Goal: Transaction & Acquisition: Purchase product/service

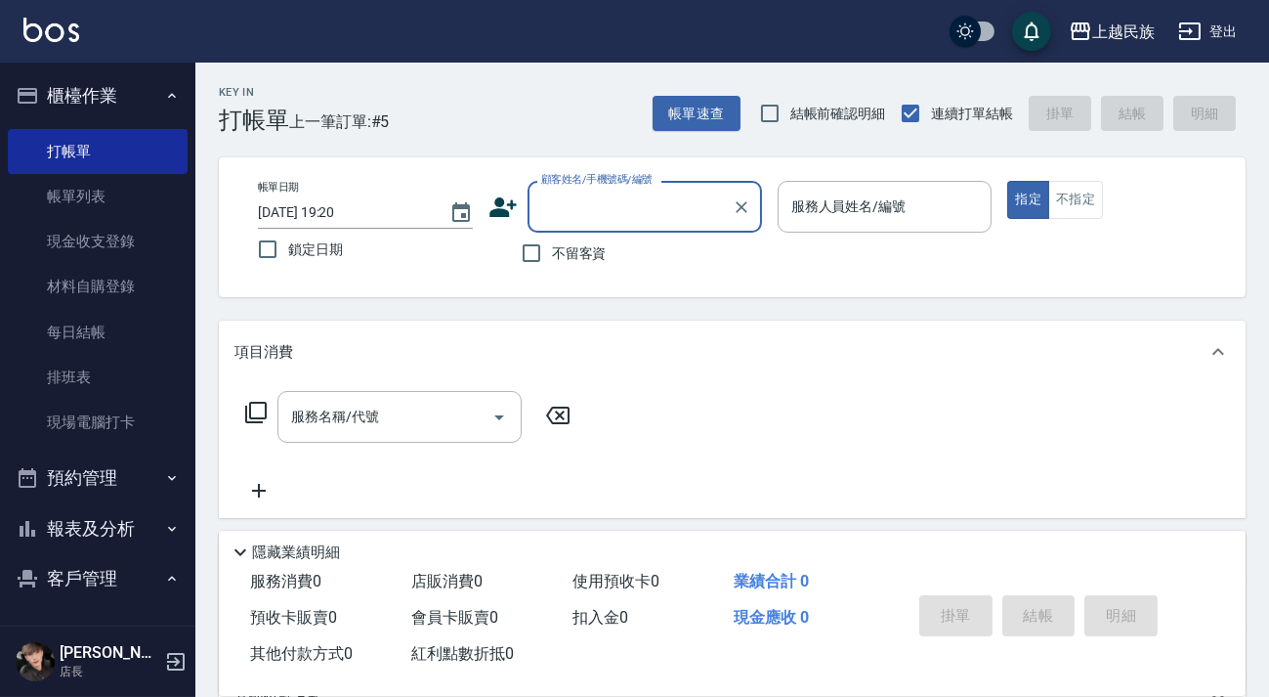
click at [602, 190] on input "顧客姓名/手機號碼/編號" at bounding box center [630, 207] width 188 height 34
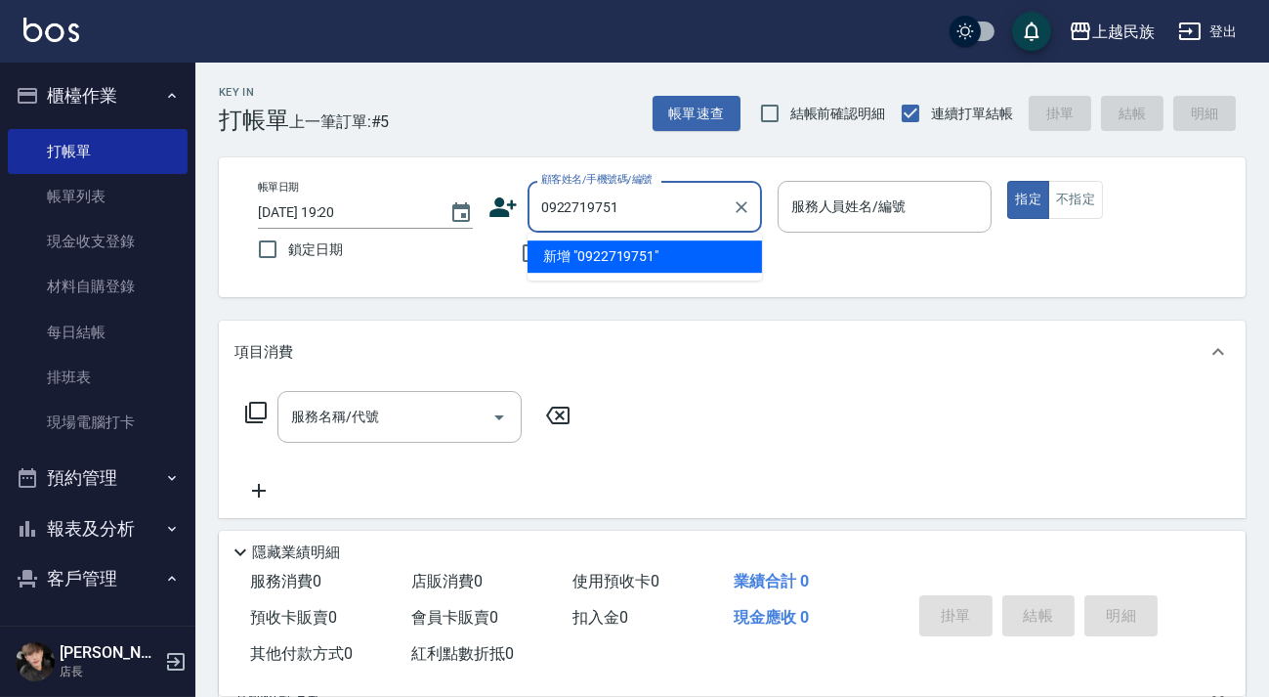
click at [606, 250] on li "新增 "0922719751"" at bounding box center [645, 256] width 234 height 32
type input "0922719751"
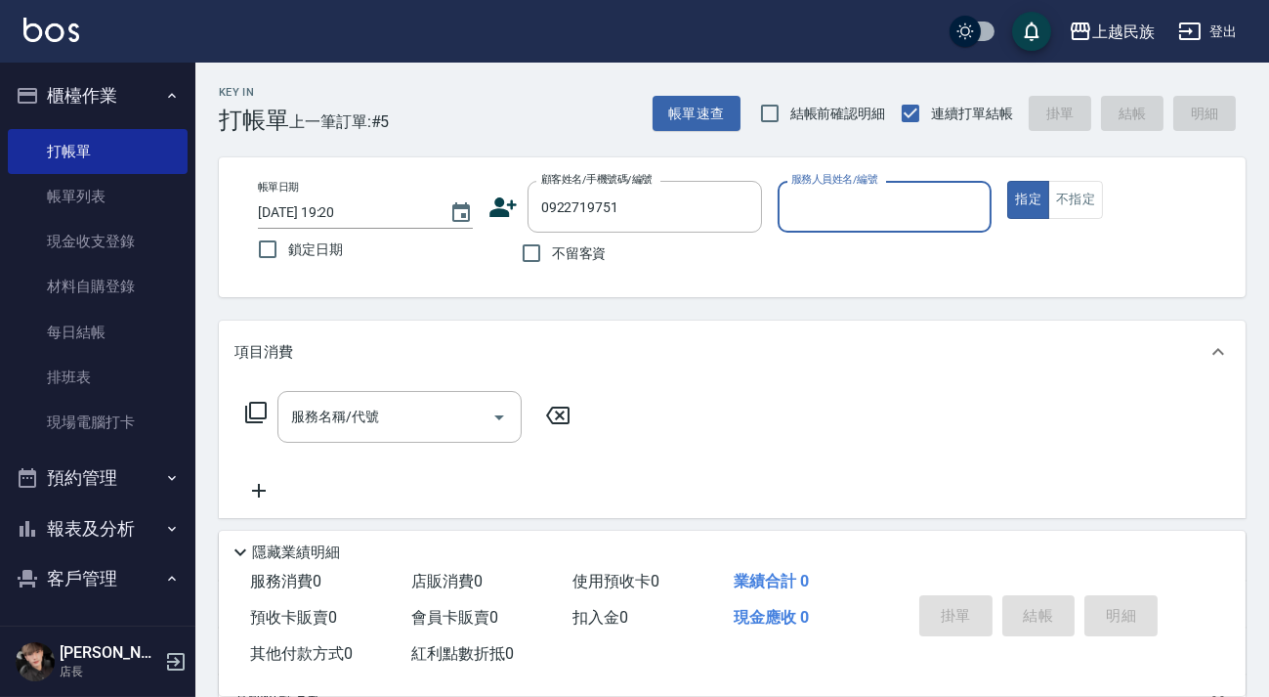
click at [507, 209] on icon at bounding box center [503, 206] width 29 height 29
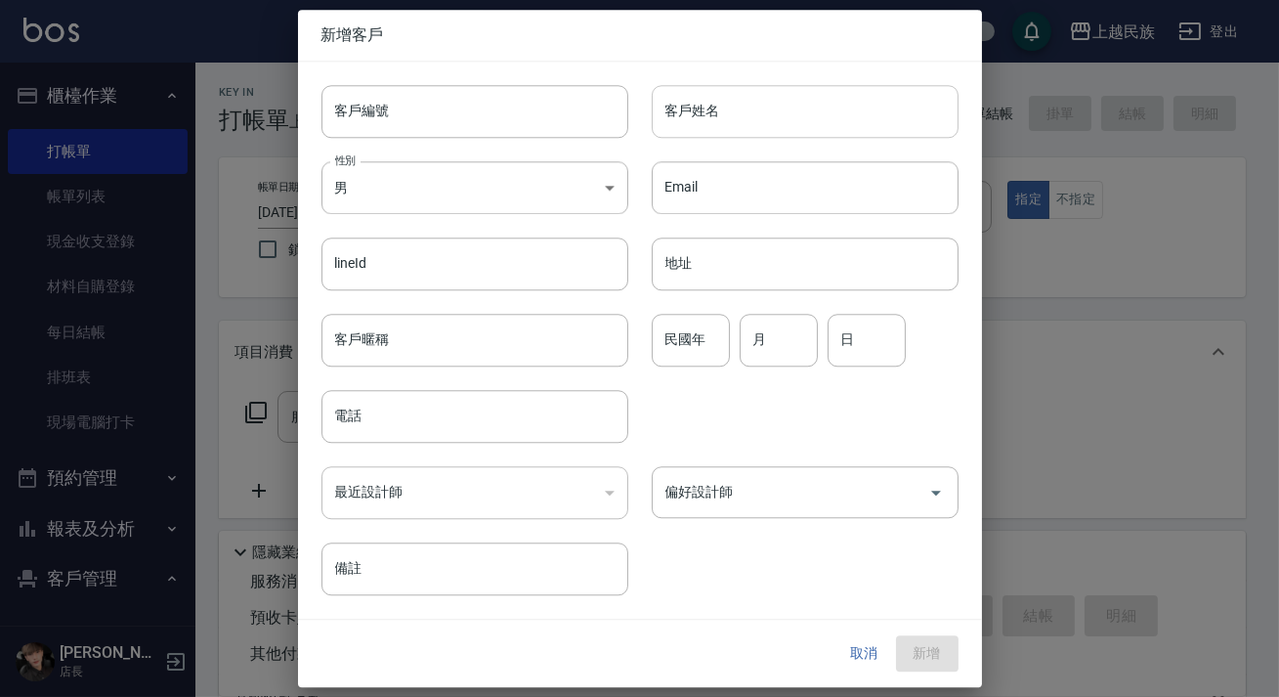
type input "0922719751"
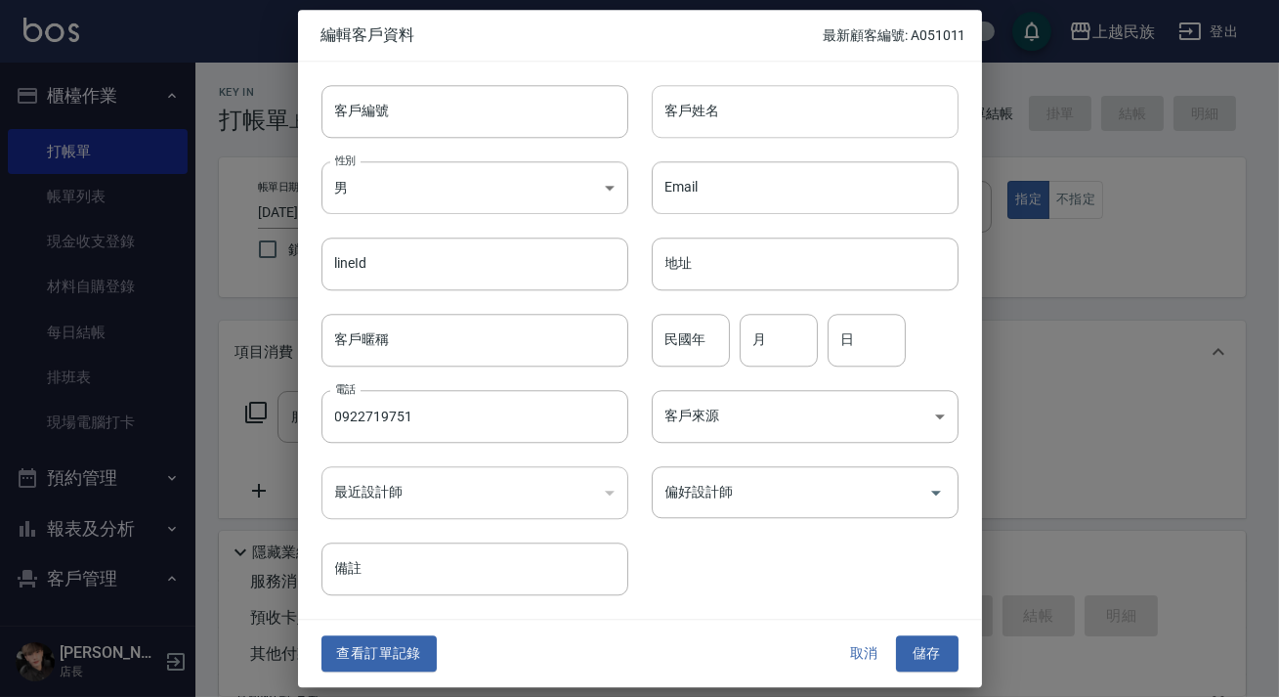
click at [873, 112] on input "客戶姓名" at bounding box center [805, 111] width 307 height 53
type input "[PERSON_NAME]"
click at [408, 184] on body "上越民族 登出 櫃檯作業 打帳單 帳單列表 現金收支登錄 材料自購登錄 每日結帳 排班表 現場電腦打卡 預約管理 預約管理 單日預約紀錄 單週預約紀錄 報表及…" at bounding box center [639, 476] width 1279 height 952
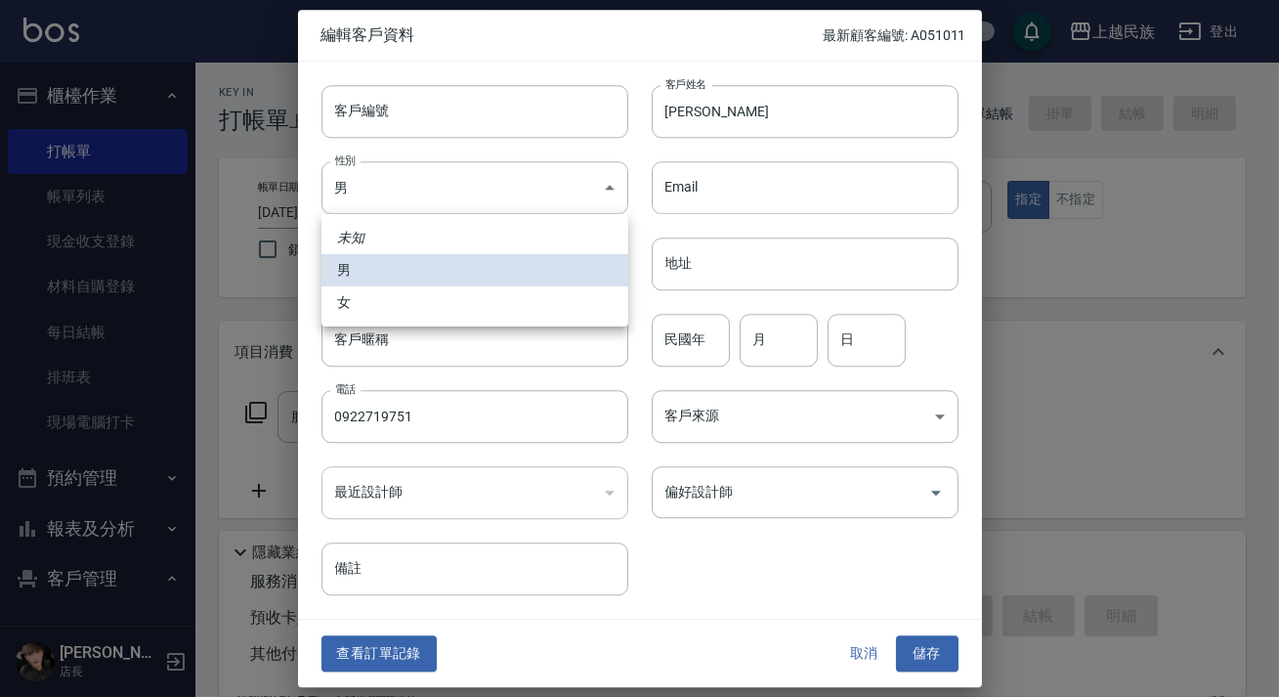
click at [412, 296] on li "女" at bounding box center [474, 302] width 307 height 32
type input "[DEMOGRAPHIC_DATA]"
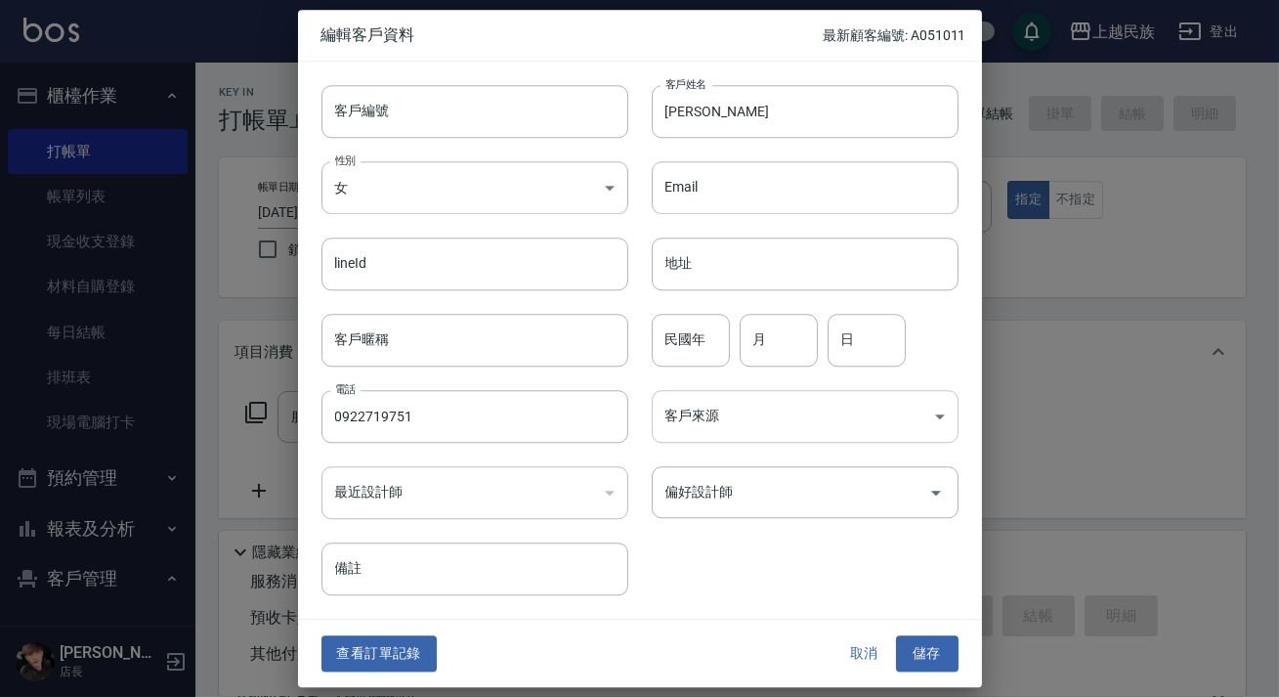
click at [791, 437] on body "上越民族 登出 櫃檯作業 打帳單 帳單列表 現金收支登錄 材料自購登錄 每日結帳 排班表 現場電腦打卡 預約管理 預約管理 單日預約紀錄 單週預約紀錄 報表及…" at bounding box center [639, 476] width 1279 height 952
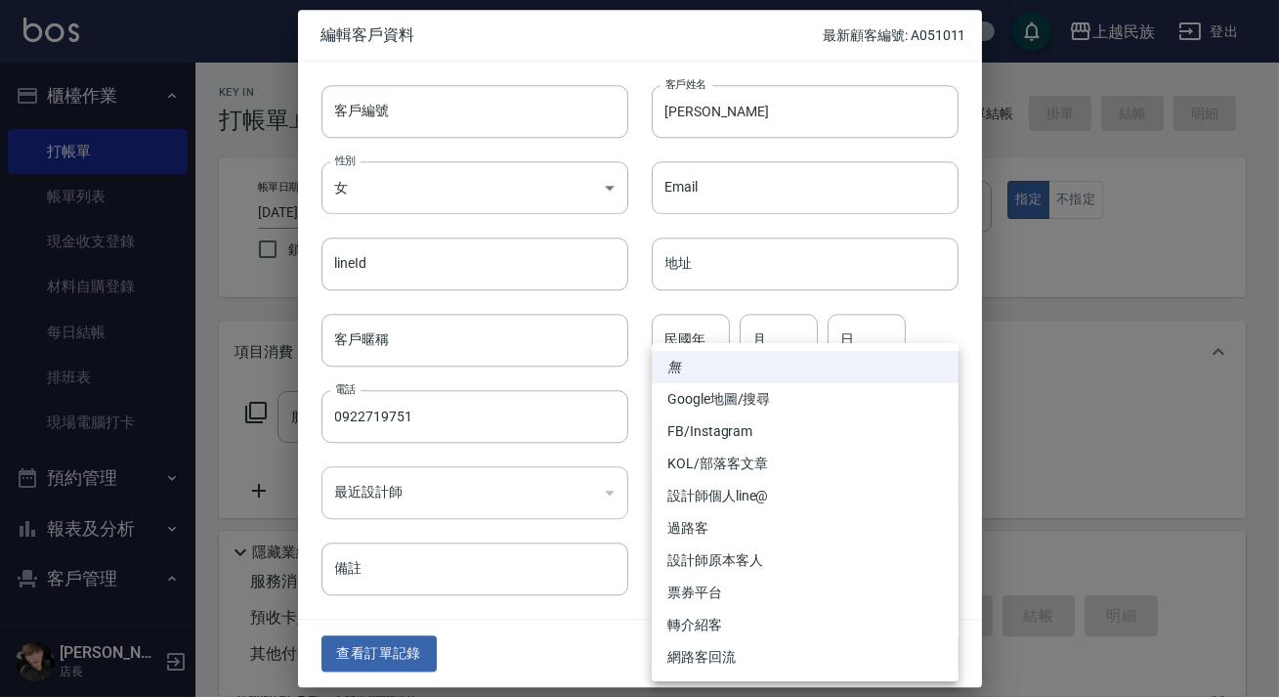
click at [775, 439] on li "FB/Instagram" at bounding box center [805, 431] width 307 height 32
type input "FB/Instagram"
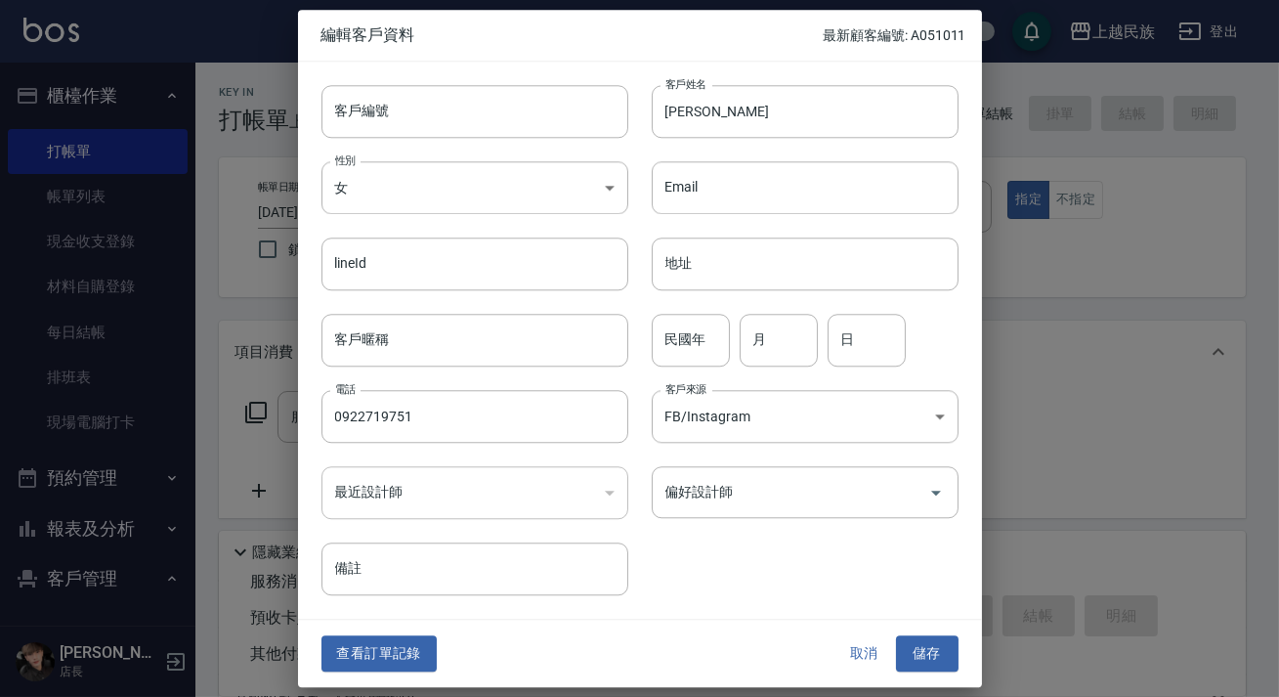
click at [776, 462] on div "偏好設計師 偏好設計師" at bounding box center [793, 481] width 330 height 76
click at [774, 488] on input "偏好設計師" at bounding box center [790, 492] width 260 height 34
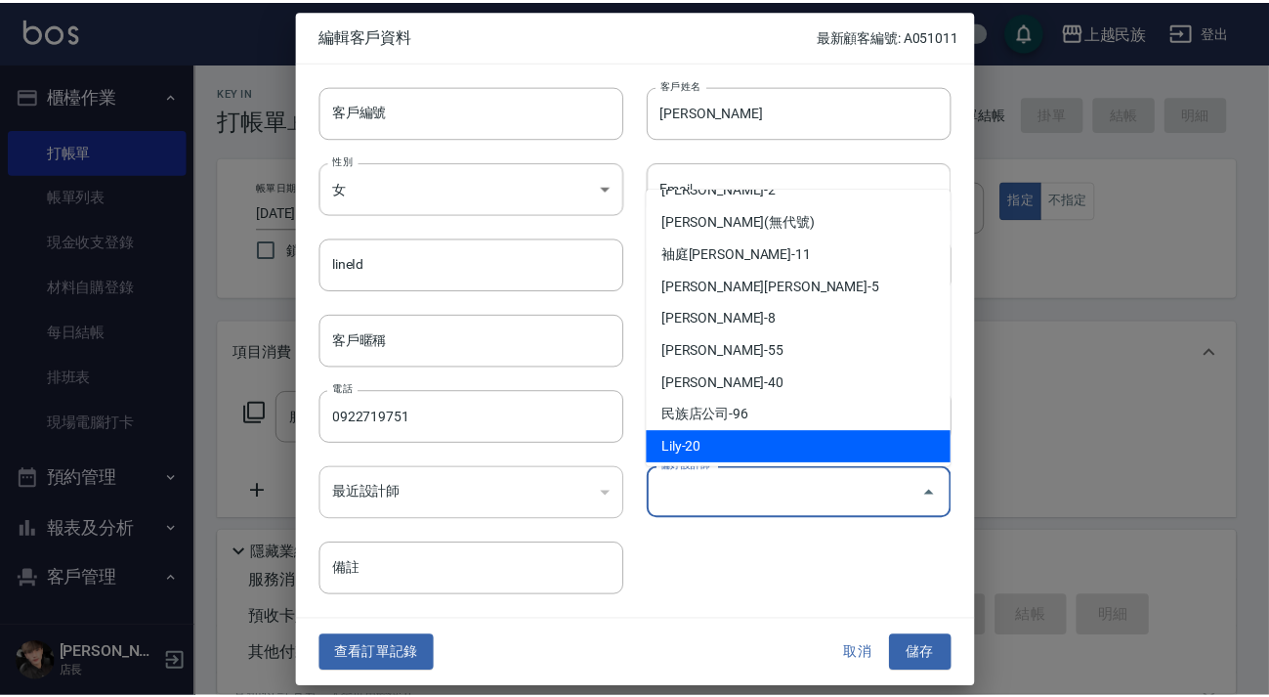
scroll to position [252, 0]
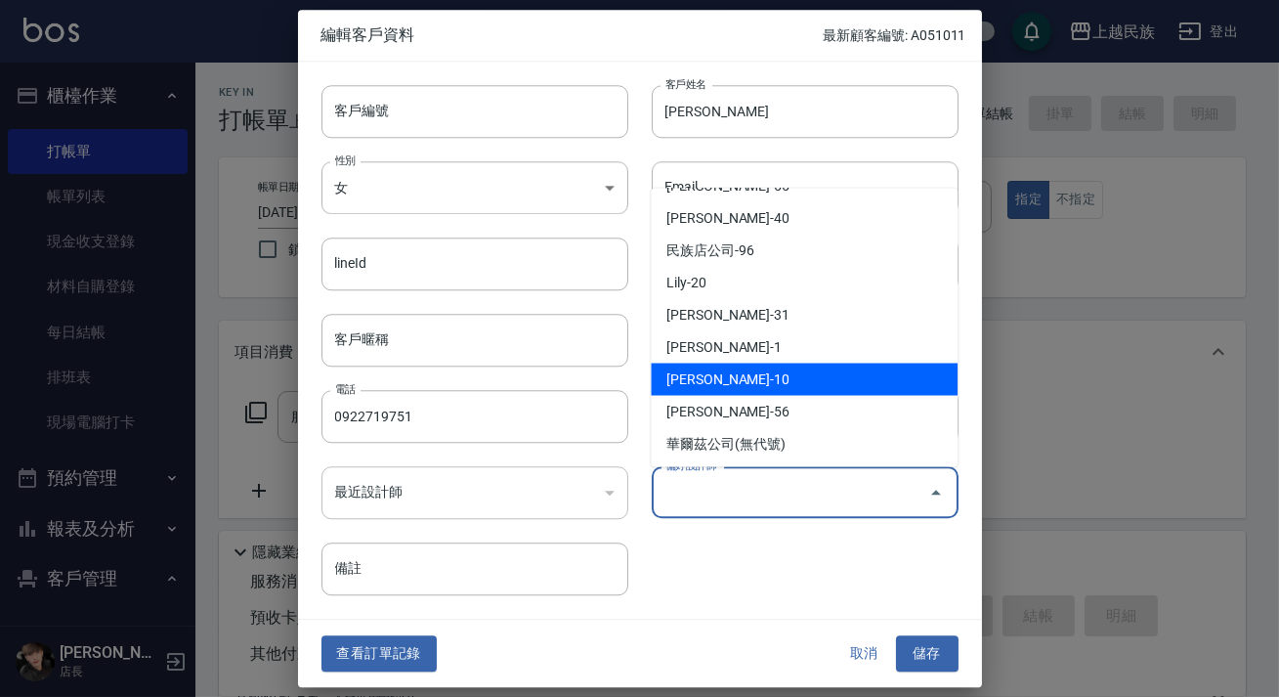
click at [748, 378] on li "[PERSON_NAME]-10" at bounding box center [804, 378] width 307 height 32
type input "[PERSON_NAME]"
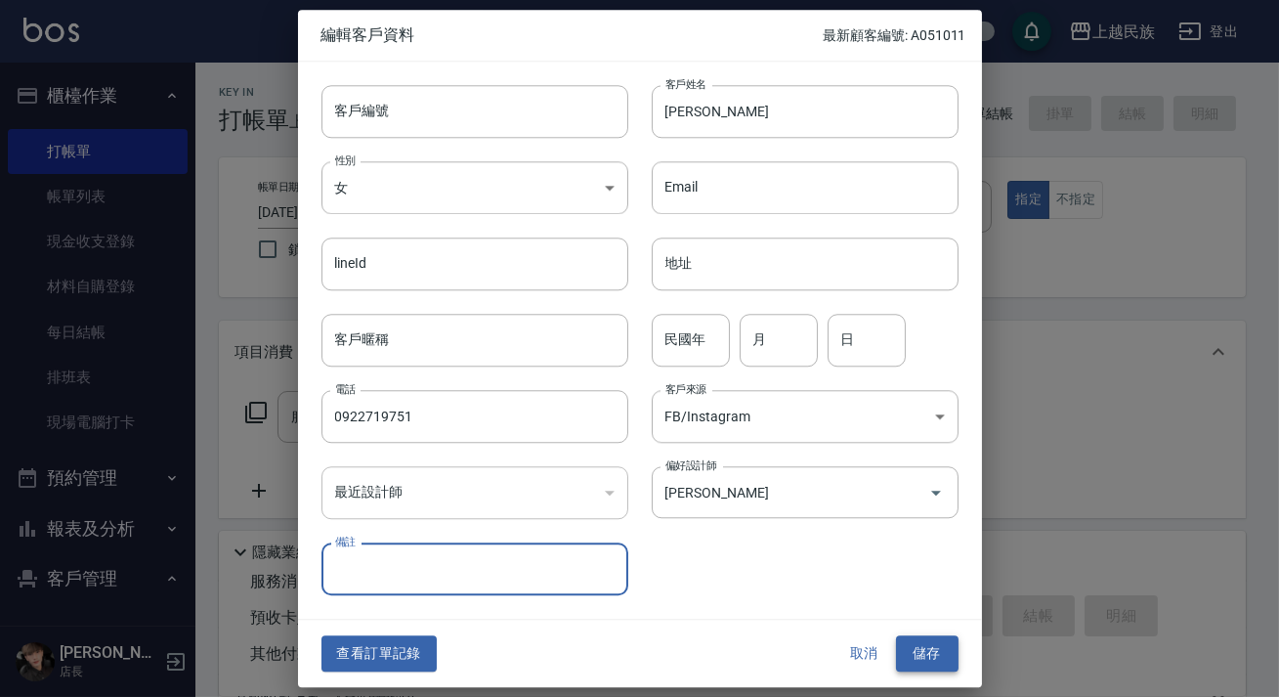
click at [933, 647] on button "儲存" at bounding box center [927, 654] width 63 height 36
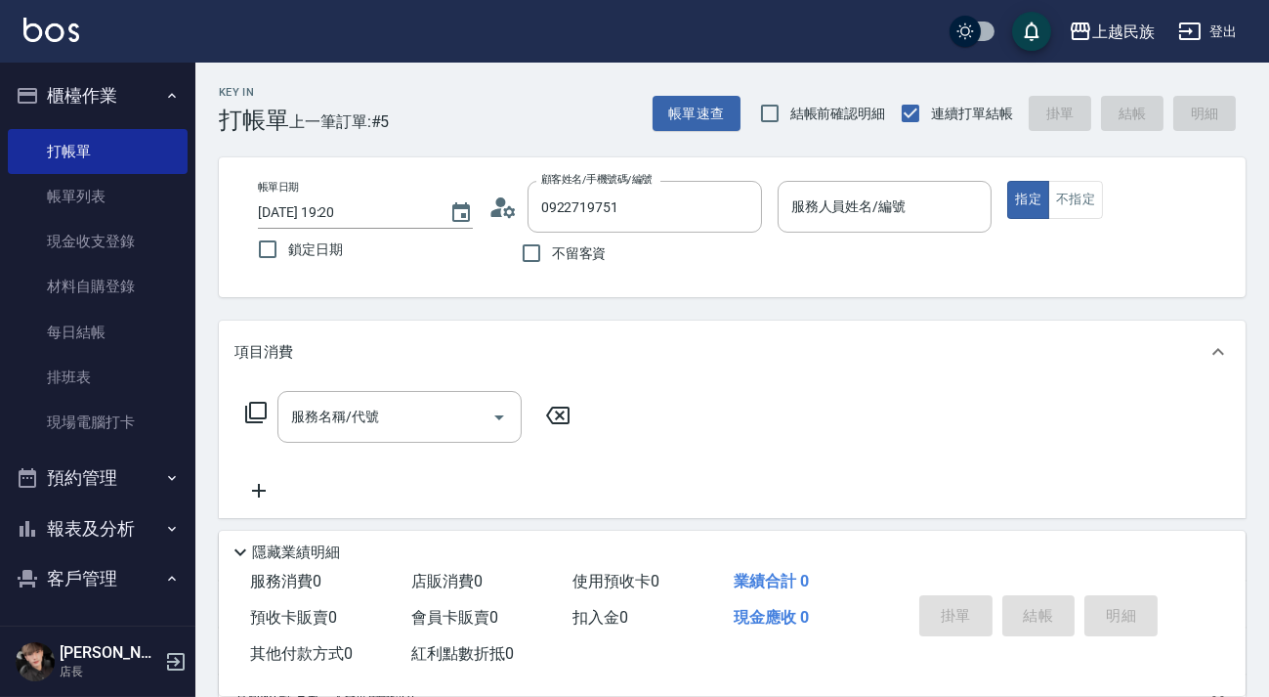
click at [117, 97] on button "櫃檯作業" at bounding box center [98, 95] width 180 height 51
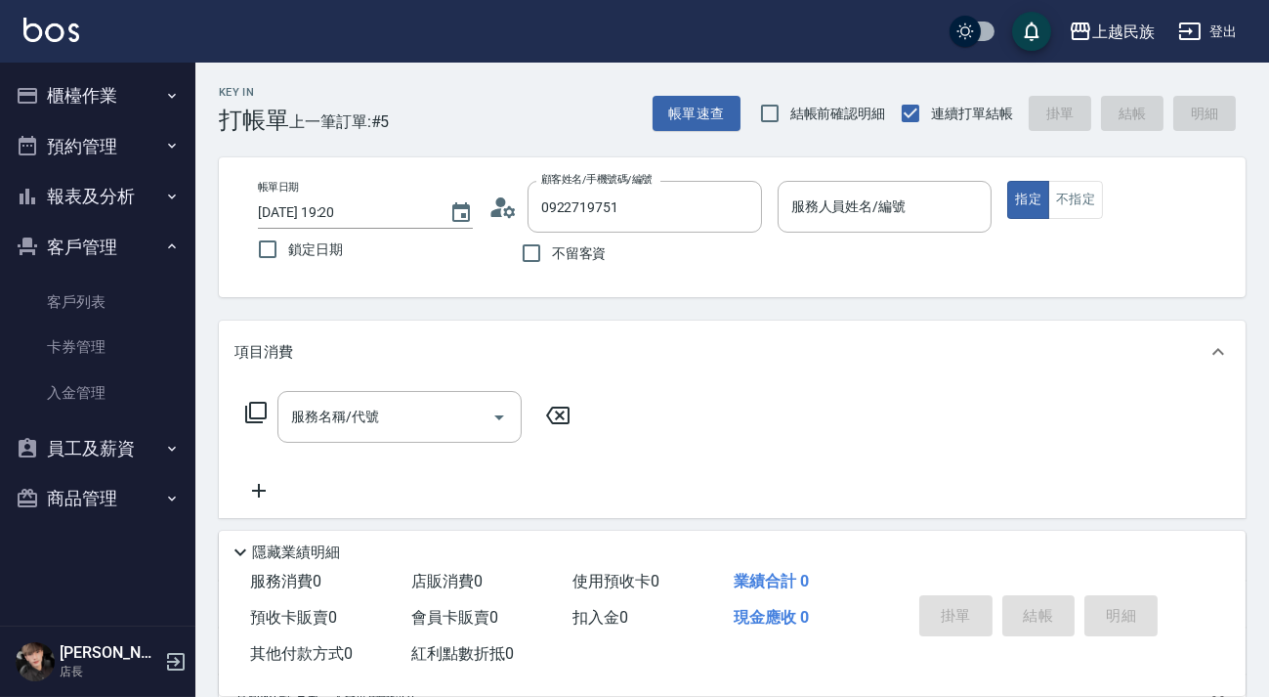
click at [115, 232] on button "客戶管理" at bounding box center [98, 247] width 180 height 51
click at [116, 204] on button "報表及分析" at bounding box center [98, 196] width 180 height 51
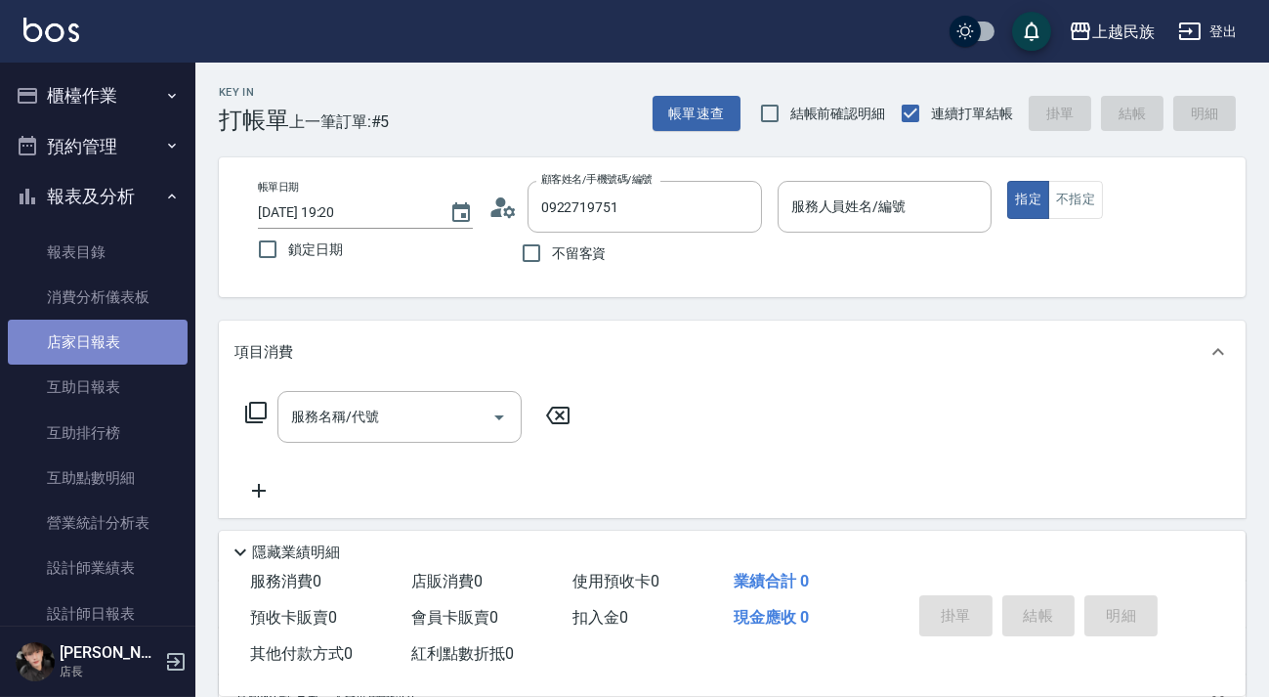
click at [135, 357] on link "店家日報表" at bounding box center [98, 341] width 180 height 45
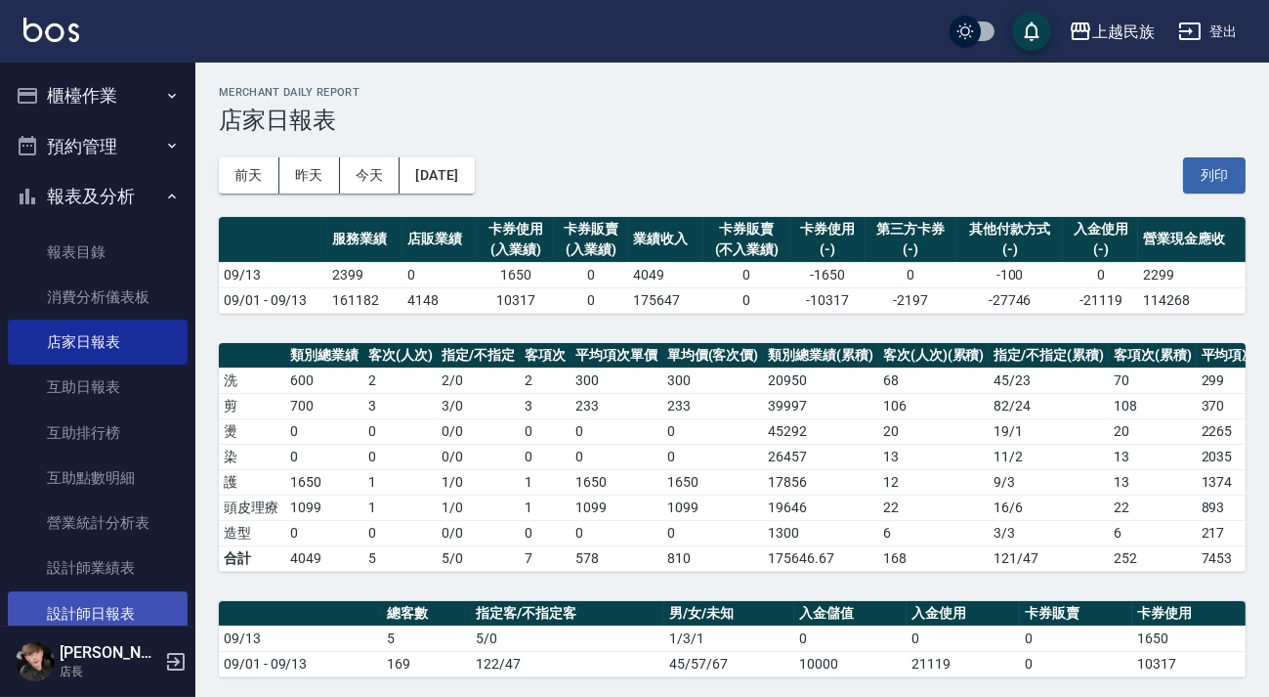
click at [95, 606] on link "設計師日報表" at bounding box center [98, 613] width 180 height 45
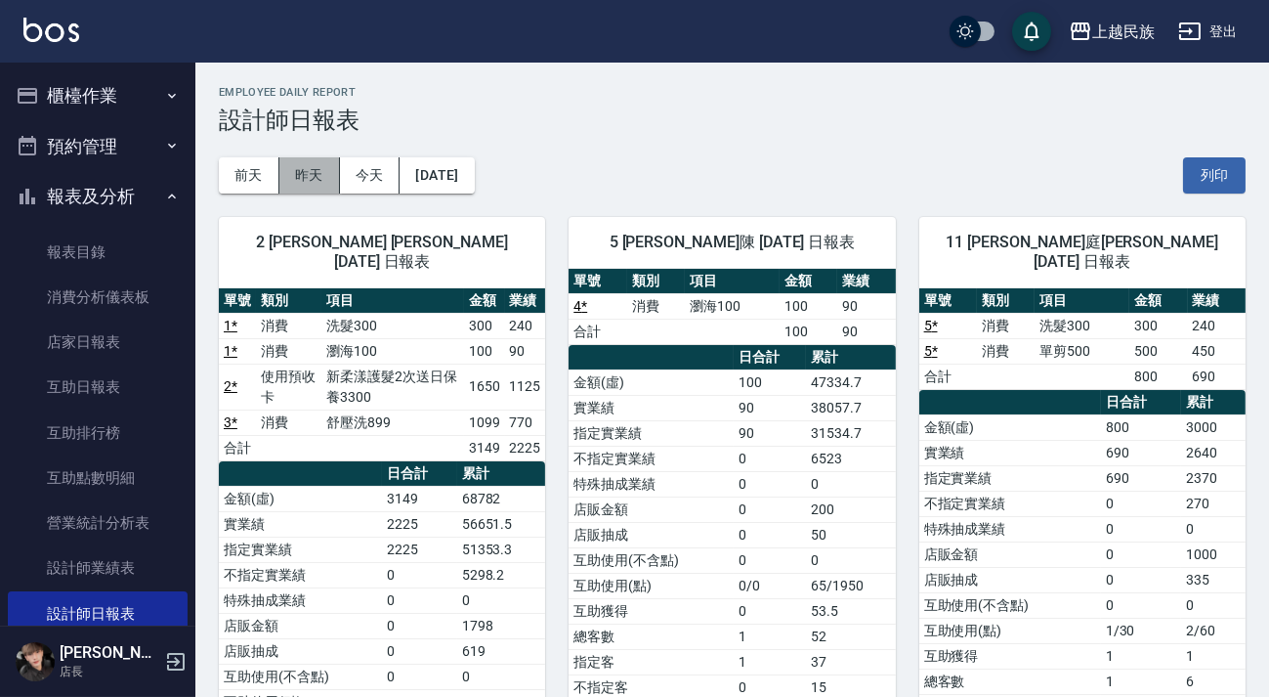
click at [319, 163] on button "昨天" at bounding box center [309, 175] width 61 height 36
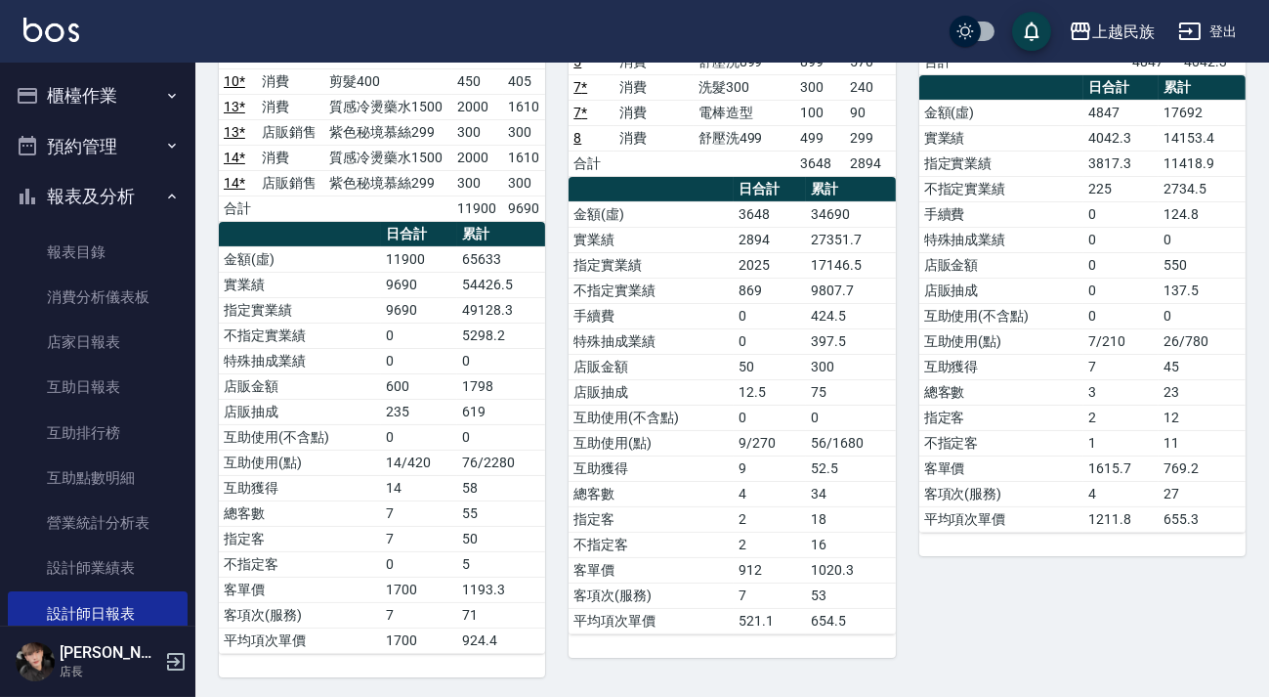
scroll to position [79, 0]
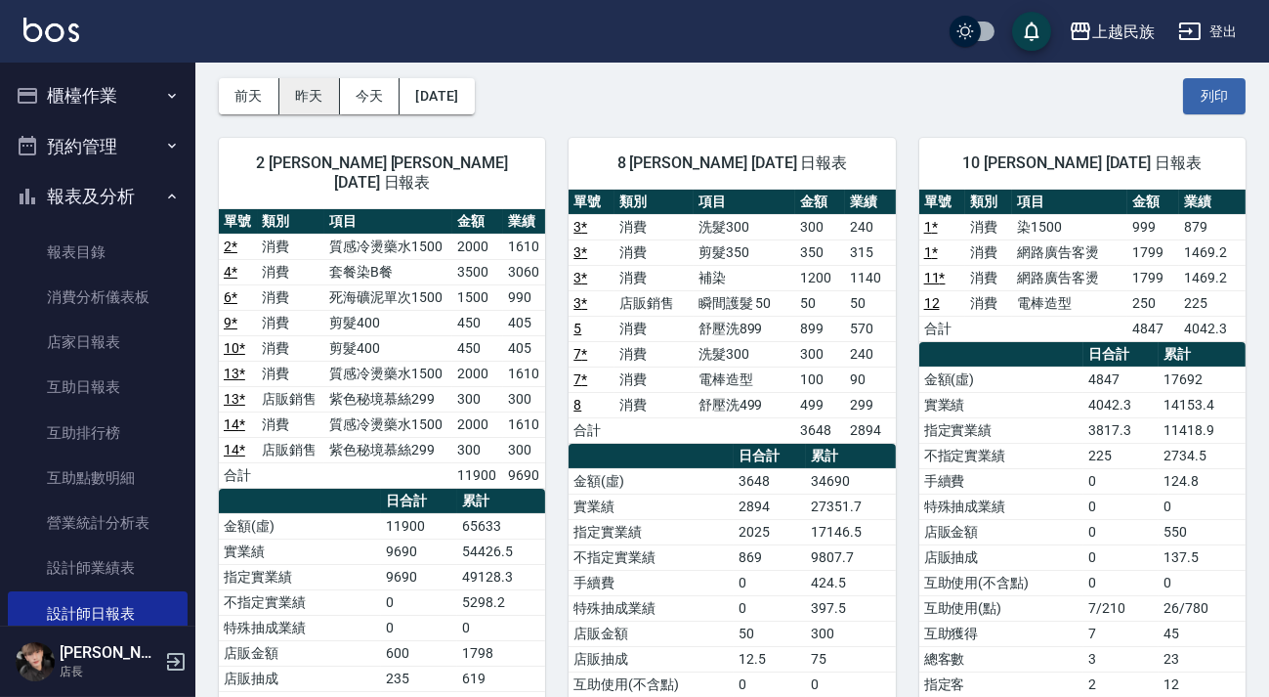
click at [308, 94] on button "昨天" at bounding box center [309, 96] width 61 height 36
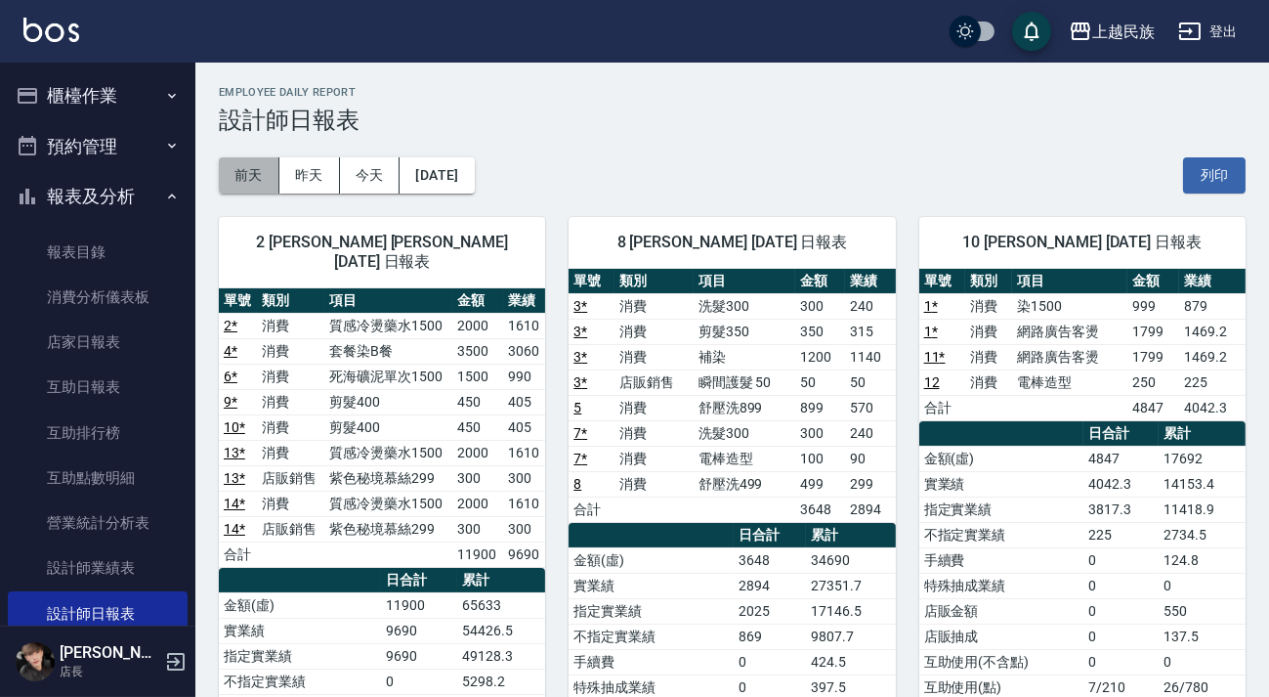
click at [234, 186] on button "前天" at bounding box center [249, 175] width 61 height 36
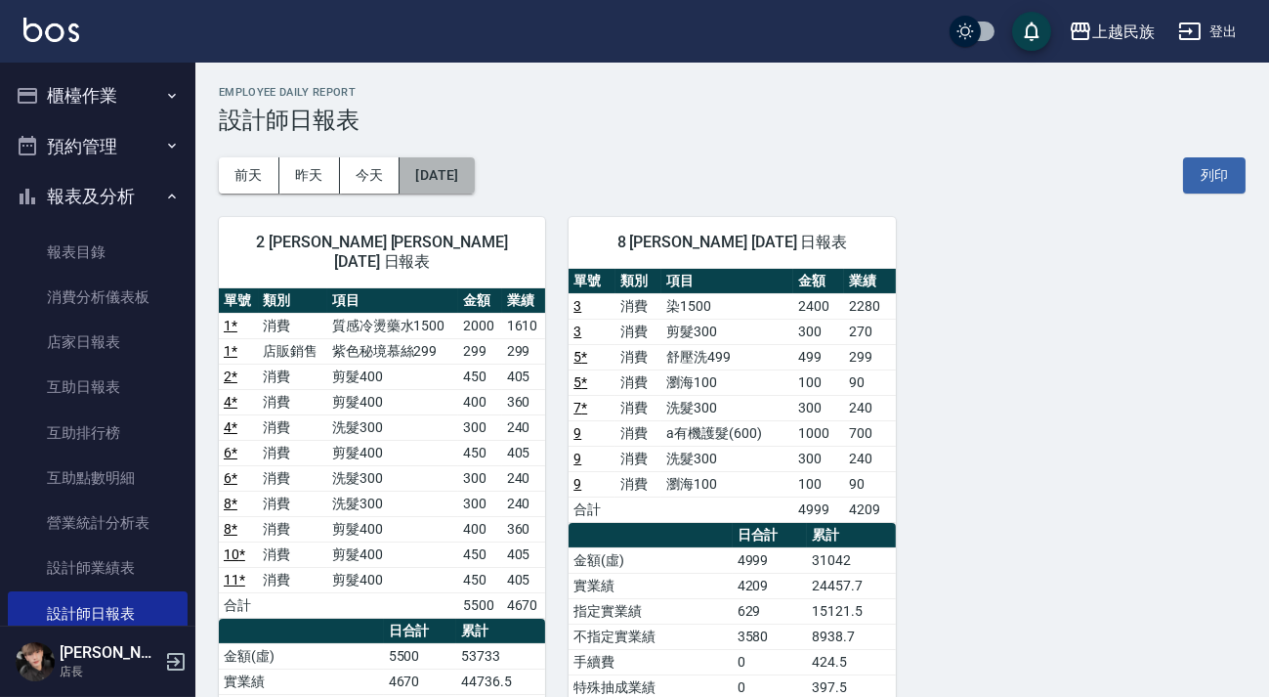
click at [474, 169] on button "[DATE]" at bounding box center [437, 175] width 74 height 36
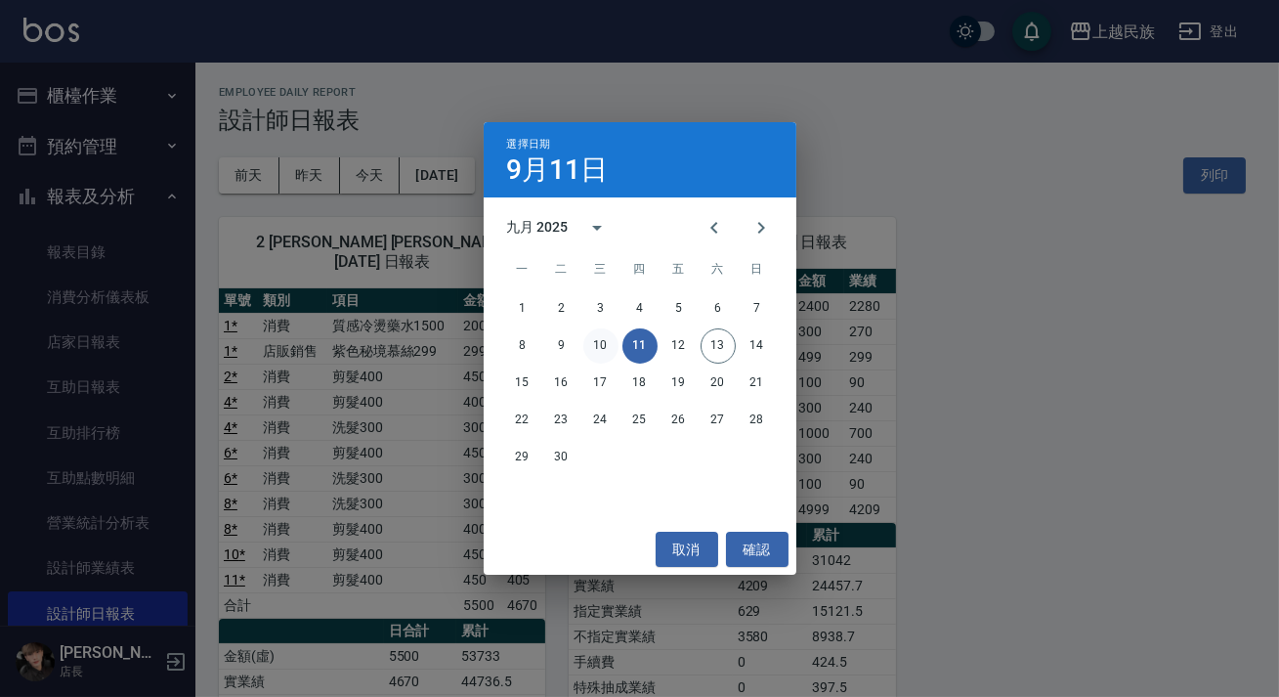
click at [599, 344] on button "10" at bounding box center [600, 345] width 35 height 35
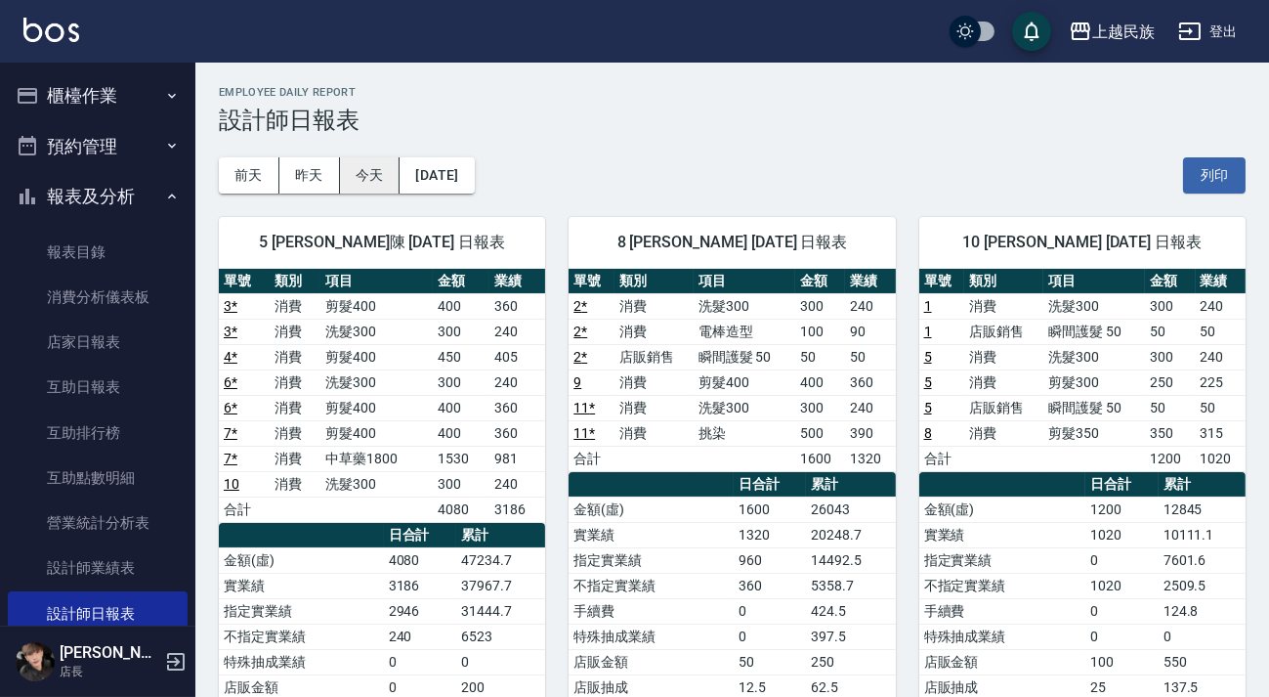
click at [378, 188] on button "今天" at bounding box center [370, 175] width 61 height 36
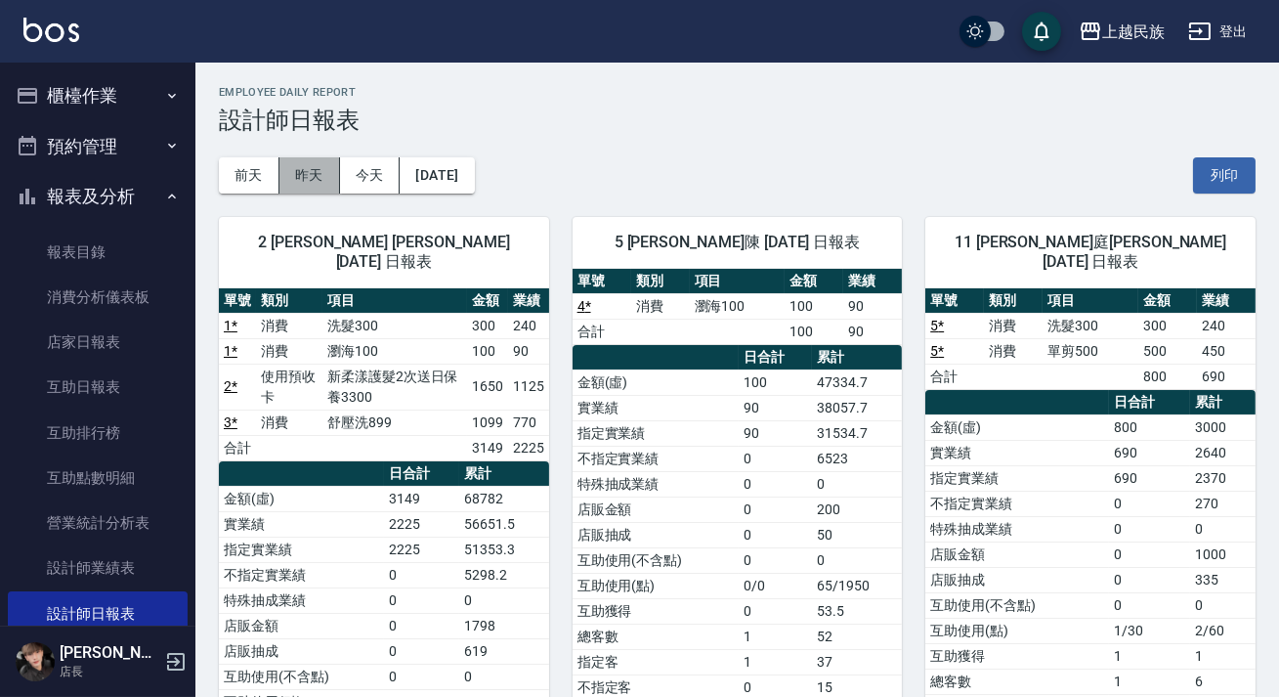
click at [307, 176] on button "昨天" at bounding box center [309, 175] width 61 height 36
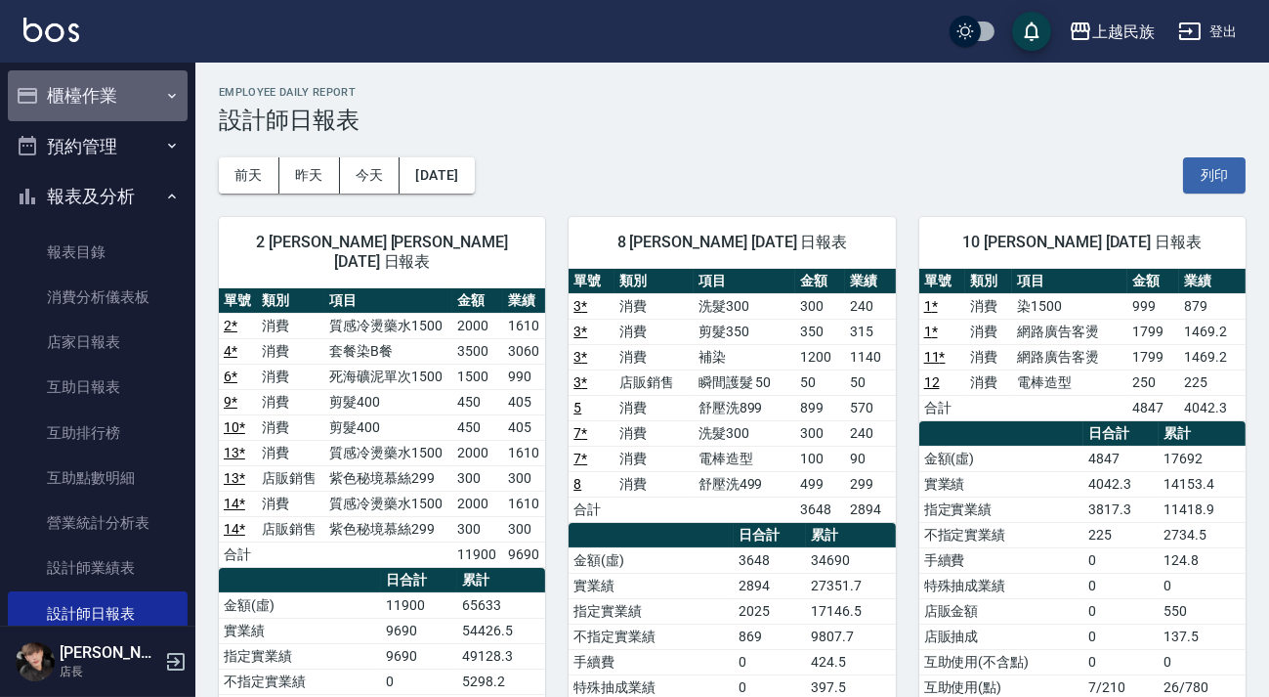
click at [112, 104] on button "櫃檯作業" at bounding box center [98, 95] width 180 height 51
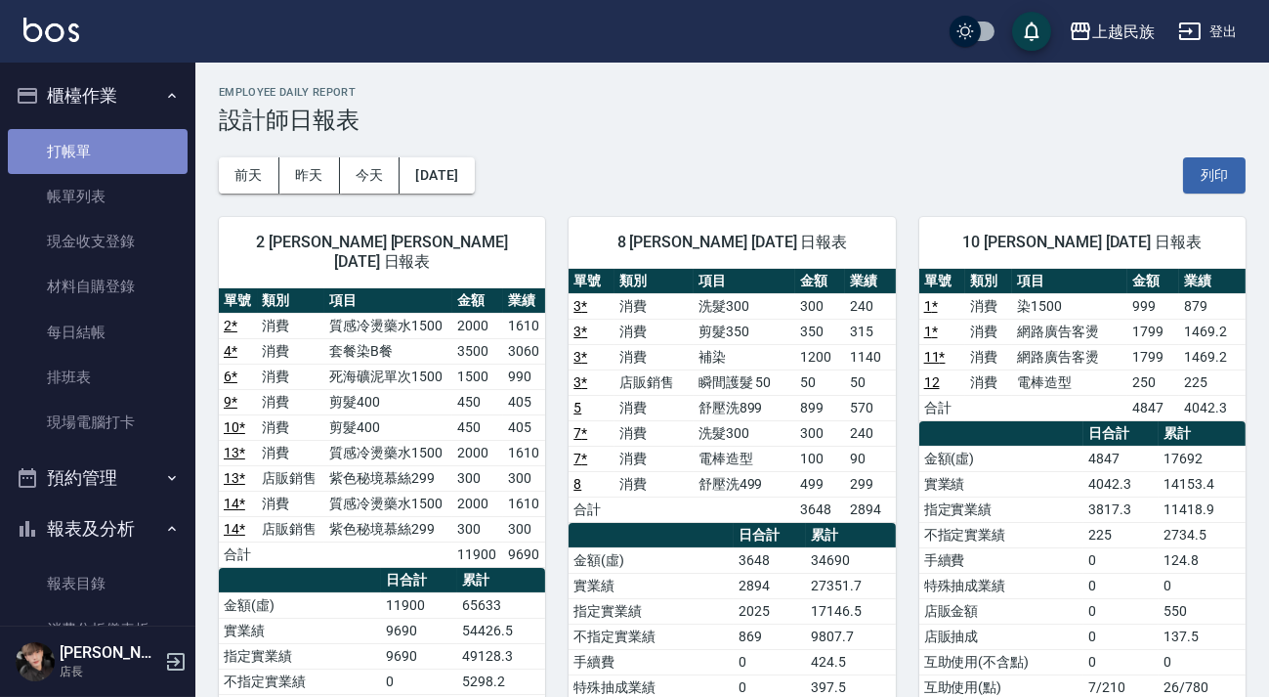
click at [134, 156] on link "打帳單" at bounding box center [98, 151] width 180 height 45
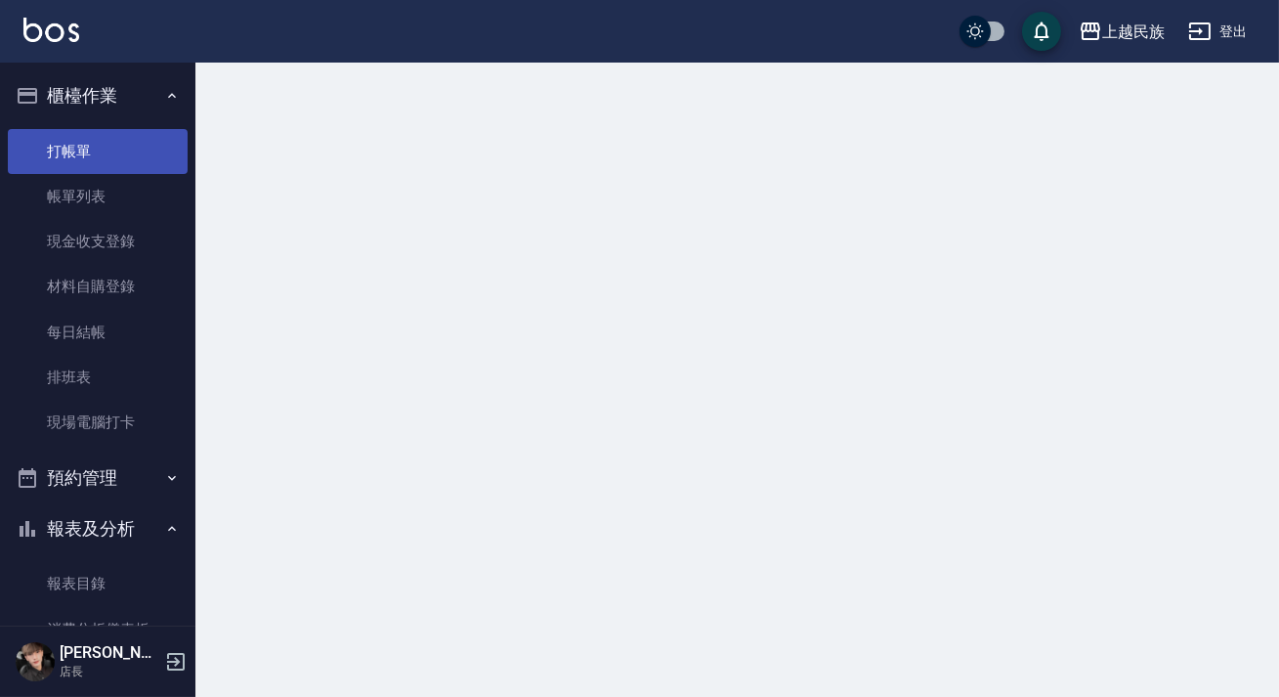
click at [129, 71] on button "櫃檯作業" at bounding box center [98, 95] width 180 height 51
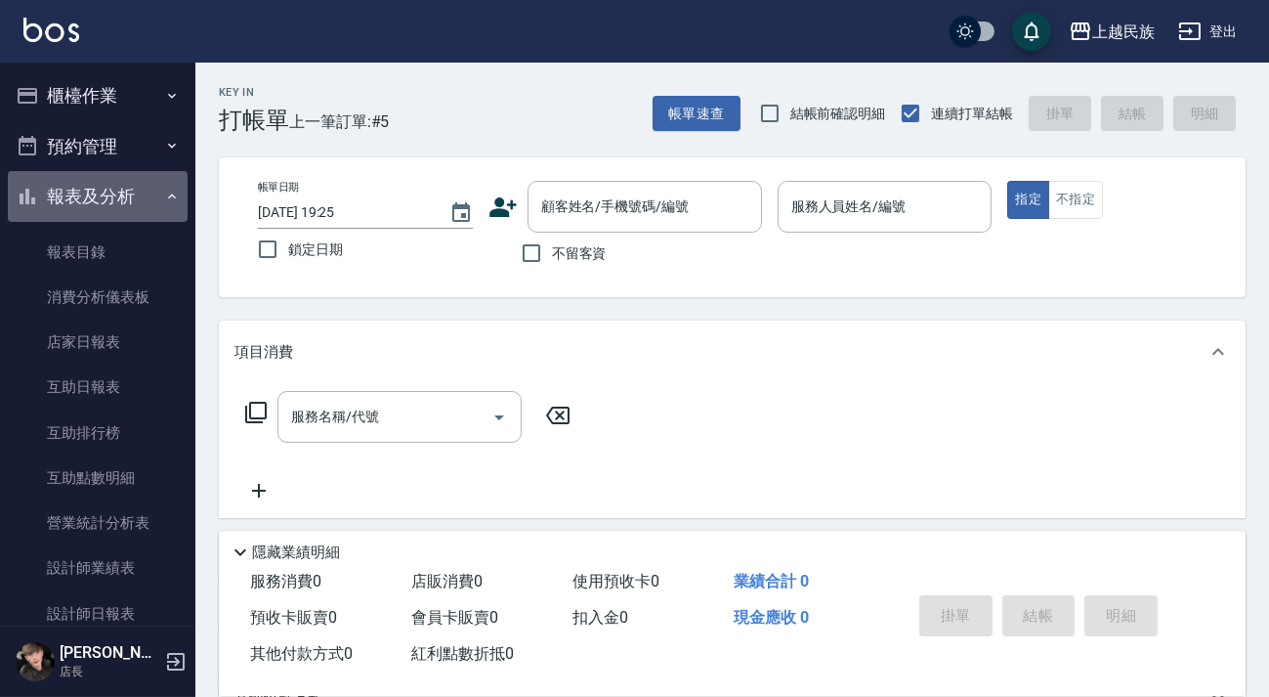
click at [135, 196] on button "報表及分析" at bounding box center [98, 196] width 180 height 51
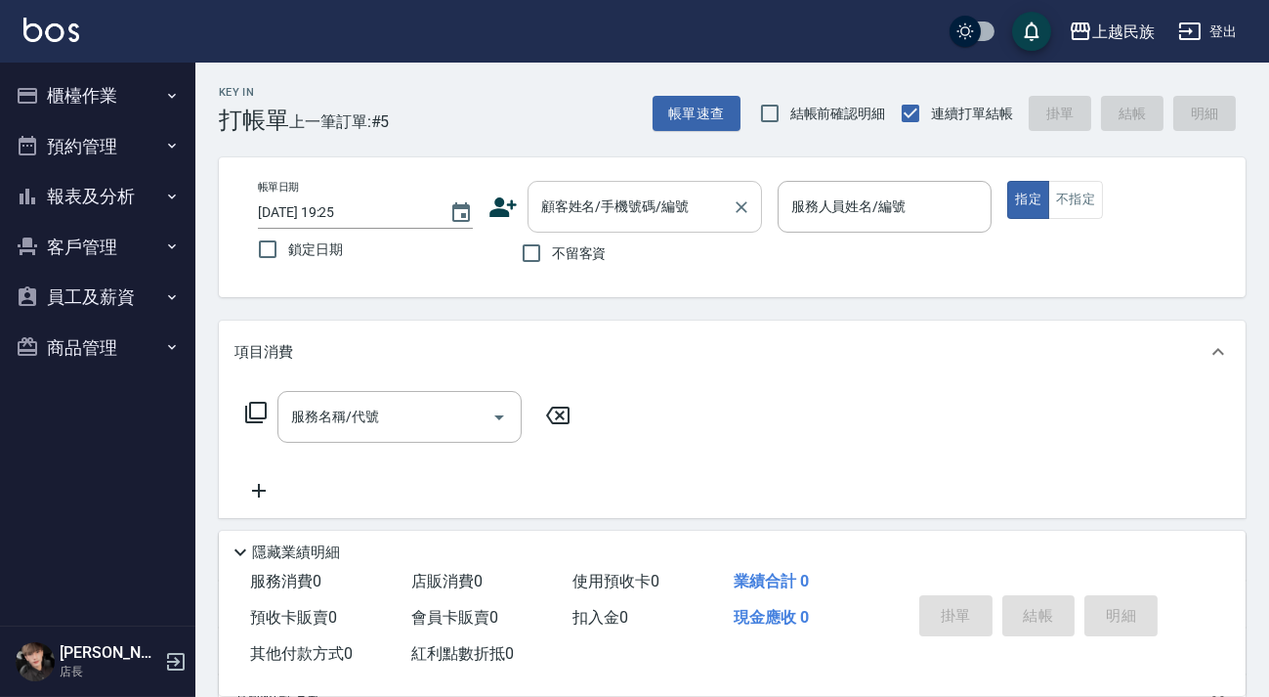
click at [621, 218] on input "顧客姓名/手機號碼/編號" at bounding box center [630, 207] width 188 height 34
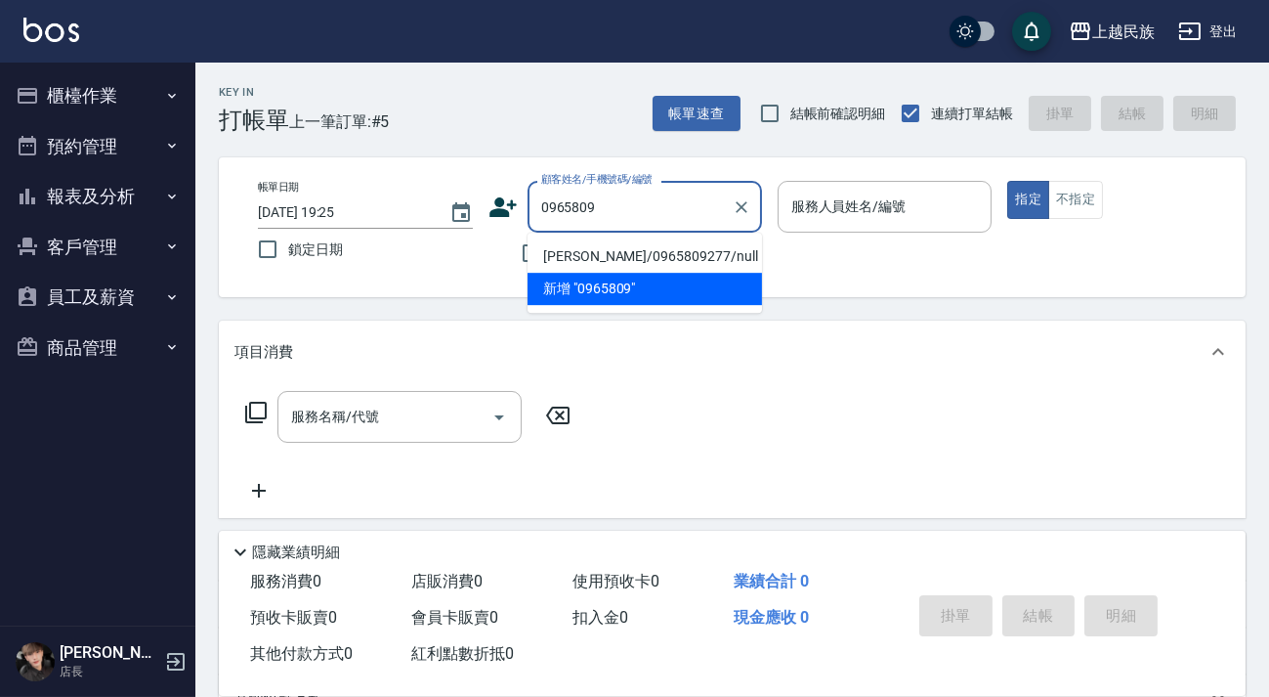
click at [586, 250] on li "[PERSON_NAME]/0965809277/null" at bounding box center [645, 256] width 234 height 32
type input "[PERSON_NAME]/0965809277/null"
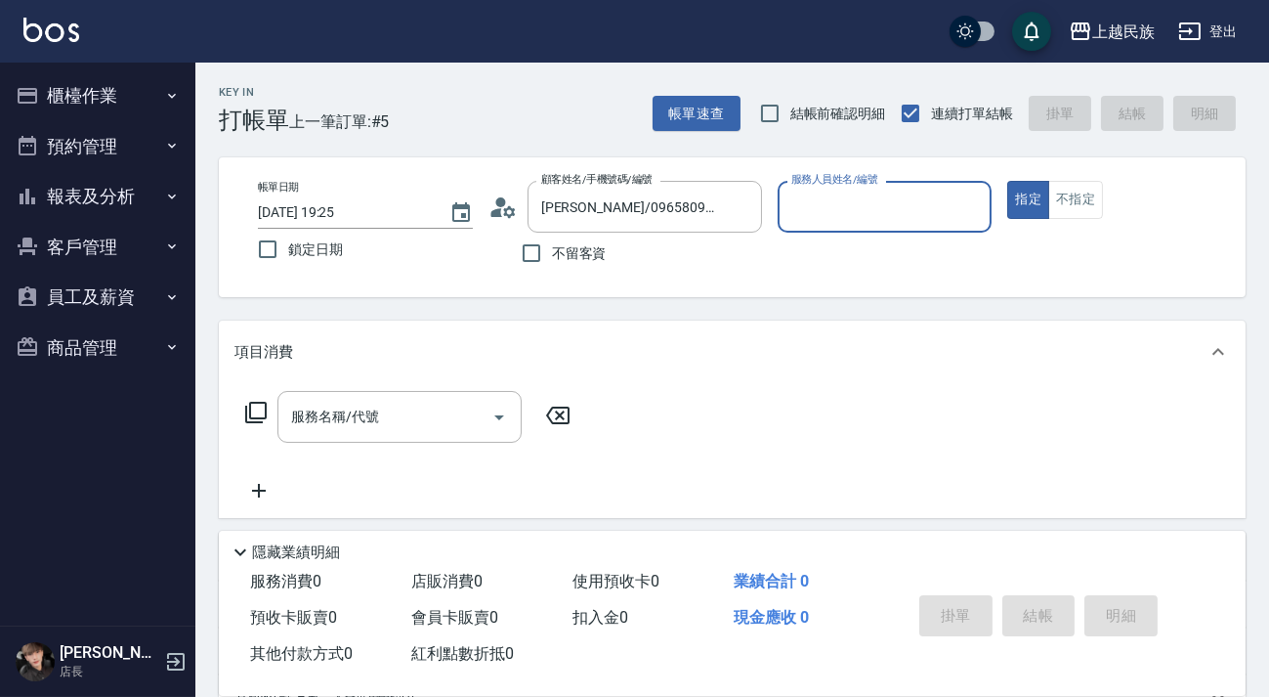
click at [502, 205] on circle at bounding box center [500, 202] width 10 height 10
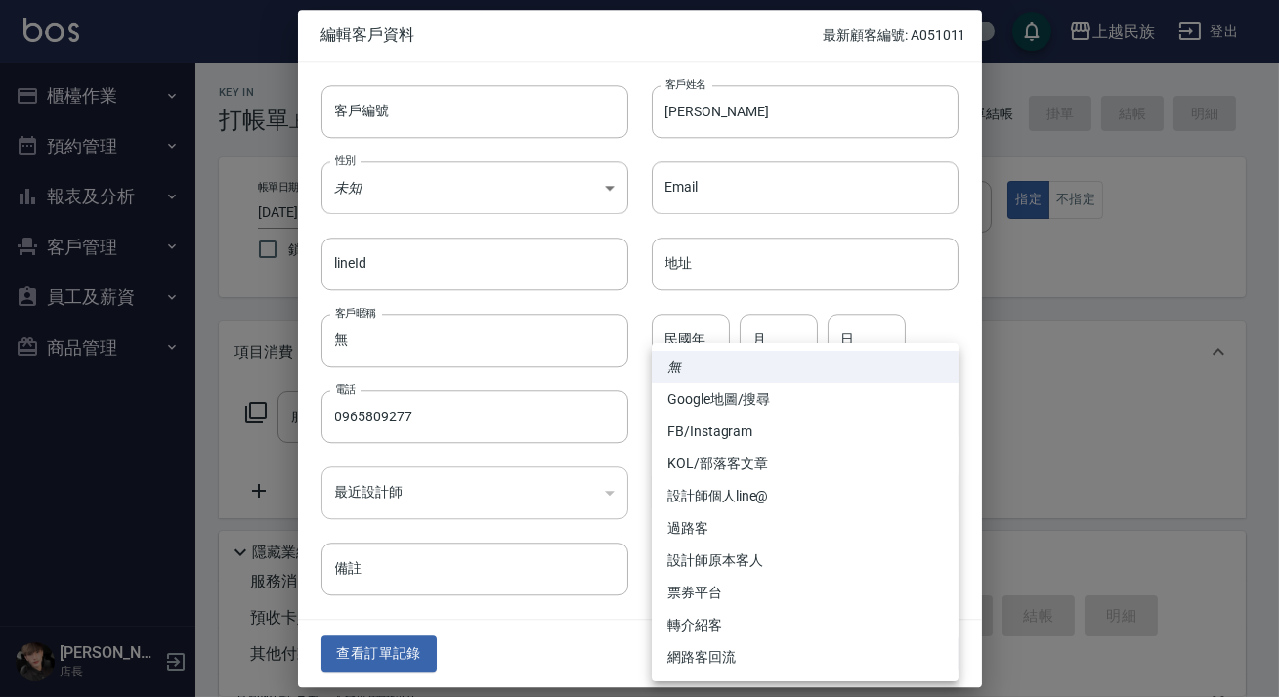
click at [814, 435] on body "上越民族 登出 櫃檯作業 打帳單 帳單列表 現金收支登錄 材料自購登錄 每日結帳 排班表 現場電腦打卡 預約管理 預約管理 單日預約紀錄 單週預約紀錄 報表及…" at bounding box center [639, 476] width 1279 height 952
click at [795, 443] on li "FB/Instagram" at bounding box center [805, 431] width 307 height 32
type input "FB/Instagram"
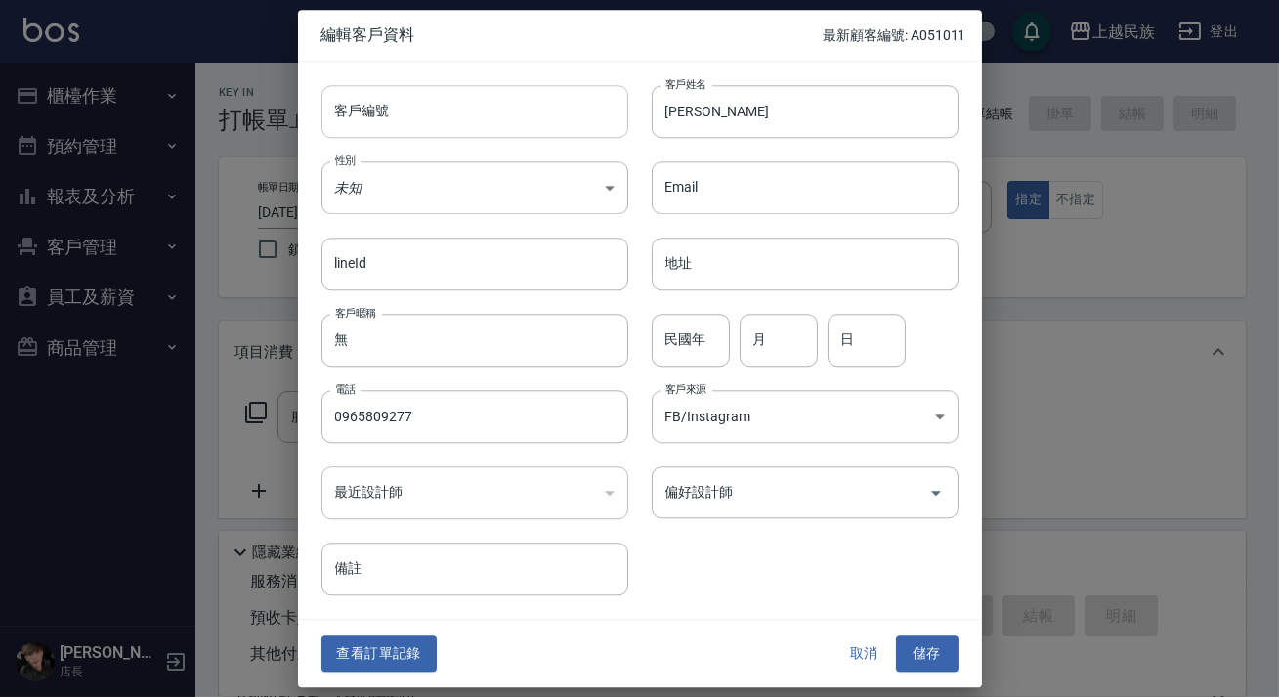
click at [467, 121] on input "客戶編號" at bounding box center [474, 111] width 307 height 53
click at [494, 212] on body "上越民族 登出 櫃檯作業 打帳單 帳單列表 現金收支登錄 材料自購登錄 每日結帳 排班表 現場電腦打卡 預約管理 預約管理 單日預約紀錄 單週預約紀錄 報表及…" at bounding box center [639, 476] width 1279 height 952
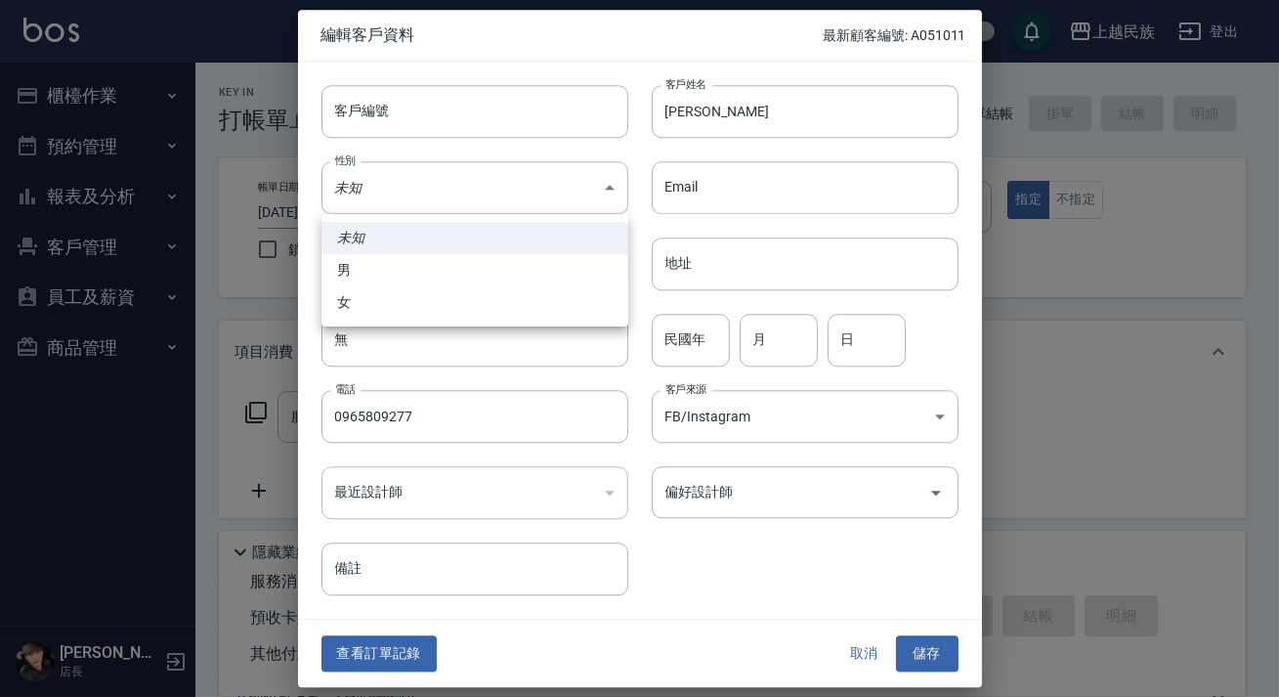
click at [466, 273] on li "男" at bounding box center [474, 270] width 307 height 32
type input "[DEMOGRAPHIC_DATA]"
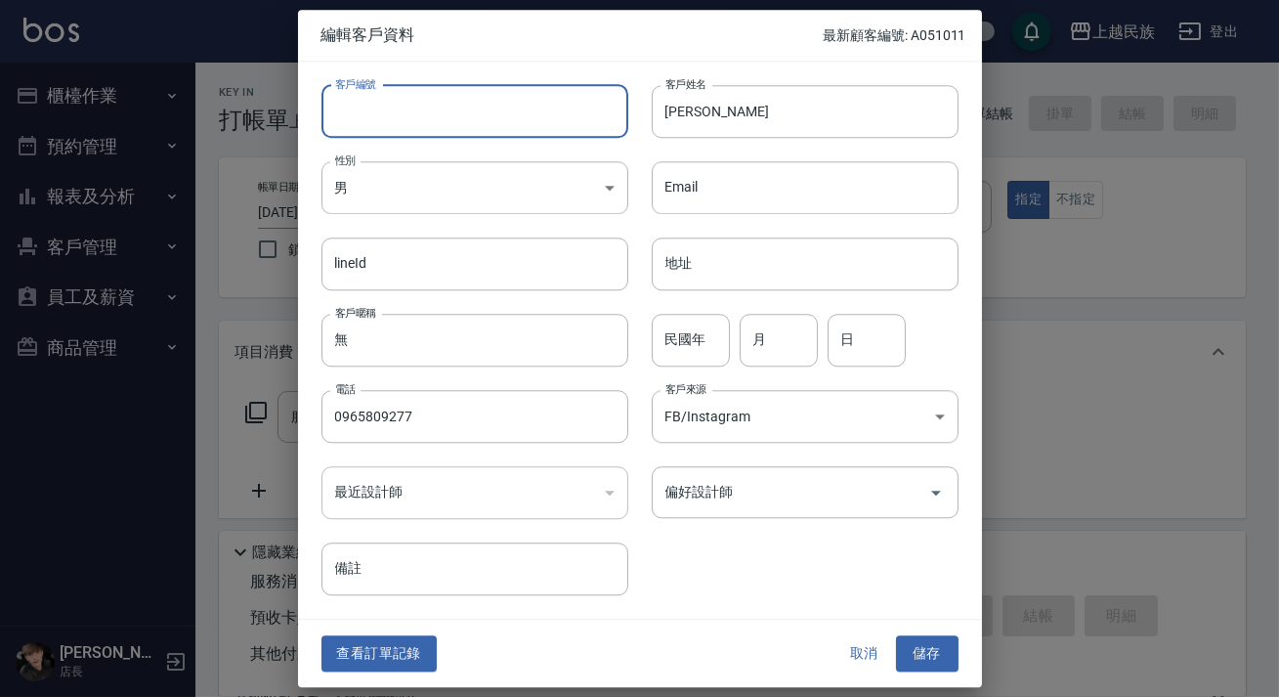
click at [525, 109] on input "客戶編號" at bounding box center [474, 111] width 307 height 53
type input "＿"
type input "A010211"
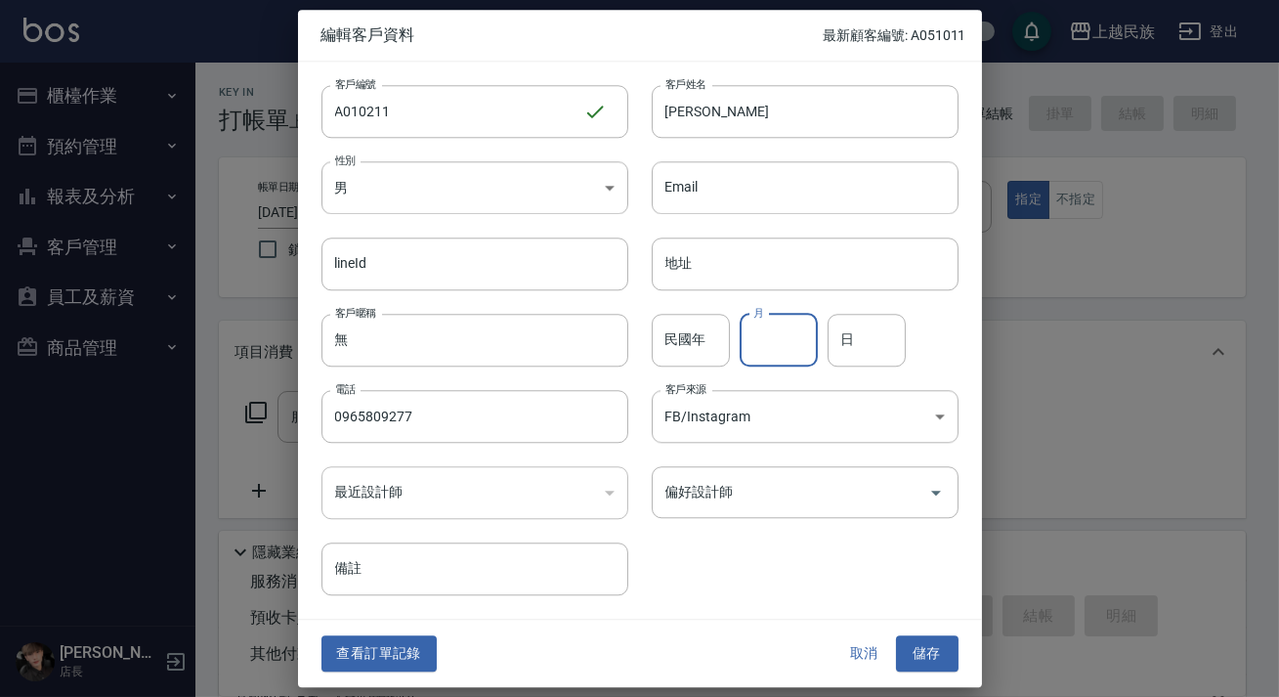
click at [777, 344] on input "月" at bounding box center [779, 340] width 78 height 53
type input "1"
click at [853, 328] on input "日" at bounding box center [867, 340] width 78 height 53
click at [811, 516] on div "偏好設計師" at bounding box center [805, 492] width 307 height 52
type input "2"
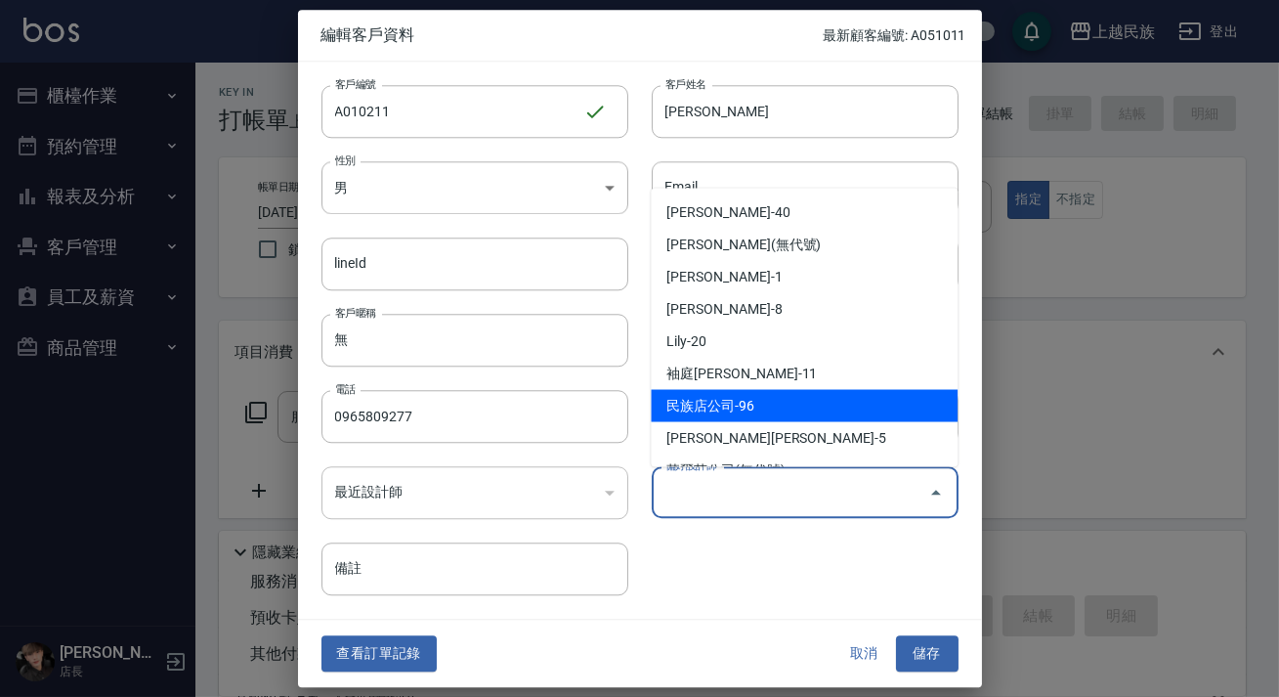
scroll to position [252, 0]
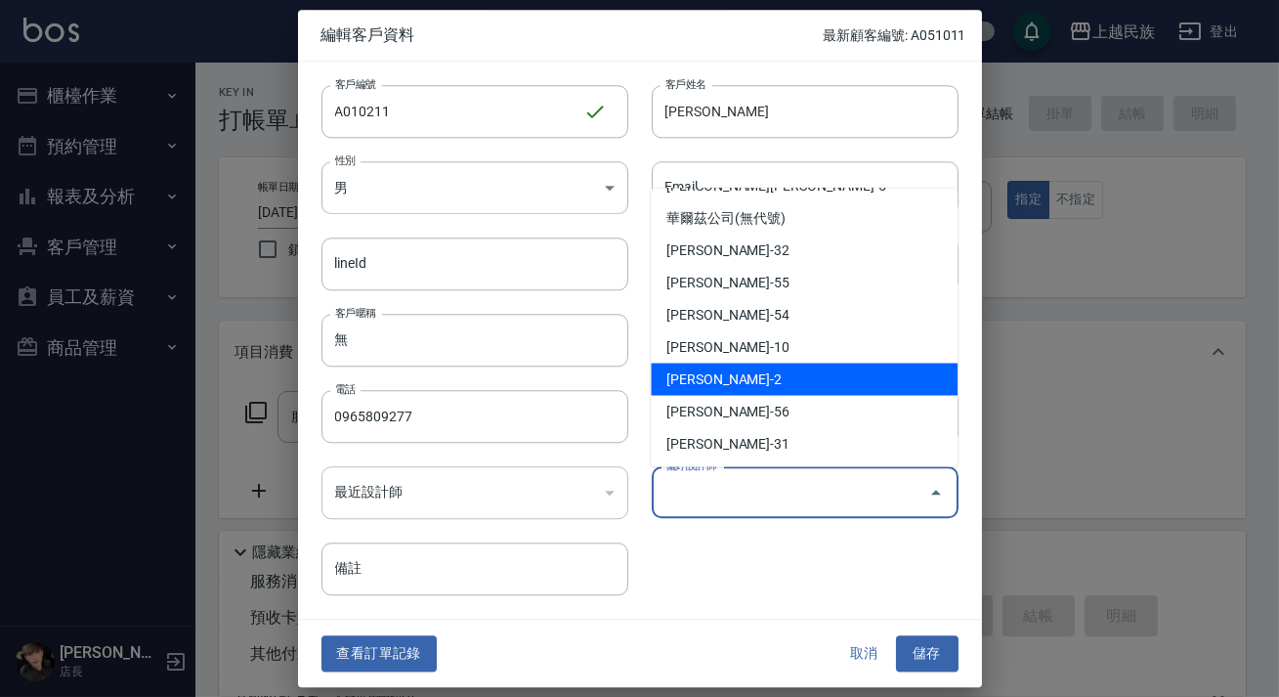
click at [787, 371] on li "[PERSON_NAME]-2" at bounding box center [804, 378] width 307 height 32
type input "[PERSON_NAME]"
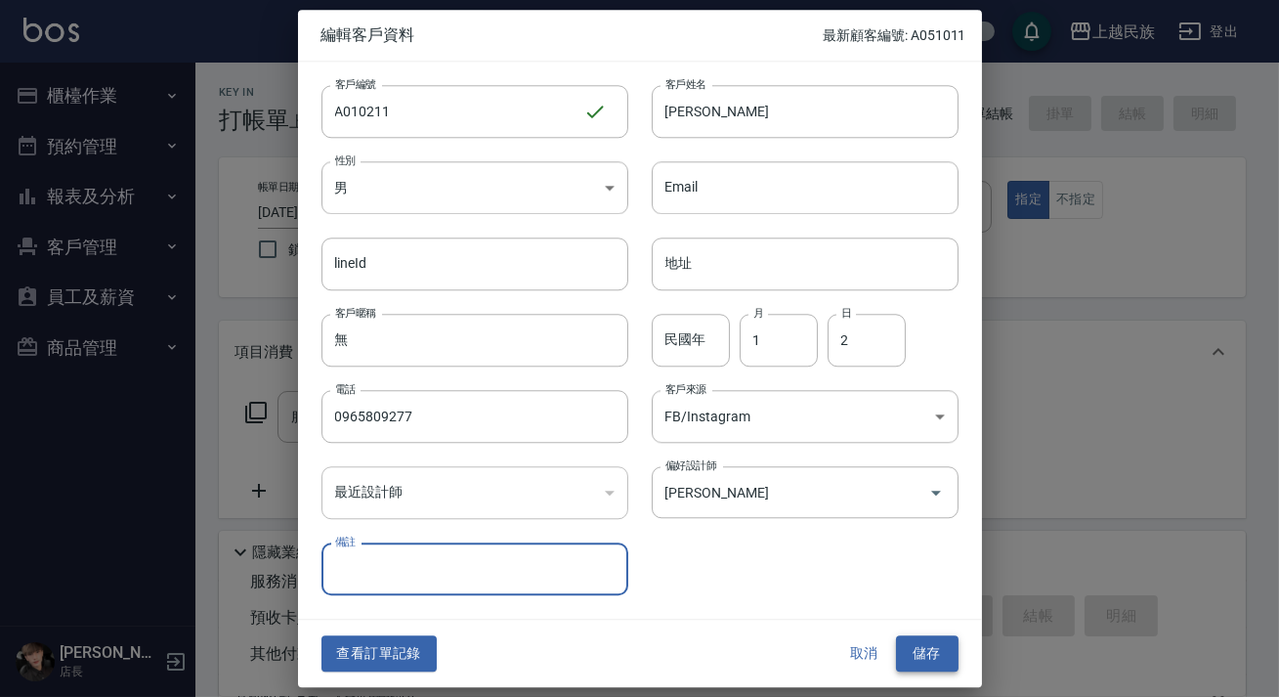
click at [924, 650] on button "儲存" at bounding box center [927, 654] width 63 height 36
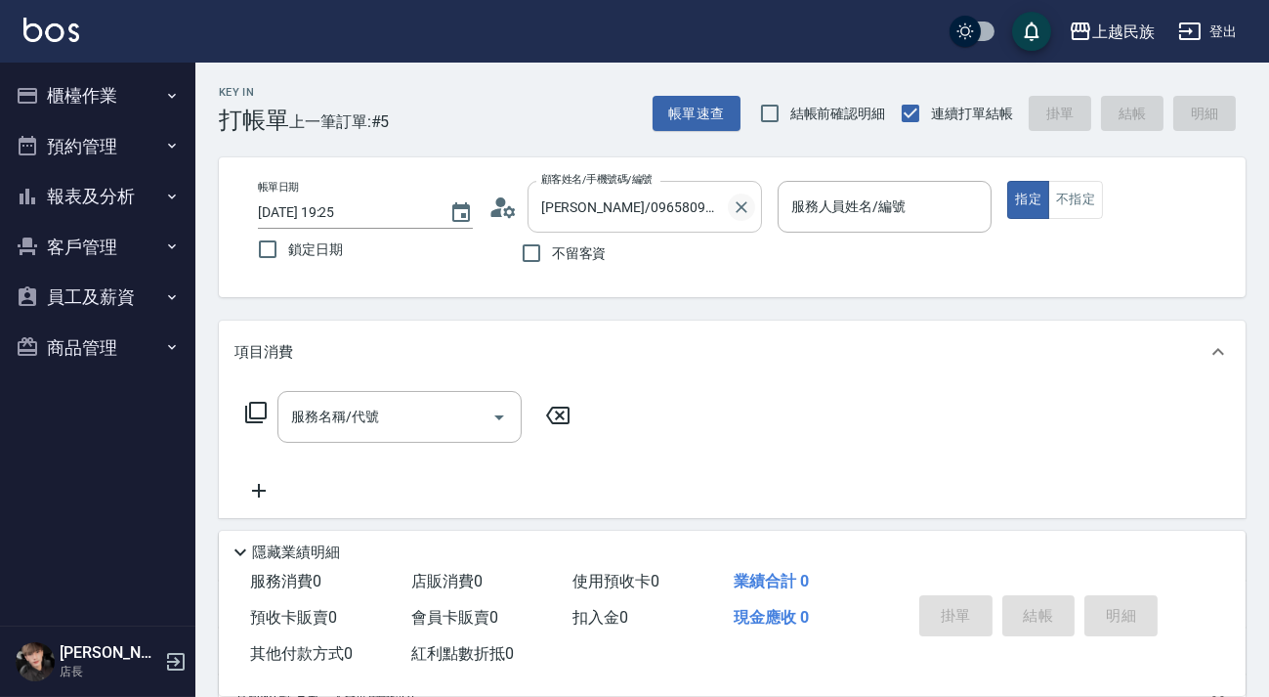
click at [733, 197] on icon "Clear" at bounding box center [742, 207] width 20 height 20
drag, startPoint x: 741, startPoint y: 209, endPoint x: 729, endPoint y: 205, distance: 12.4
click at [740, 210] on icon "Clear" at bounding box center [742, 207] width 20 height 20
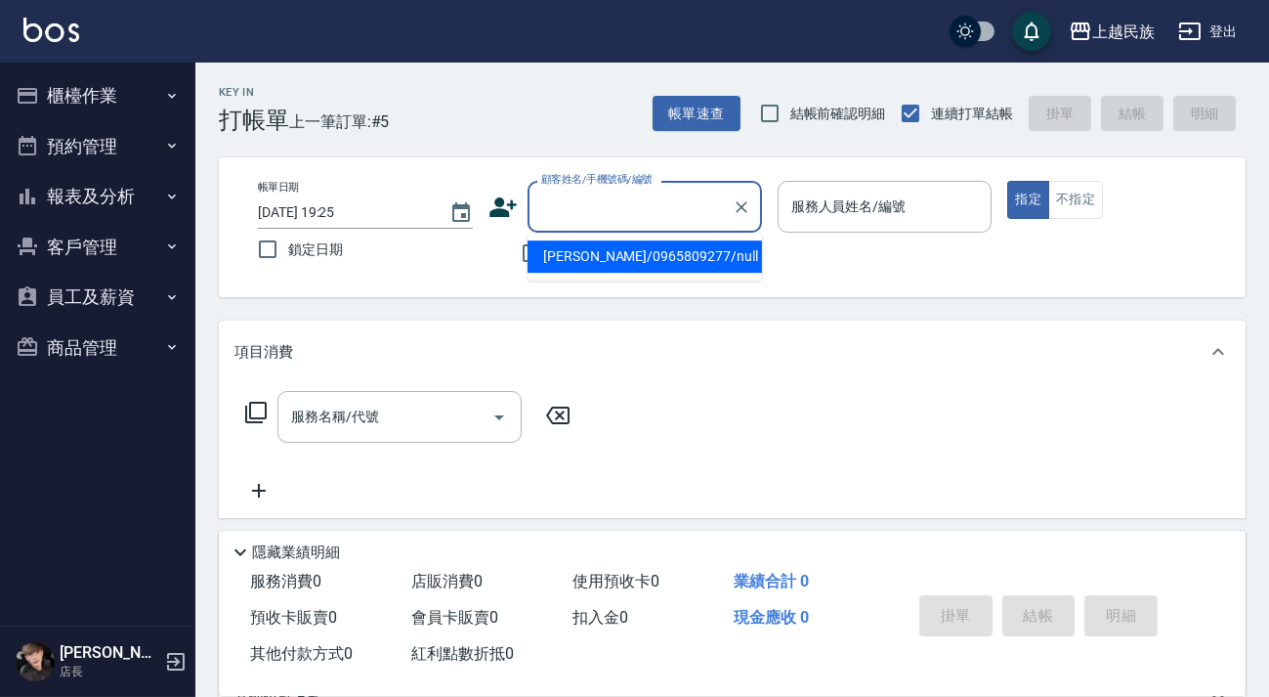
click at [670, 194] on input "顧客姓名/手機號碼/編號" at bounding box center [630, 207] width 188 height 34
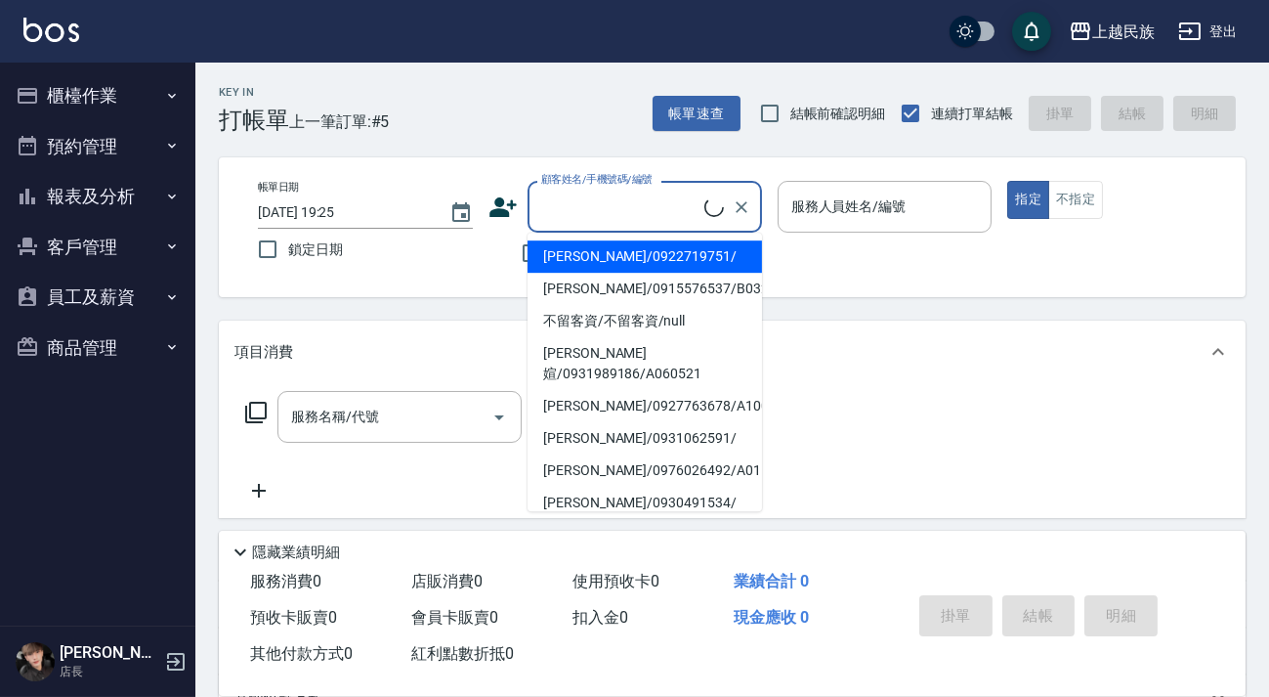
click at [673, 210] on input "顧客姓名/手機號碼/編號" at bounding box center [620, 207] width 168 height 34
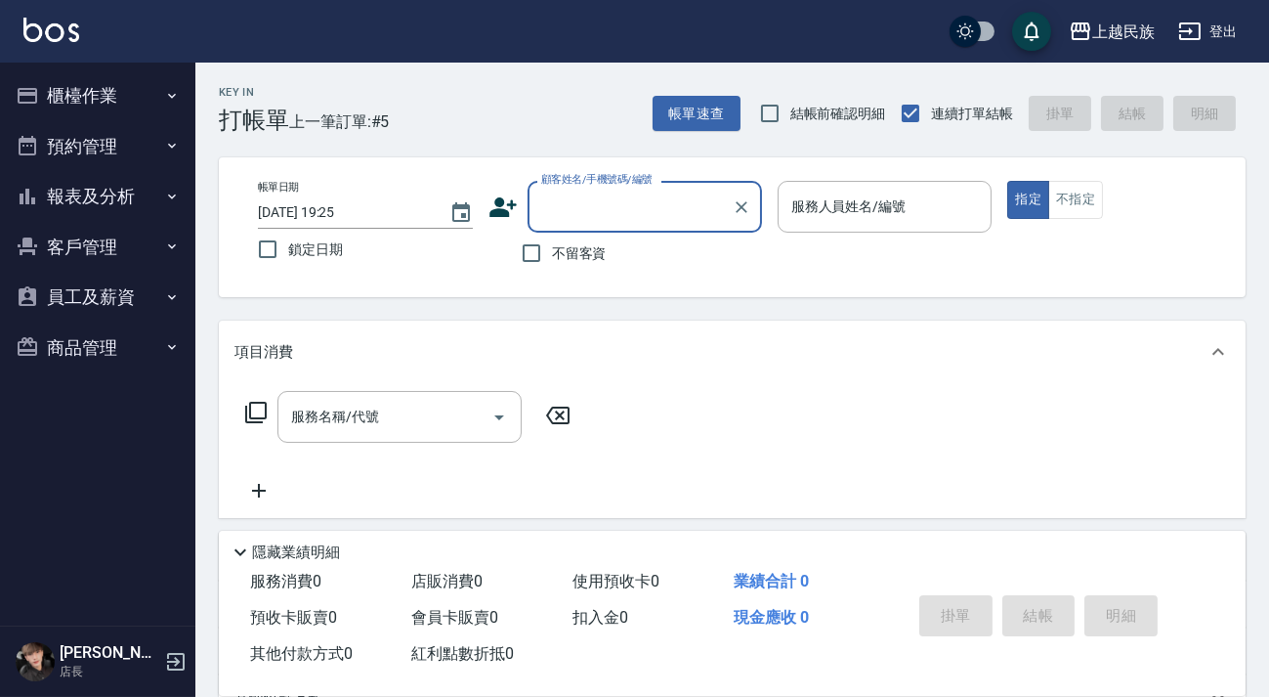
click at [674, 206] on input "顧客姓名/手機號碼/編號" at bounding box center [630, 207] width 188 height 34
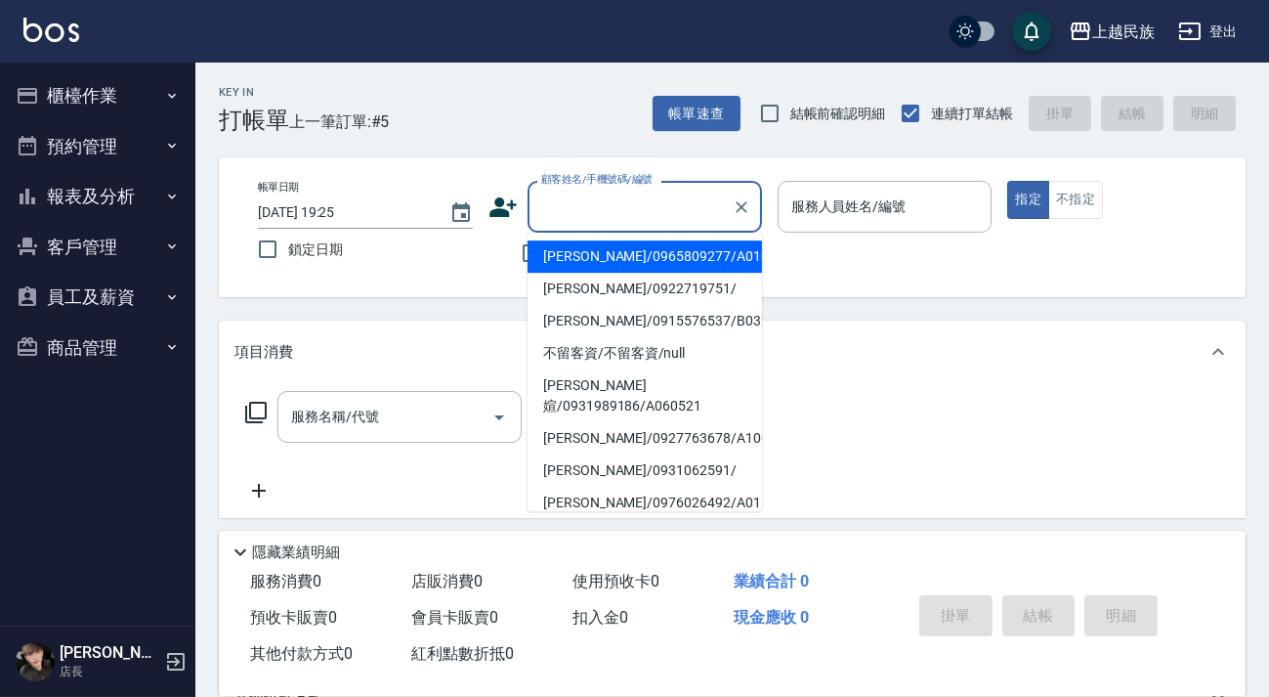
click at [656, 256] on li "[PERSON_NAME]/0965809277/A010211" at bounding box center [645, 256] width 234 height 32
type input "[PERSON_NAME]/0965809277/A010211"
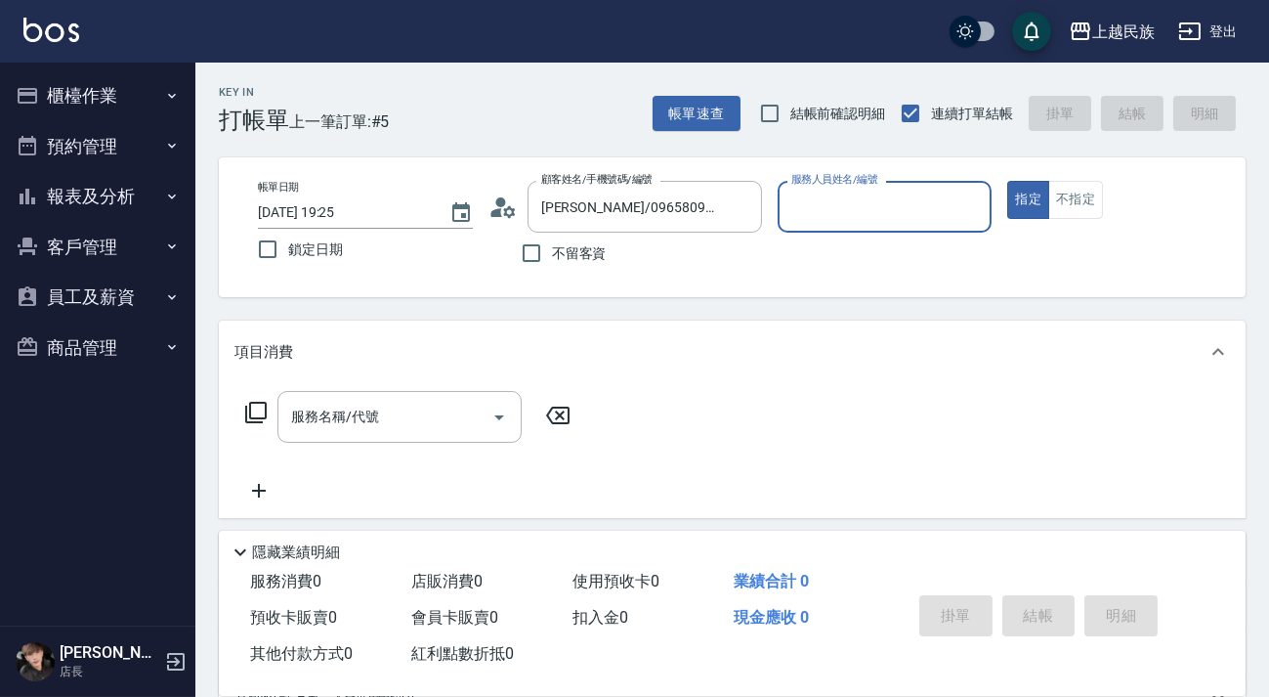
type input "[PERSON_NAME]-2"
click at [1007, 181] on button "指定" at bounding box center [1028, 200] width 42 height 38
type button "true"
click at [244, 404] on icon at bounding box center [255, 412] width 23 height 23
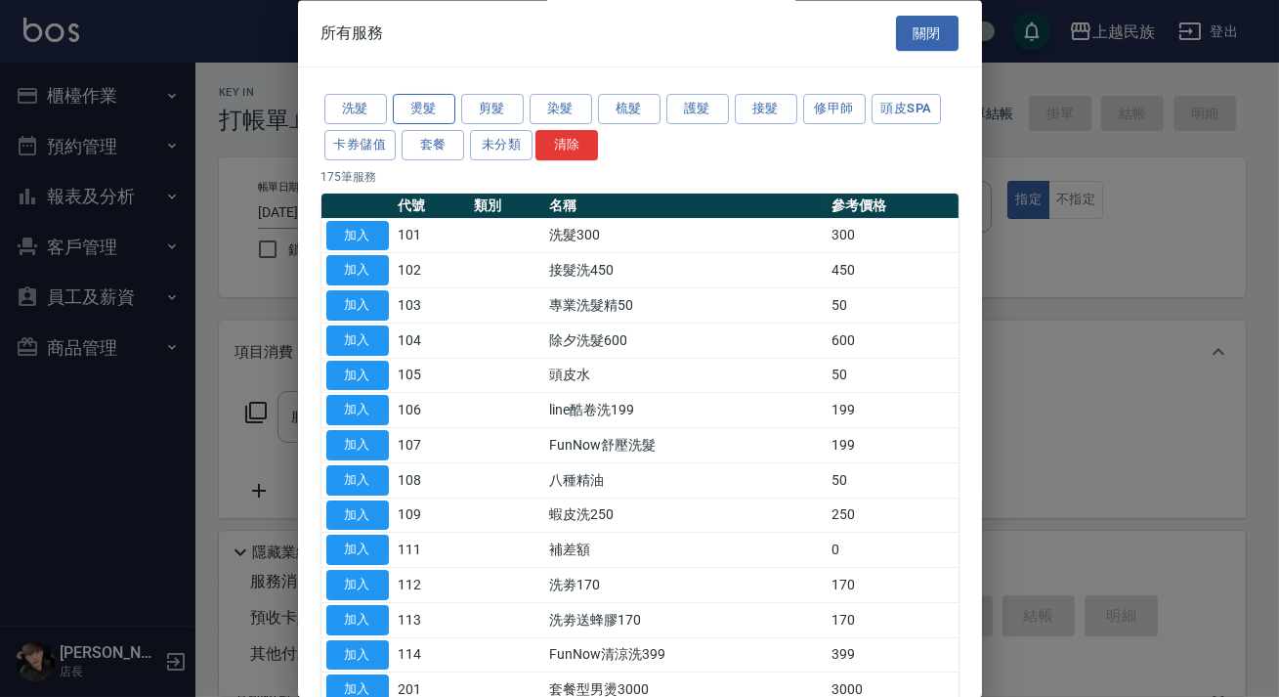
click at [443, 114] on button "燙髮" at bounding box center [424, 110] width 63 height 30
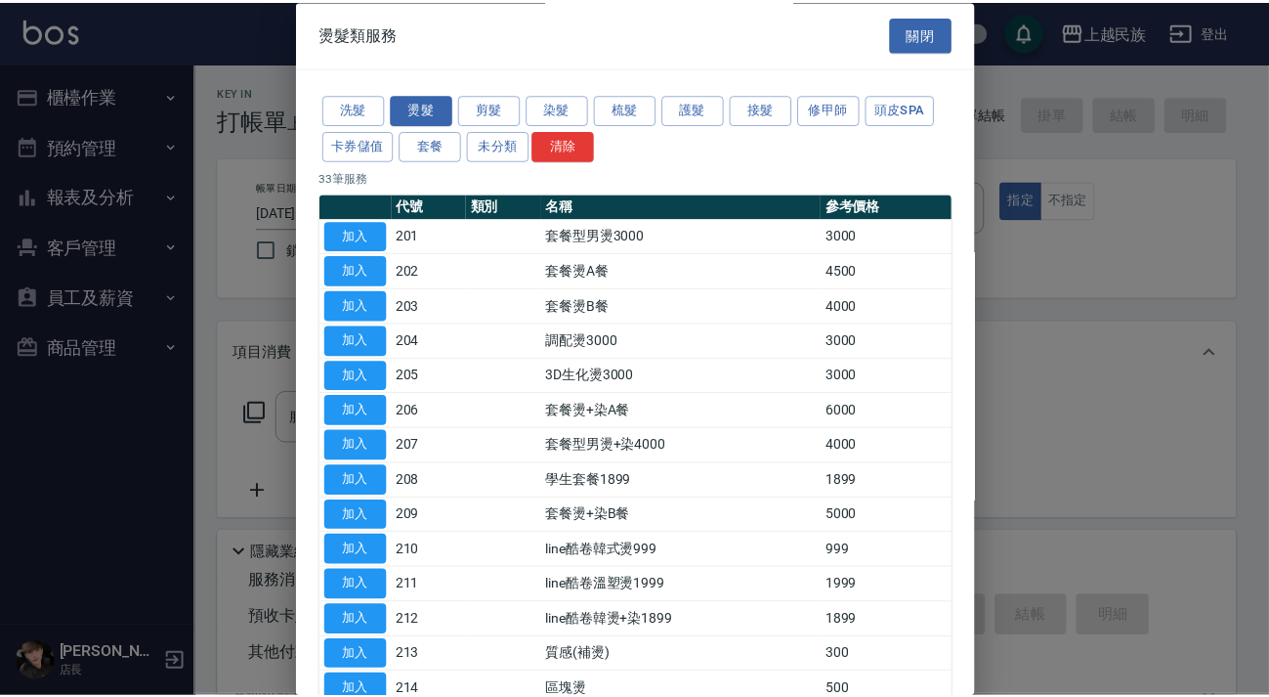
scroll to position [778, 0]
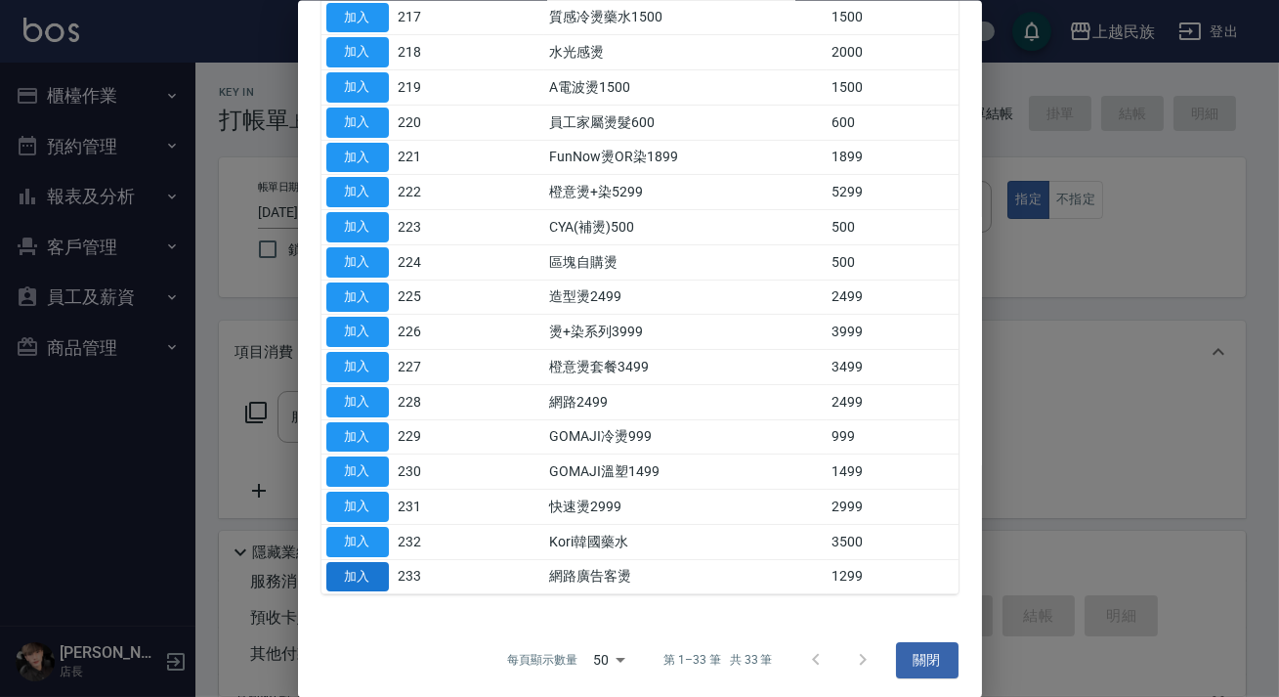
click at [367, 568] on button "加入" at bounding box center [357, 576] width 63 height 30
type input "網路廣告客燙(233)"
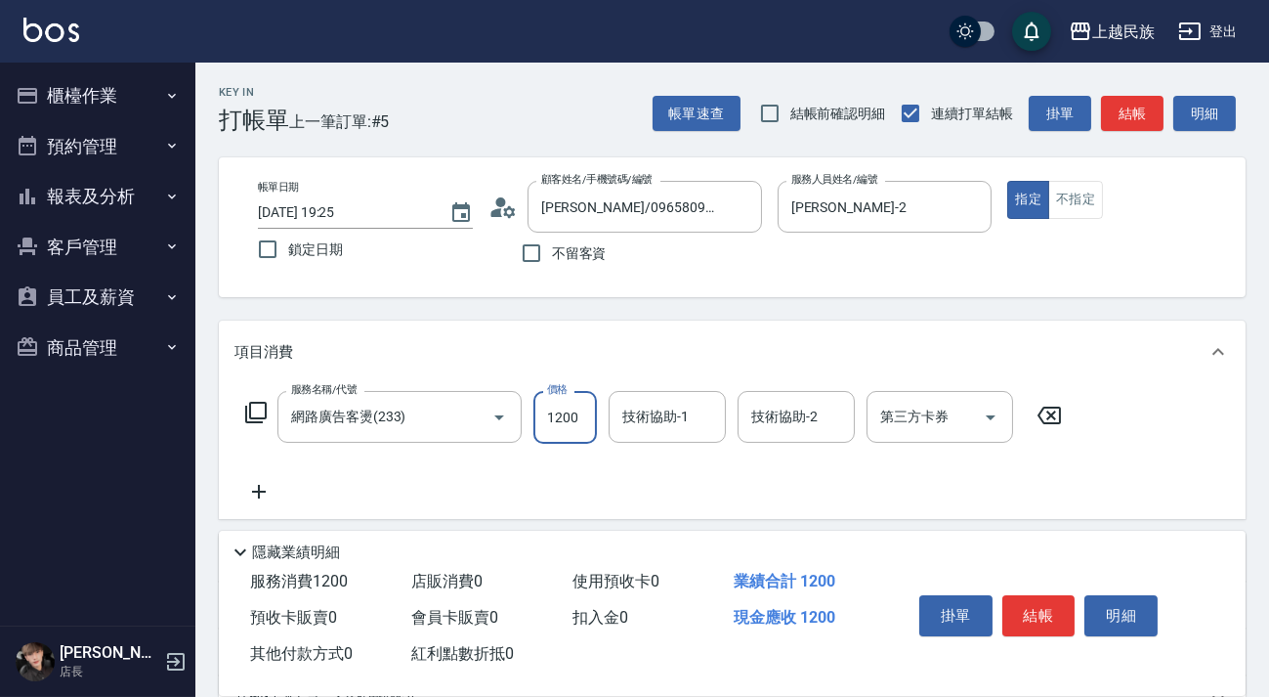
type input "1200"
type input "[PERSON_NAME]-2"
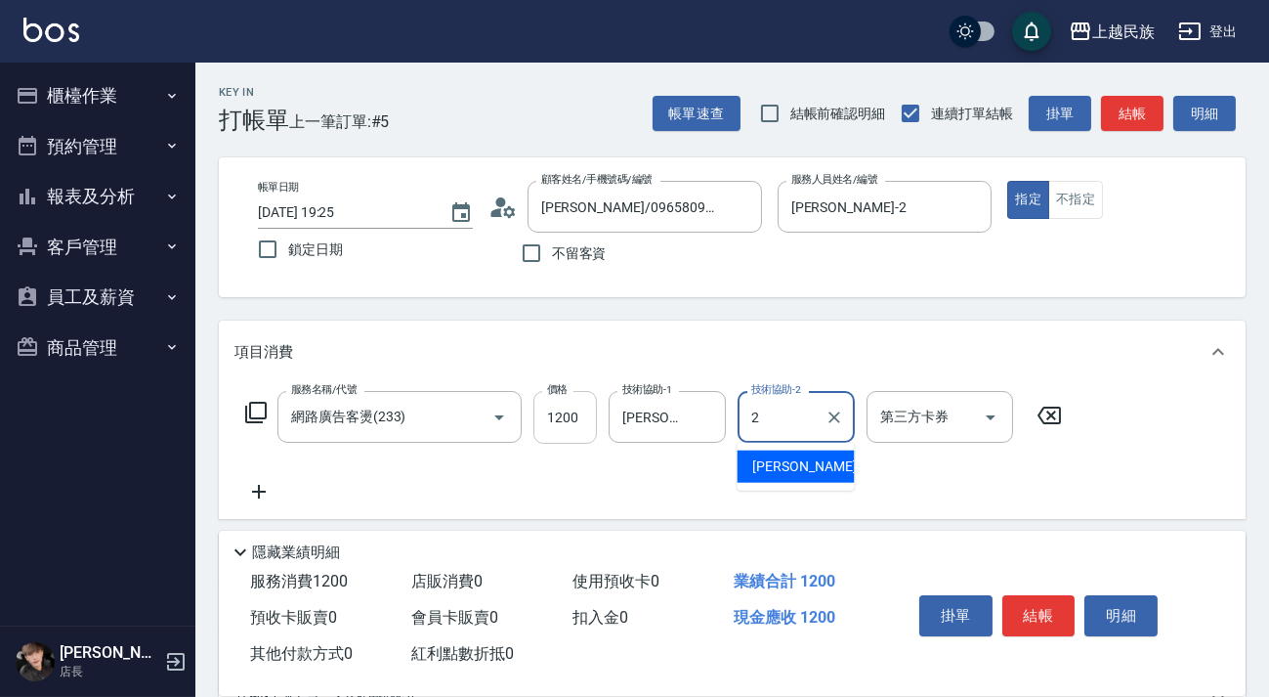
type input "[PERSON_NAME]-2"
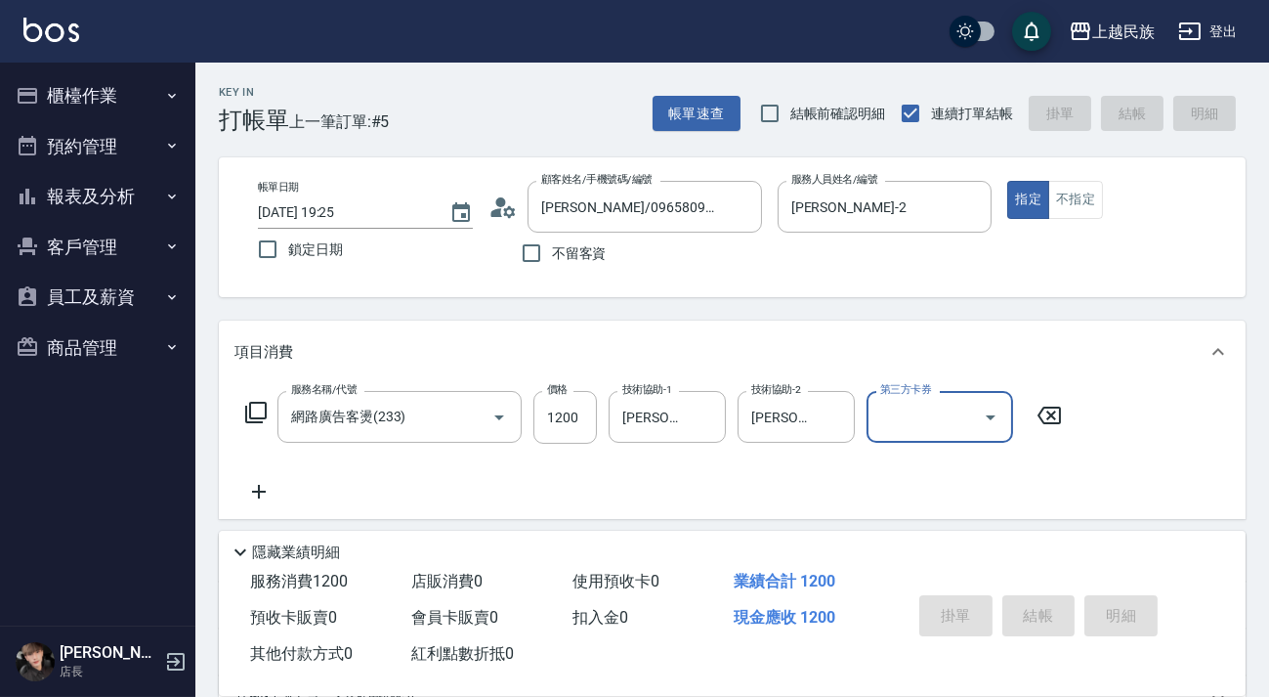
type input "[DATE] 19:37"
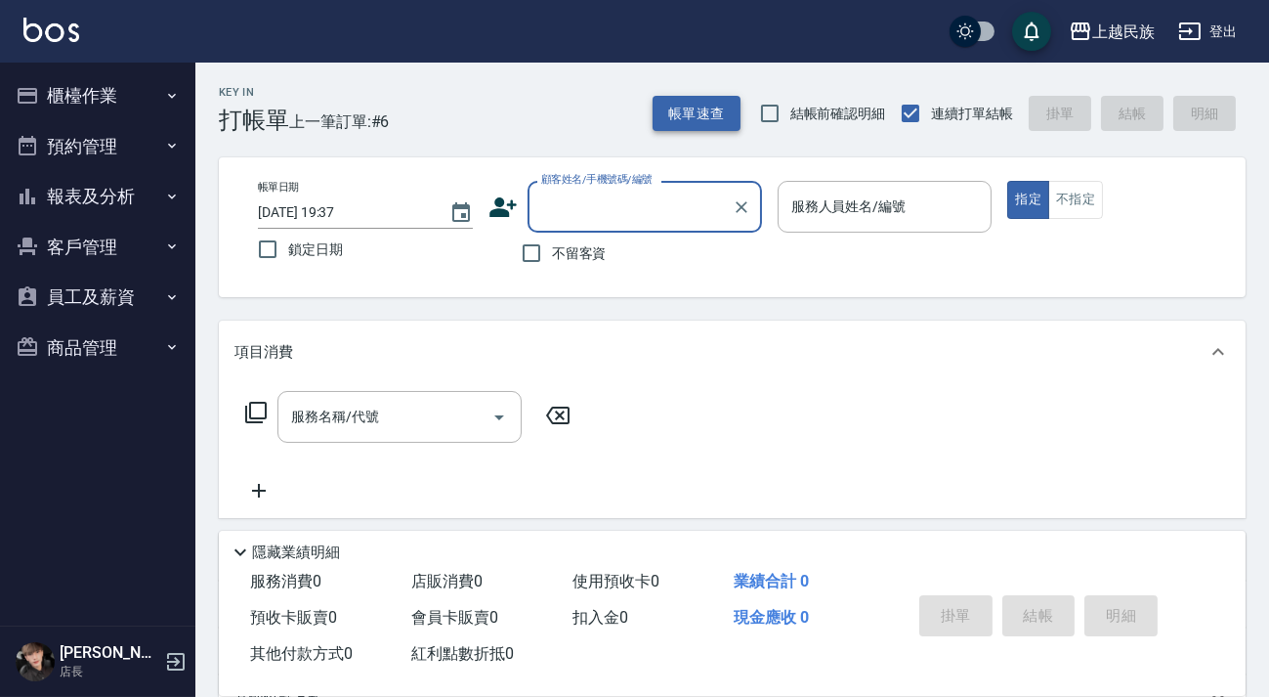
click at [699, 106] on button "帳單速查" at bounding box center [697, 114] width 88 height 36
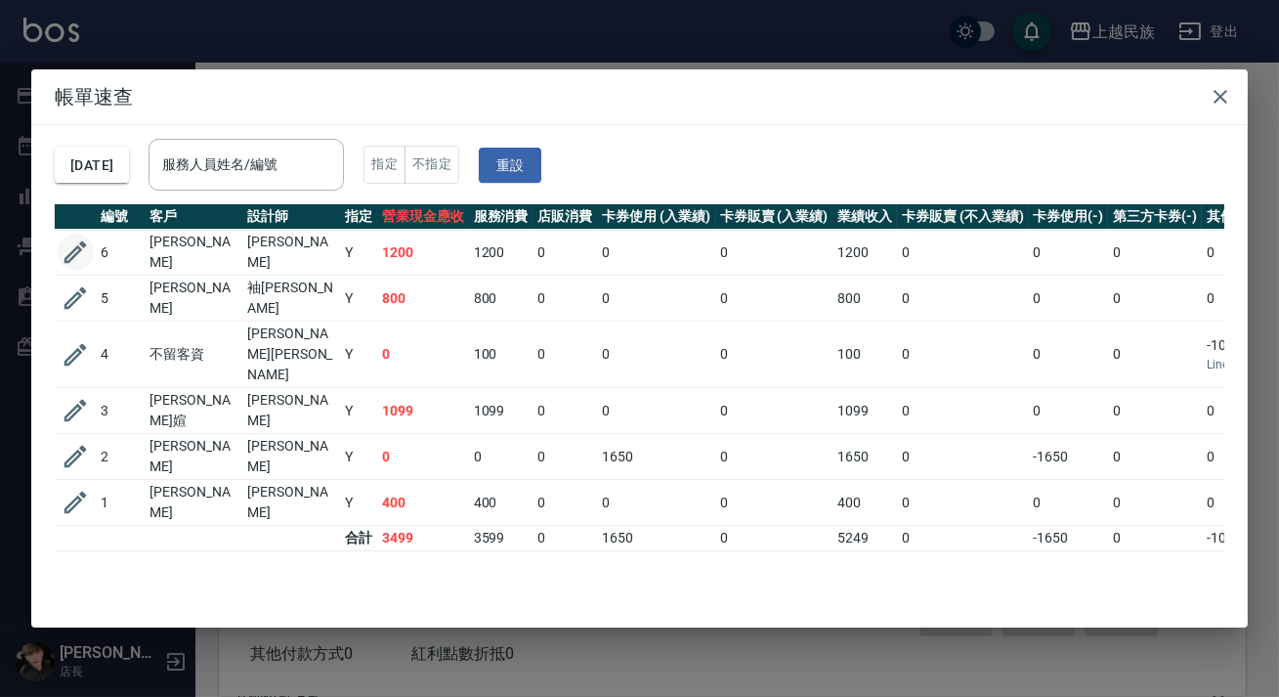
click at [84, 244] on icon "button" at bounding box center [75, 252] width 22 height 22
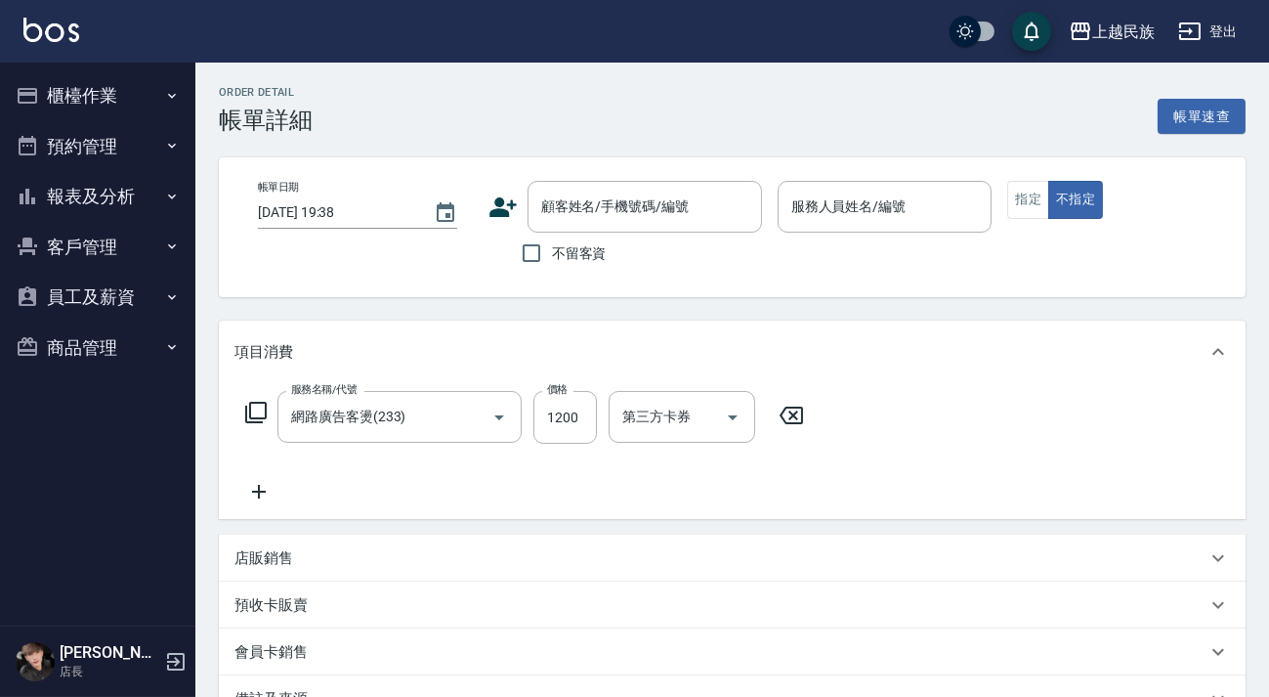
type input "網路廣告客燙(233)"
type input "[DATE] 19:25"
type input "[PERSON_NAME]-2"
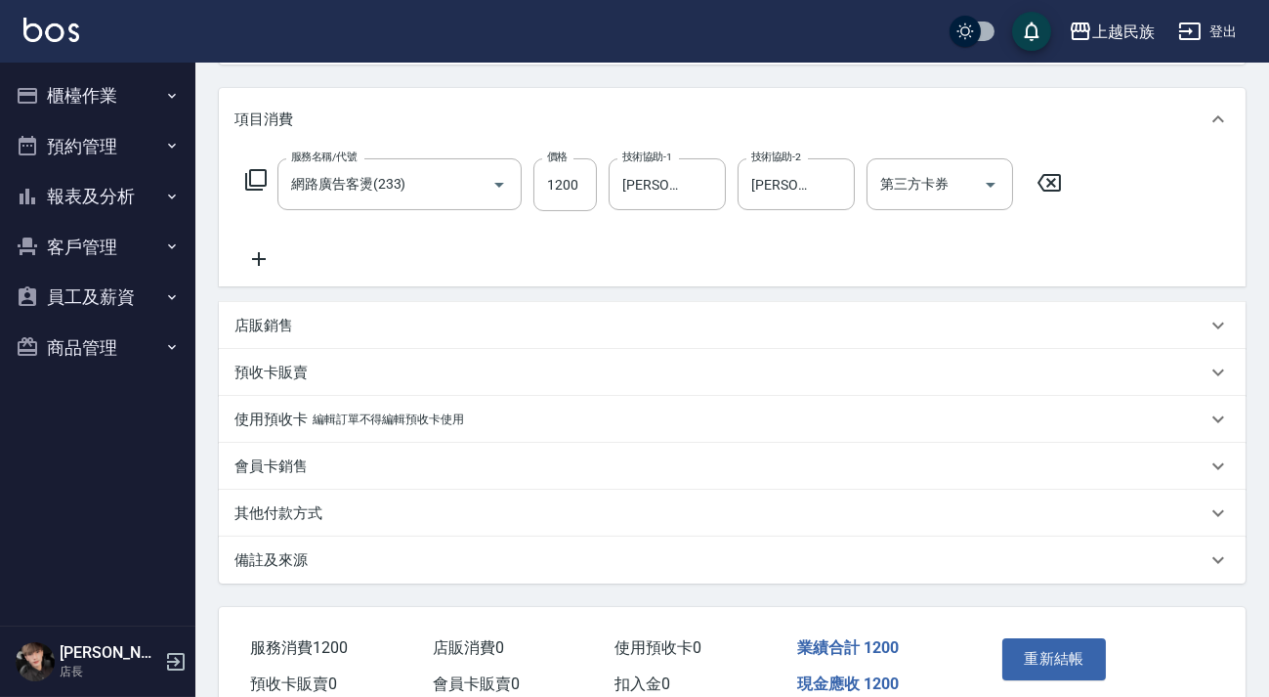
type input "[PERSON_NAME]/0965809277/A010211"
click at [524, 516] on div "其他付款方式" at bounding box center [720, 513] width 972 height 21
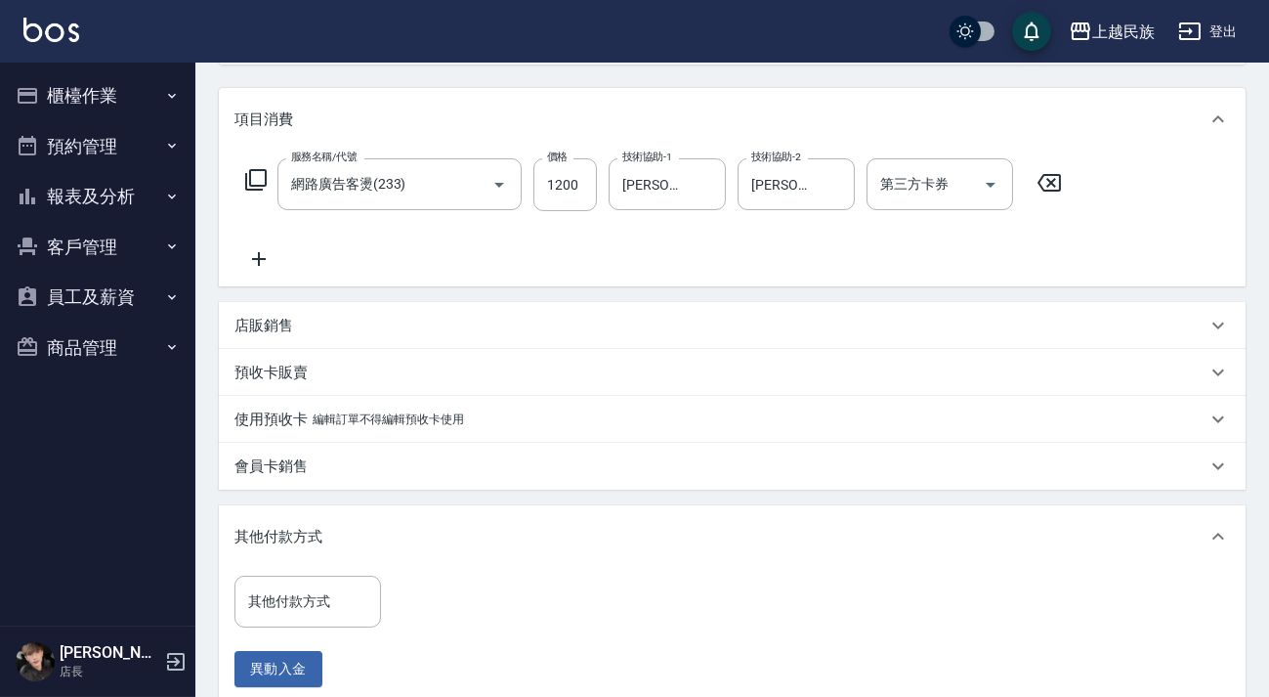
scroll to position [508, 0]
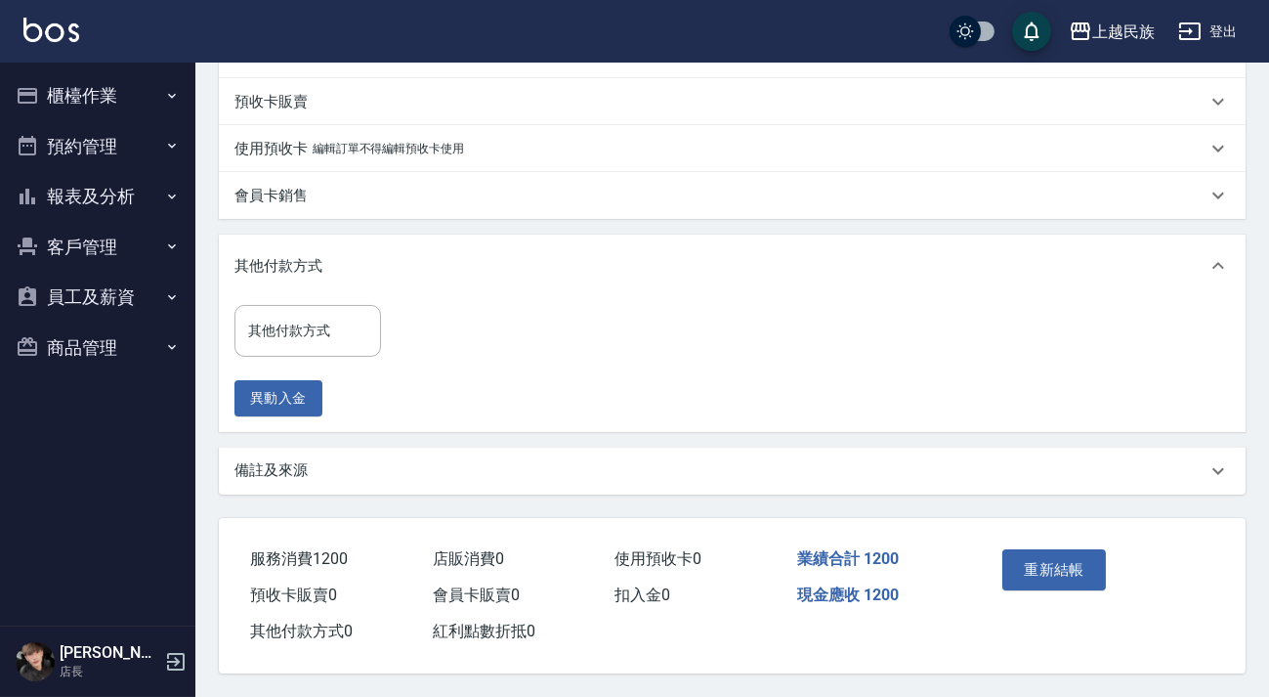
click at [300, 313] on div "其他付款方式 其他付款方式" at bounding box center [307, 331] width 147 height 52
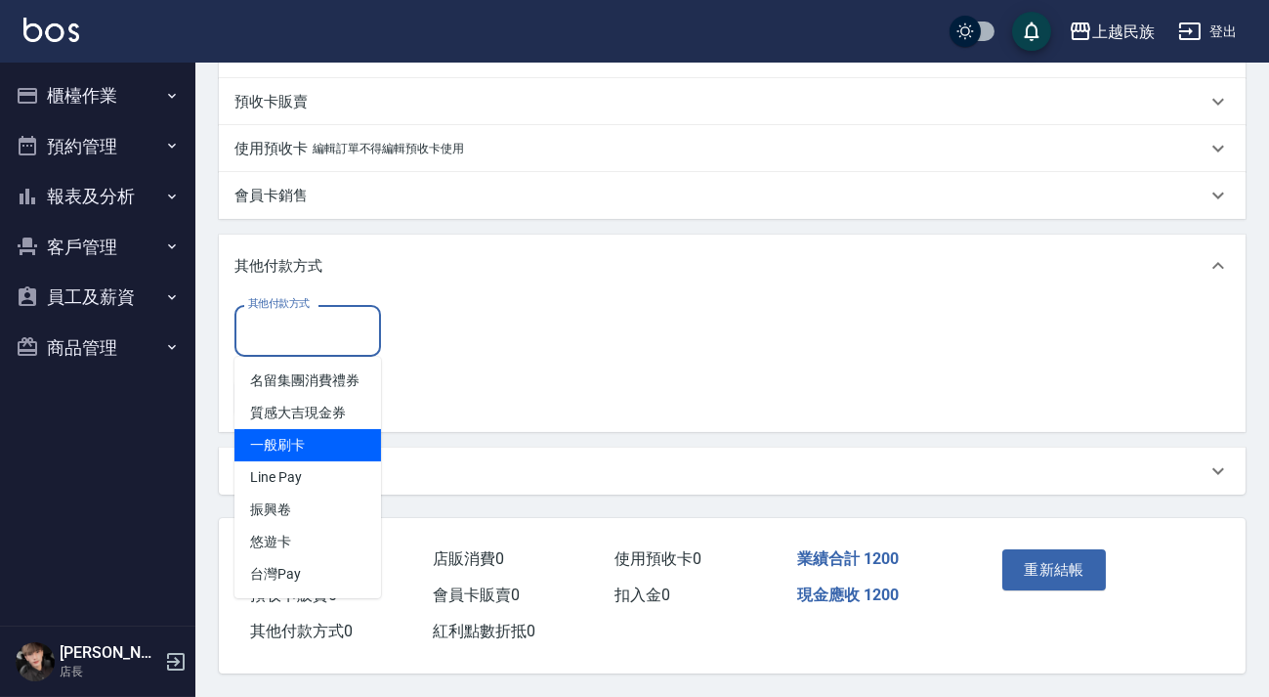
click at [333, 461] on span "Line Pay" at bounding box center [307, 477] width 147 height 32
type input "Line Pay"
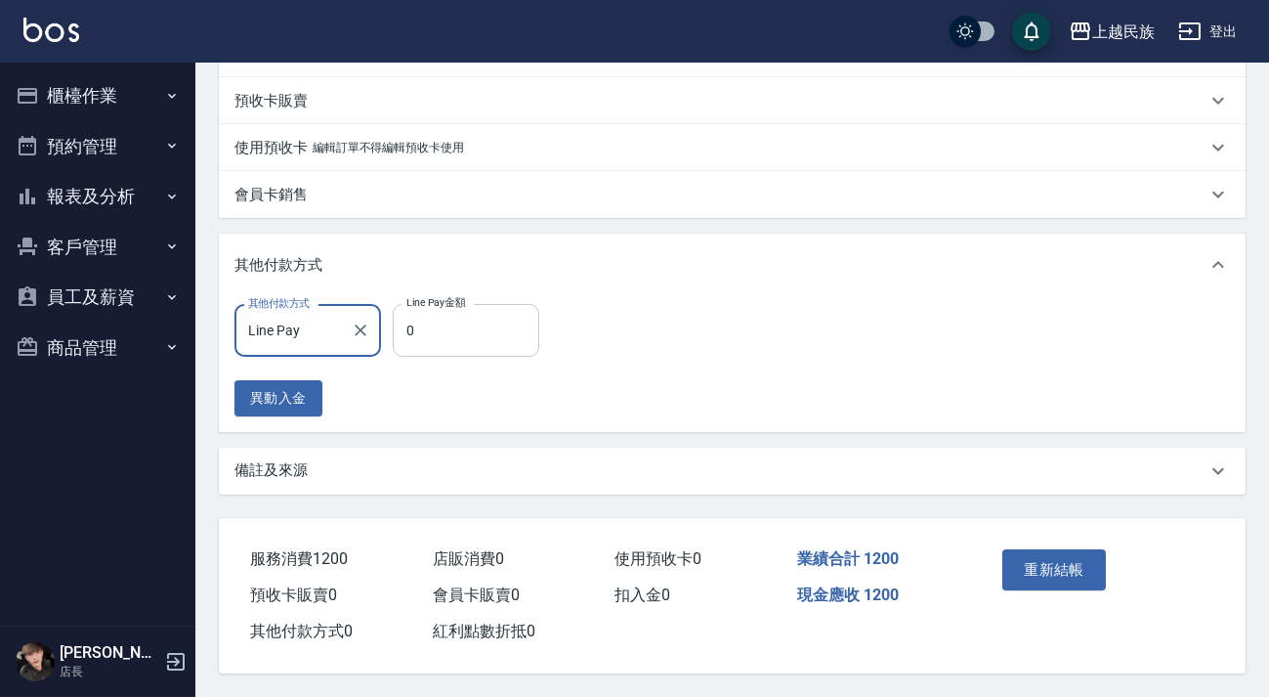
click at [465, 316] on input "0" at bounding box center [466, 330] width 147 height 53
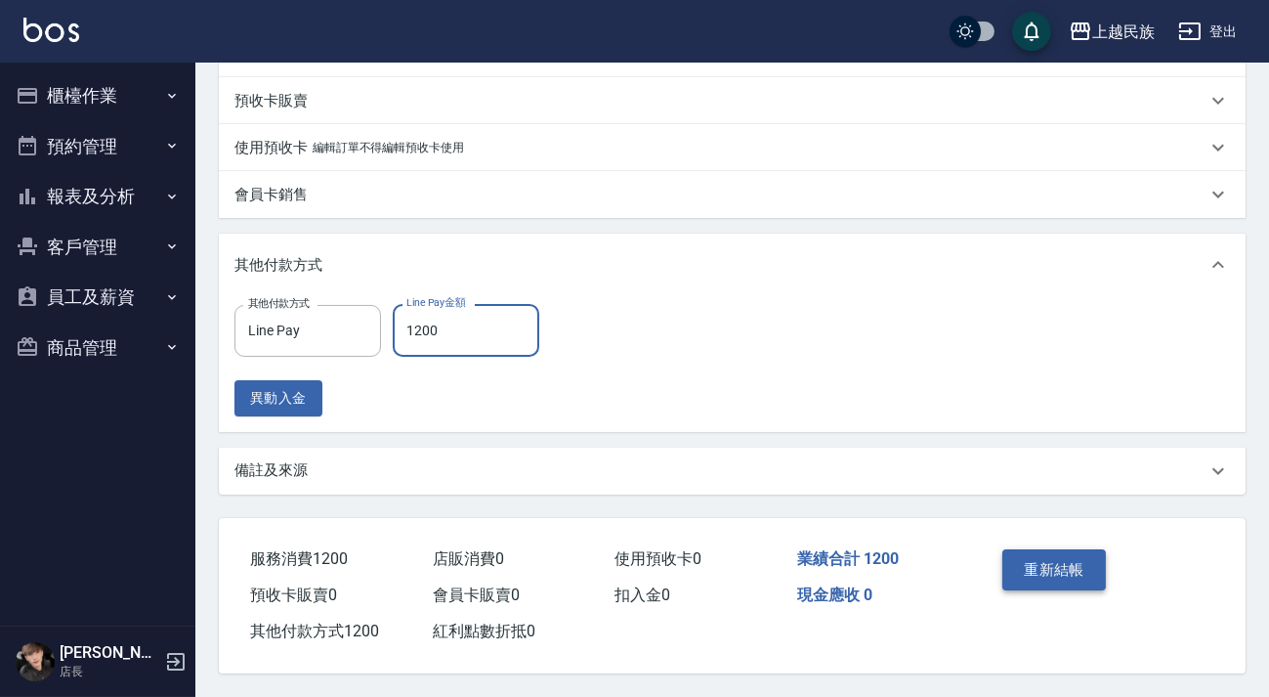
type input "1200"
click at [1075, 553] on button "重新結帳" at bounding box center [1054, 569] width 104 height 41
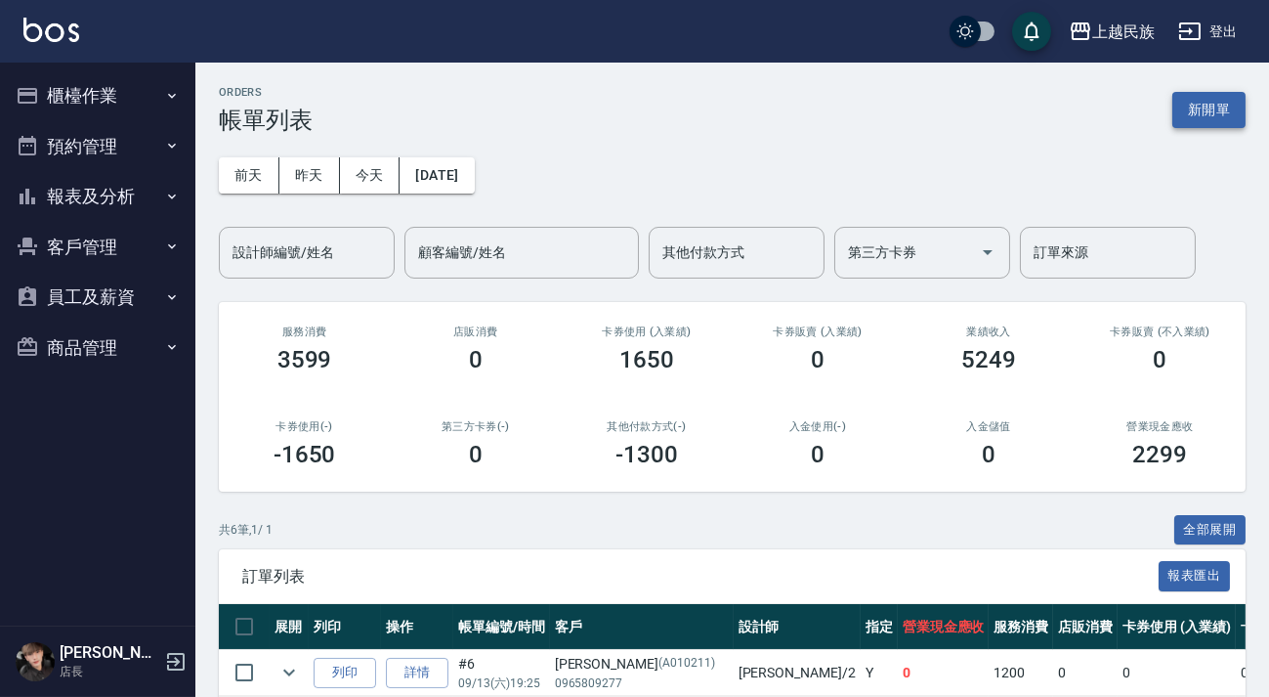
click at [1219, 106] on button "新開單" at bounding box center [1208, 110] width 73 height 36
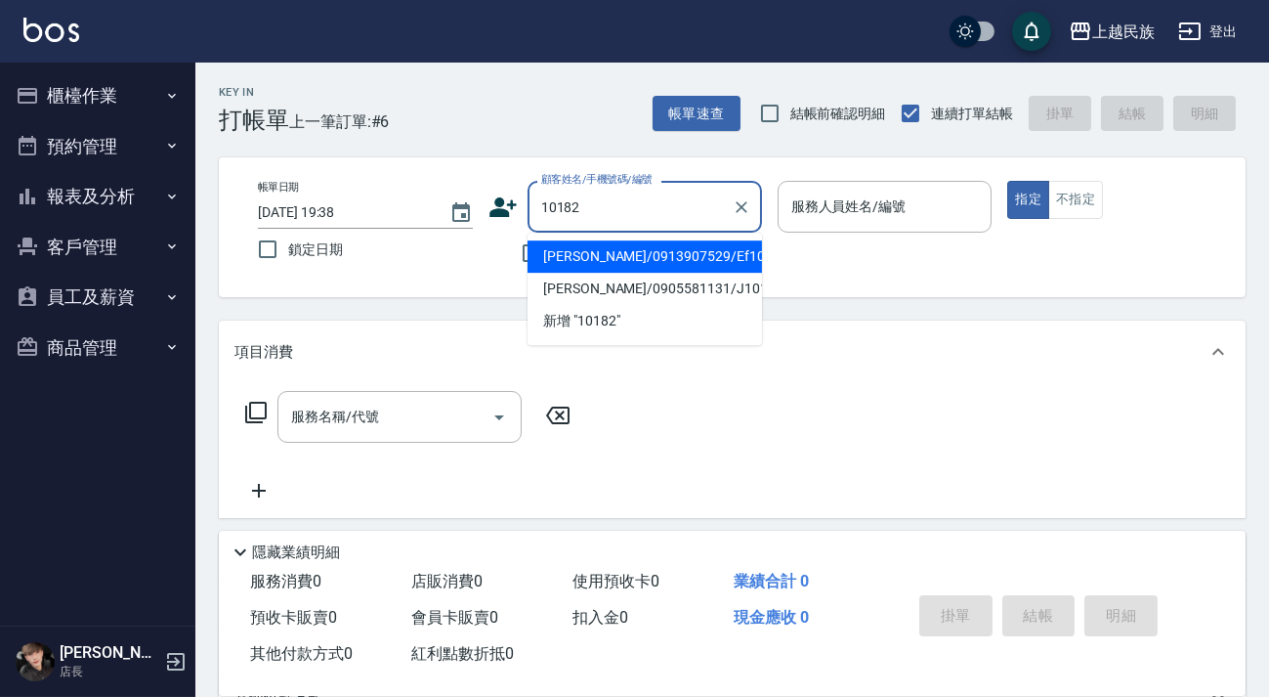
click at [671, 259] on li "[PERSON_NAME]/0913907529/Ef101822" at bounding box center [645, 256] width 234 height 32
type input "[PERSON_NAME]/0913907529/Ef101822"
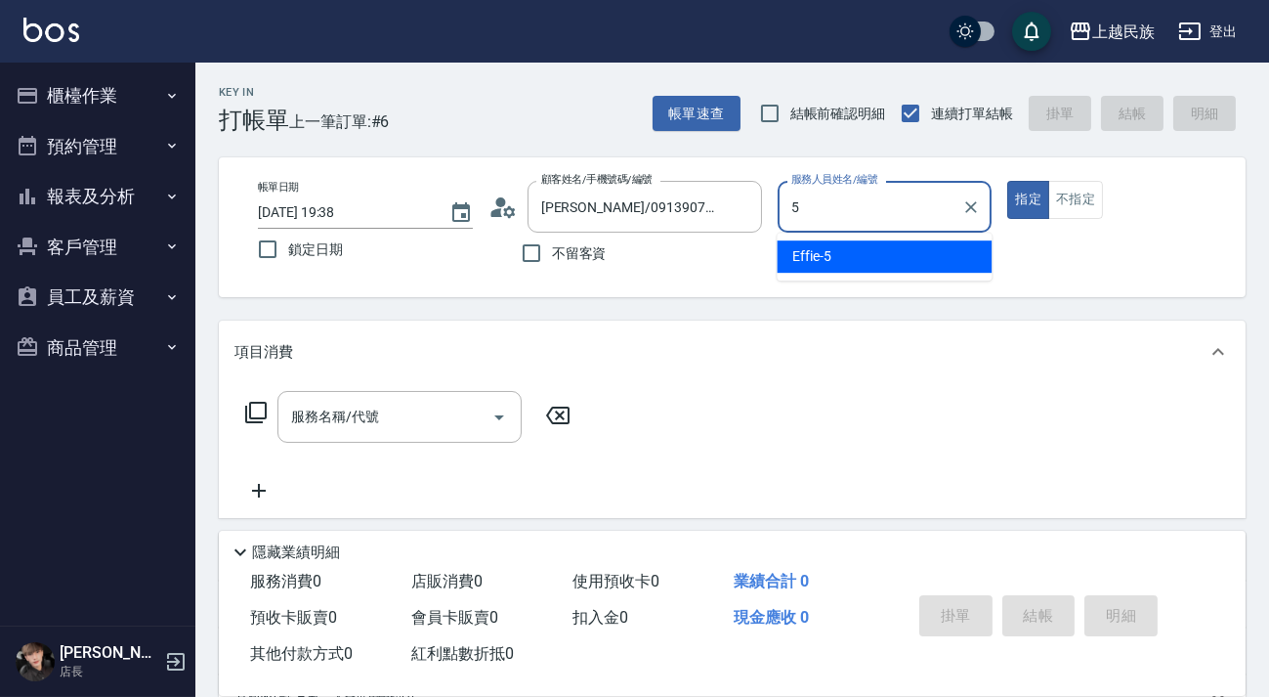
type input "5"
type button "true"
type input "Effie-5"
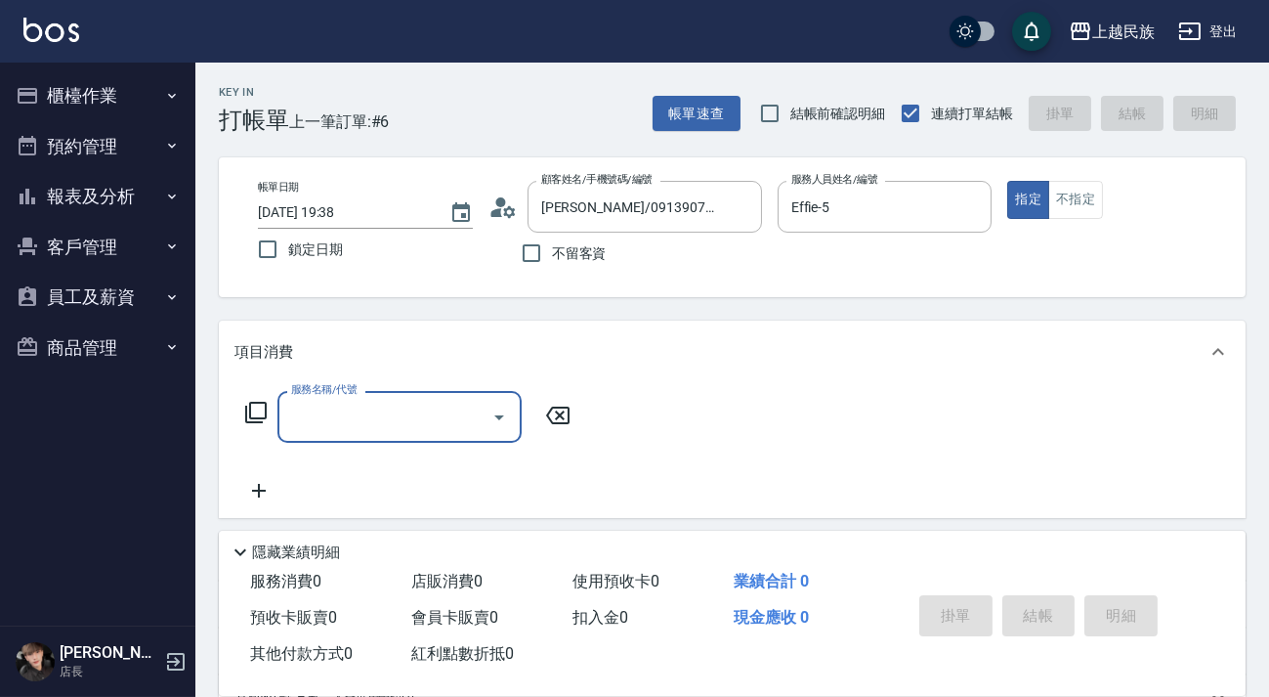
type input "D"
type input "F"
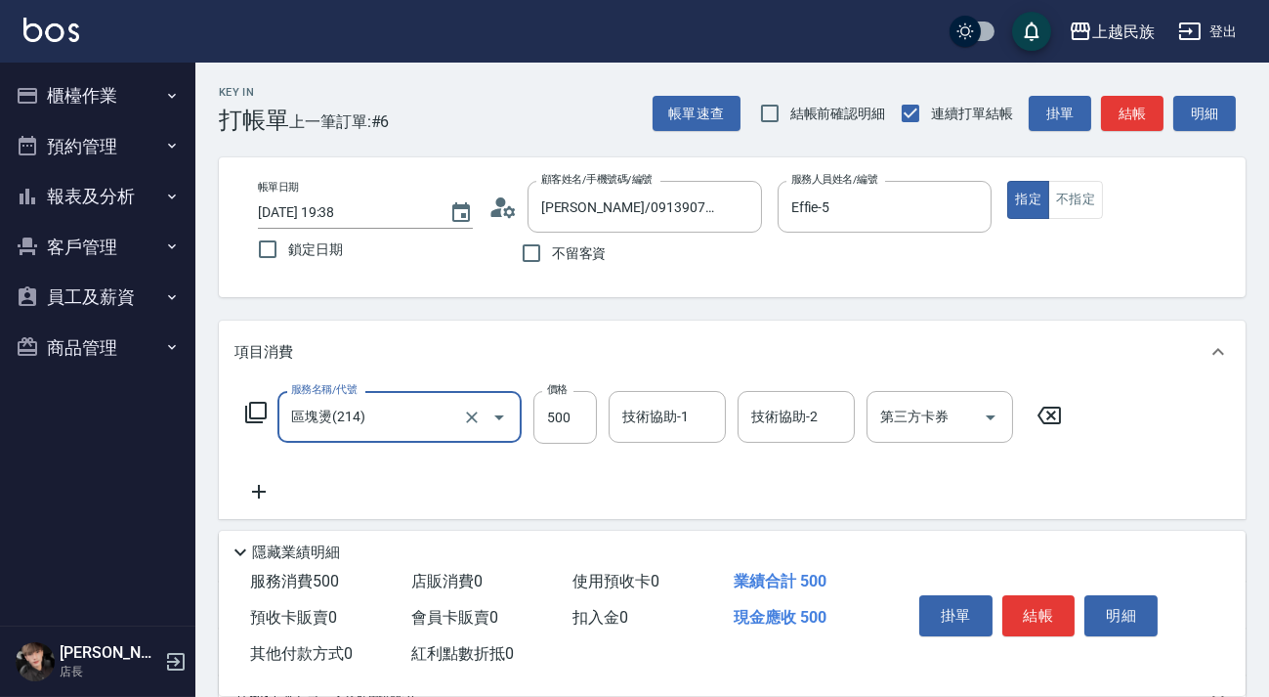
type input "區塊燙(214)"
type input "600"
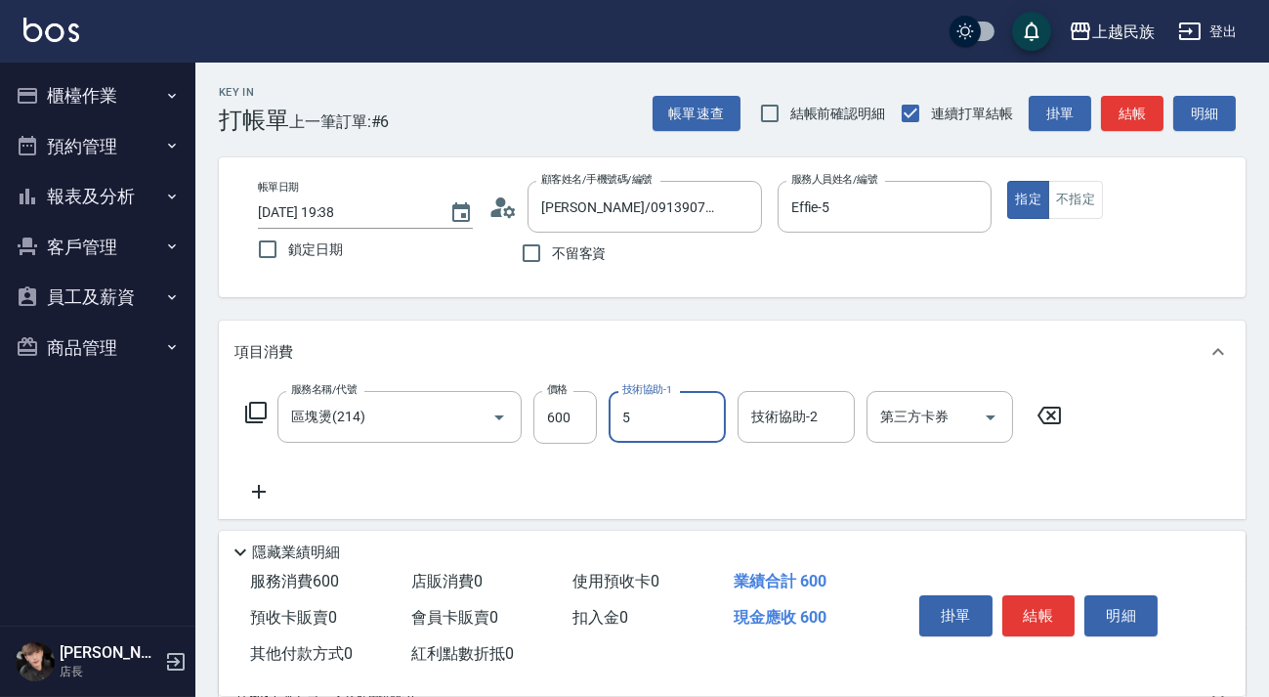
type input "Effie-5"
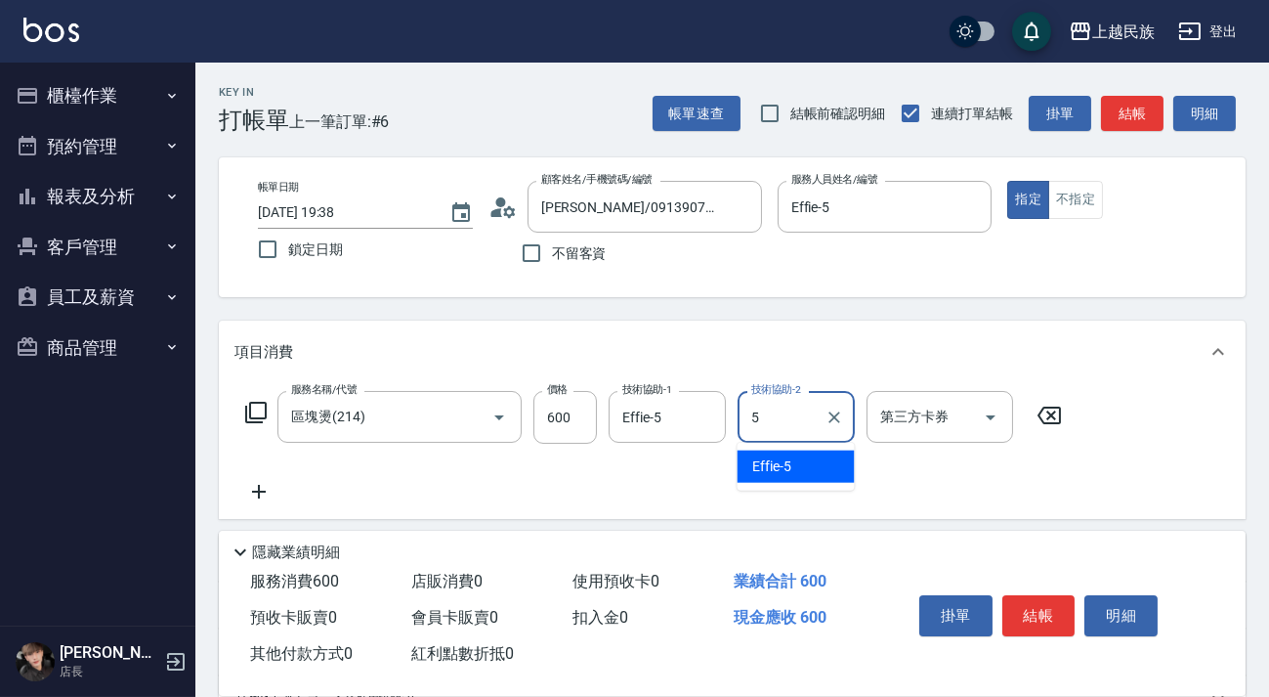
drag, startPoint x: 769, startPoint y: 471, endPoint x: 729, endPoint y: 467, distance: 40.2
click at [769, 470] on span "Effie -5" at bounding box center [772, 466] width 39 height 21
type input "Effie-5"
click at [259, 403] on icon at bounding box center [255, 412] width 21 height 21
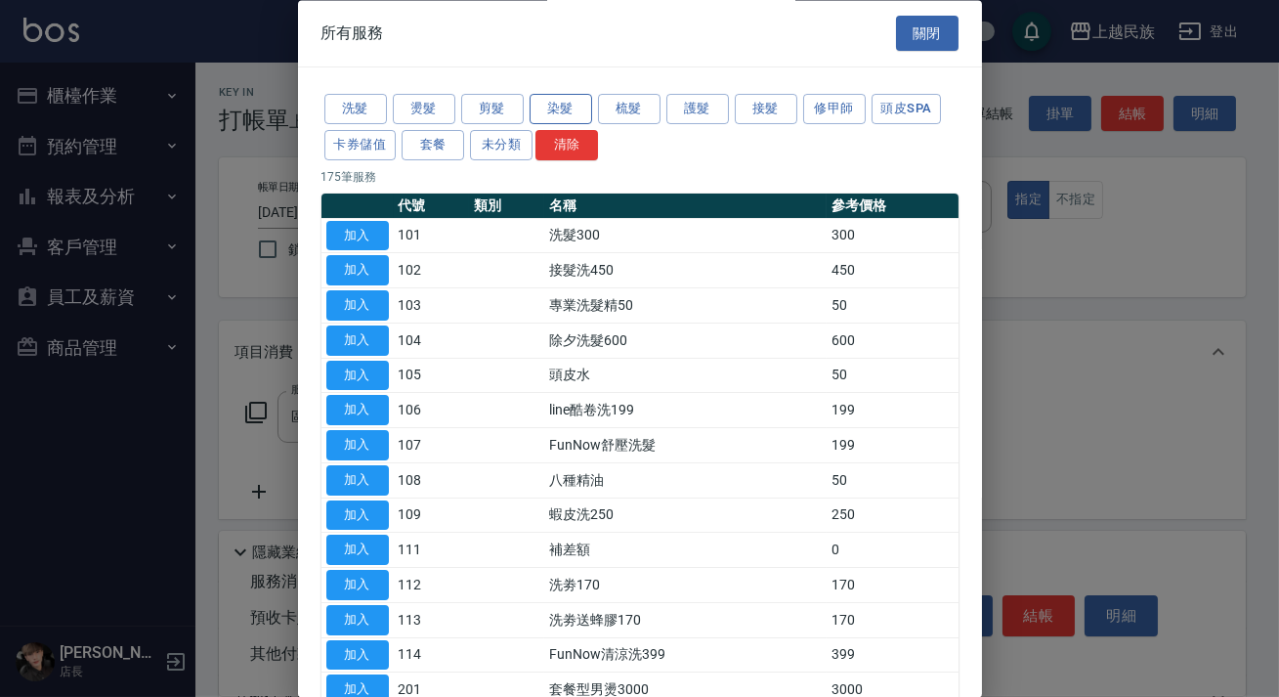
click at [575, 119] on button "染髮" at bounding box center [561, 110] width 63 height 30
click at [576, 117] on button "染髮" at bounding box center [561, 110] width 63 height 30
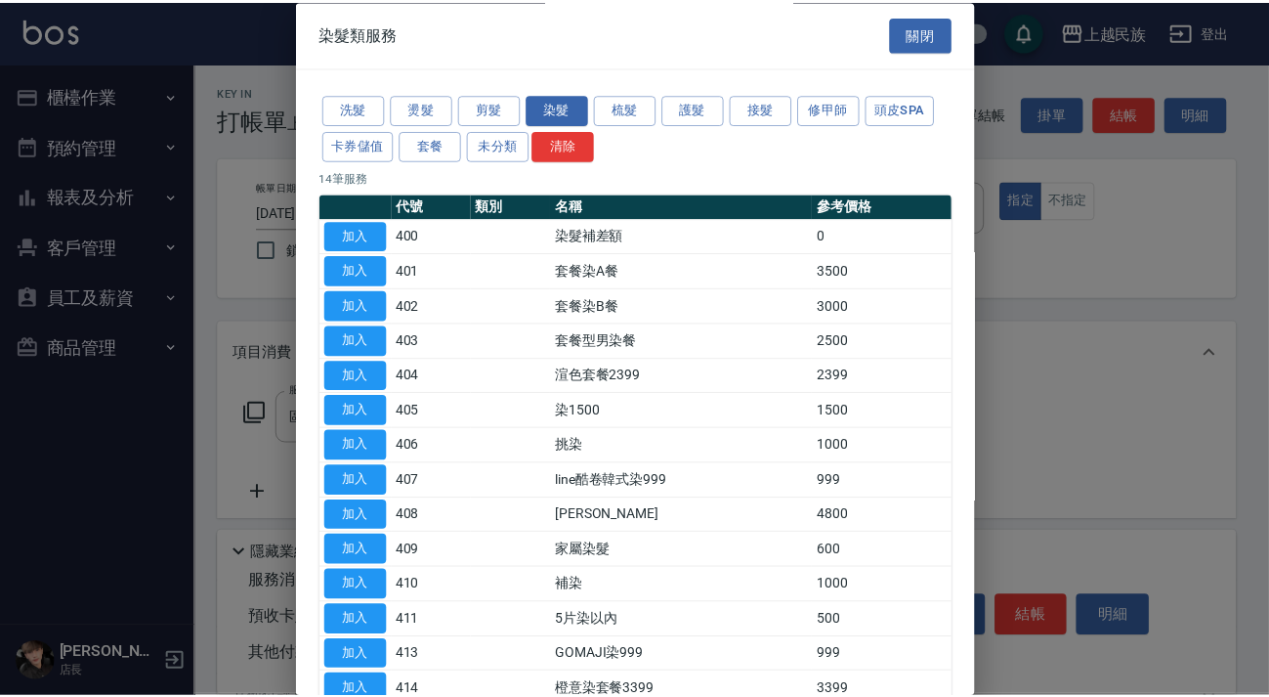
scroll to position [116, 0]
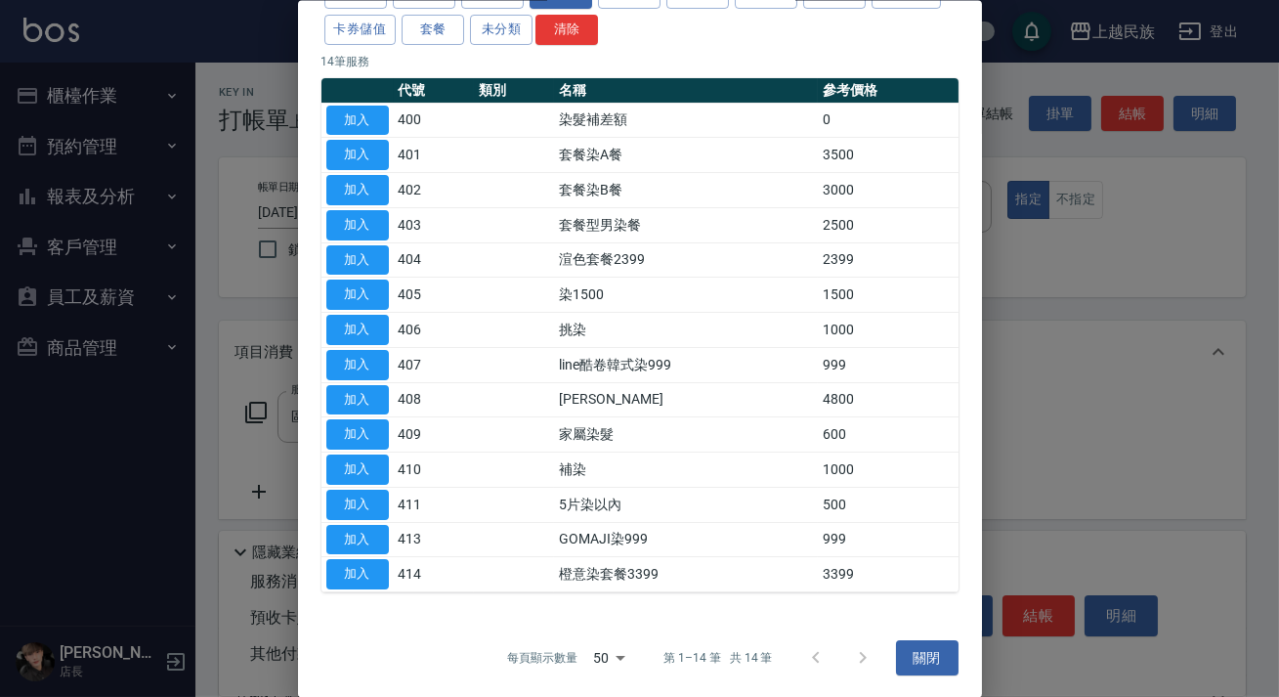
click at [362, 573] on button "加入" at bounding box center [357, 574] width 63 height 30
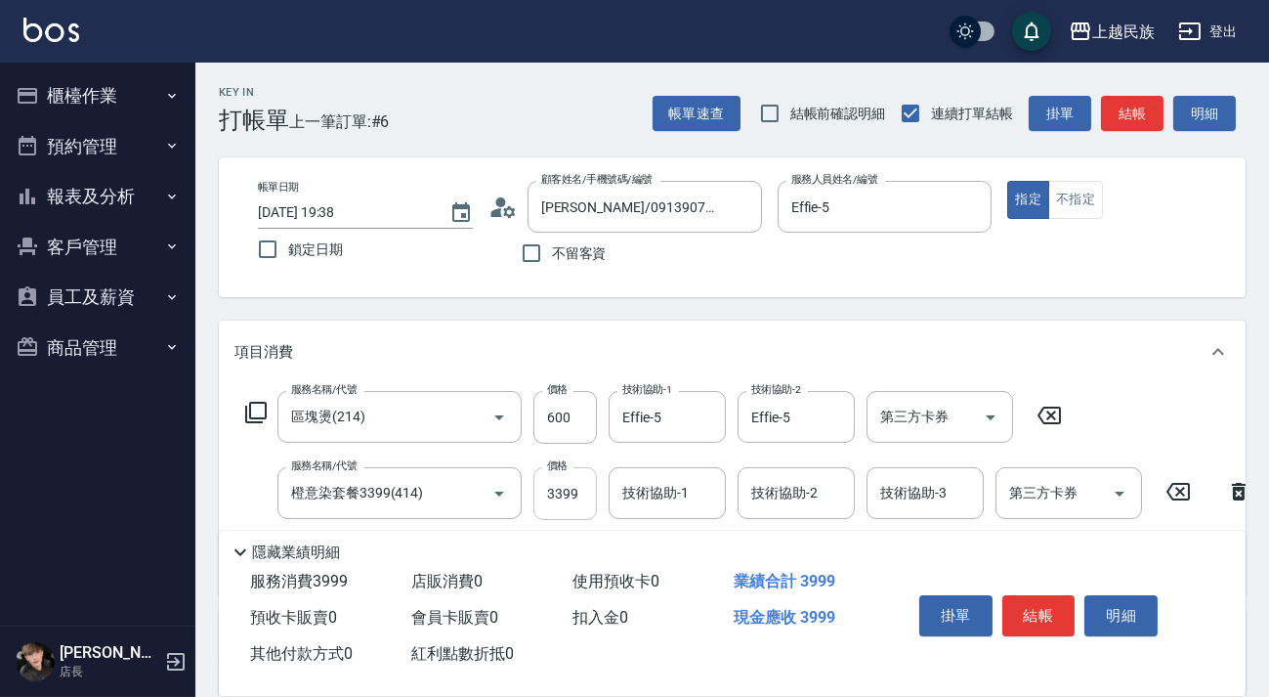
click at [562, 498] on input "3399" at bounding box center [565, 493] width 64 height 53
type input "3999"
type input "Effie-5"
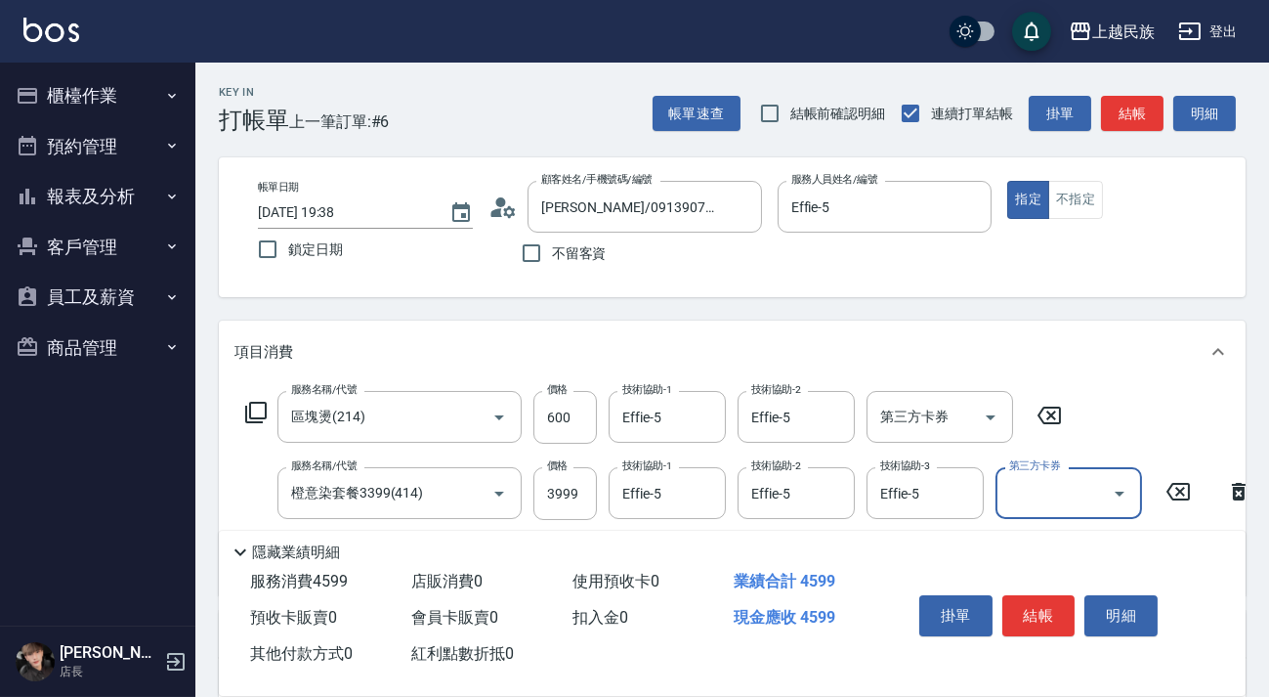
scroll to position [347, 0]
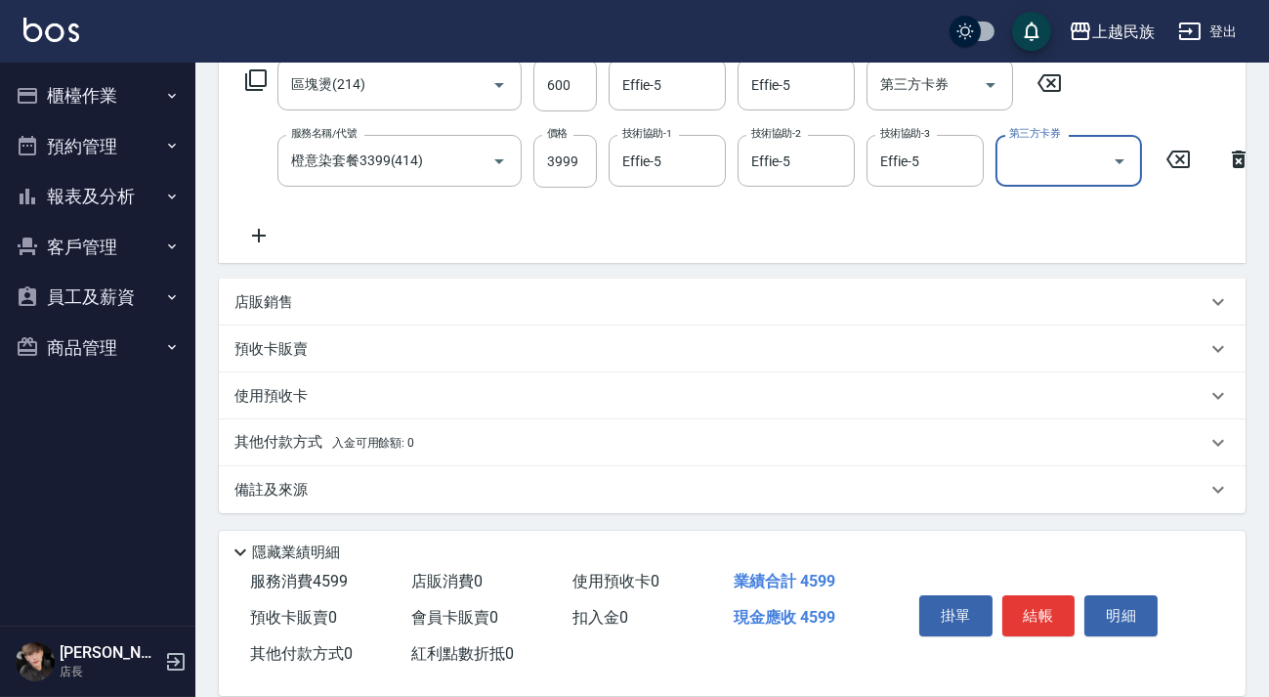
drag, startPoint x: 468, startPoint y: 441, endPoint x: 507, endPoint y: 445, distance: 39.3
click at [469, 440] on div "其他付款方式 入金可用餘額: 0" at bounding box center [720, 442] width 972 height 21
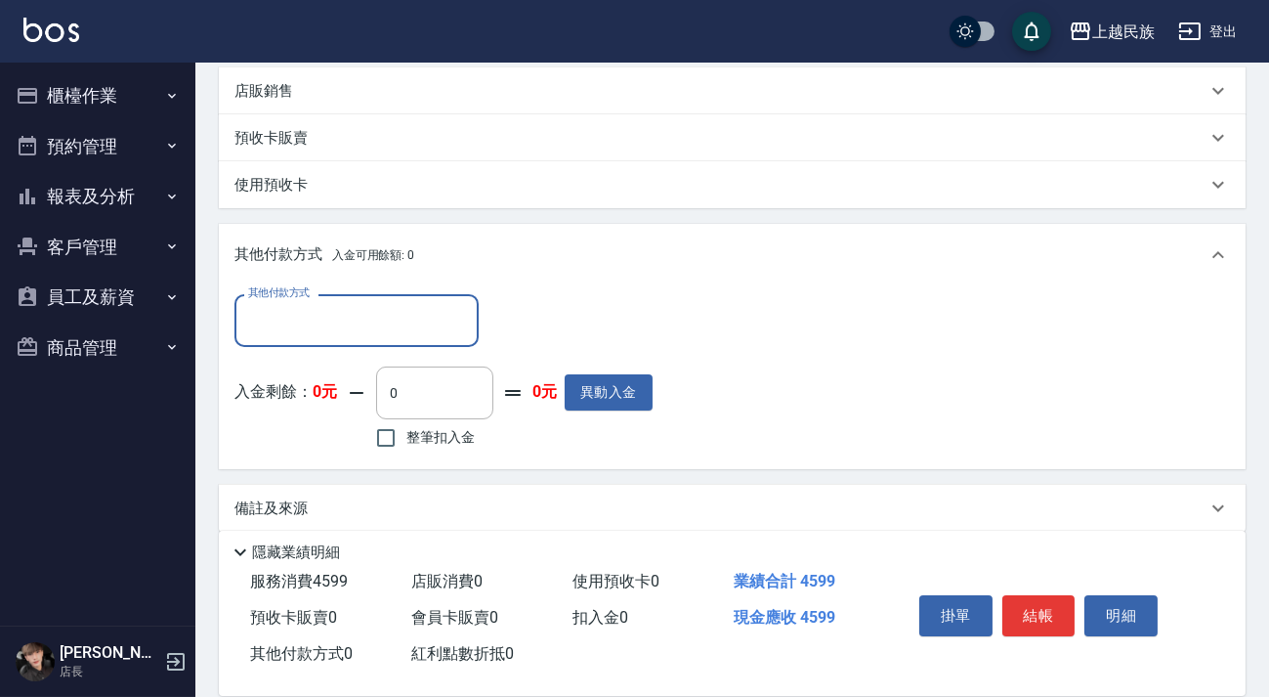
scroll to position [0, 0]
click at [414, 346] on div "其他付款方式" at bounding box center [356, 320] width 244 height 52
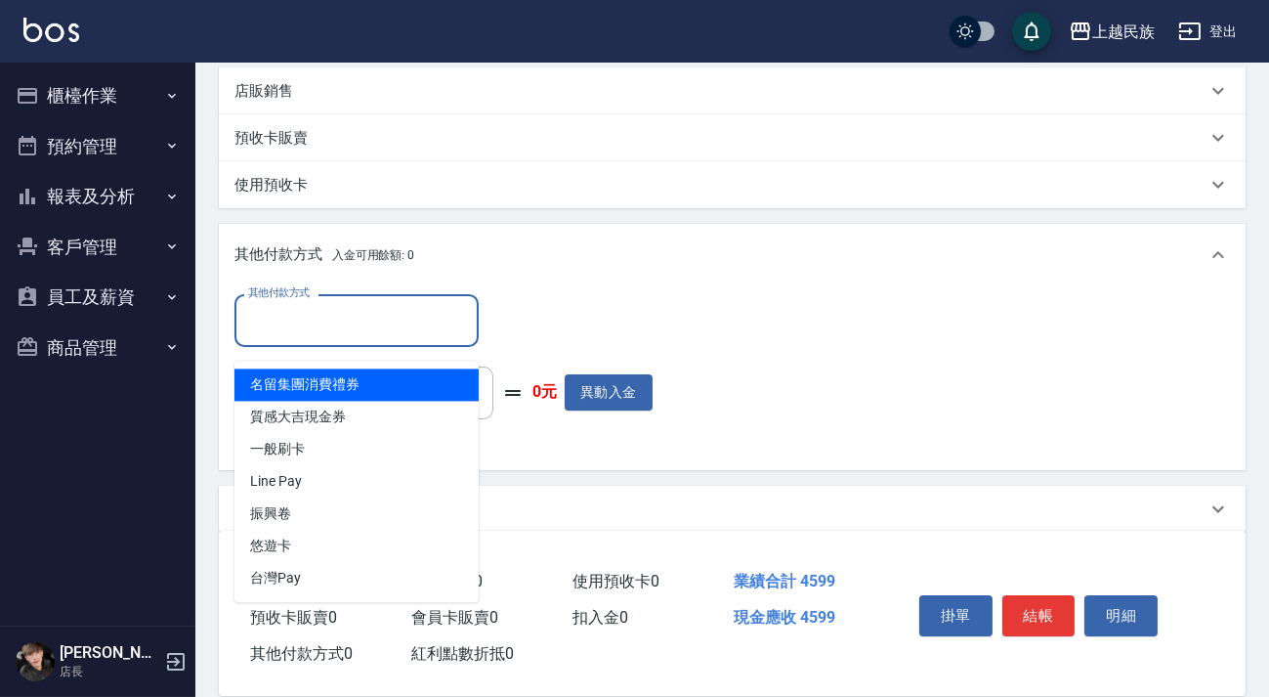
click at [419, 337] on input "其他付款方式" at bounding box center [356, 320] width 227 height 34
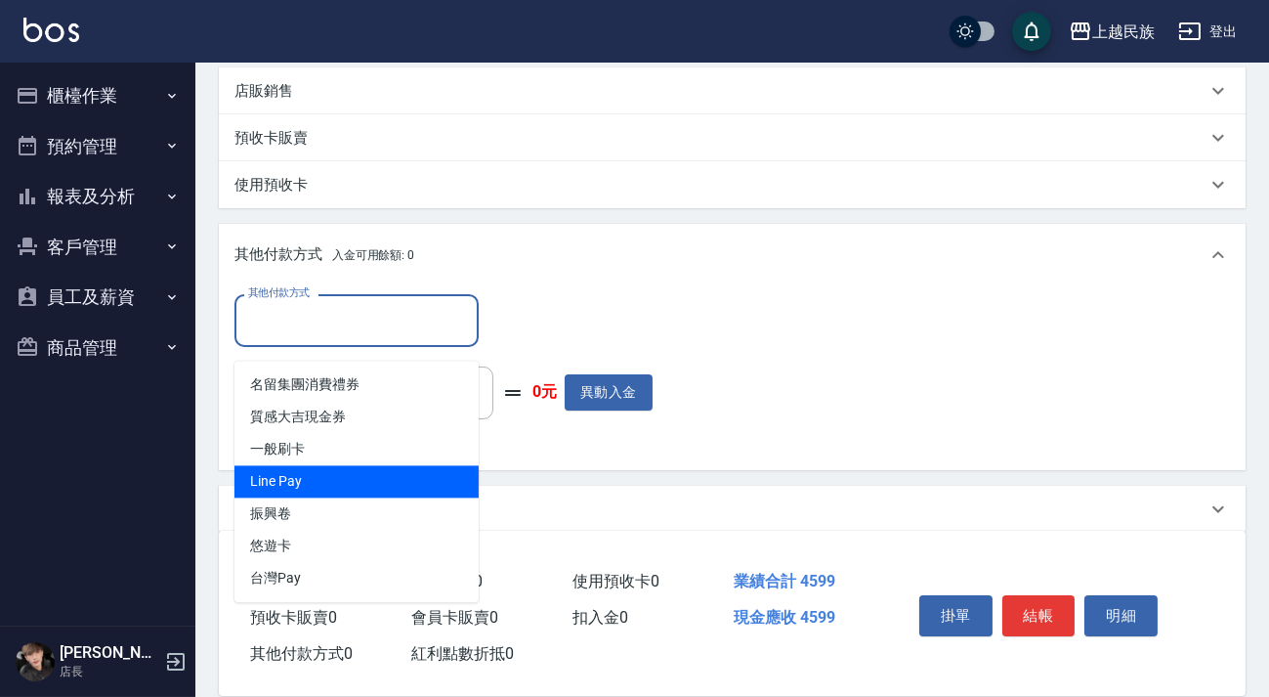
click at [385, 492] on span "Line Pay" at bounding box center [356, 481] width 244 height 32
type input "Line Pay"
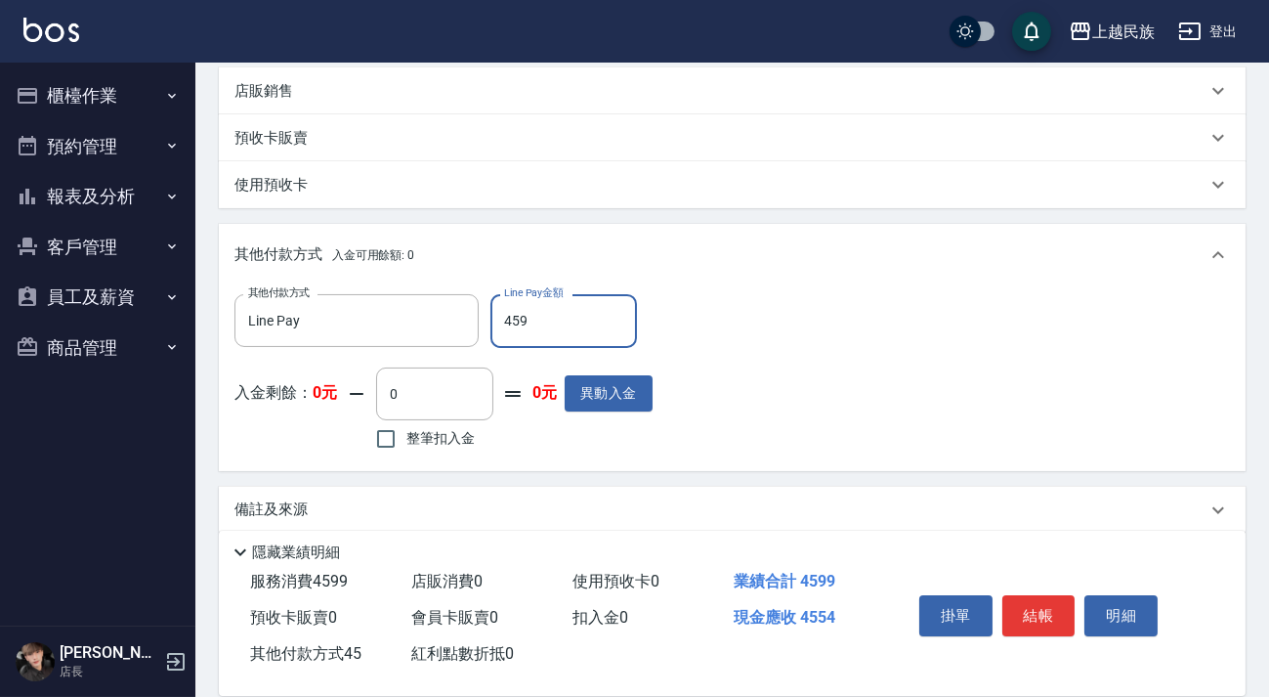
type input "4599"
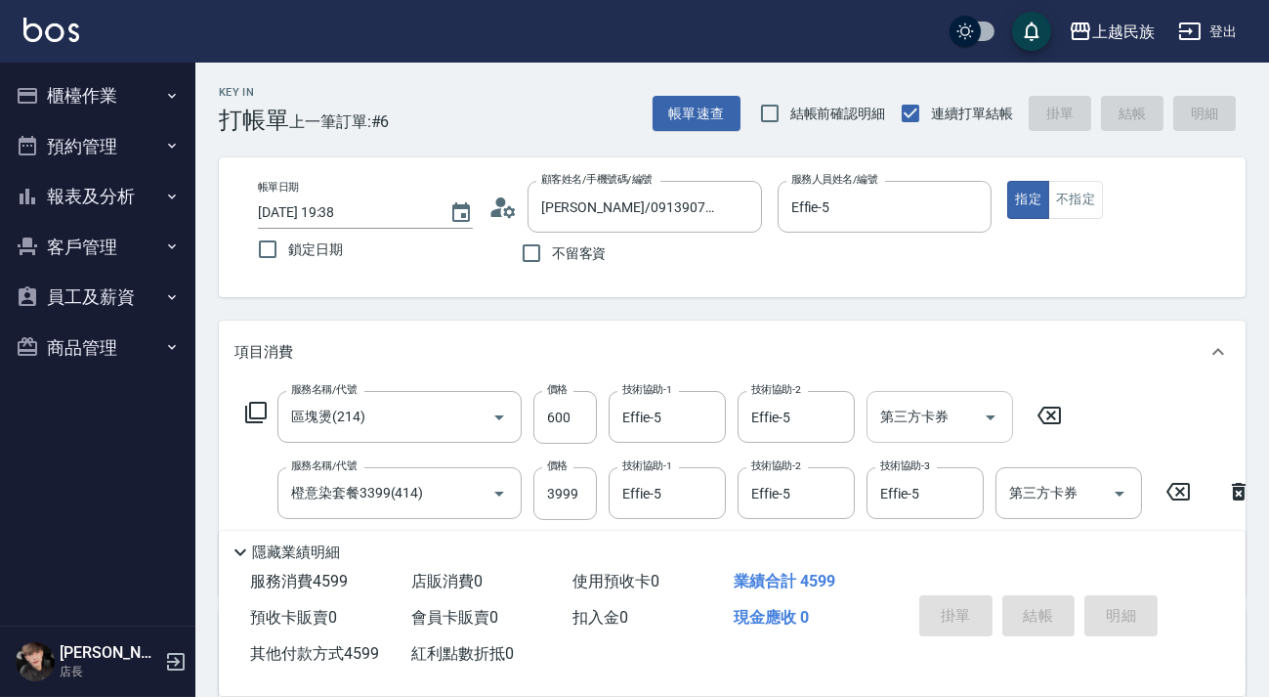
type input "[DATE] 19:39"
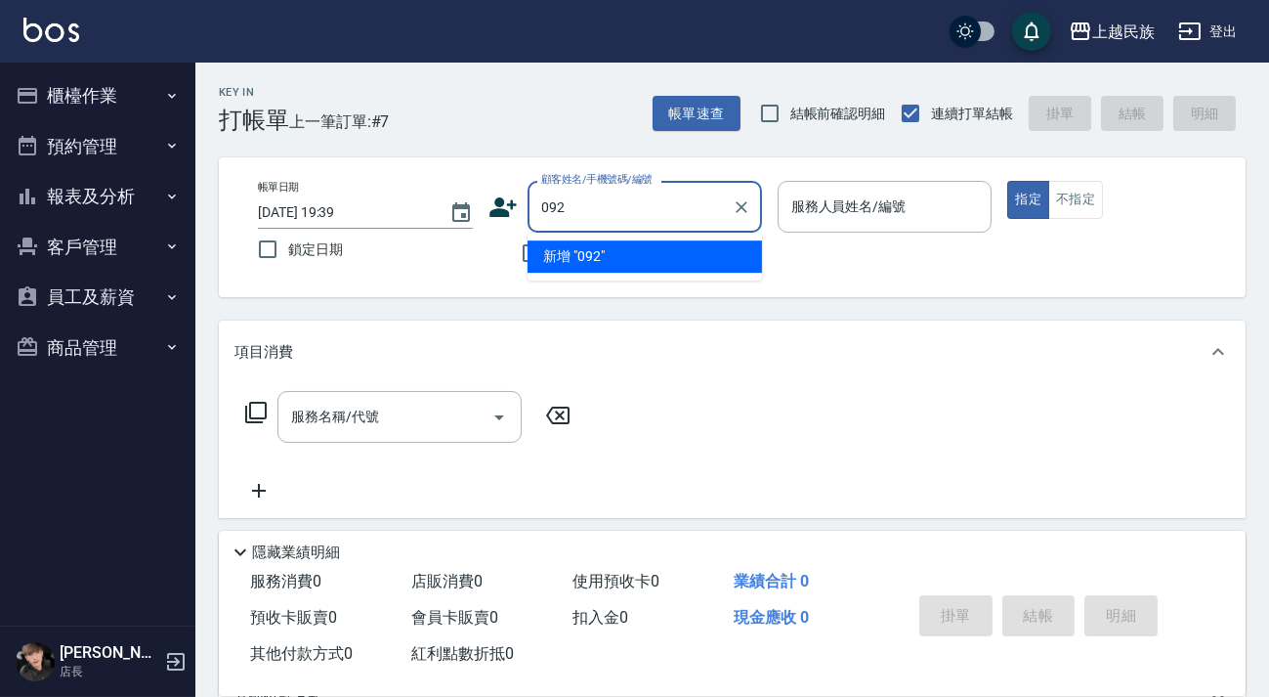
type input "0922"
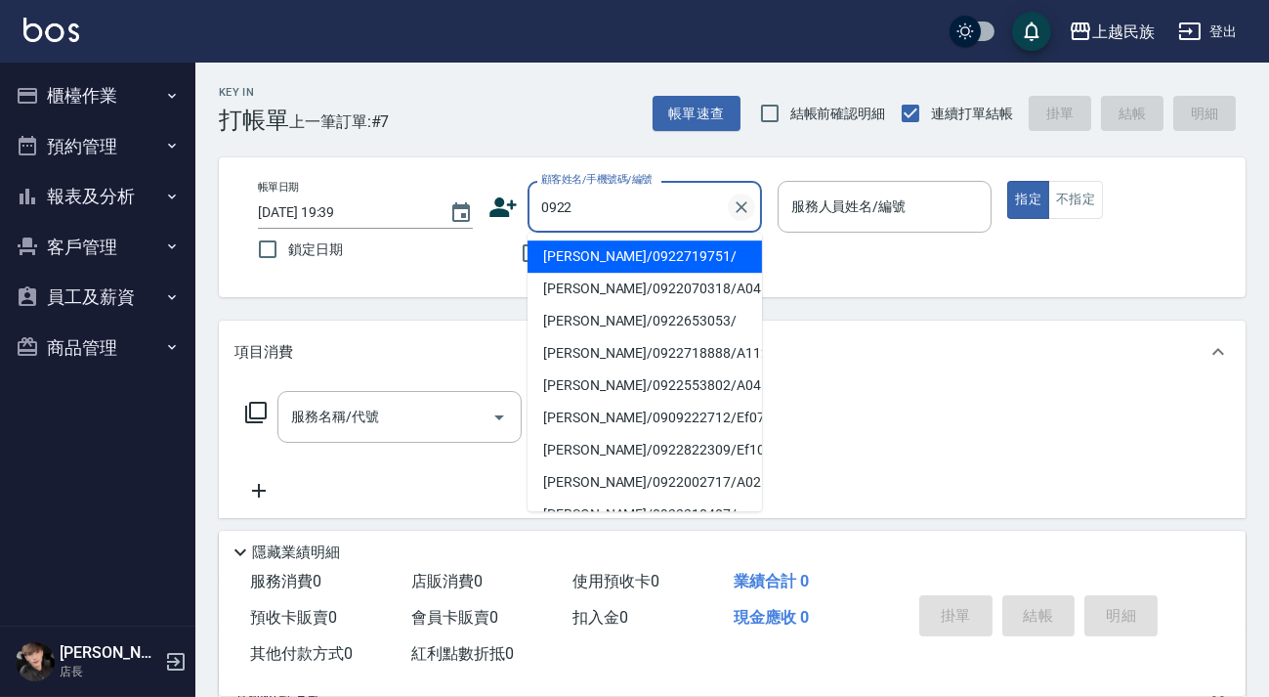
click at [753, 211] on div "0922 顧客姓名/手機號碼/編號" at bounding box center [645, 207] width 234 height 52
click at [744, 211] on icon "Clear" at bounding box center [742, 207] width 20 height 20
click at [783, 241] on p at bounding box center [885, 243] width 215 height 21
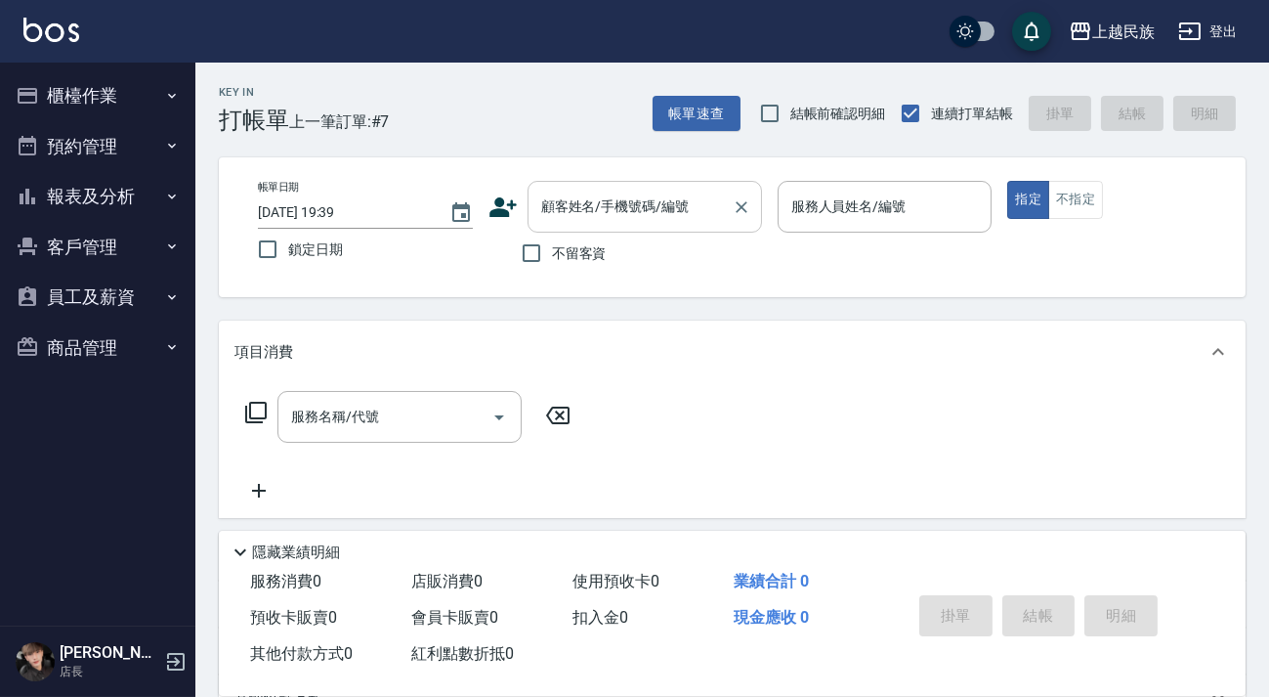
click at [683, 214] on input "顧客姓名/手機號碼/編號" at bounding box center [630, 207] width 188 height 34
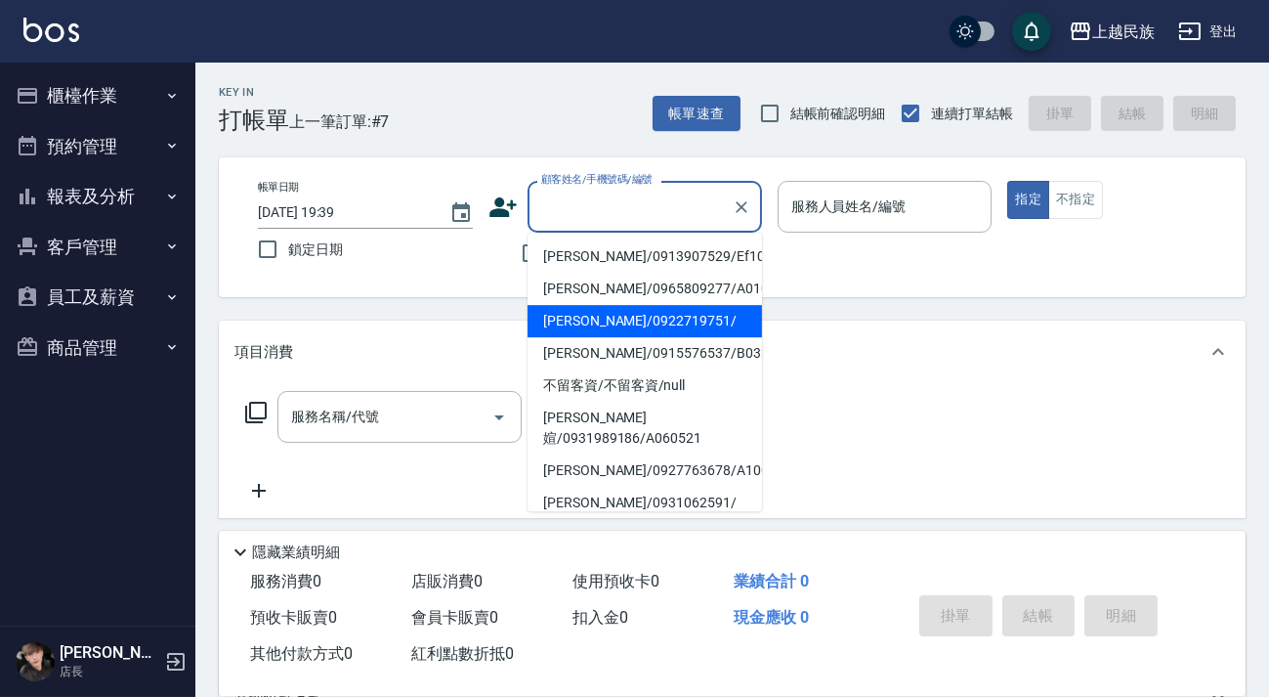
click at [681, 310] on li "[PERSON_NAME]/0922719751/" at bounding box center [645, 321] width 234 height 32
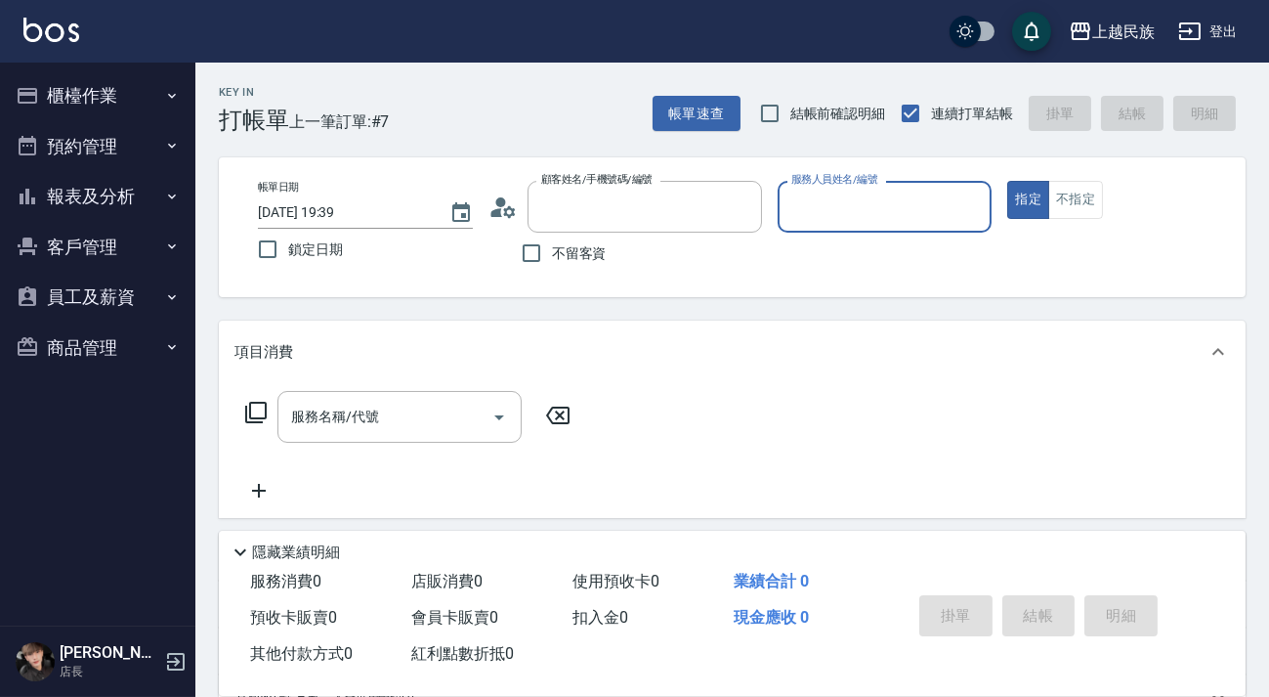
type input "[PERSON_NAME]/0922719751/"
type input "Ula-10"
click at [234, 408] on div "服務名稱/代號 服務名稱/代號" at bounding box center [732, 450] width 1027 height 135
click at [250, 407] on icon at bounding box center [255, 412] width 21 height 21
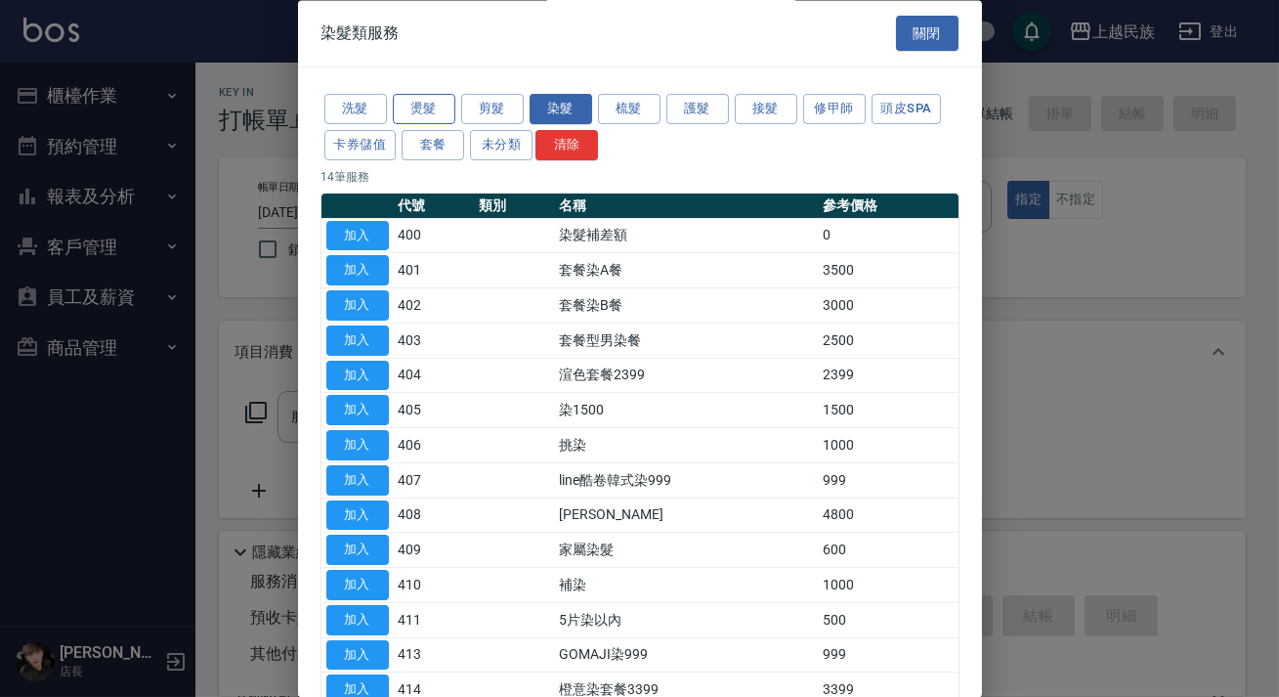
click at [416, 113] on button "燙髮" at bounding box center [424, 110] width 63 height 30
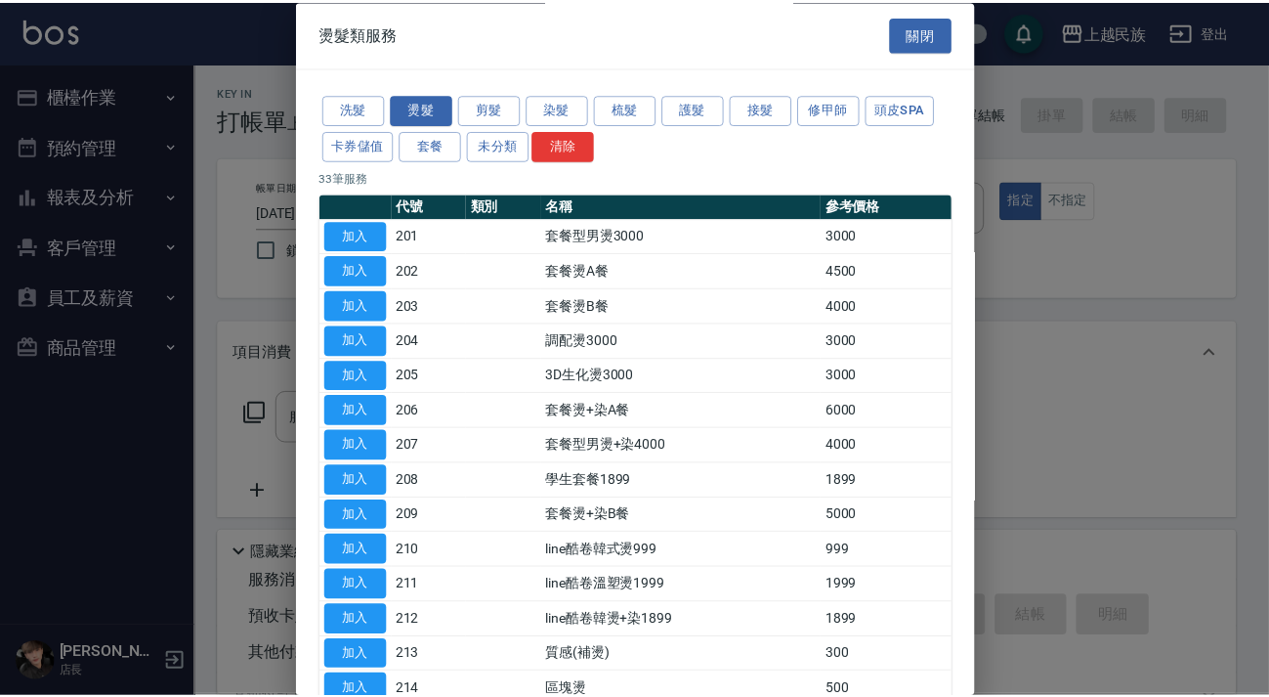
scroll to position [778, 0]
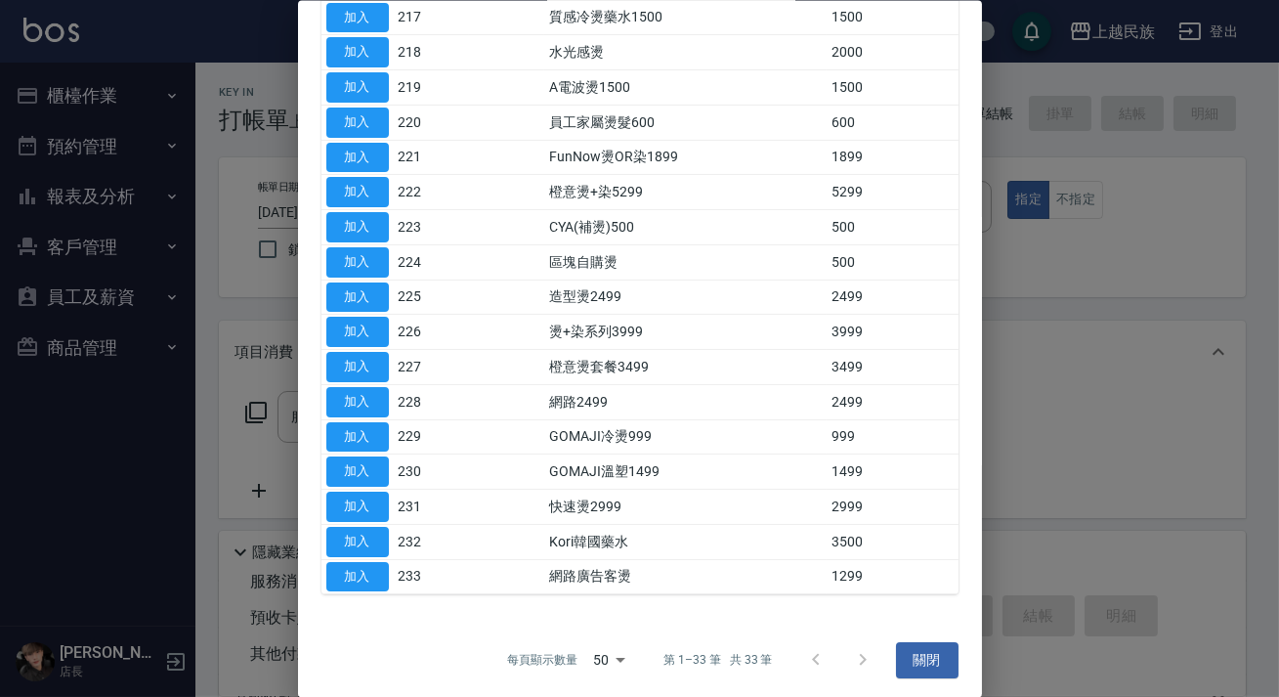
drag, startPoint x: 348, startPoint y: 567, endPoint x: 585, endPoint y: 510, distance: 244.1
click at [349, 567] on button "加入" at bounding box center [357, 576] width 63 height 30
type input "網路廣告客燙(233)"
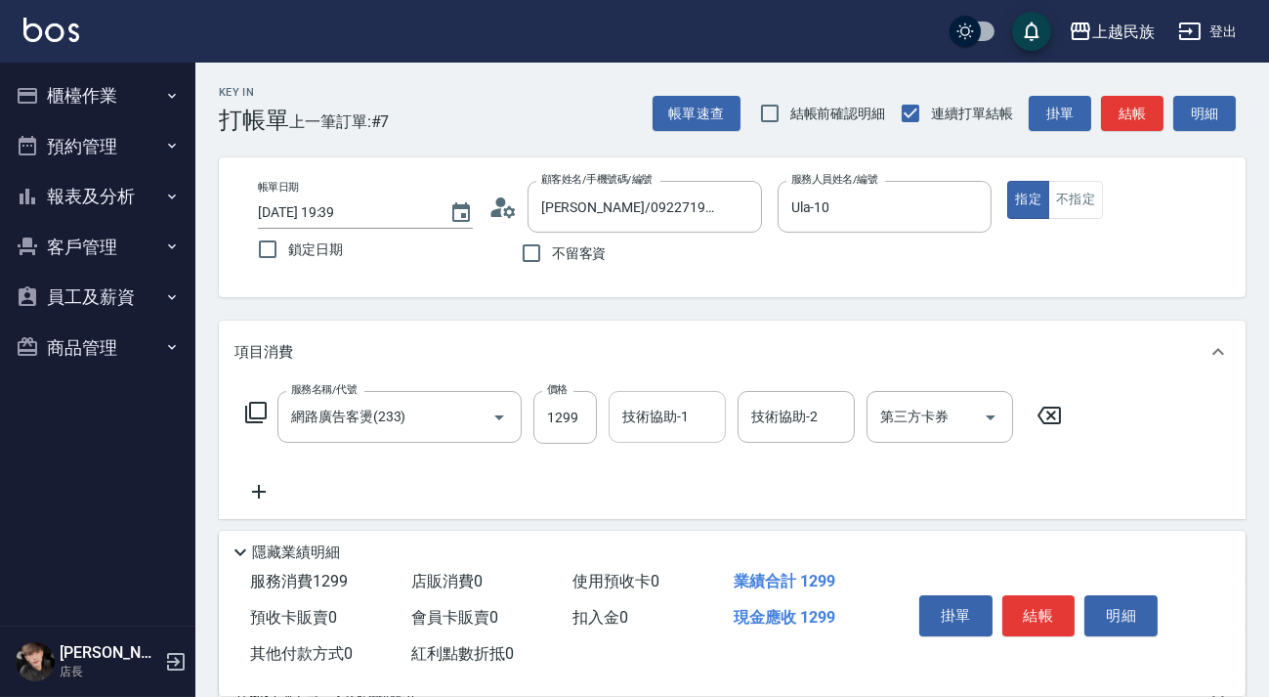
click at [654, 429] on input "技術協助-1" at bounding box center [667, 417] width 100 height 34
type input "Ula-10"
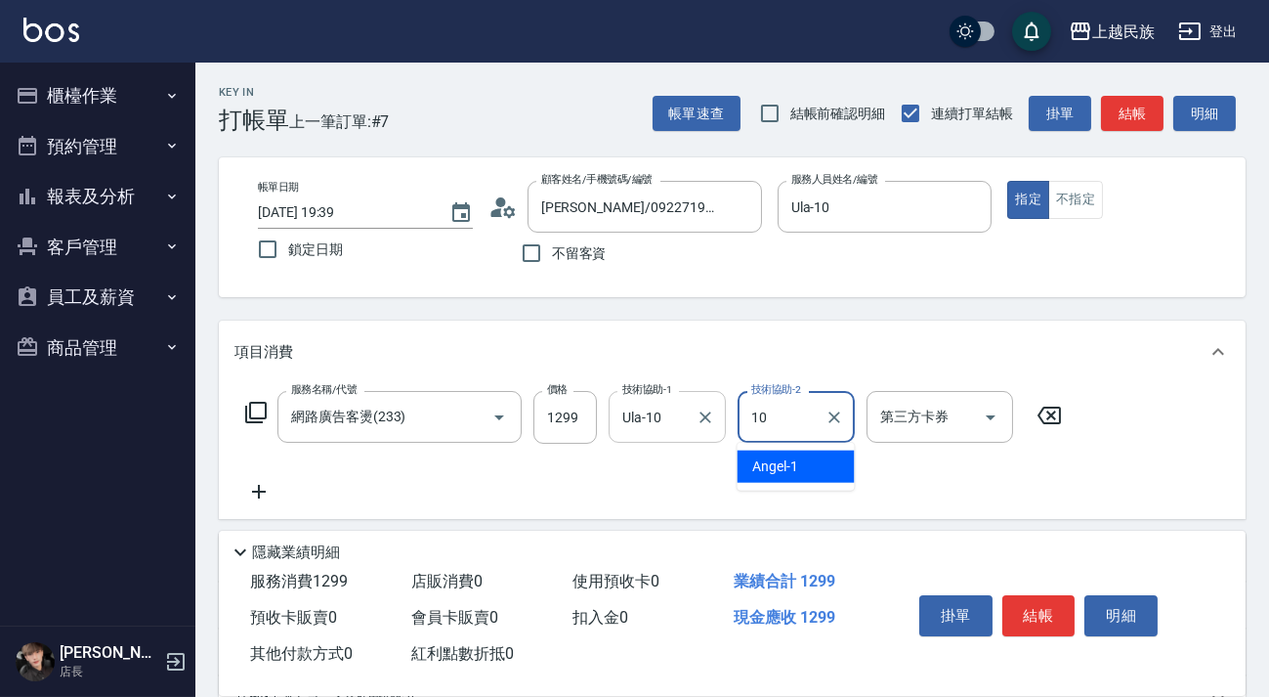
type input "Ula-10"
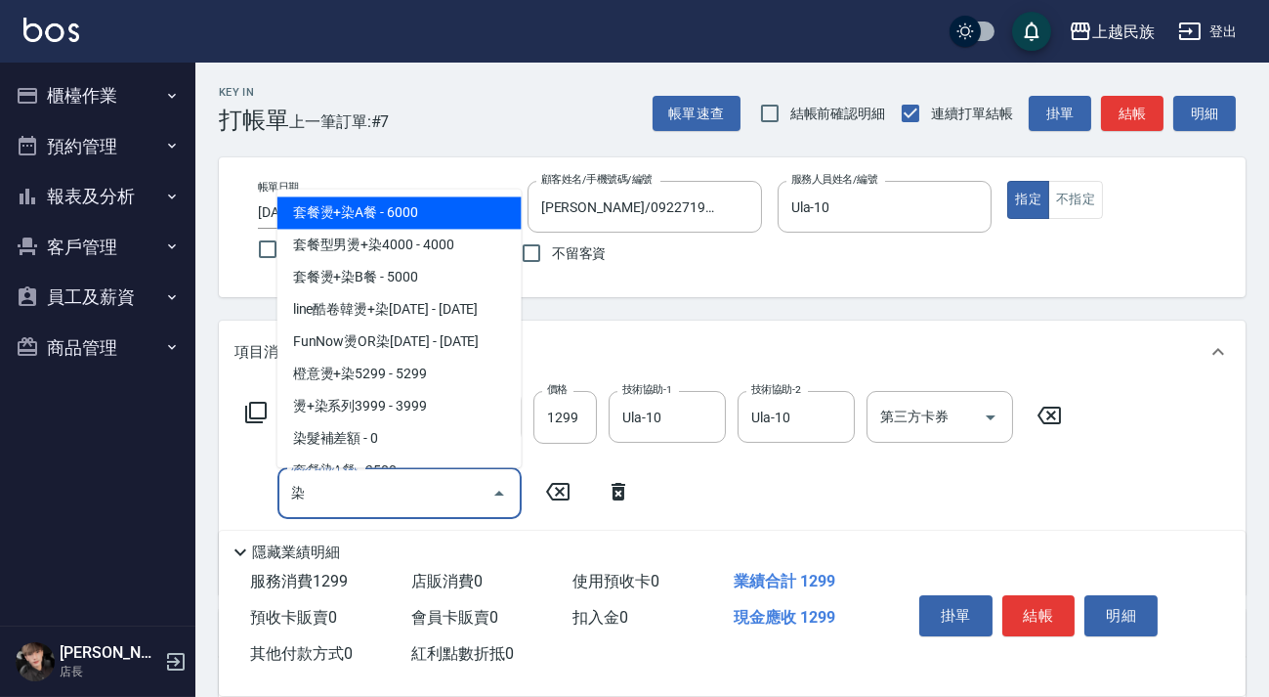
scroll to position [266, 0]
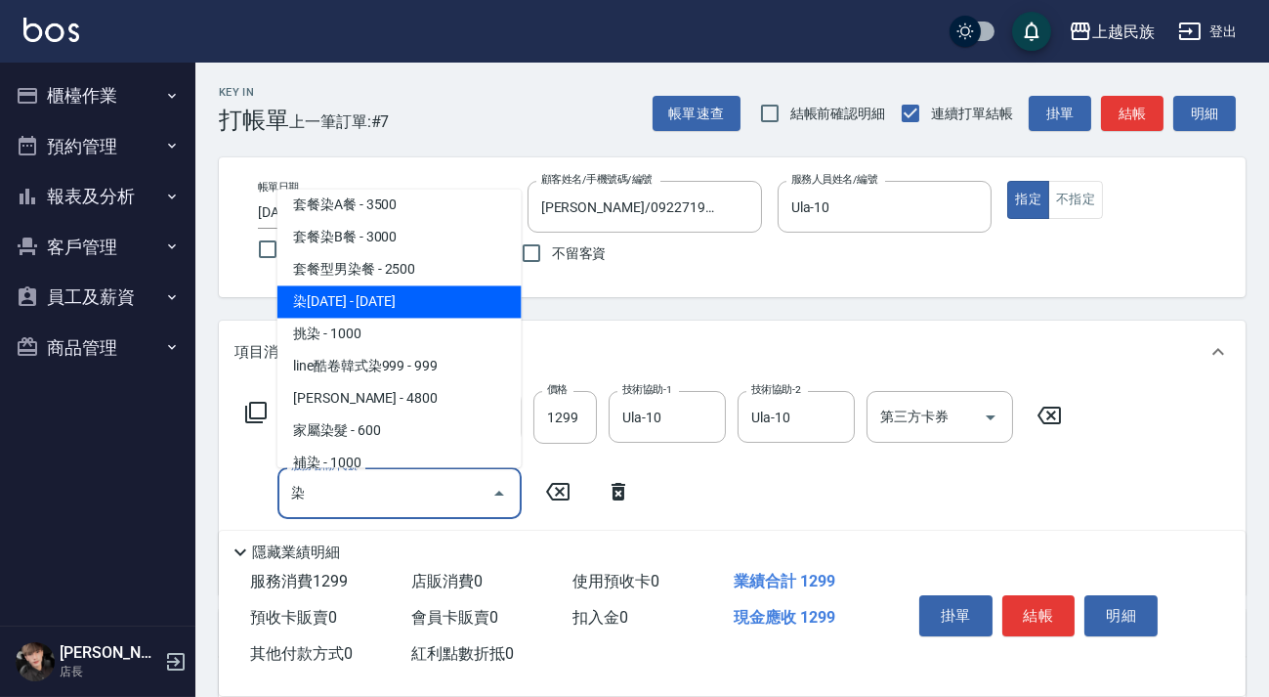
click at [402, 290] on span "染[DATE] - [DATE]" at bounding box center [399, 301] width 244 height 32
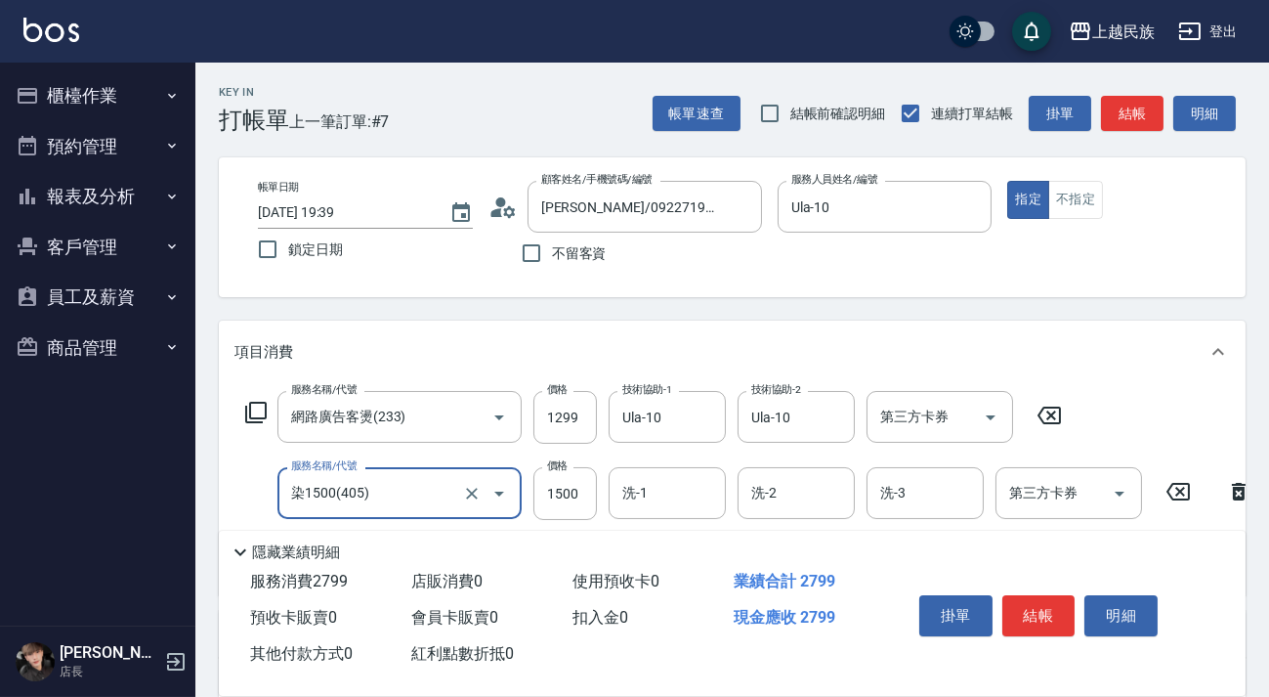
type input "染1500(405)"
type input "999"
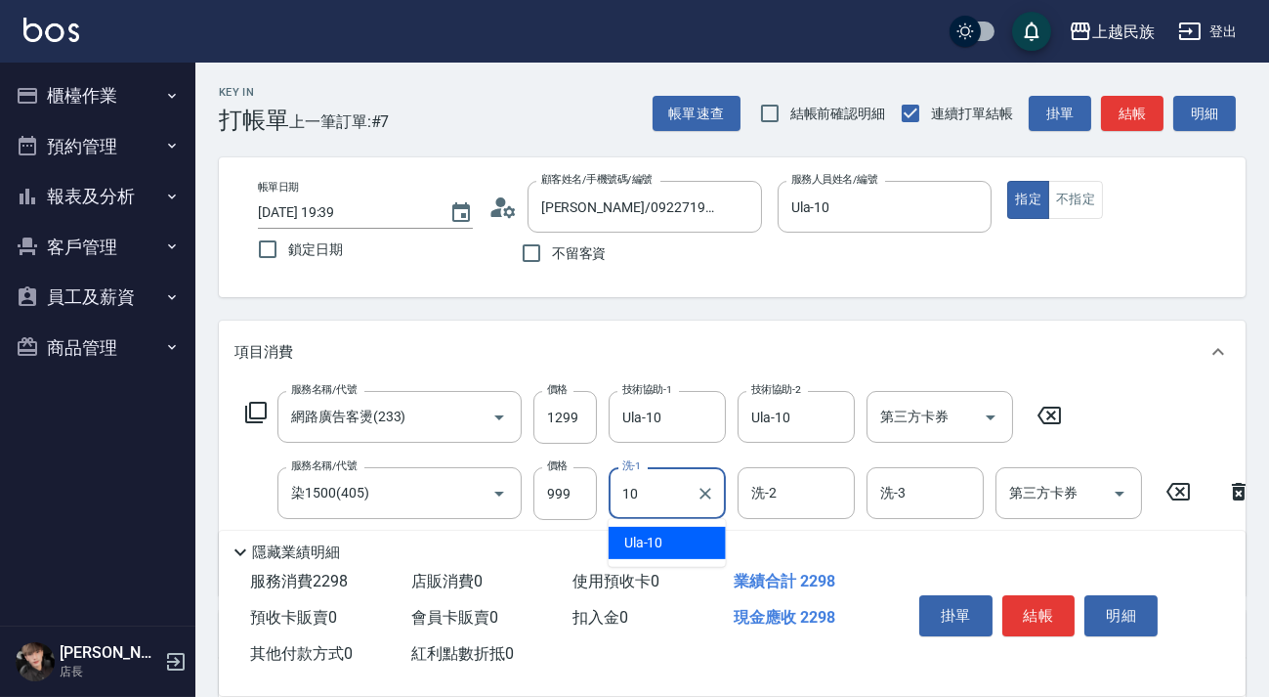
type input "Ula-10"
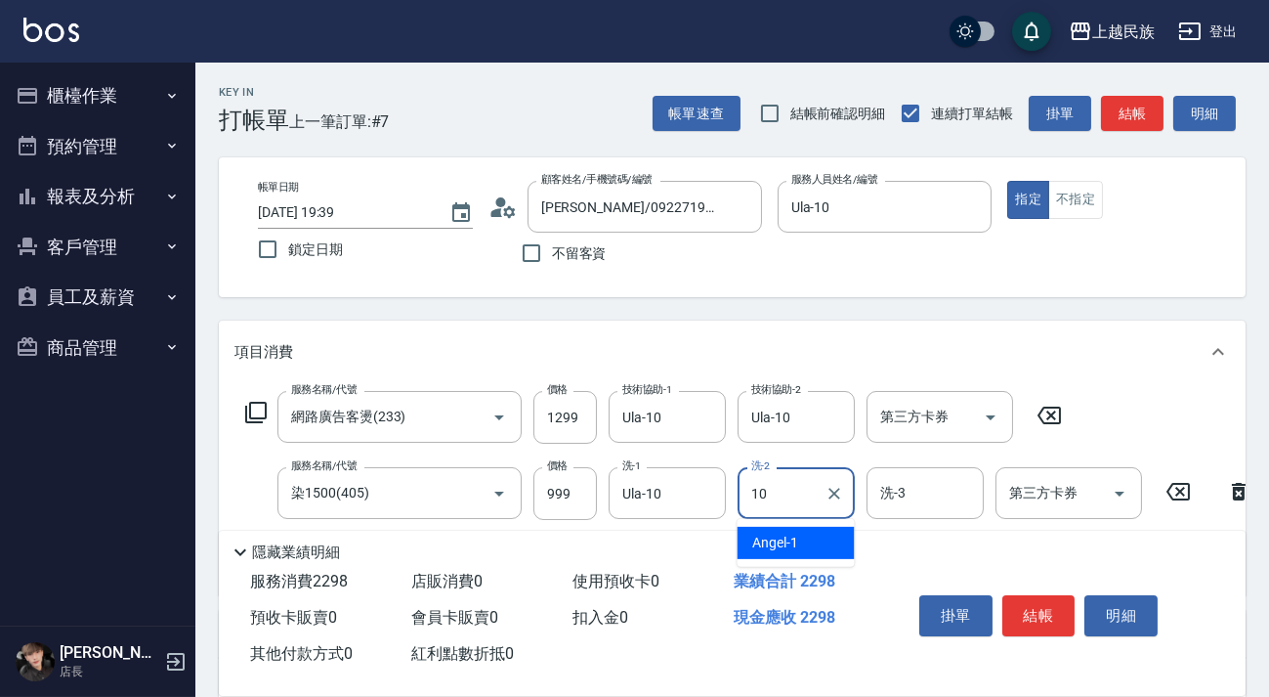
type input "Ula-10"
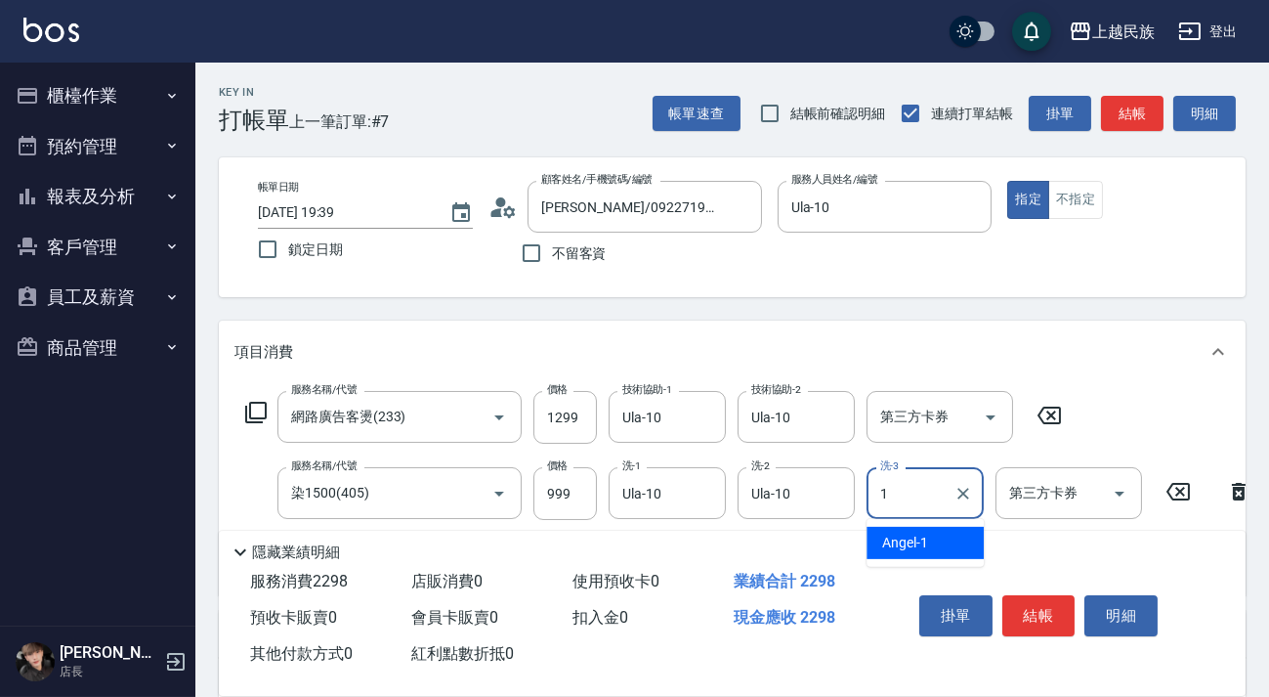
type input "[PERSON_NAME]-1"
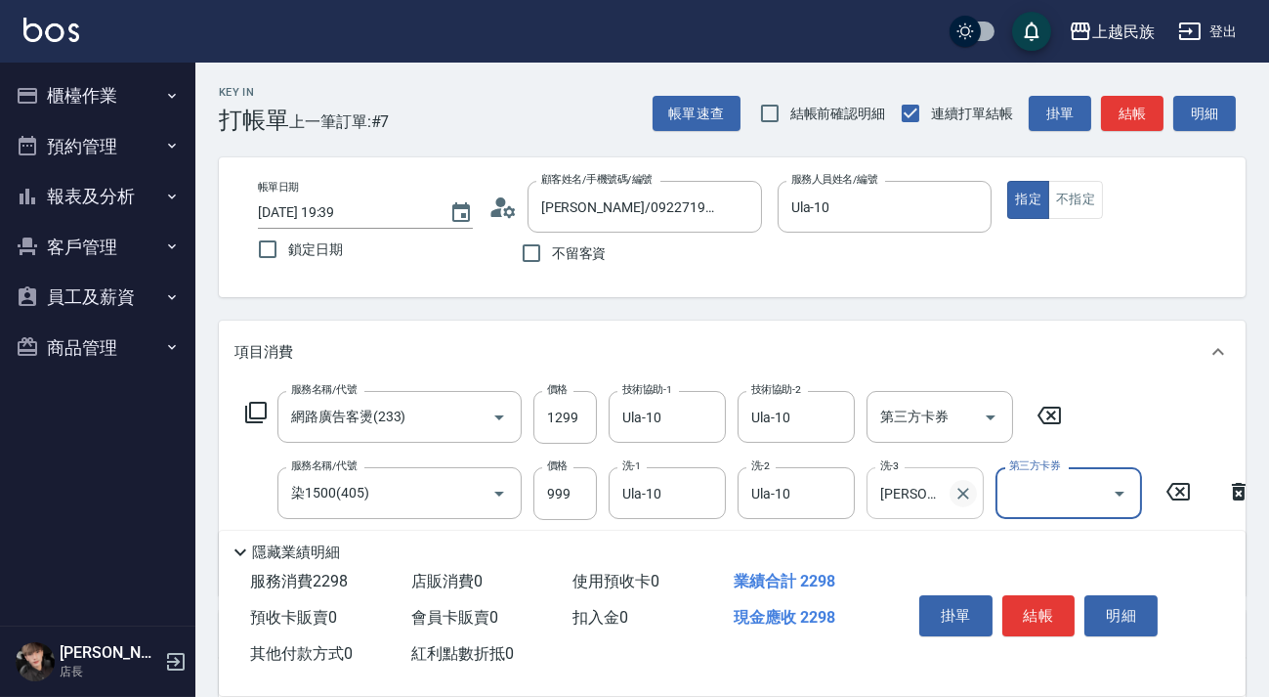
click at [957, 497] on icon "Clear" at bounding box center [963, 494] width 12 height 12
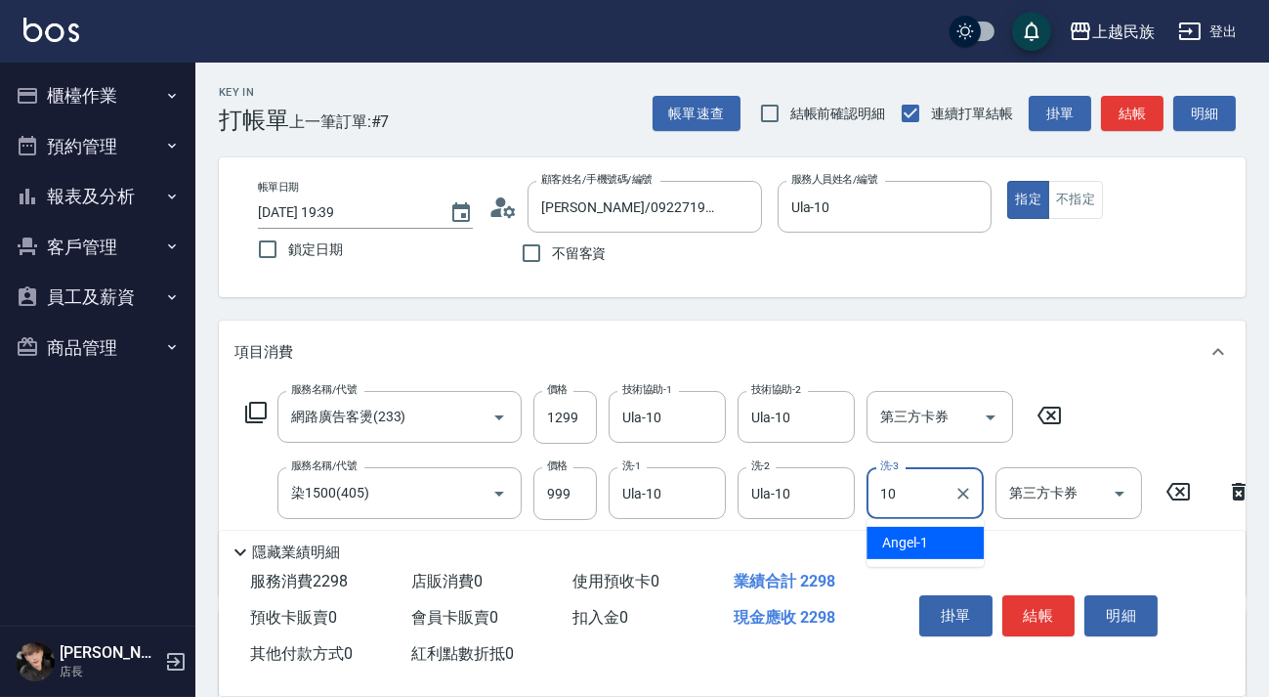
type input "Ula-10"
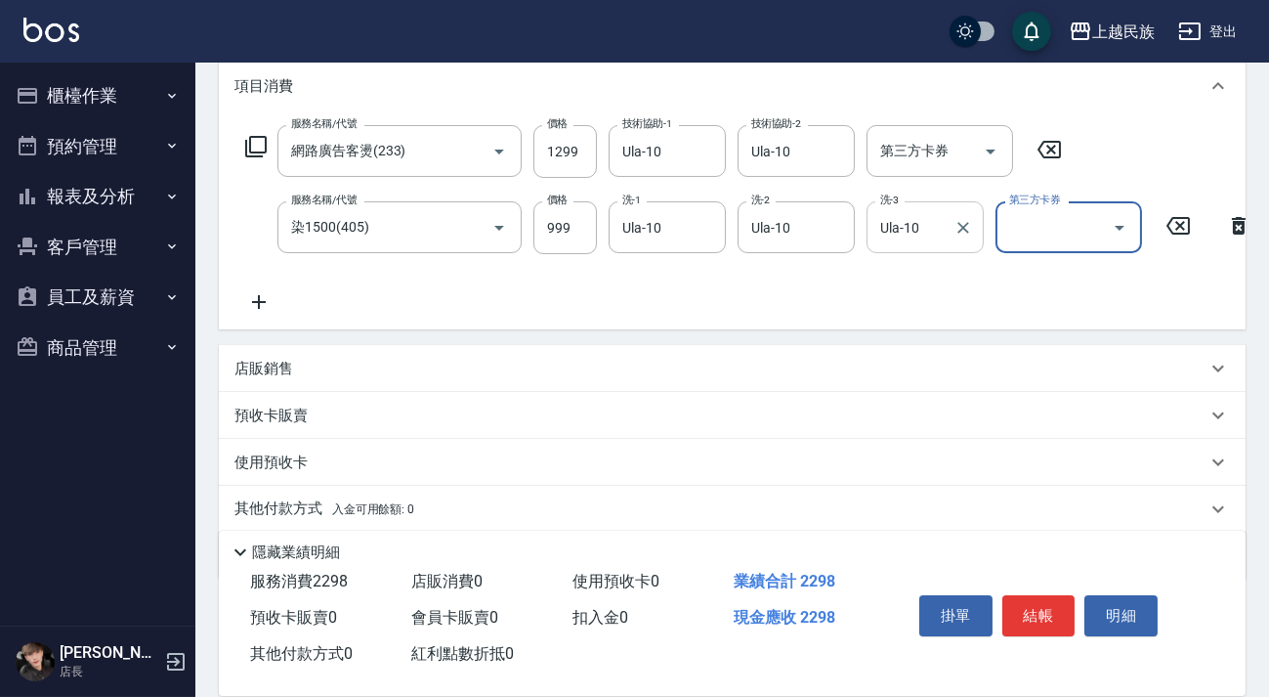
click at [260, 300] on icon at bounding box center [258, 301] width 49 height 23
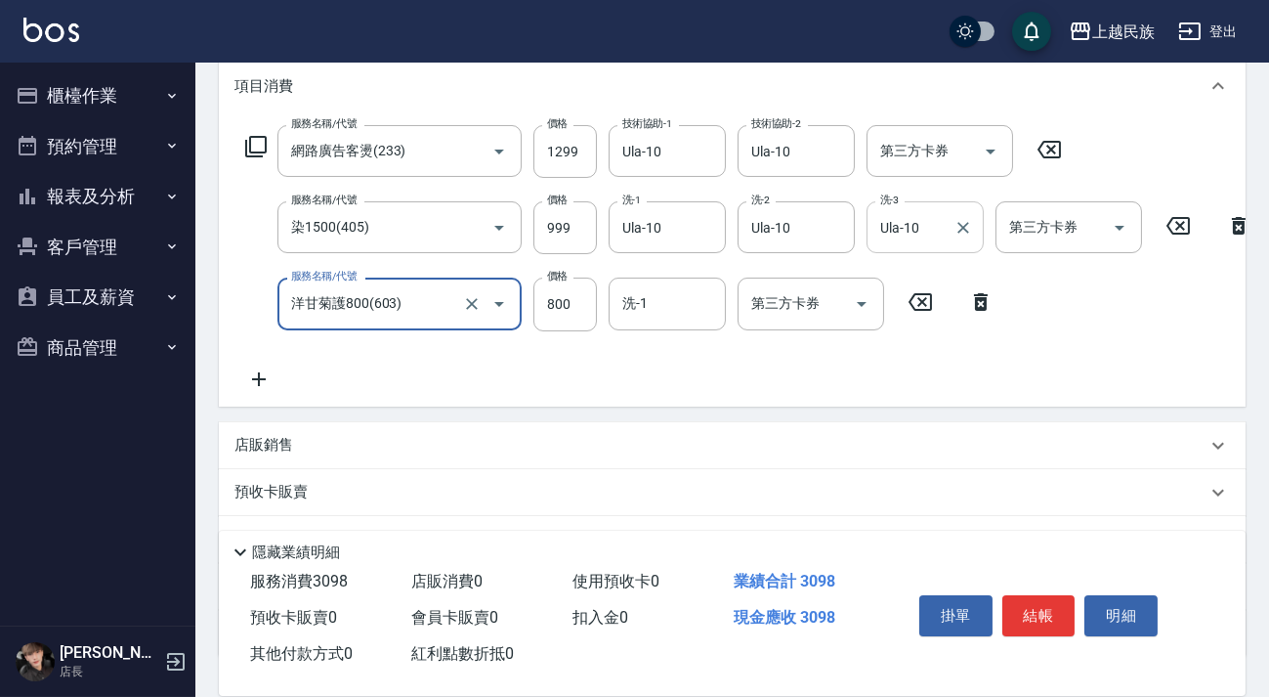
type input "洋甘菊護800(603)"
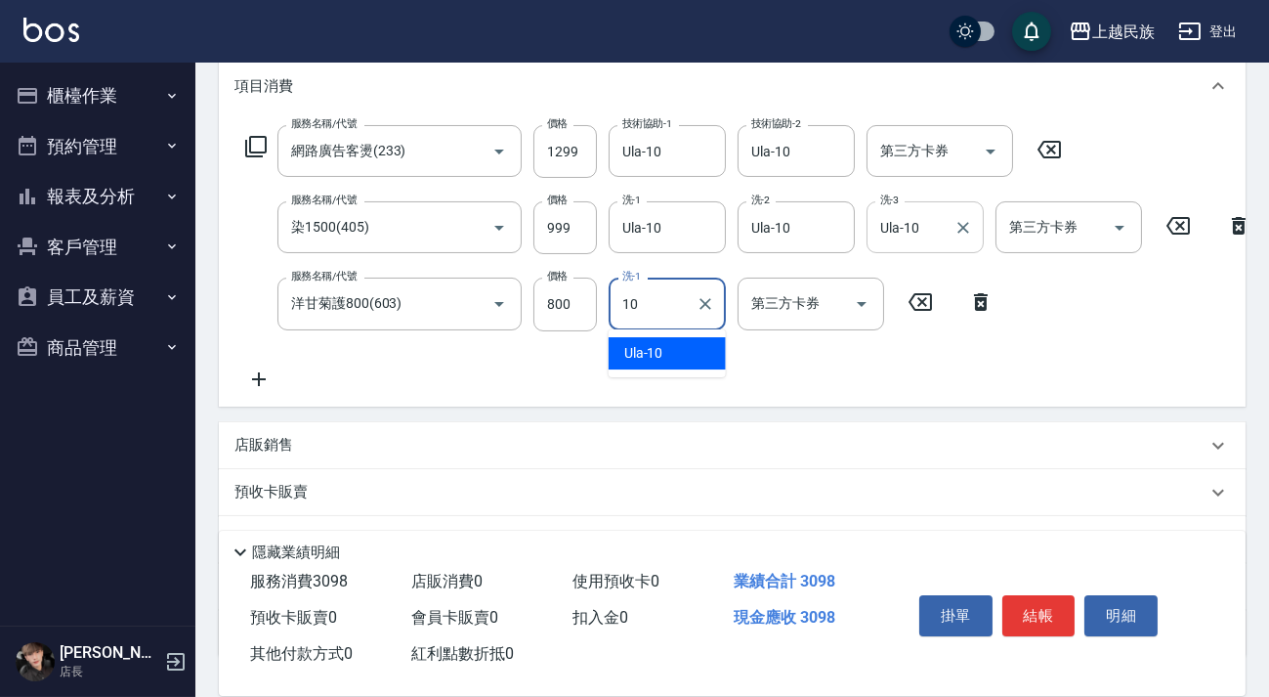
type input "Ula-10"
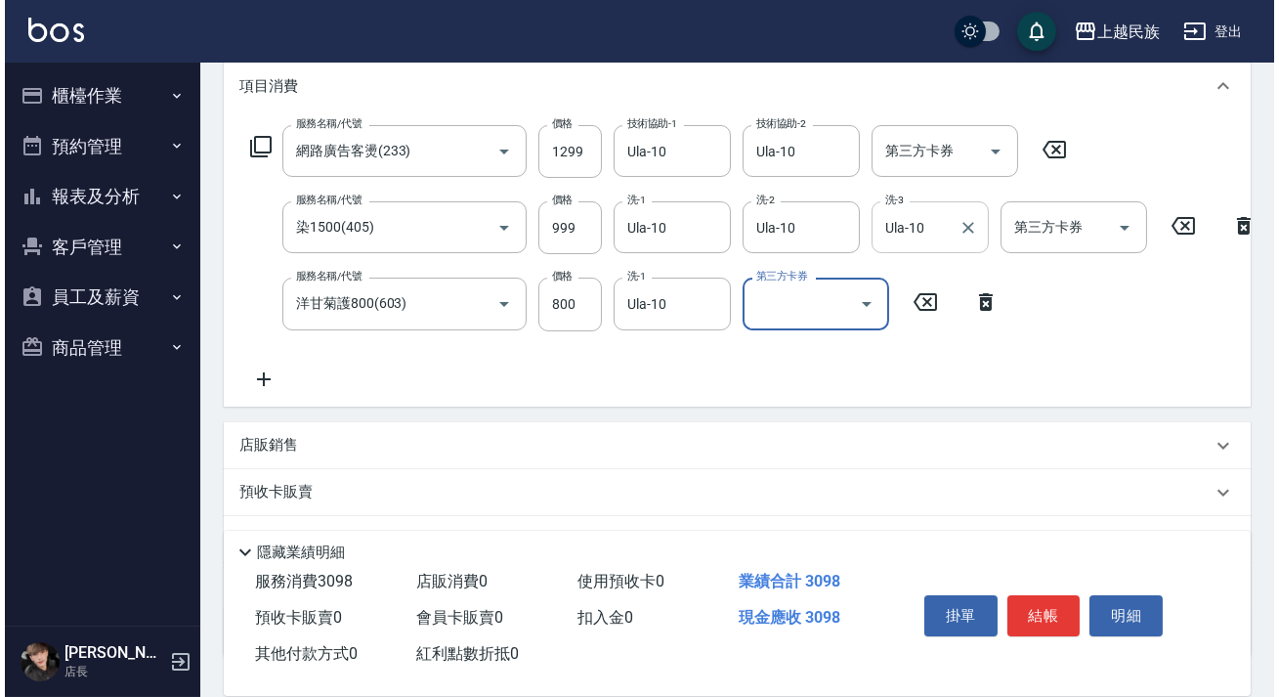
scroll to position [0, 0]
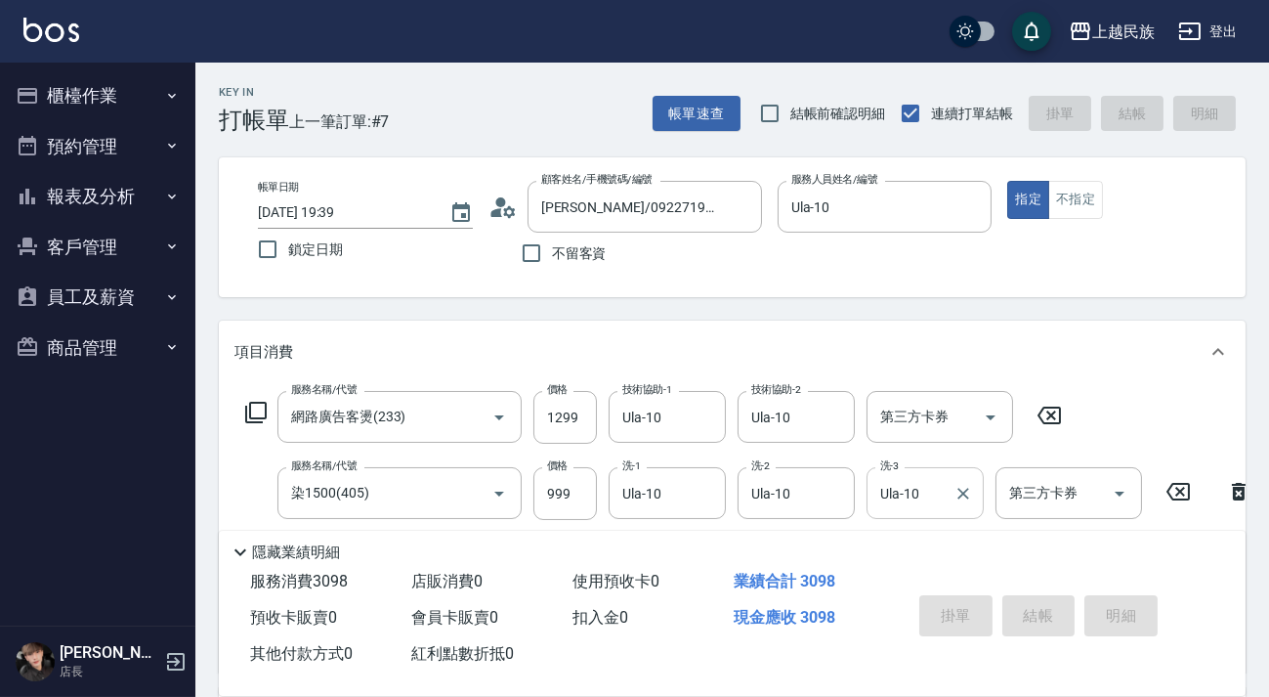
type input "[DATE] 19:41"
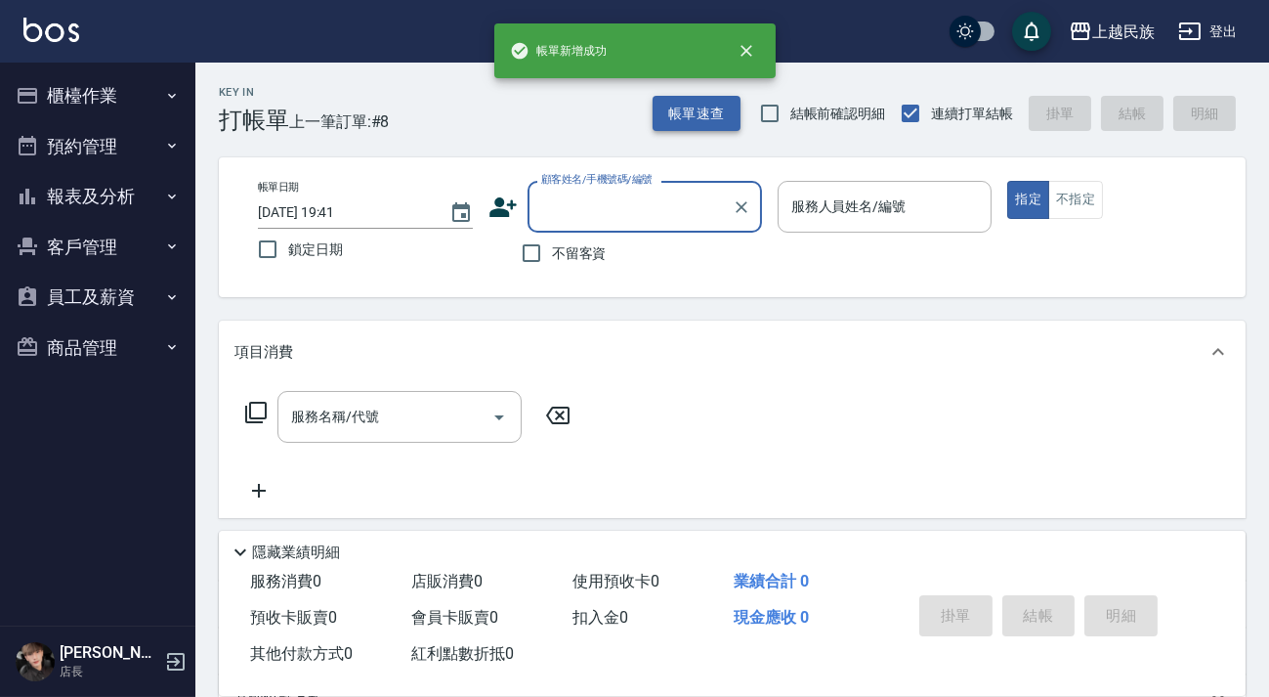
click at [706, 123] on button "帳單速查" at bounding box center [697, 114] width 88 height 36
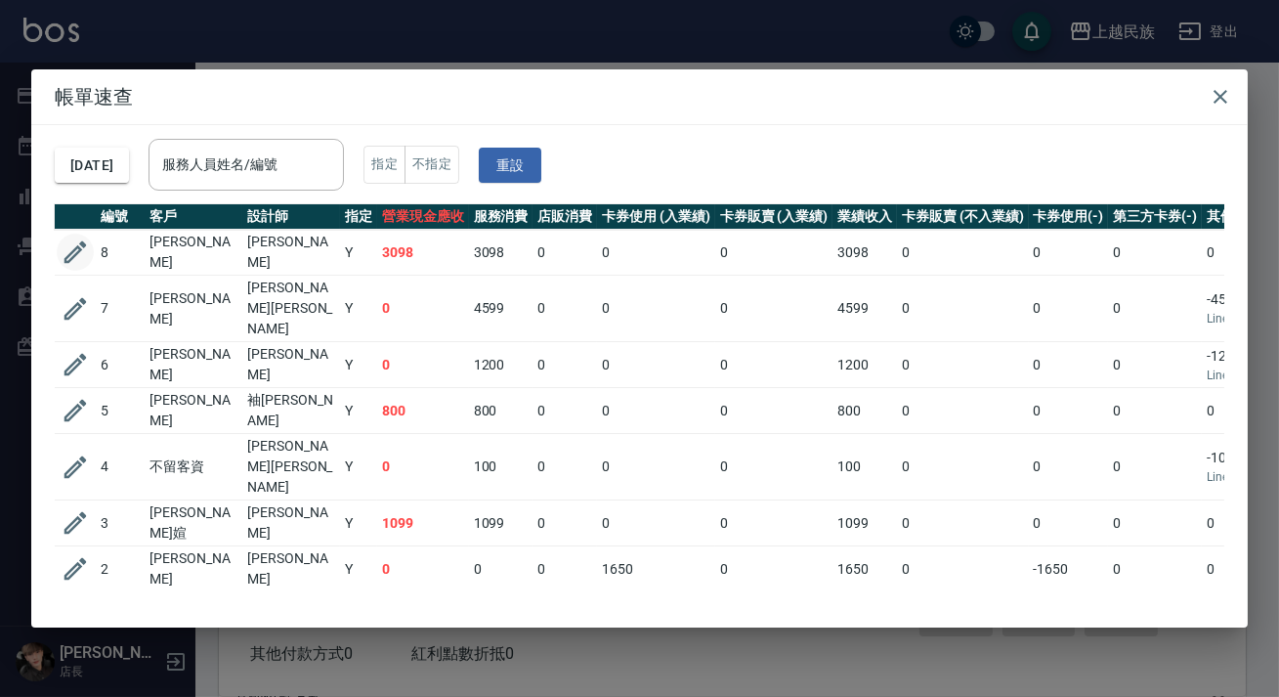
click at [79, 242] on icon "button" at bounding box center [75, 252] width 22 height 22
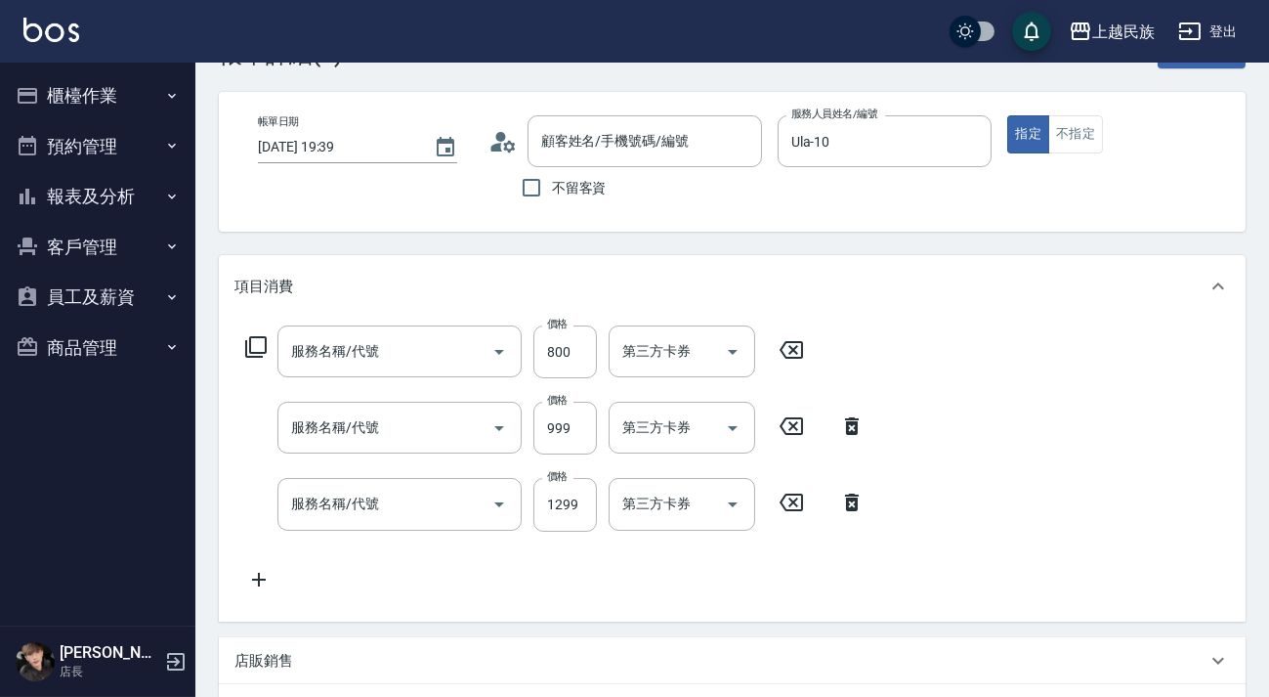
type input "[DATE] 19:39"
type input "Ula-10"
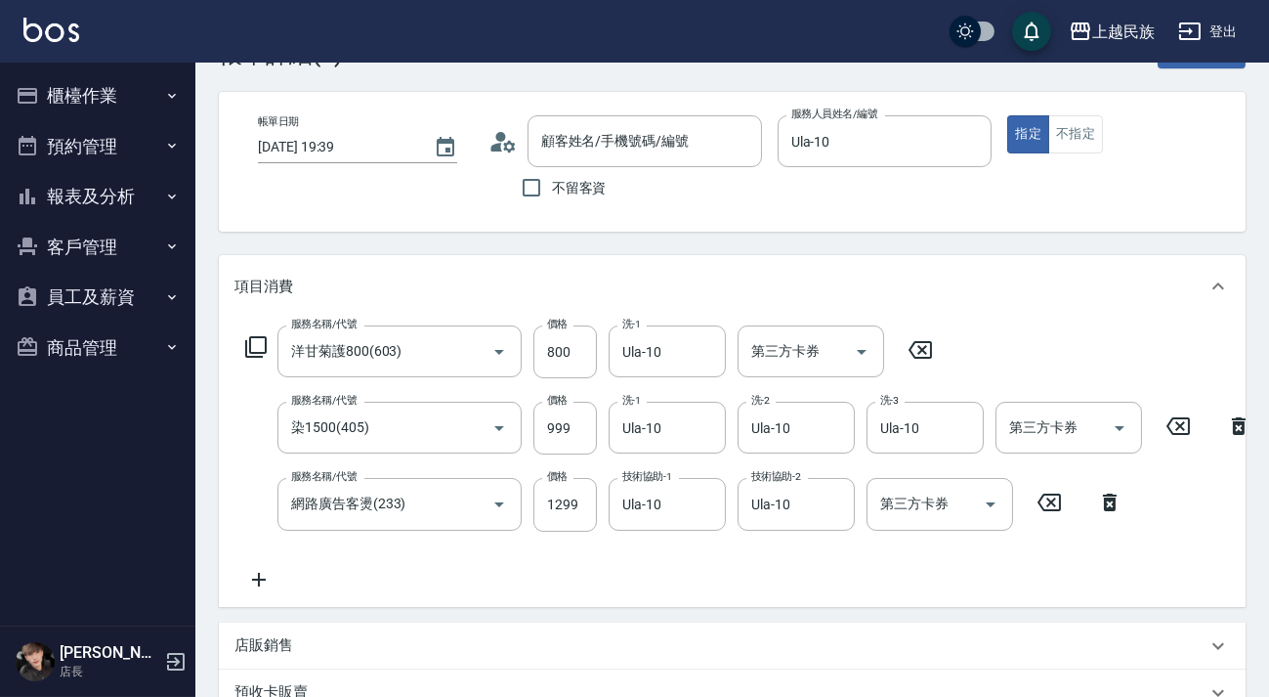
type input "洋甘菊護800(603)"
type input "染1500(405)"
type input "網路廣告客燙(233)"
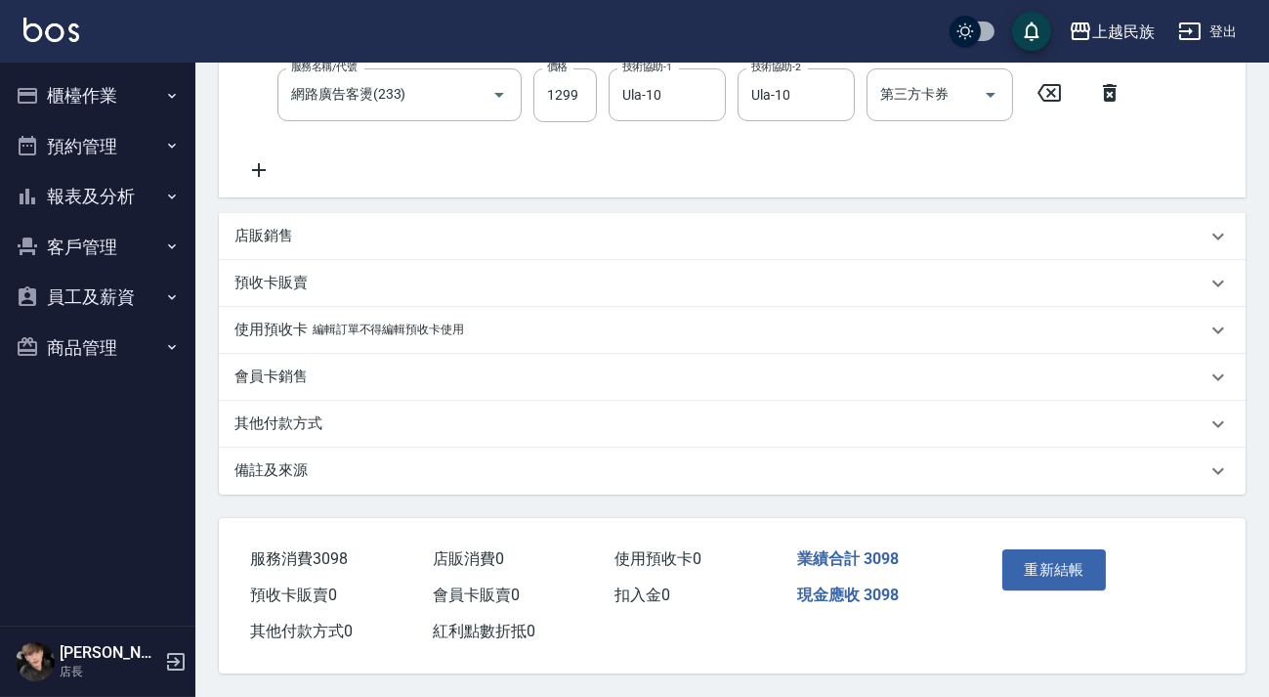
click at [694, 447] on div "其他付款方式" at bounding box center [732, 424] width 1027 height 47
type input "[PERSON_NAME]/0922719751/"
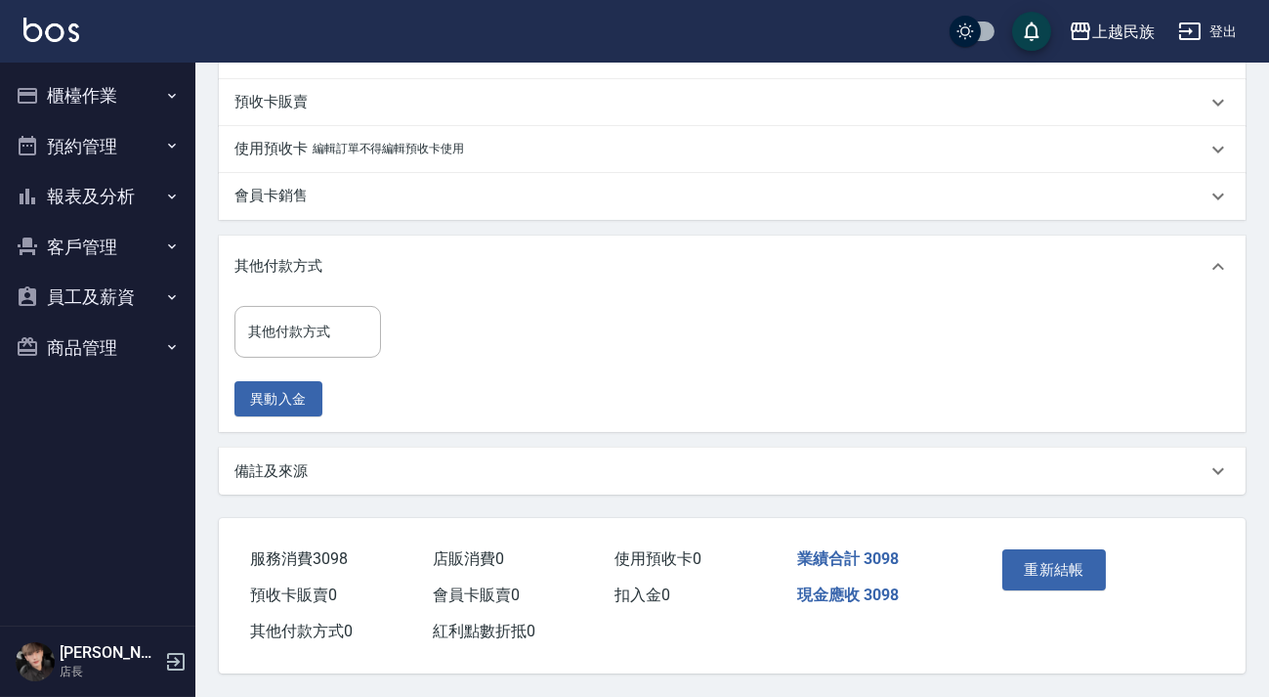
click at [719, 461] on div "備註及來源" at bounding box center [720, 471] width 972 height 21
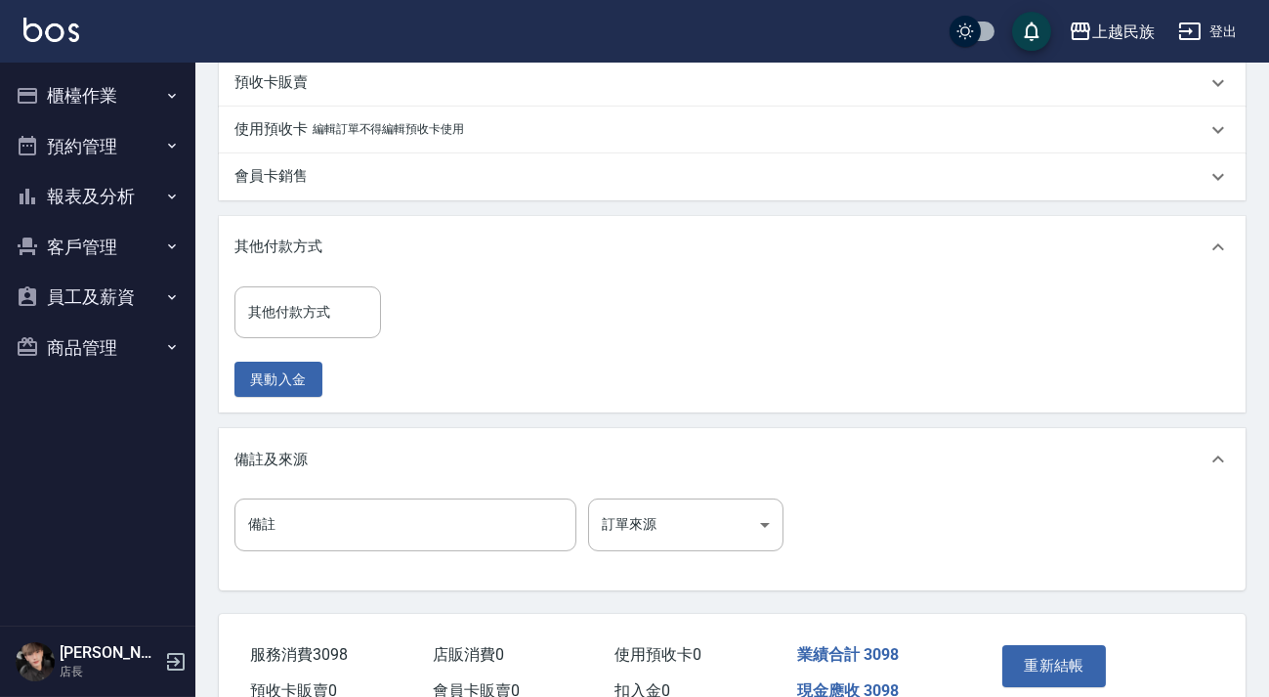
scroll to position [791, 0]
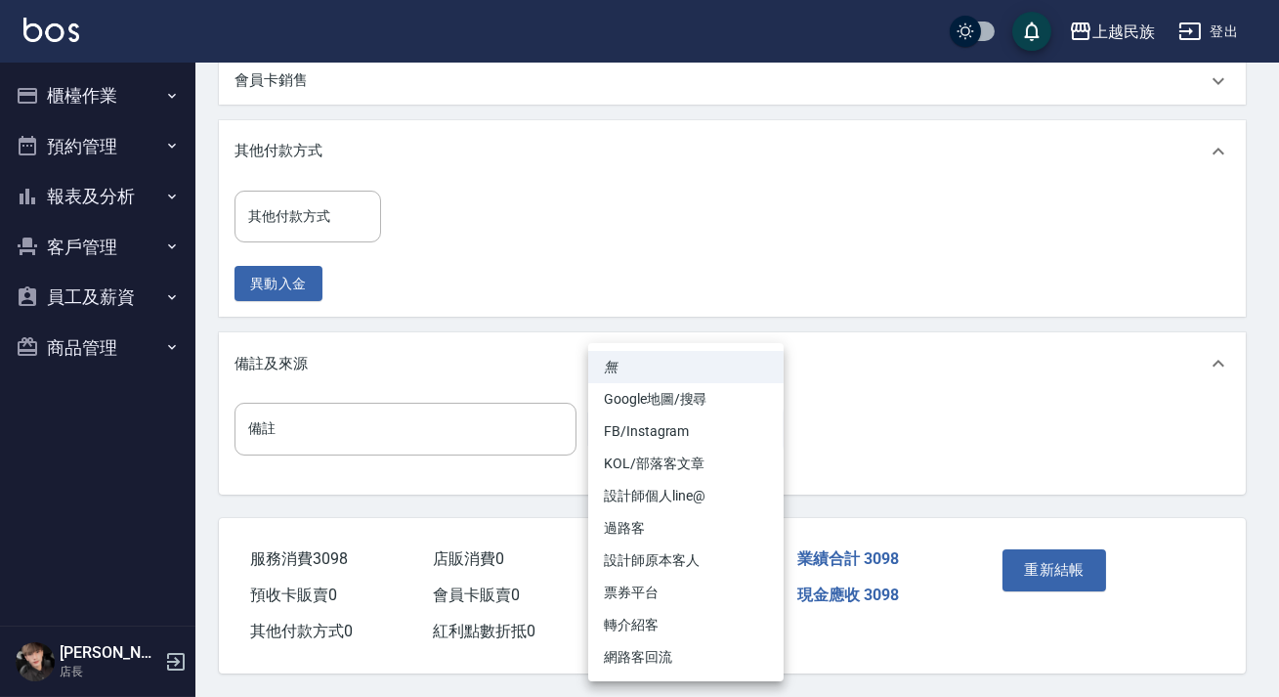
click at [728, 429] on li "FB/Instagram" at bounding box center [685, 431] width 195 height 32
type input "FB/Instagram"
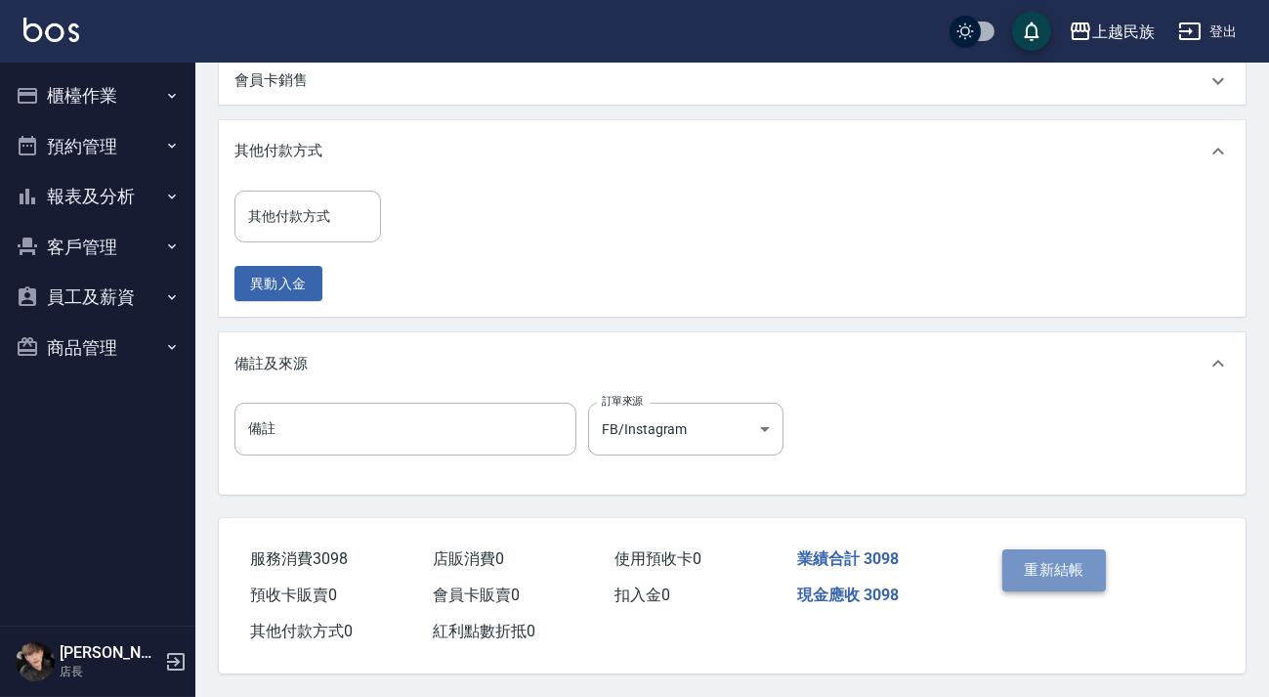
click at [1081, 557] on button "重新結帳" at bounding box center [1054, 569] width 104 height 41
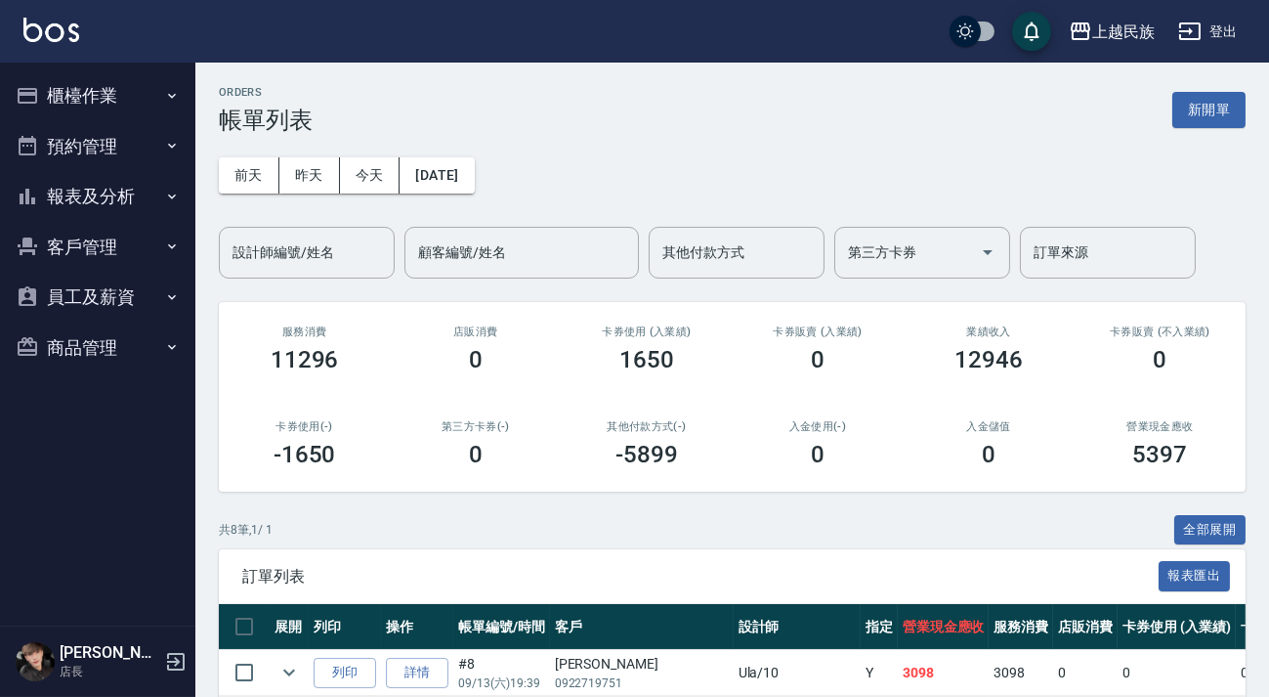
scroll to position [355, 0]
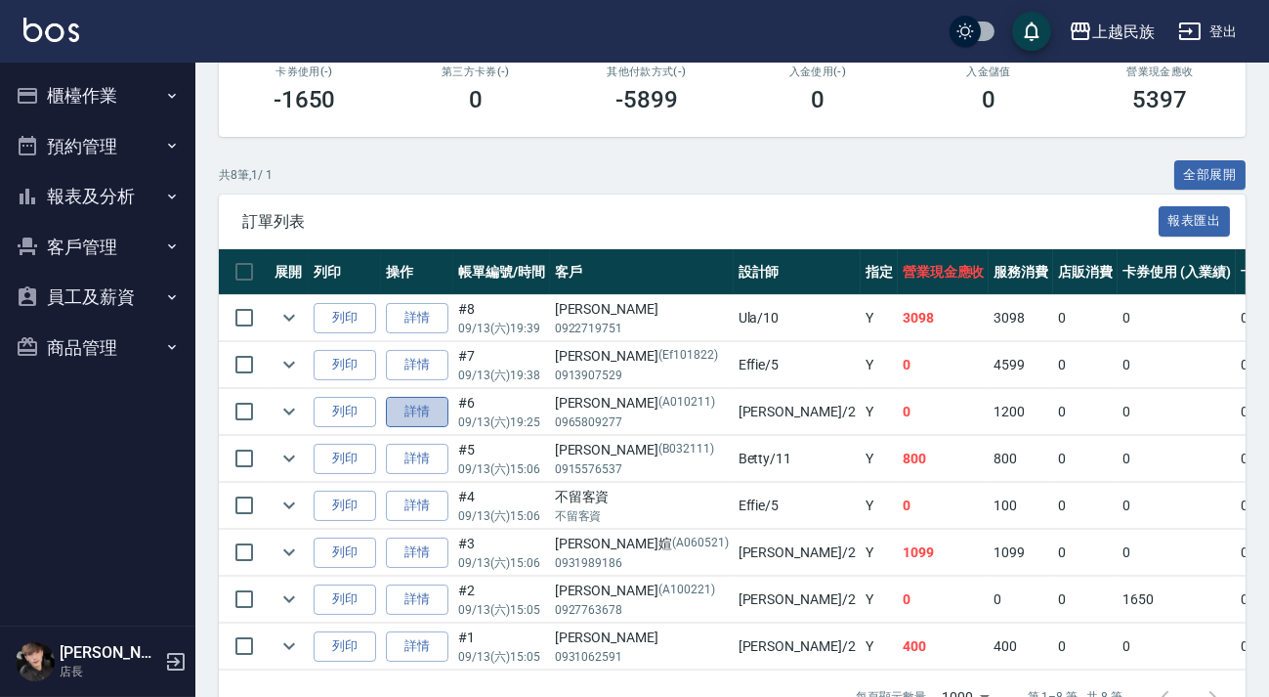
click at [419, 413] on link "詳情" at bounding box center [417, 412] width 63 height 30
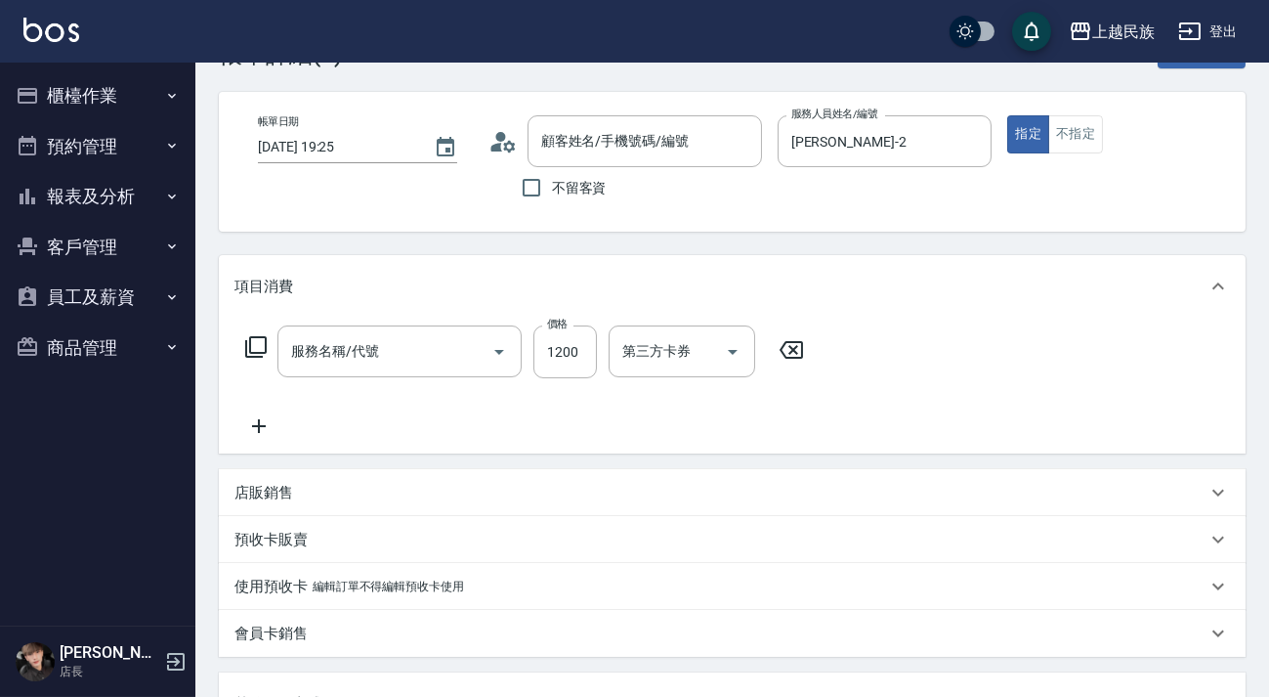
type input "[DATE] 19:25"
type input "[PERSON_NAME]-2"
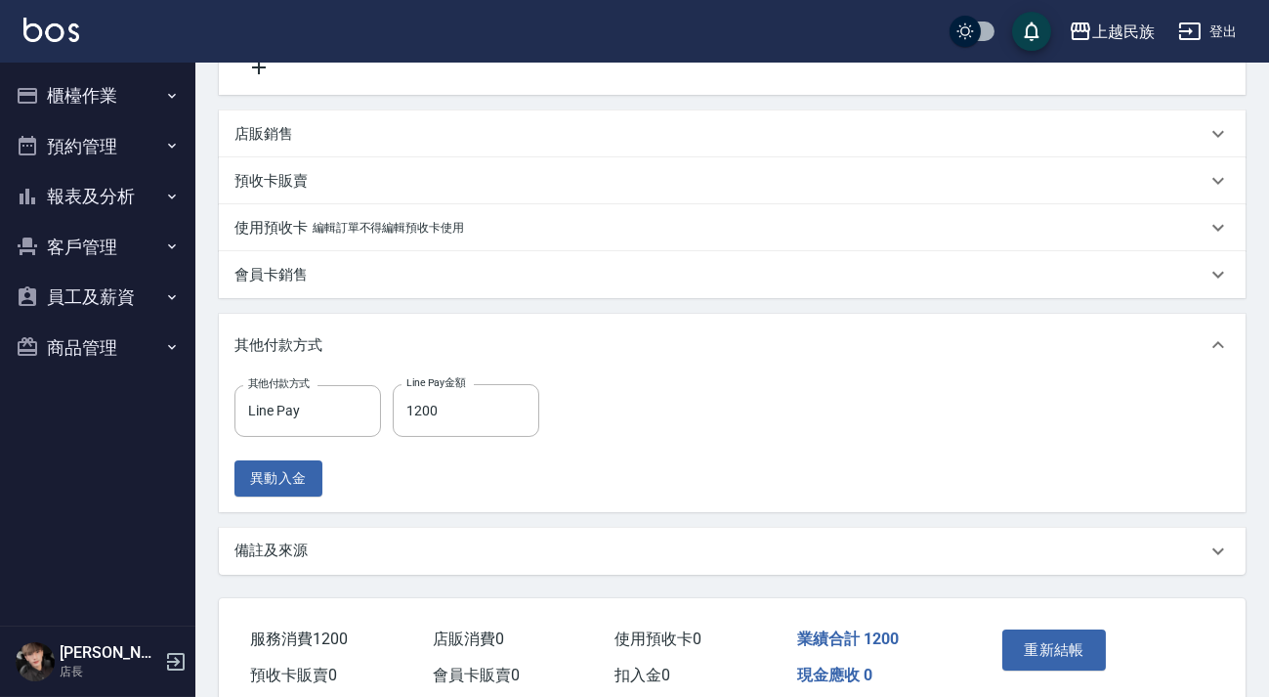
type input "[PERSON_NAME]/0965809277/A010211"
type input "網路廣告客燙(233)"
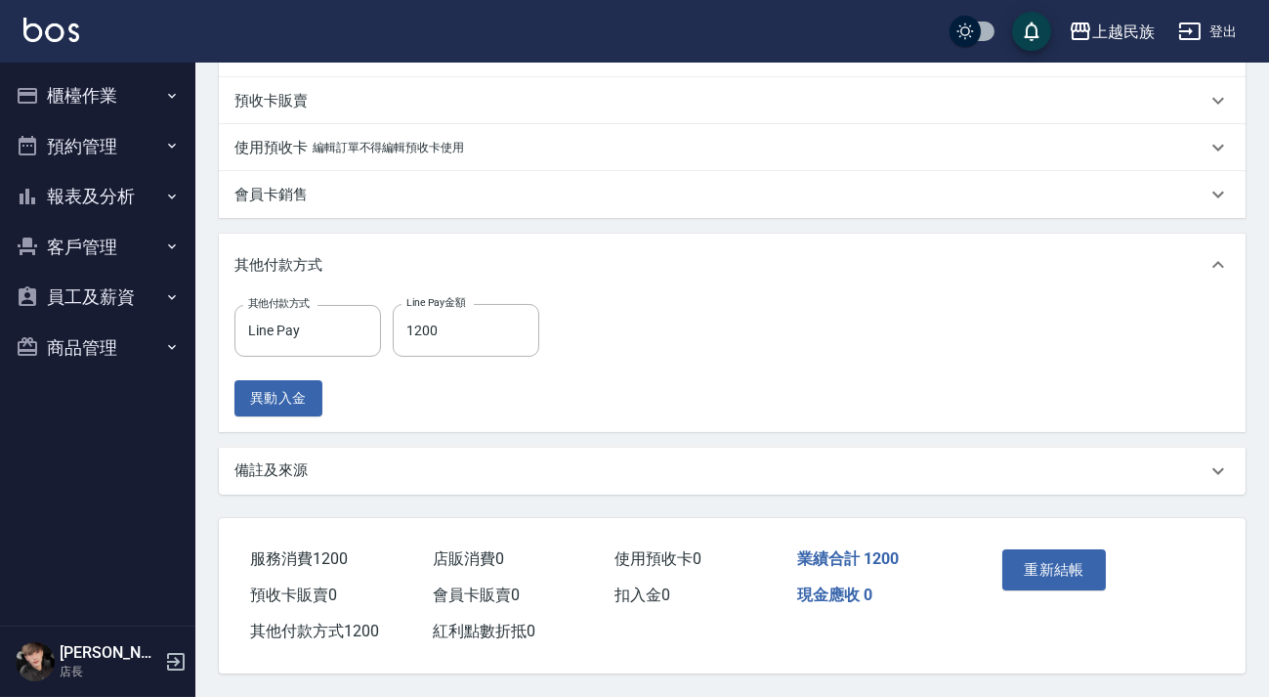
click at [797, 487] on div "備註及來源" at bounding box center [732, 470] width 1027 height 47
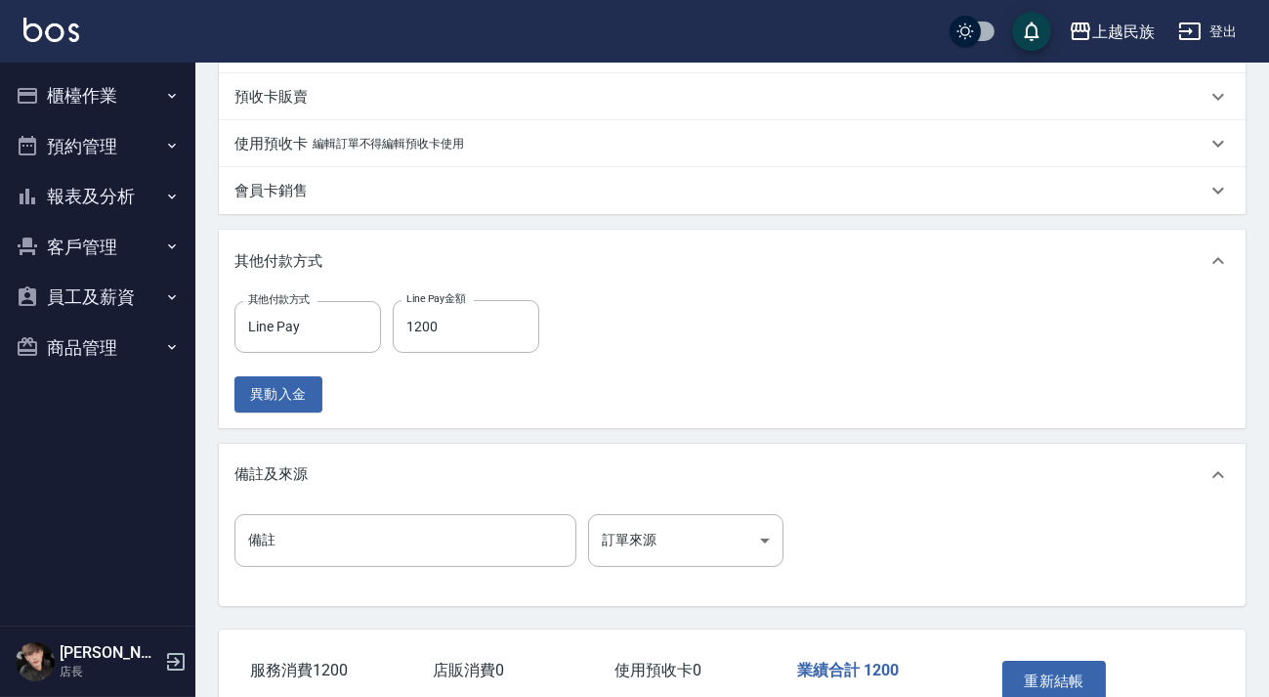
click at [815, 470] on div "備註及來源" at bounding box center [720, 474] width 972 height 21
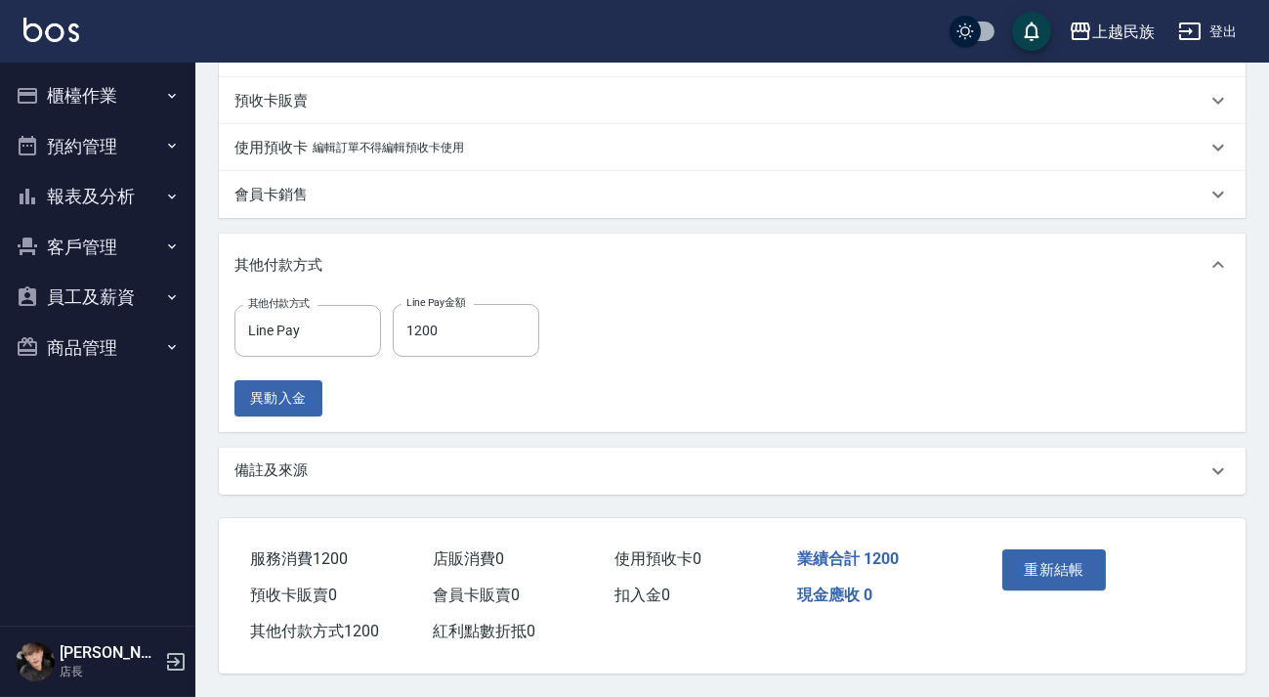
click at [828, 476] on div "備註及來源" at bounding box center [732, 470] width 1027 height 47
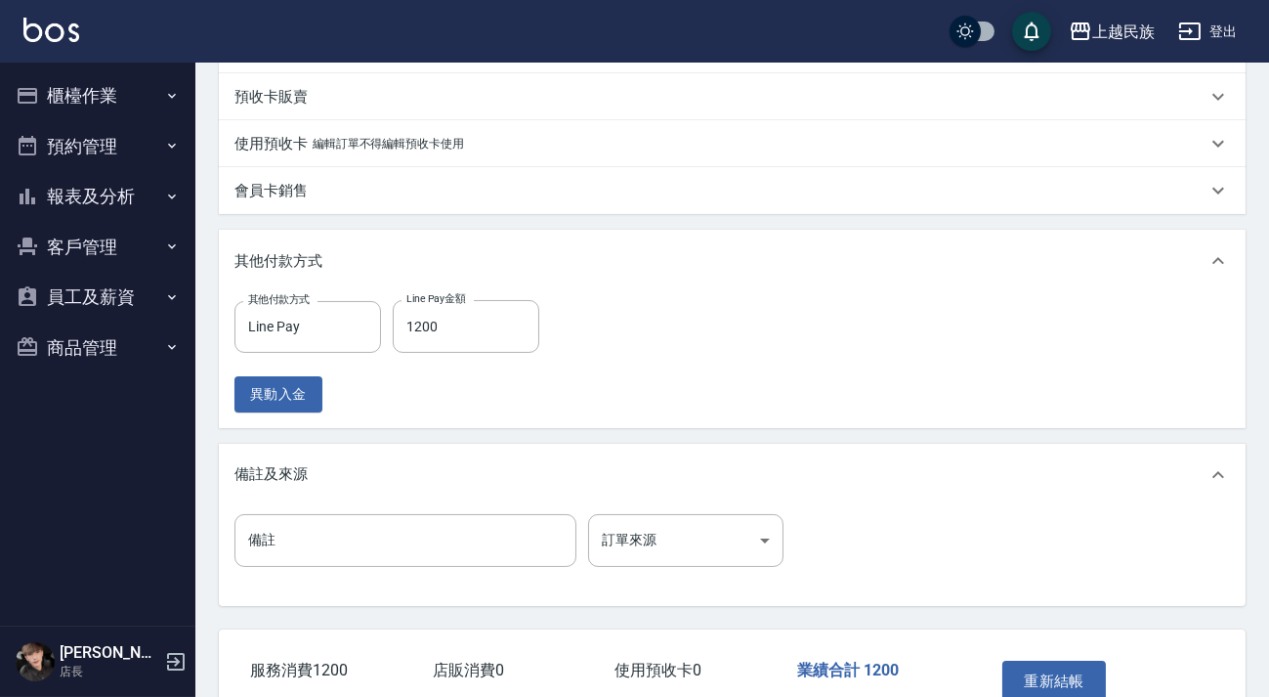
scroll to position [624, 0]
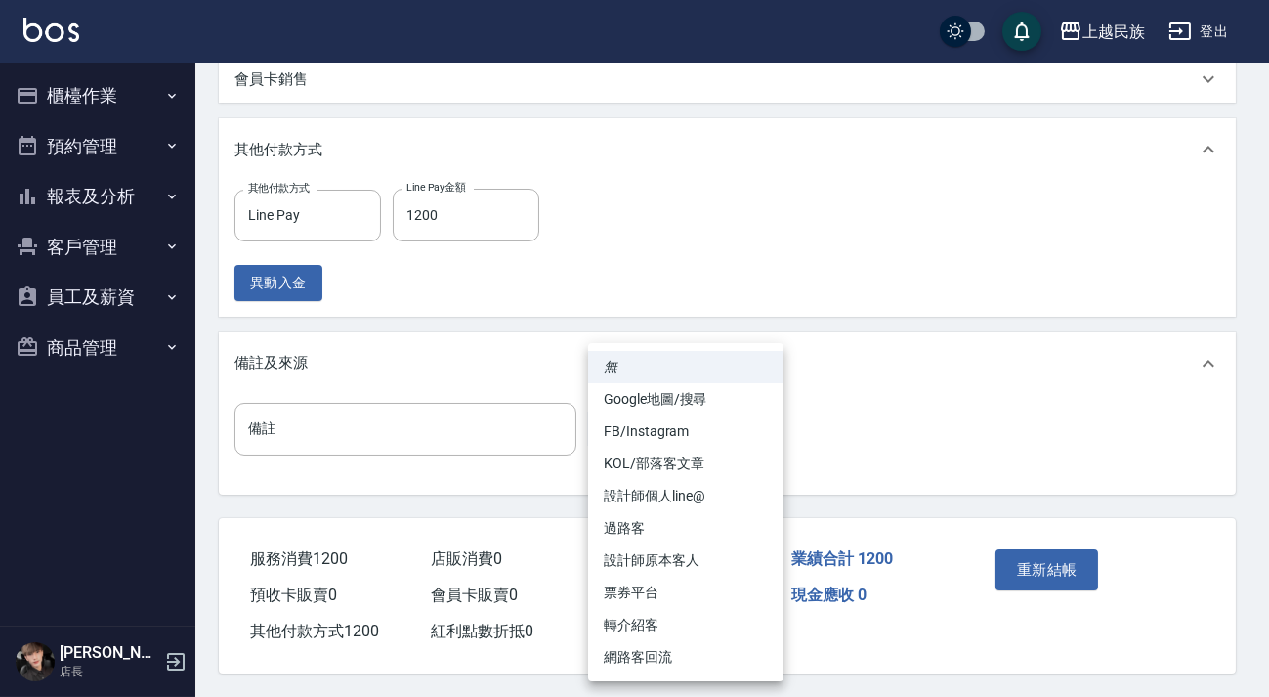
click at [751, 423] on body "上越民族 登出 櫃檯作業 打帳單 帳單列表 現金收支登錄 材料自購登錄 每日結帳 排班表 現場電腦打卡 預約管理 預約管理 單日預約紀錄 單週預約紀錄 報表及…" at bounding box center [634, 39] width 1269 height 1316
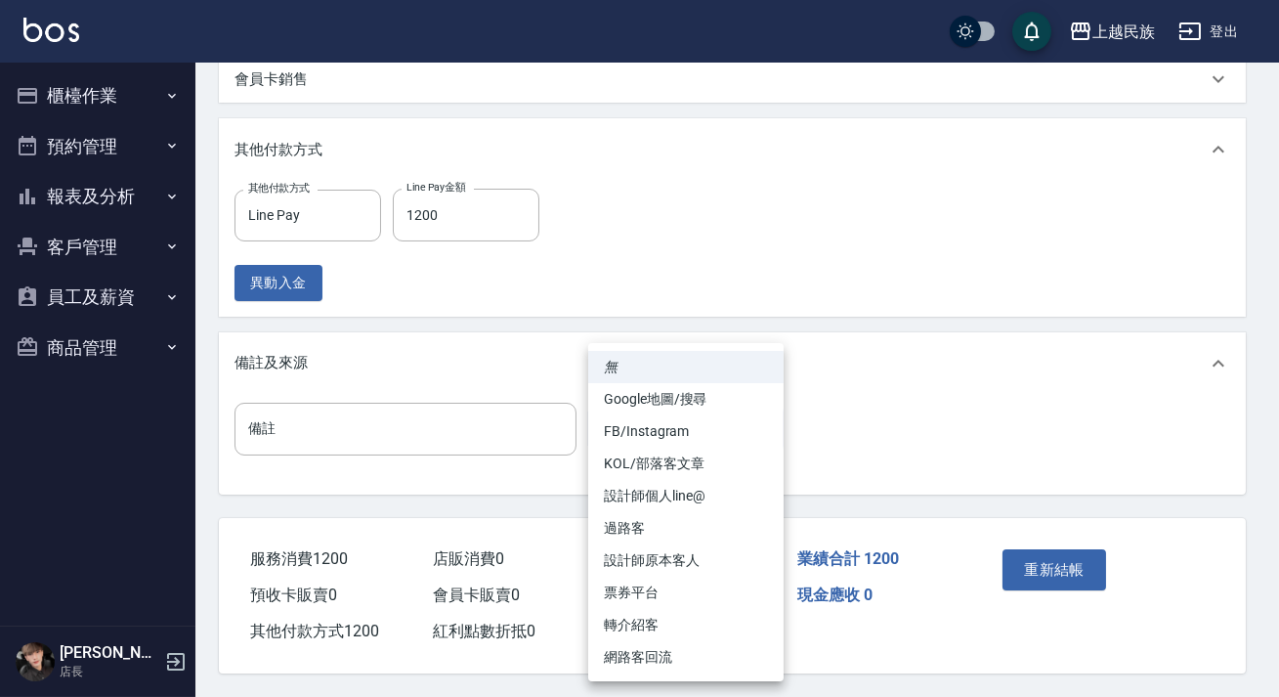
click at [711, 433] on li "FB/Instagram" at bounding box center [685, 431] width 195 height 32
type input "FB/Instagram"
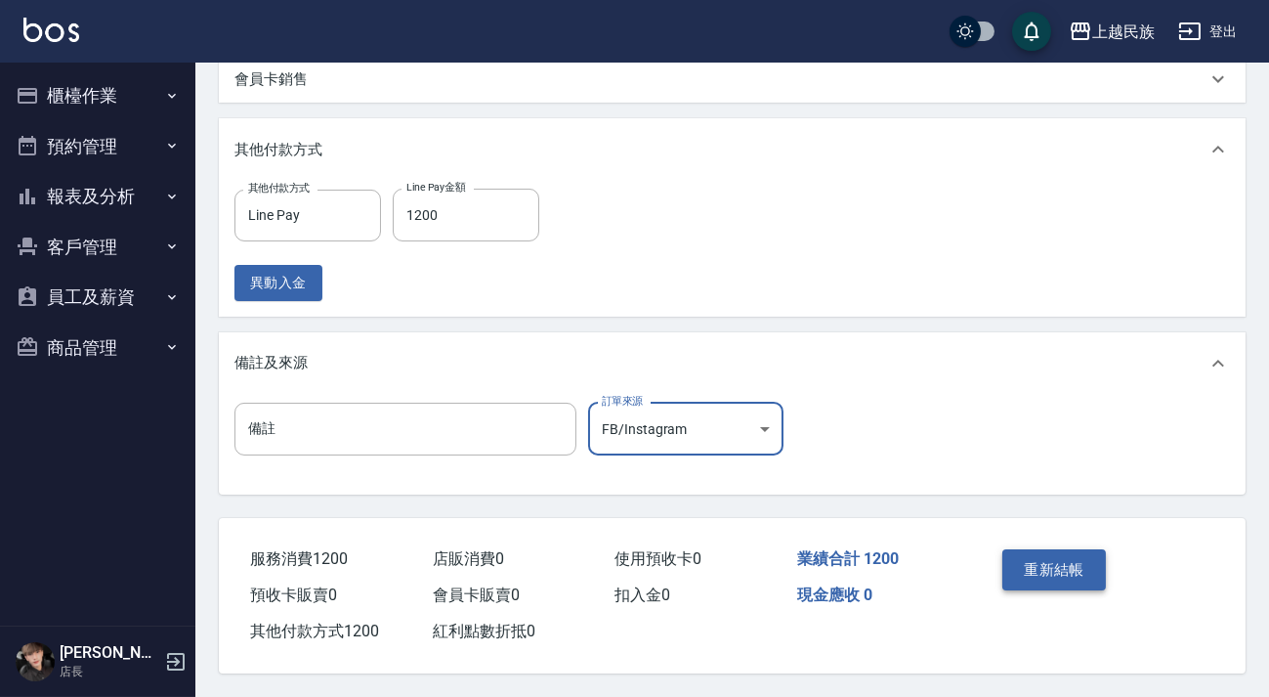
click at [1040, 556] on button "重新結帳" at bounding box center [1054, 569] width 104 height 41
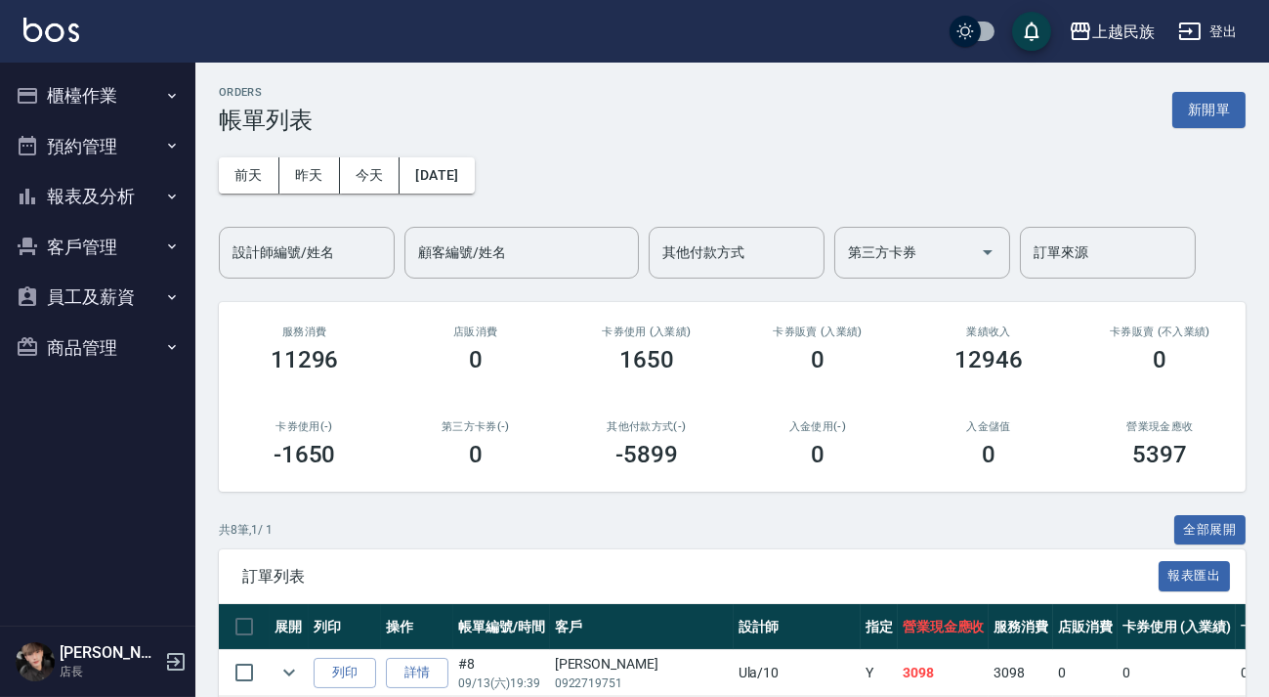
click at [1208, 126] on button "新開單" at bounding box center [1208, 110] width 73 height 36
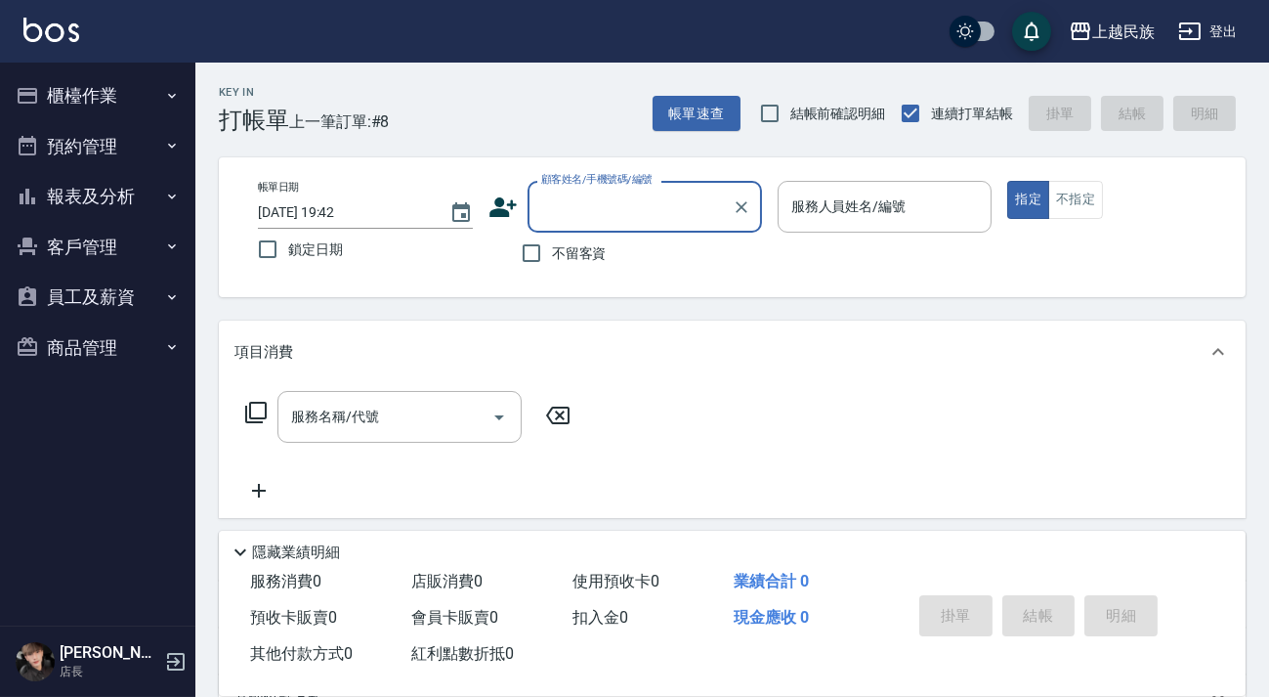
click at [659, 205] on input "顧客姓名/手機號碼/編號" at bounding box center [630, 207] width 188 height 34
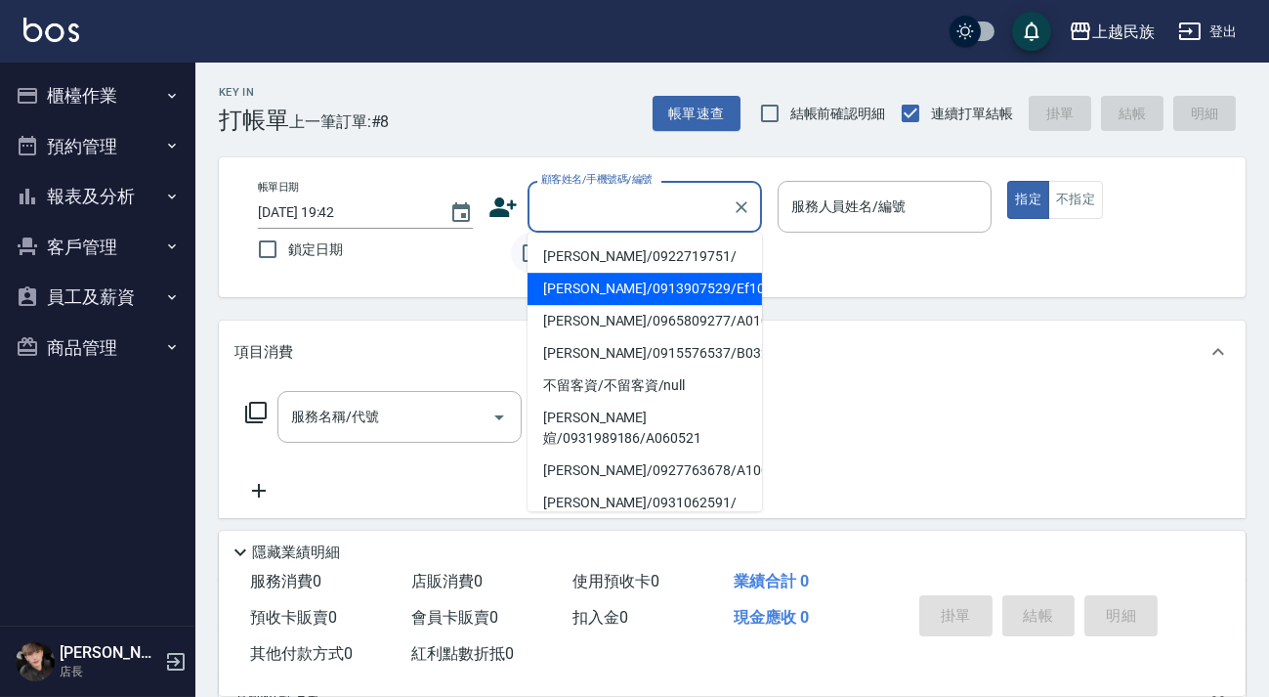
click at [515, 259] on input "不留客資" at bounding box center [531, 253] width 41 height 41
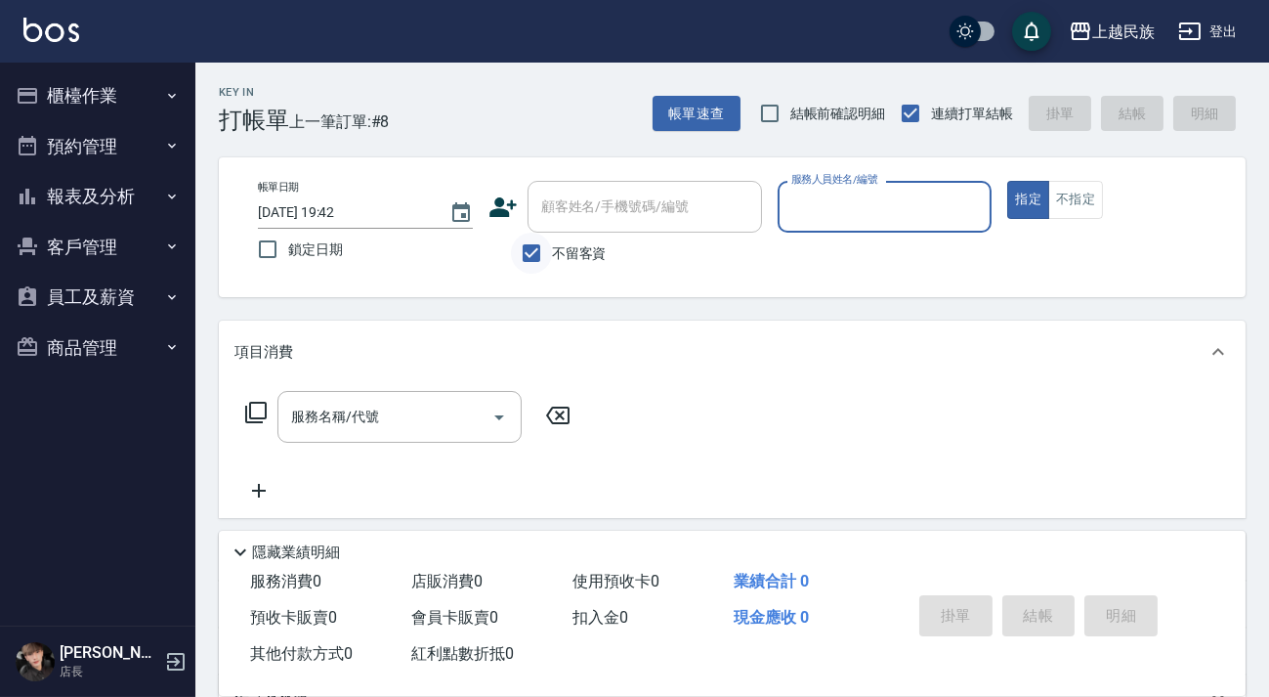
drag, startPoint x: 539, startPoint y: 254, endPoint x: 616, endPoint y: 245, distance: 76.7
click at [542, 254] on input "不留客資" at bounding box center [531, 253] width 41 height 41
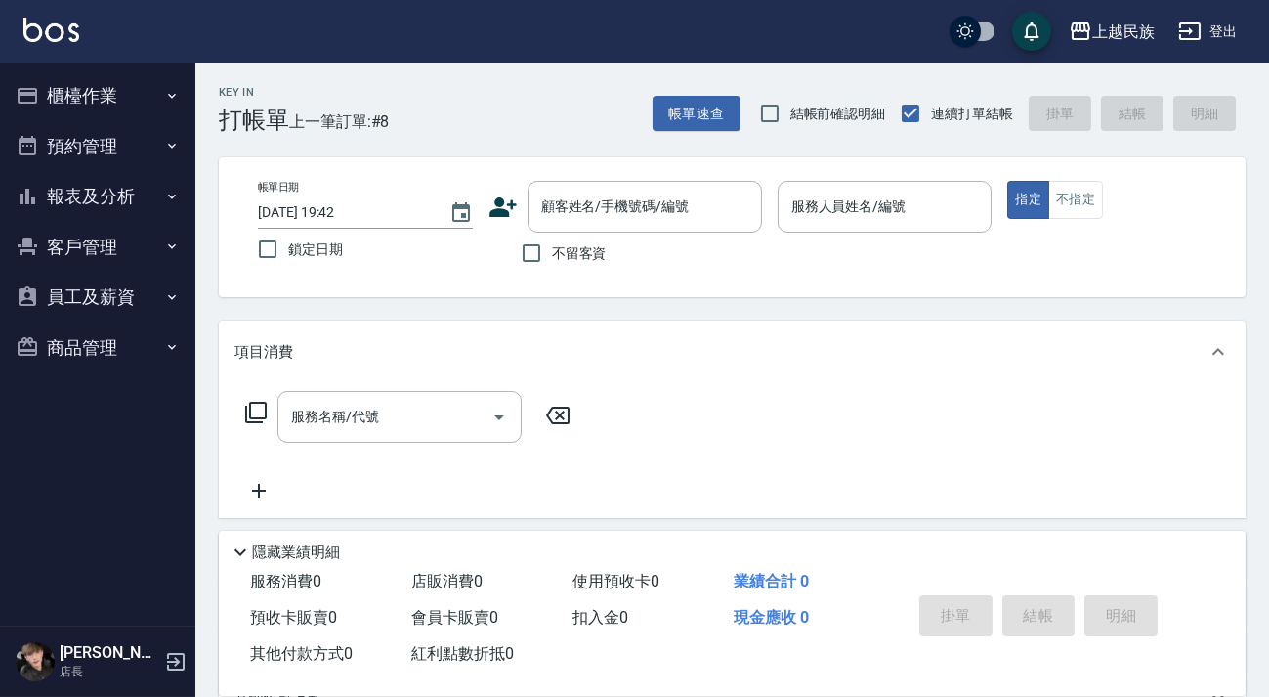
click at [581, 252] on span "不留客資" at bounding box center [579, 253] width 55 height 21
click at [552, 252] on input "不留客資" at bounding box center [531, 253] width 41 height 41
checkbox input "true"
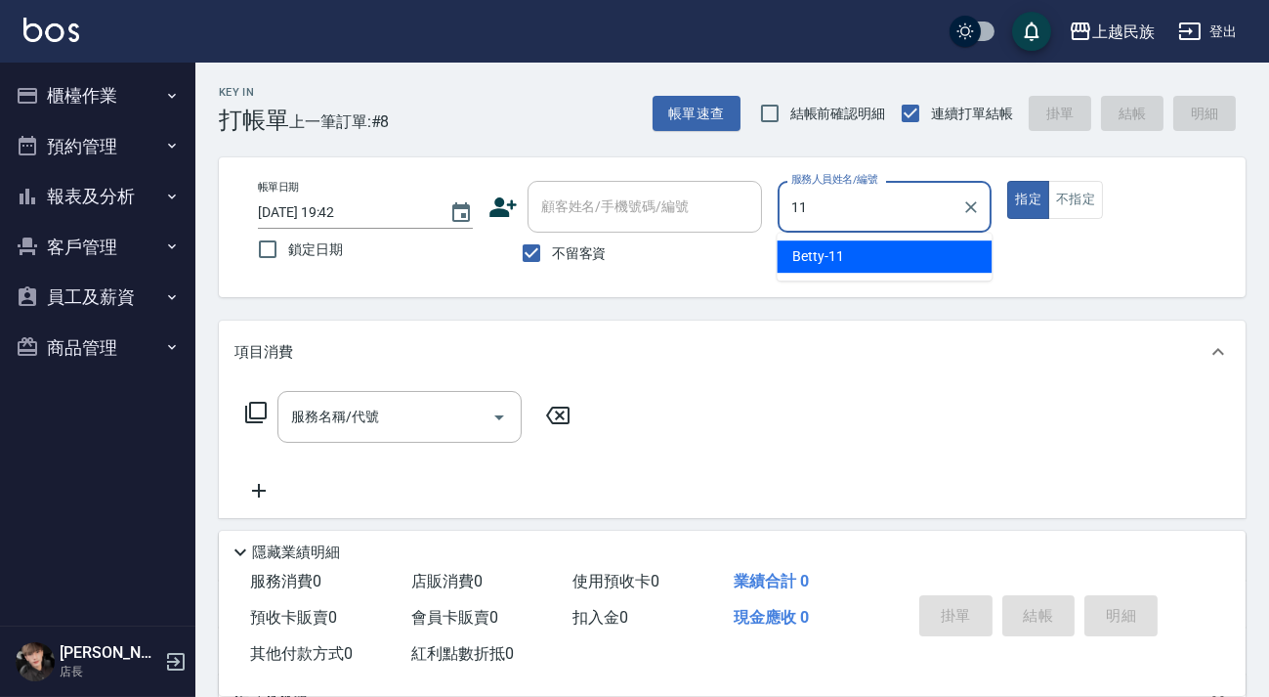
type input "Betty-11"
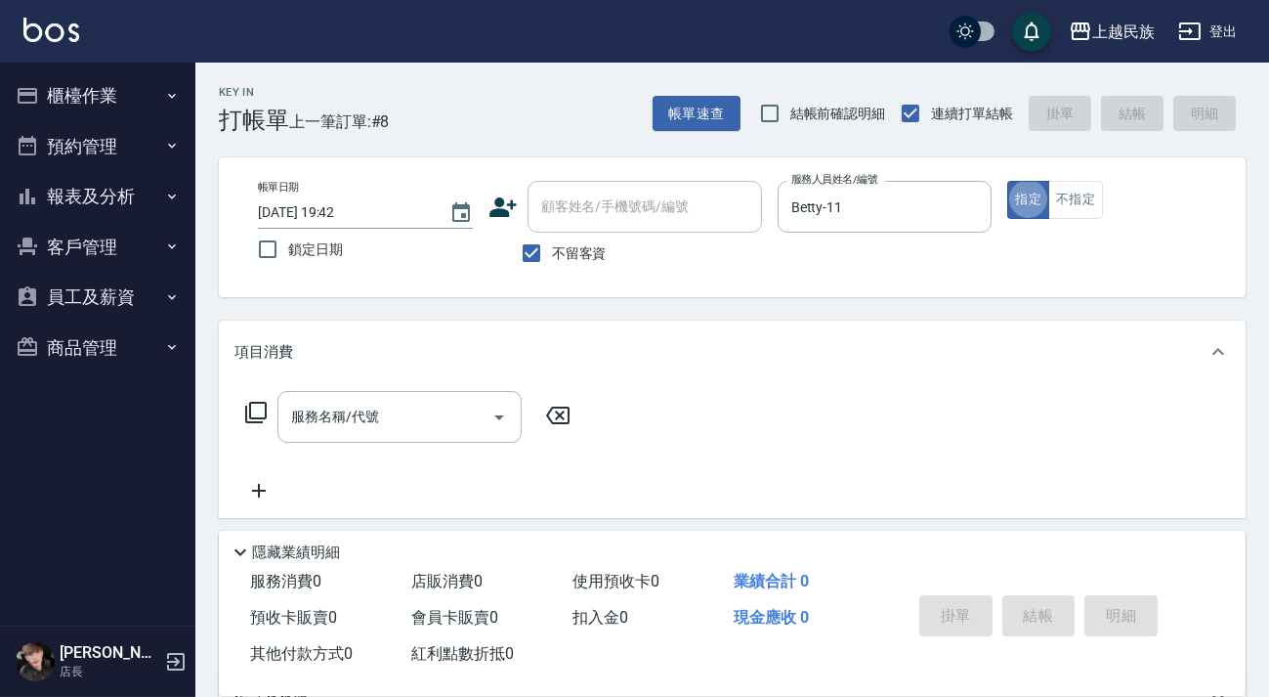
type button "true"
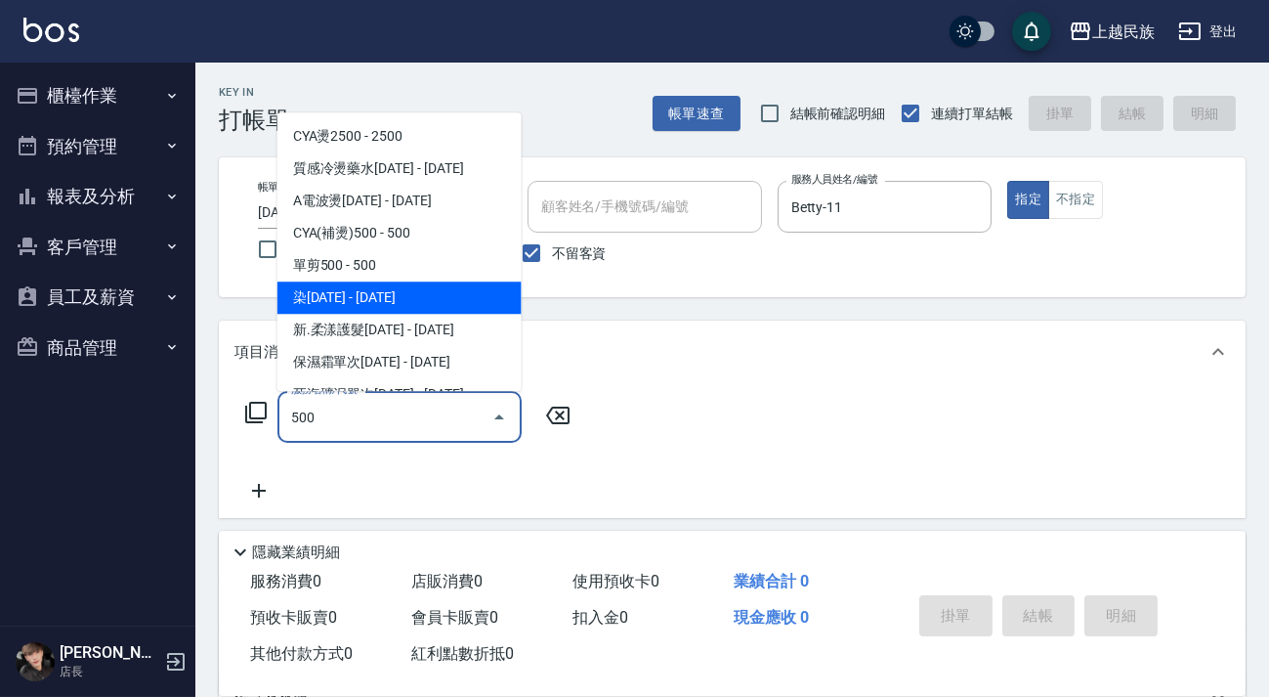
click at [441, 273] on span "單剪500 - 500" at bounding box center [399, 265] width 244 height 32
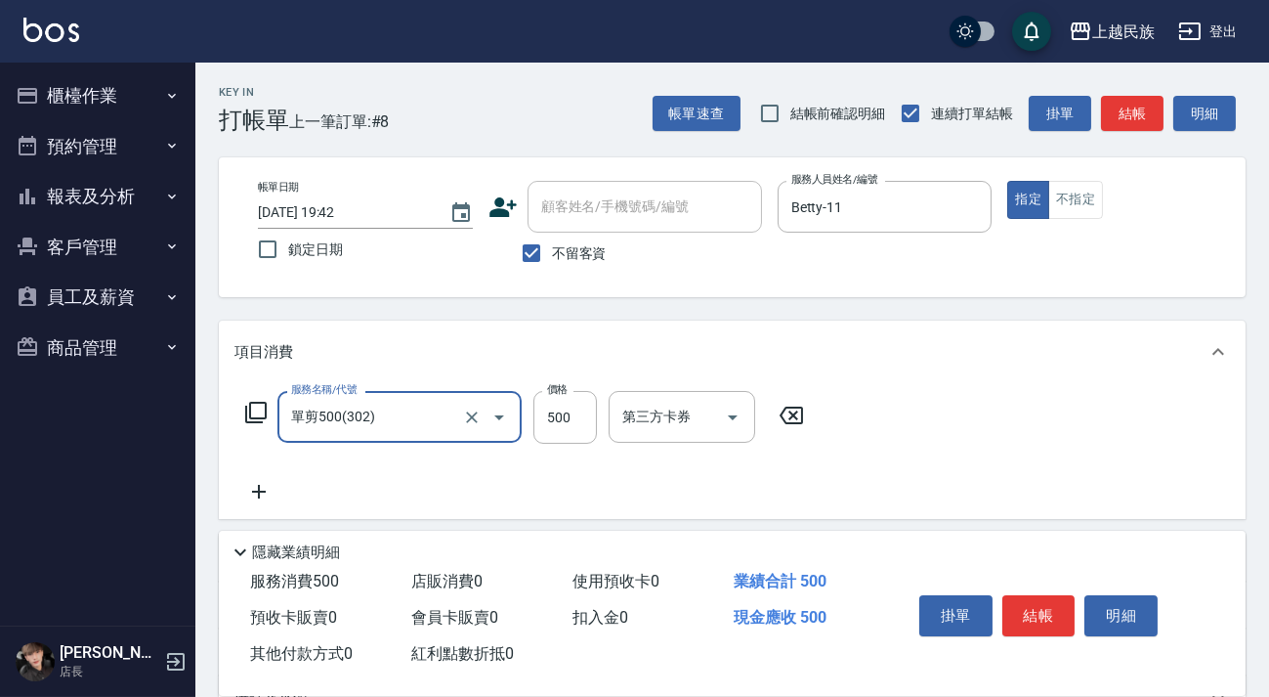
type input "單剪500(302)"
click at [263, 499] on icon at bounding box center [258, 491] width 49 height 23
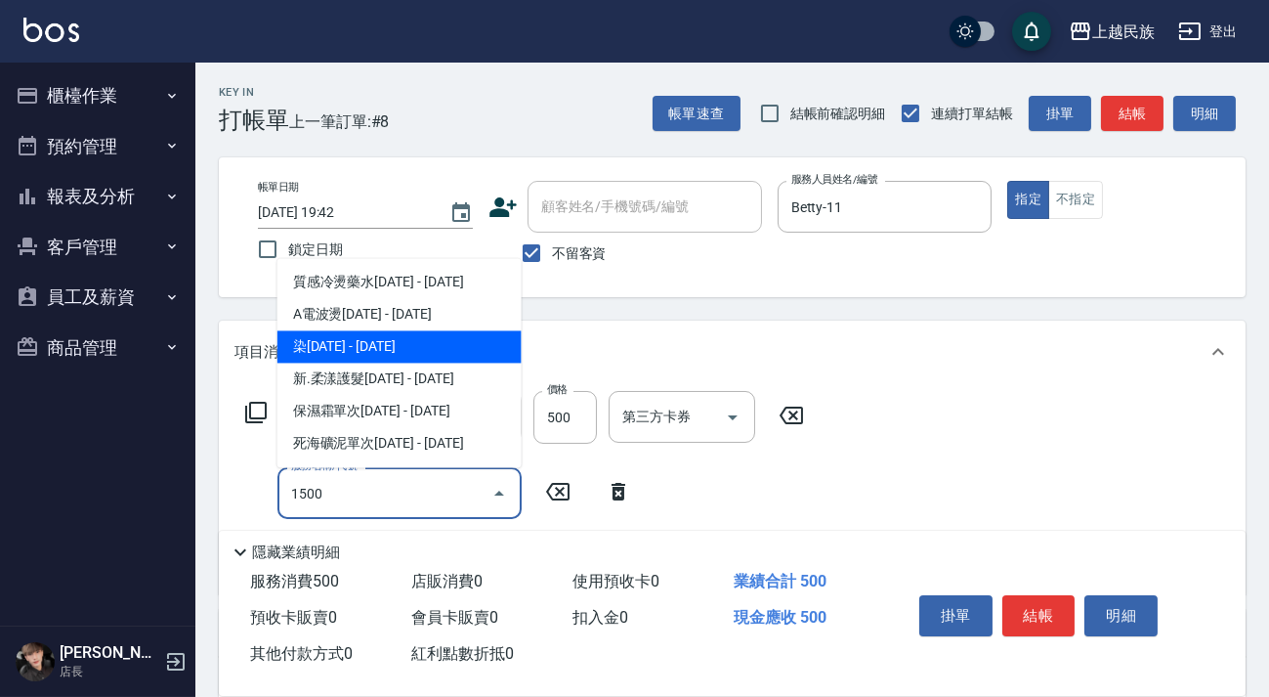
click at [411, 353] on span "染[DATE] - [DATE]" at bounding box center [399, 346] width 244 height 32
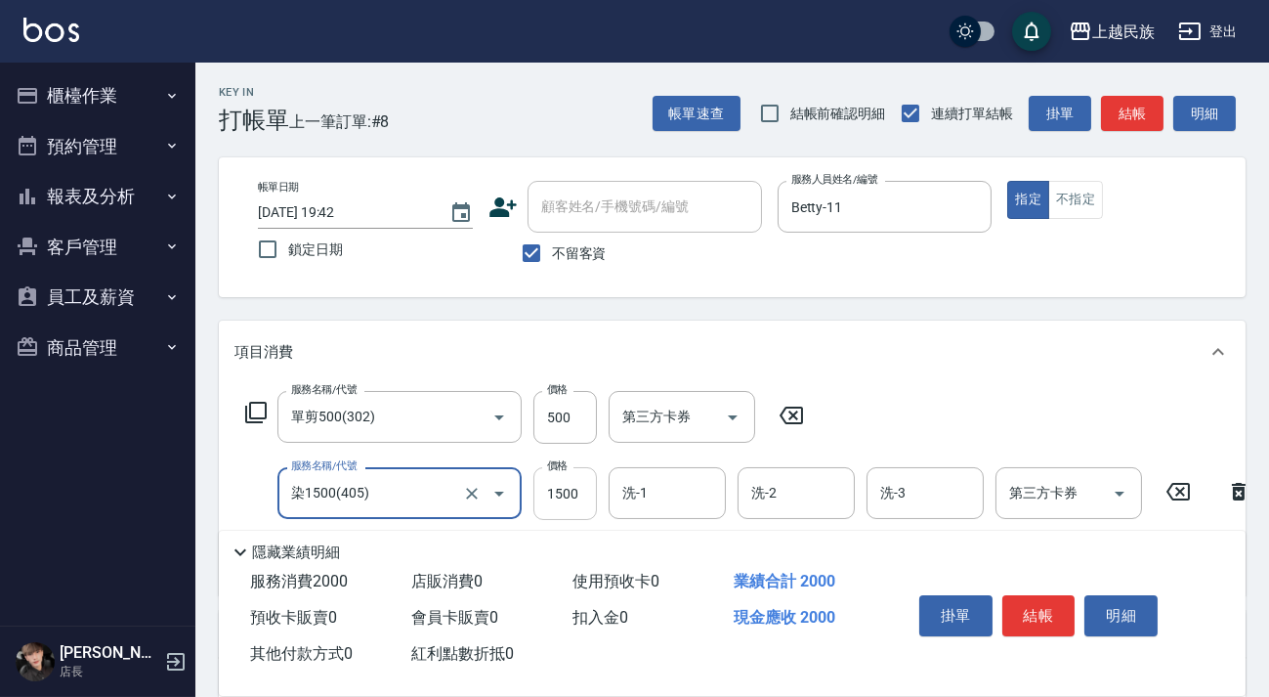
type input "染1500(405)"
click at [540, 484] on input "1500" at bounding box center [565, 493] width 64 height 53
type input "3000"
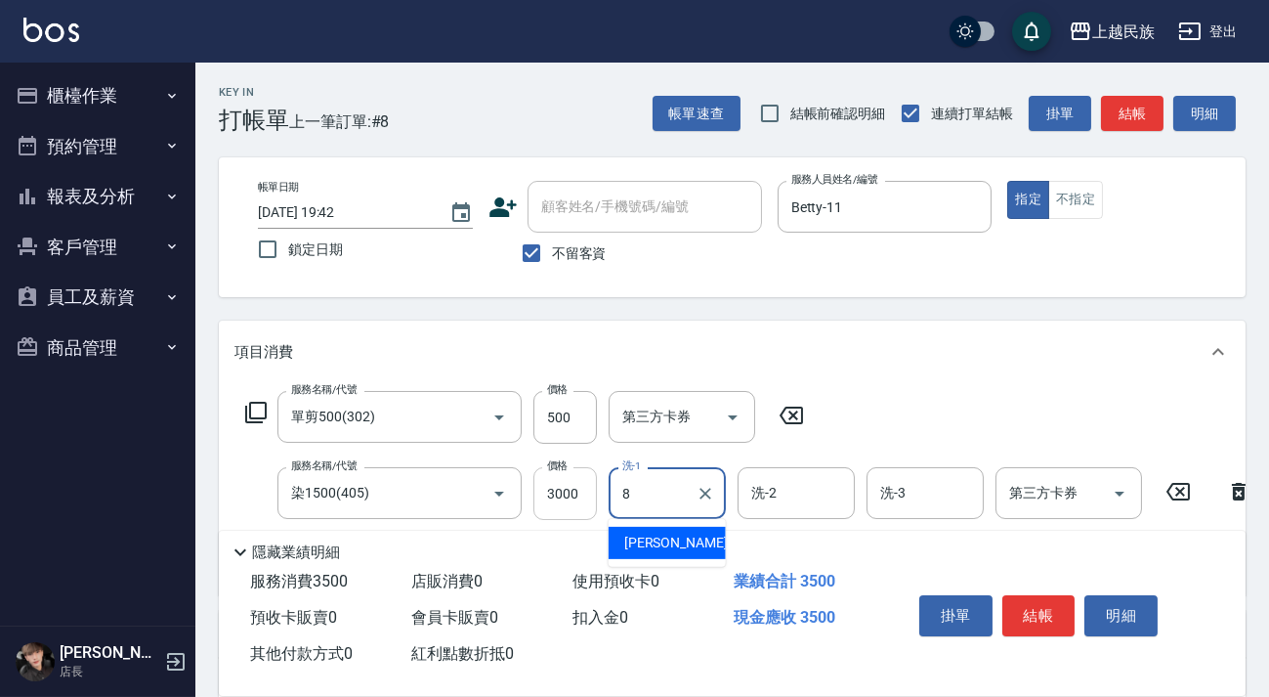
type input "Stella-8"
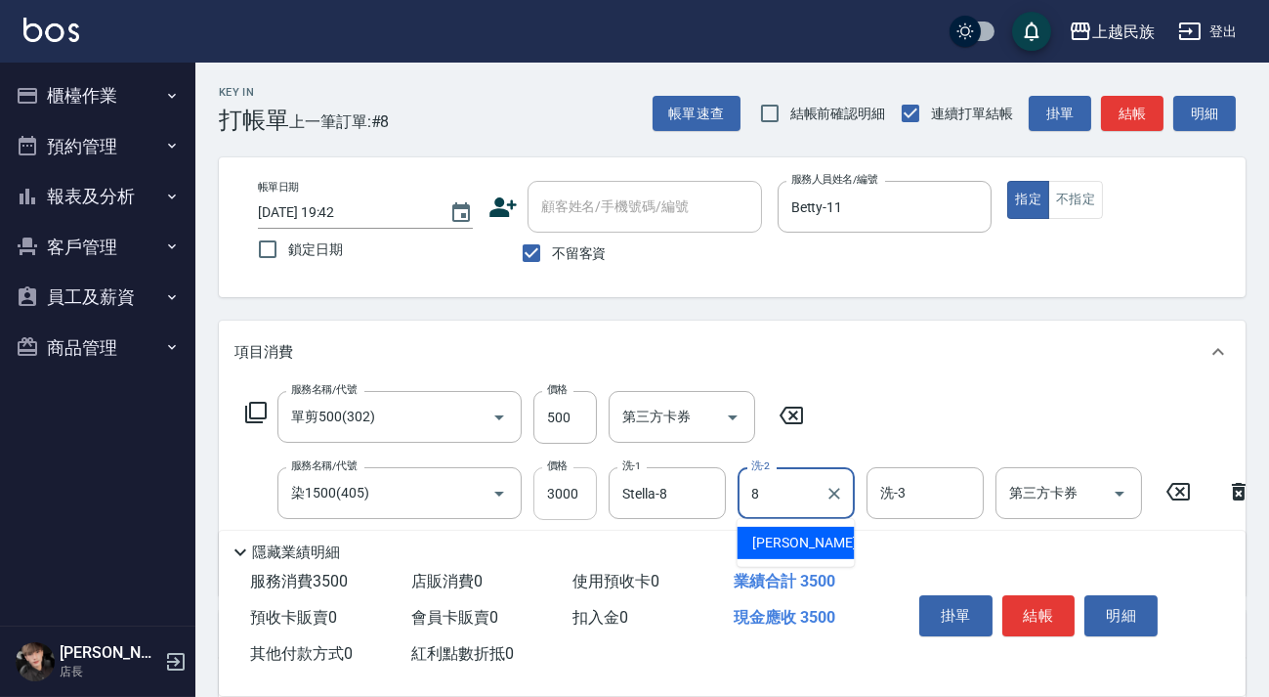
type input "Stella-8"
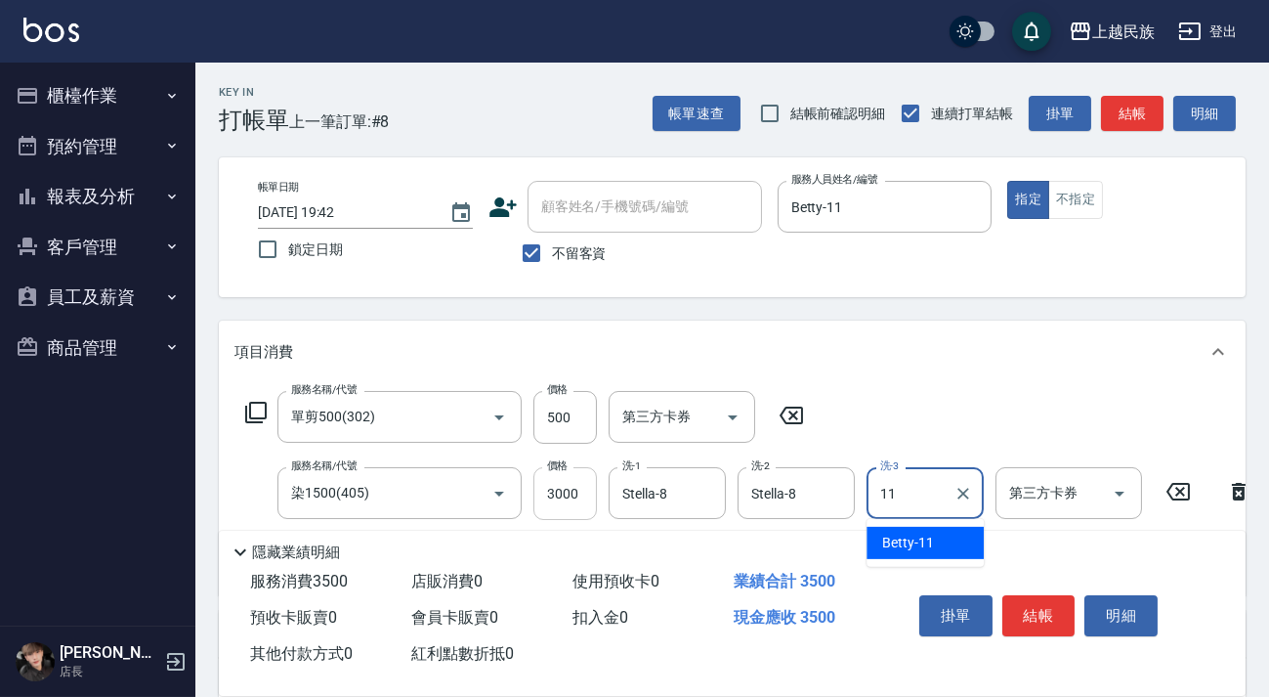
type input "Betty-11"
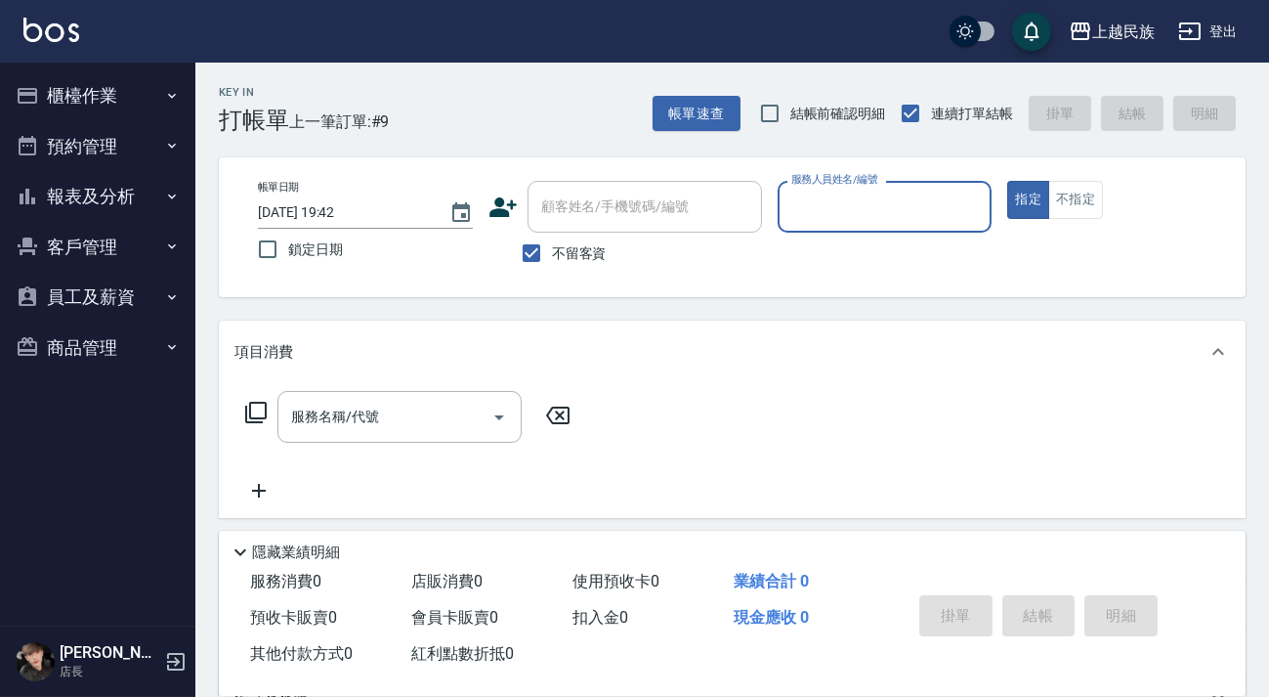
drag, startPoint x: 551, startPoint y: 261, endPoint x: 596, endPoint y: 221, distance: 60.2
click at [551, 260] on input "不留客資" at bounding box center [531, 253] width 41 height 41
checkbox input "false"
click at [596, 221] on input "顧客姓名/手機號碼/編號" at bounding box center [644, 207] width 217 height 34
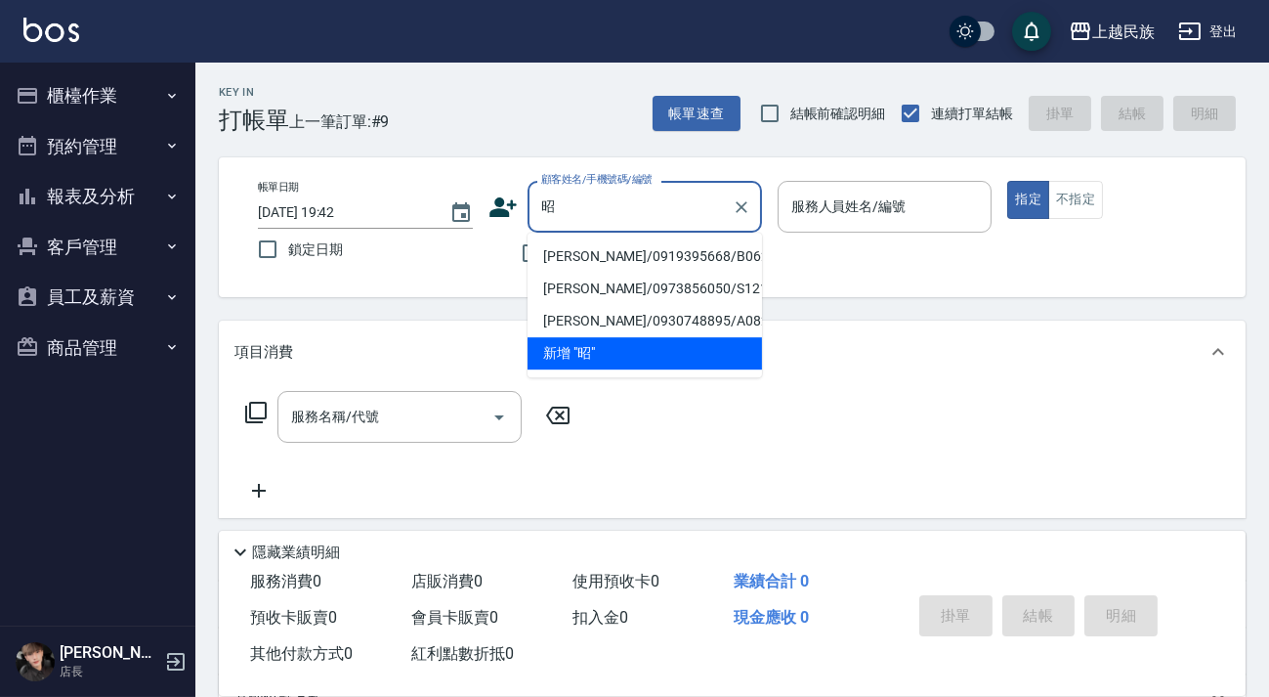
type input "朝"
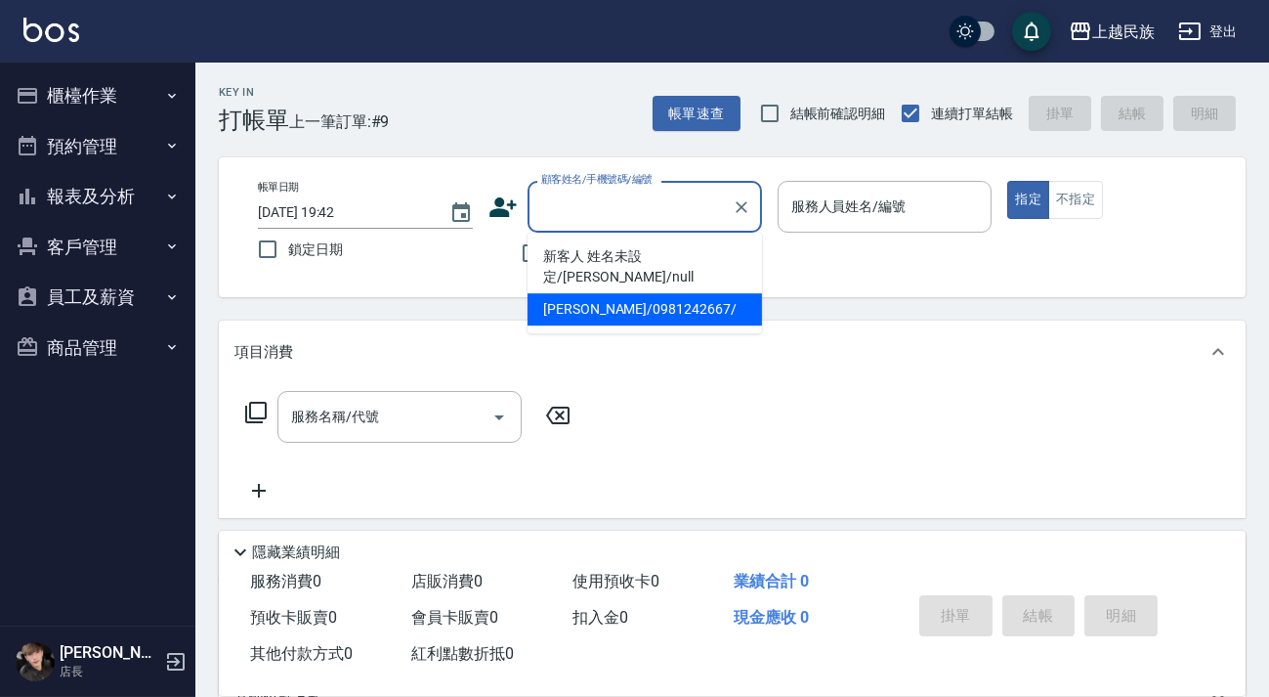
drag, startPoint x: 817, startPoint y: 315, endPoint x: 766, endPoint y: 289, distance: 56.8
click at [816, 312] on div "Key In 打帳單 上一筆訂單:#9 帳單速查 結帳前確認明細 連續打單結帳 掛單 結帳 明細 帳單日期 [DATE] 19:42 鎖定日期 顧客姓名/手機…" at bounding box center [732, 507] width 1074 height 889
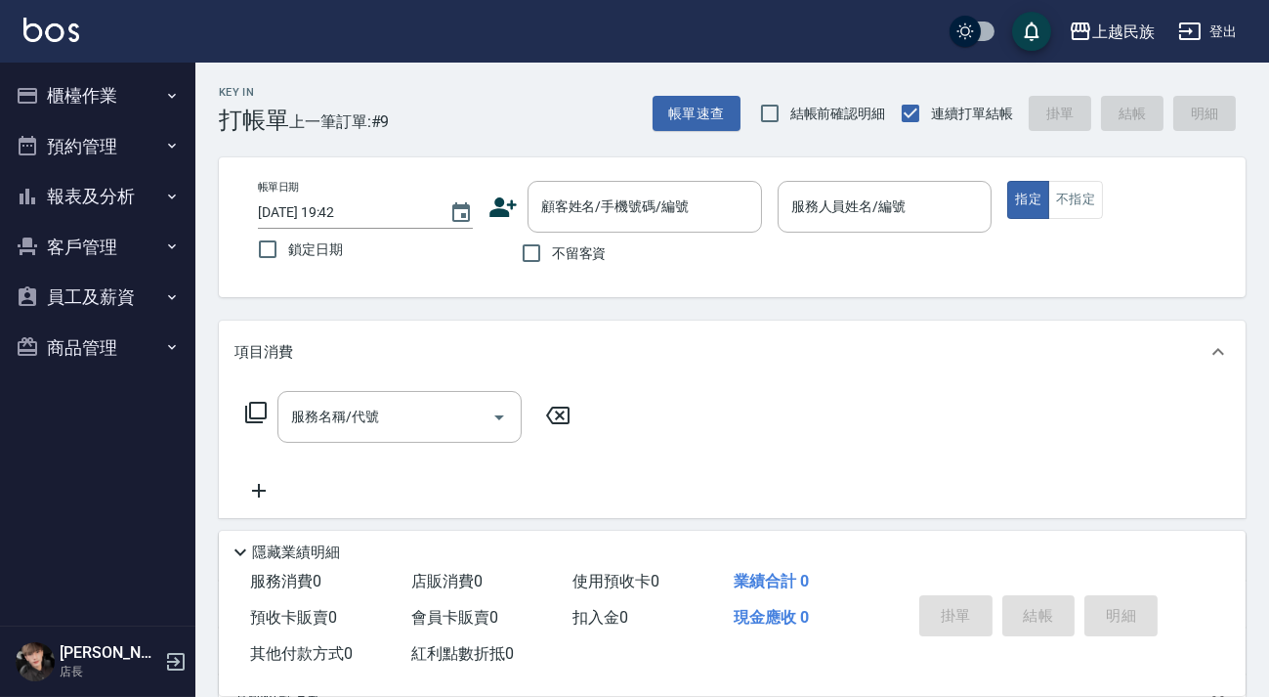
click at [569, 264] on label "不留客資" at bounding box center [559, 253] width 96 height 41
click at [552, 264] on input "不留客資" at bounding box center [531, 253] width 41 height 41
checkbox input "true"
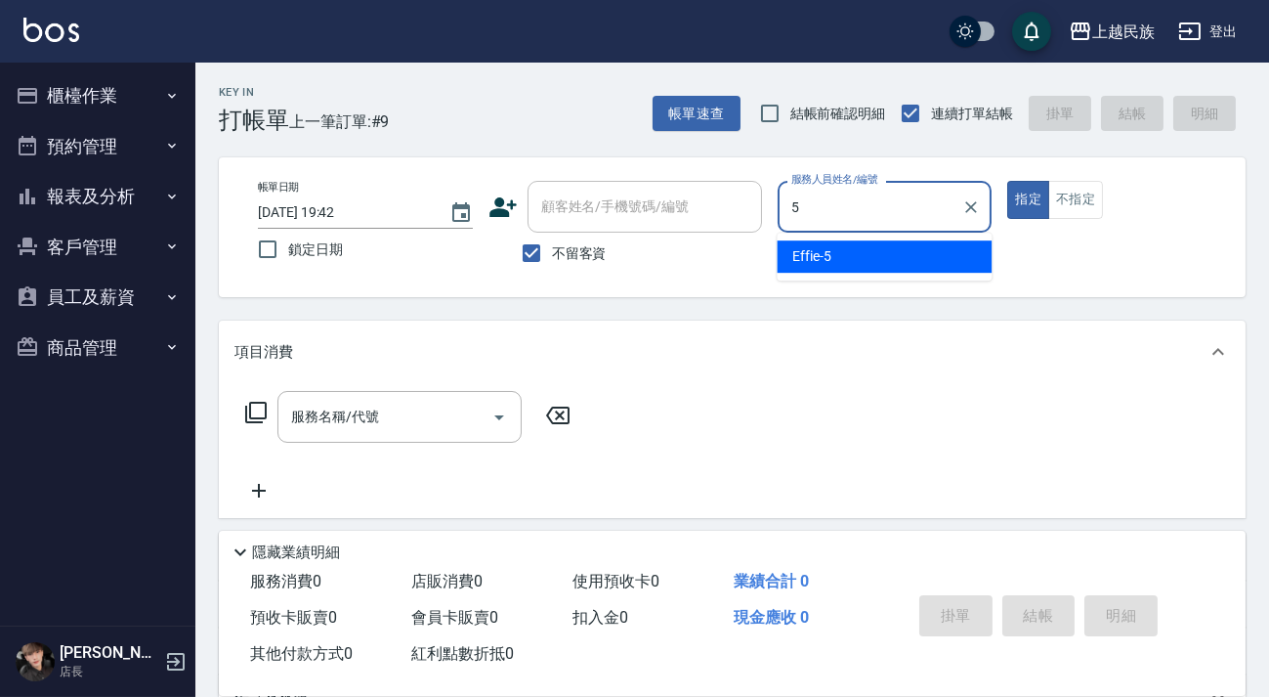
type input "Effie-5"
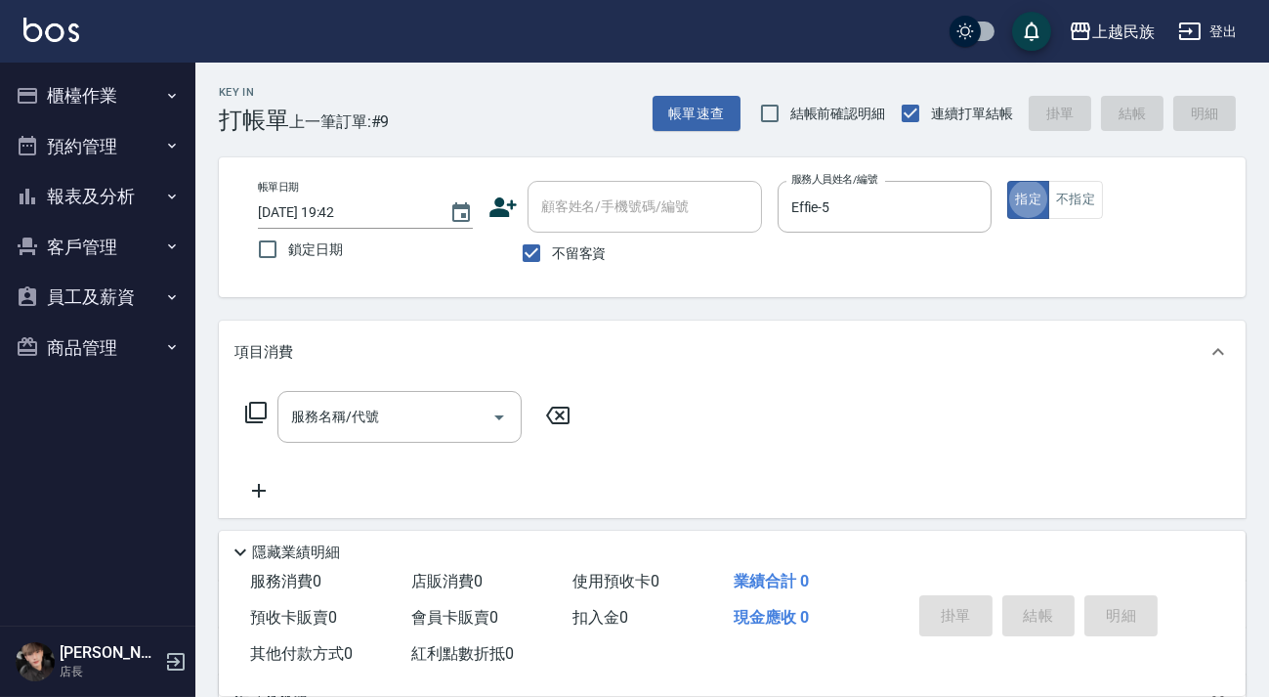
drag, startPoint x: 278, startPoint y: 416, endPoint x: 252, endPoint y: 406, distance: 28.1
click at [276, 414] on div "服務名稱/代號 服務名稱/代號" at bounding box center [408, 417] width 348 height 52
click at [252, 406] on icon at bounding box center [255, 412] width 23 height 23
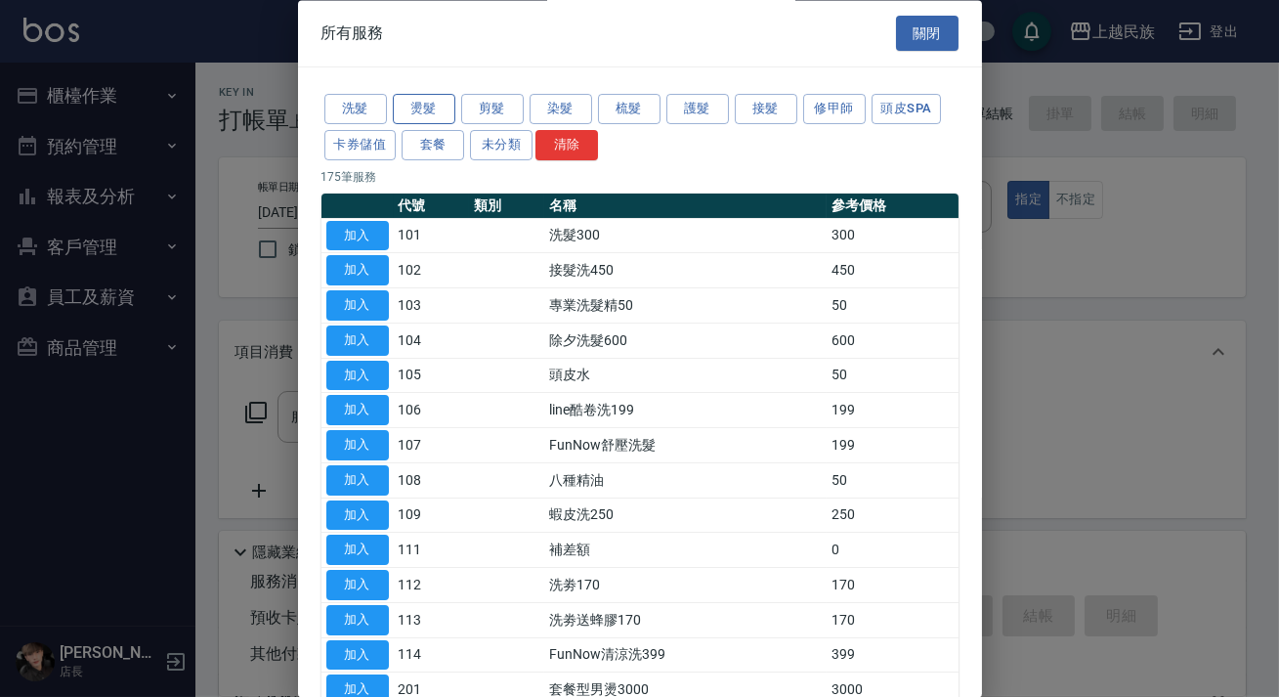
click at [429, 117] on button "燙髮" at bounding box center [424, 110] width 63 height 30
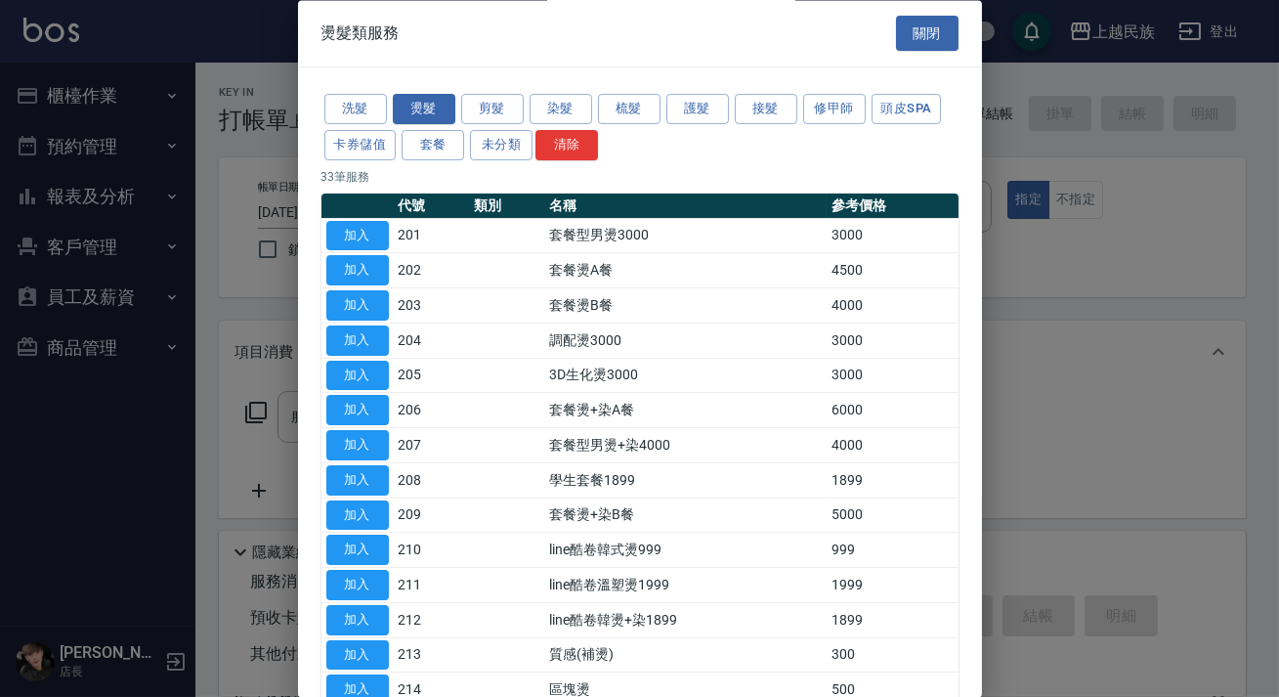
drag, startPoint x: 553, startPoint y: 113, endPoint x: 552, endPoint y: 179, distance: 65.5
click at [554, 112] on button "染髮" at bounding box center [561, 110] width 63 height 30
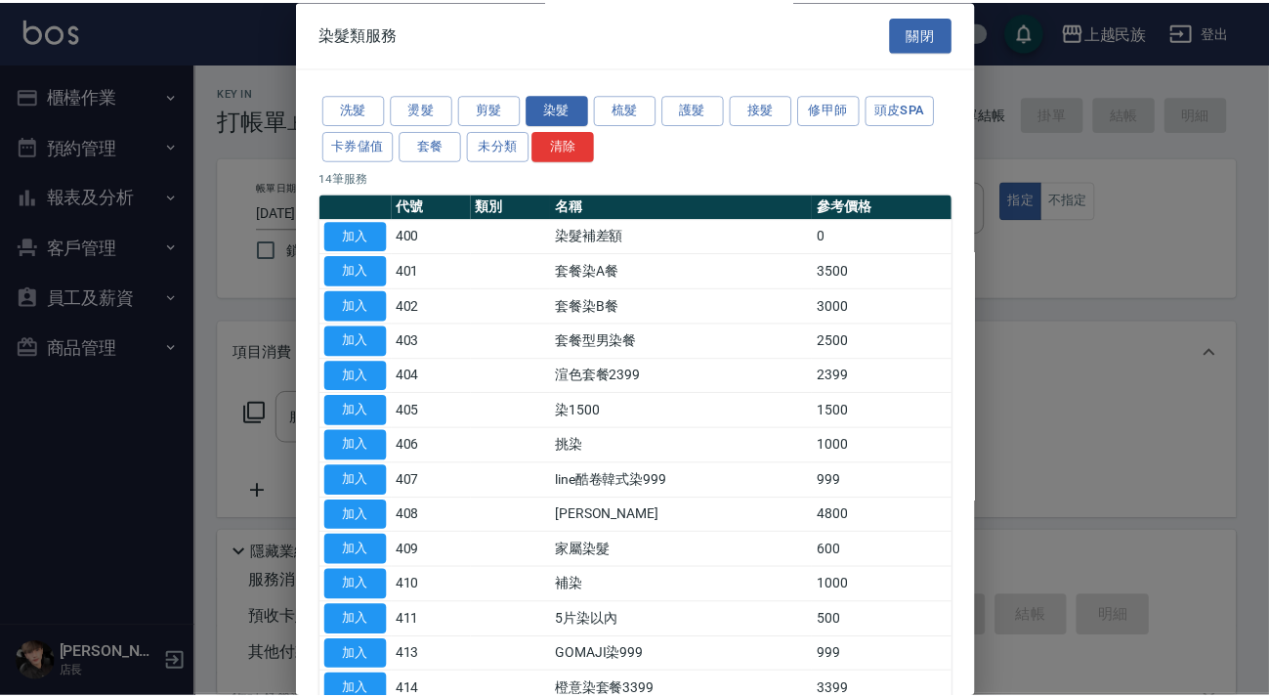
scroll to position [116, 0]
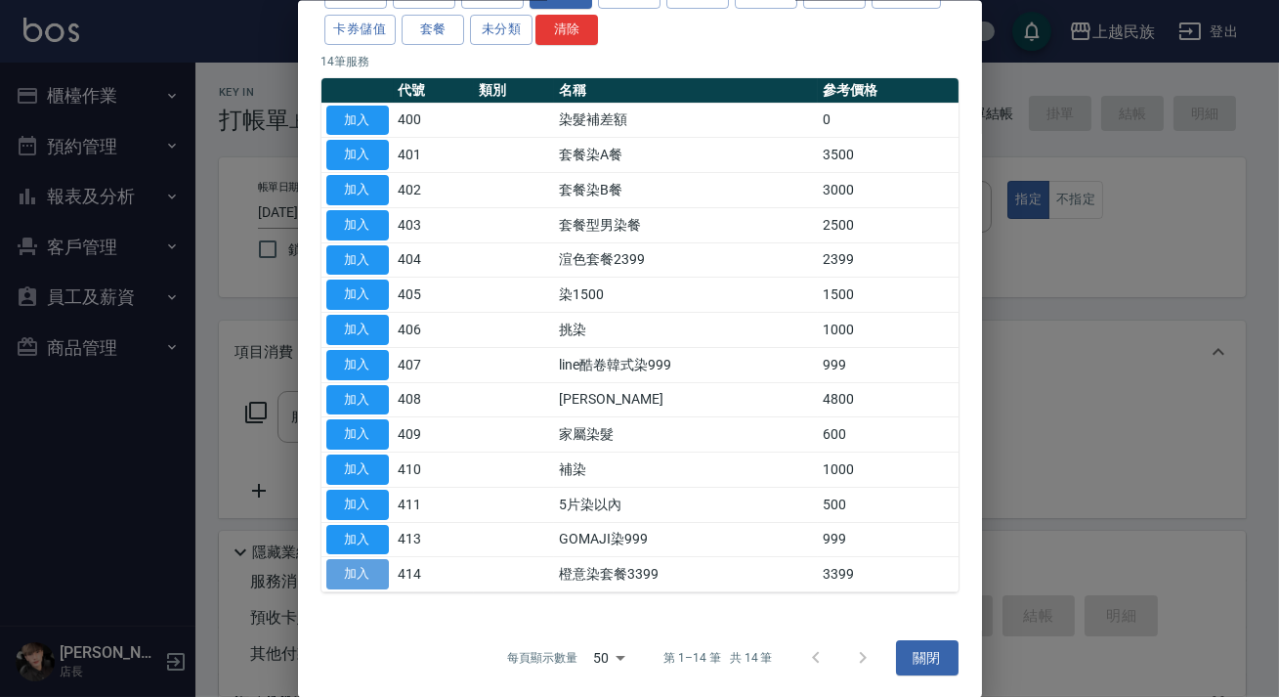
click at [357, 577] on button "加入" at bounding box center [357, 574] width 63 height 30
type input "橙意染套餐3399(414)"
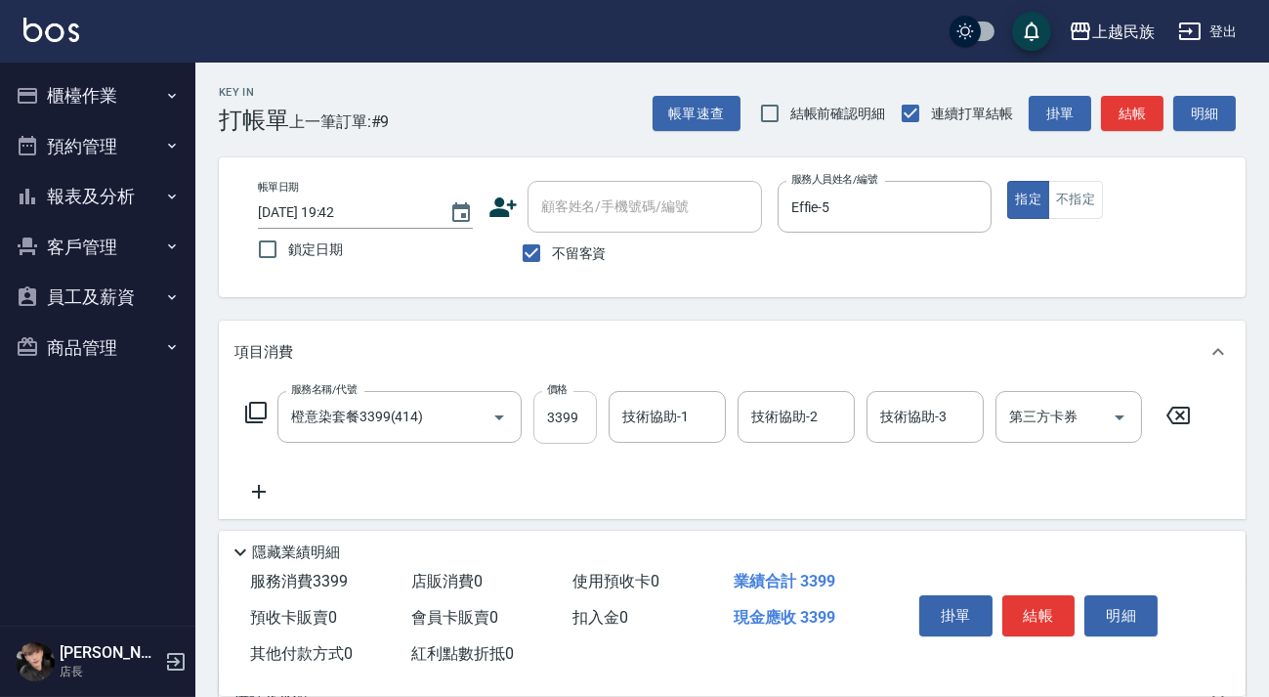
click at [551, 410] on input "3399" at bounding box center [565, 417] width 64 height 53
type input "3999"
type input "Stella-8"
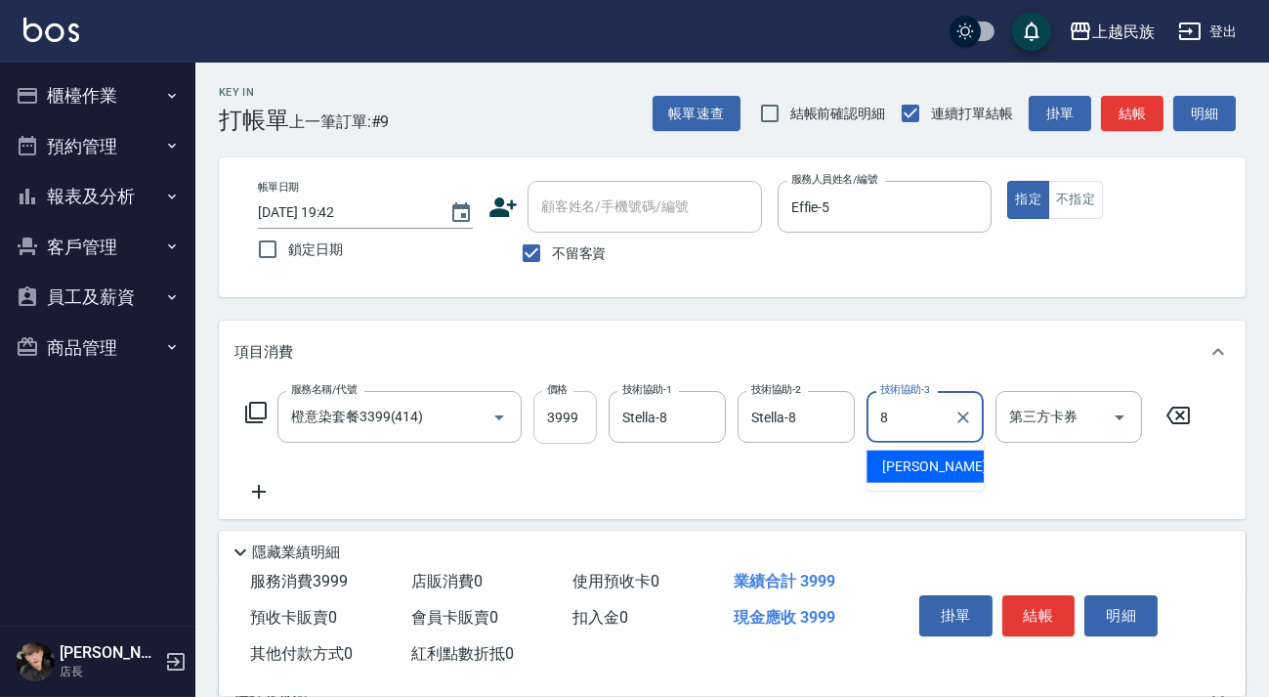
type input "Stella-8"
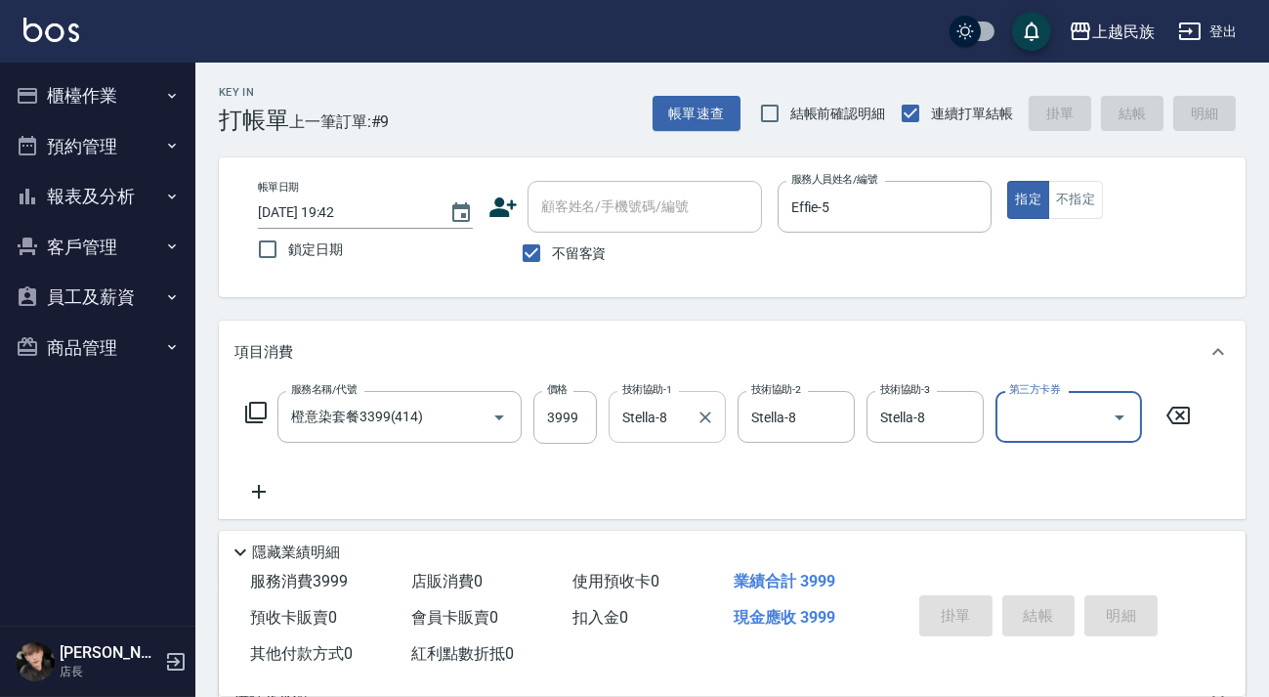
type input "[DATE] 19:43"
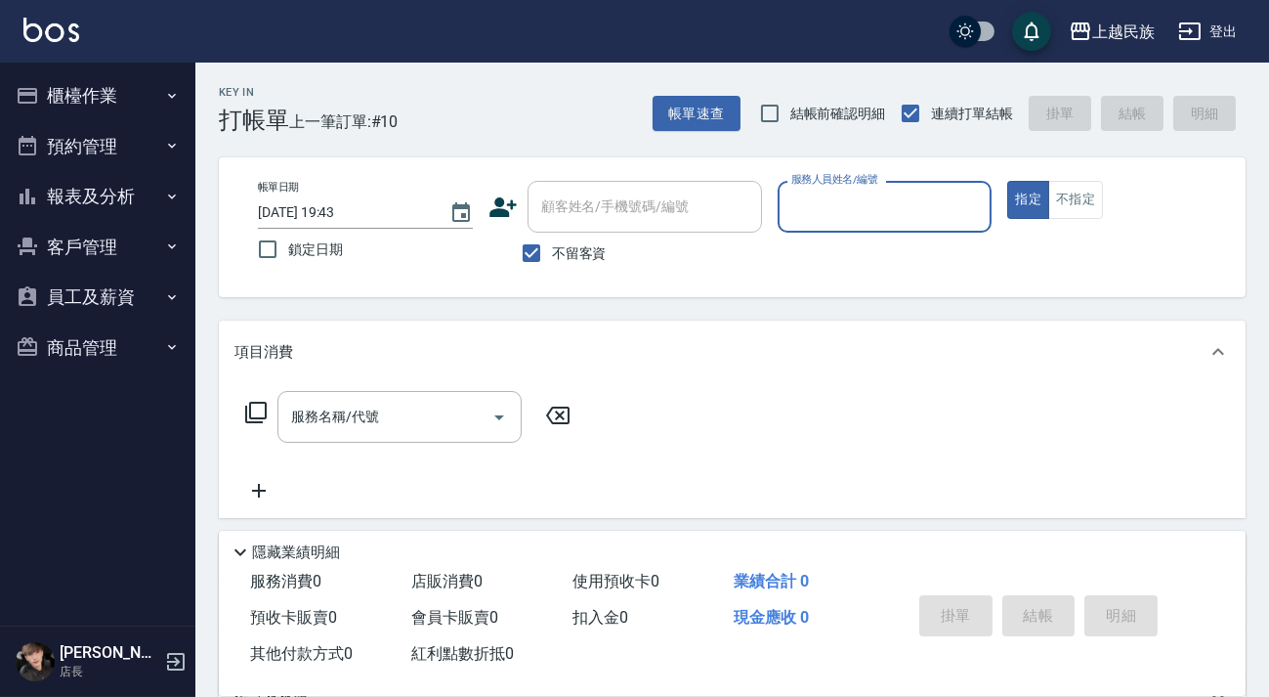
drag, startPoint x: 577, startPoint y: 264, endPoint x: 593, endPoint y: 227, distance: 40.3
click at [577, 255] on label "不留客資" at bounding box center [559, 253] width 96 height 41
click at [552, 255] on input "不留客資" at bounding box center [531, 253] width 41 height 41
checkbox input "false"
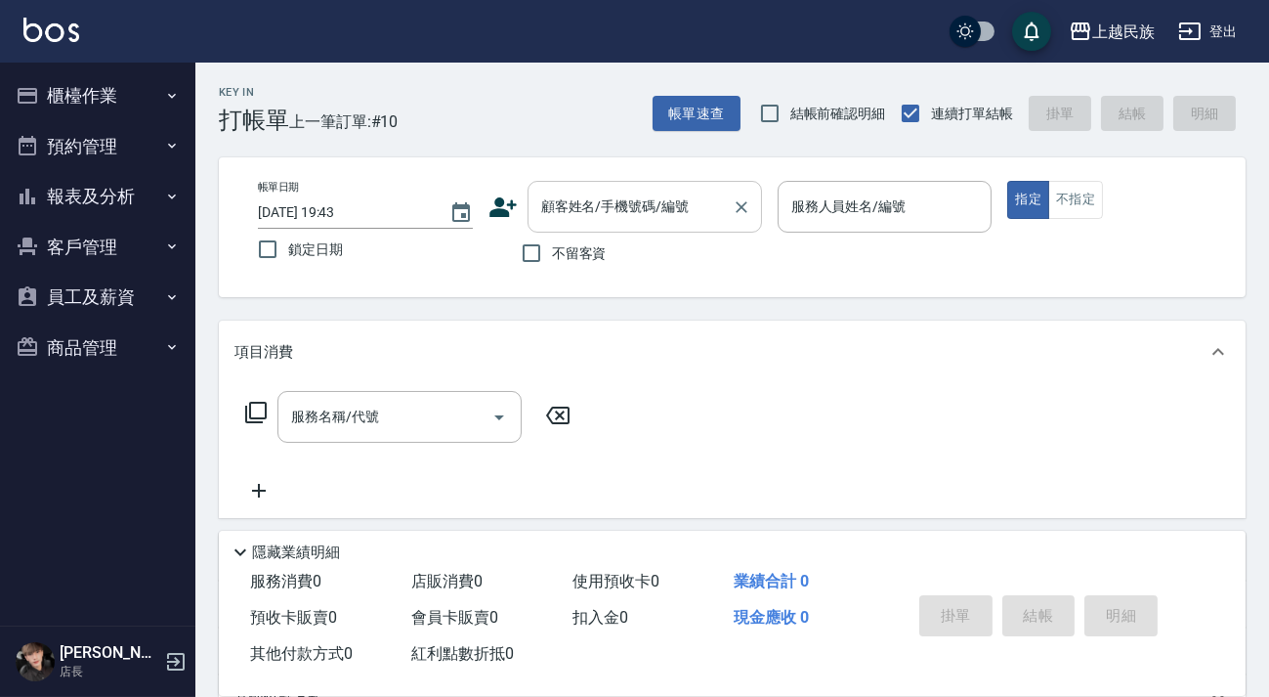
click at [604, 220] on input "顧客姓名/手機號碼/編號" at bounding box center [630, 207] width 188 height 34
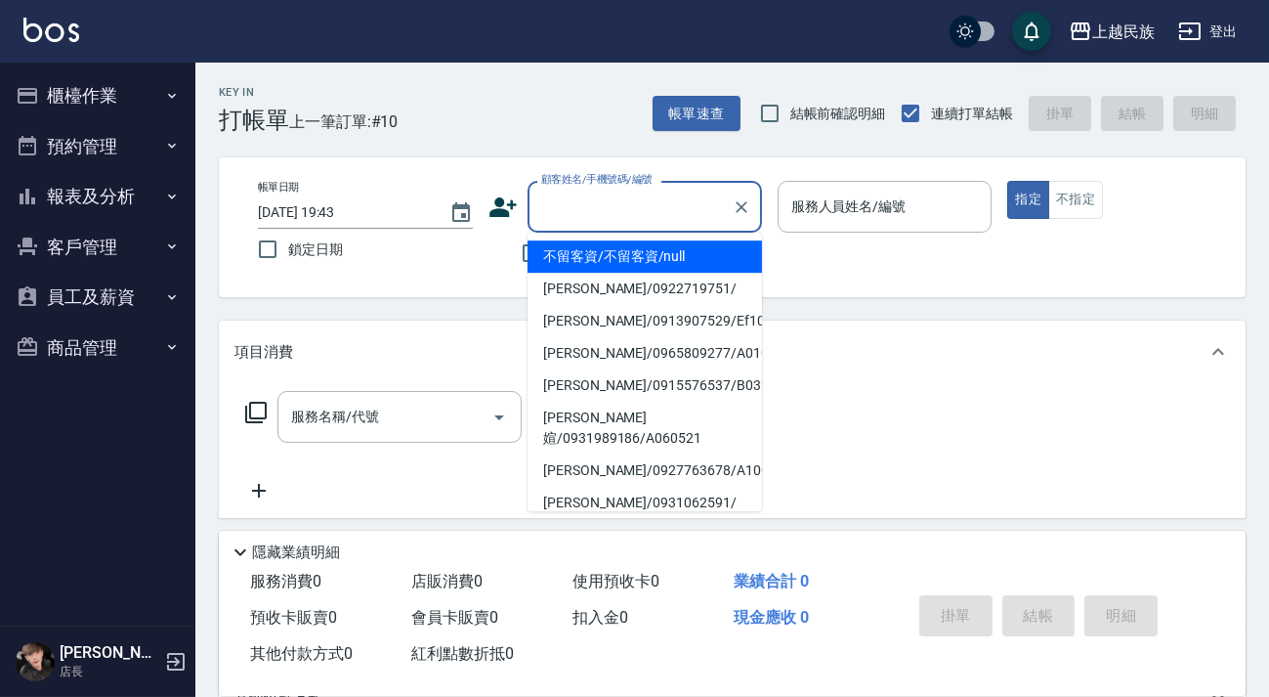
type input "＿"
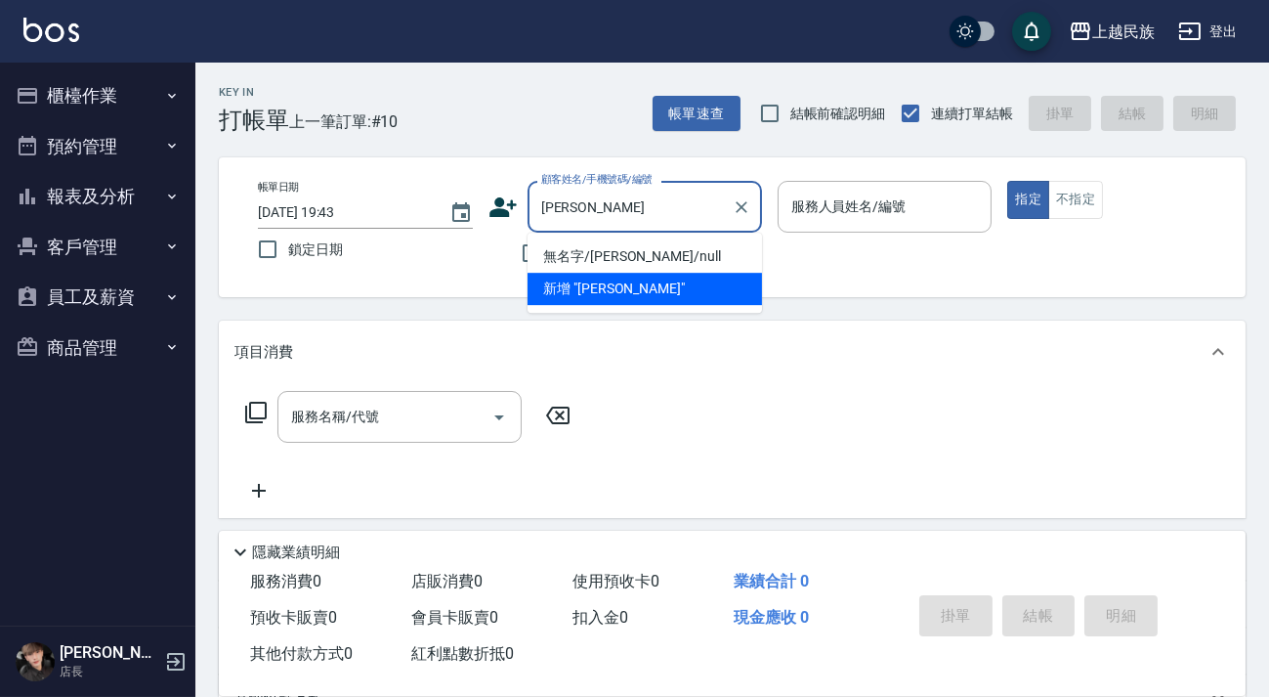
click at [646, 266] on li "無名字/[PERSON_NAME]/null" at bounding box center [645, 256] width 234 height 32
type input "無名字/[PERSON_NAME]/null"
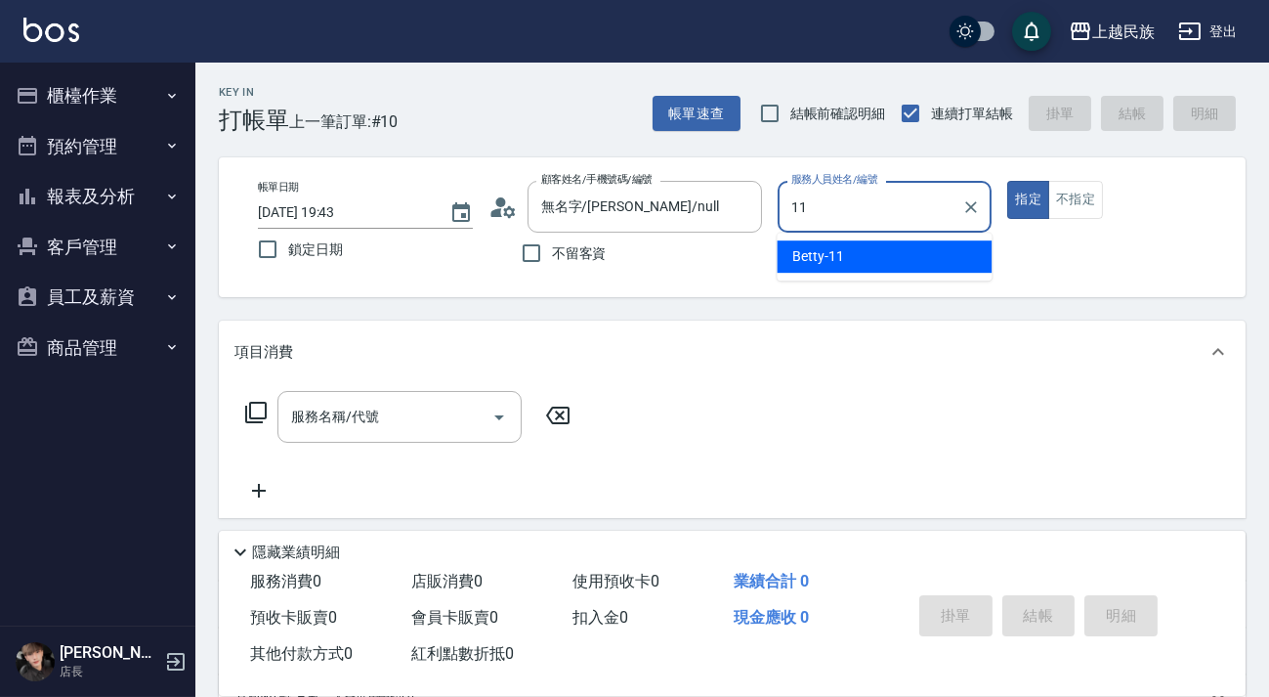
type input "Betty-11"
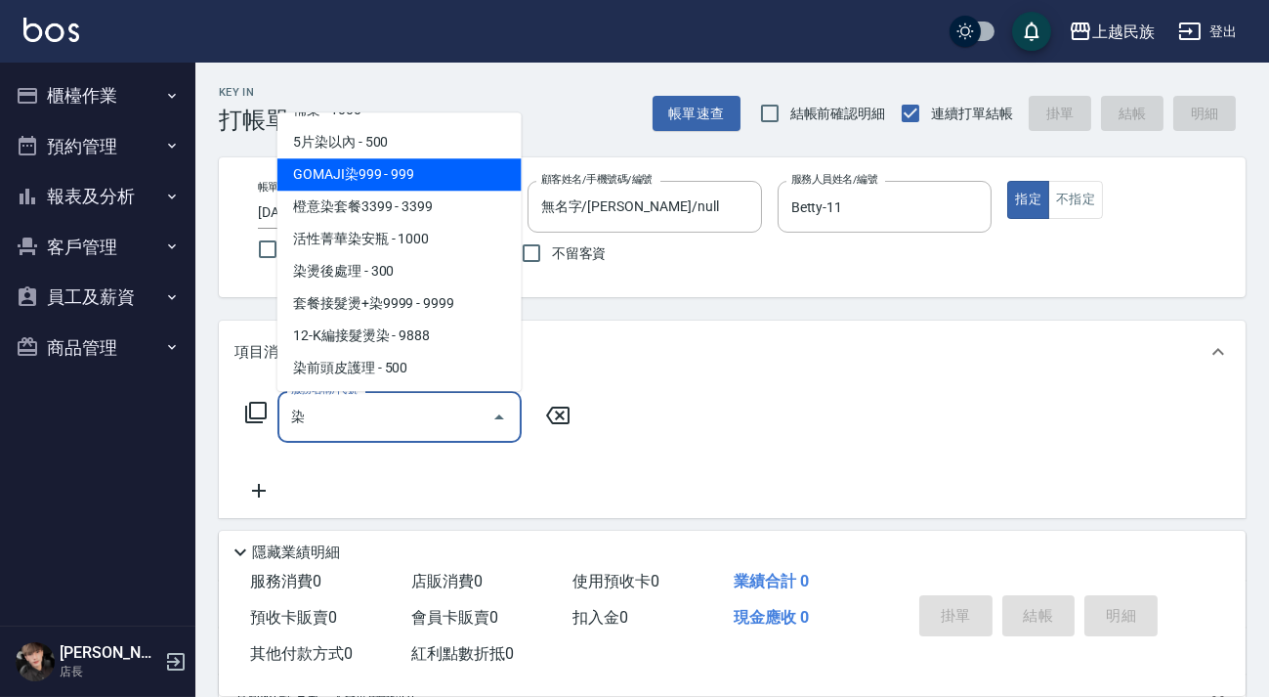
scroll to position [364, 0]
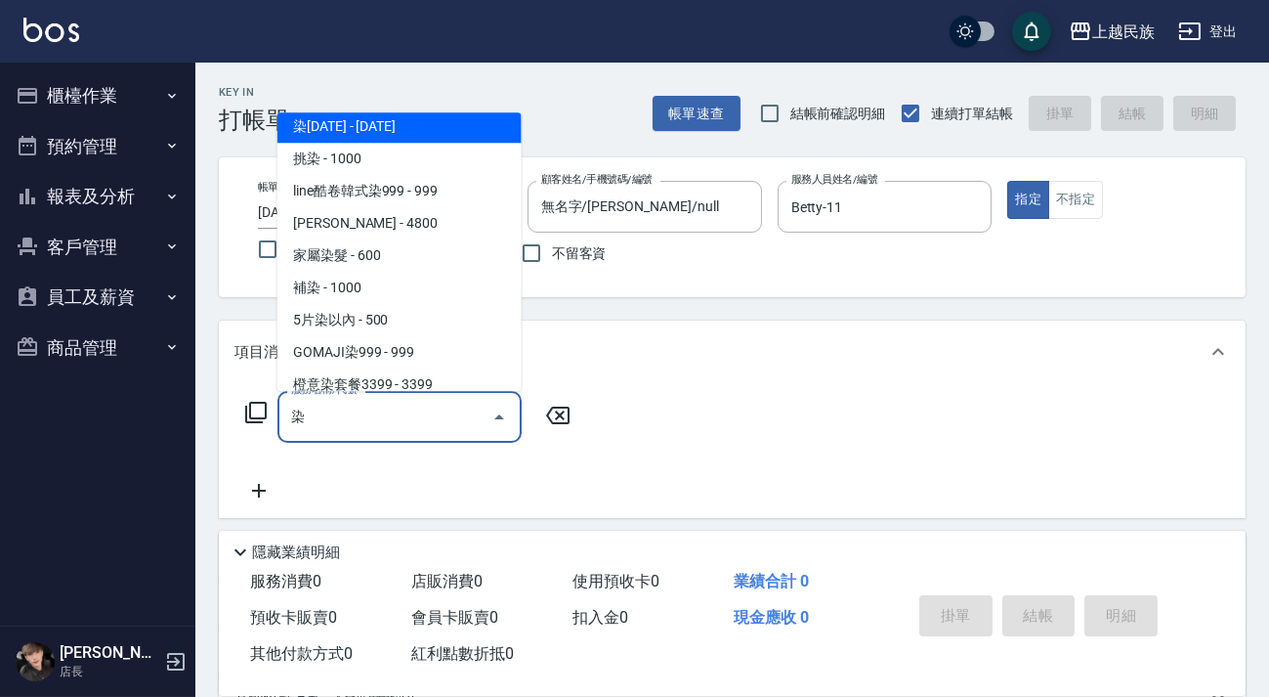
drag, startPoint x: 422, startPoint y: 140, endPoint x: 426, endPoint y: 156, distance: 17.1
click at [422, 139] on span "染[DATE] - [DATE]" at bounding box center [399, 126] width 244 height 32
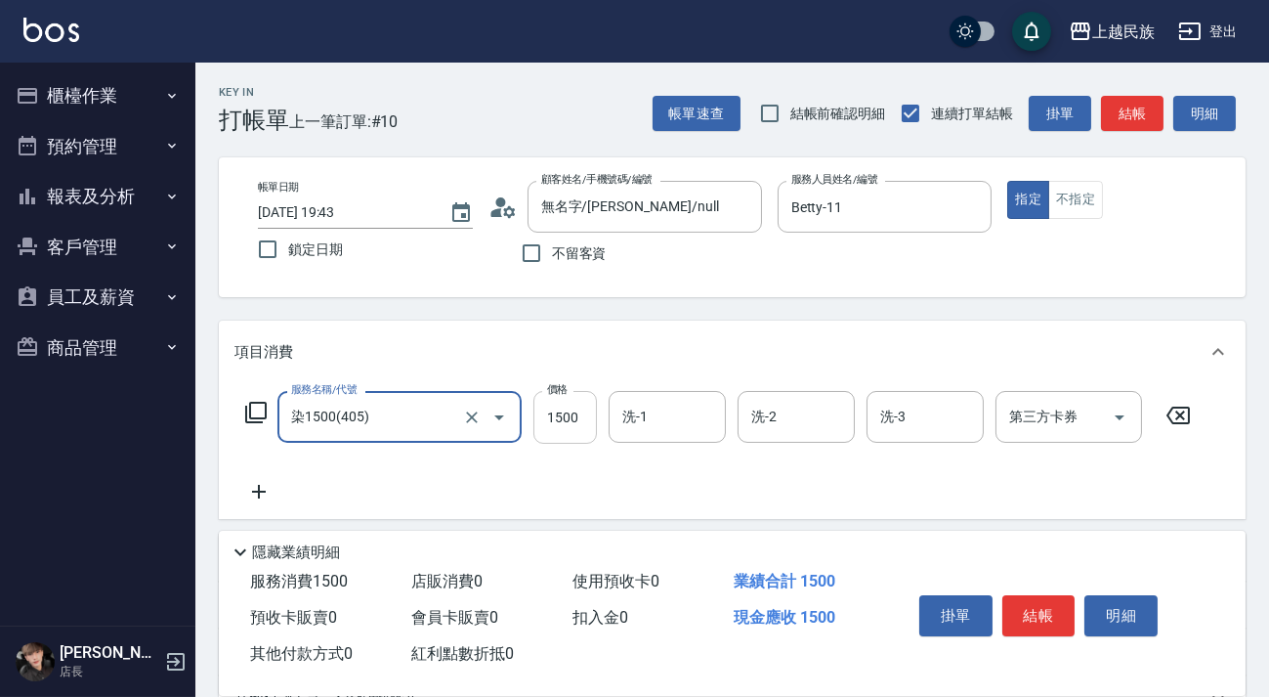
type input "染1500(405)"
click at [576, 419] on input "1500" at bounding box center [565, 417] width 64 height 53
type input "2500"
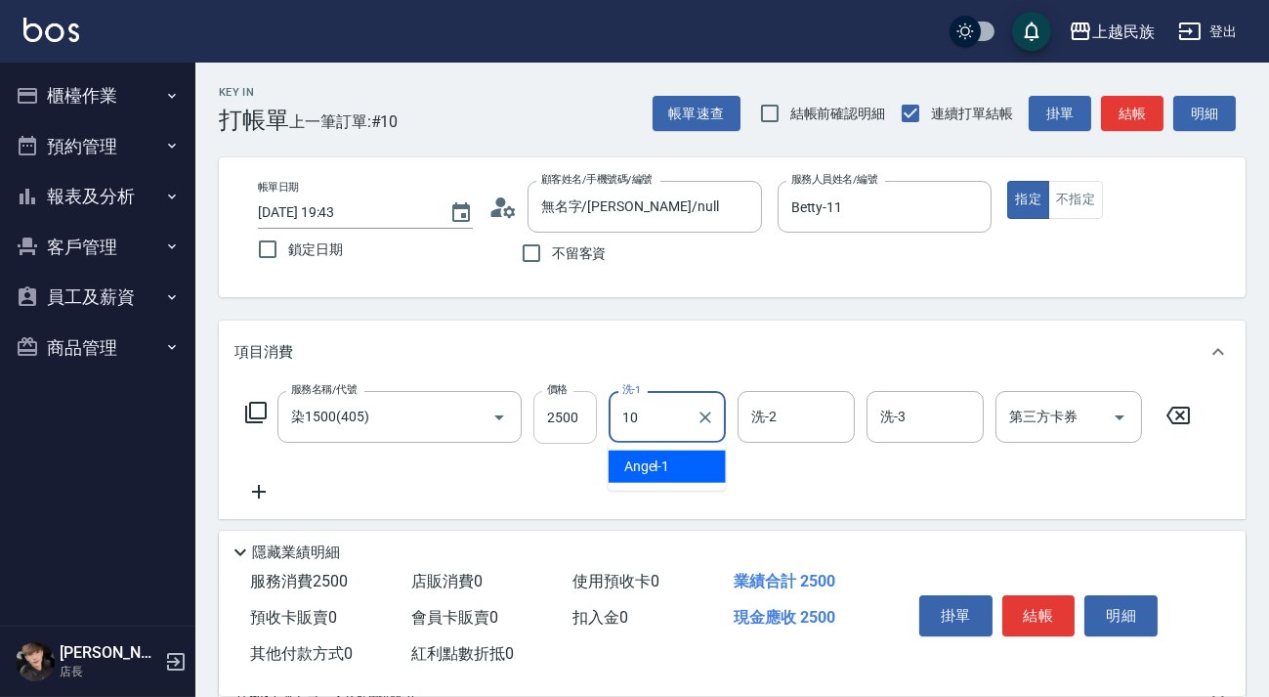
type input "Ula-10"
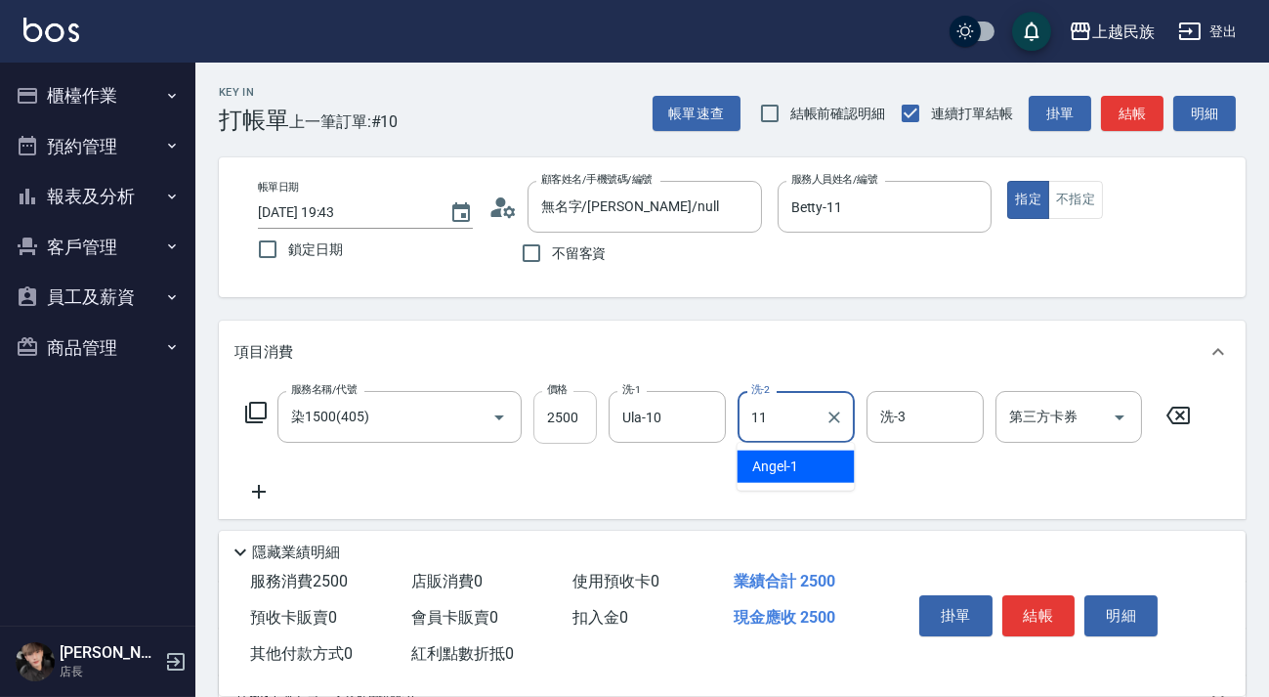
type input "Betty-11"
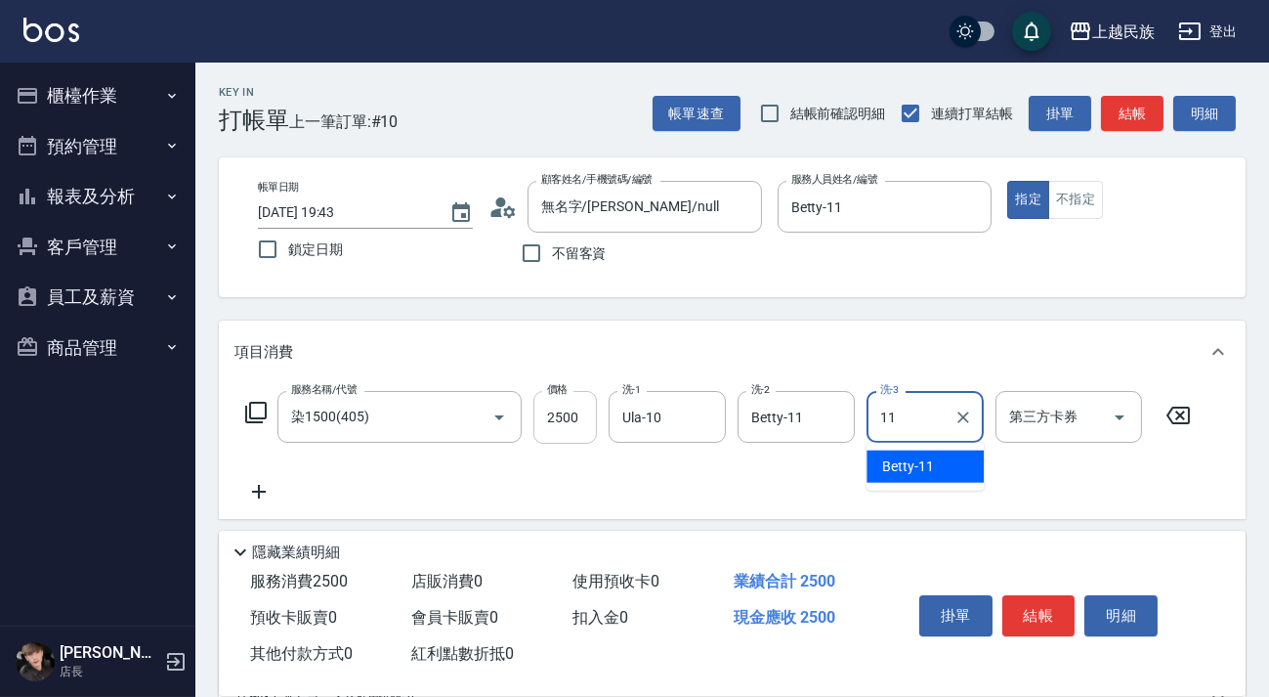
type input "Betty-11"
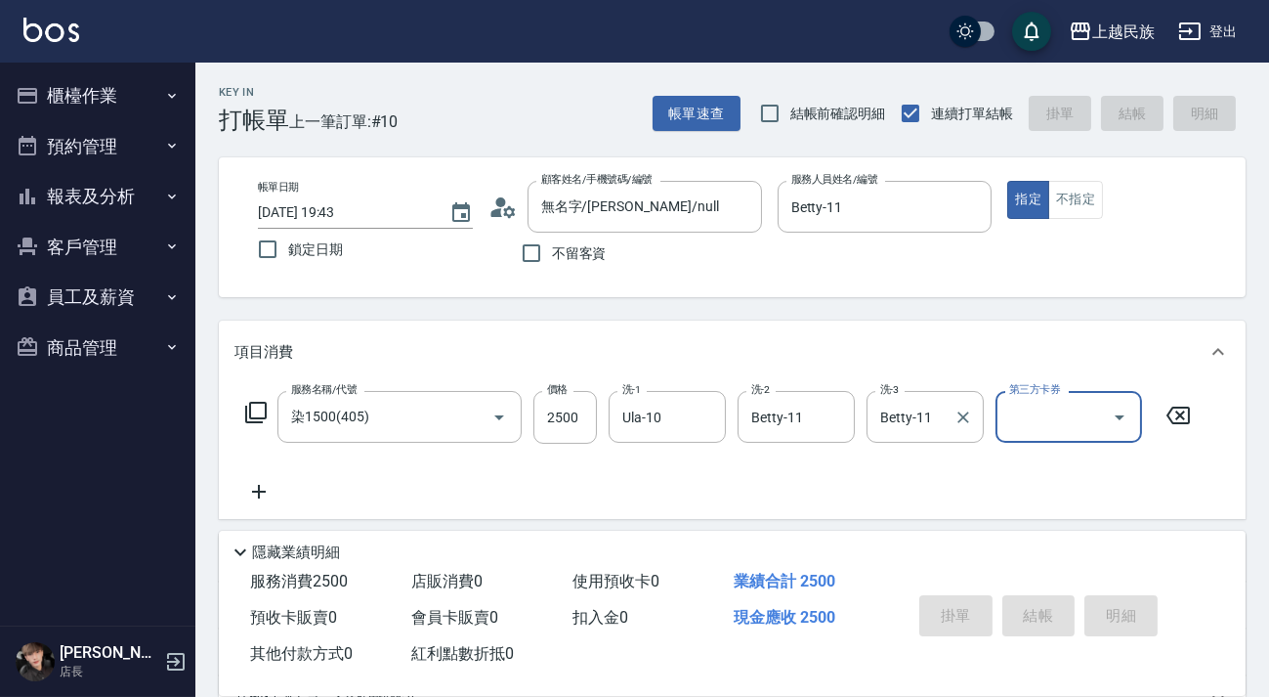
type input "[DATE] 19:44"
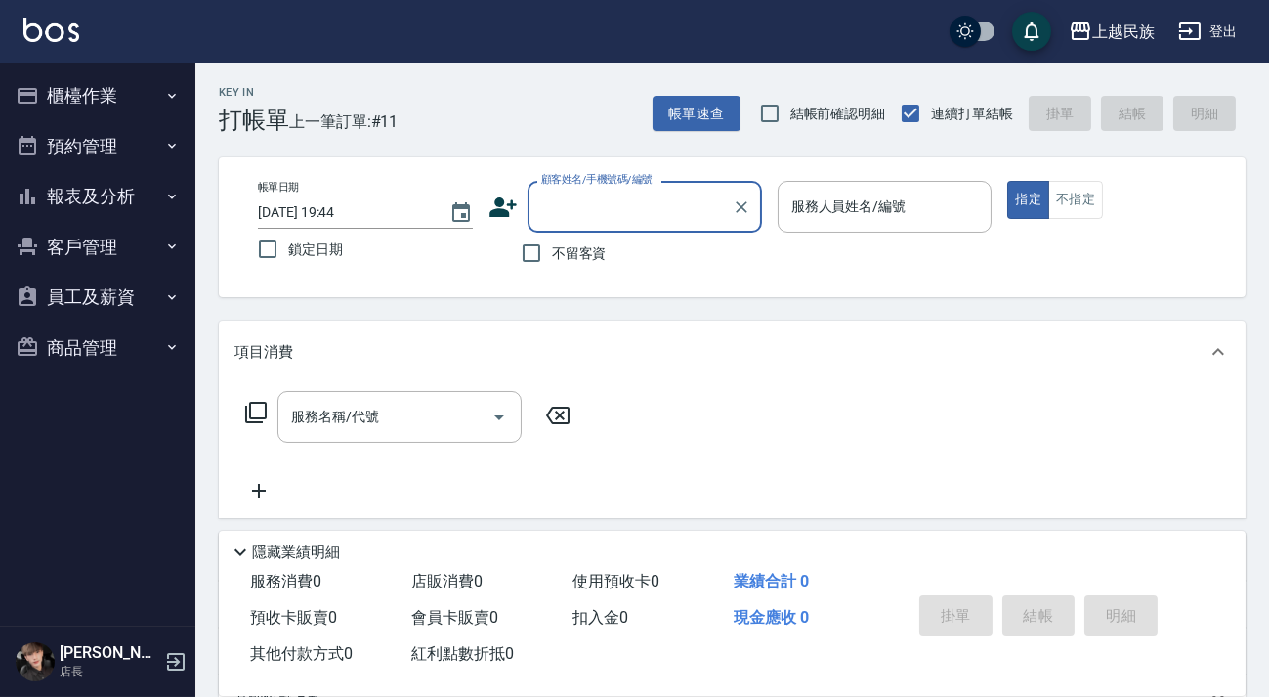
click at [598, 252] on span "不留客資" at bounding box center [579, 253] width 55 height 21
click at [552, 252] on input "不留客資" at bounding box center [531, 253] width 41 height 41
checkbox input "true"
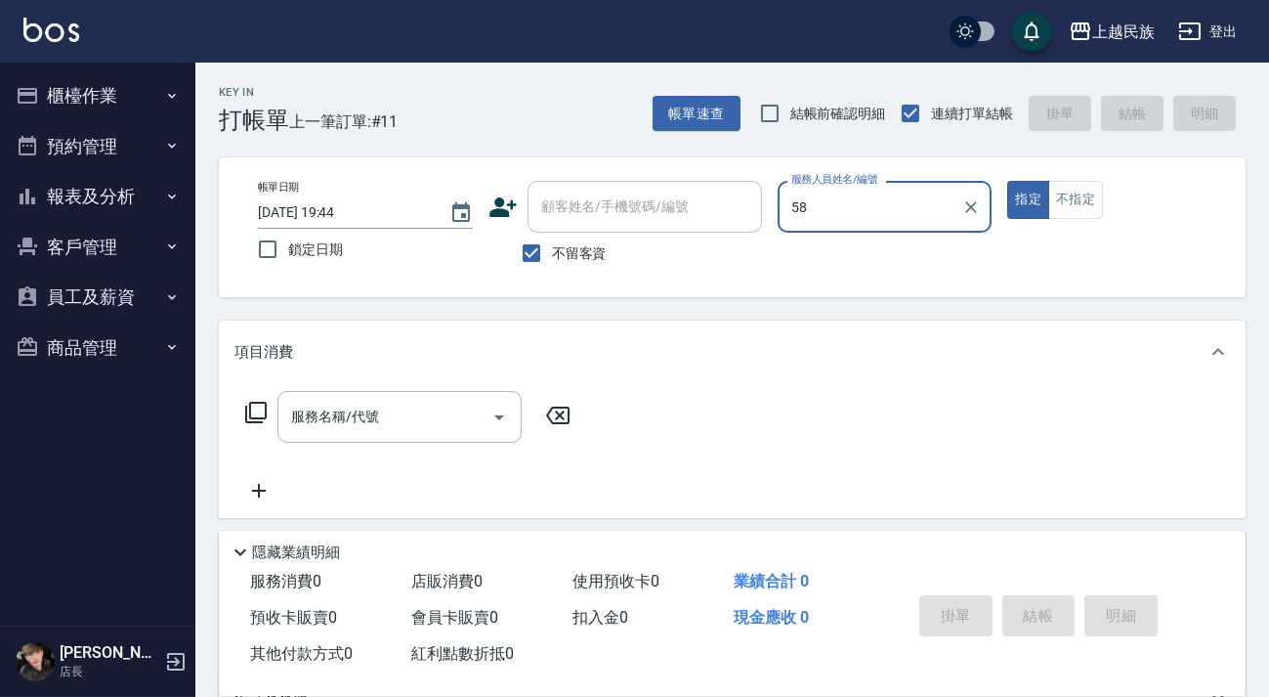
type input "58"
click at [1007, 181] on button "指定" at bounding box center [1028, 200] width 42 height 38
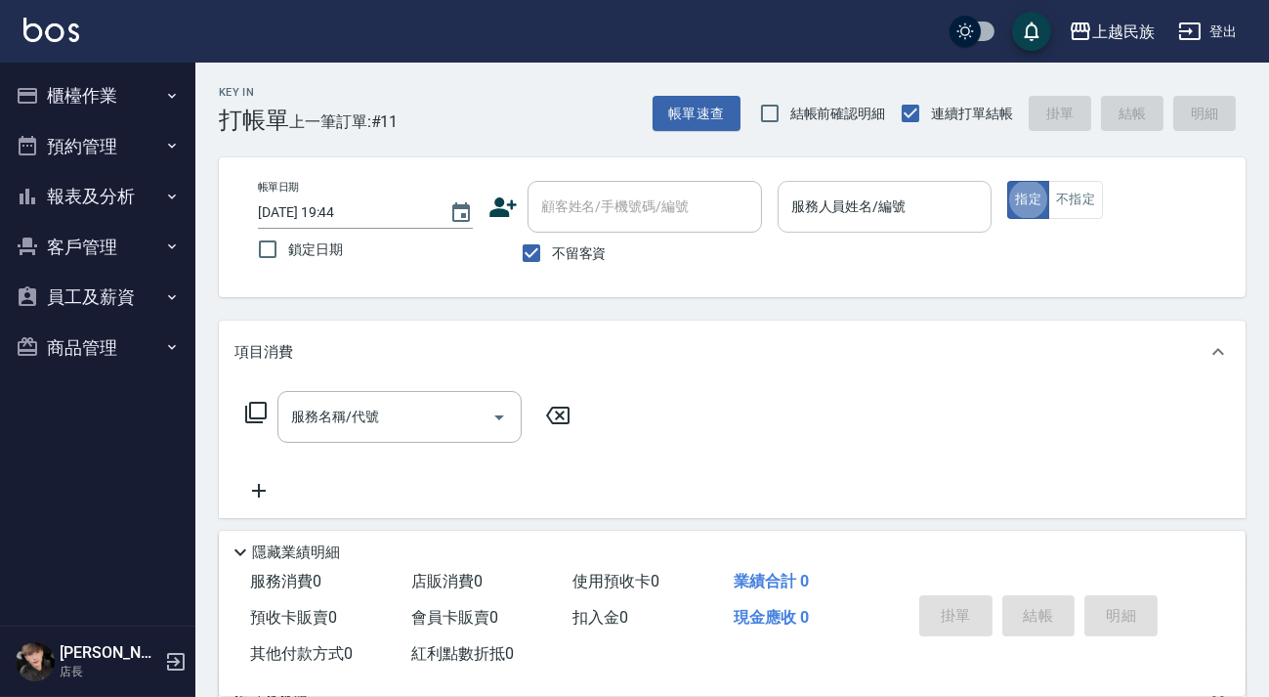
click at [890, 223] on div "服務人員姓名/編號" at bounding box center [885, 207] width 215 height 52
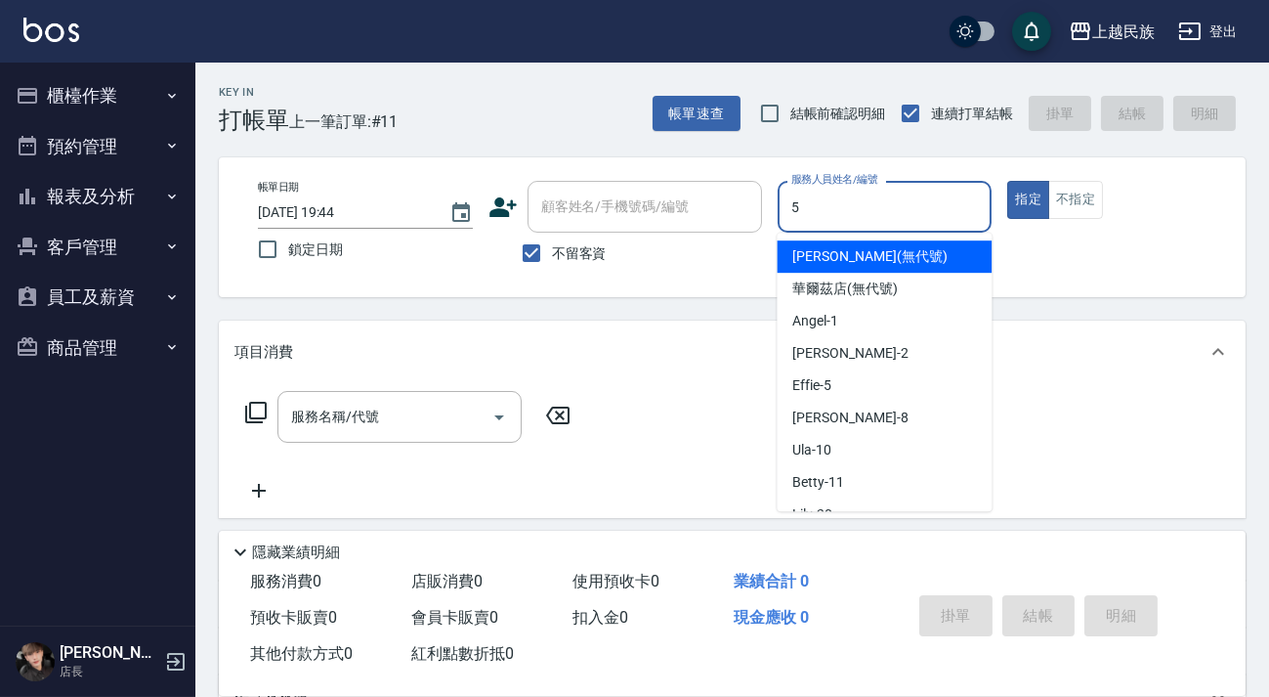
type input "Effie-5"
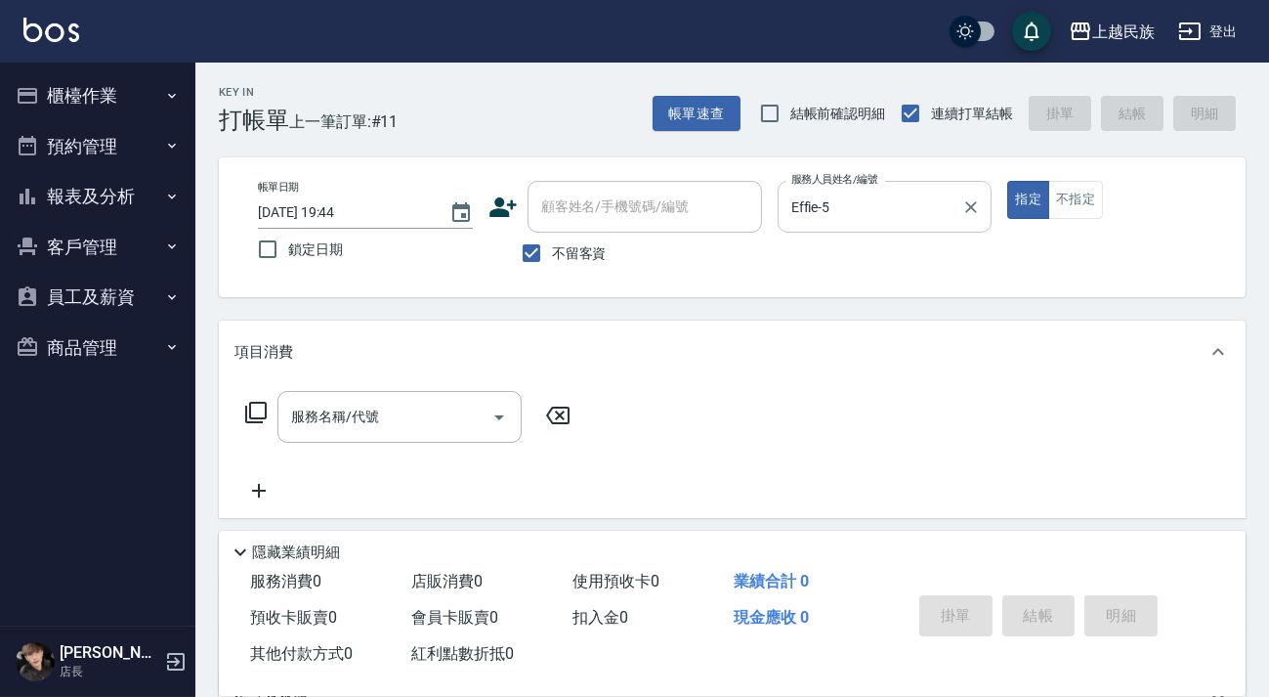
click at [953, 197] on input "Effie-5" at bounding box center [871, 207] width 168 height 34
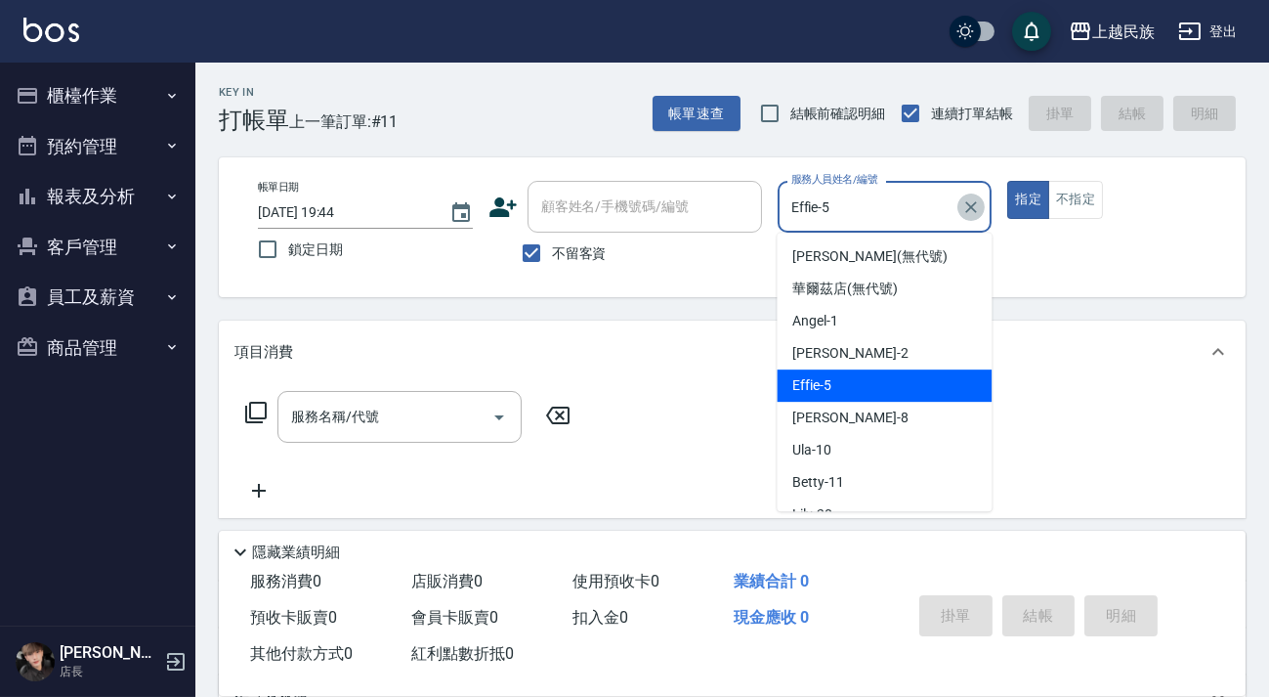
click at [964, 204] on icon "Clear" at bounding box center [971, 207] width 20 height 20
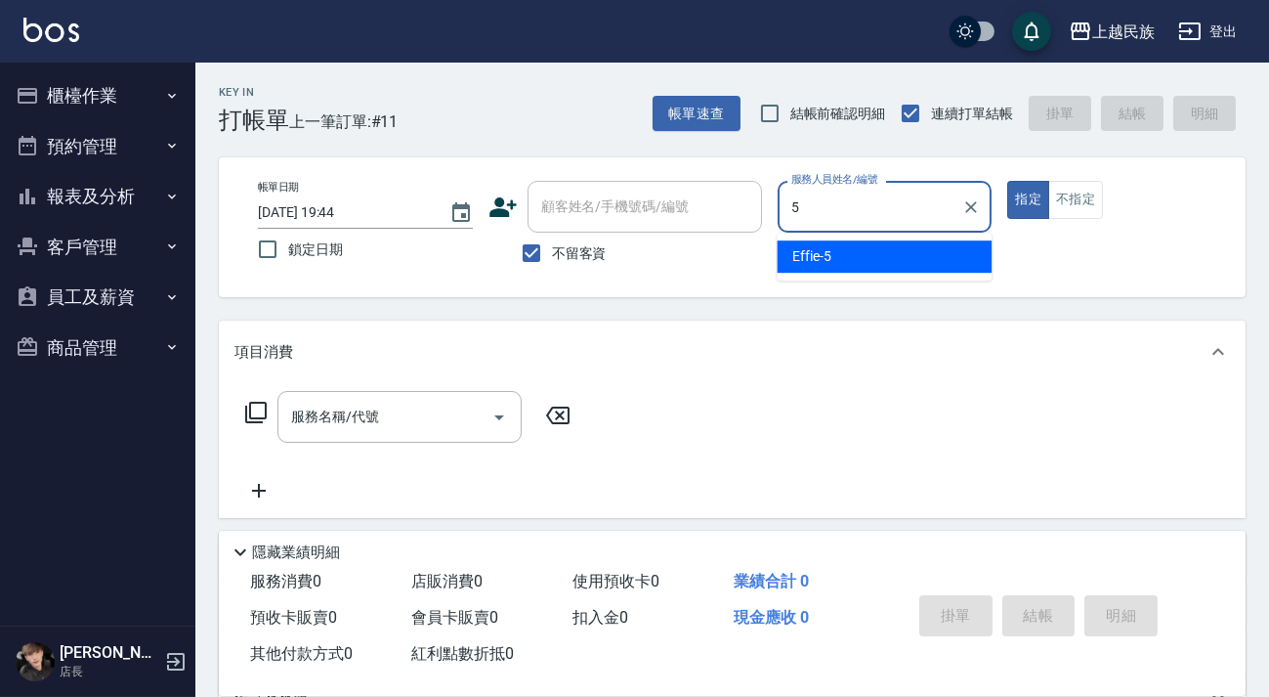
type input "Effie-5"
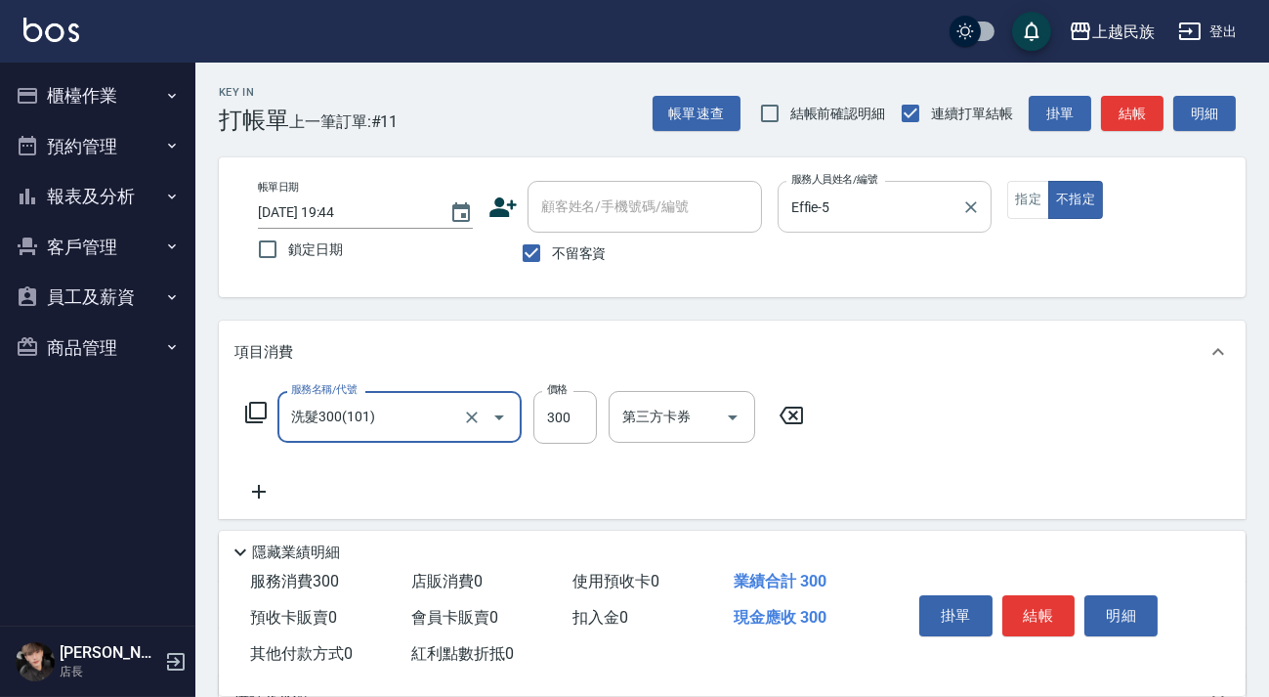
type input "洗髮300(101)"
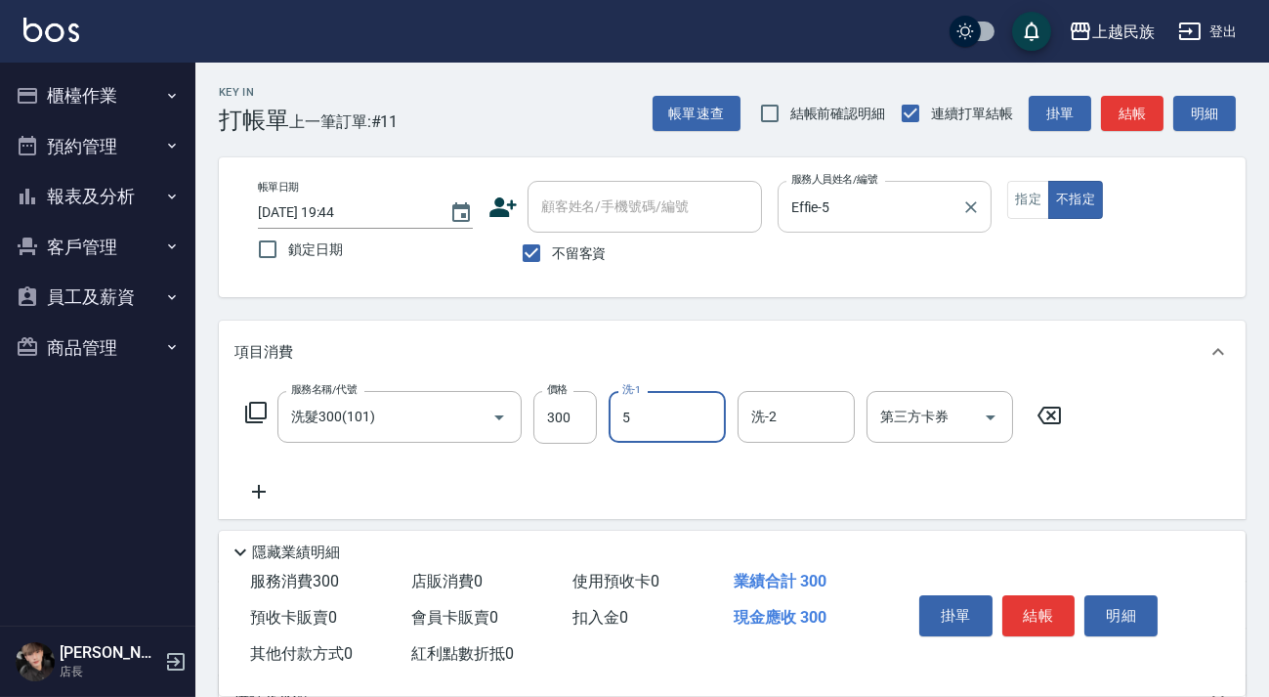
type input "Effie-5"
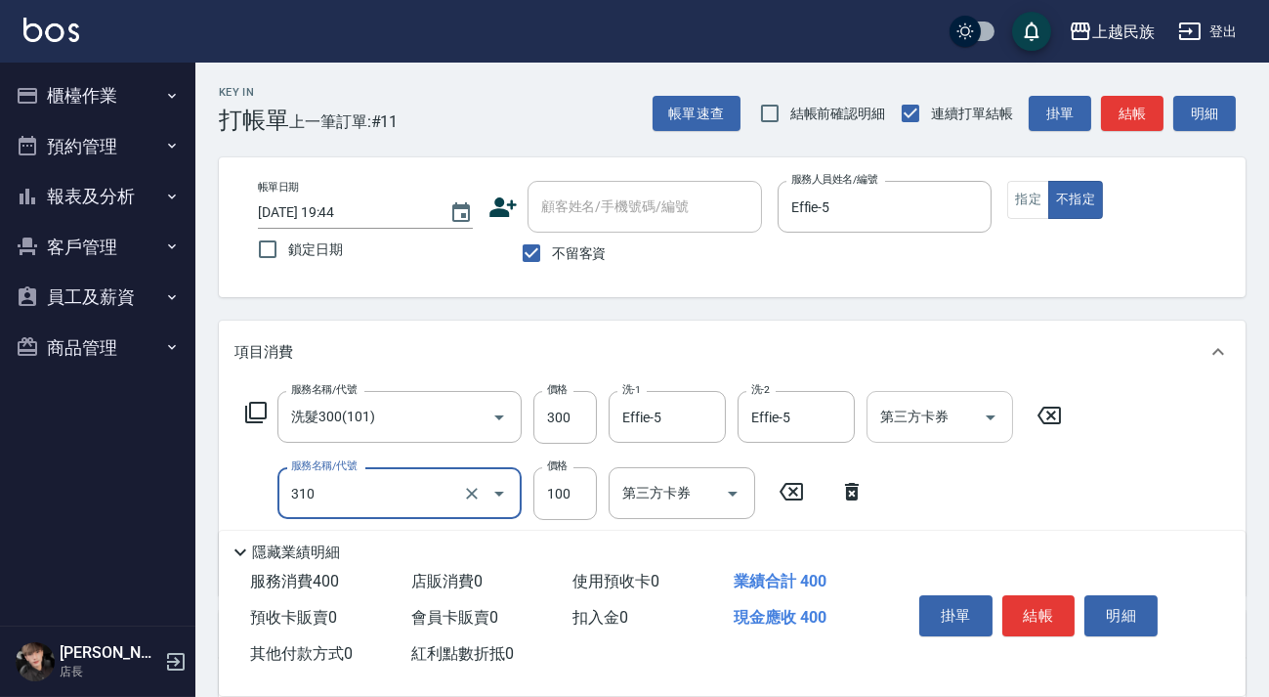
scroll to position [177, 0]
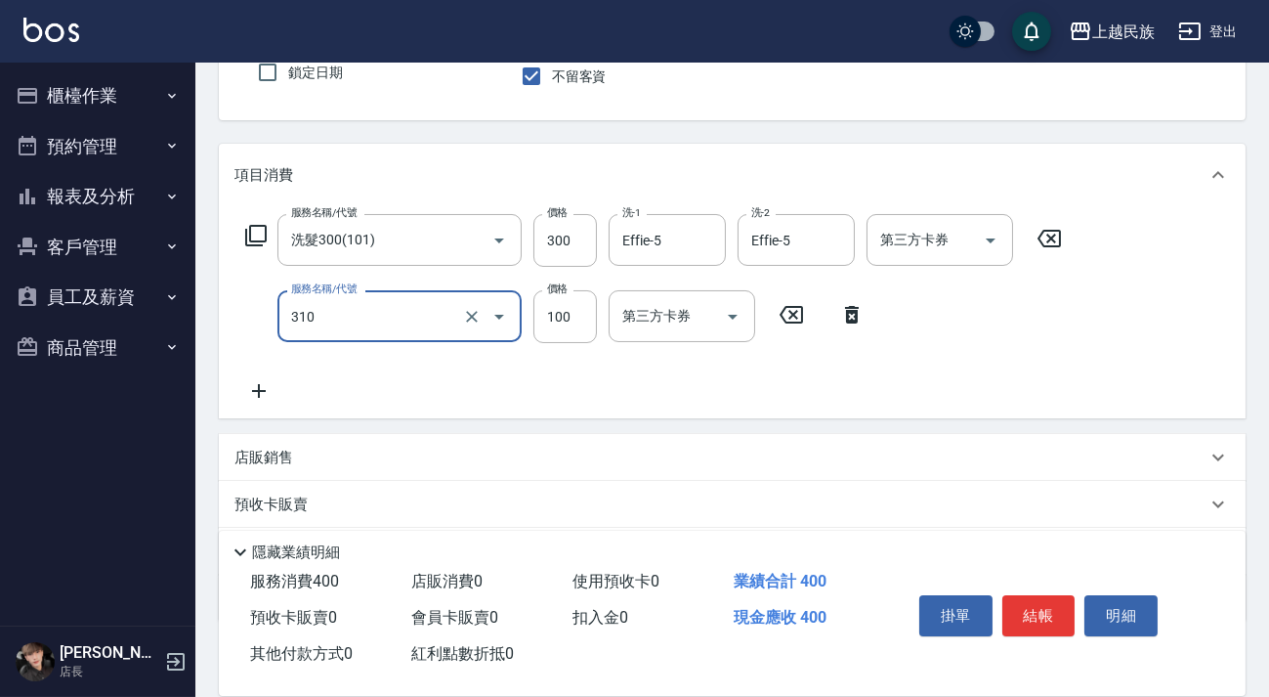
type input "瀏海100(310)"
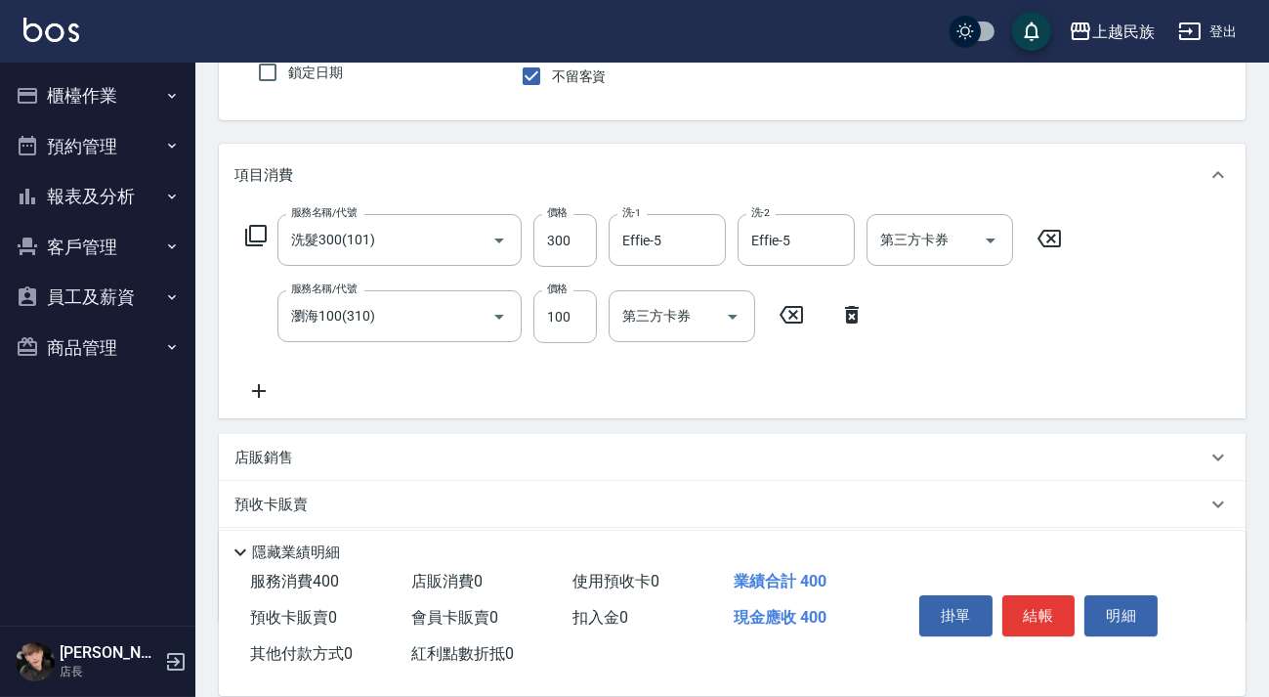
click at [265, 391] on icon at bounding box center [259, 391] width 14 height 14
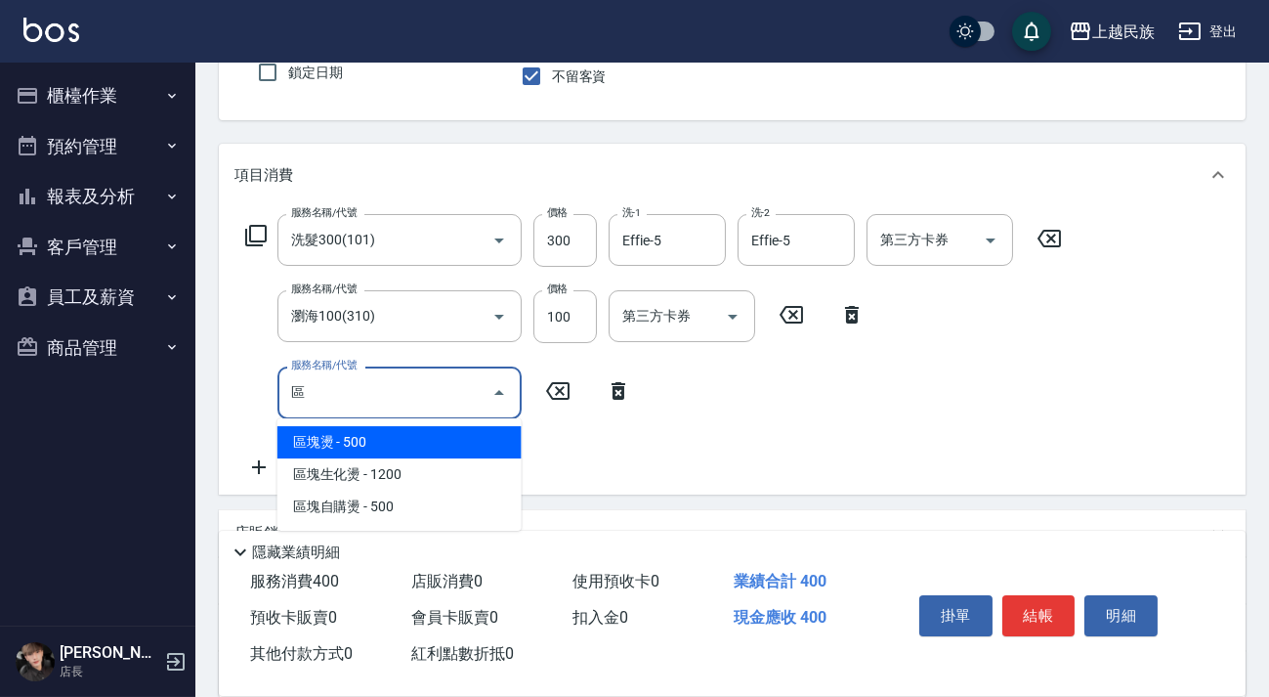
click at [459, 432] on span "區塊燙 - 500" at bounding box center [399, 442] width 244 height 32
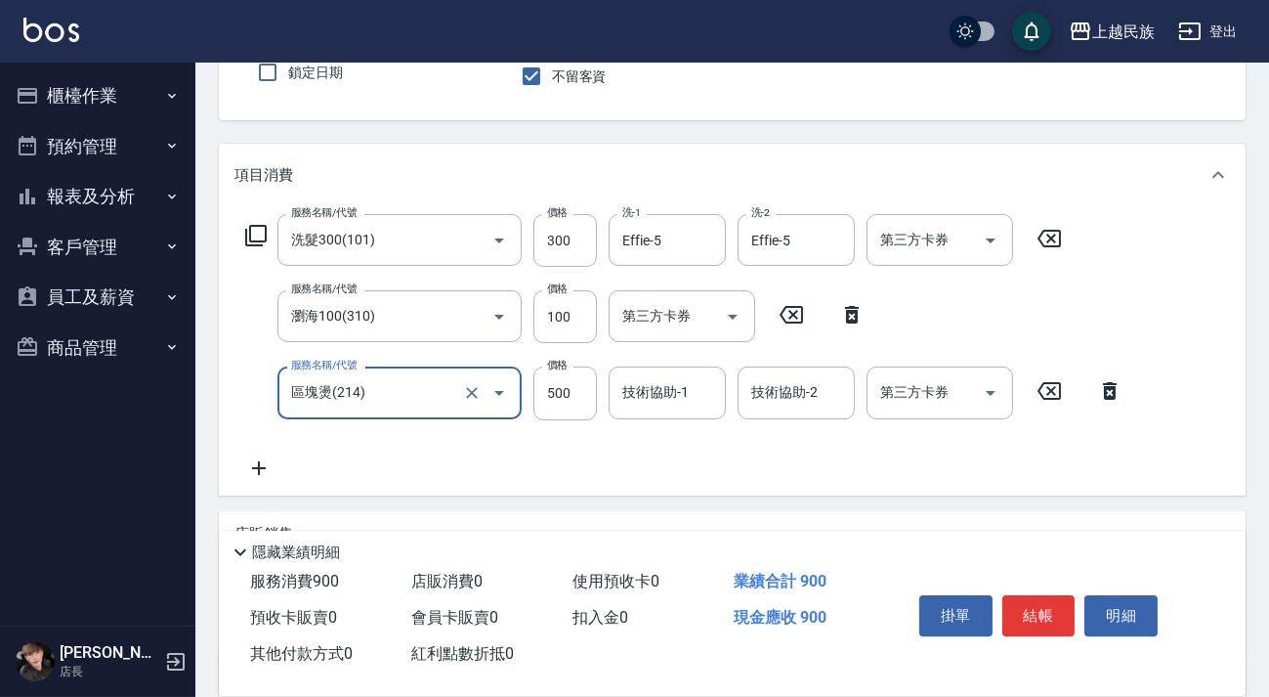
click at [612, 393] on div "技術協助-1" at bounding box center [667, 392] width 117 height 52
type input "區塊燙(214)"
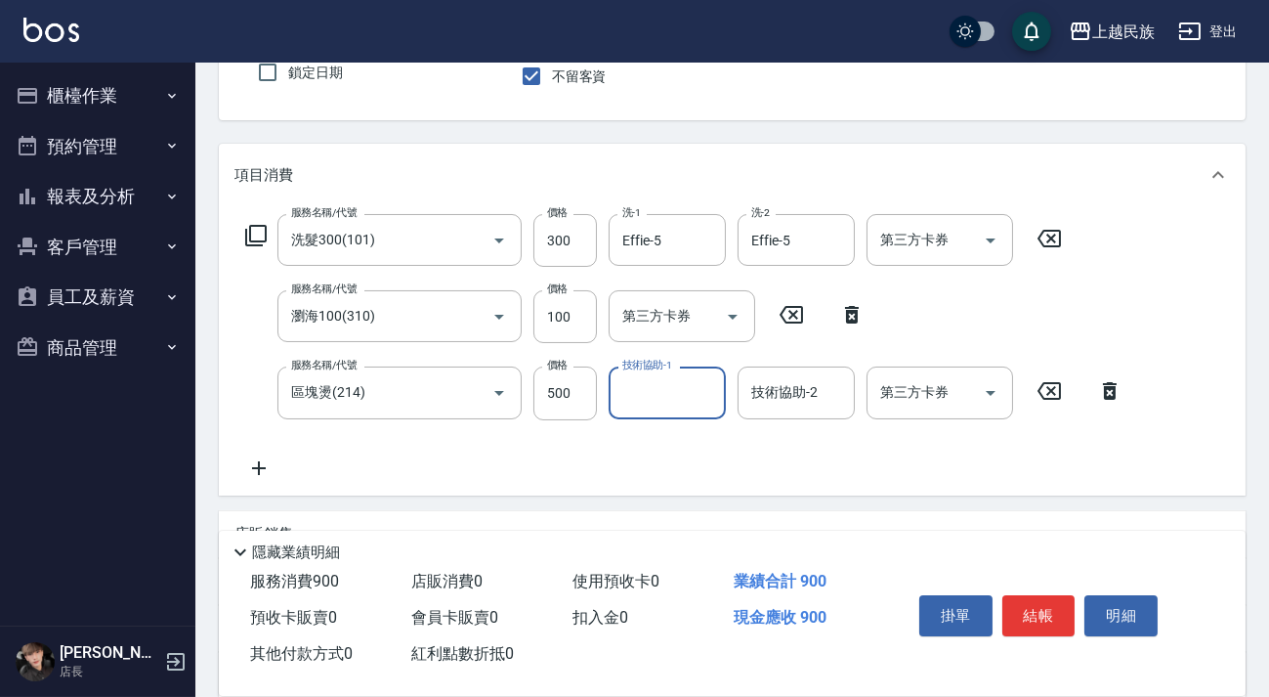
click at [637, 401] on input "技術協助-1" at bounding box center [667, 392] width 100 height 34
click at [668, 380] on input "技術協助-1" at bounding box center [667, 392] width 100 height 34
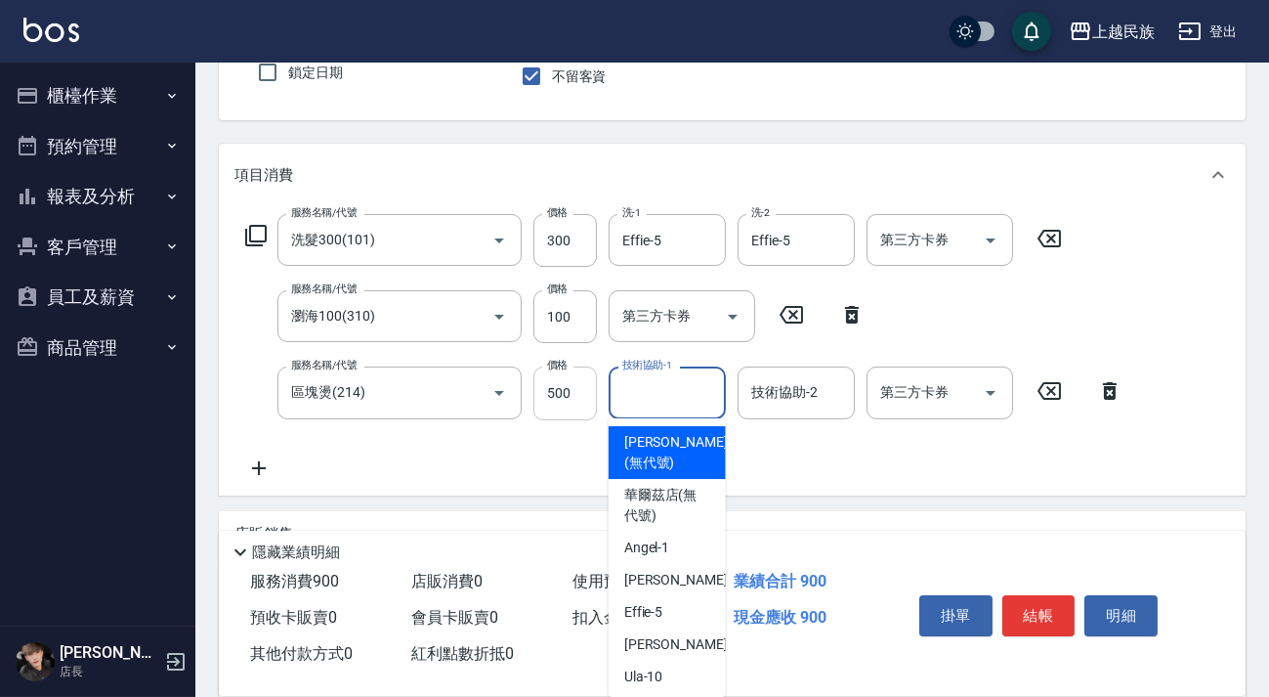
click at [551, 392] on input "500" at bounding box center [565, 392] width 64 height 53
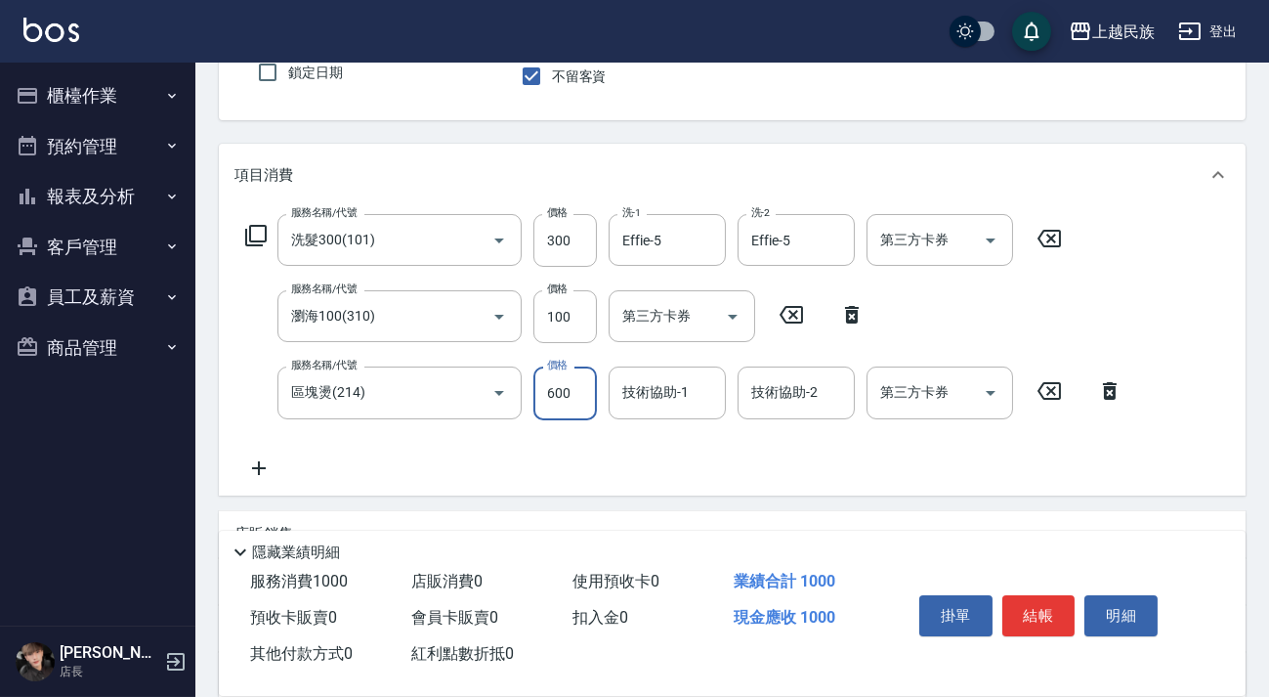
type input "600"
type input "Effie-5"
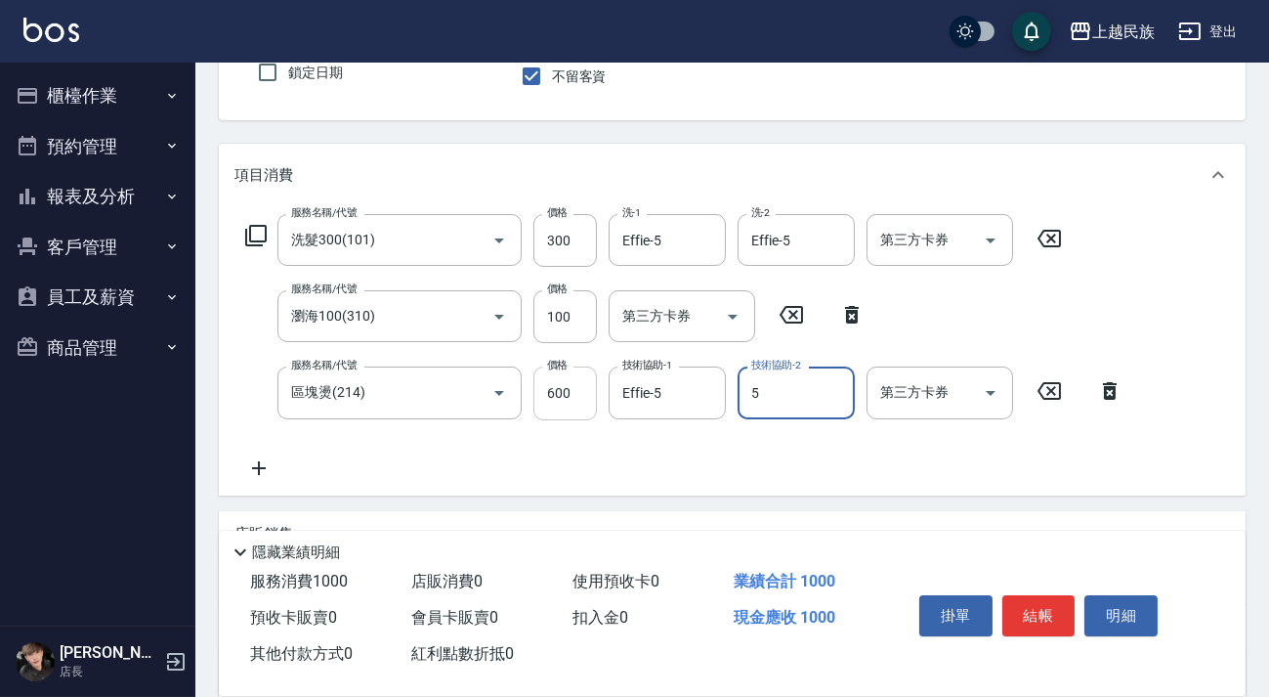
type input "Effie-5"
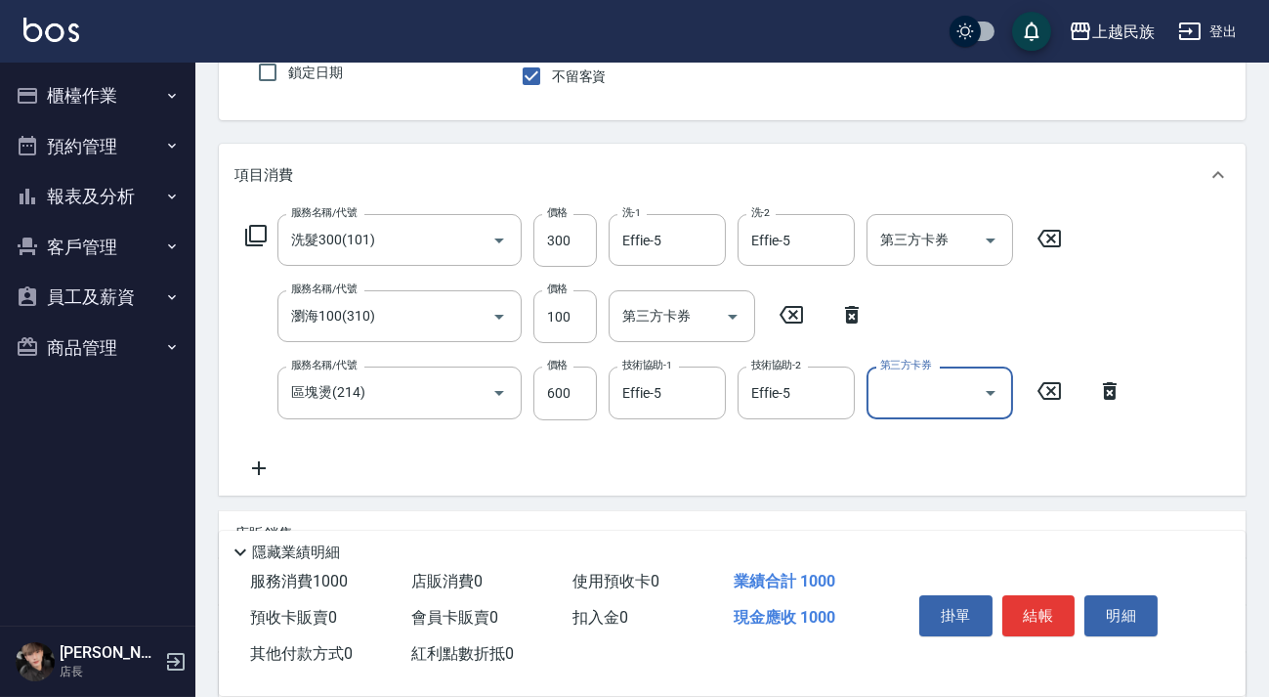
scroll to position [355, 0]
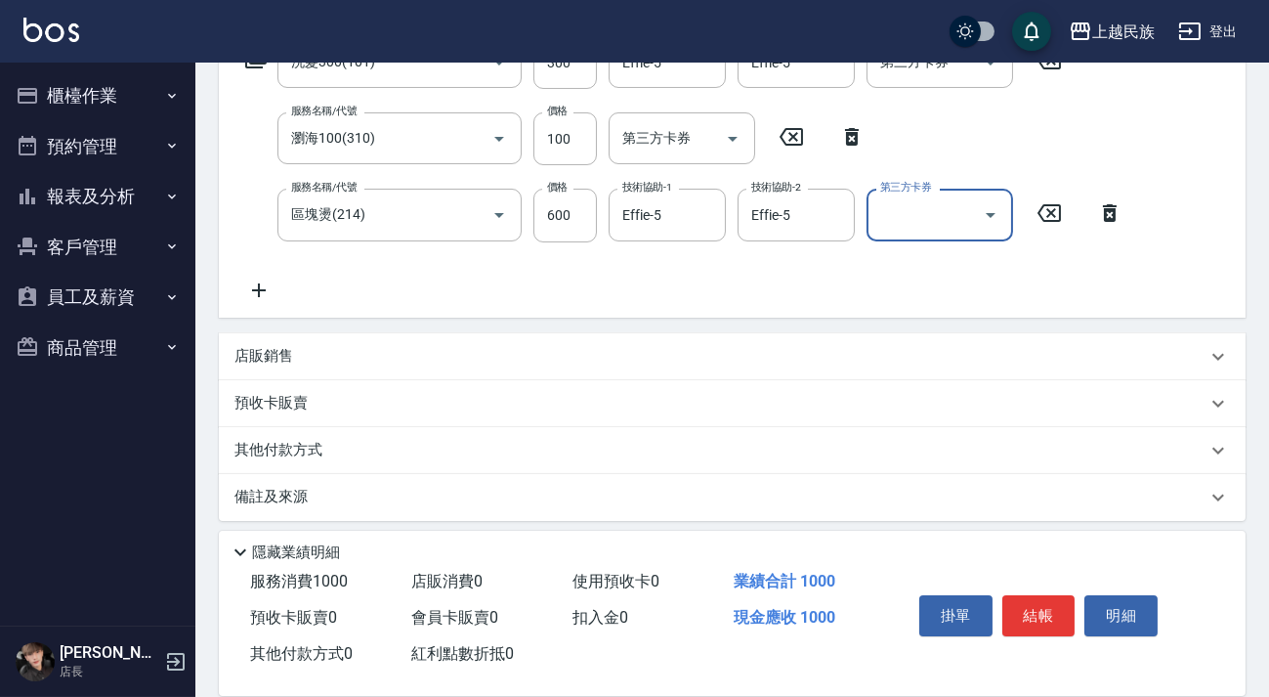
click at [310, 361] on div "店販銷售" at bounding box center [720, 356] width 972 height 21
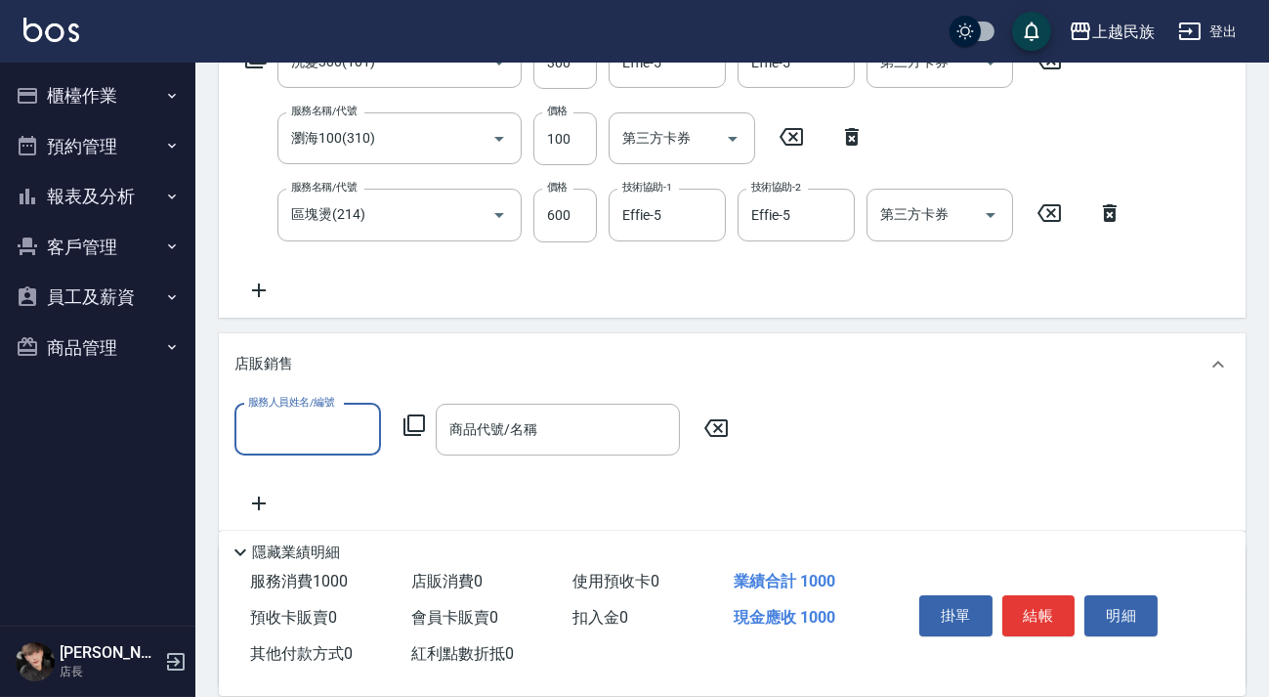
scroll to position [0, 0]
type input "Effie-5"
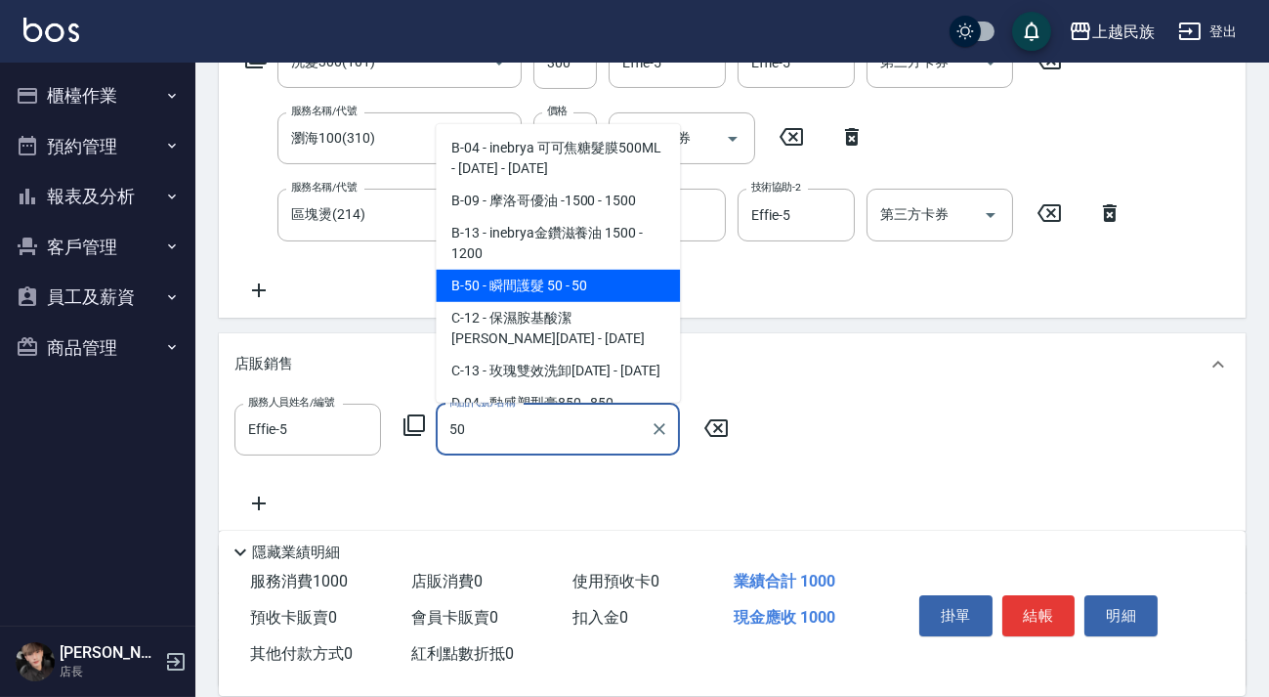
click at [552, 287] on span "B-50 - 瞬間護髮 50 - 50" at bounding box center [558, 286] width 244 height 32
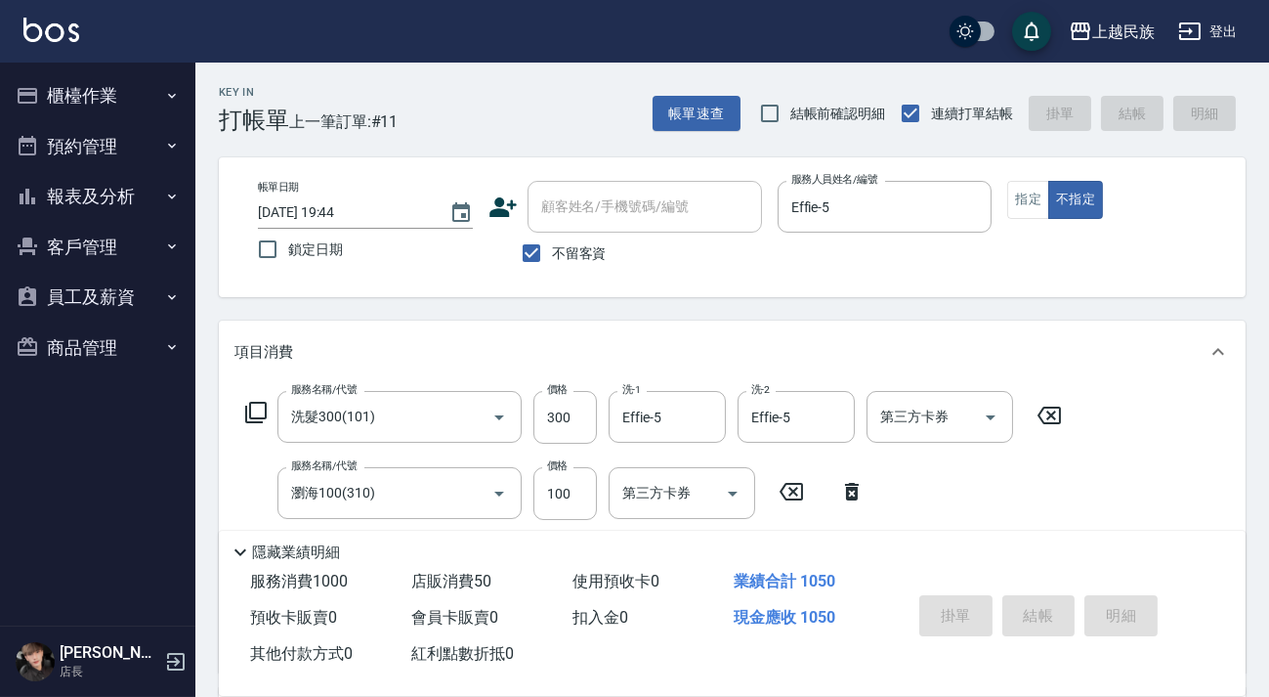
type input "瞬間護髮 50"
type input "[DATE] 19:45"
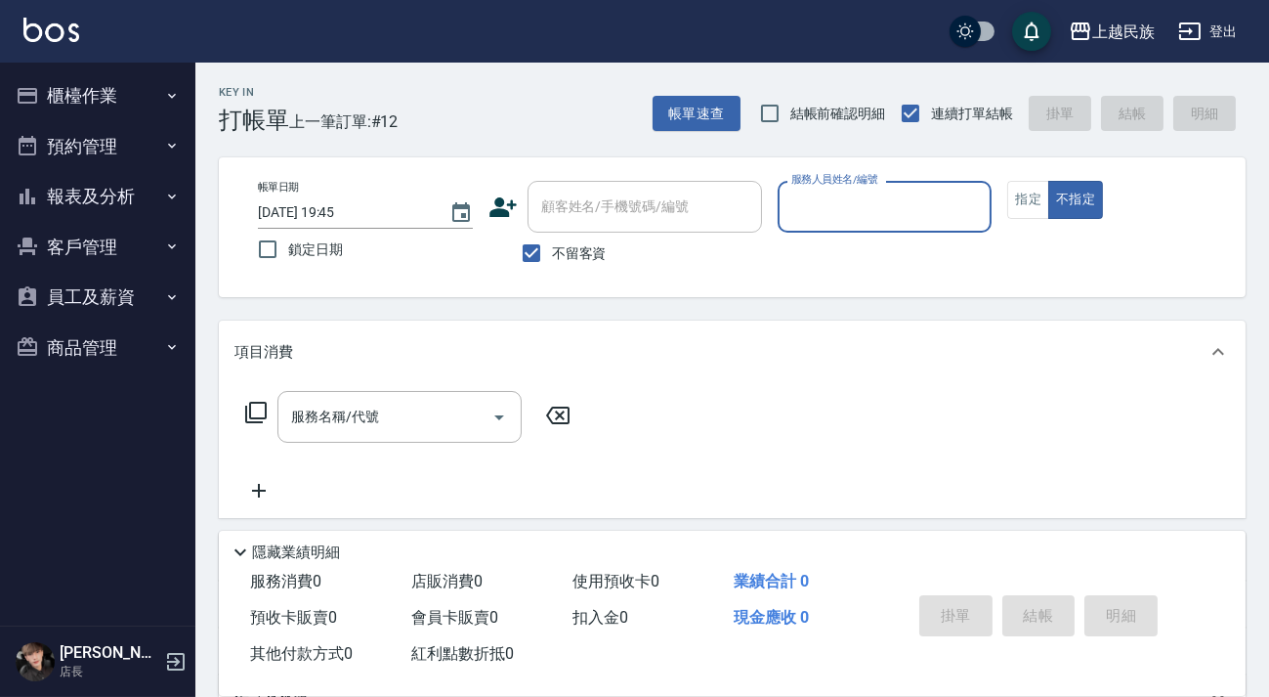
click at [567, 246] on span "不留客資" at bounding box center [579, 253] width 55 height 21
click at [552, 246] on input "不留客資" at bounding box center [531, 253] width 41 height 41
checkbox input "false"
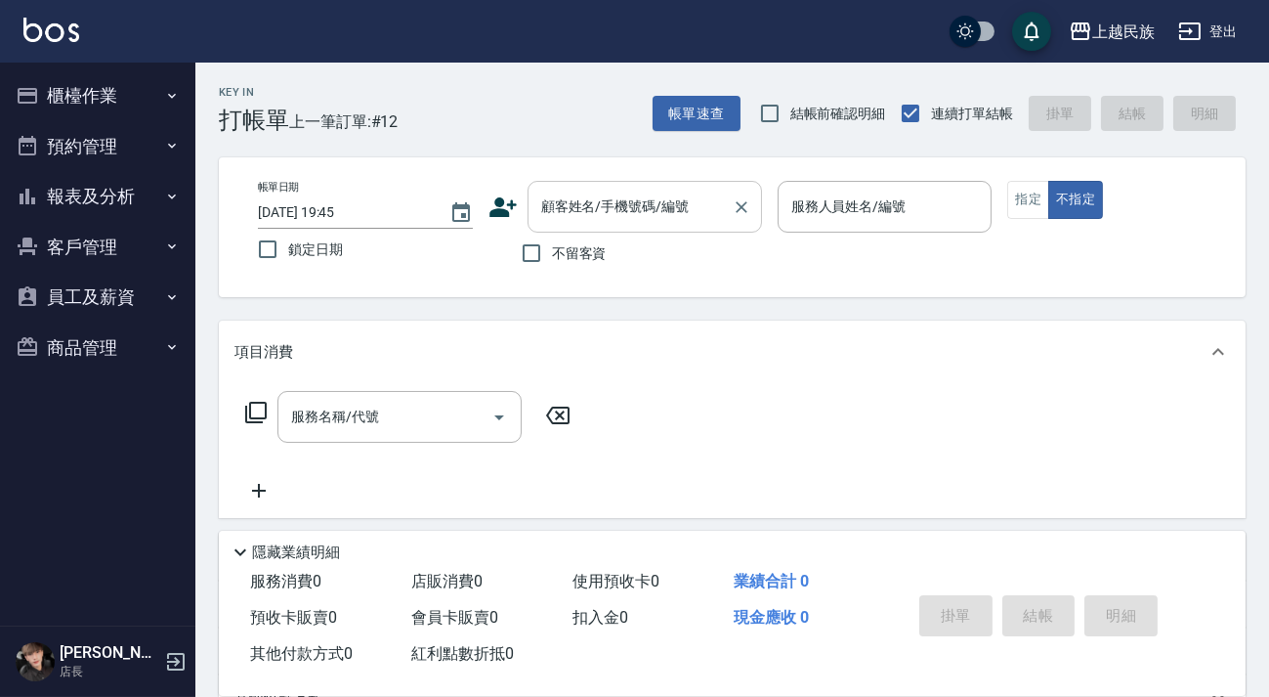
click at [594, 205] on div "顧客姓名/手機號碼/編號 顧客姓名/手機號碼/編號" at bounding box center [645, 207] width 234 height 52
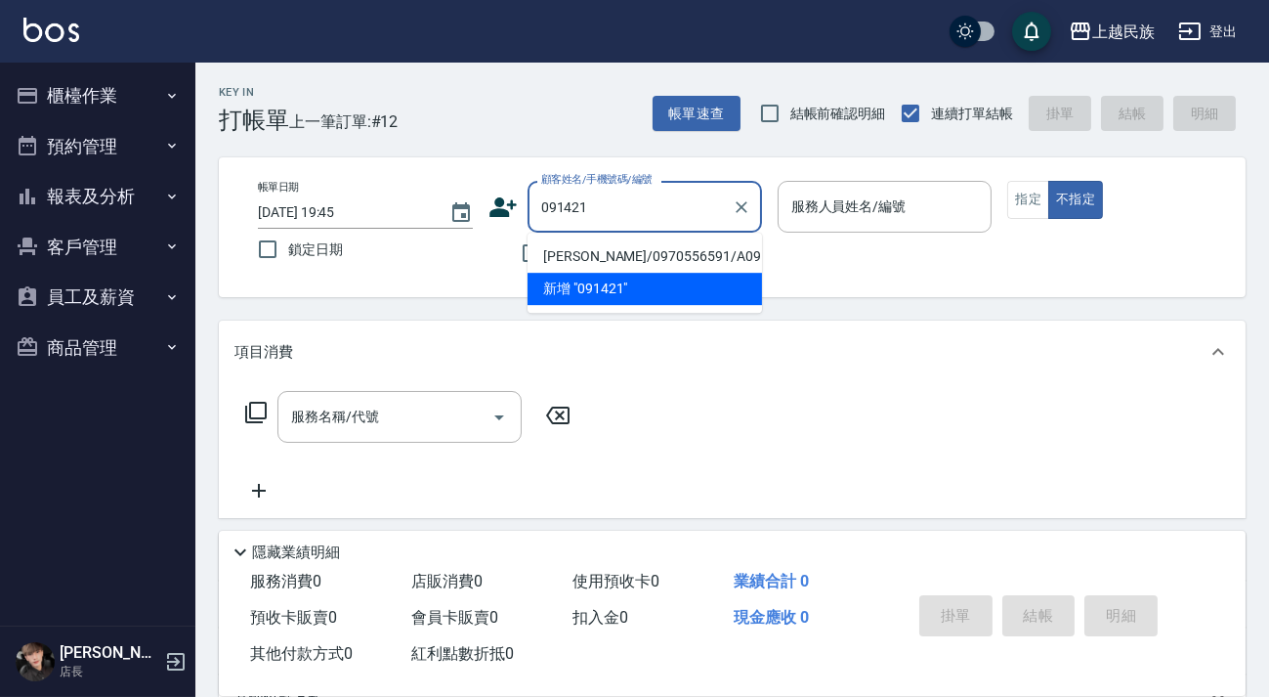
click at [648, 255] on li "[PERSON_NAME]/0970556591/A091421" at bounding box center [645, 256] width 234 height 32
type input "[PERSON_NAME]/0970556591/A091421"
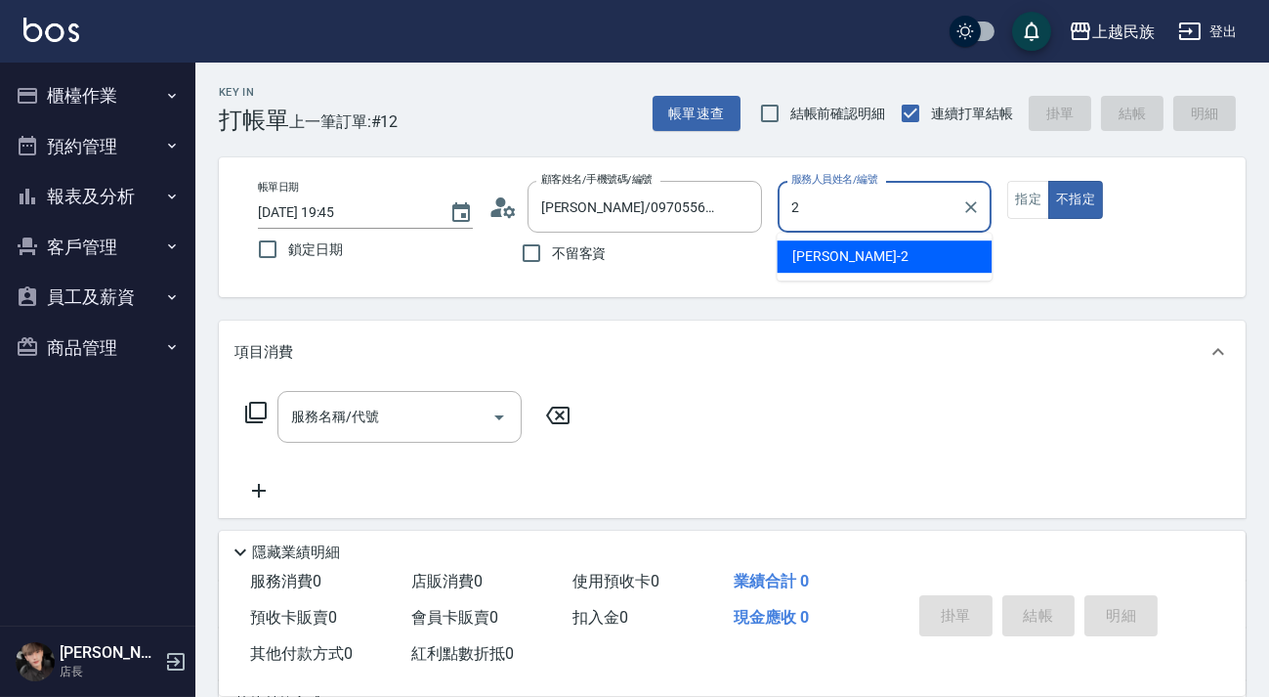
type input "[PERSON_NAME]-2"
type button "false"
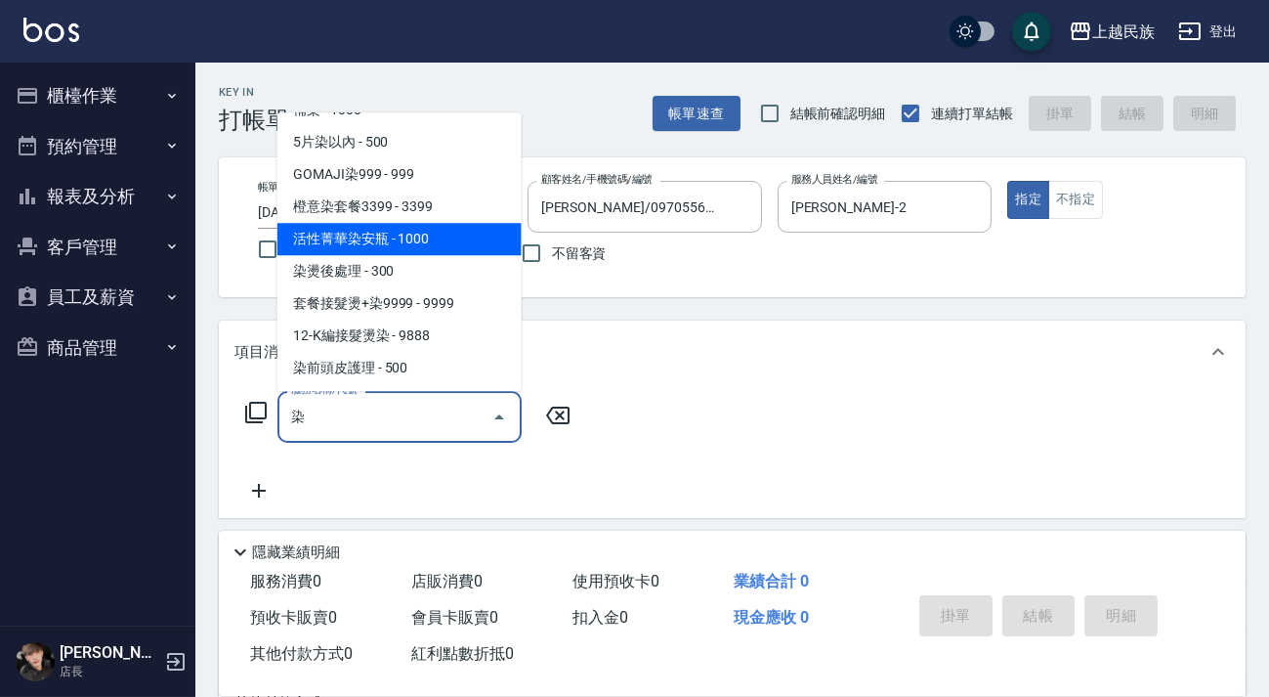
scroll to position [364, 0]
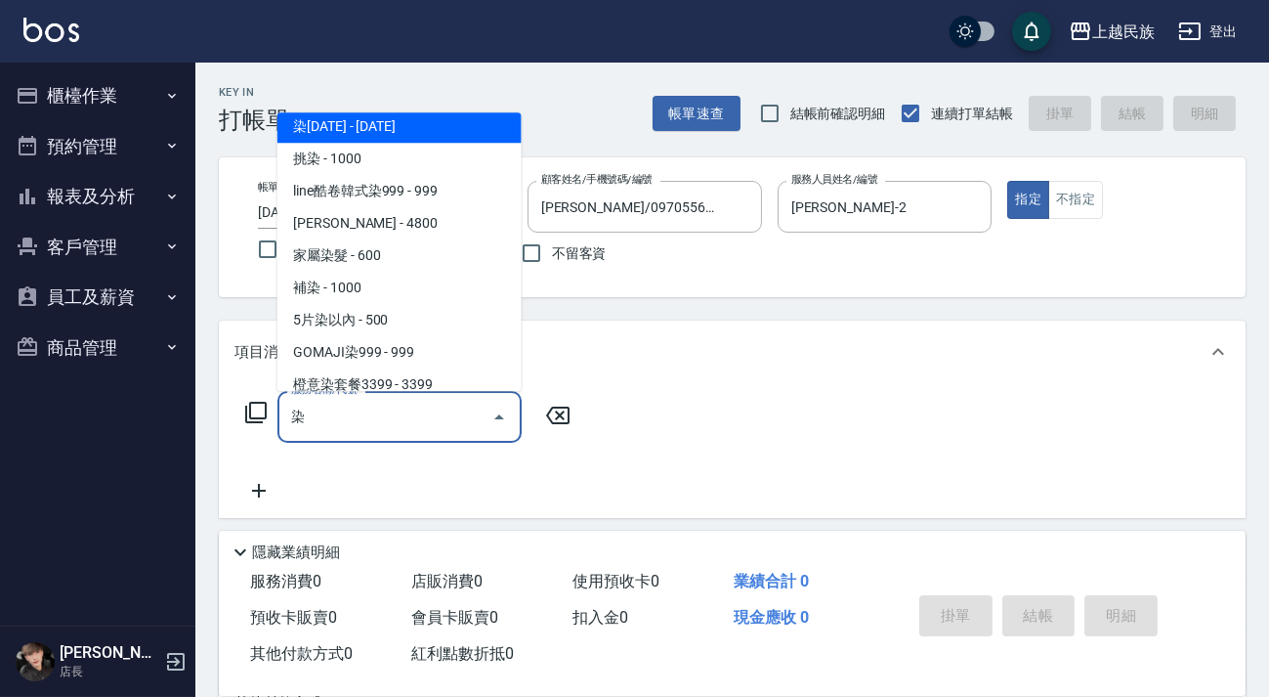
click at [396, 120] on span "染[DATE] - [DATE]" at bounding box center [399, 126] width 244 height 32
type input "染1500(405)"
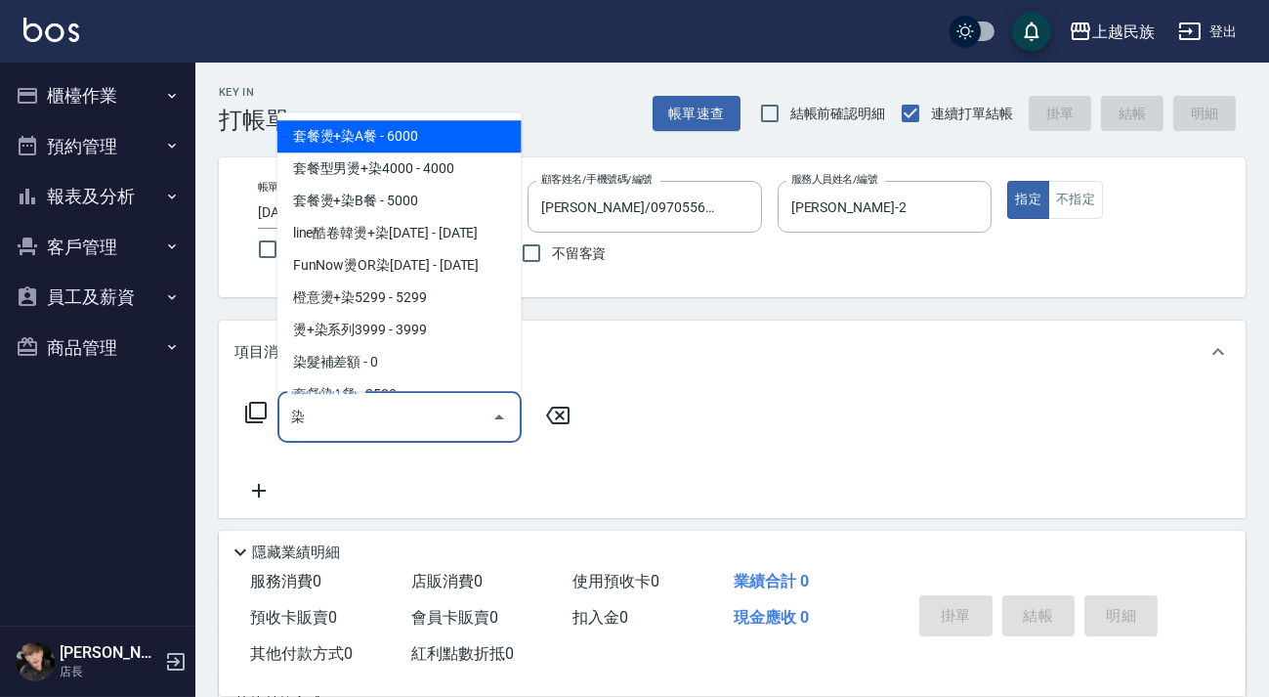
scroll to position [177, 0]
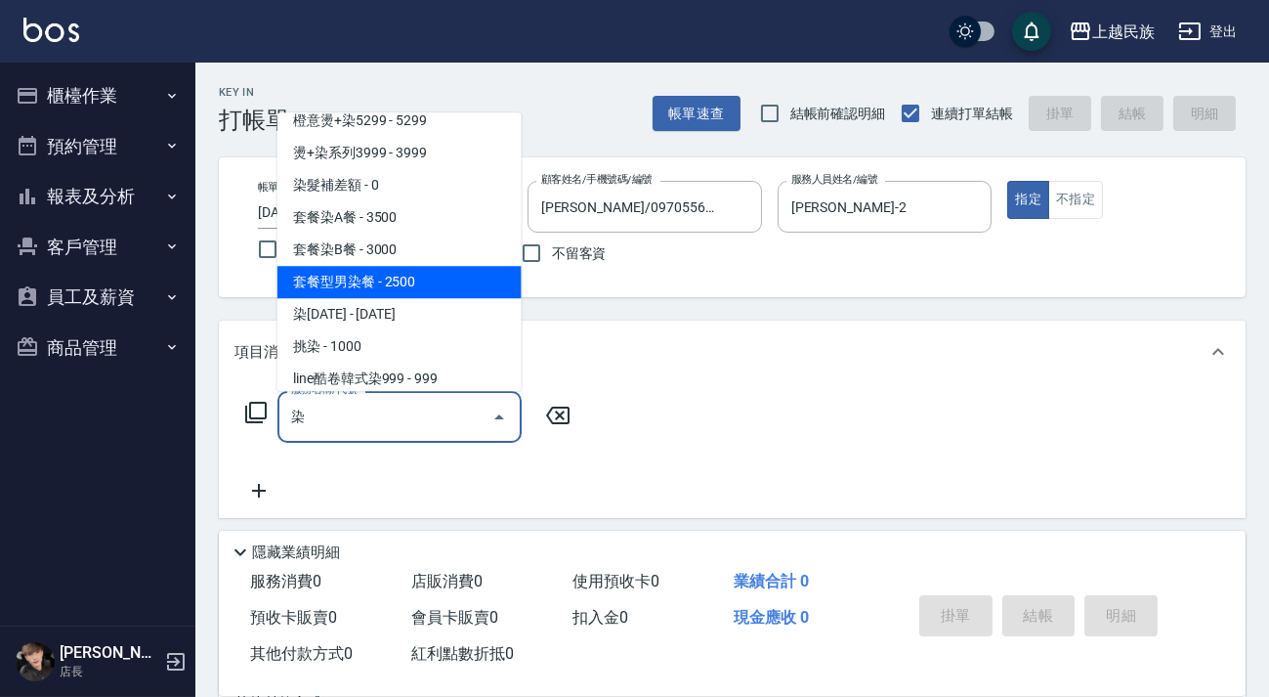
click at [388, 304] on span "染[DATE] - [DATE]" at bounding box center [399, 314] width 244 height 32
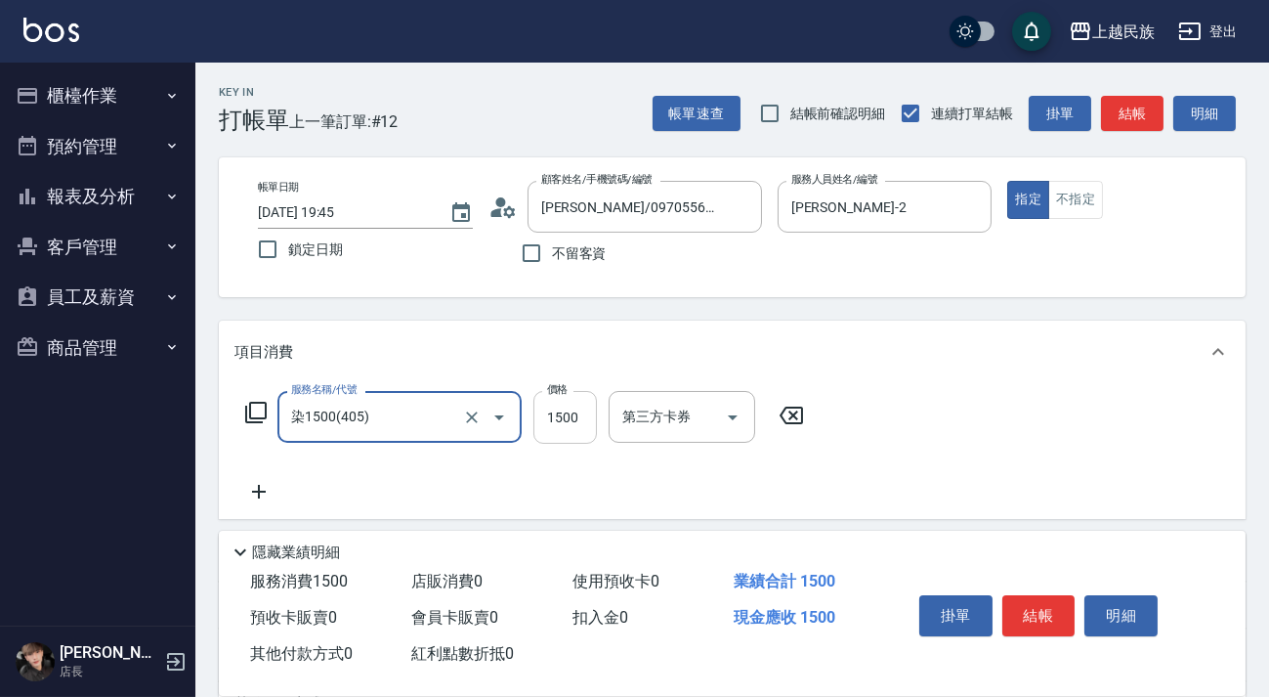
type input "染1500(405)"
click at [566, 397] on input "1500" at bounding box center [565, 417] width 64 height 53
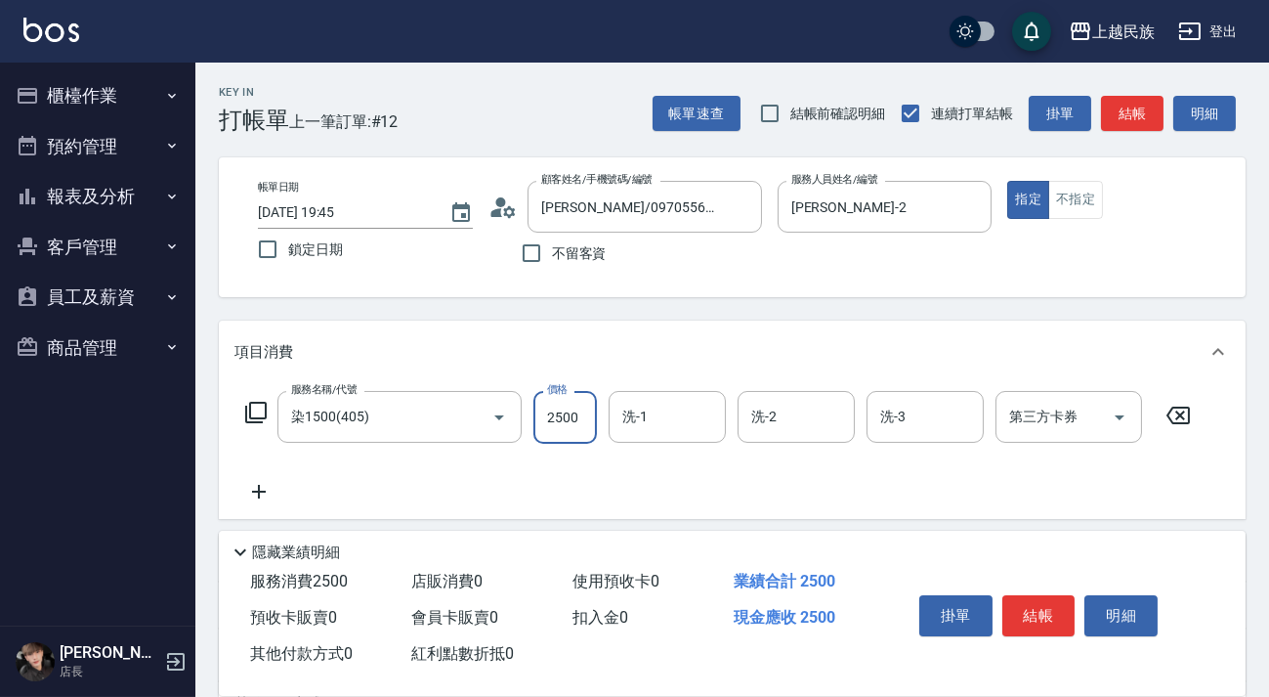
type input "2500"
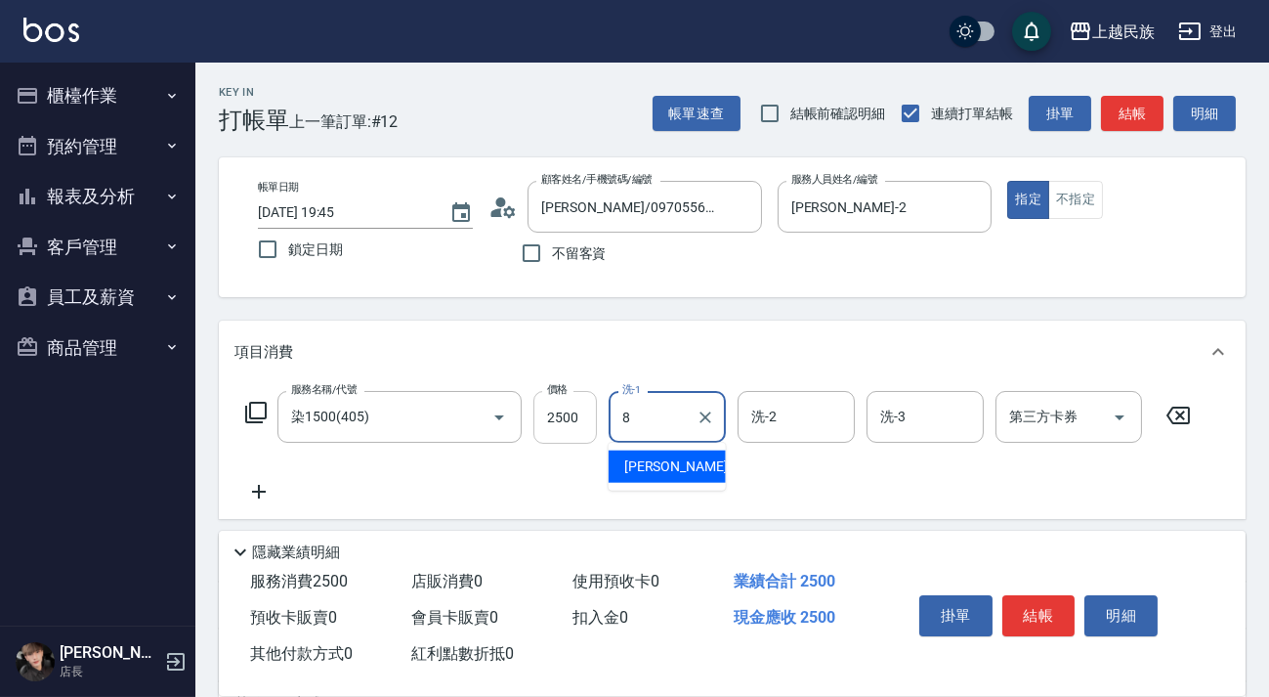
type input "Stella-8"
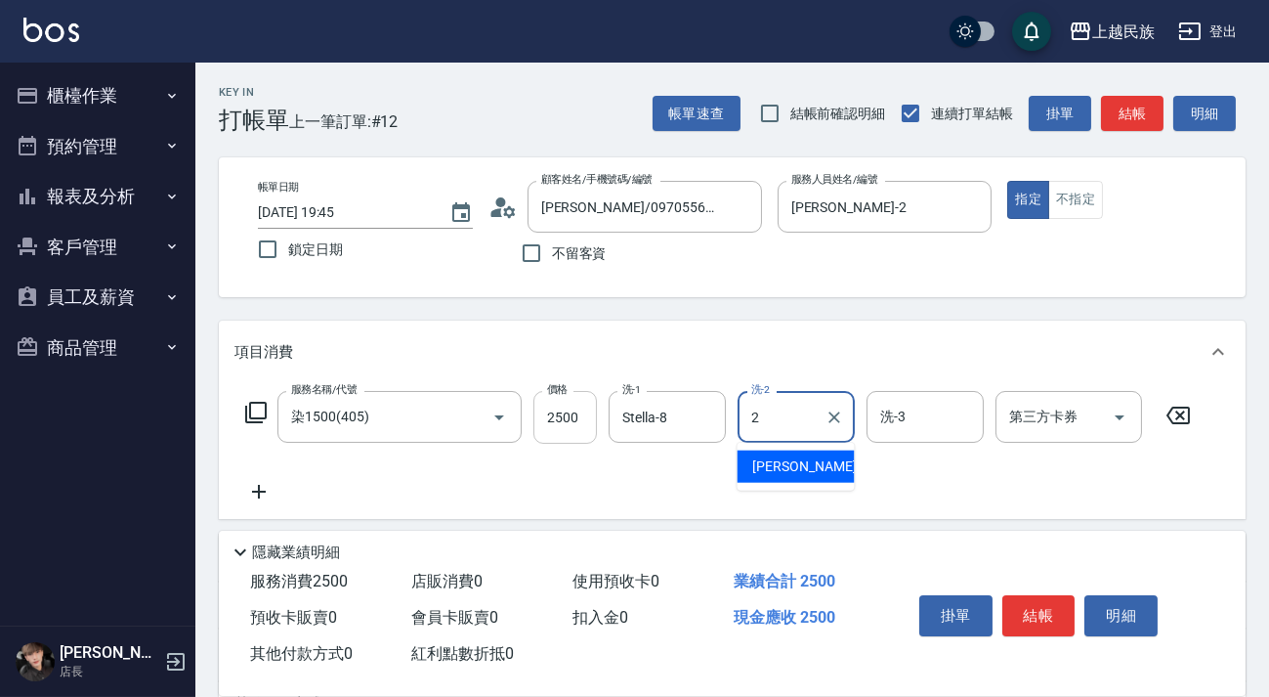
type input "[PERSON_NAME]-2"
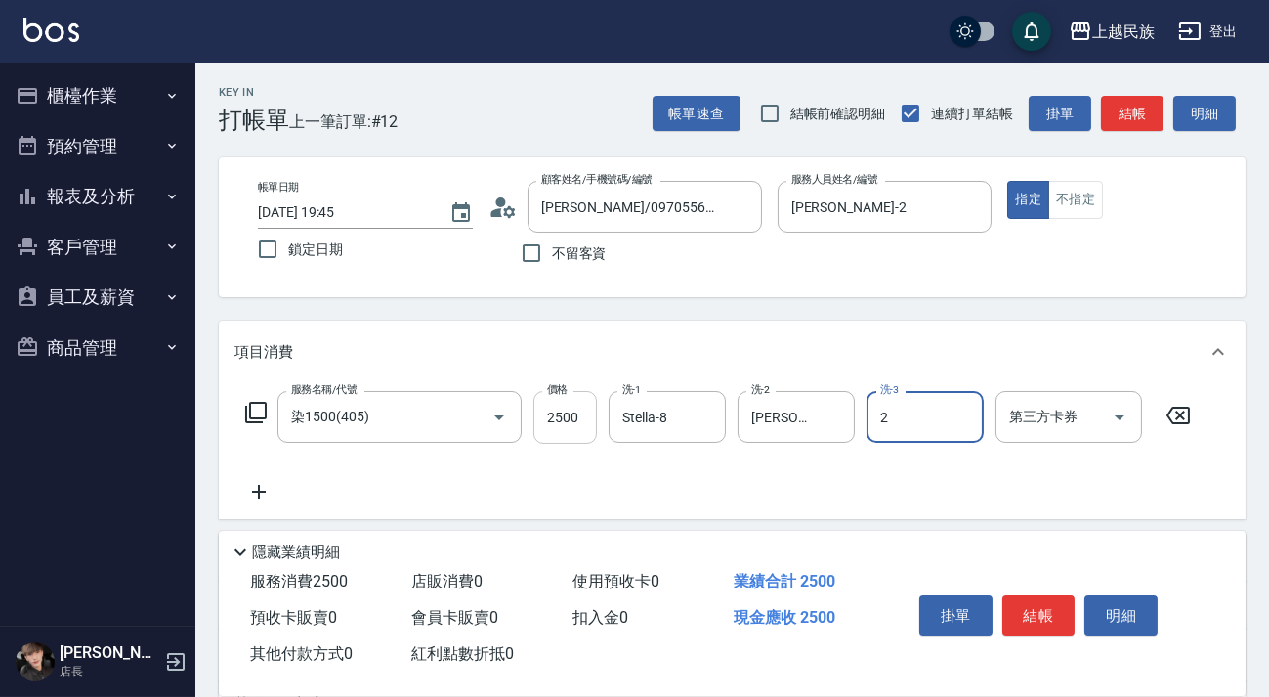
type input "[PERSON_NAME]-2"
click at [264, 490] on icon at bounding box center [259, 492] width 14 height 14
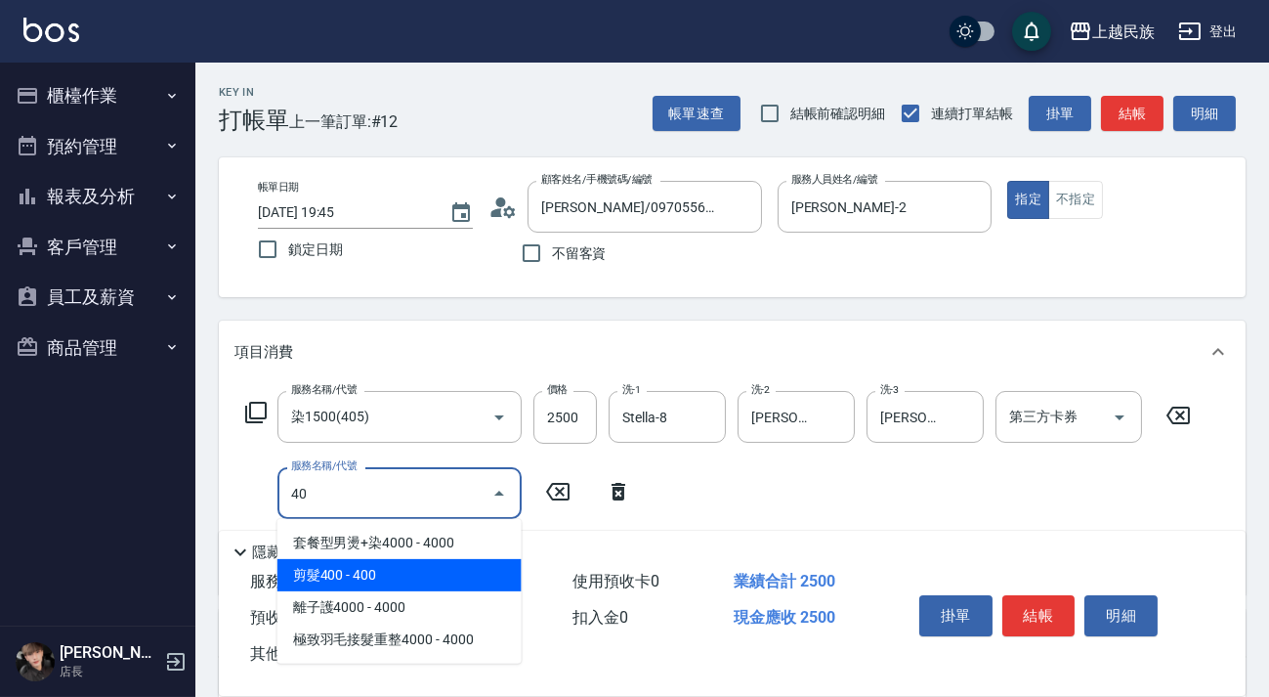
click at [313, 569] on span "剪髮400 - 400" at bounding box center [399, 575] width 244 height 32
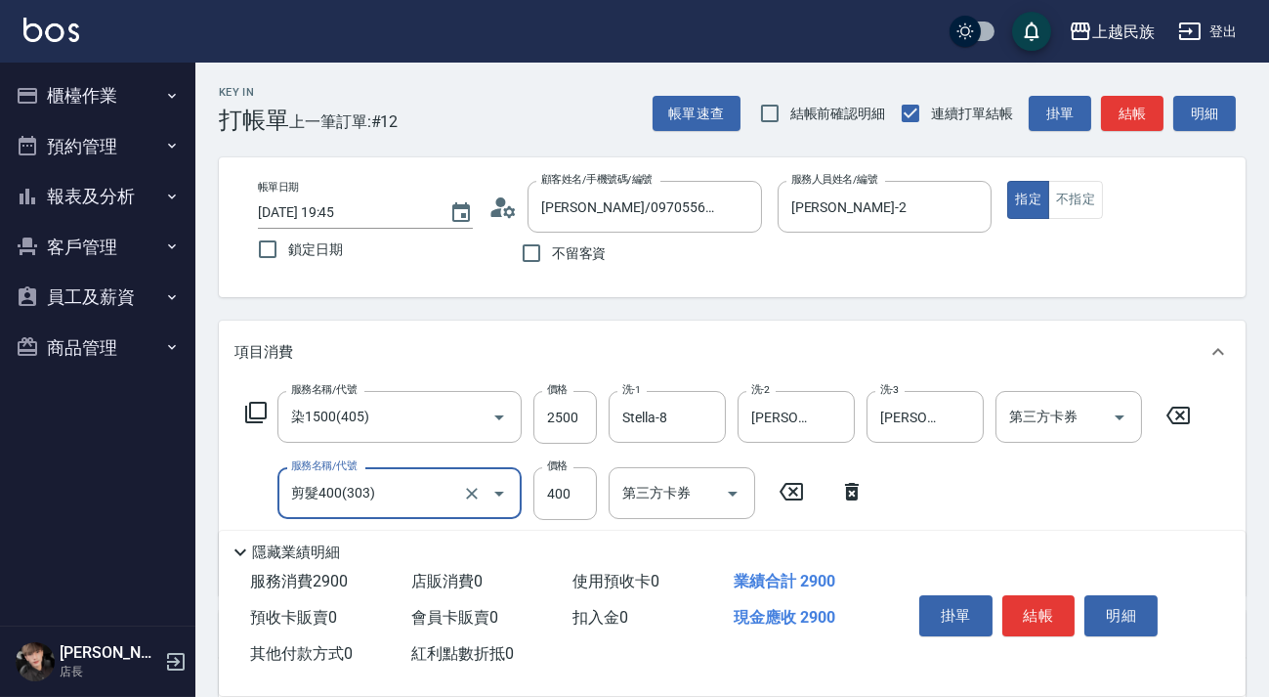
scroll to position [266, 0]
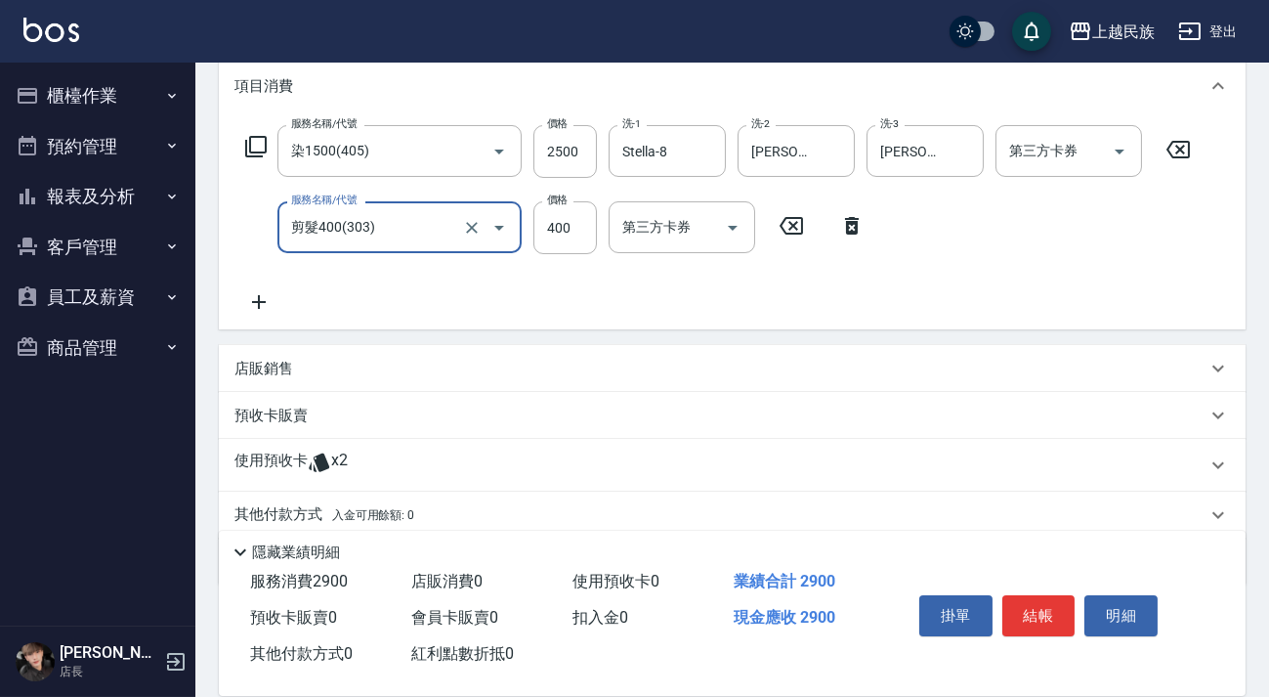
type input "剪髮400(303)"
click at [419, 476] on div "使用預收卡 x2" at bounding box center [720, 464] width 972 height 29
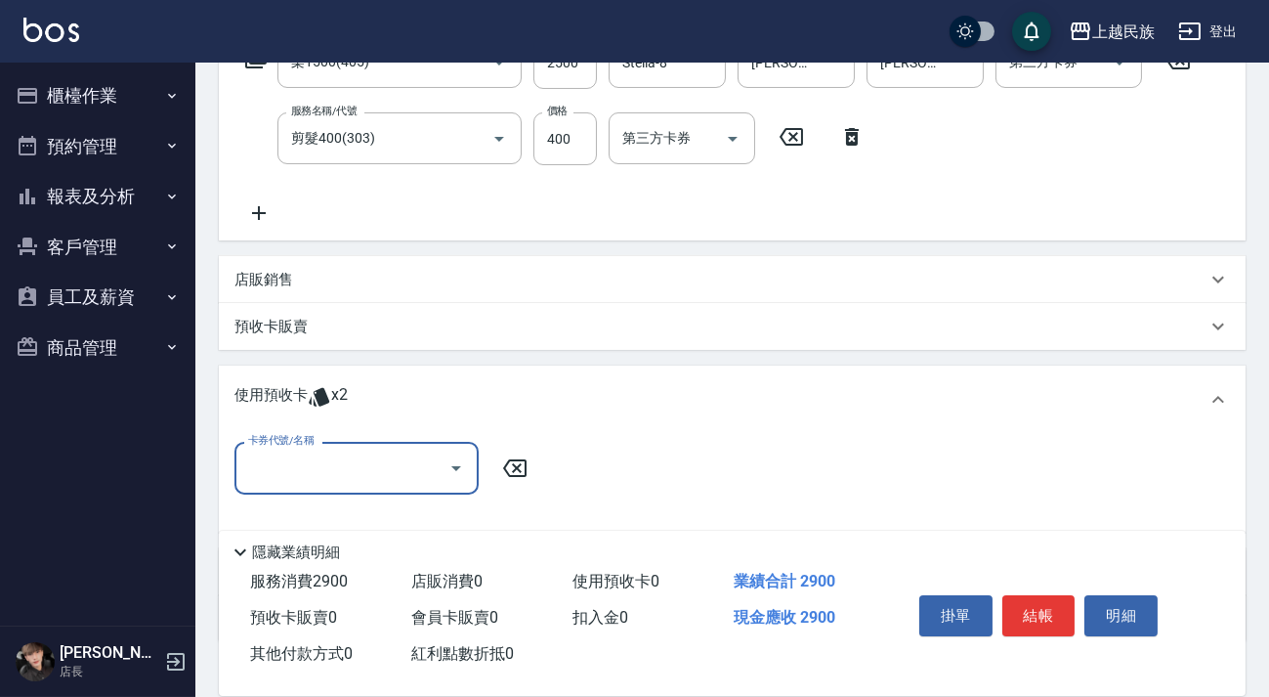
scroll to position [482, 0]
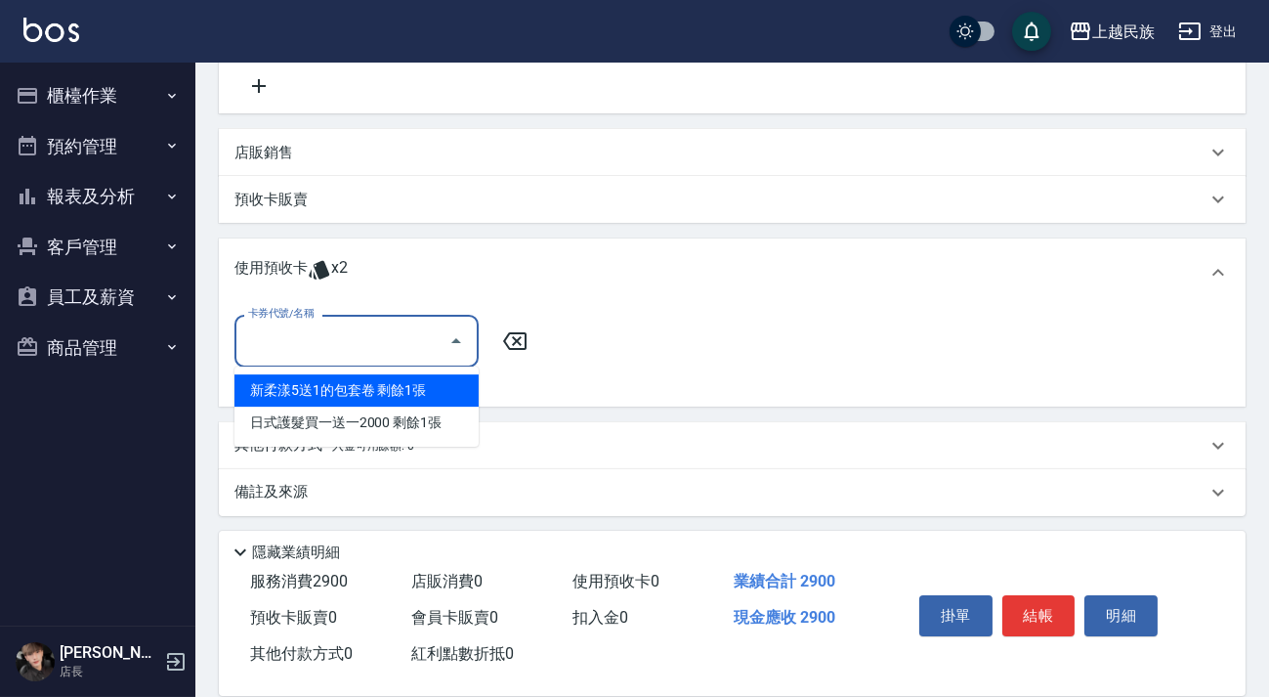
click at [422, 339] on input "卡券代號/名稱" at bounding box center [341, 340] width 197 height 34
click at [421, 388] on div "新柔漾5送1的包套卷 剩餘1張" at bounding box center [356, 390] width 244 height 32
type input "新柔漾5送1的包套卷"
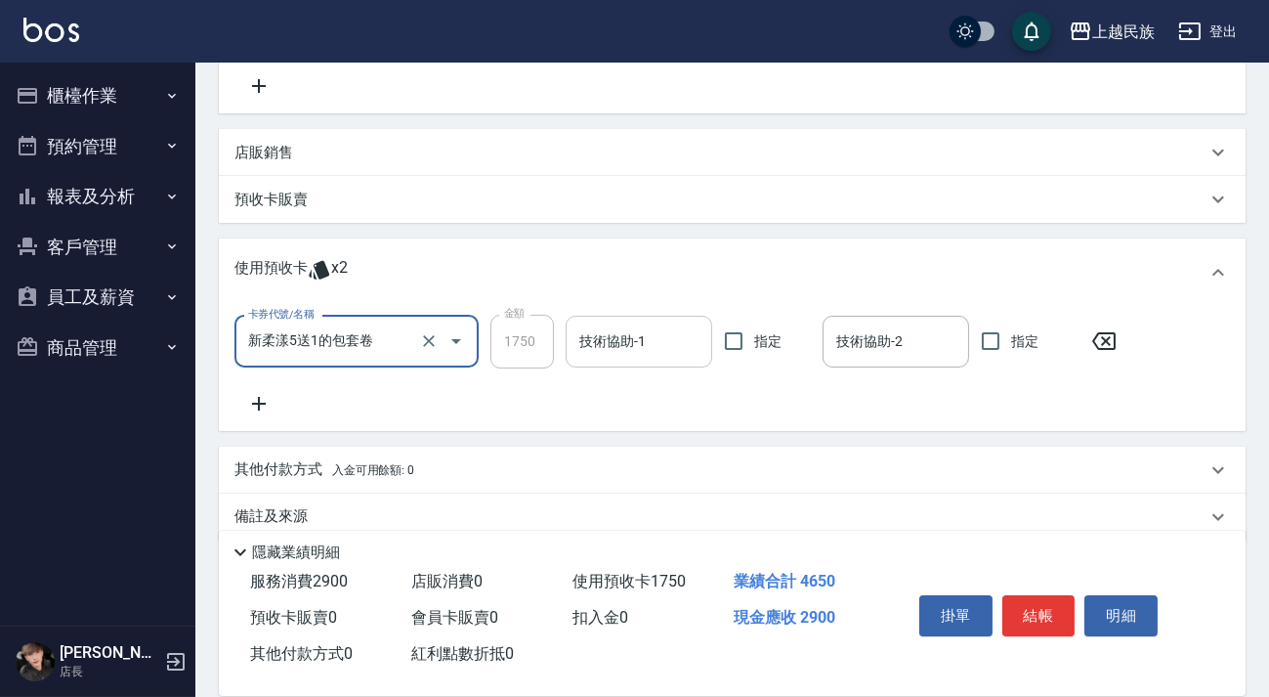
click at [633, 319] on div "技術協助-1" at bounding box center [639, 342] width 147 height 52
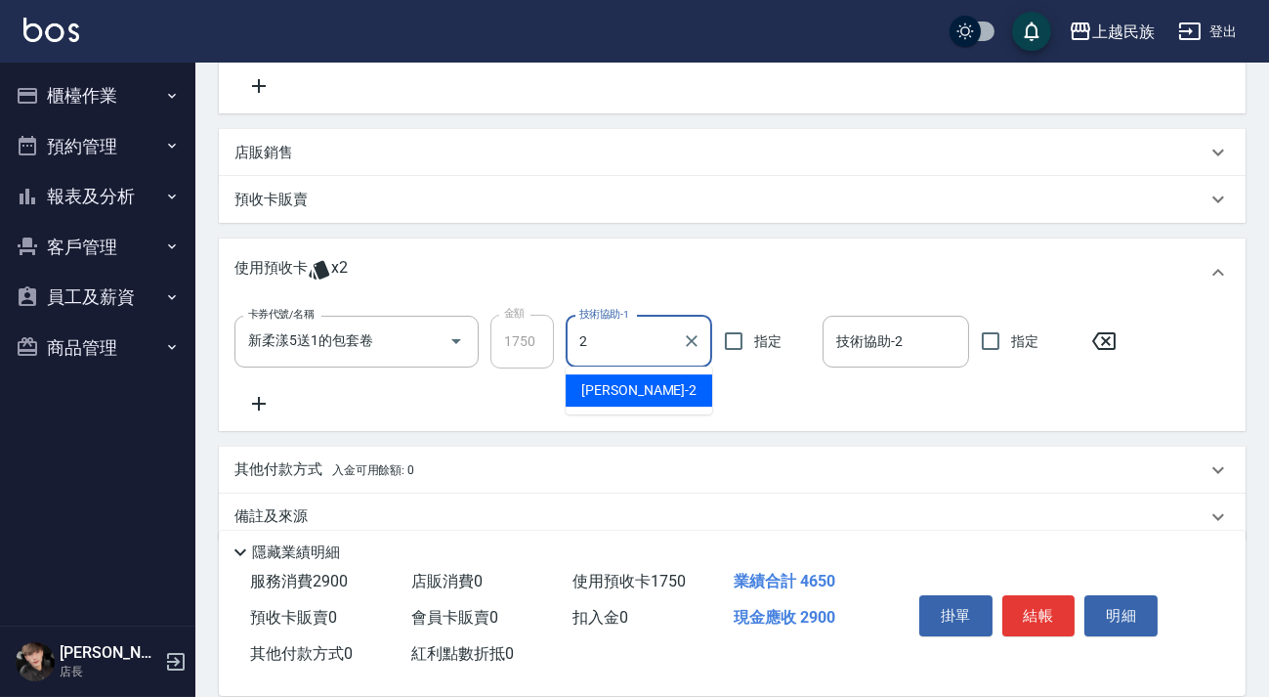
type input "[PERSON_NAME]-2"
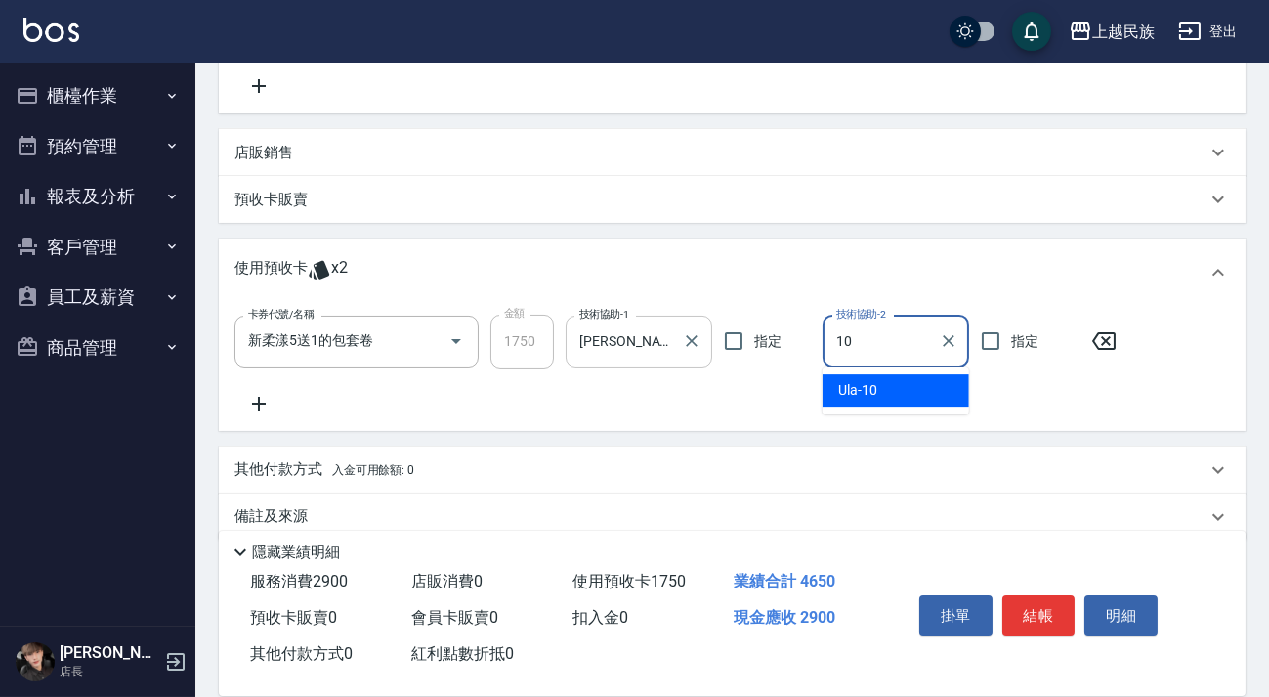
type input "Ula-10"
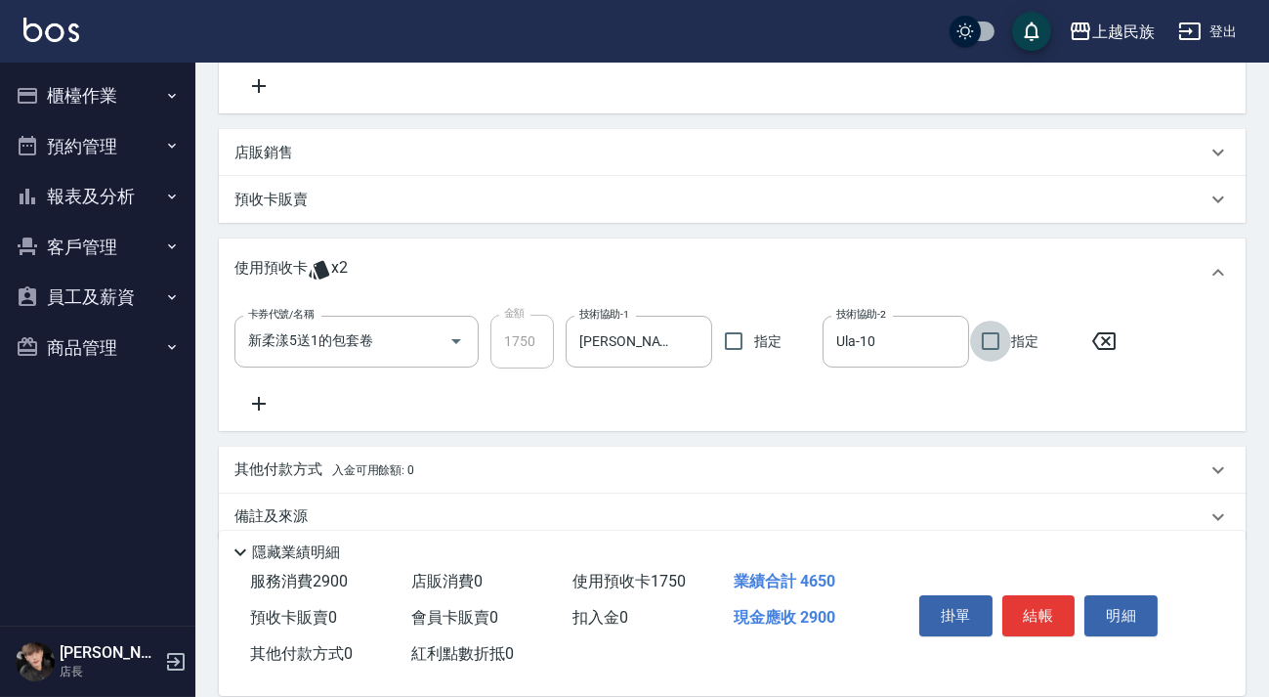
scroll to position [508, 0]
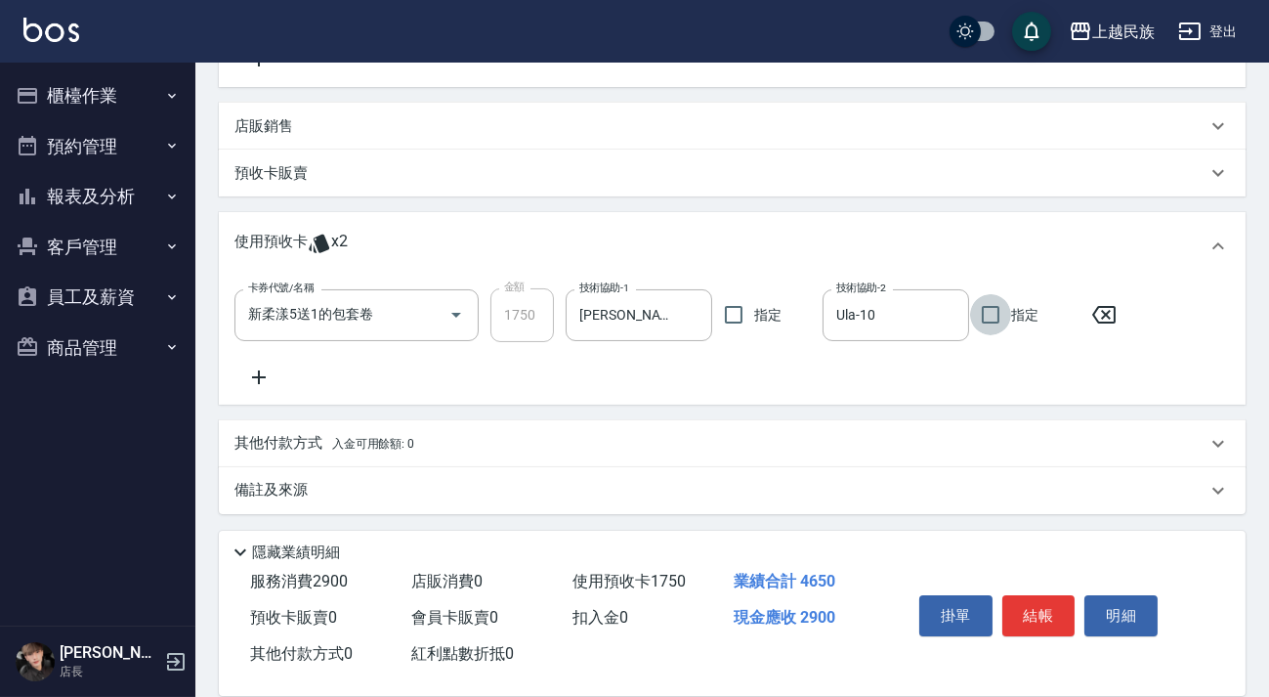
click at [478, 446] on div "其他付款方式 入金可用餘額: 0" at bounding box center [720, 443] width 972 height 21
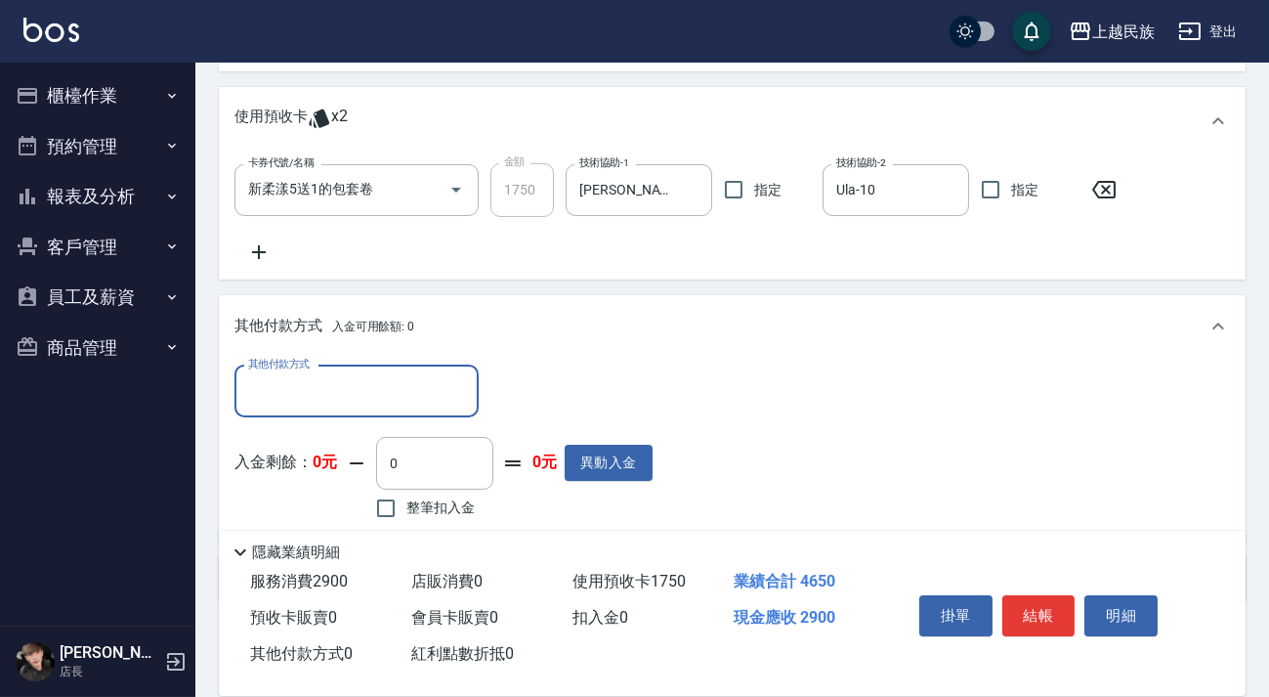
scroll to position [676, 0]
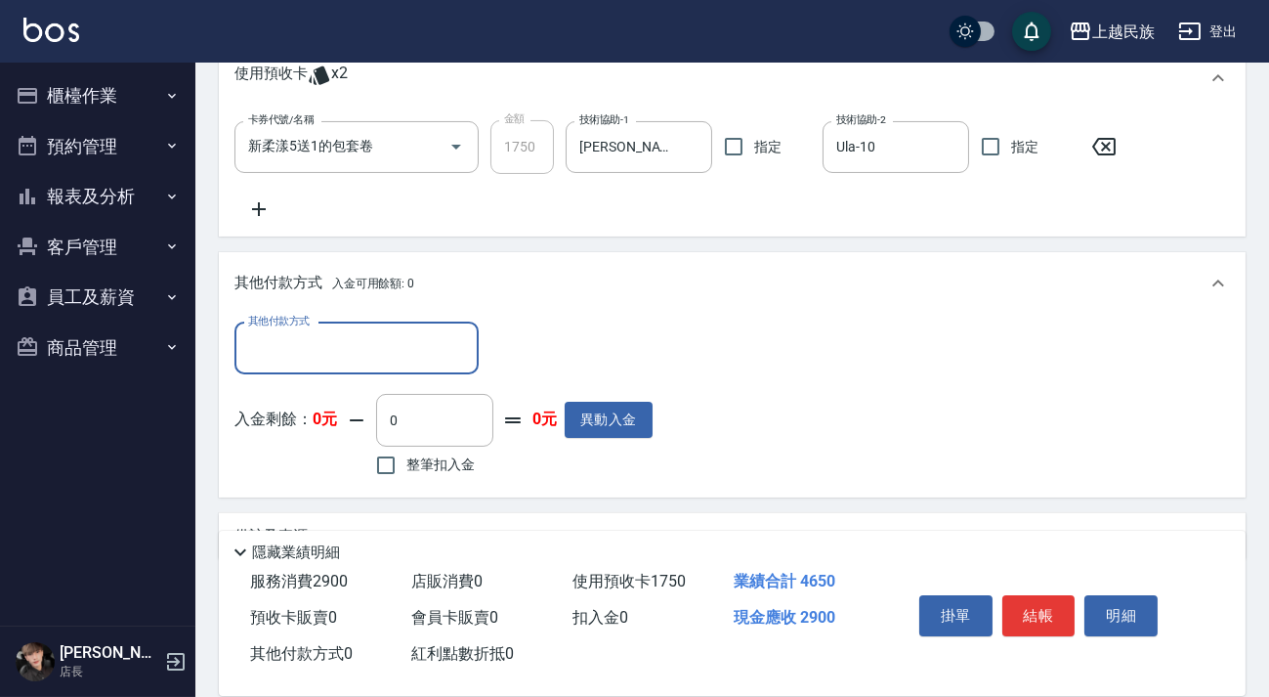
click at [388, 332] on input "其他付款方式" at bounding box center [356, 348] width 227 height 34
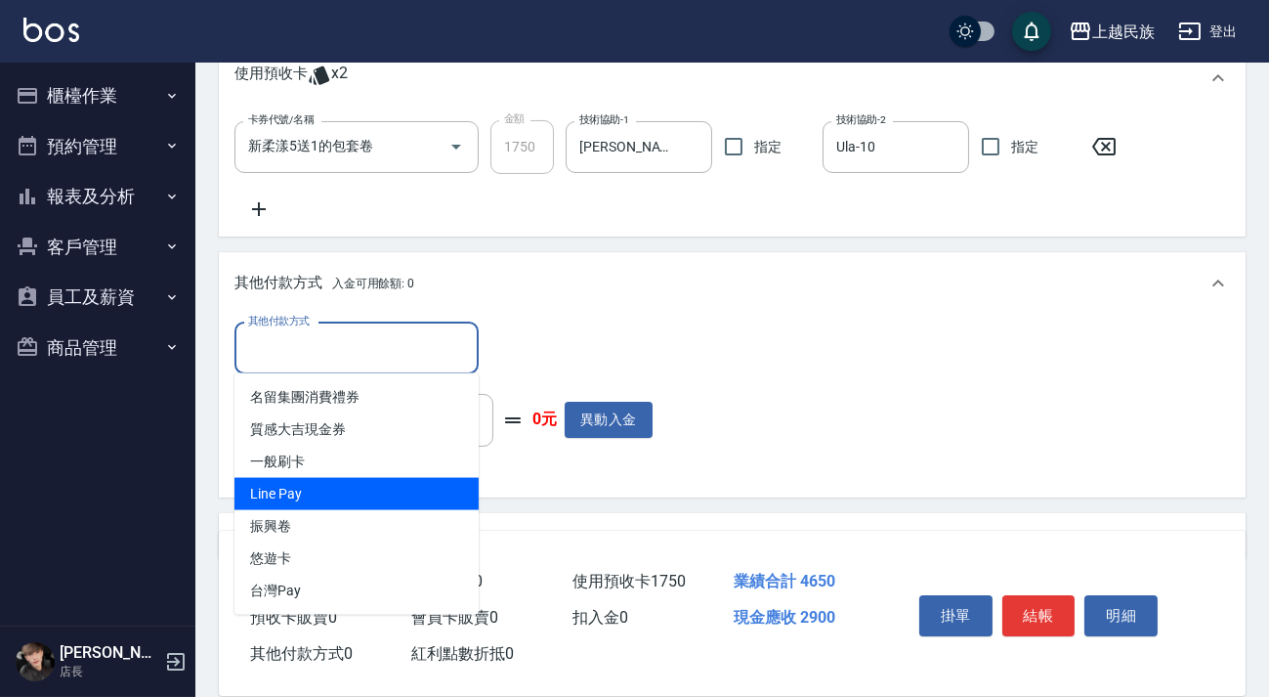
click at [398, 486] on span "Line Pay" at bounding box center [356, 494] width 244 height 32
type input "Line Pay"
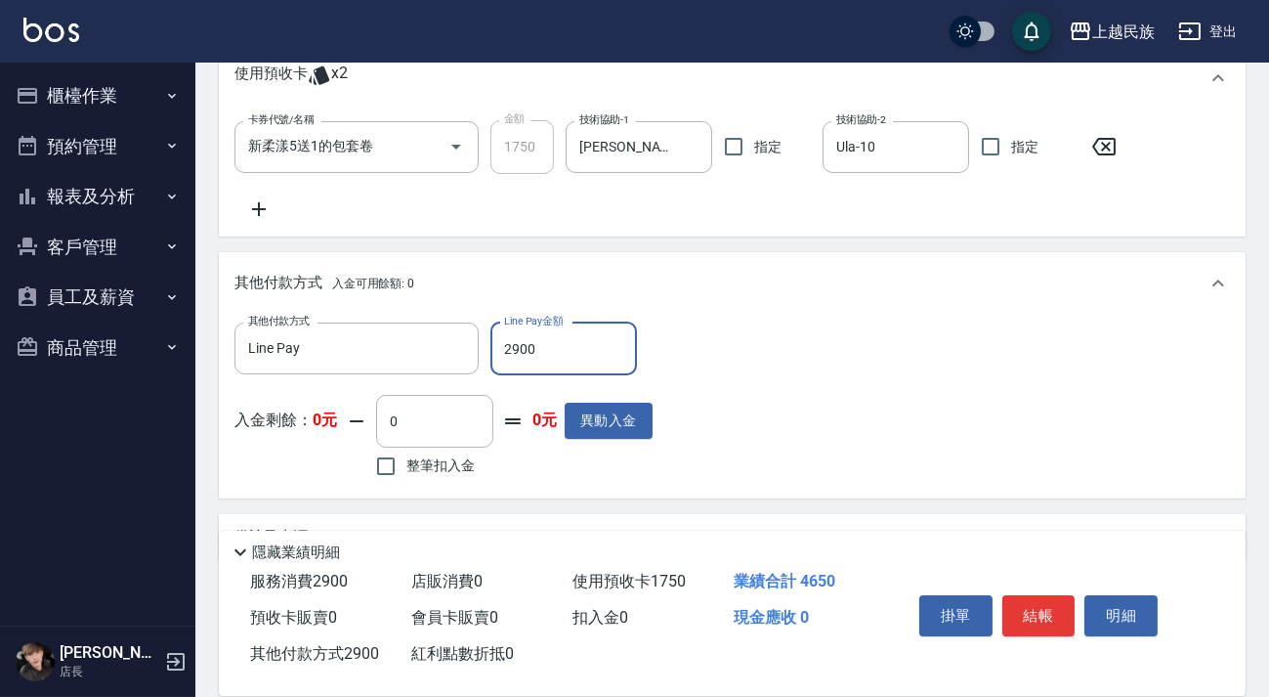
scroll to position [723, 0]
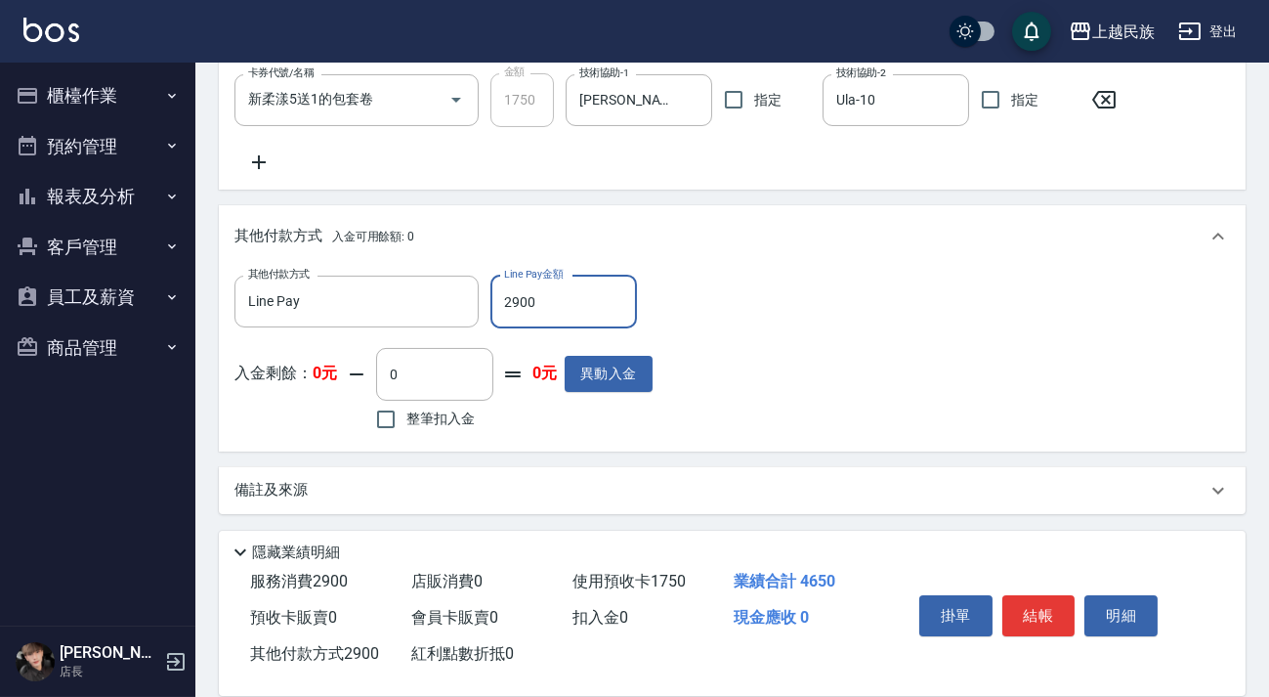
type input "2900"
click at [1008, 595] on button "結帳" at bounding box center [1038, 615] width 73 height 41
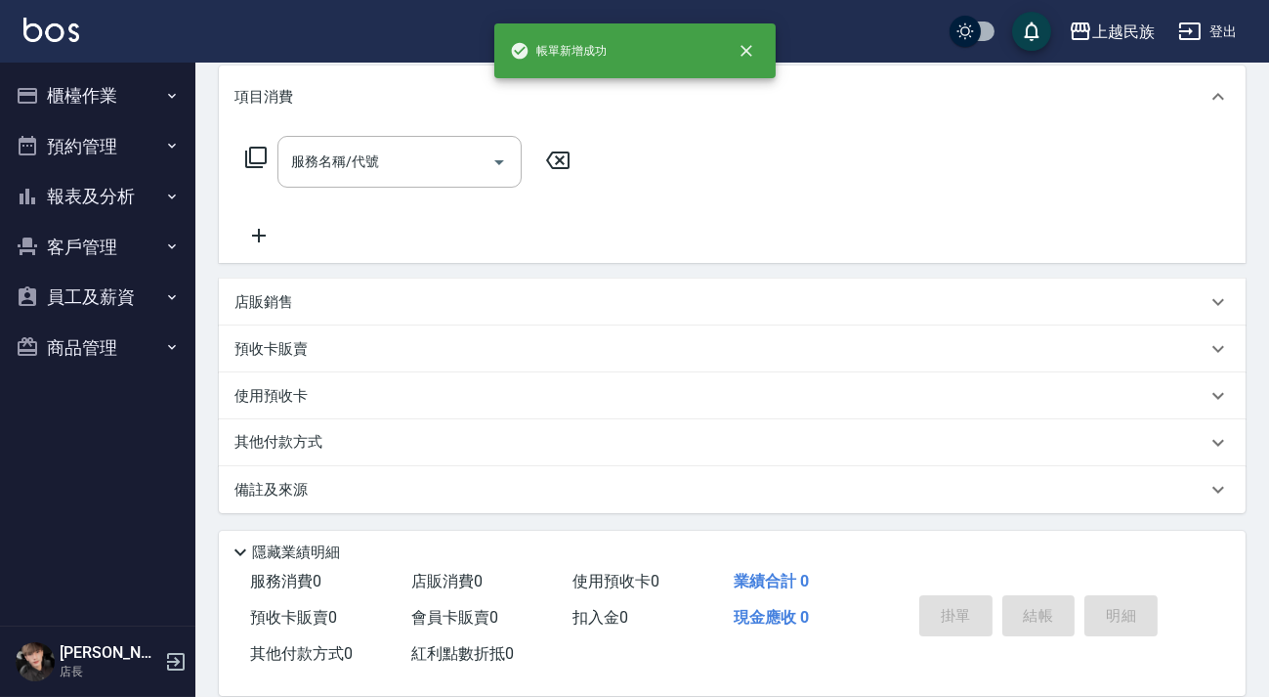
scroll to position [0, 0]
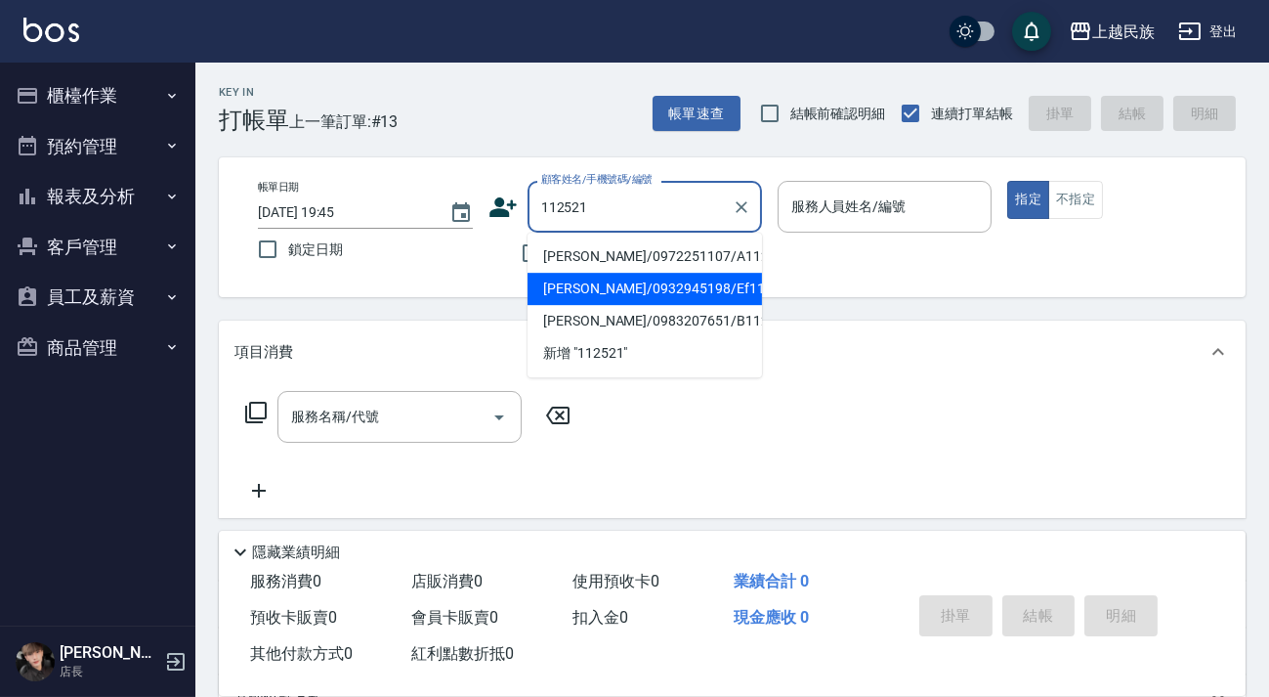
click at [653, 282] on li "[PERSON_NAME]/0932945198/Ef112521" at bounding box center [645, 289] width 234 height 32
type input "[PERSON_NAME]/0932945198/Ef112521"
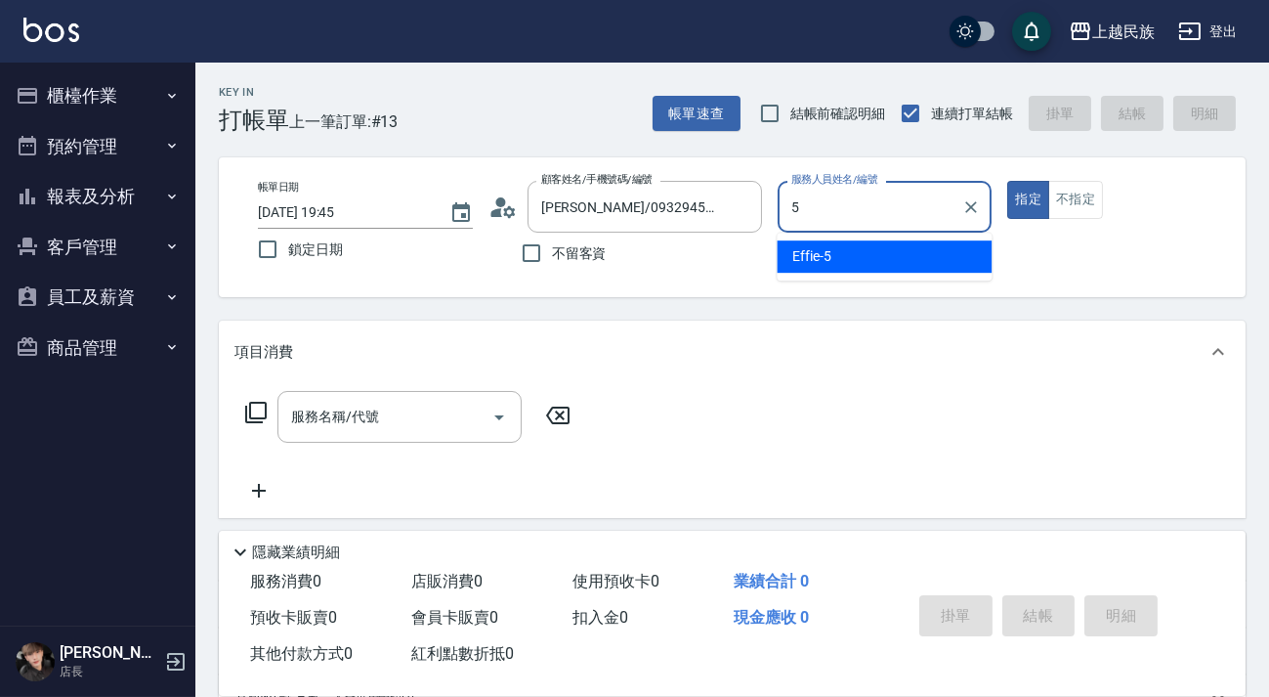
type input "Effie-5"
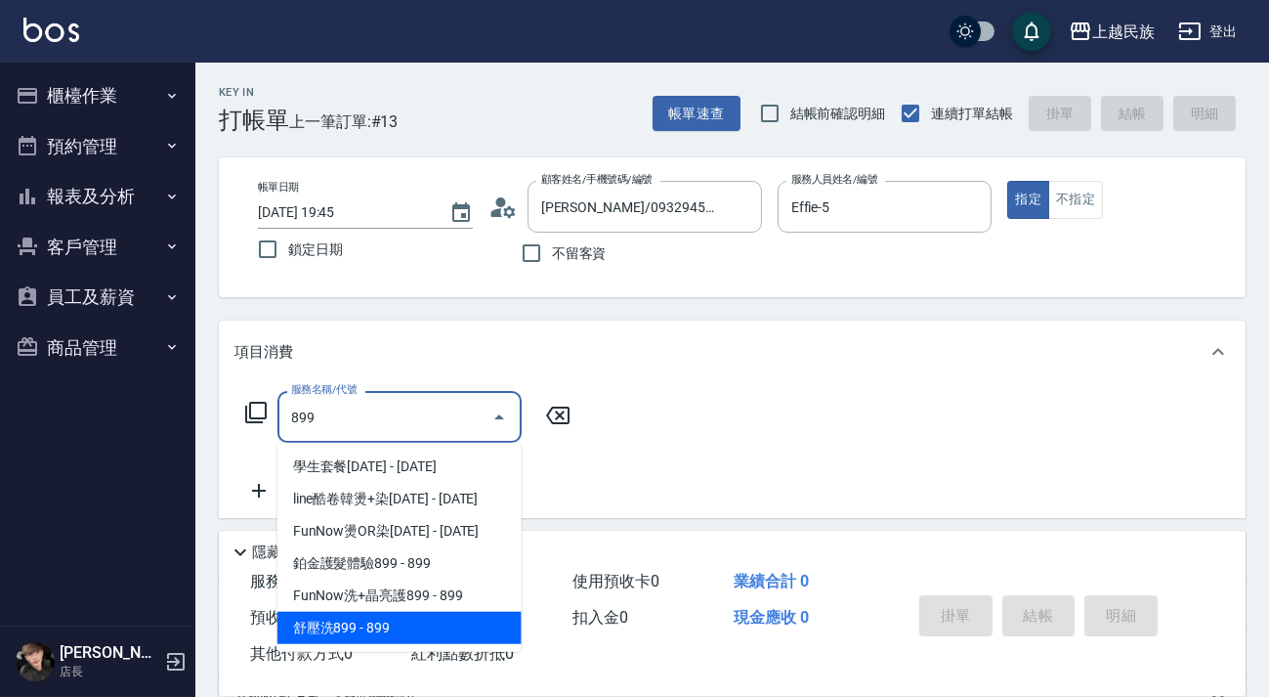
click at [414, 631] on span "舒壓洗899 - 899" at bounding box center [399, 628] width 244 height 32
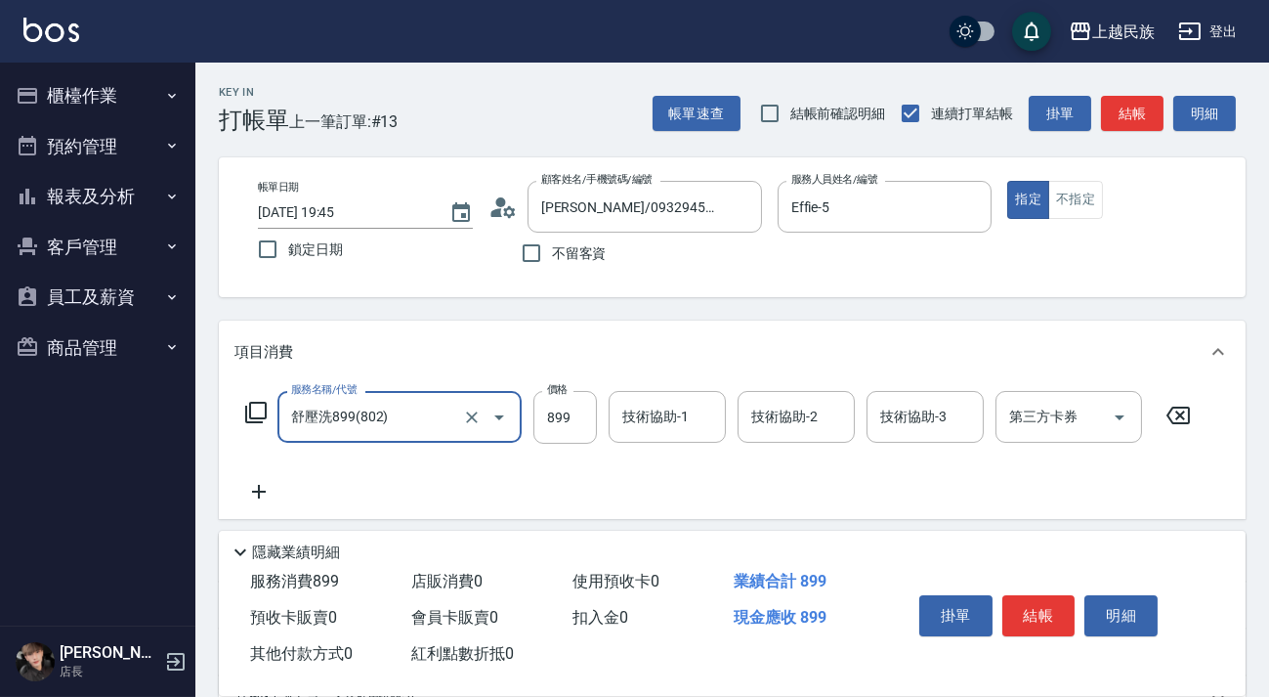
click at [664, 435] on div "技術協助-1" at bounding box center [667, 417] width 117 height 52
type input "舒壓洗899(802)"
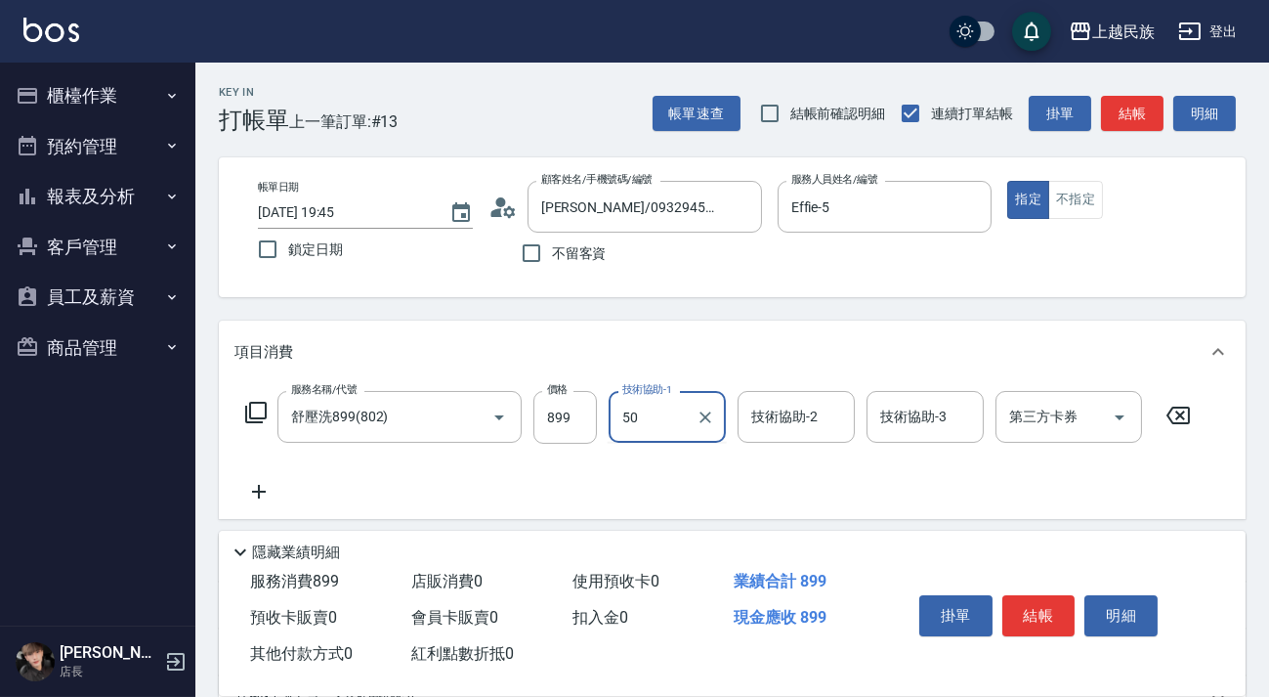
type input "50"
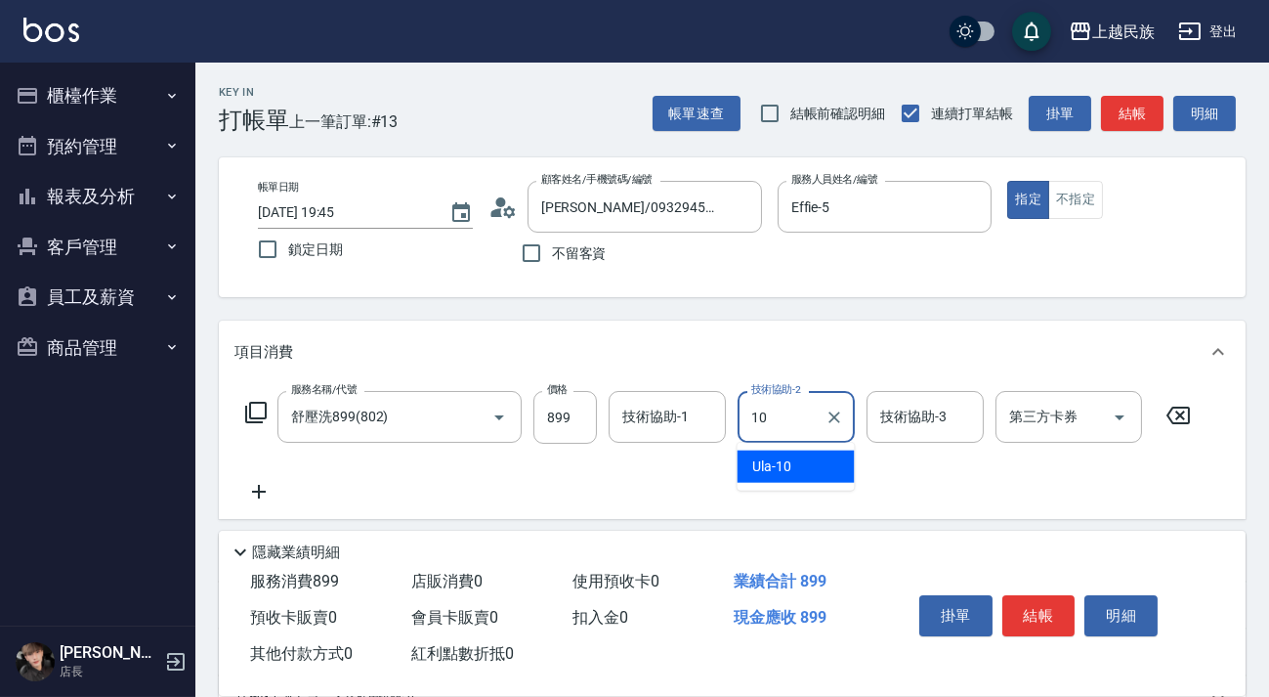
click at [791, 469] on div "Ula -10" at bounding box center [796, 466] width 117 height 32
type input "Ula-10"
click at [646, 419] on div "技術協助-1 技術協助-1" at bounding box center [667, 417] width 117 height 52
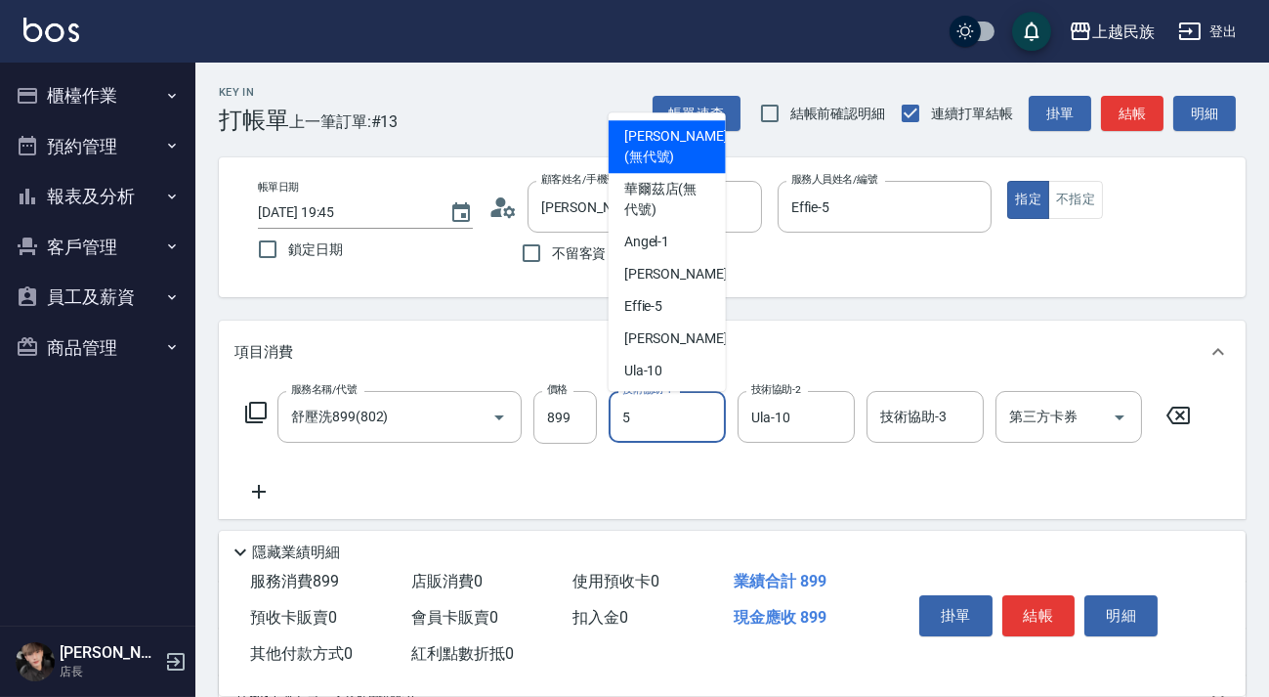
type input "Effie-5"
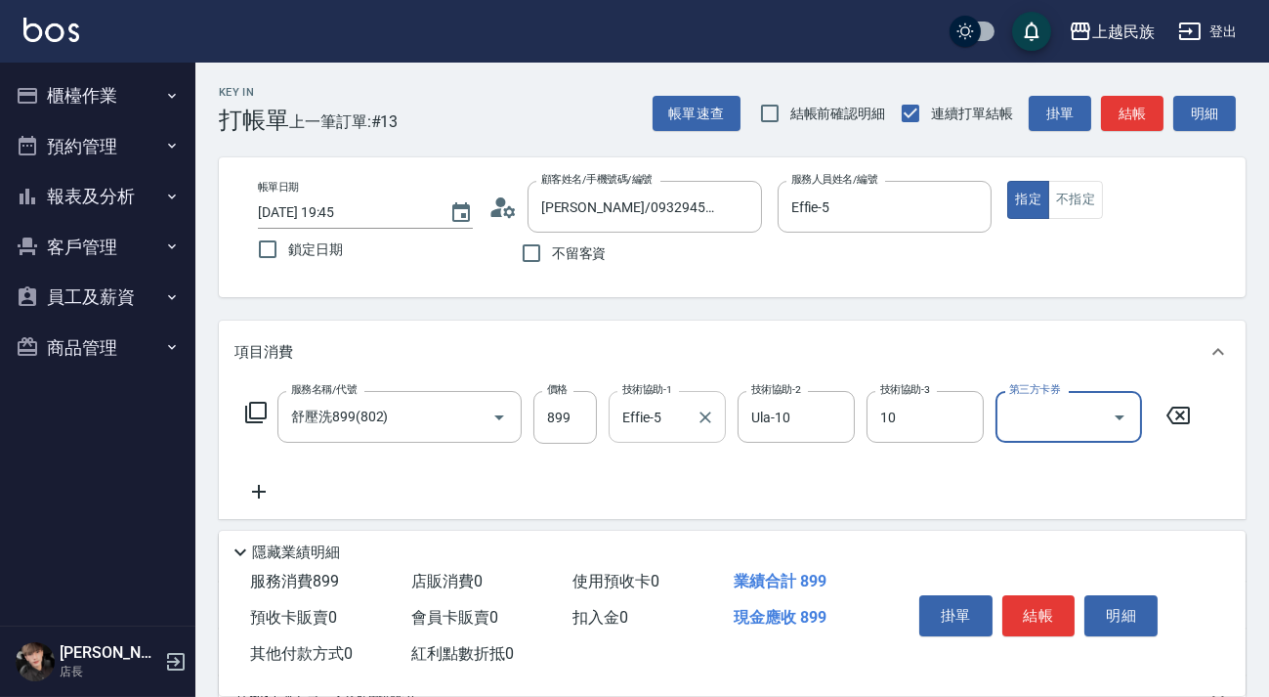
type input "Ula-10"
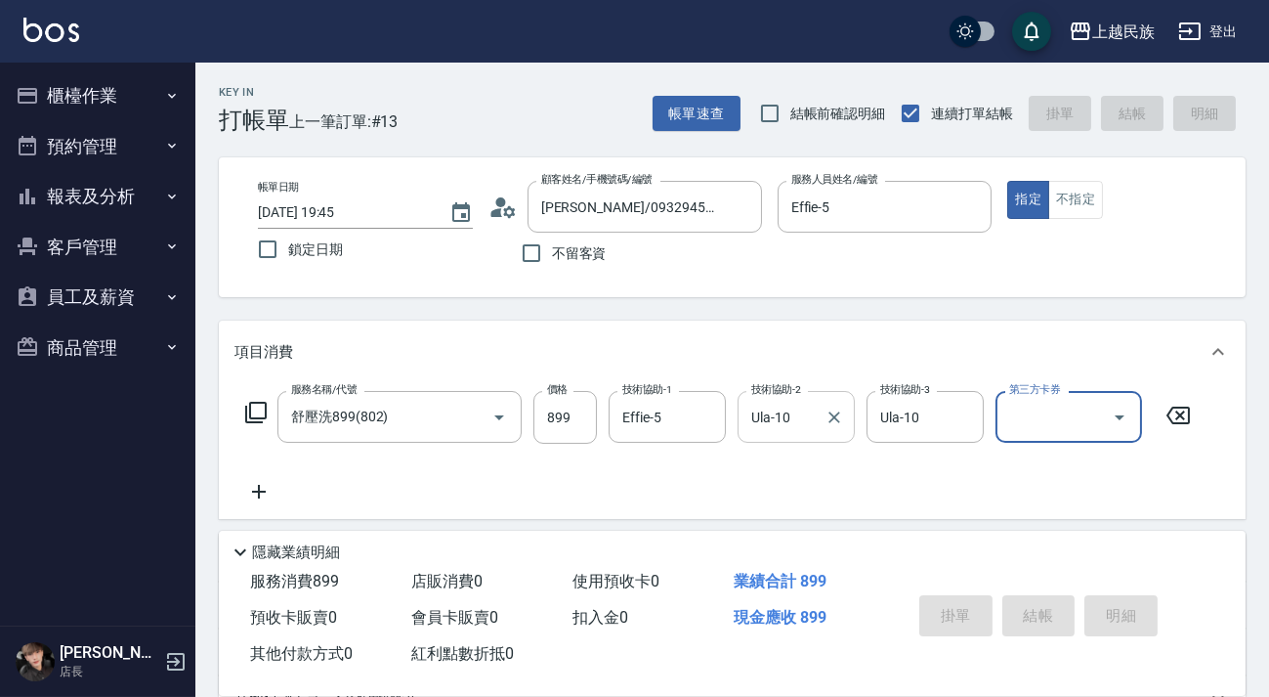
type input "[DATE] 19:46"
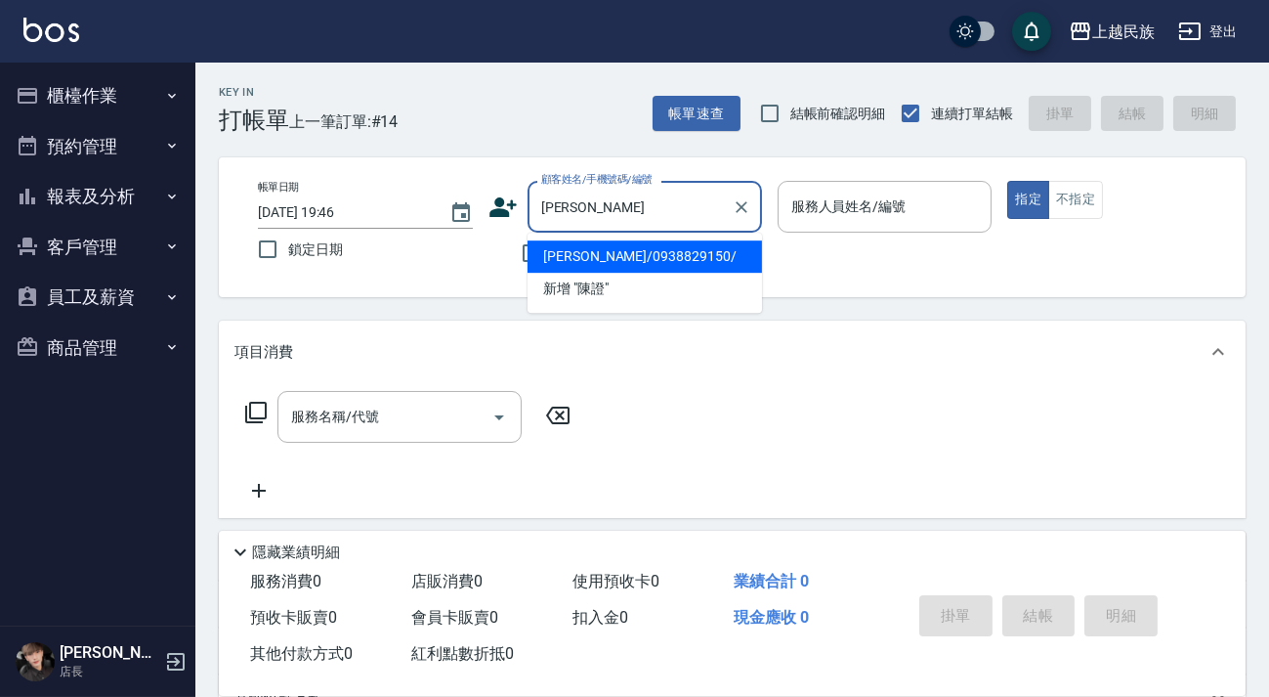
click at [647, 254] on li "[PERSON_NAME]/0938829150/" at bounding box center [645, 256] width 234 height 32
type input "[PERSON_NAME]/0938829150/"
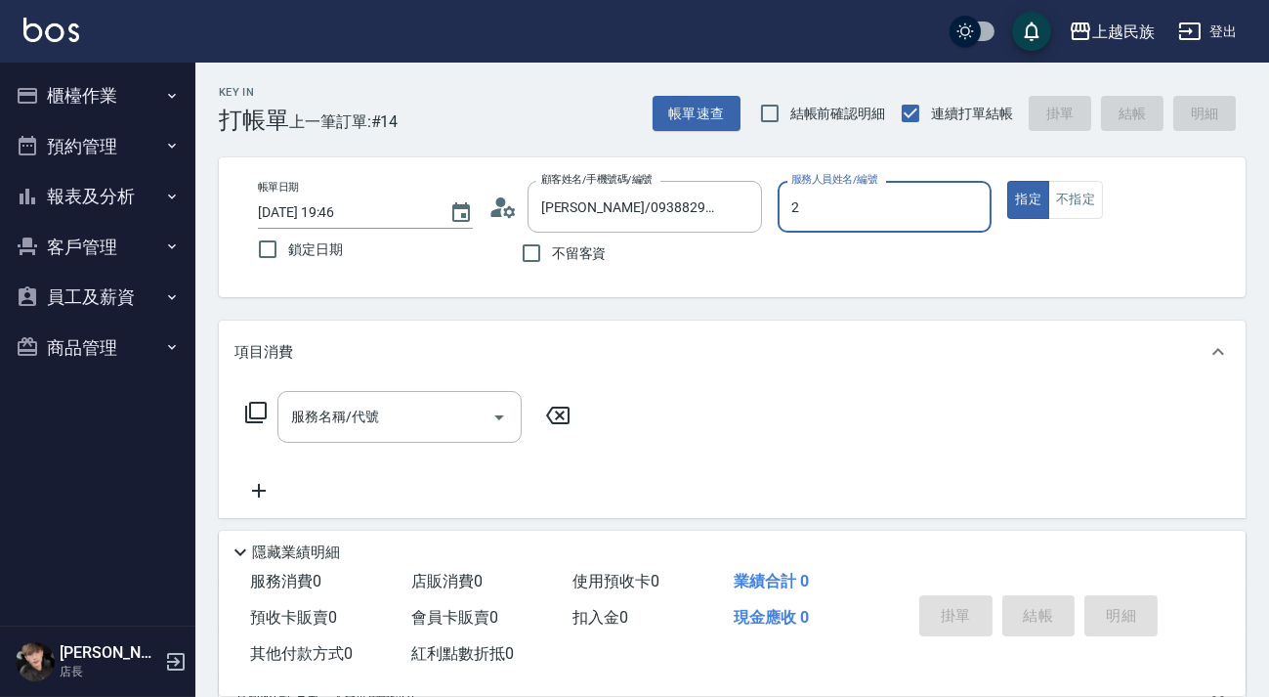
type input "[PERSON_NAME]-2"
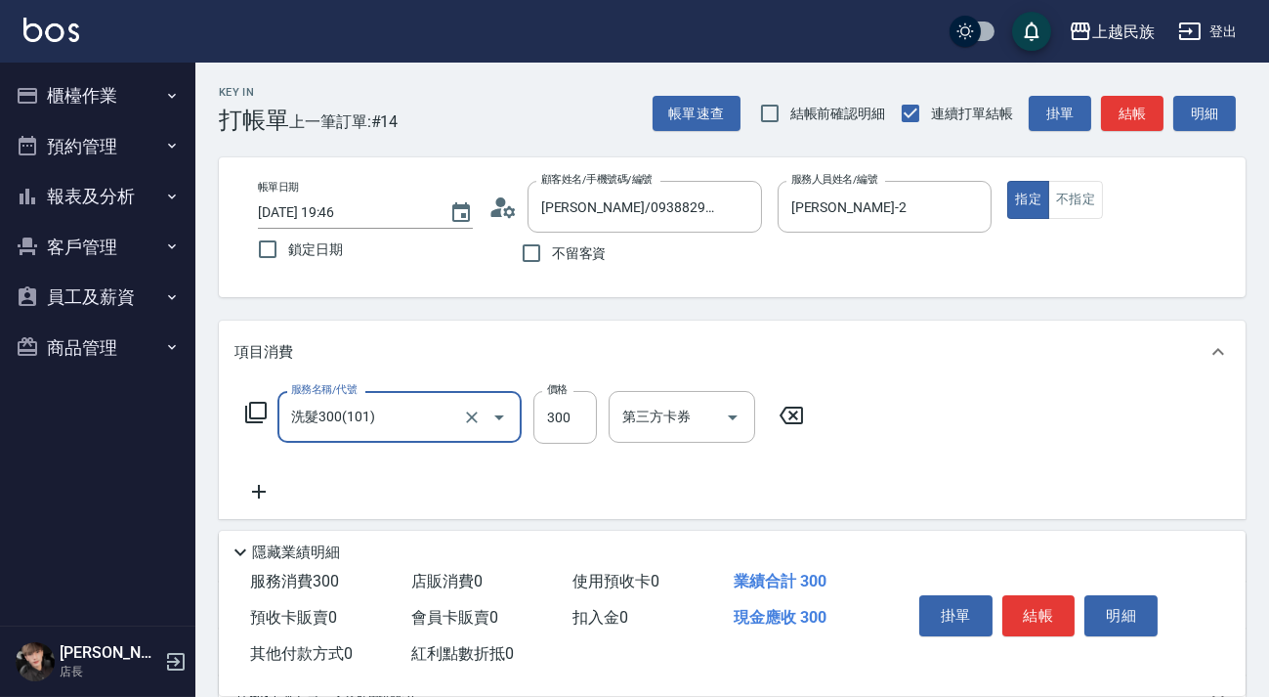
type input "洗髮300(101)"
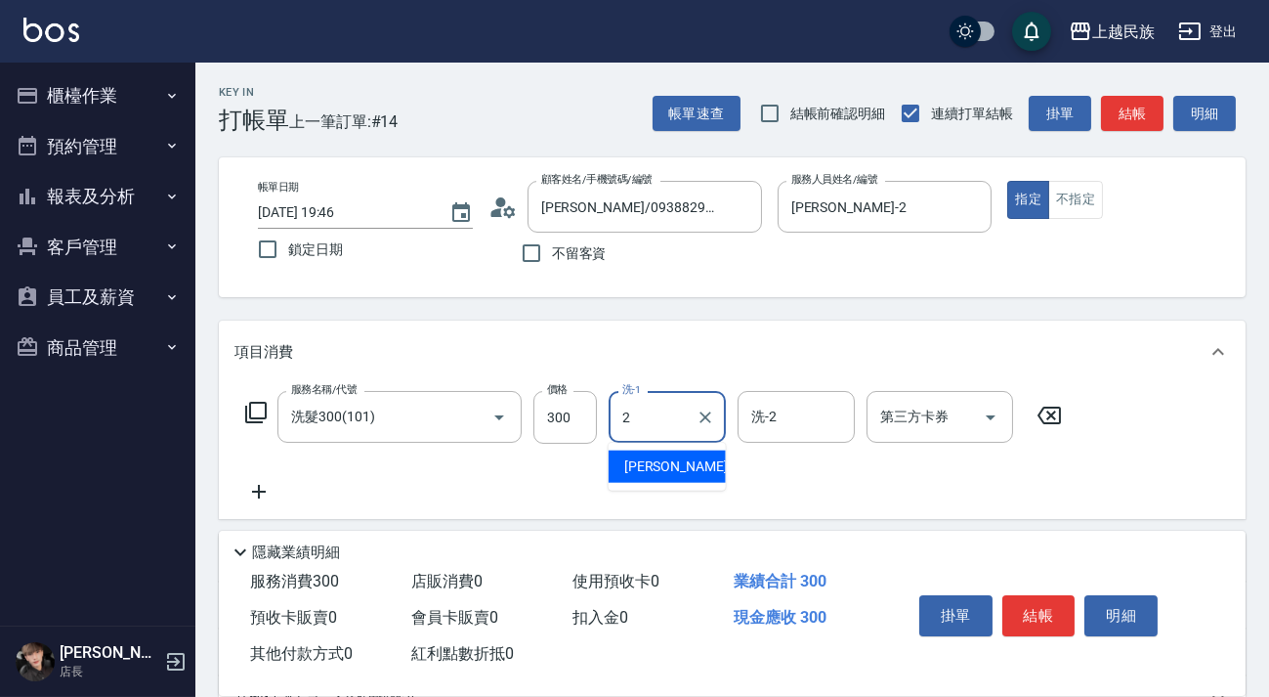
type input "[PERSON_NAME]-2"
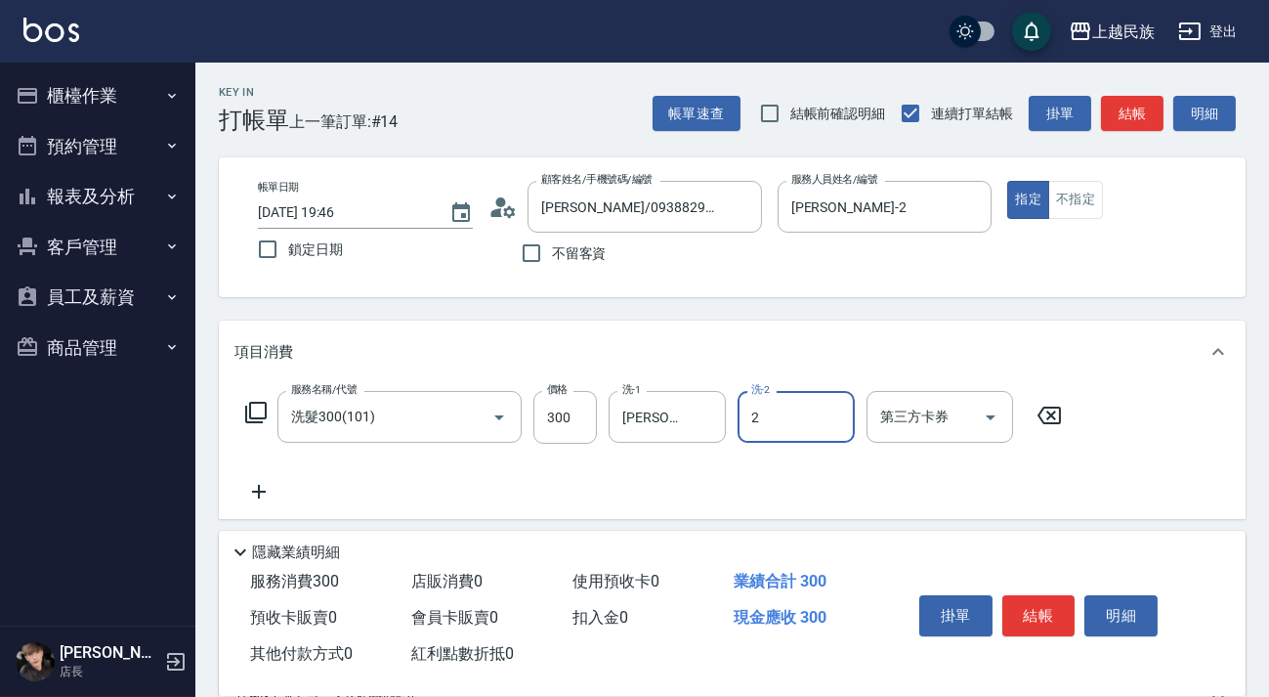
type input "[PERSON_NAME]-2"
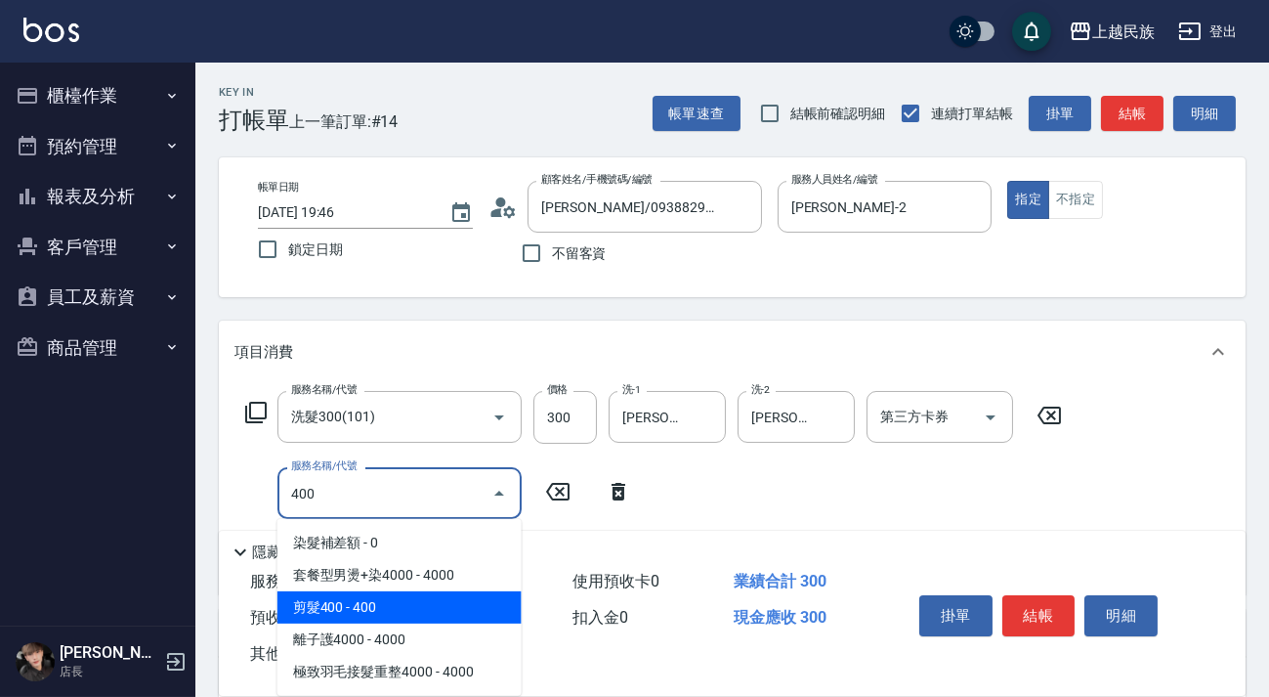
click at [440, 616] on span "剪髮400 - 400" at bounding box center [399, 607] width 244 height 32
type input "剪髮400(303)"
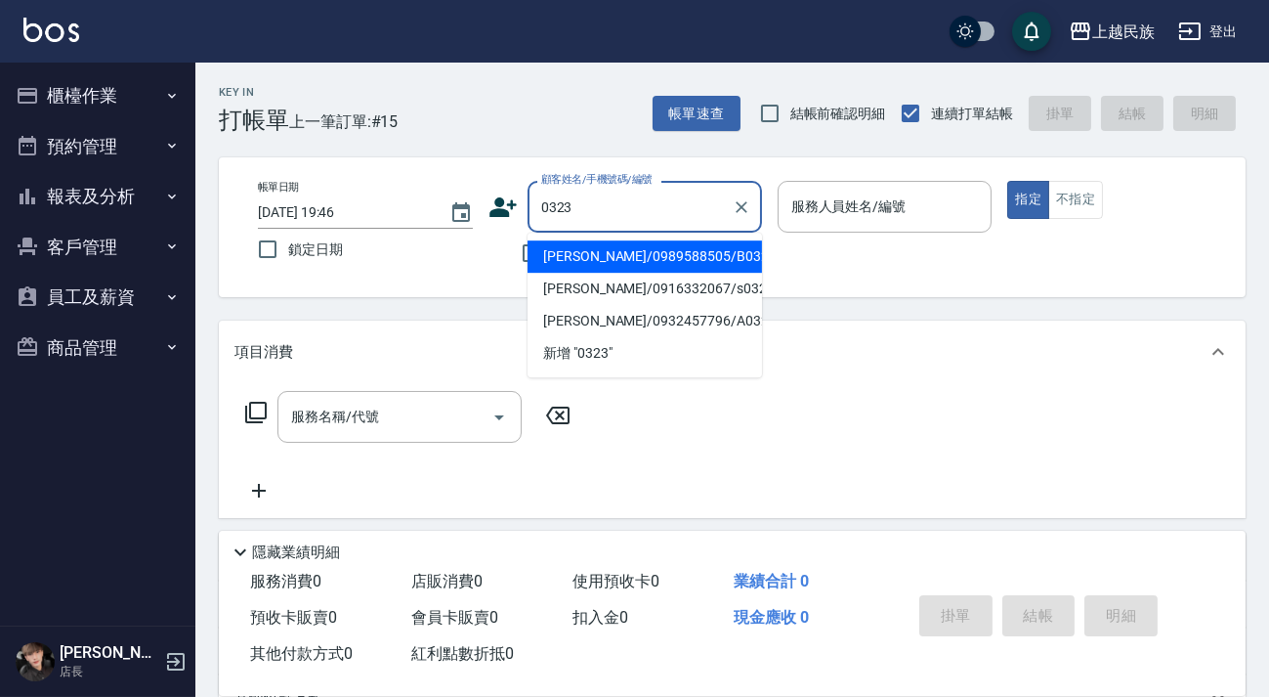
click at [655, 266] on li "[PERSON_NAME]/0989588505/B032321" at bounding box center [645, 256] width 234 height 32
type input "[PERSON_NAME]/0989588505/B032321"
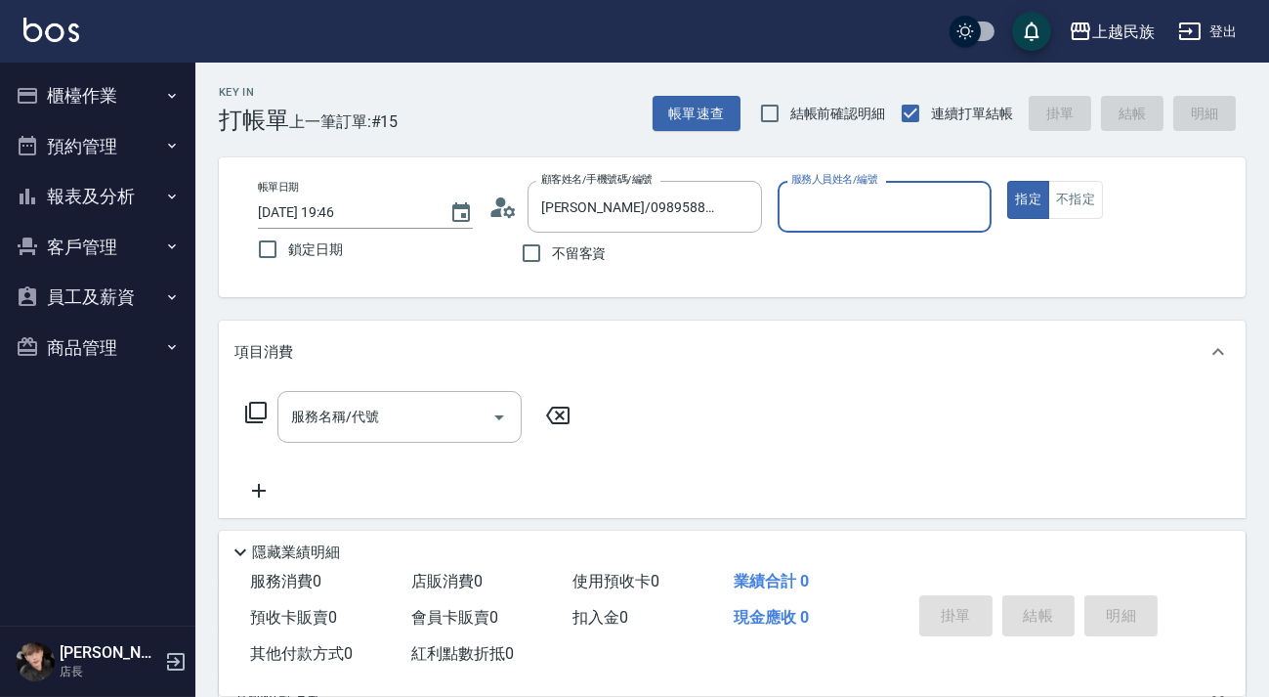
type input "Betty-11"
click at [1007, 181] on button "指定" at bounding box center [1028, 200] width 42 height 38
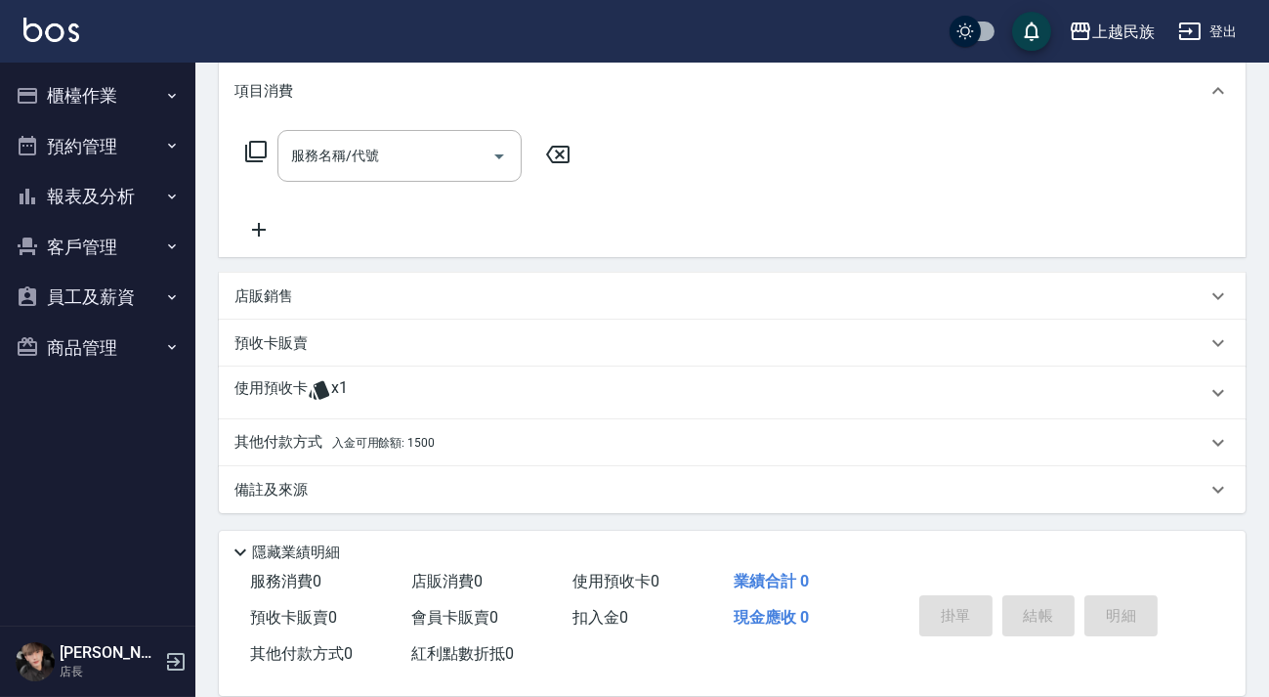
click at [471, 376] on div "使用預收卡 x1" at bounding box center [732, 392] width 1027 height 53
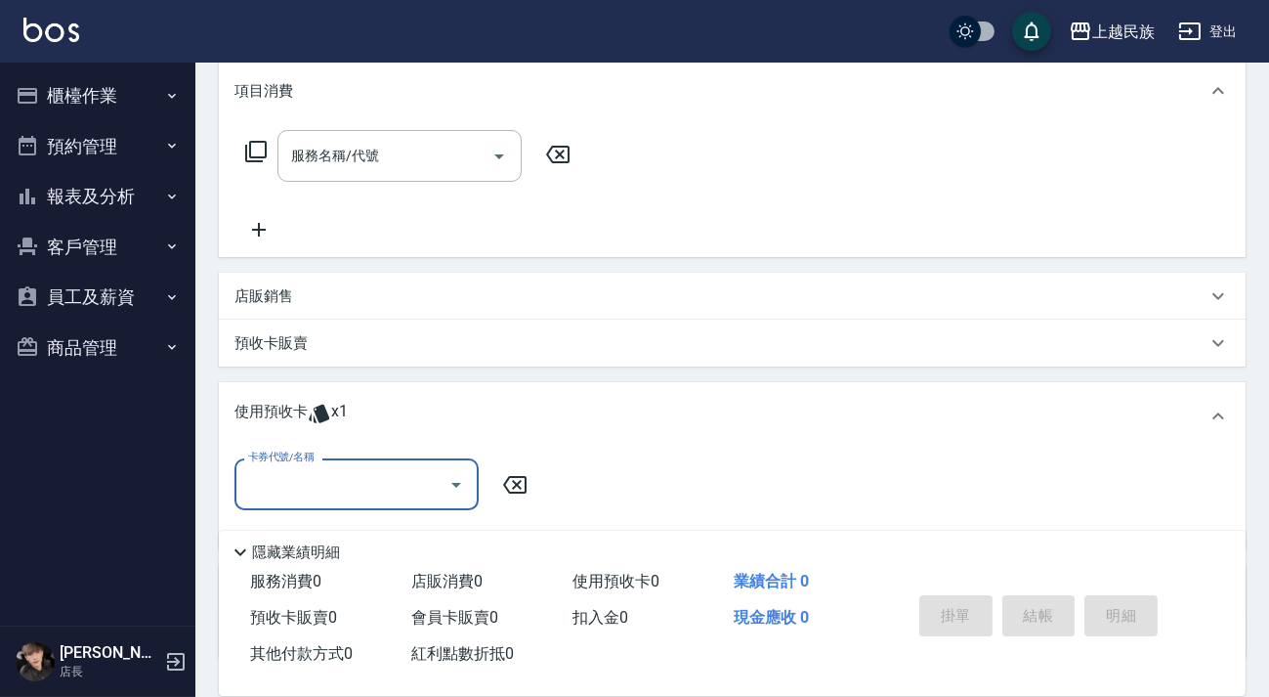
scroll to position [404, 0]
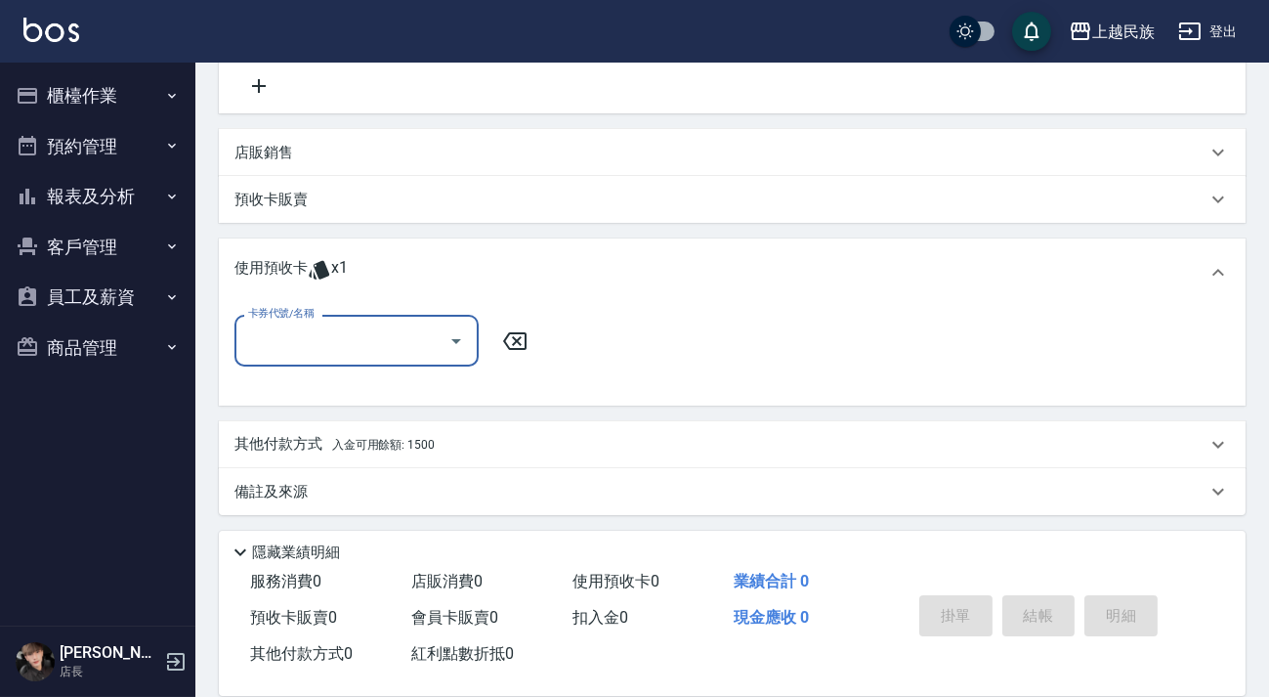
drag, startPoint x: 429, startPoint y: 339, endPoint x: 442, endPoint y: 353, distance: 18.7
click at [429, 338] on input "卡券代號/名稱" at bounding box center [341, 340] width 197 height 34
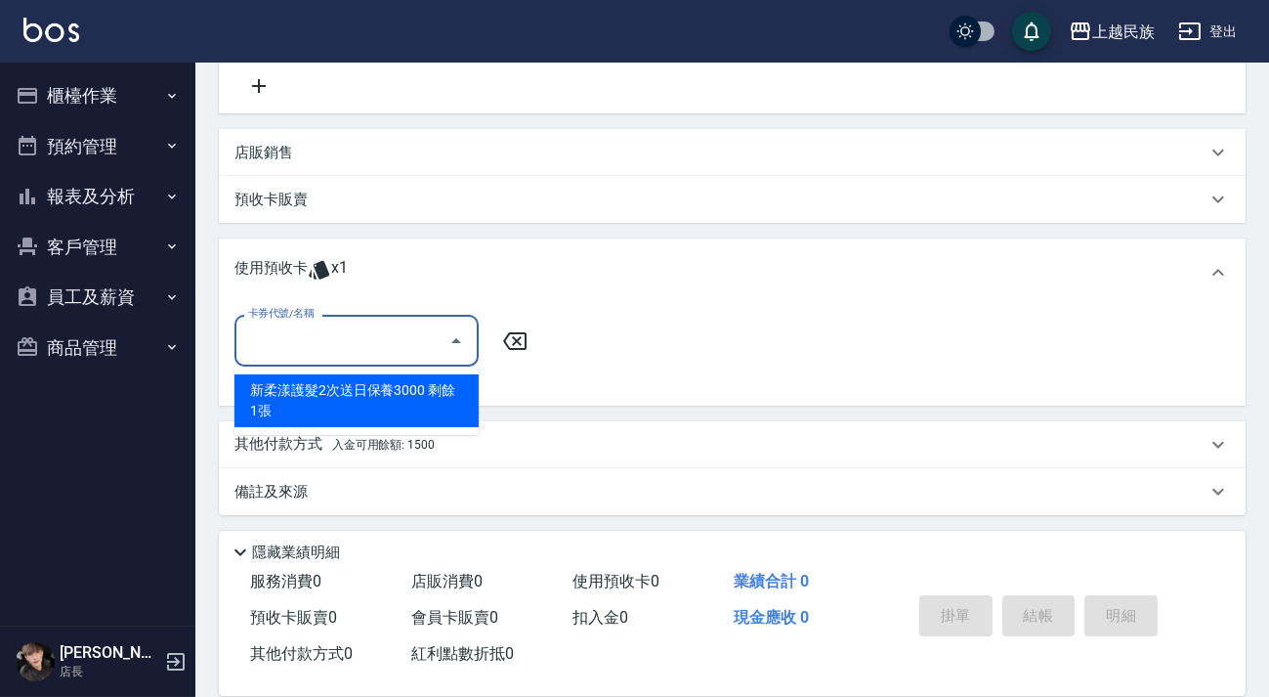
click at [439, 396] on div "新柔漾護髮2次送日保養3000 剩餘1張" at bounding box center [356, 400] width 244 height 53
type input "新柔漾護髮2次送日保養3000"
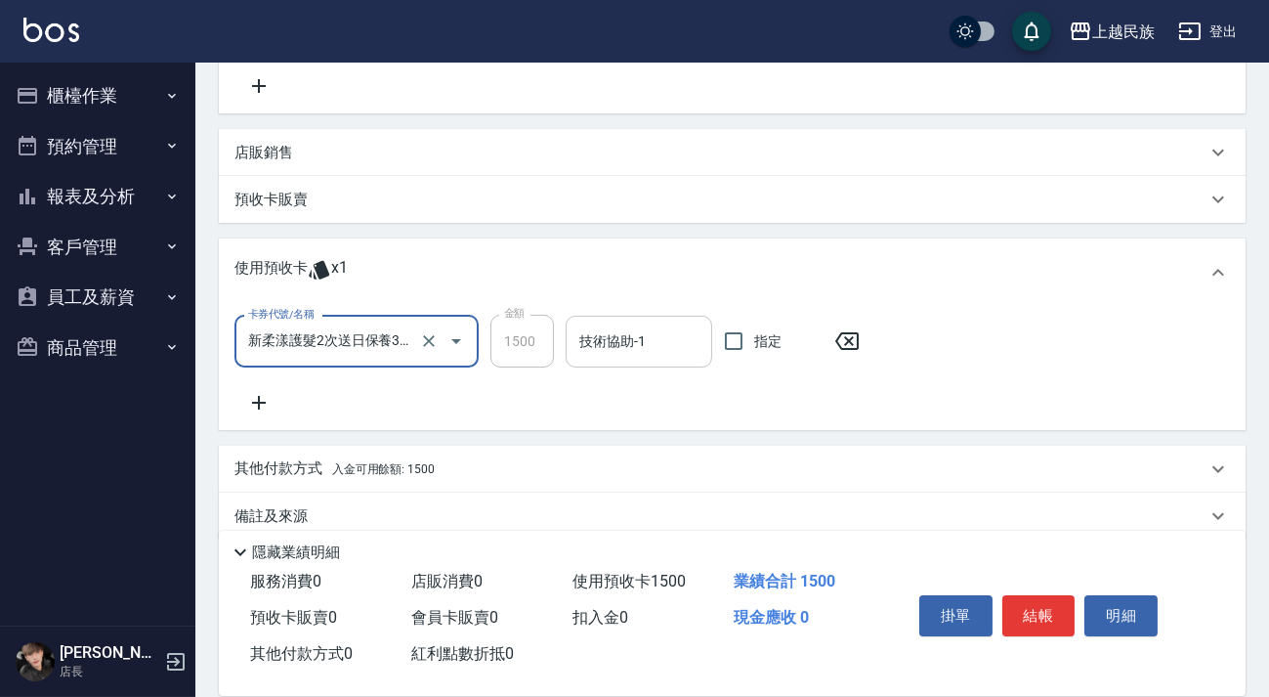
click at [613, 339] on div "技術協助-1 技術協助-1" at bounding box center [639, 342] width 147 height 52
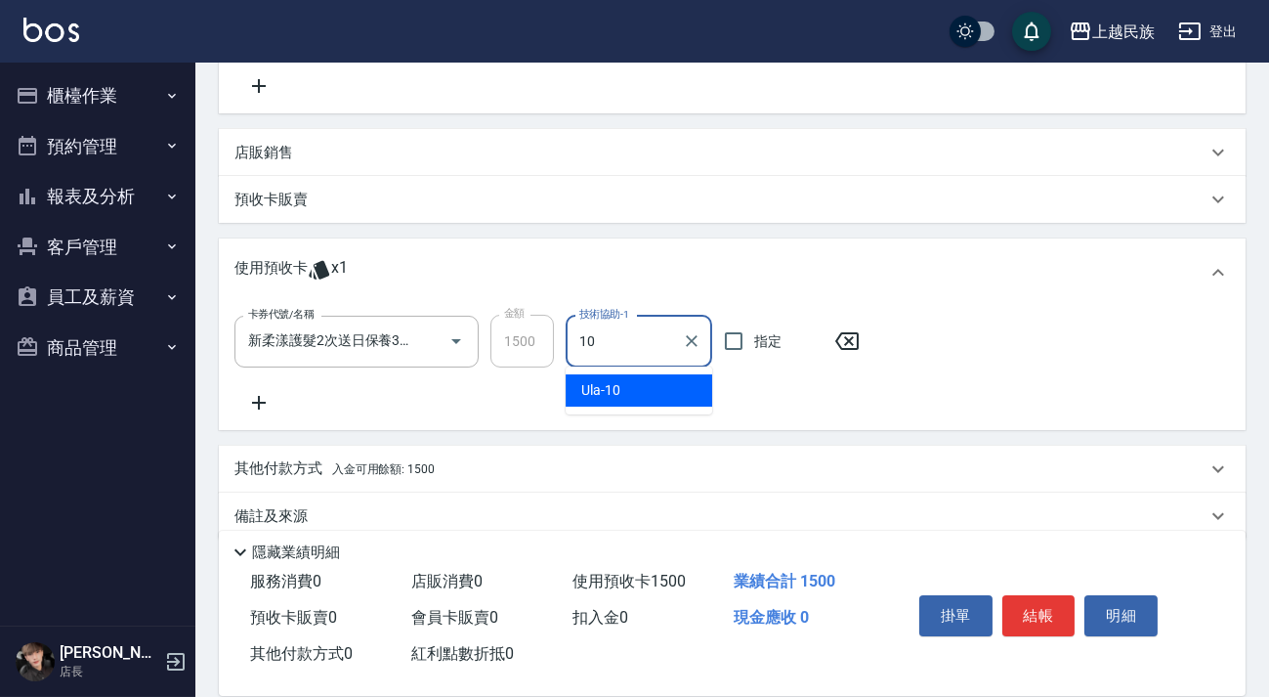
type input "Ula-10"
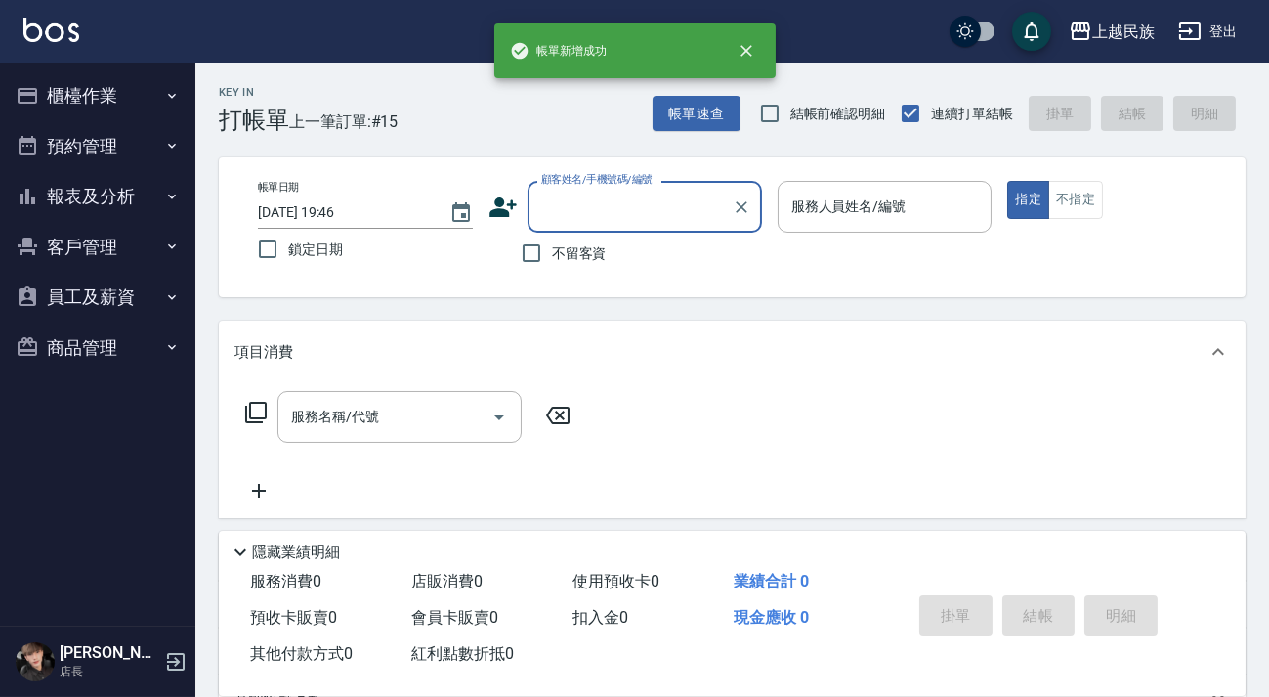
scroll to position [0, 0]
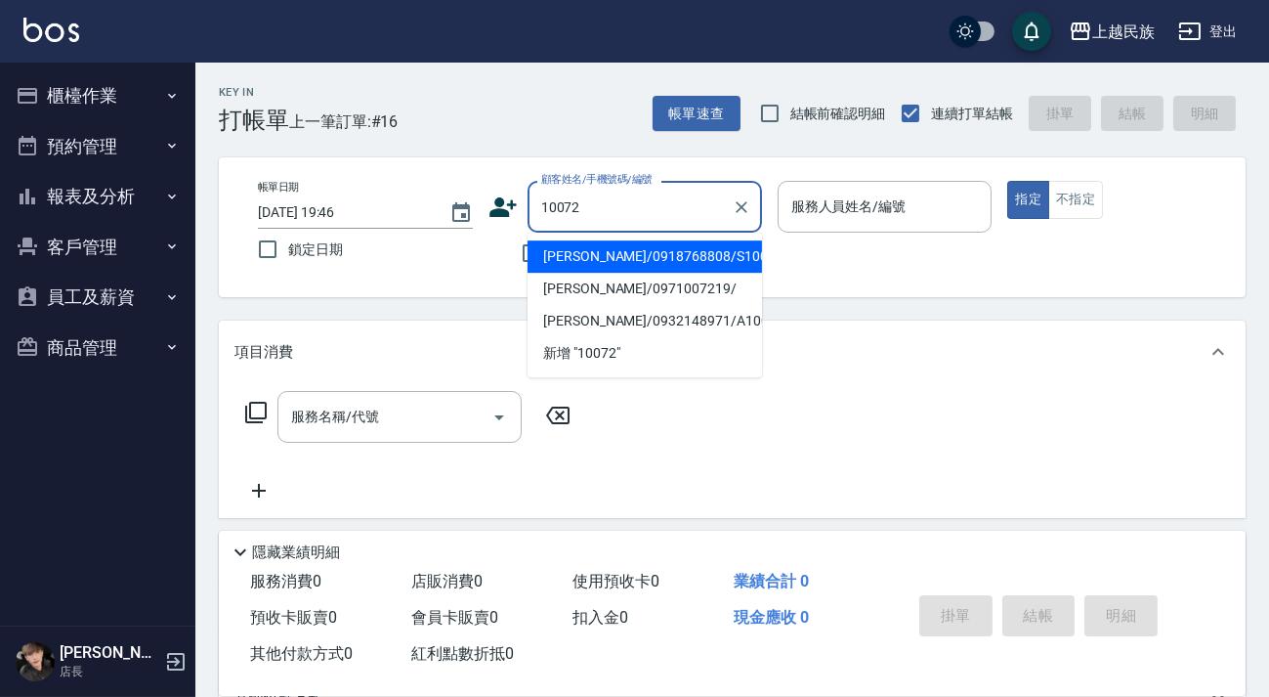
click at [675, 251] on li "[PERSON_NAME]/0918768808/S100722" at bounding box center [645, 256] width 234 height 32
type input "[PERSON_NAME]/0918768808/S100722"
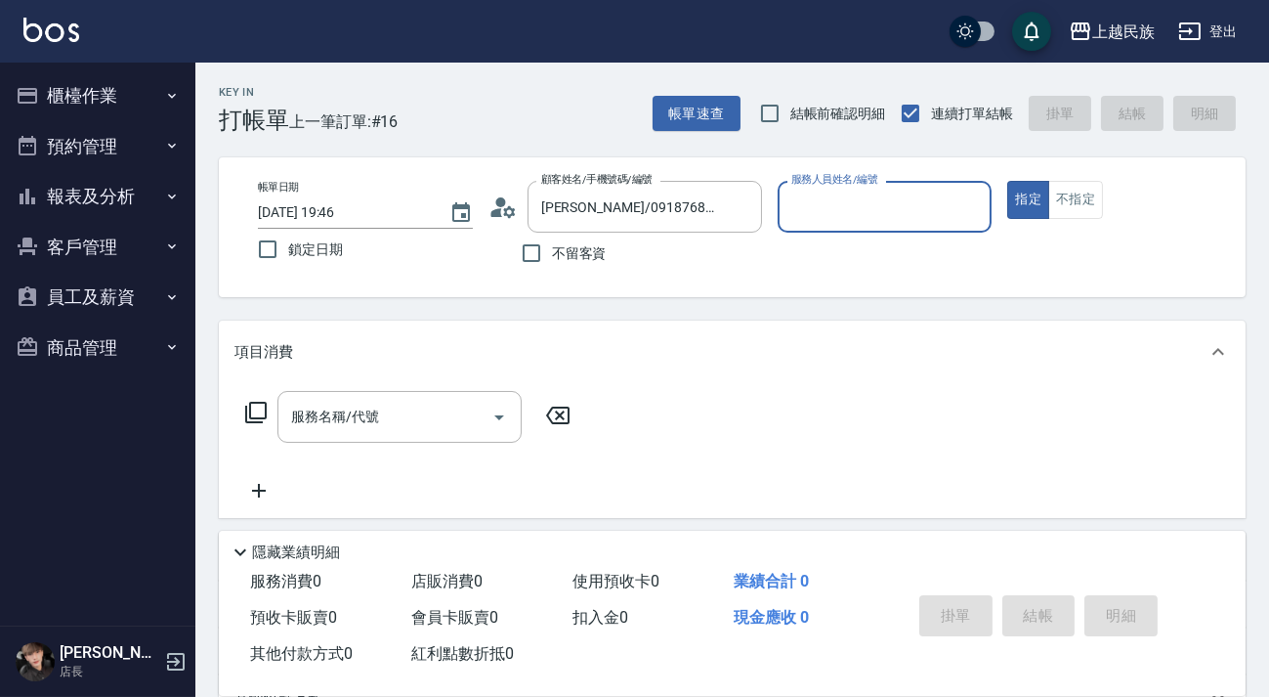
type input "Stella-8"
click at [1007, 181] on button "指定" at bounding box center [1028, 200] width 42 height 38
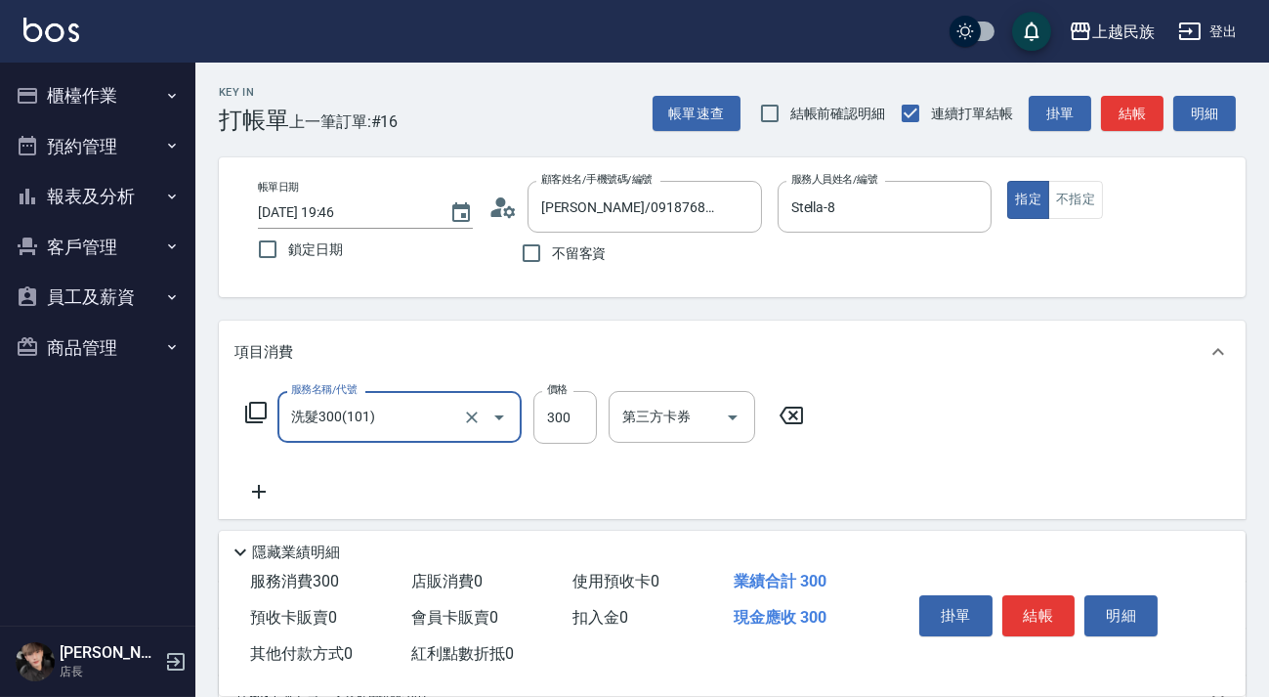
type input "洗髮300(101)"
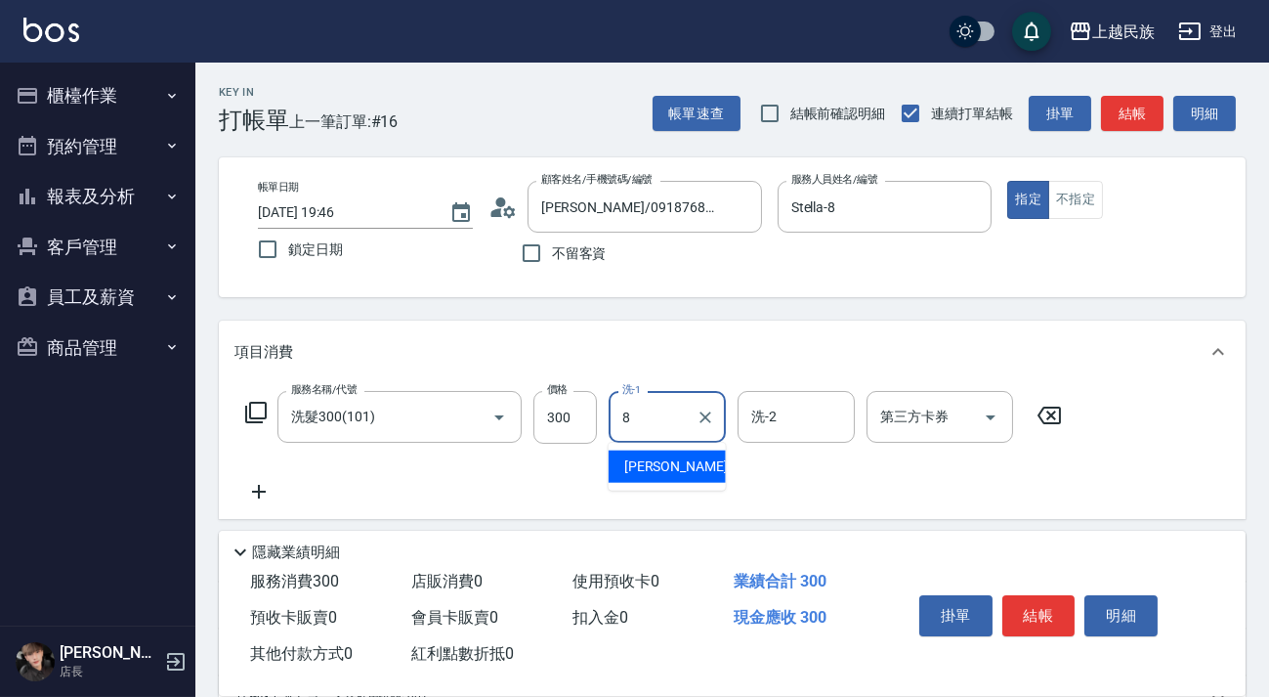
type input "Stella-8"
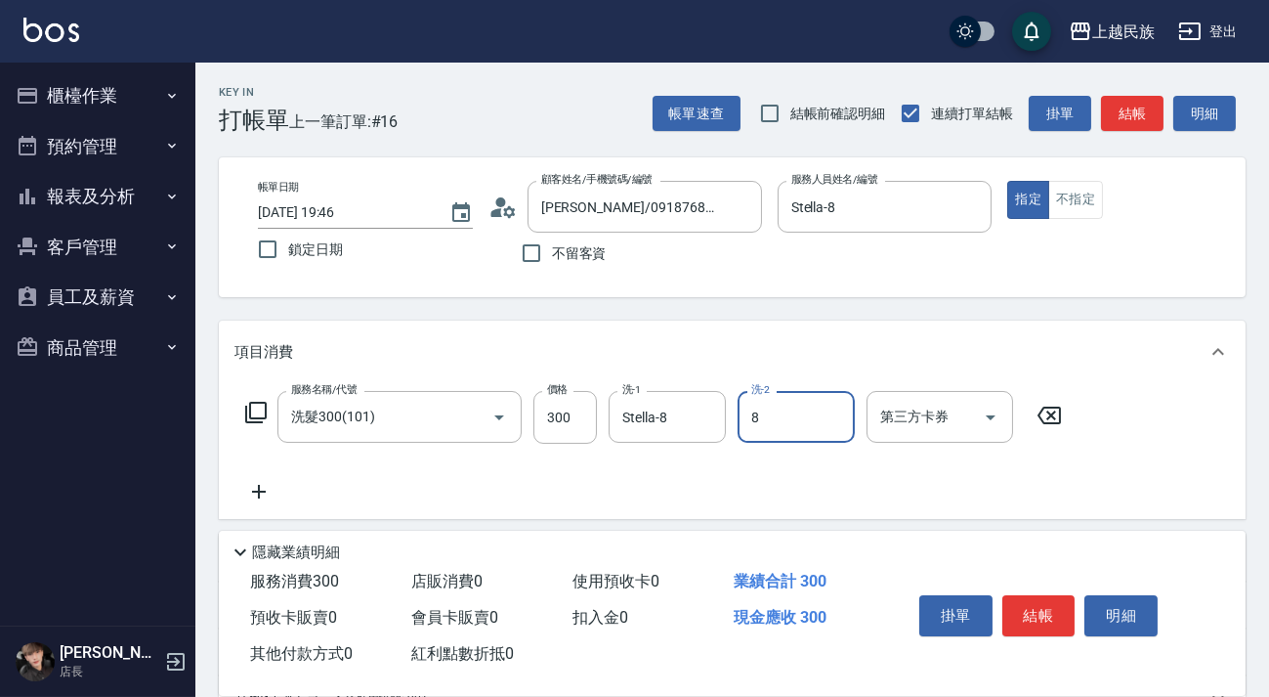
type input "Stella-8"
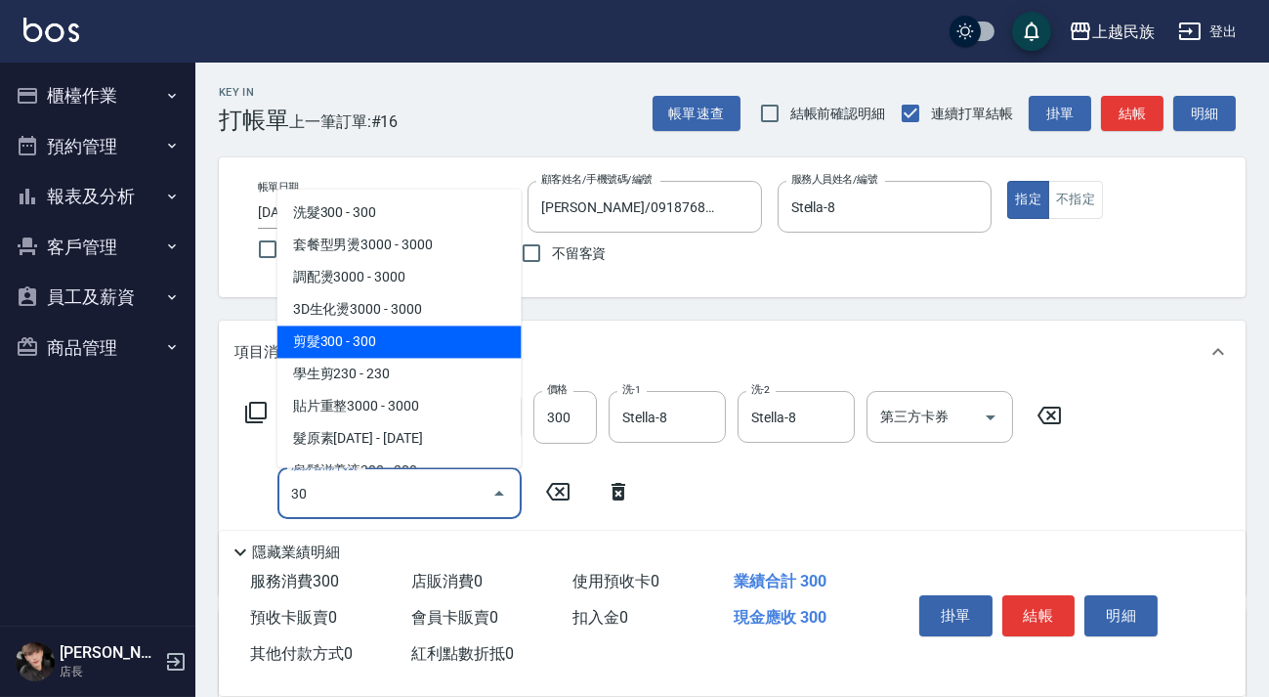
click at [471, 344] on span "剪髮300 - 300" at bounding box center [399, 341] width 244 height 32
type input "剪髮300(305)"
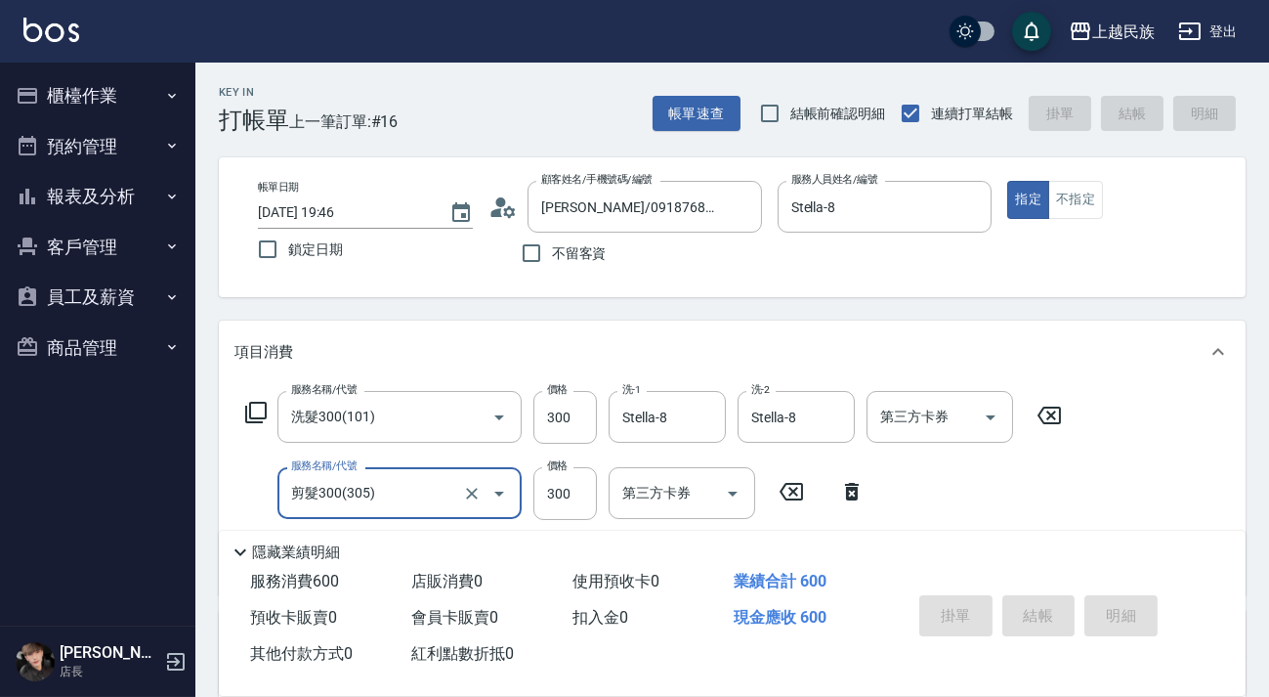
type input "[DATE] 19:47"
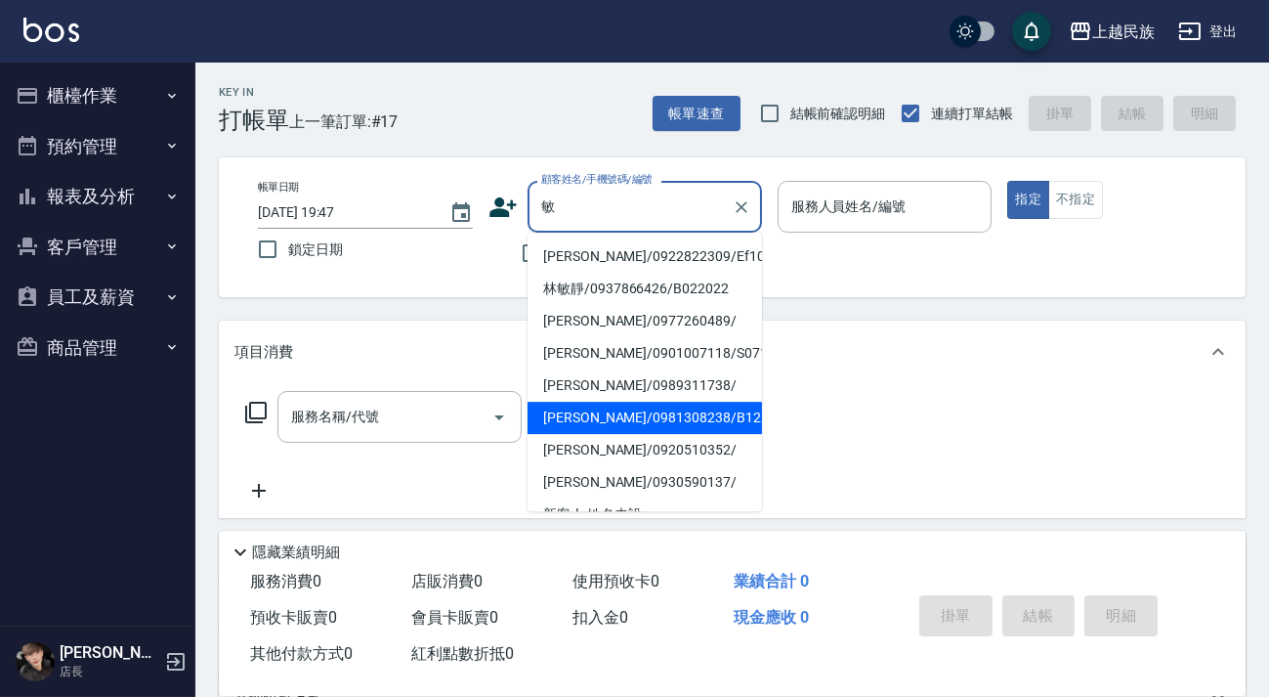
click at [688, 414] on li "[PERSON_NAME]/0981308238/B121021" at bounding box center [645, 418] width 234 height 32
type input "[PERSON_NAME]/0981308238/B121021"
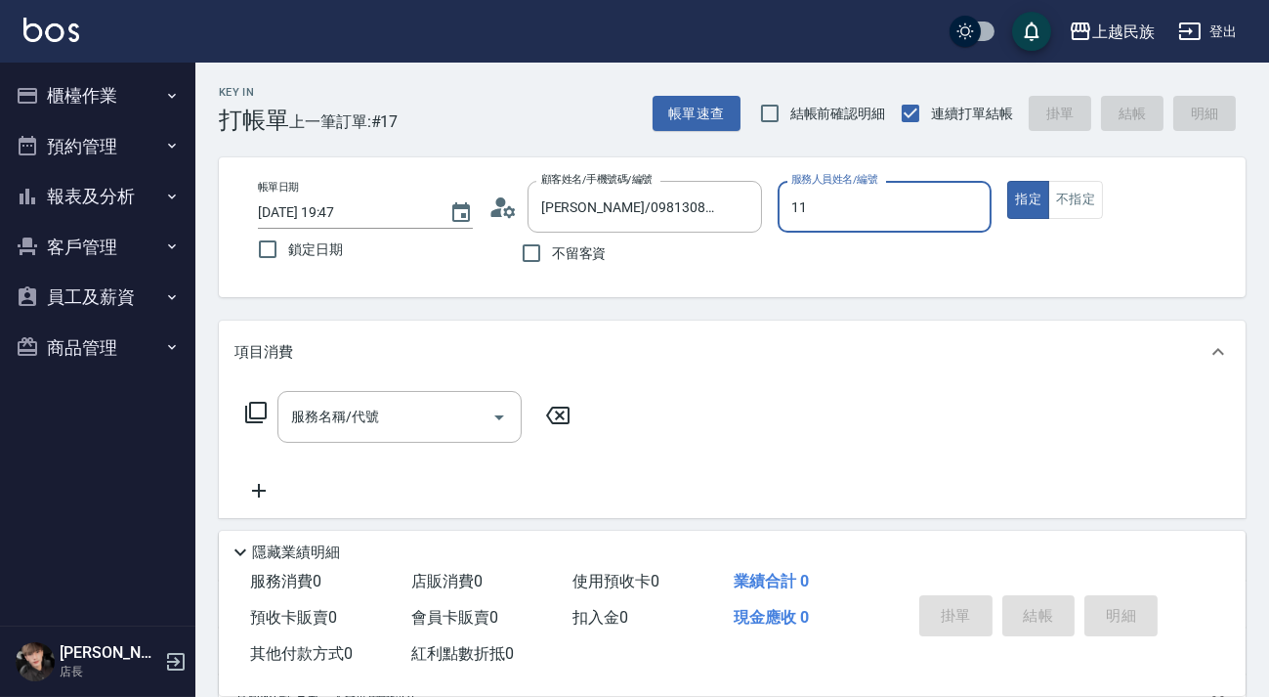
type input "Betty-11"
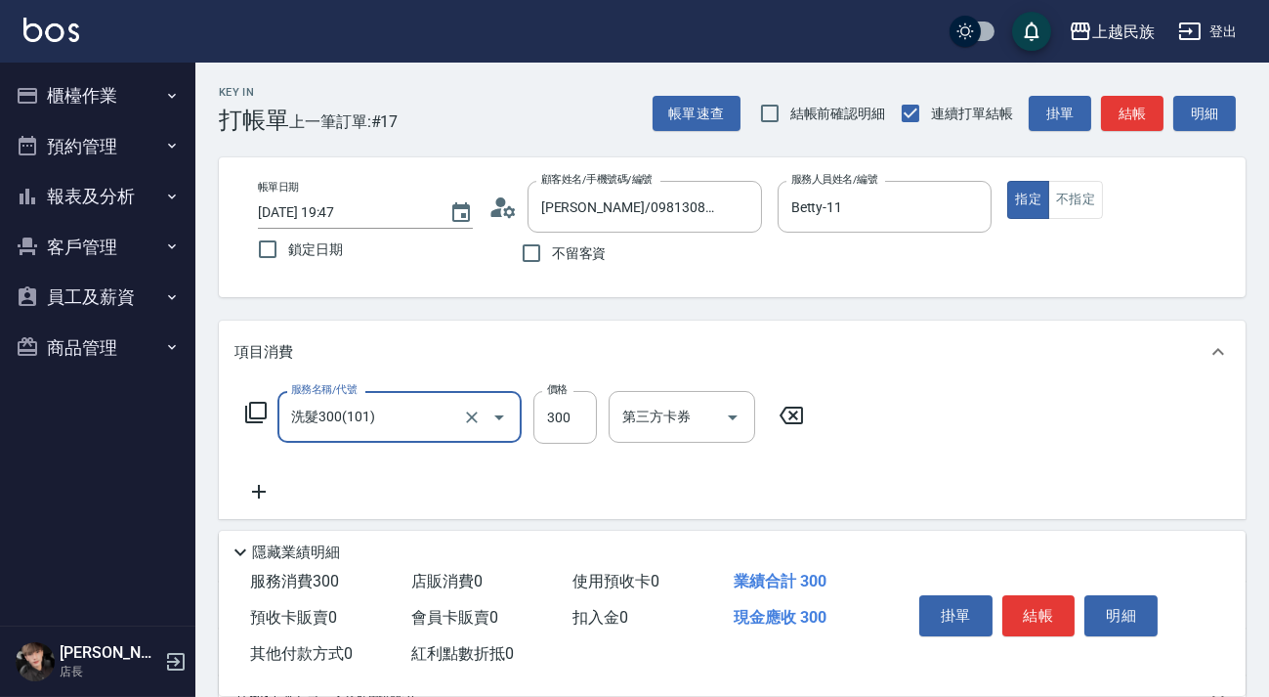
type input "洗髮300(101)"
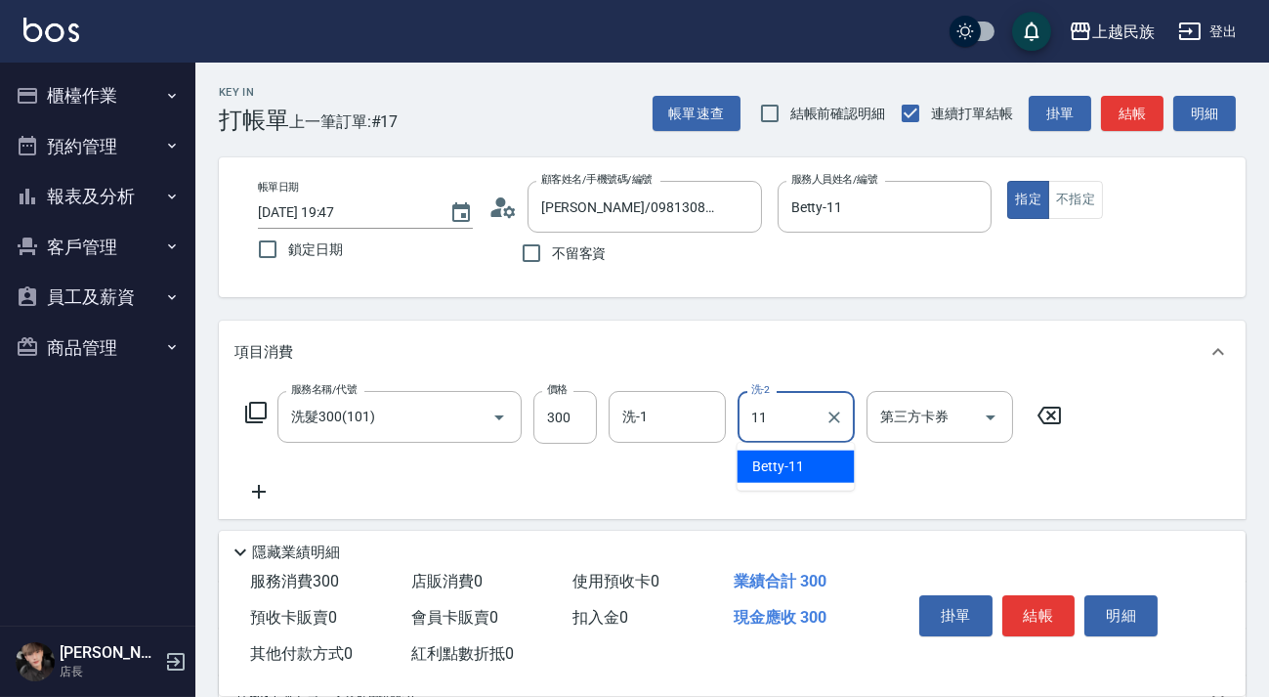
type input "Betty-11"
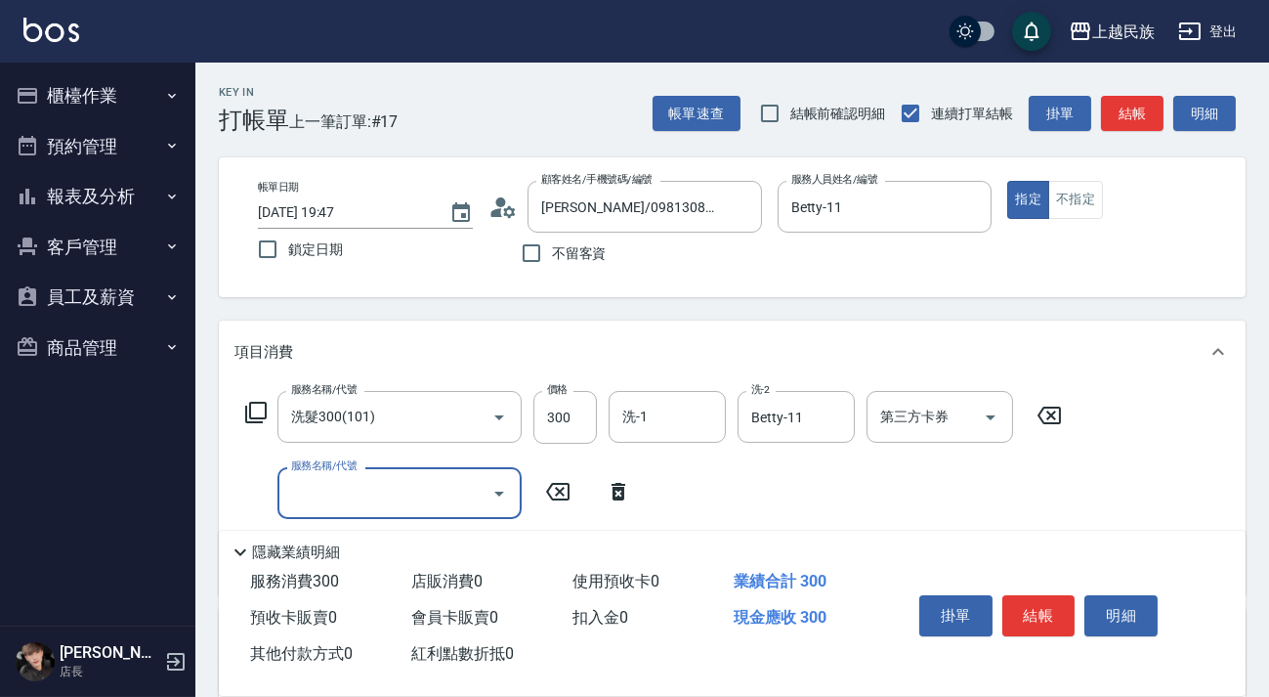
type input "8"
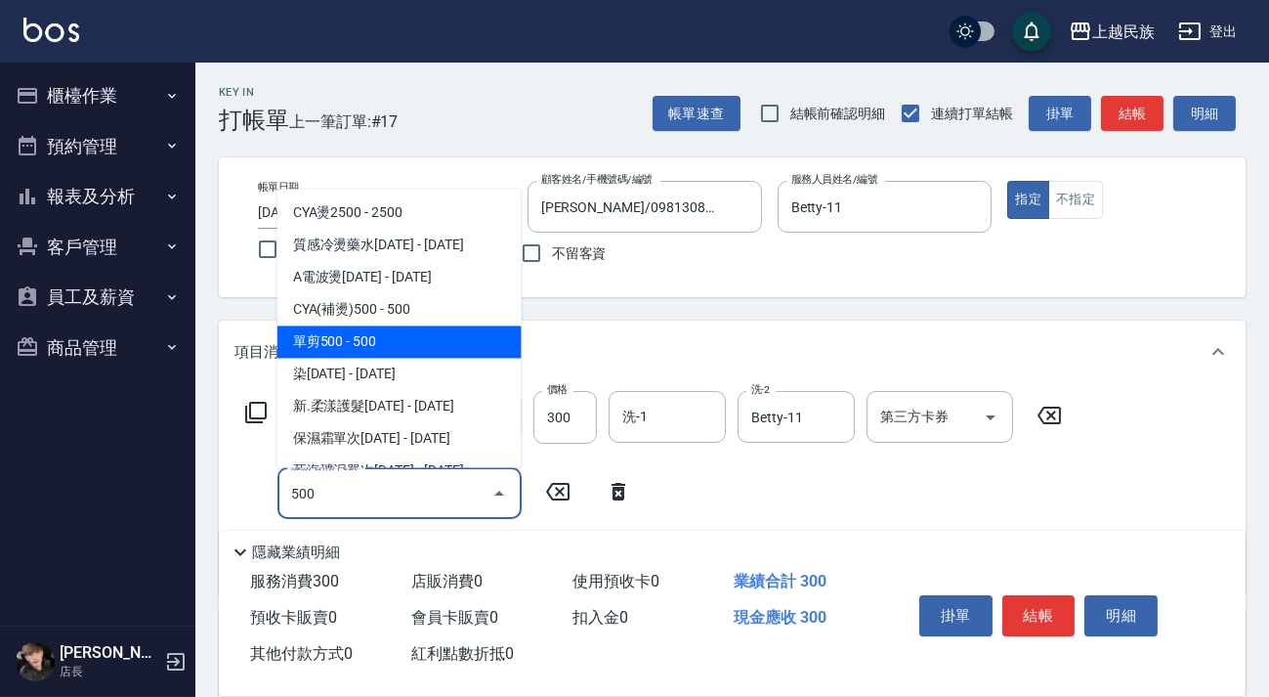
click at [422, 344] on span "單剪500 - 500" at bounding box center [399, 341] width 244 height 32
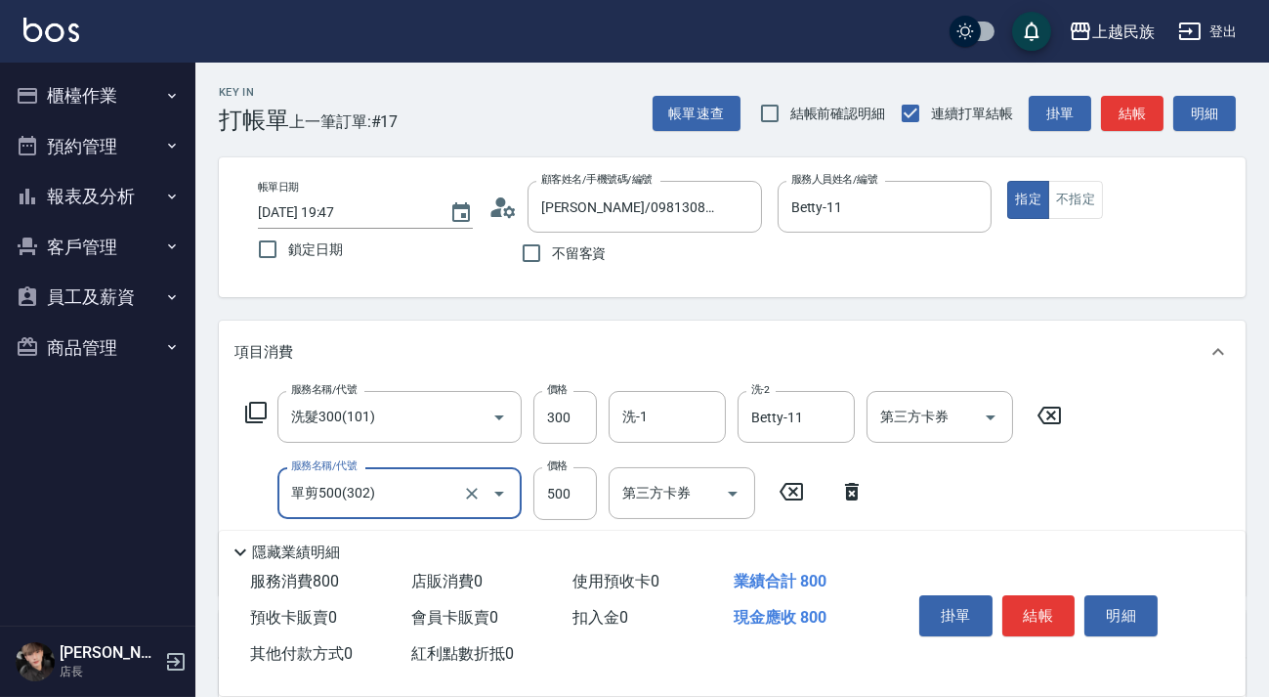
scroll to position [177, 0]
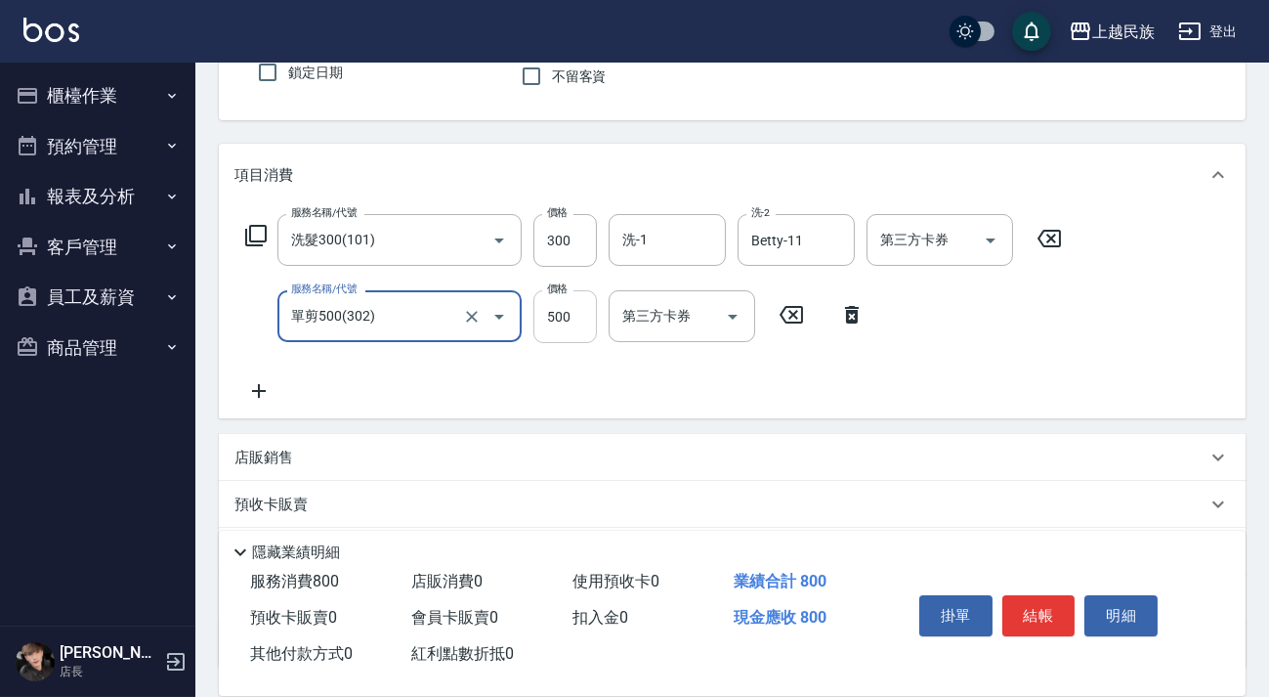
click at [554, 322] on input "500" at bounding box center [565, 316] width 64 height 53
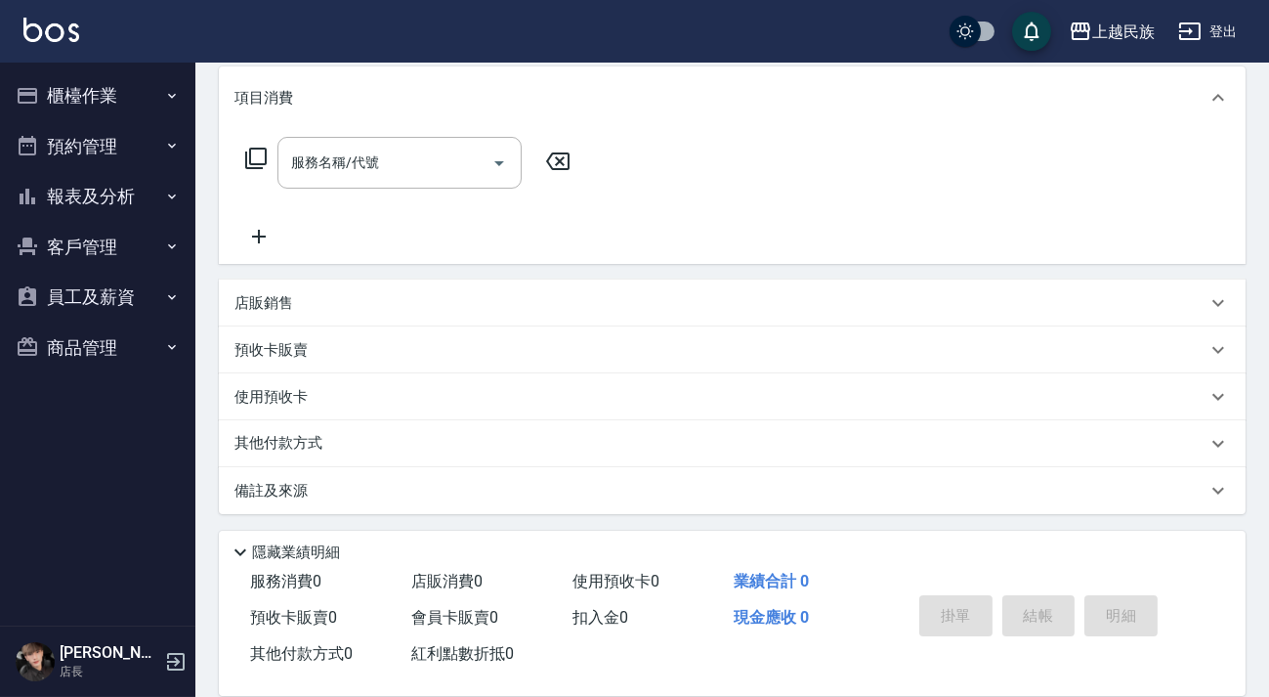
scroll to position [0, 0]
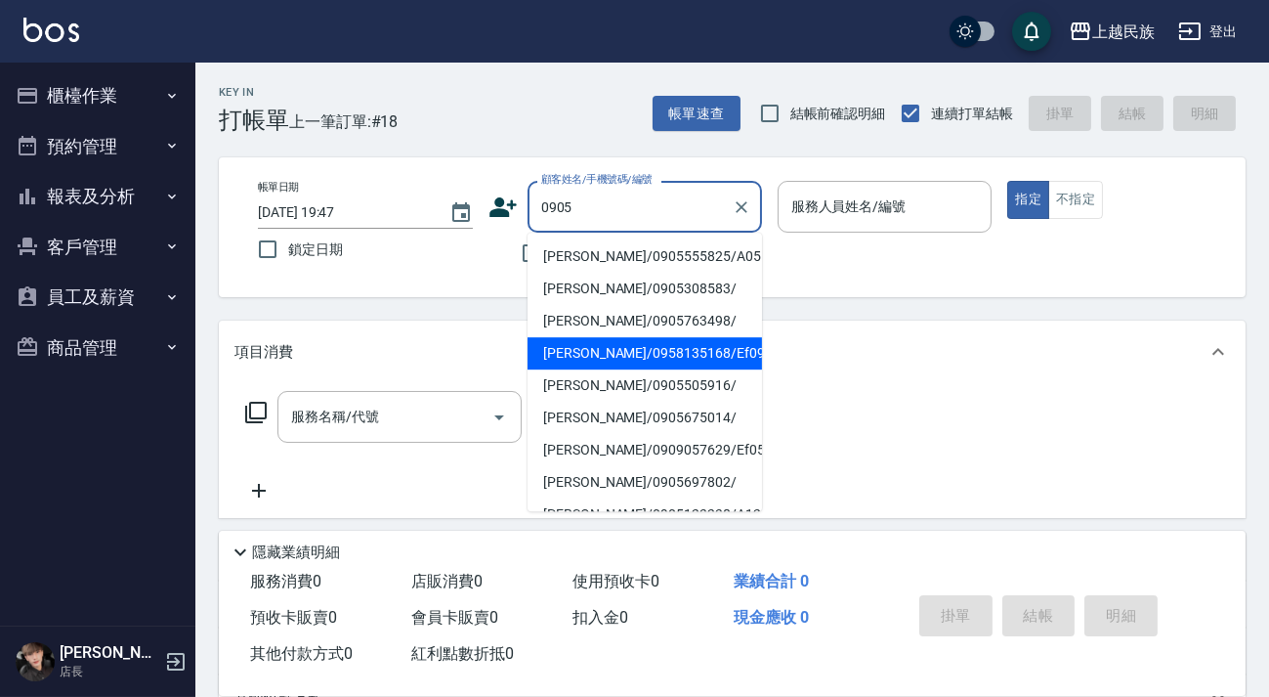
click at [679, 361] on li "[PERSON_NAME]/0958135168/Ef090521" at bounding box center [645, 353] width 234 height 32
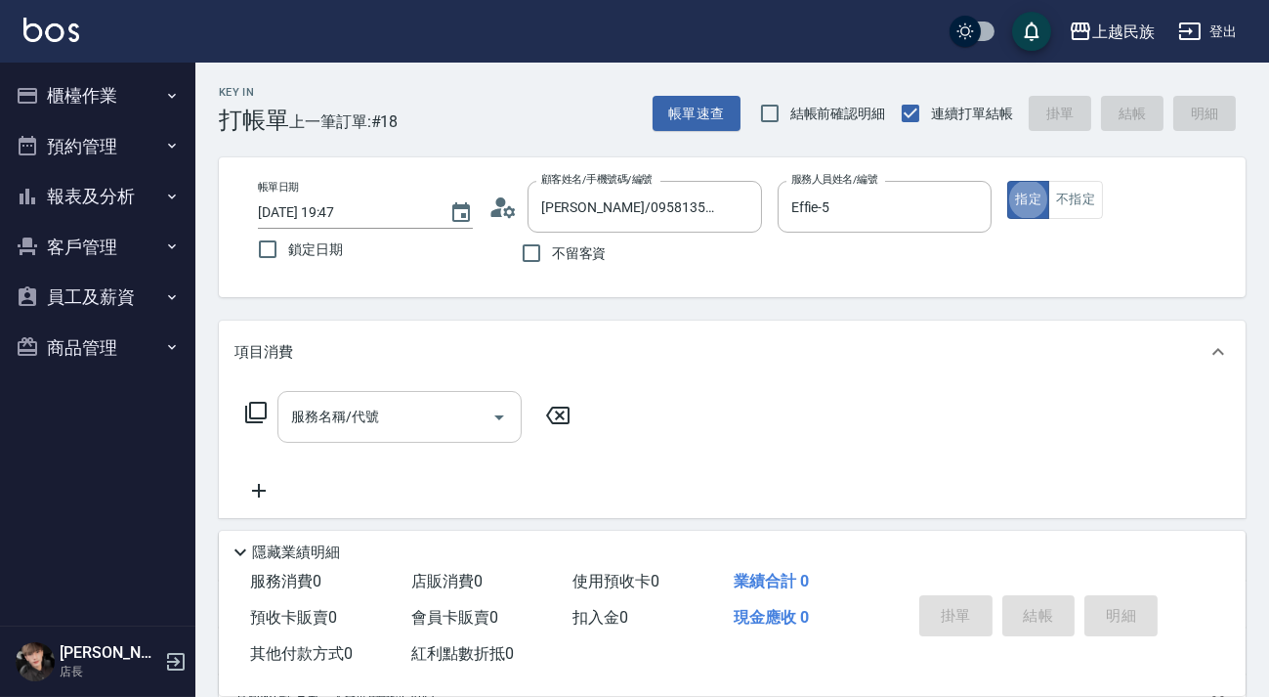
click at [372, 417] on div "服務名稱/代號 服務名稱/代號" at bounding box center [399, 417] width 244 height 52
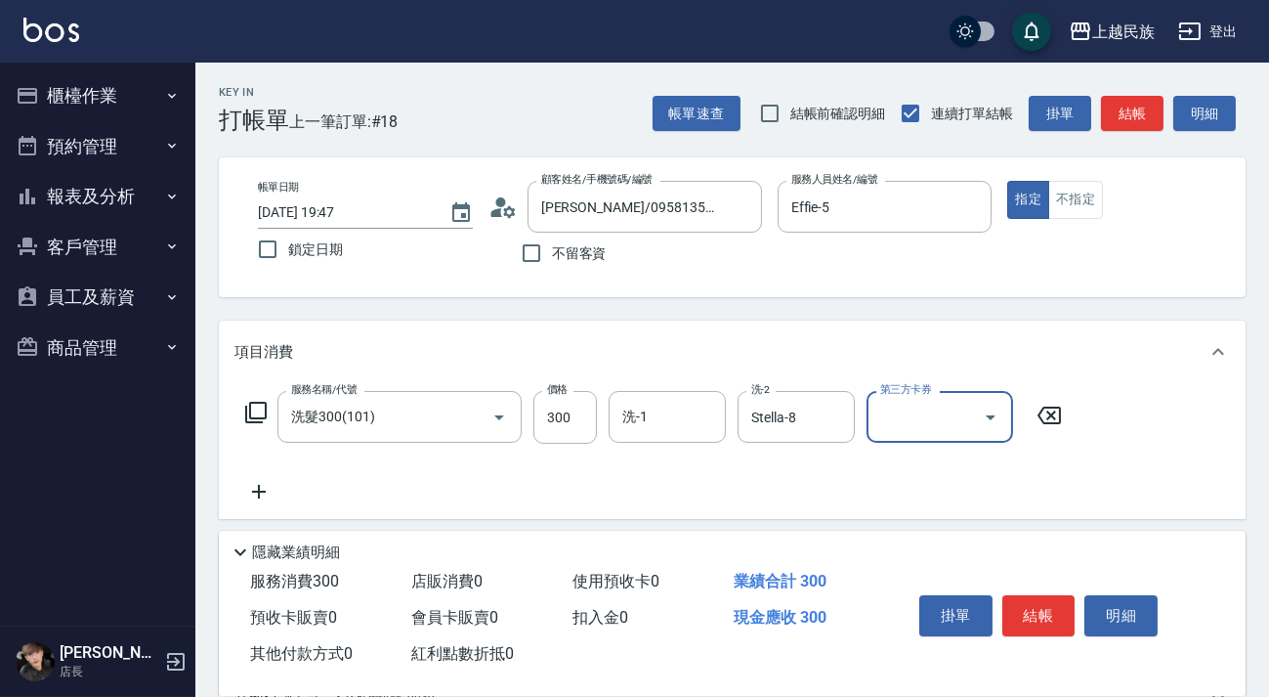
scroll to position [256, 0]
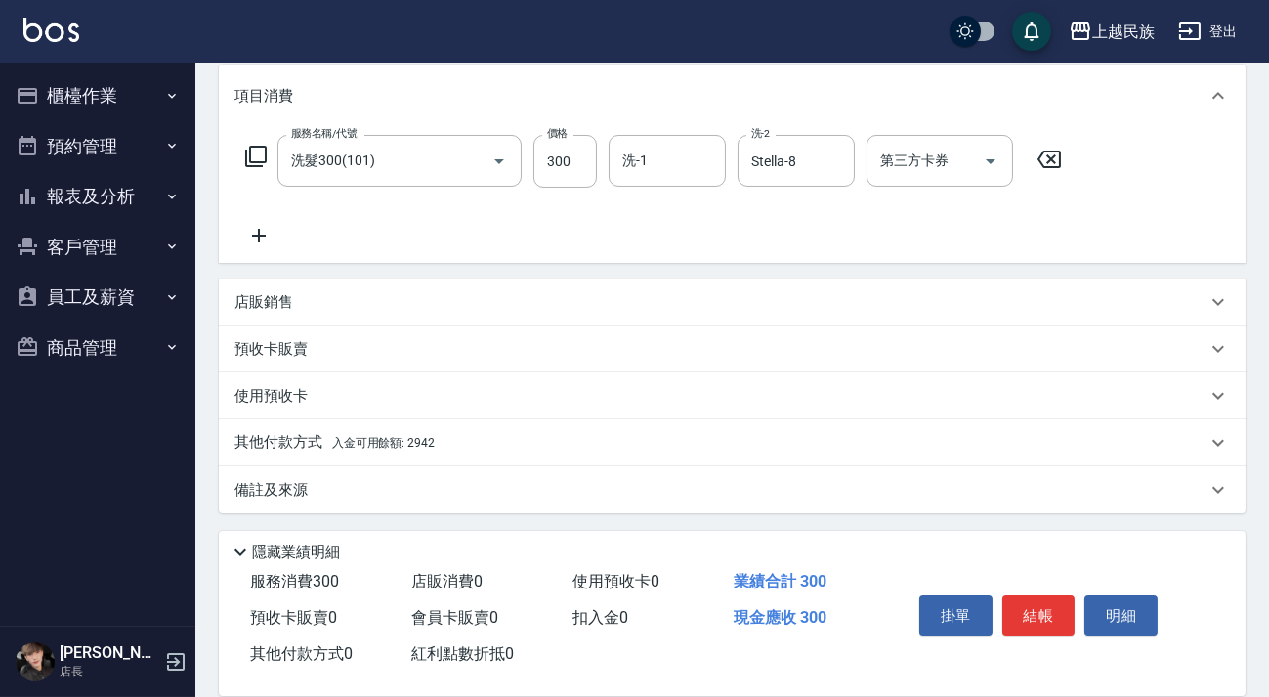
drag, startPoint x: 372, startPoint y: 432, endPoint x: 394, endPoint y: 419, distance: 25.0
click at [373, 432] on p "其他付款方式 入金可用餘額: 2942" at bounding box center [334, 442] width 200 height 21
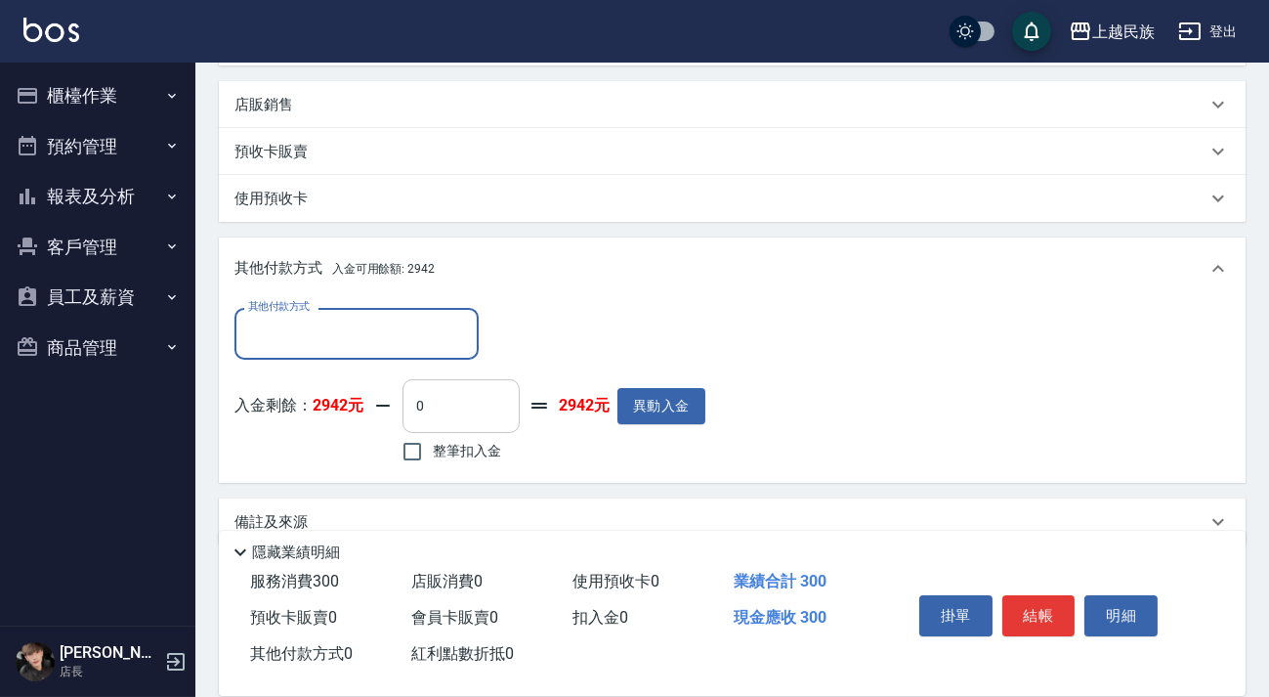
scroll to position [0, 0]
click at [448, 452] on span "整筆扣入金" at bounding box center [467, 451] width 68 height 21
click at [433, 452] on input "整筆扣入金" at bounding box center [412, 451] width 41 height 41
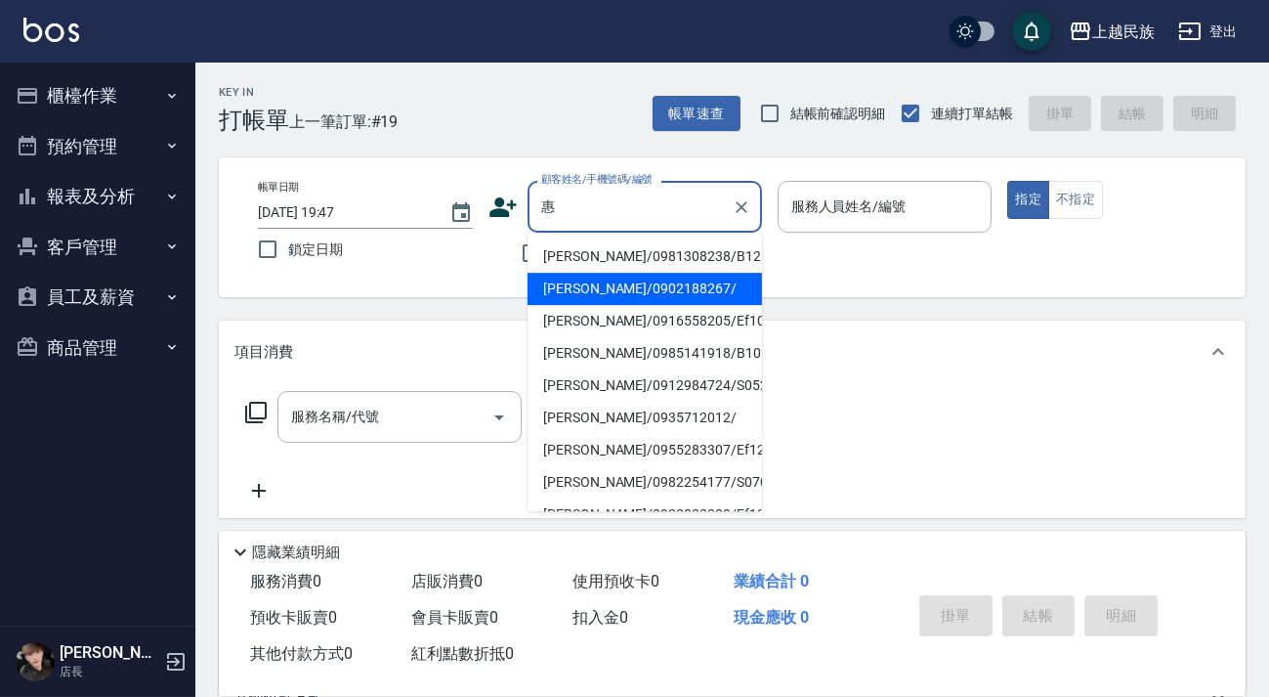
click at [684, 283] on li "[PERSON_NAME]/0902188267/" at bounding box center [645, 289] width 234 height 32
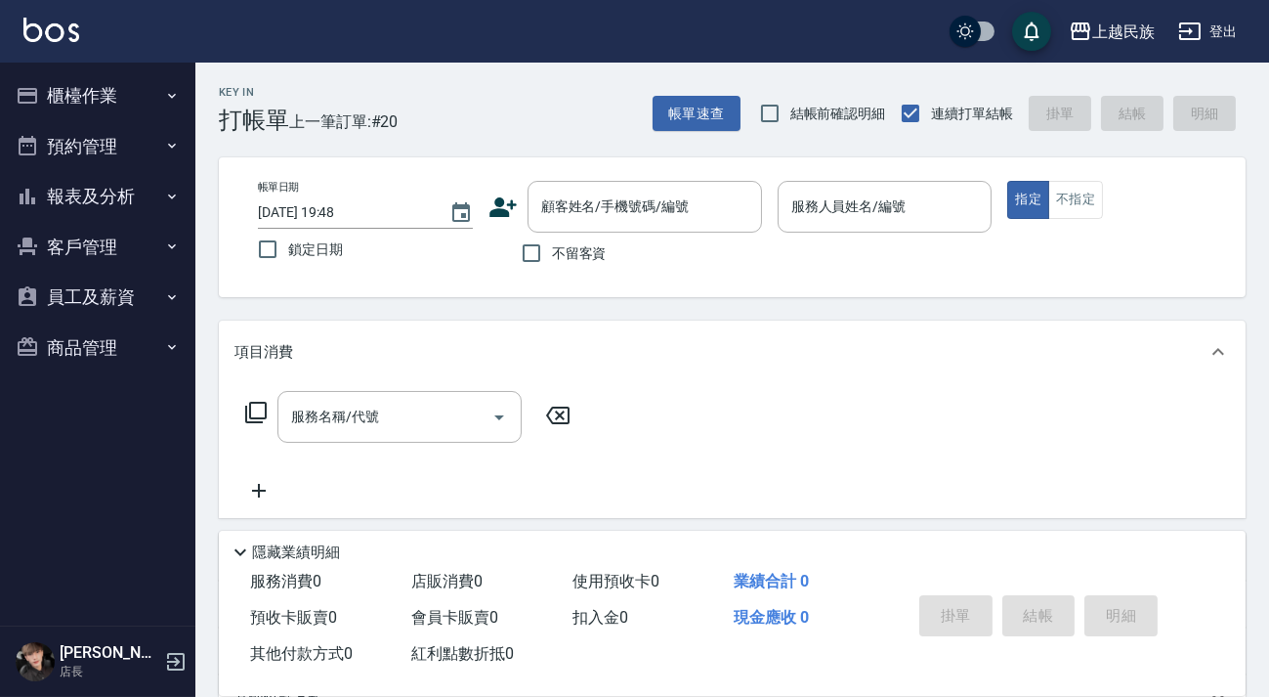
click at [557, 259] on span "不留客資" at bounding box center [579, 253] width 55 height 21
click at [552, 259] on input "不留客資" at bounding box center [531, 253] width 41 height 41
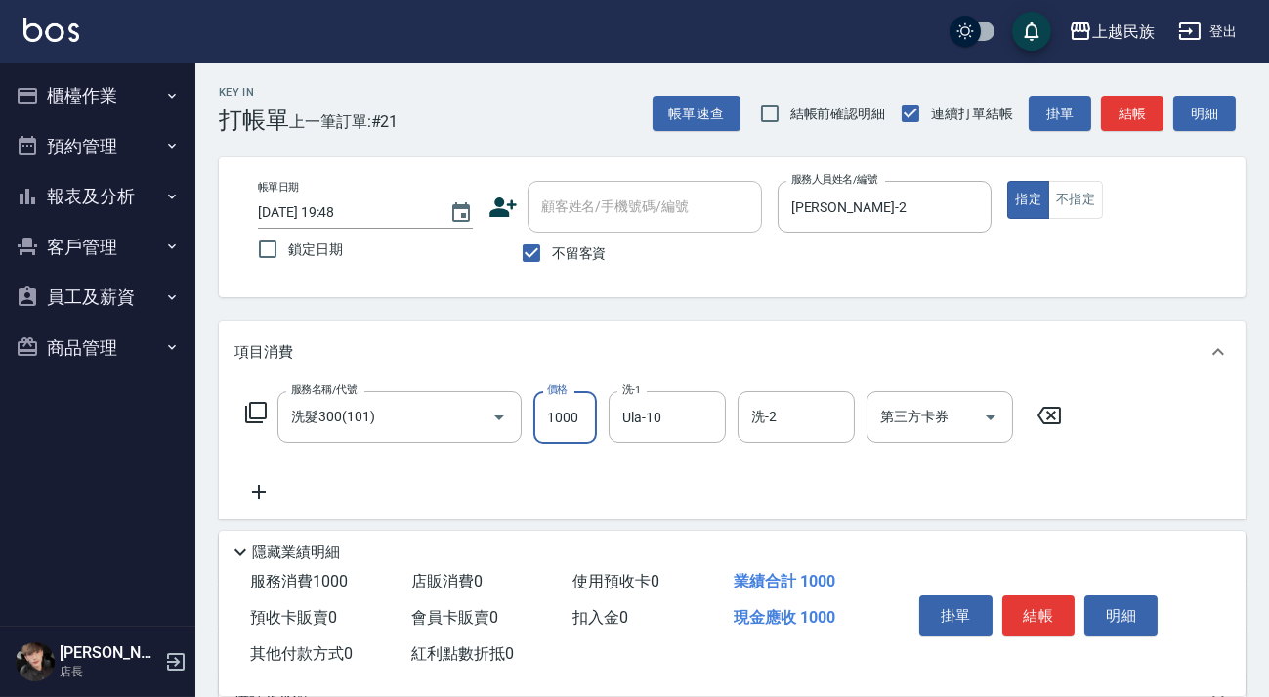
click at [586, 422] on input "1000" at bounding box center [565, 417] width 64 height 53
click at [641, 461] on div "服務名稱/代號 洗髮300(101) 服務名稱/代號 價格 300 價格 洗-1 Ula-10 洗-1 洗-2 洗-2 第三方卡券 第三方卡券" at bounding box center [653, 447] width 839 height 112
click at [778, 389] on div "服務名稱/代號 洗髮300(101) 服務名稱/代號 價格 300 價格 洗-1 Ula-10 洗-1 洗-2 洗-2 第三方卡券 第三方卡券" at bounding box center [732, 451] width 1027 height 136
click at [779, 391] on div "服務名稱/代號 洗髮300(101) 服務名稱/代號 價格 300 價格 洗-1 Ula-10 洗-1 洗-2 洗-2 第三方卡券 第三方卡券" at bounding box center [732, 451] width 1027 height 136
click at [779, 391] on div "洗-2" at bounding box center [796, 417] width 117 height 52
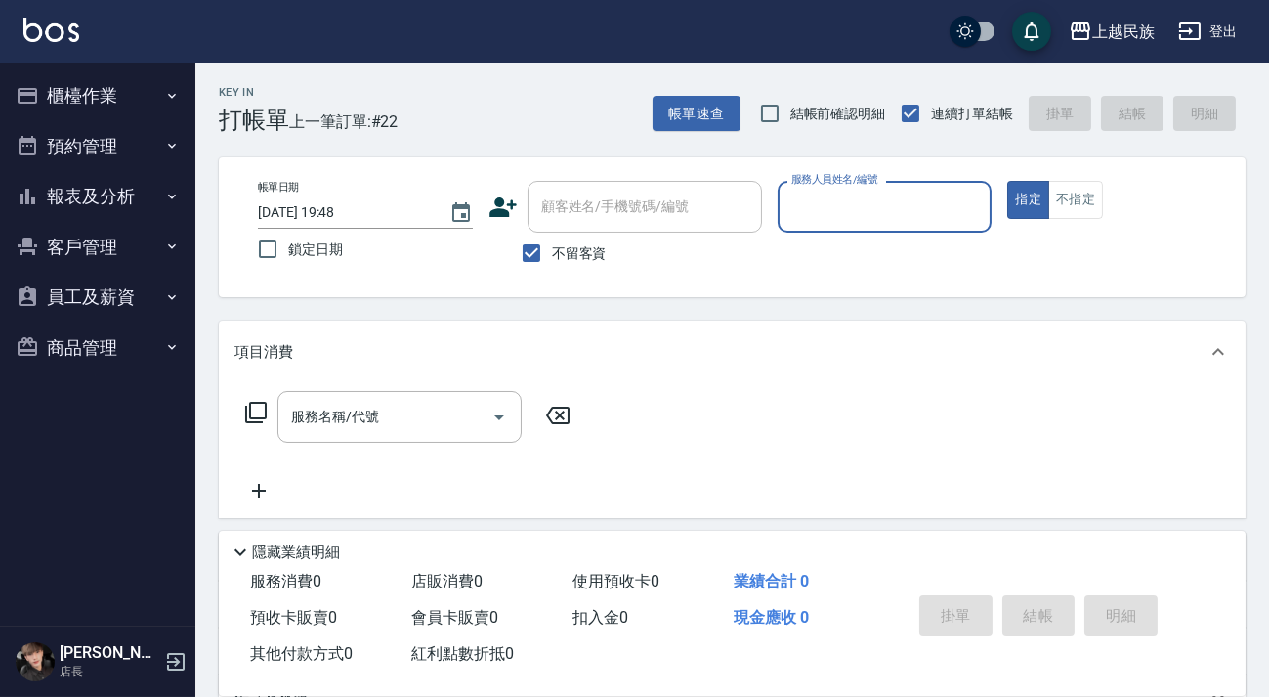
click at [106, 185] on button "報表及分析" at bounding box center [98, 196] width 180 height 51
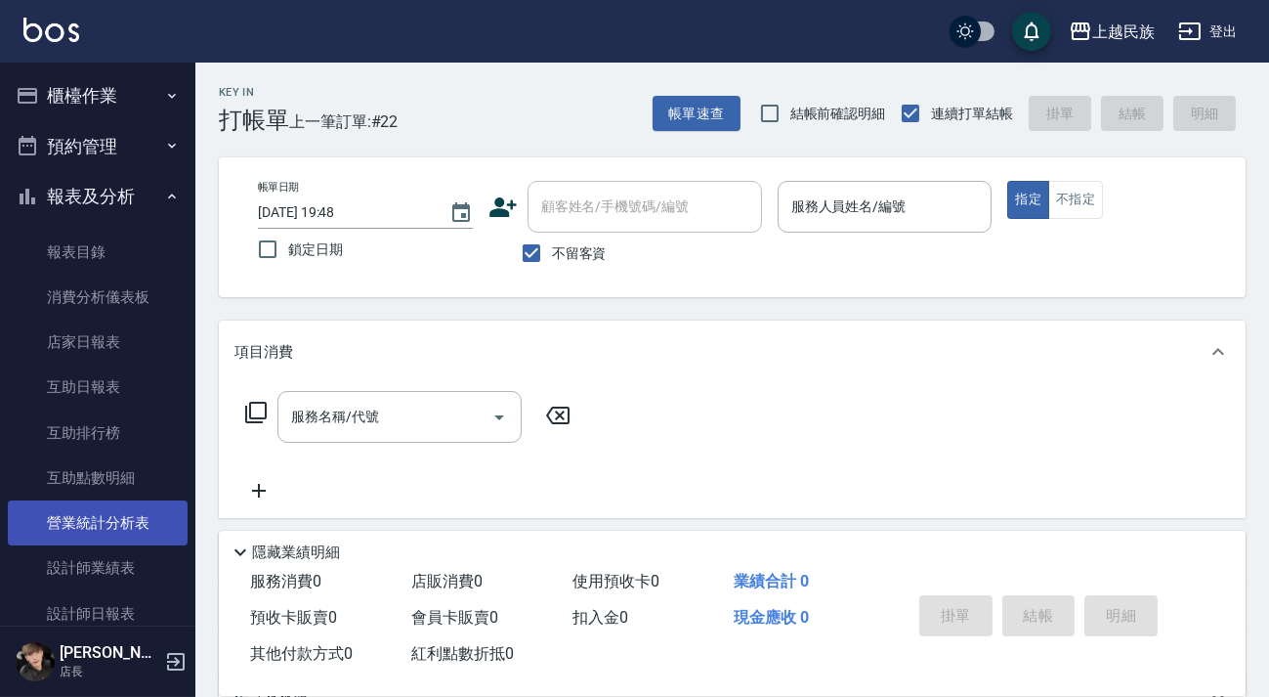
scroll to position [88, 0]
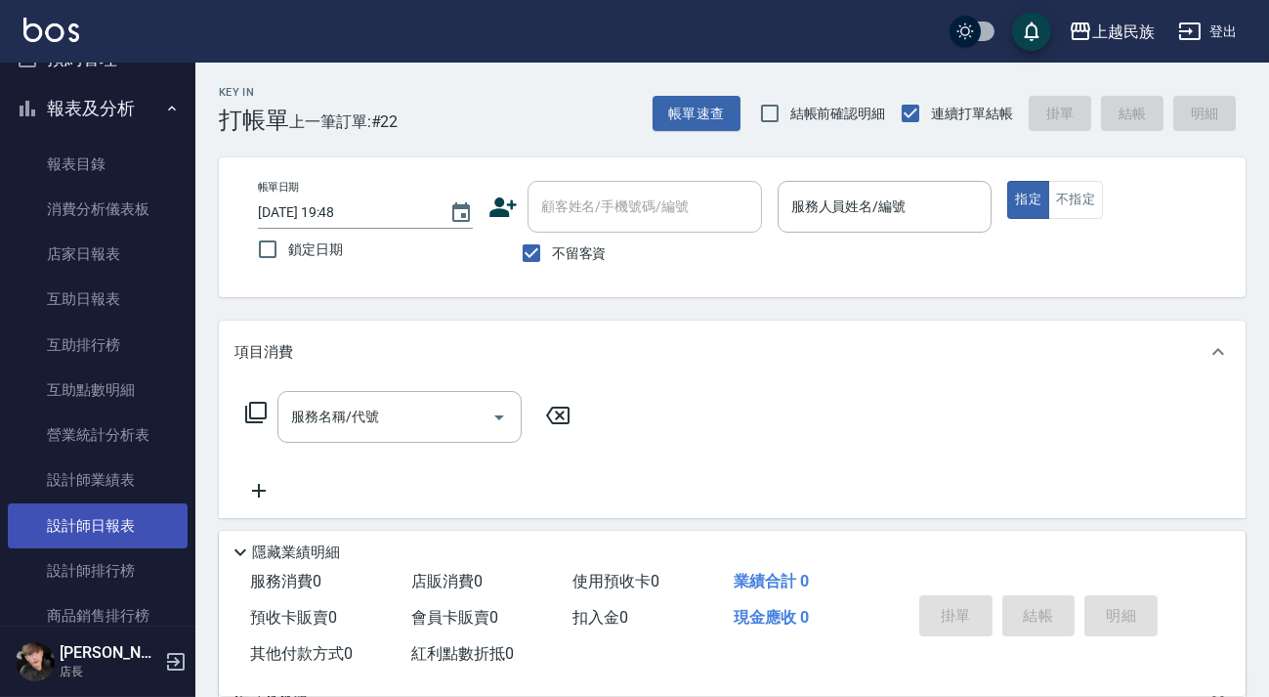
click at [136, 508] on link "設計師日報表" at bounding box center [98, 525] width 180 height 45
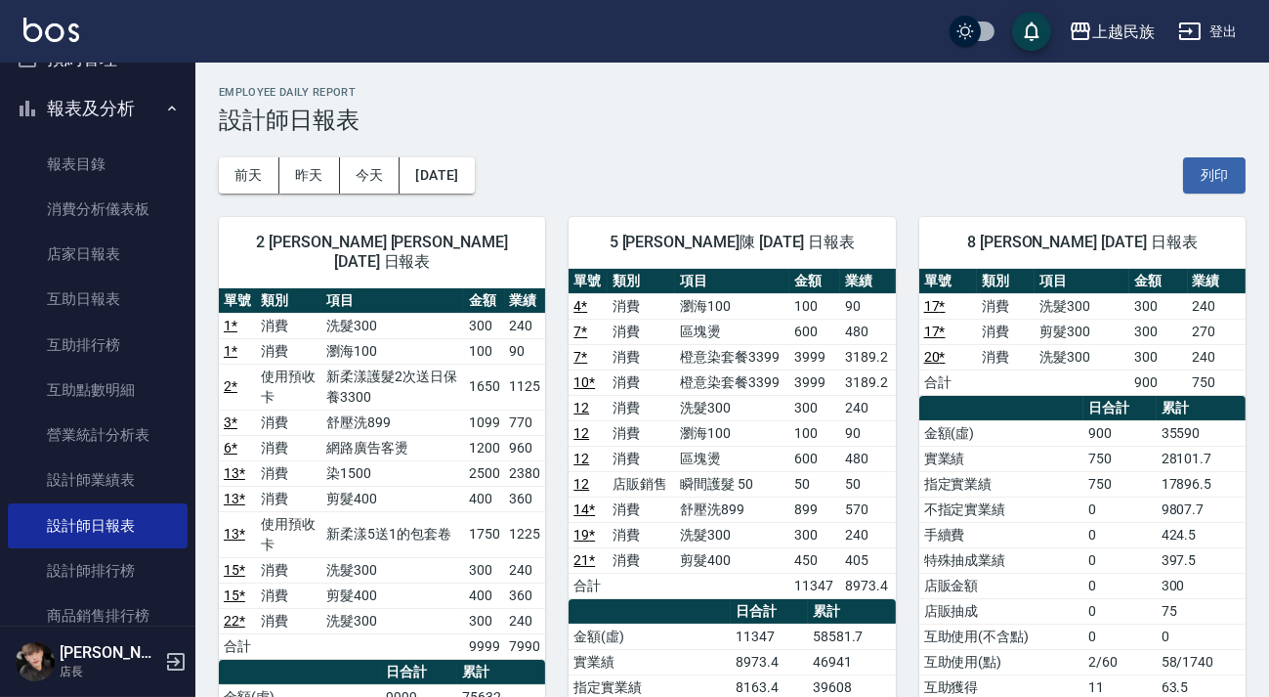
click at [44, 30] on img at bounding box center [51, 30] width 56 height 24
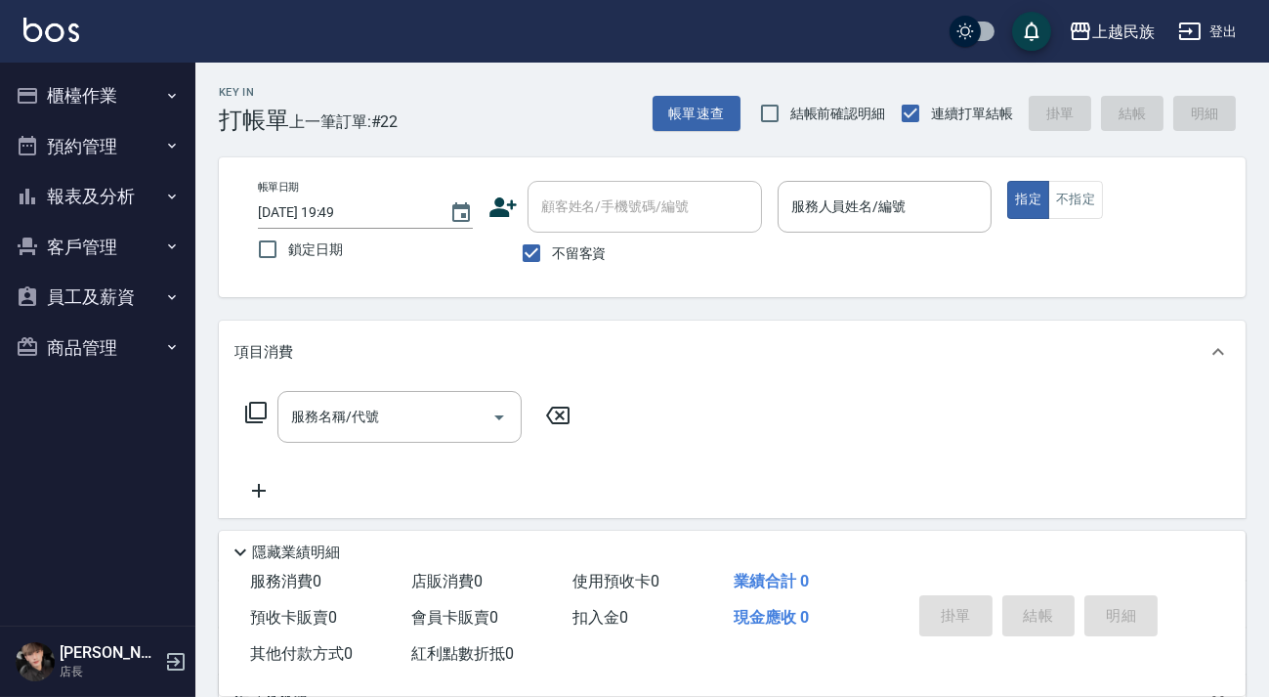
click at [62, 34] on img at bounding box center [51, 30] width 56 height 24
click at [658, 106] on div "Key In 打帳單 上一筆訂單:#22 帳單速查 結帳前確認明細 連續打單結帳 掛單 結帳 明細" at bounding box center [720, 98] width 1050 height 71
click at [711, 116] on button "帳單速查" at bounding box center [697, 114] width 88 height 36
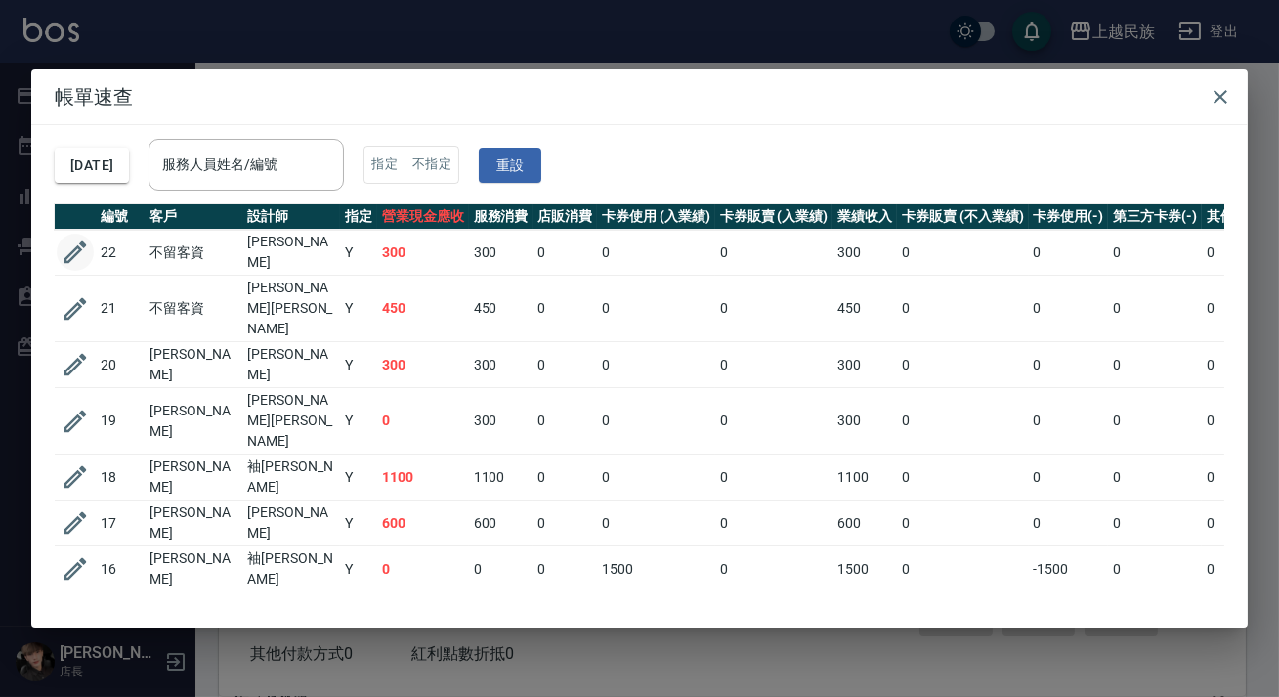
click at [71, 249] on icon "button" at bounding box center [75, 252] width 22 height 22
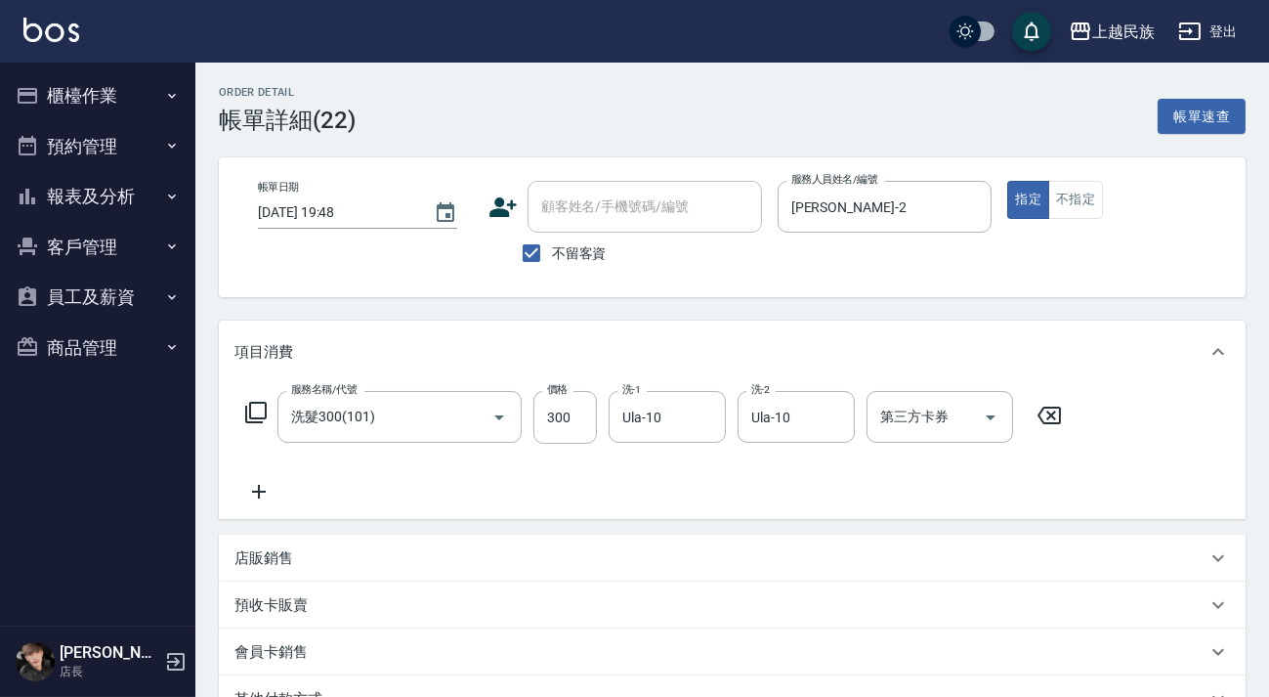
drag, startPoint x: 579, startPoint y: 239, endPoint x: 587, endPoint y: 231, distance: 11.8
click at [578, 239] on label "不留客資" at bounding box center [559, 253] width 96 height 41
click at [552, 239] on input "不留客資" at bounding box center [531, 253] width 41 height 41
click at [597, 211] on input "顧客姓名/手機號碼/編號" at bounding box center [630, 207] width 188 height 34
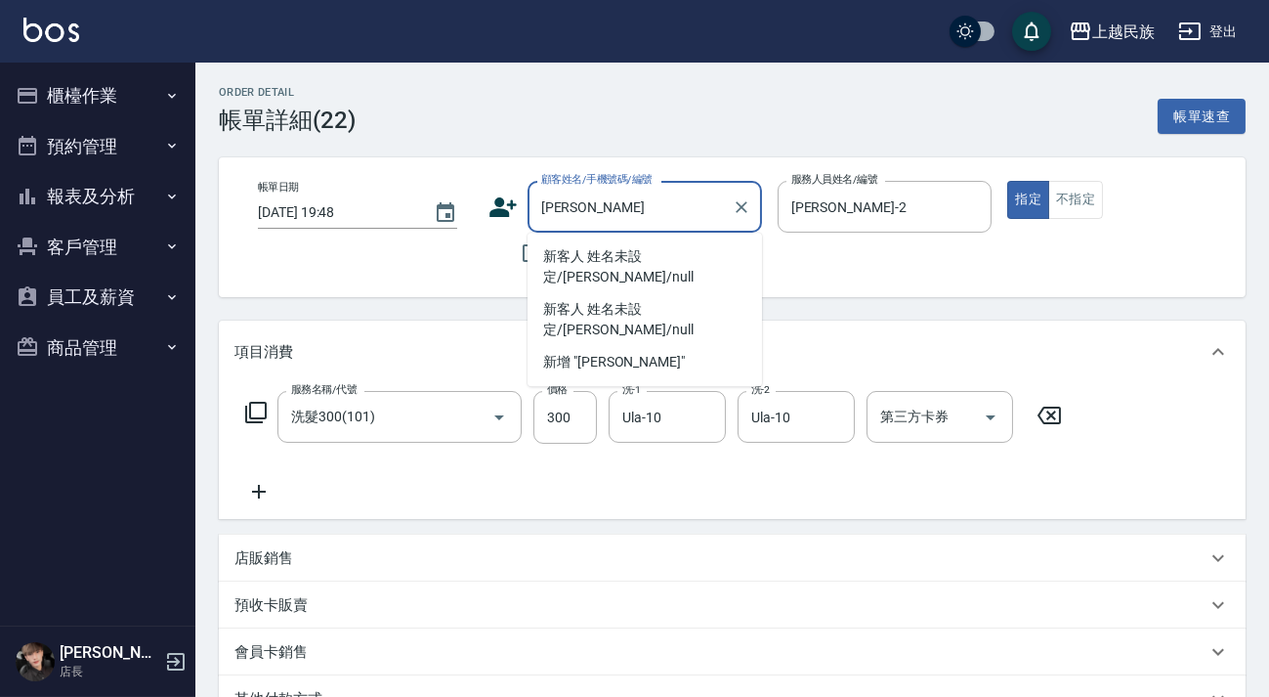
click at [684, 259] on li "新客人 姓名未設定/[PERSON_NAME]/null" at bounding box center [645, 266] width 234 height 53
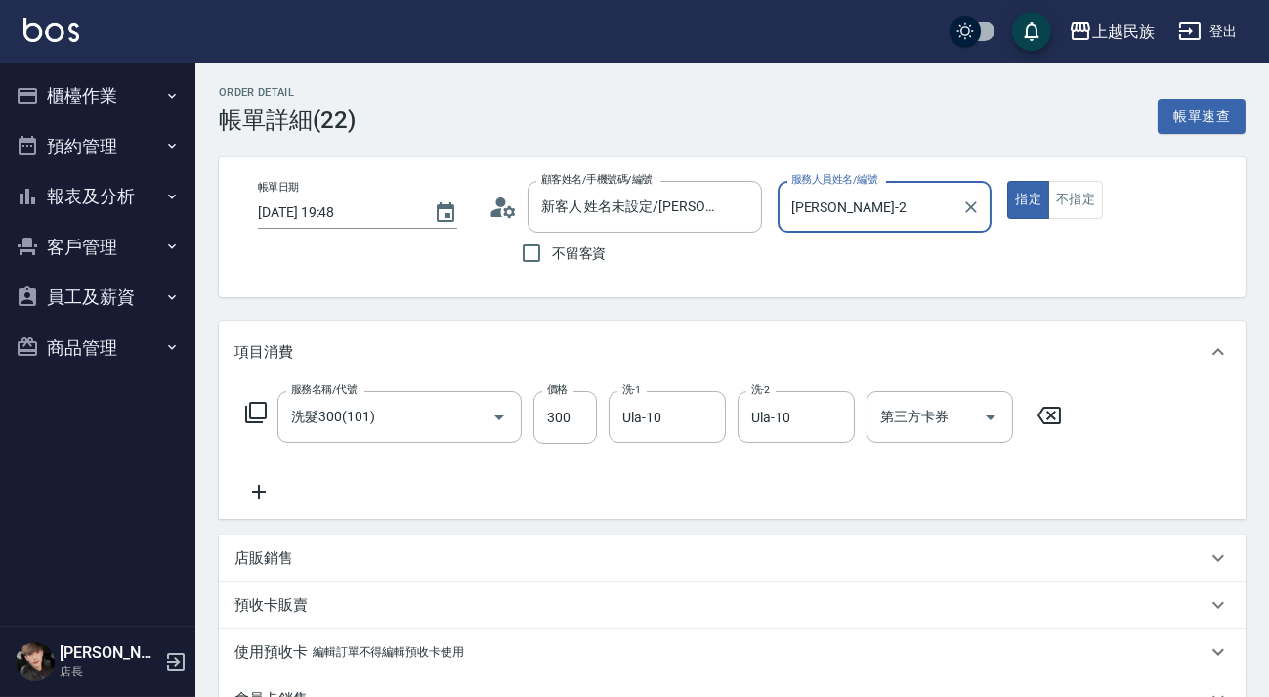
scroll to position [326, 0]
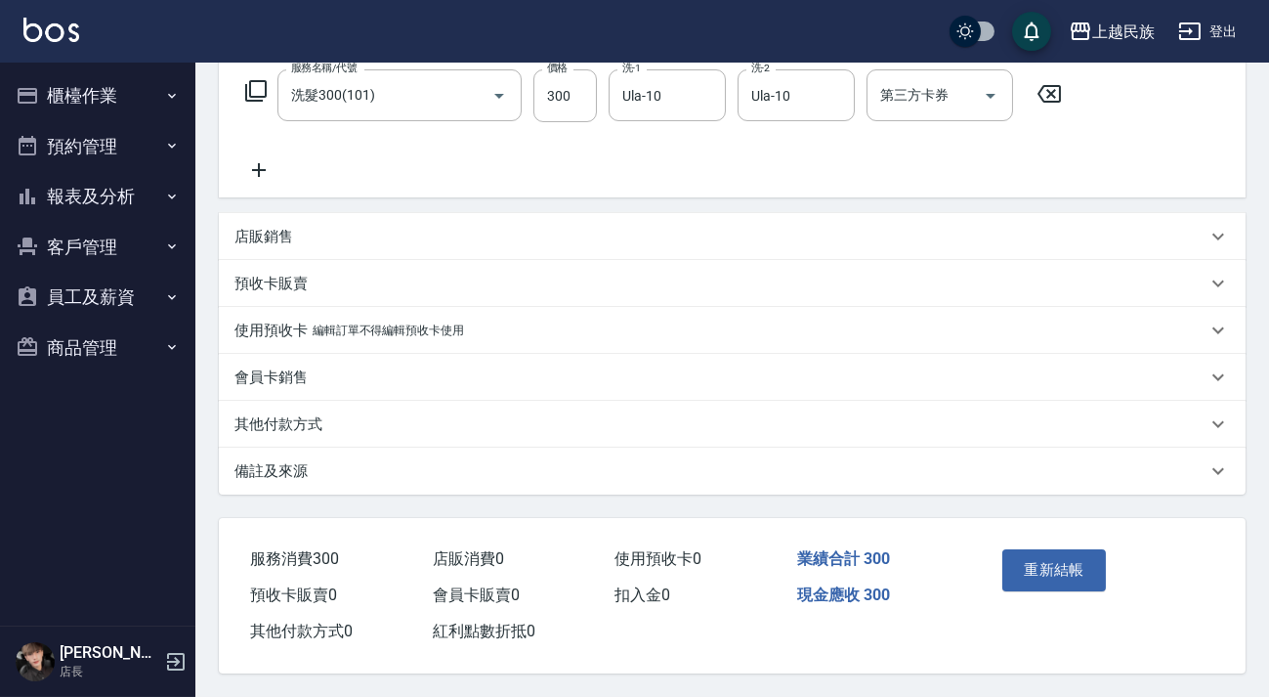
click at [518, 414] on div "其他付款方式" at bounding box center [720, 424] width 972 height 21
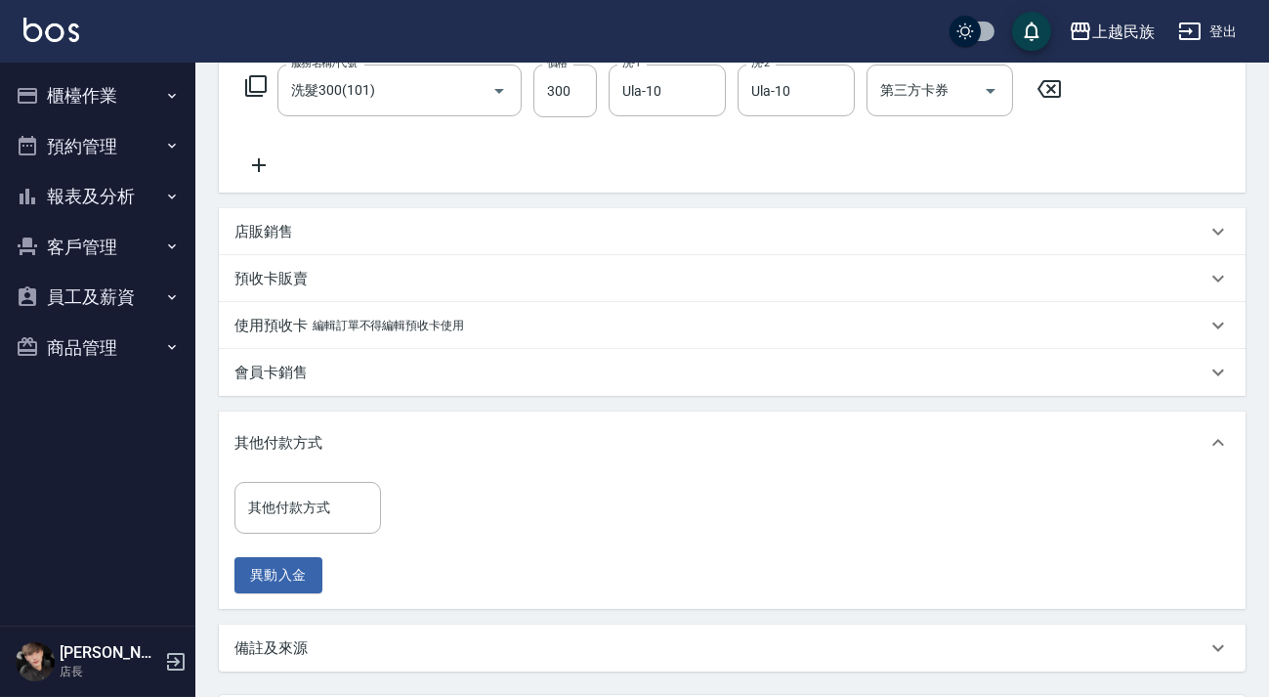
scroll to position [508, 0]
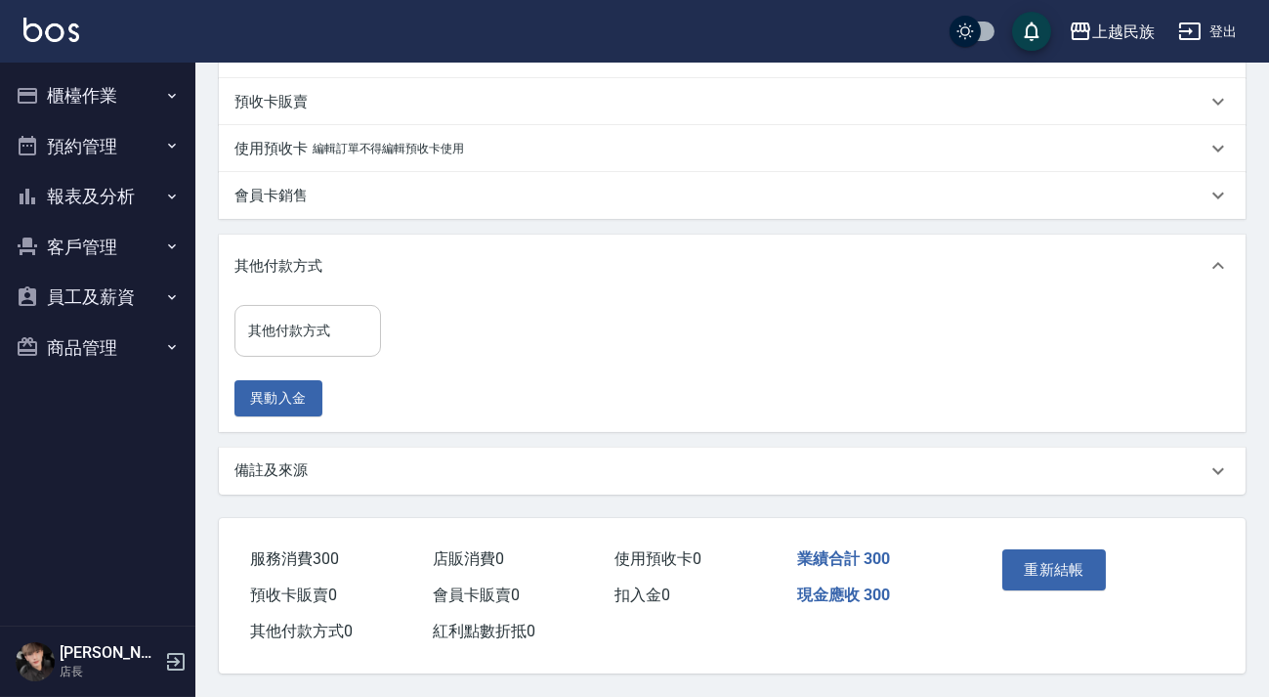
click at [308, 317] on div "其他付款方式 其他付款方式" at bounding box center [307, 331] width 147 height 52
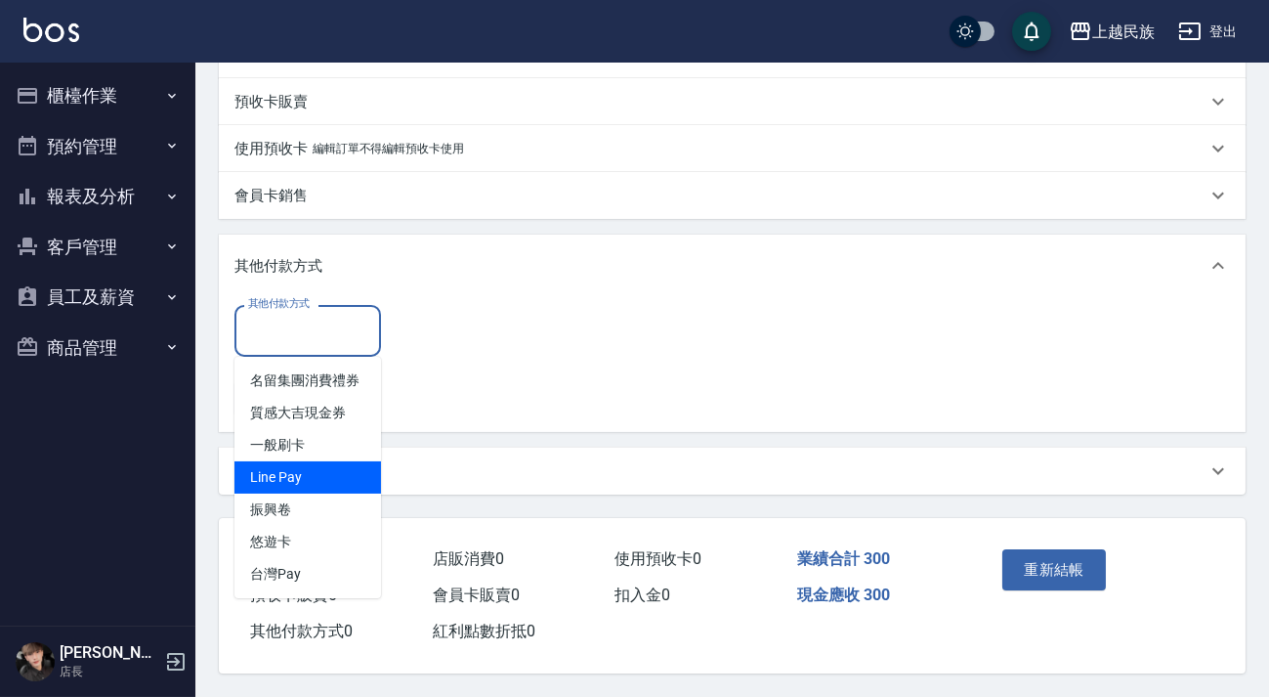
click at [316, 461] on span "Line Pay" at bounding box center [307, 477] width 147 height 32
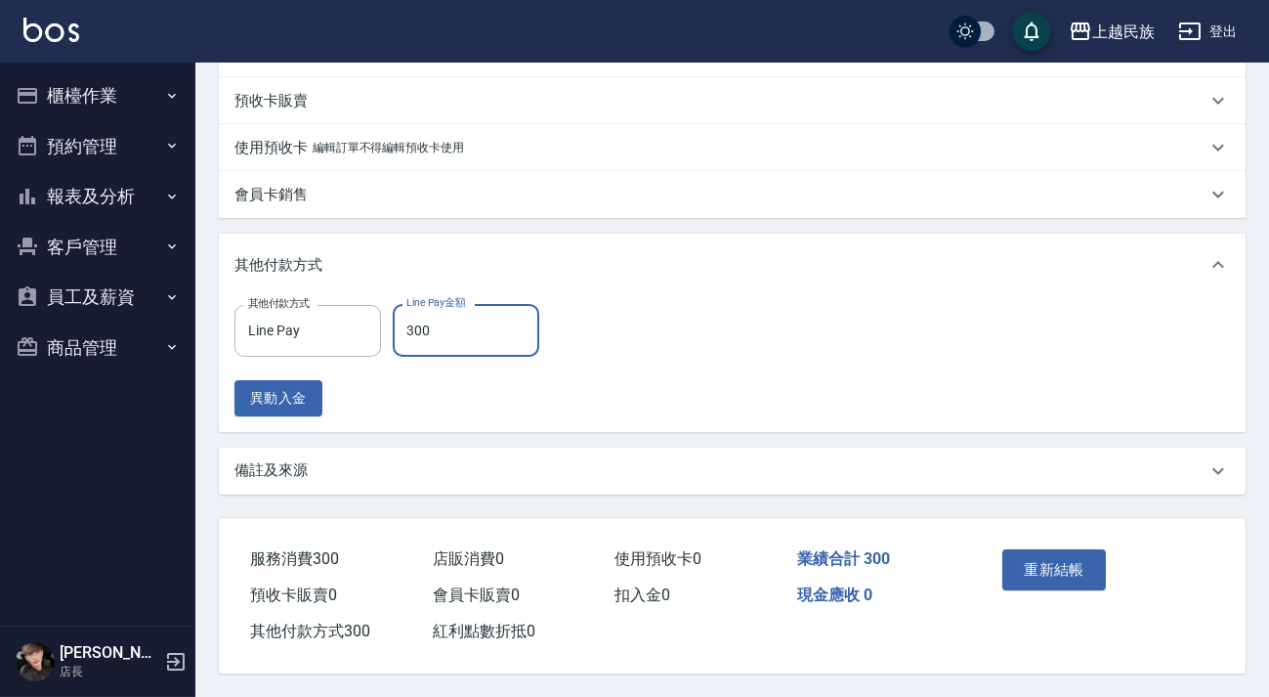
click at [1101, 573] on button "重新結帳" at bounding box center [1054, 569] width 104 height 41
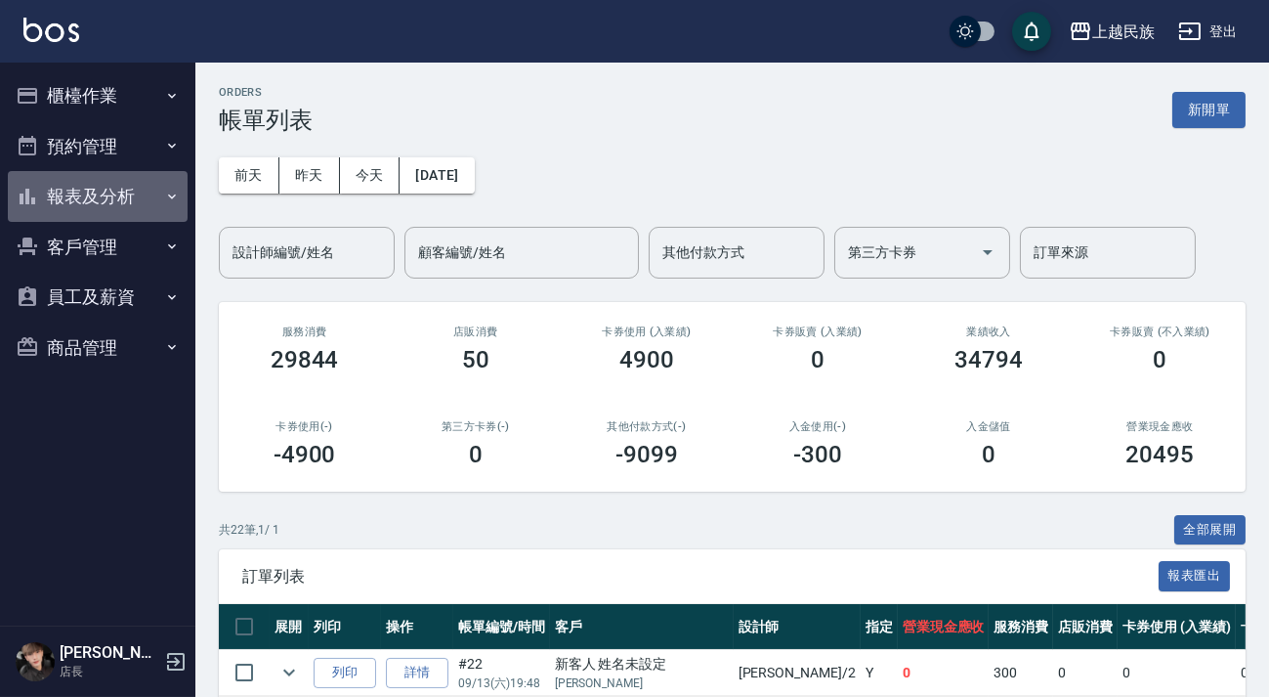
drag, startPoint x: 103, startPoint y: 179, endPoint x: 148, endPoint y: 282, distance: 112.9
click at [104, 177] on button "報表及分析" at bounding box center [98, 196] width 180 height 51
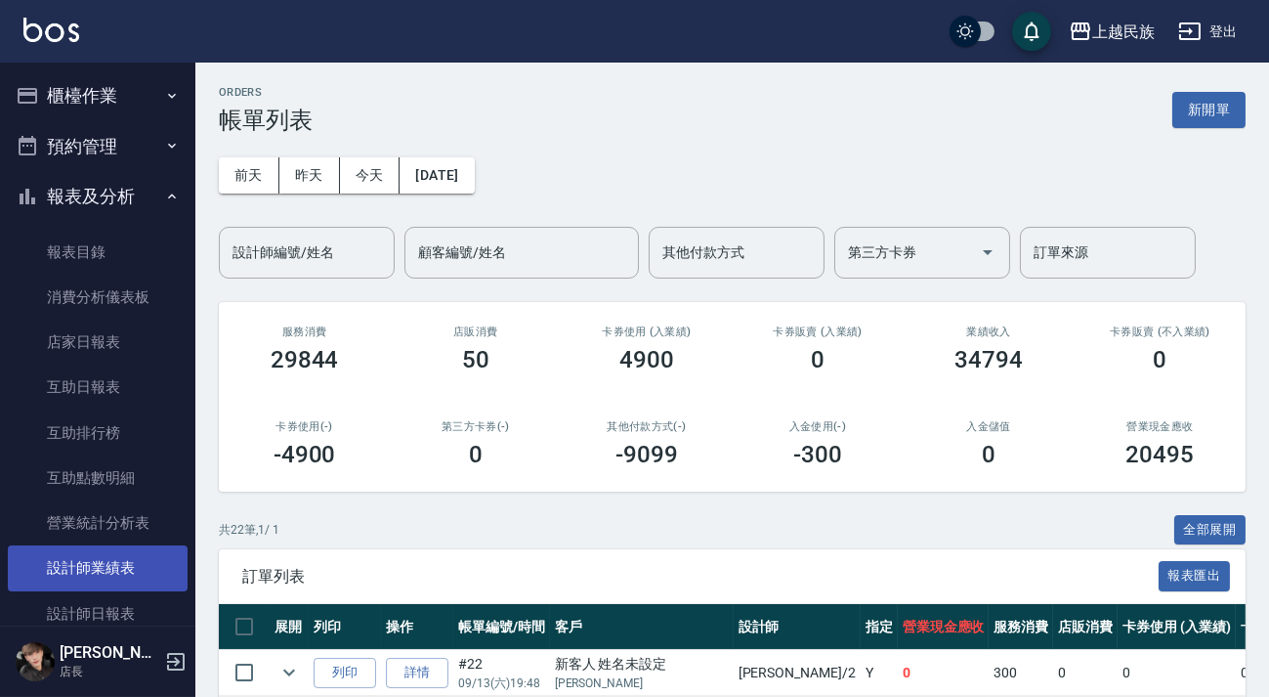
click at [133, 560] on link "設計師業績表" at bounding box center [98, 567] width 180 height 45
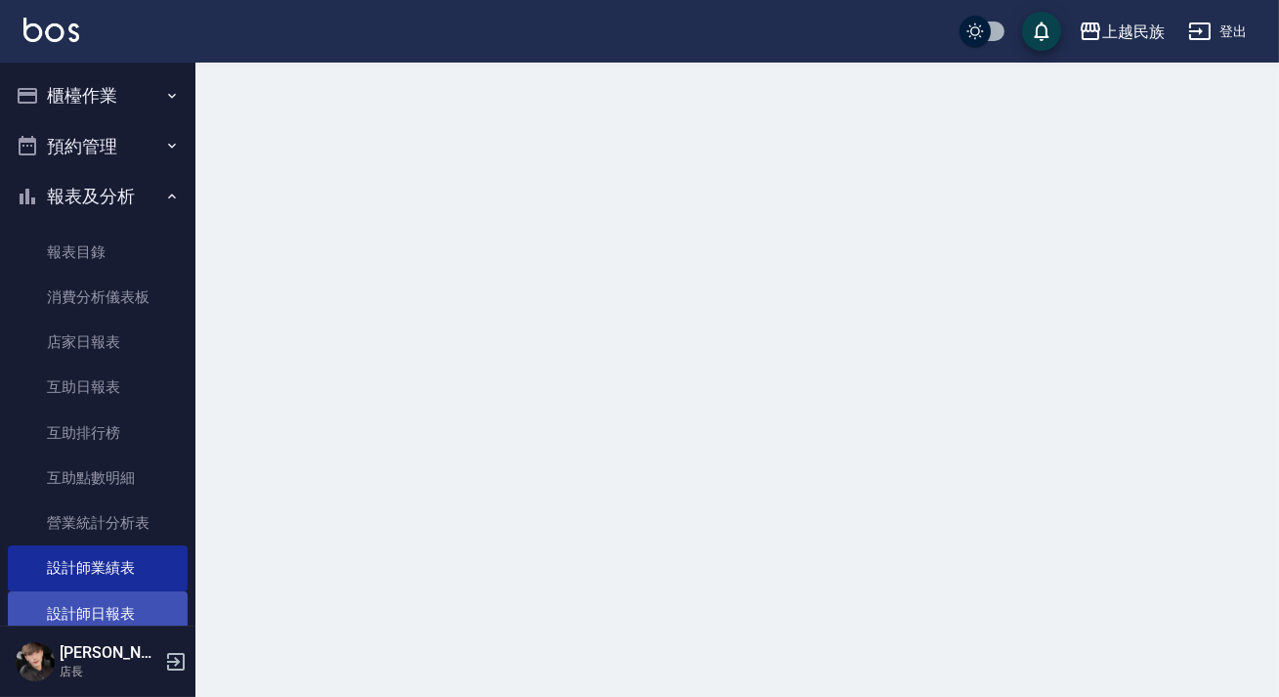
click at [142, 600] on link "設計師日報表" at bounding box center [98, 613] width 180 height 45
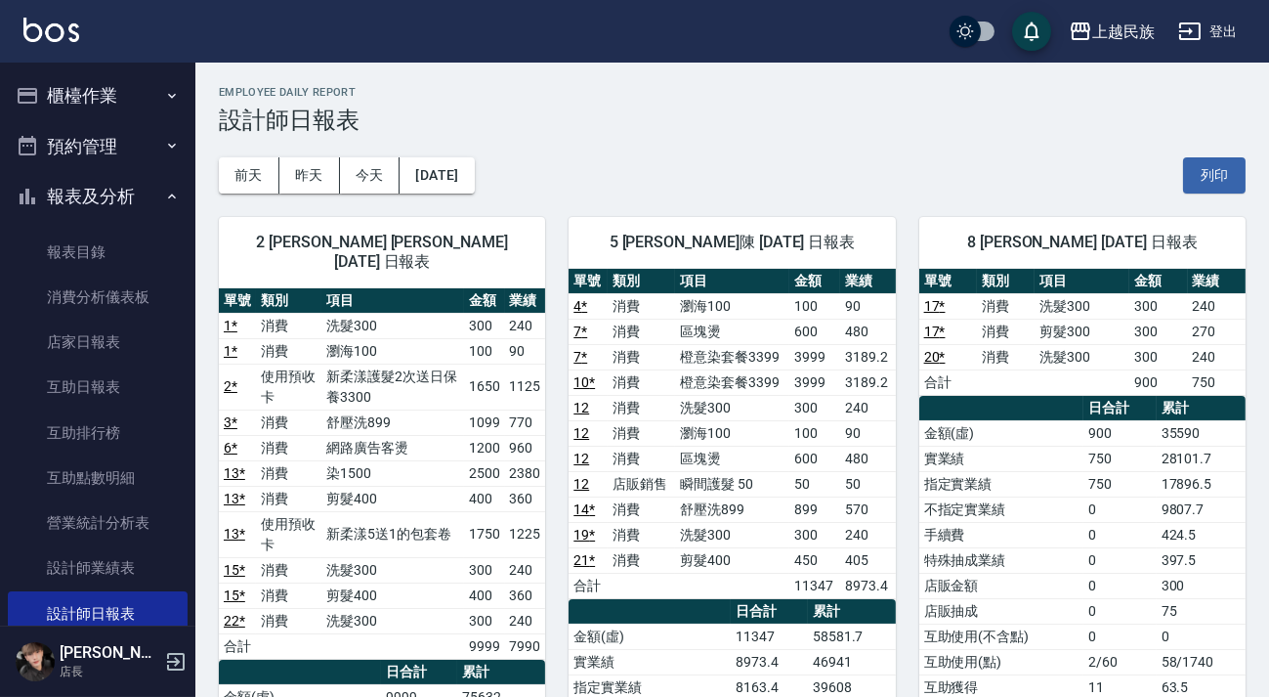
scroll to position [177, 0]
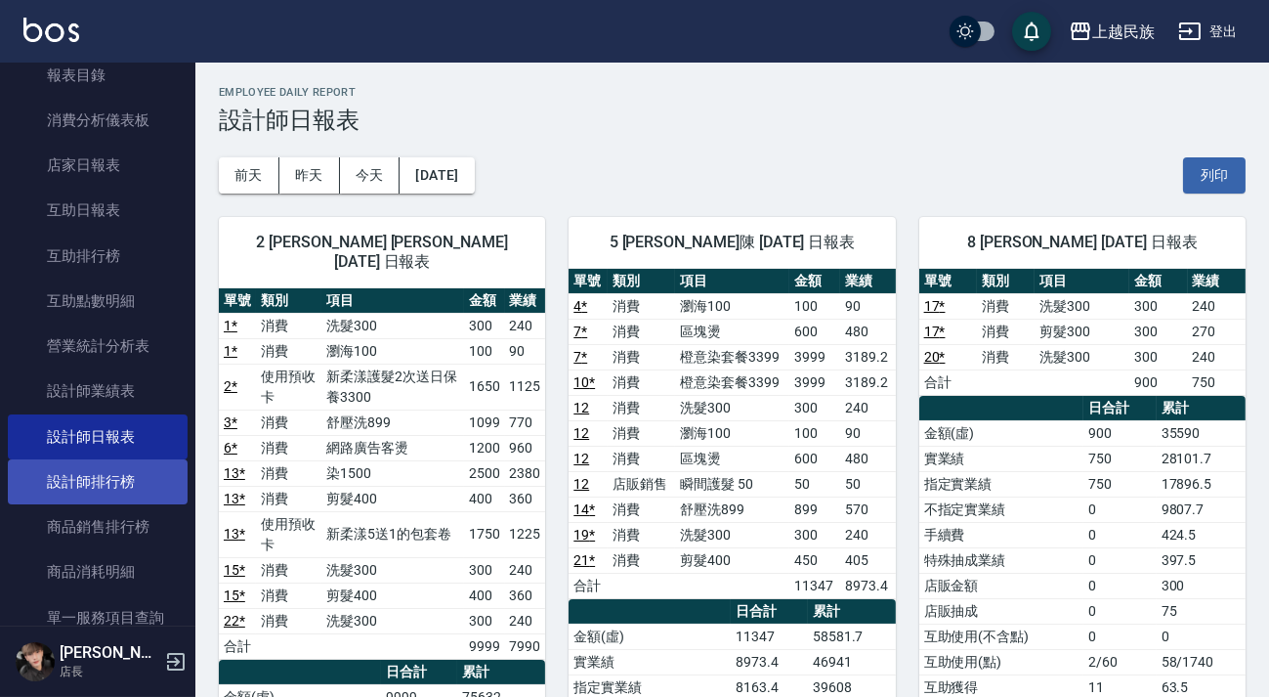
click at [133, 488] on link "設計師排行榜" at bounding box center [98, 481] width 180 height 45
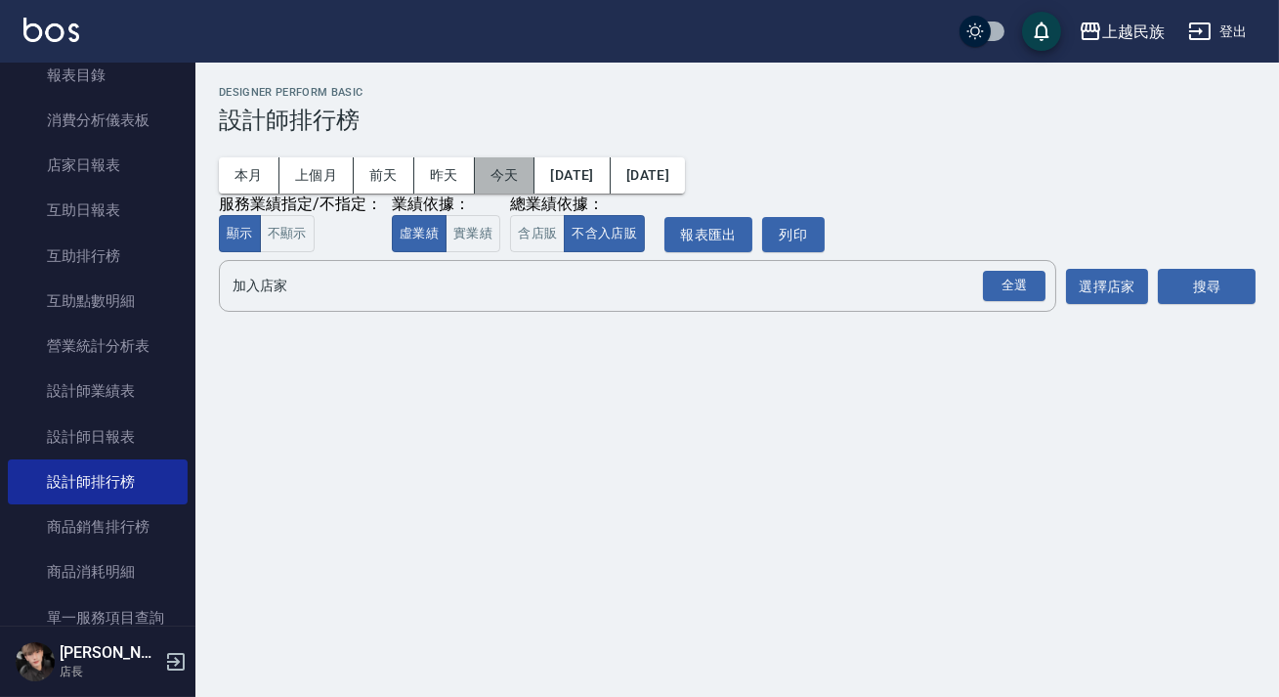
click at [493, 178] on button "今天" at bounding box center [505, 175] width 61 height 36
click at [542, 238] on button "含店販" at bounding box center [537, 234] width 55 height 38
drag, startPoint x: 980, startPoint y: 276, endPoint x: 1011, endPoint y: 286, distance: 32.8
click at [984, 276] on div "全選" at bounding box center [1013, 286] width 68 height 52
click at [1012, 286] on div "全選" at bounding box center [1014, 286] width 63 height 30
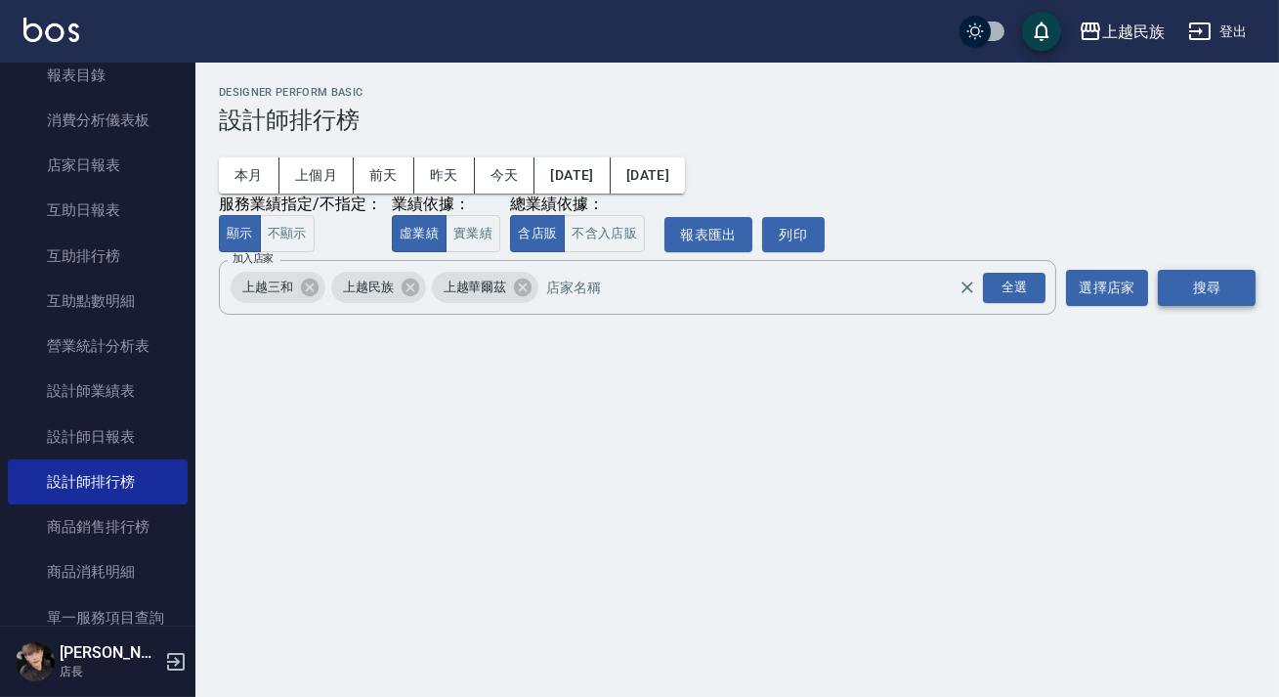
click at [1189, 287] on button "搜尋" at bounding box center [1207, 288] width 98 height 36
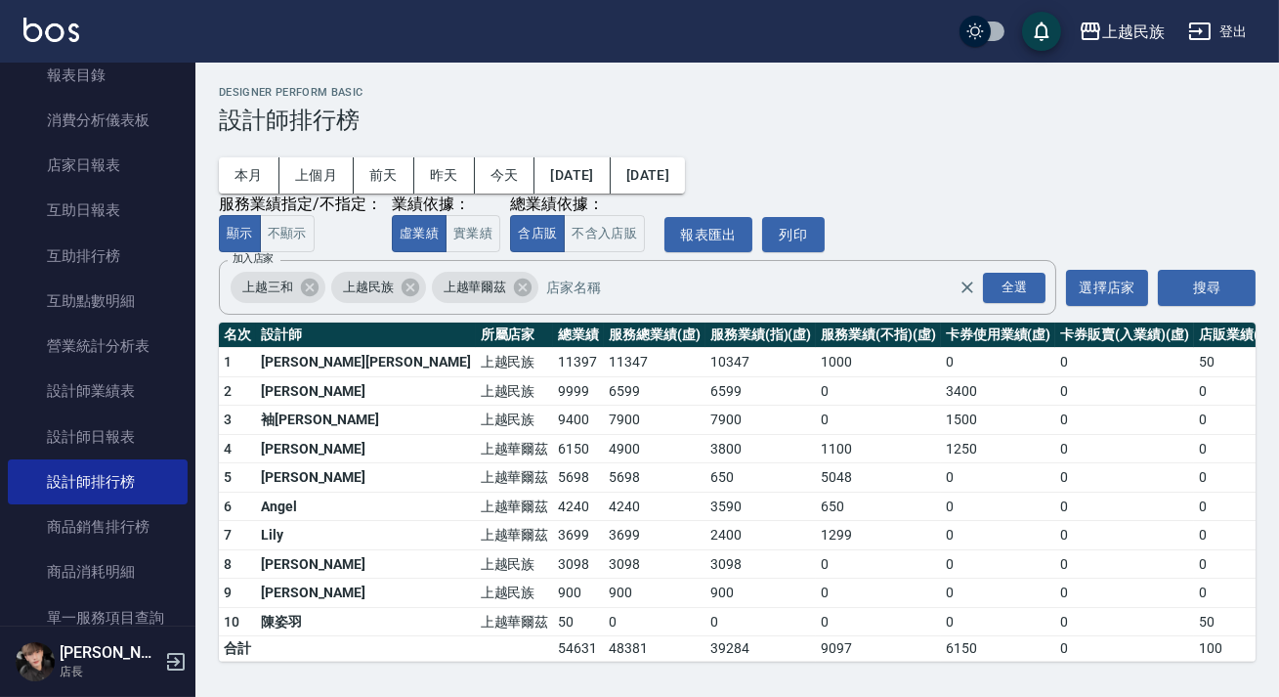
click at [53, 23] on img at bounding box center [51, 30] width 56 height 24
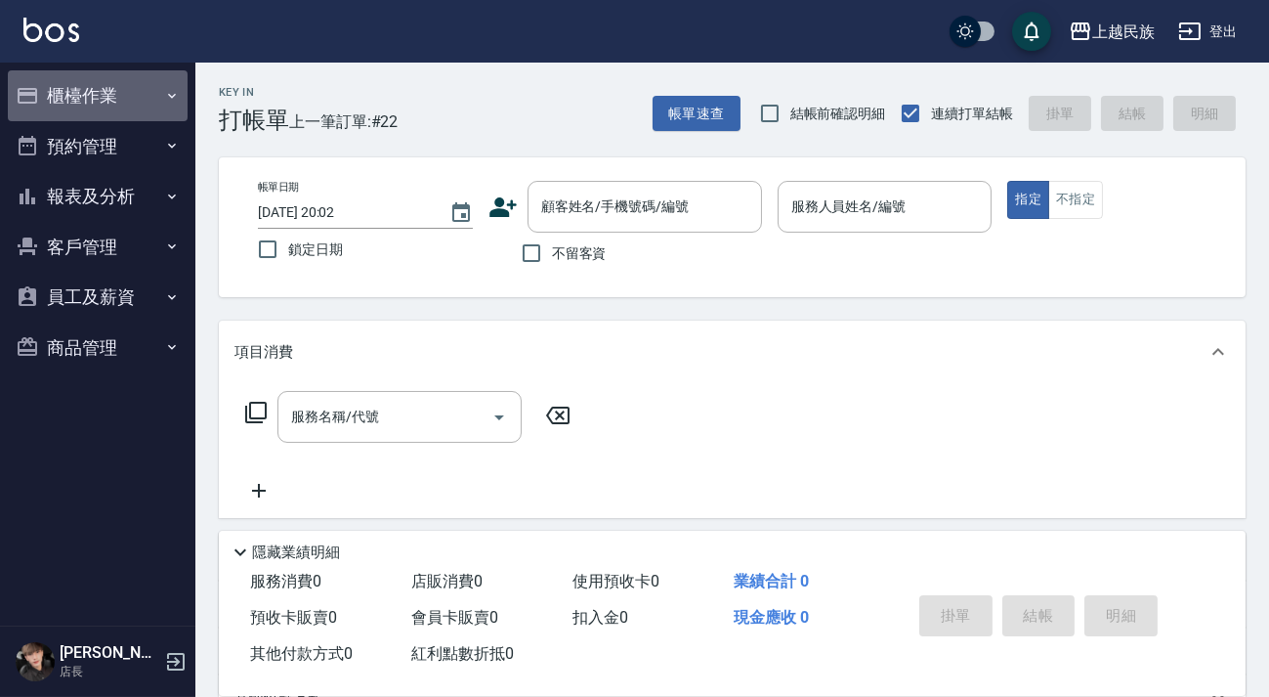
drag, startPoint x: 106, startPoint y: 85, endPoint x: 112, endPoint y: 100, distance: 16.2
click at [106, 85] on button "櫃檯作業" at bounding box center [98, 95] width 180 height 51
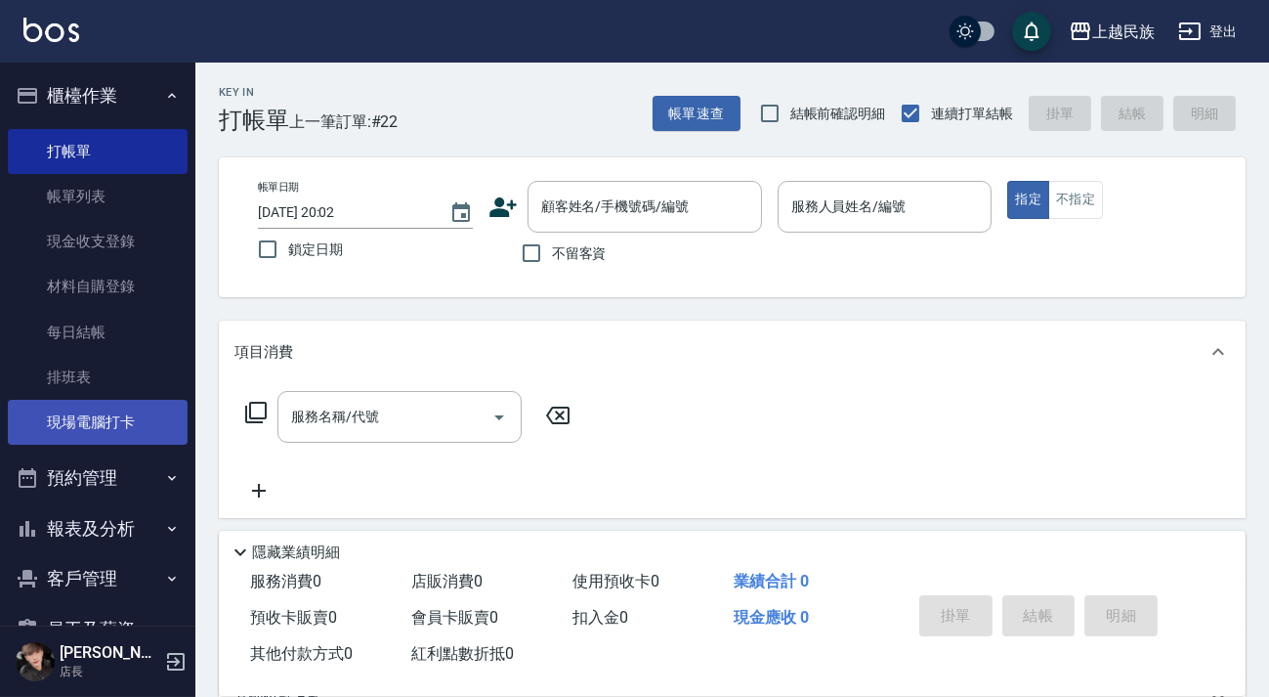
click at [109, 433] on link "現場電腦打卡" at bounding box center [98, 422] width 180 height 45
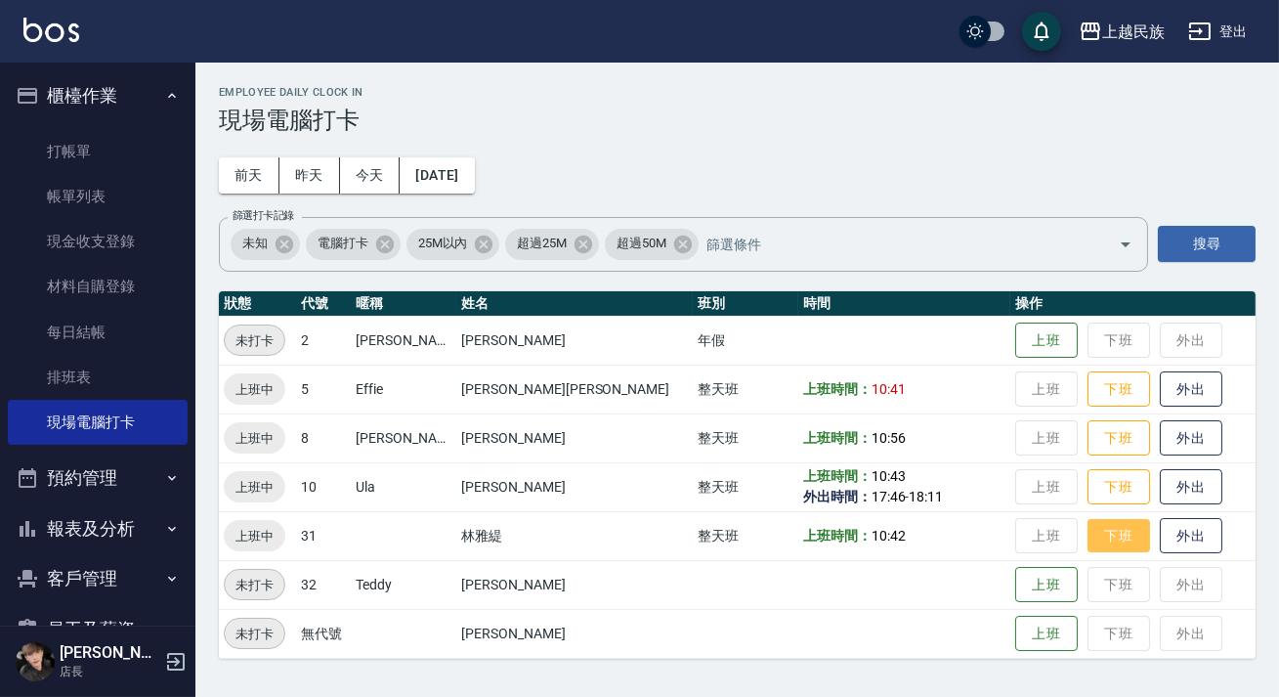
click at [1087, 542] on button "下班" at bounding box center [1118, 536] width 63 height 34
click at [67, 24] on img at bounding box center [51, 30] width 56 height 24
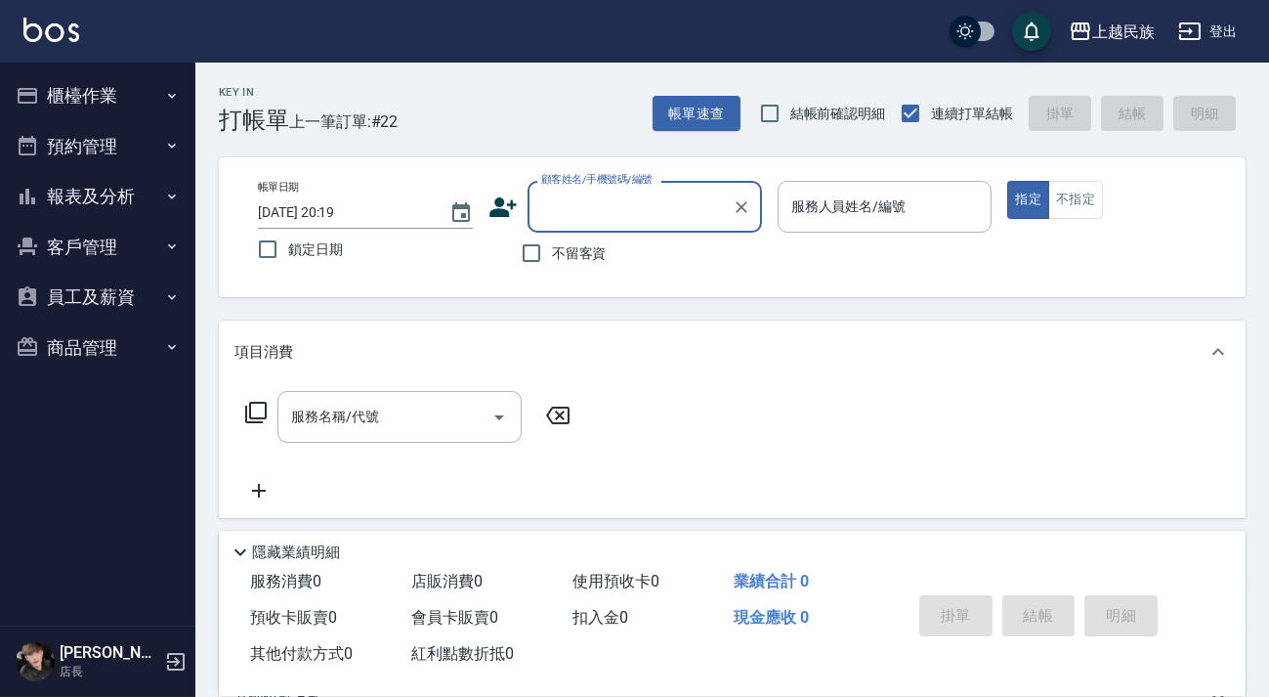
click at [117, 208] on button "報表及分析" at bounding box center [98, 196] width 180 height 51
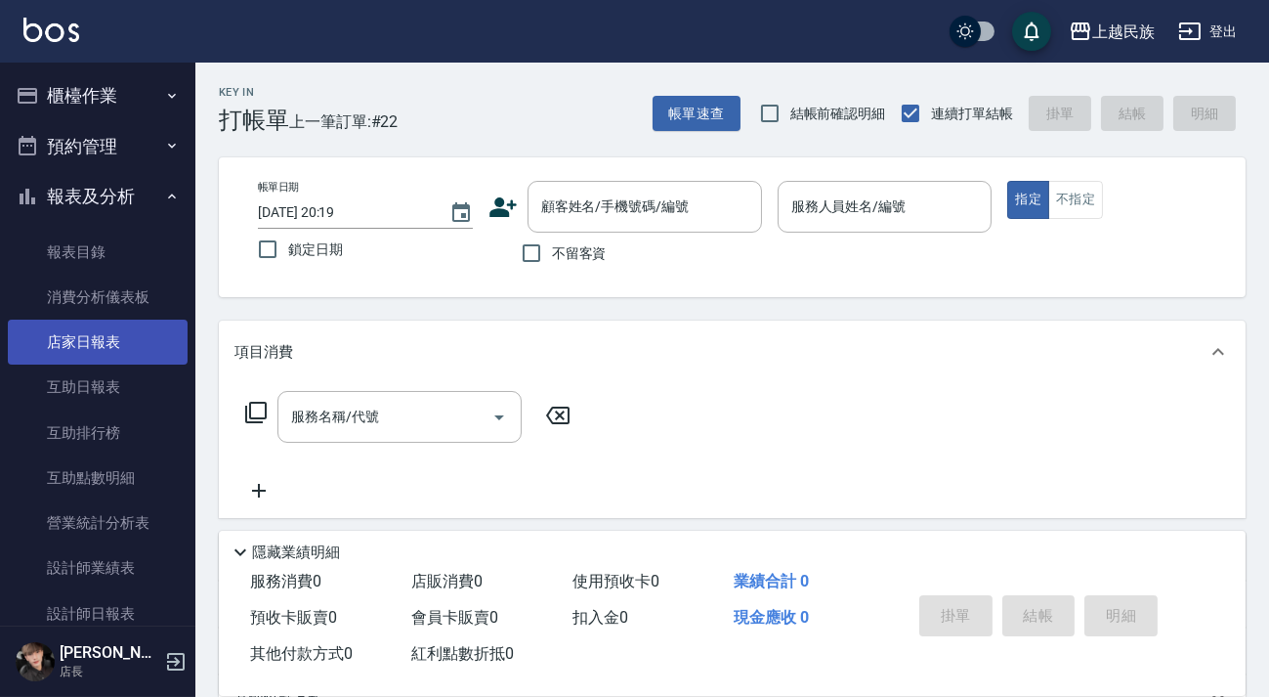
click at [106, 352] on link "店家日報表" at bounding box center [98, 341] width 180 height 45
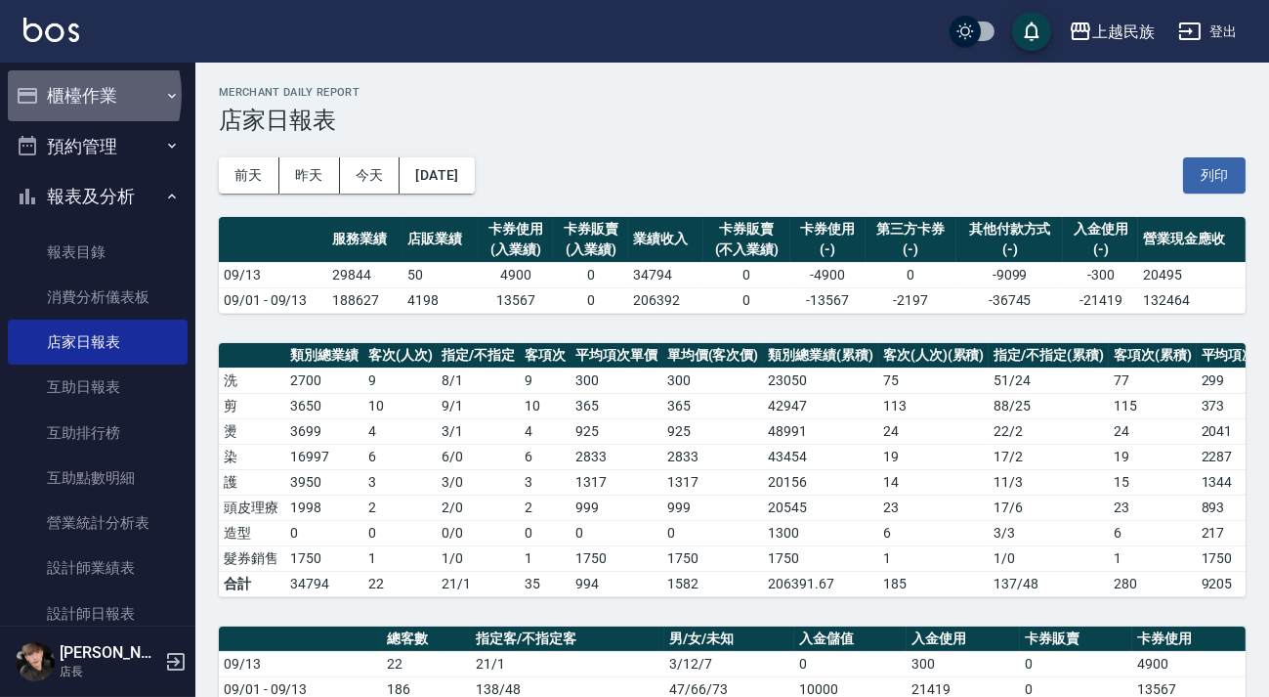
drag, startPoint x: 58, startPoint y: 95, endPoint x: 64, endPoint y: 140, distance: 45.5
click at [59, 95] on button "櫃檯作業" at bounding box center [98, 95] width 180 height 51
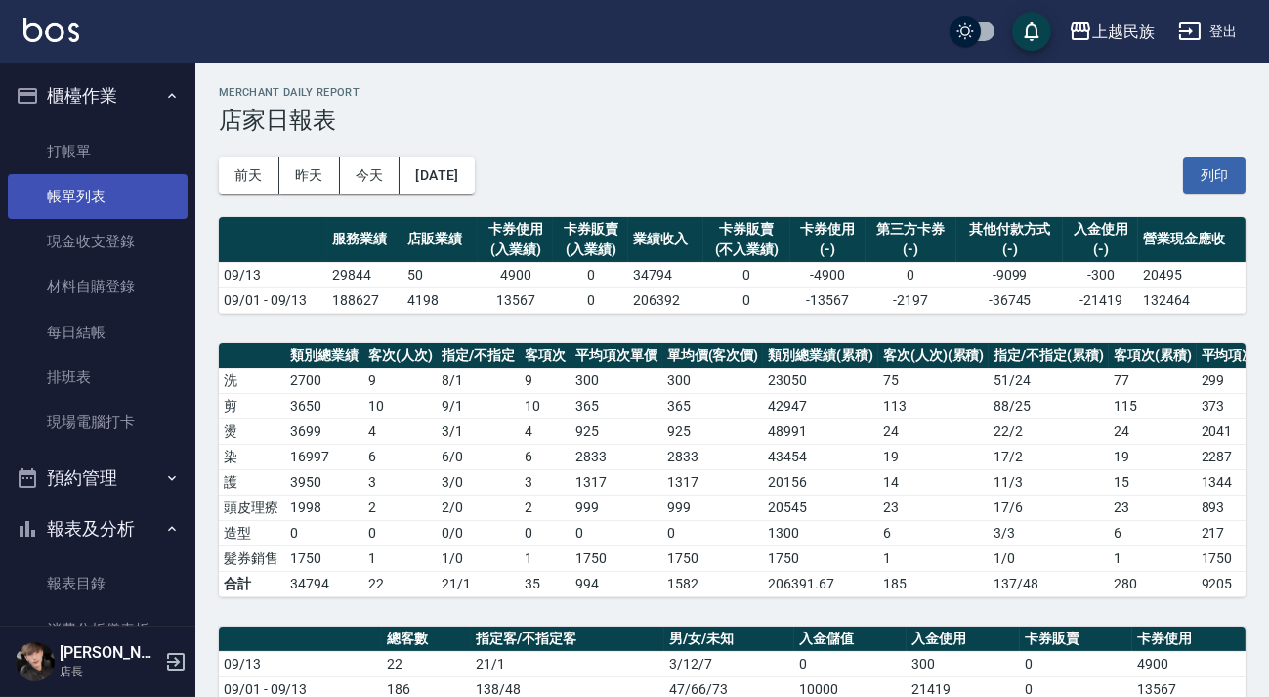
click at [69, 203] on link "帳單列表" at bounding box center [98, 196] width 180 height 45
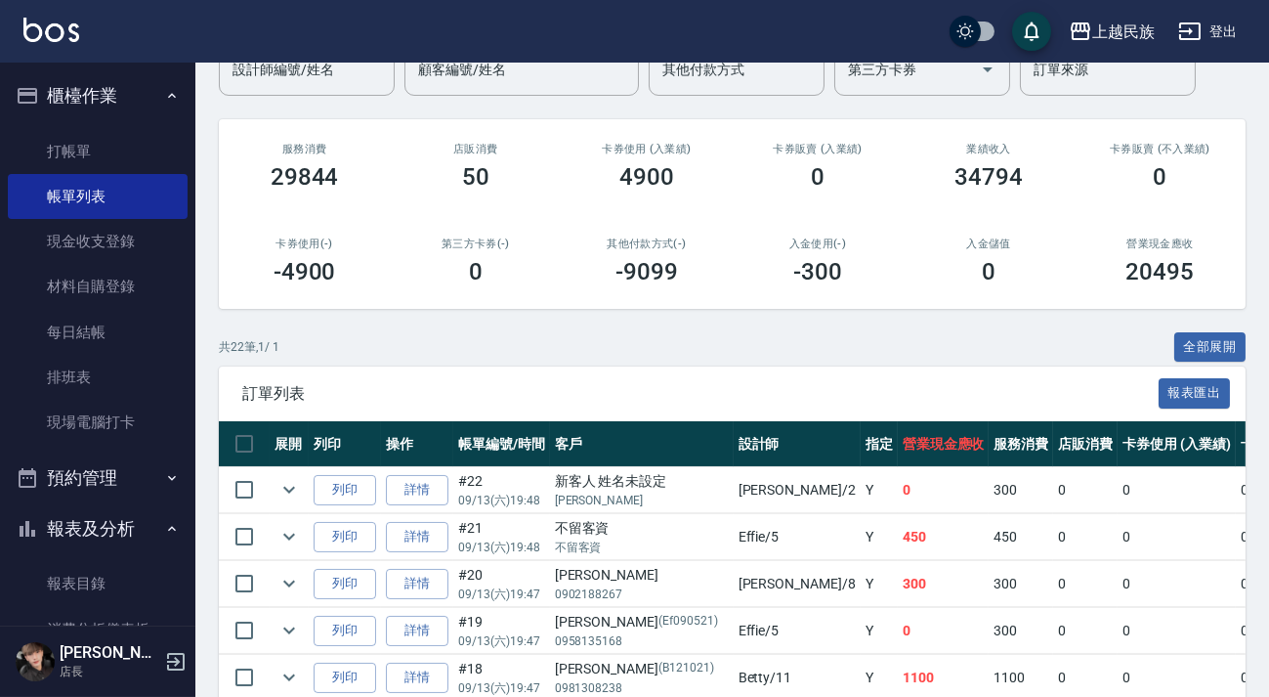
scroll to position [355, 0]
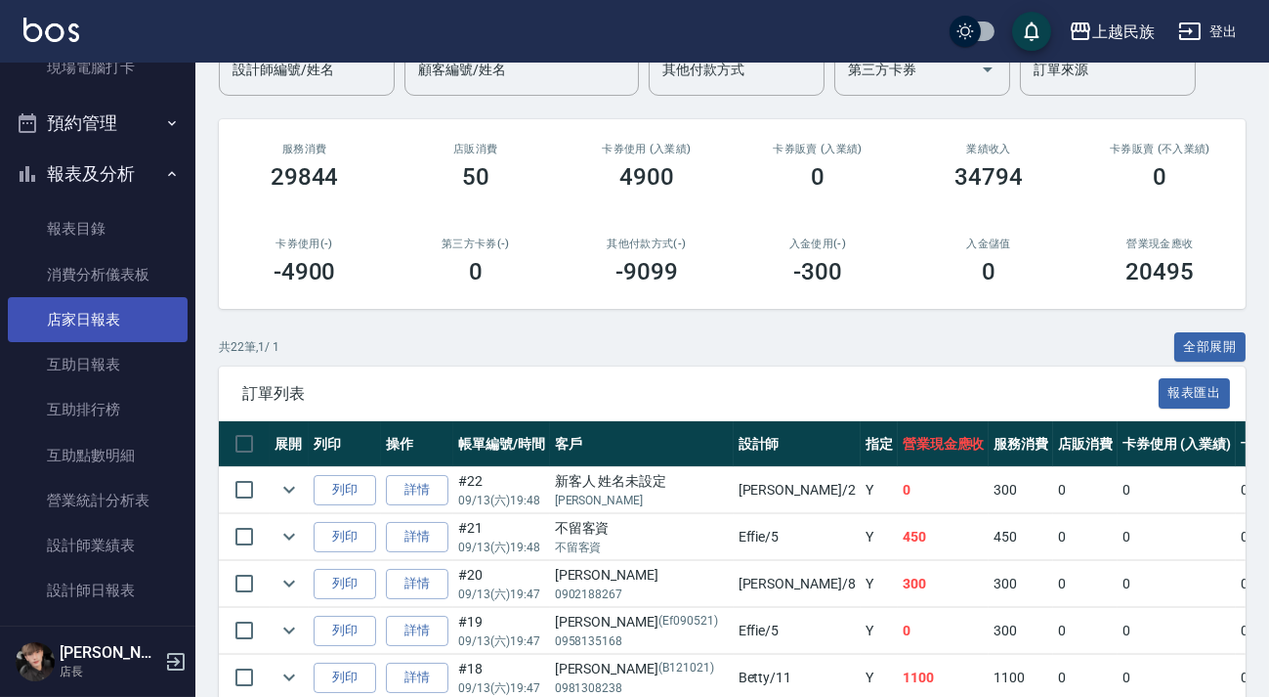
click at [128, 297] on link "店家日報表" at bounding box center [98, 319] width 180 height 45
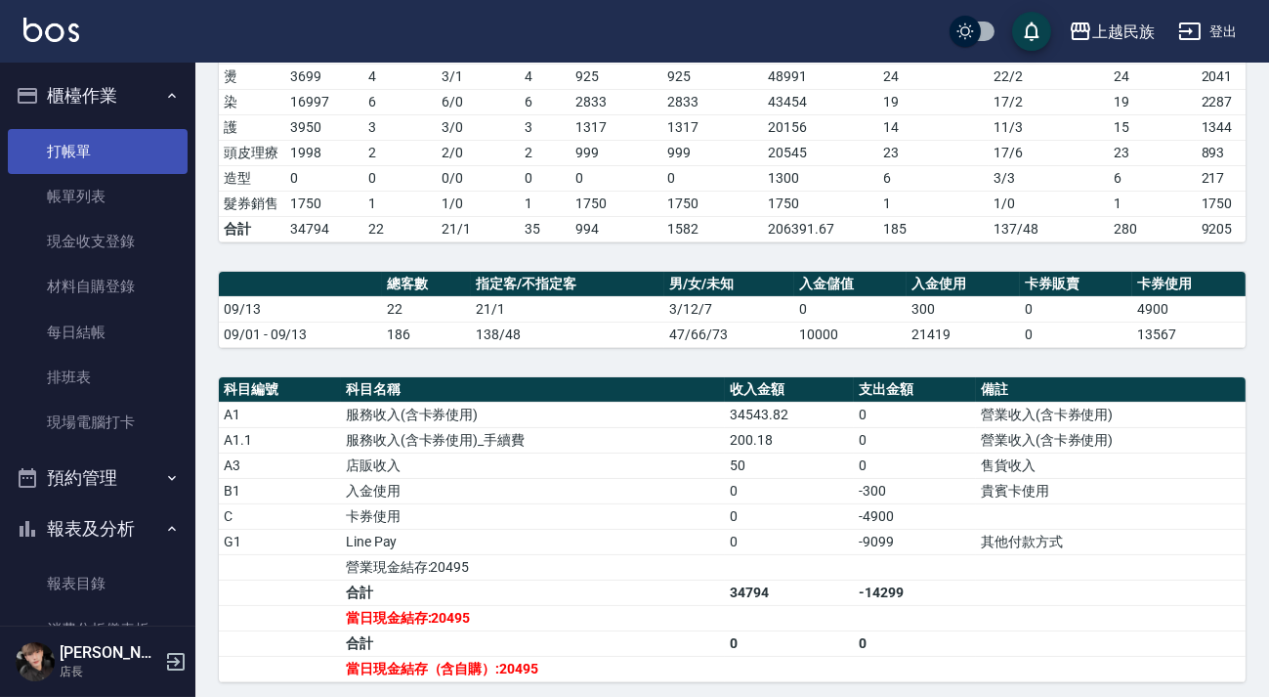
click at [86, 158] on link "打帳單" at bounding box center [98, 151] width 180 height 45
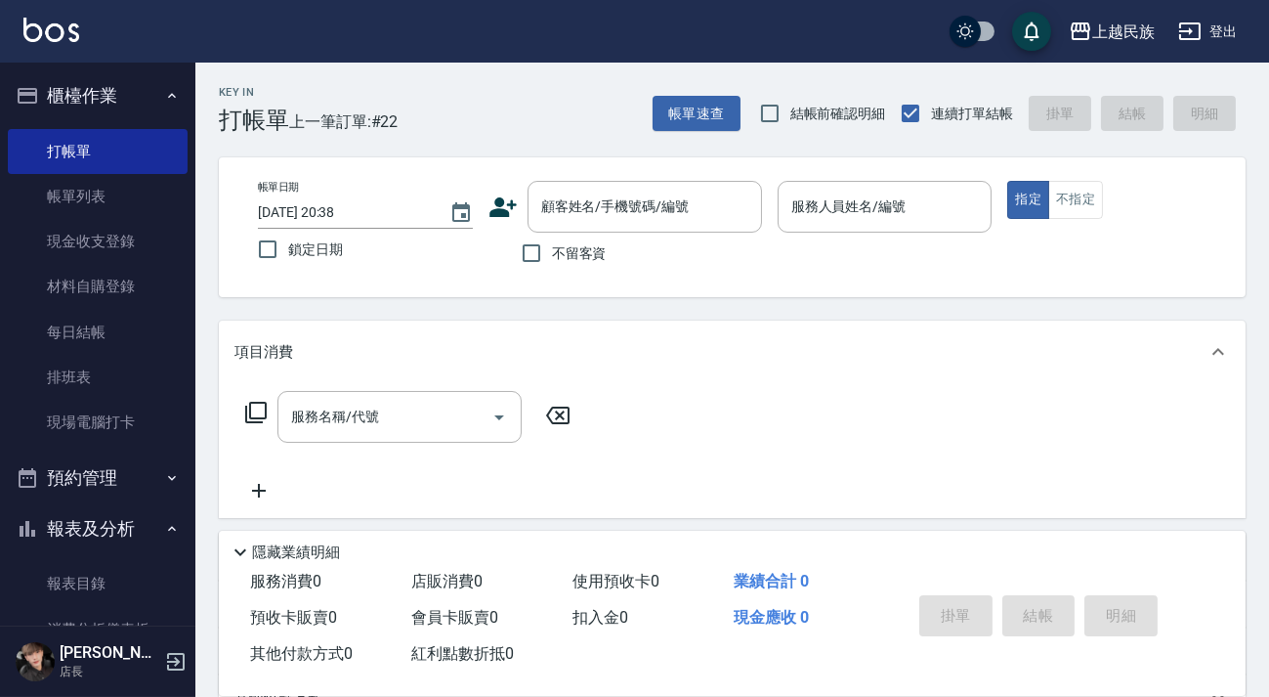
click at [582, 258] on span "不留客資" at bounding box center [579, 253] width 55 height 21
click at [552, 258] on input "不留客資" at bounding box center [531, 253] width 41 height 41
click at [593, 214] on input "顧客姓名/手機號碼/編號" at bounding box center [644, 207] width 217 height 34
click at [581, 240] on label "不留客資" at bounding box center [559, 253] width 96 height 41
click at [552, 240] on input "不留客資" at bounding box center [531, 253] width 41 height 41
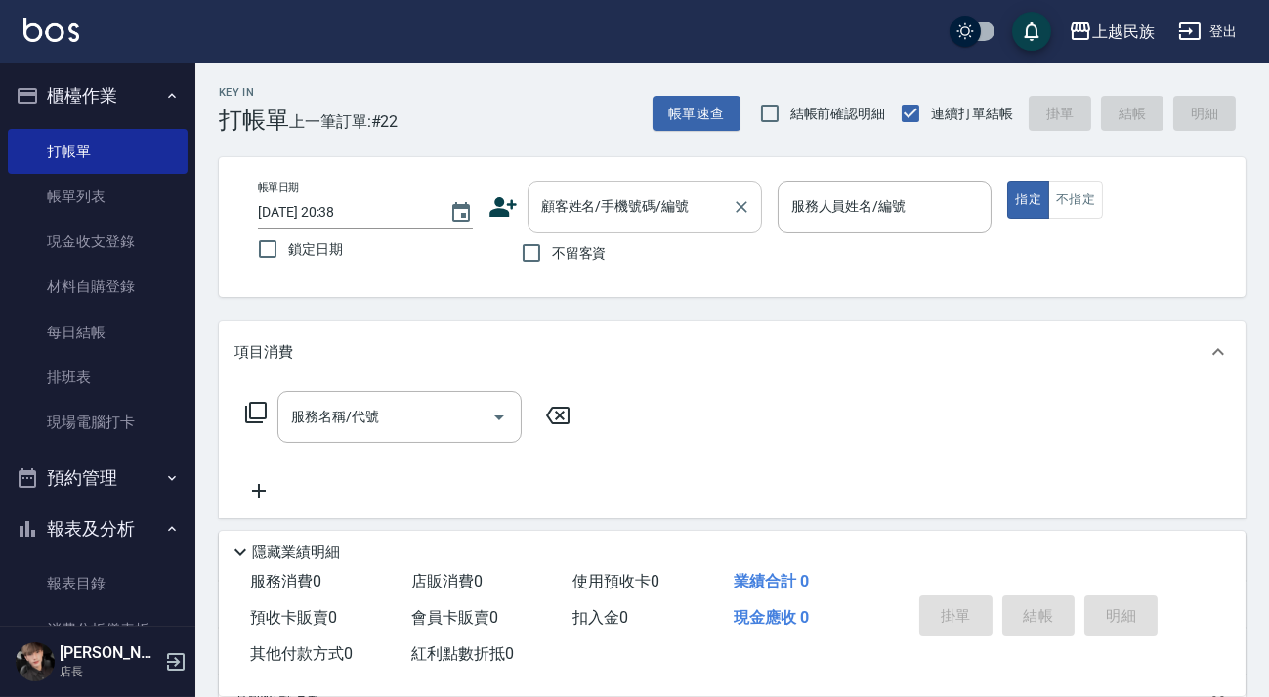
click at [595, 210] on div "顧客姓名/手機號碼/編號 顧客姓名/手機號碼/編號" at bounding box center [645, 207] width 234 height 52
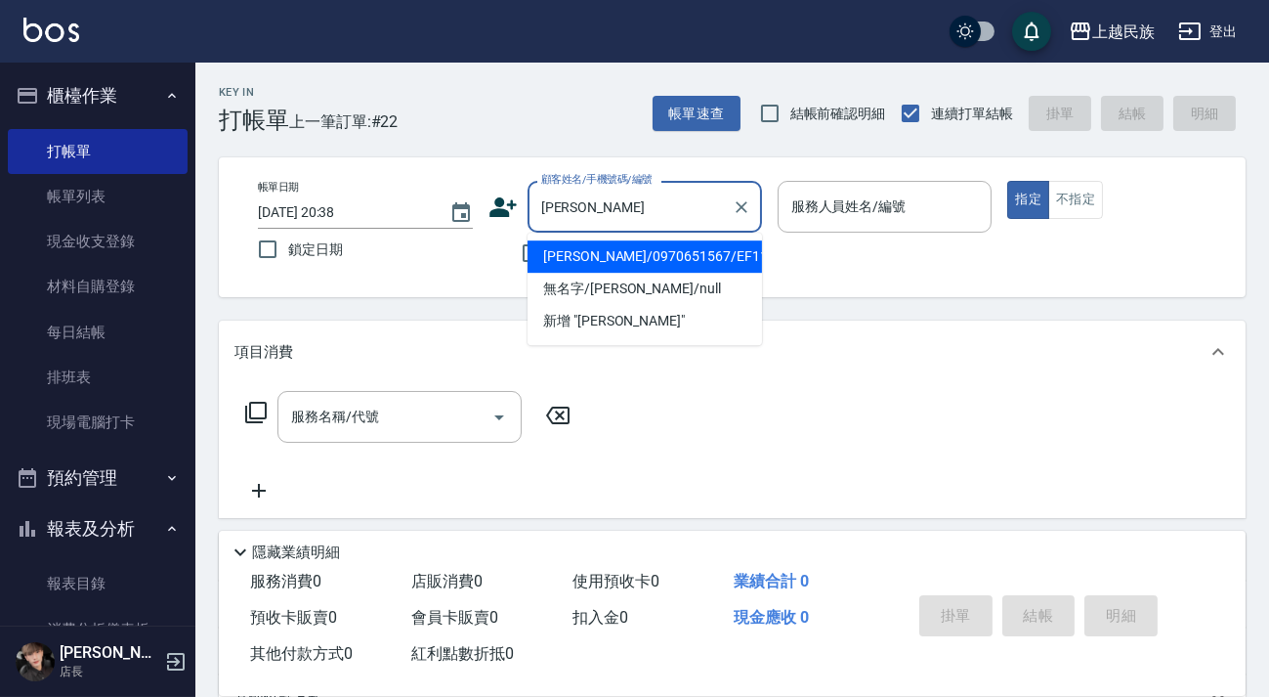
click at [738, 254] on li "[PERSON_NAME]/0970651567/EF111521" at bounding box center [645, 256] width 234 height 32
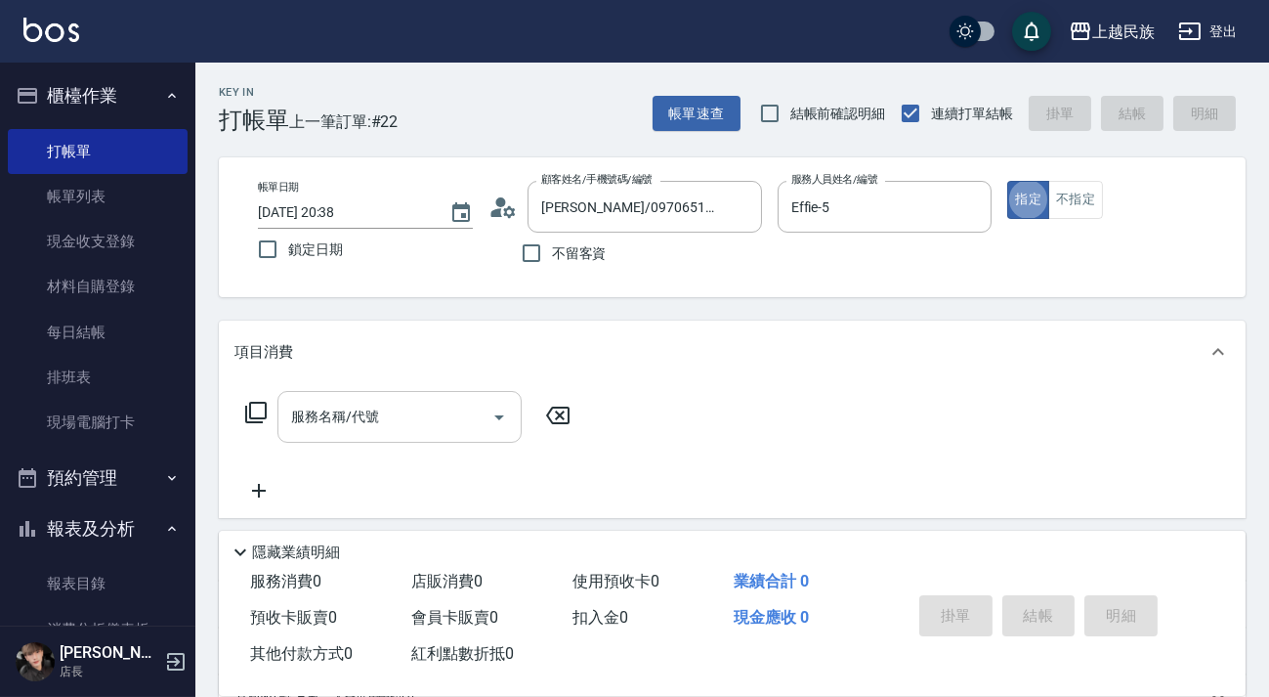
click at [420, 419] on input "服務名稱/代號" at bounding box center [384, 417] width 197 height 34
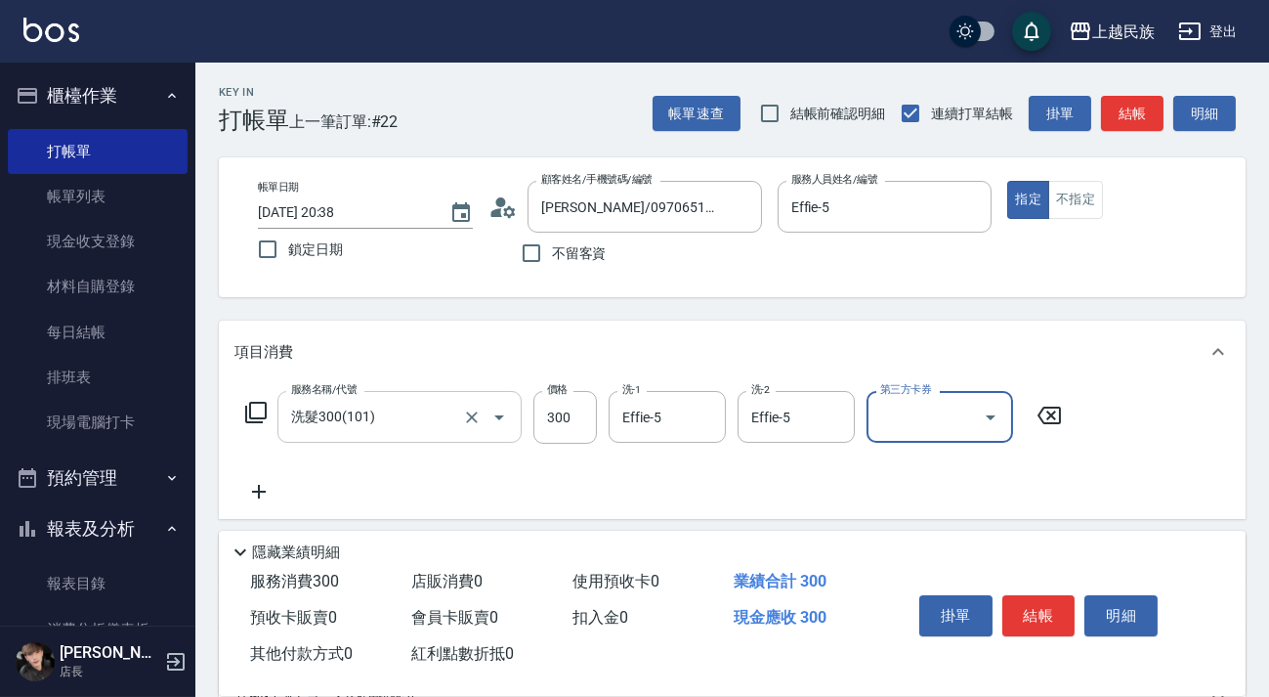
scroll to position [256, 0]
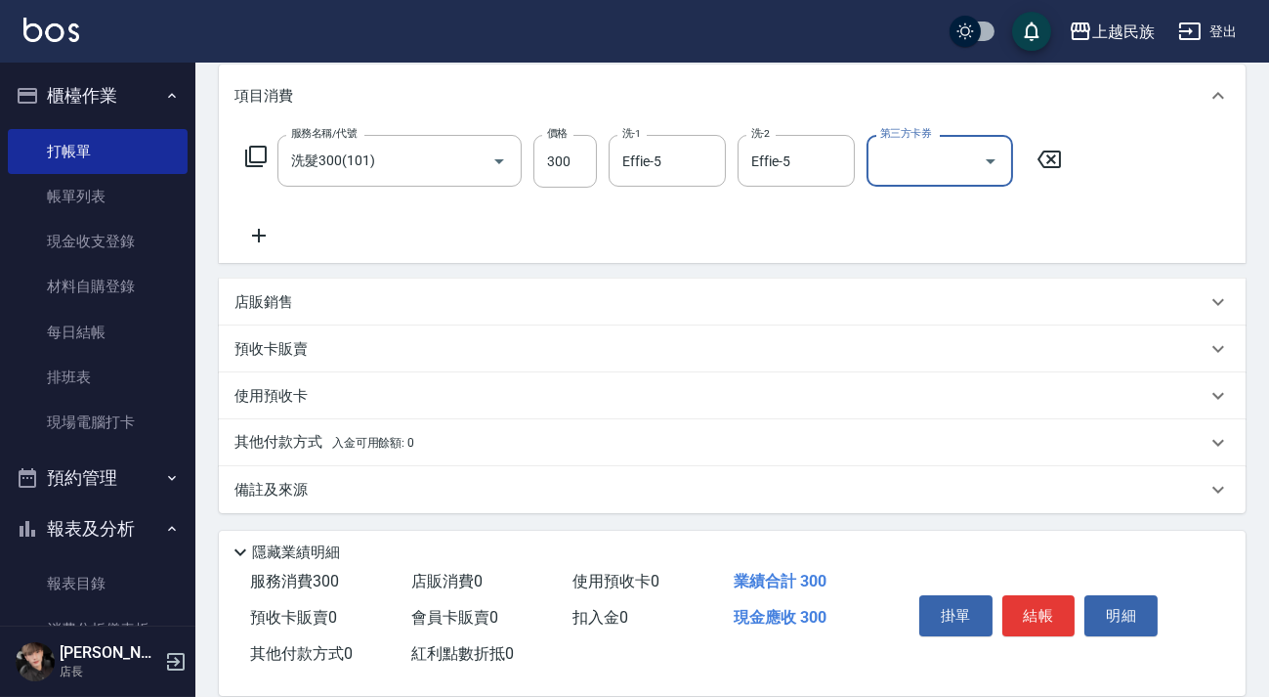
click at [345, 437] on span "入金可用餘額: 0" at bounding box center [373, 443] width 83 height 14
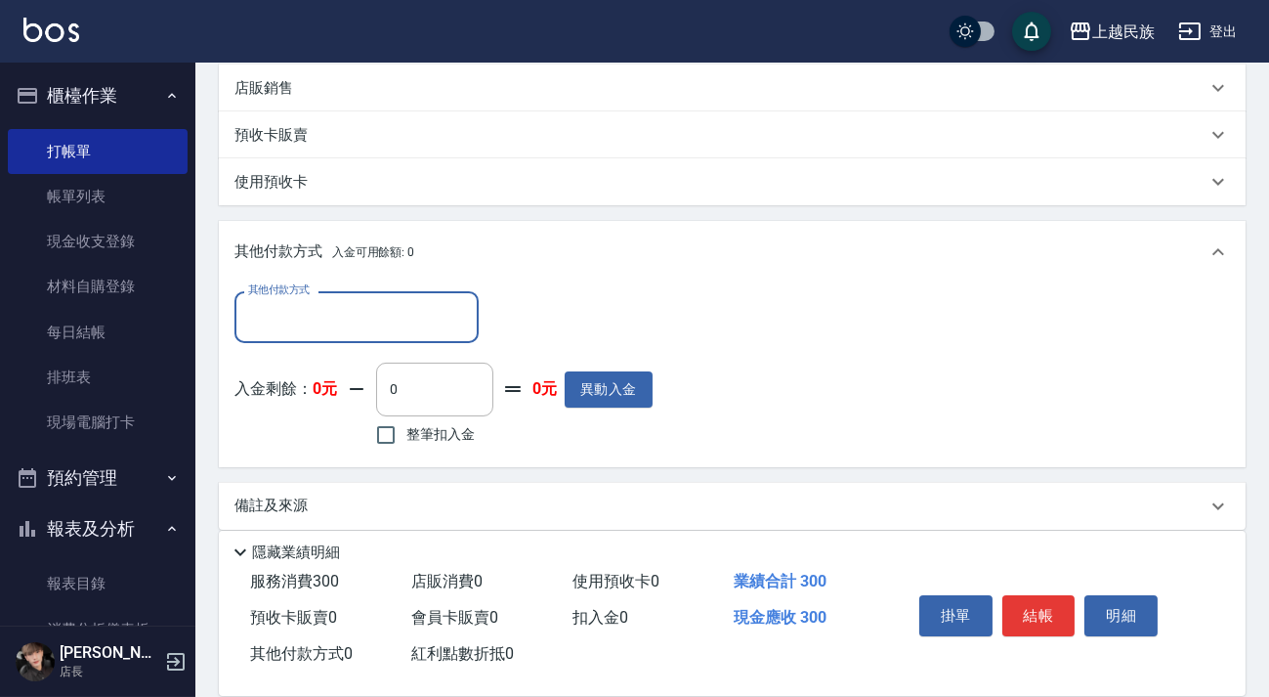
scroll to position [0, 0]
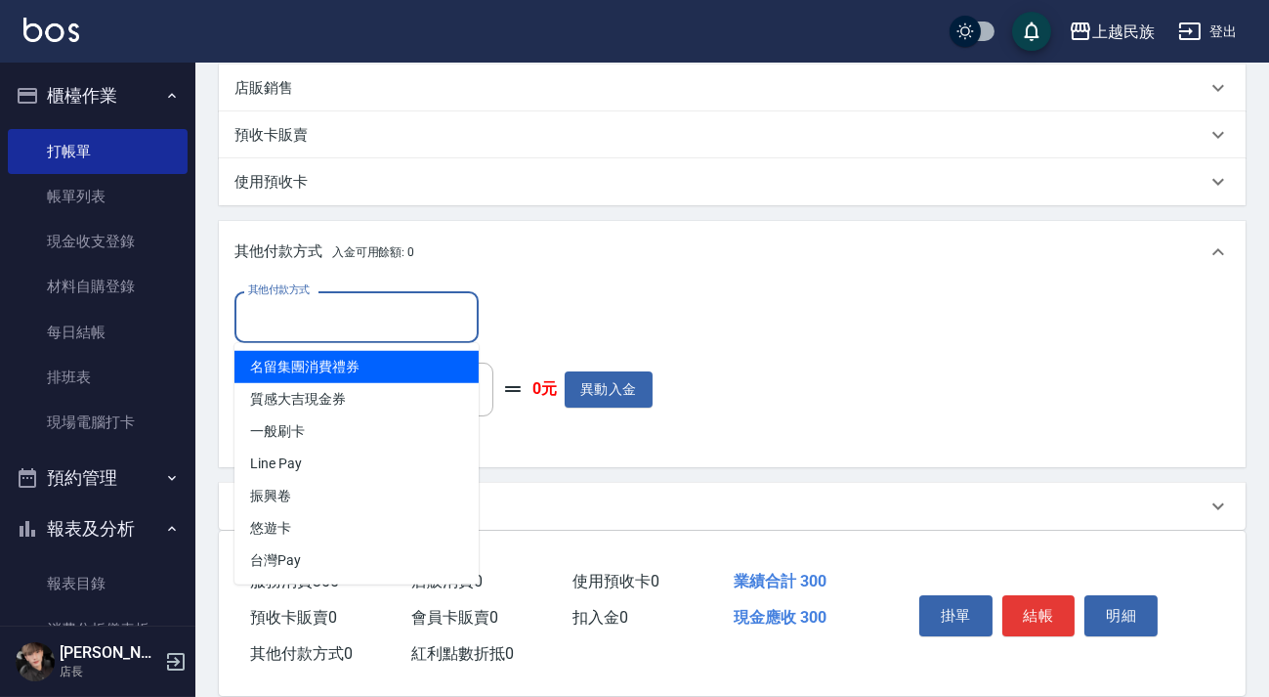
click at [360, 311] on input "其他付款方式" at bounding box center [356, 317] width 227 height 34
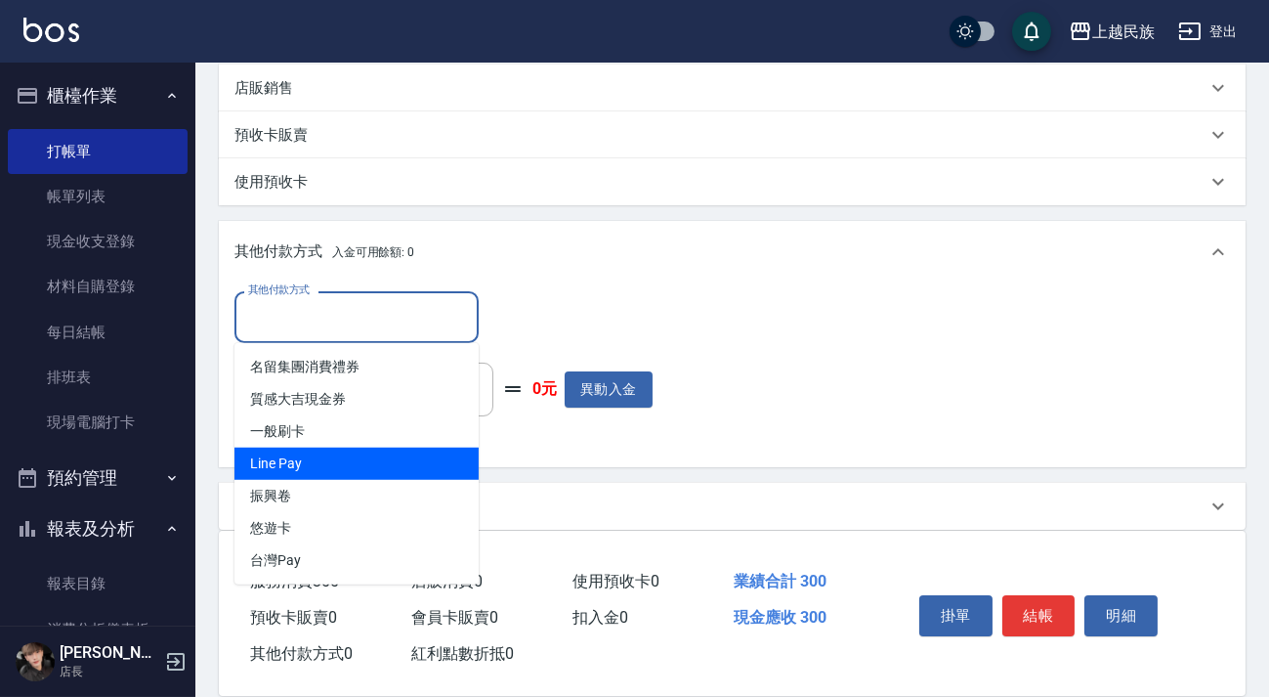
click at [352, 468] on span "Line Pay" at bounding box center [356, 463] width 244 height 32
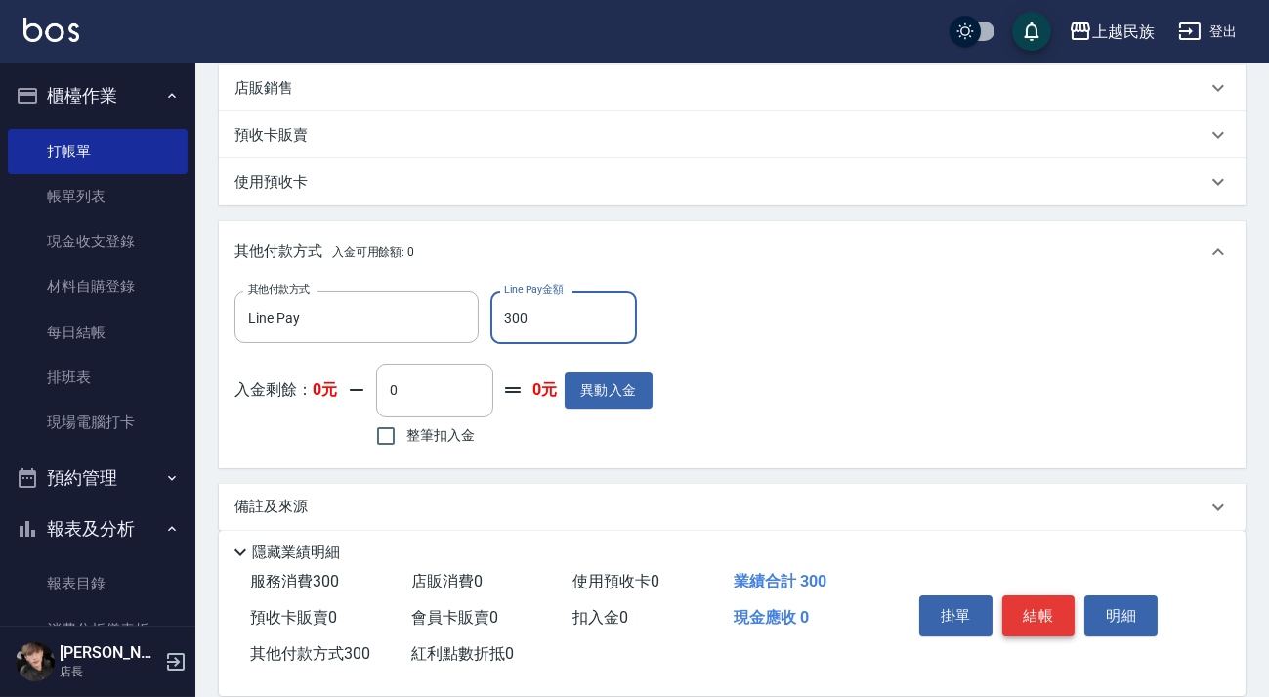
click at [1066, 618] on button "結帳" at bounding box center [1038, 615] width 73 height 41
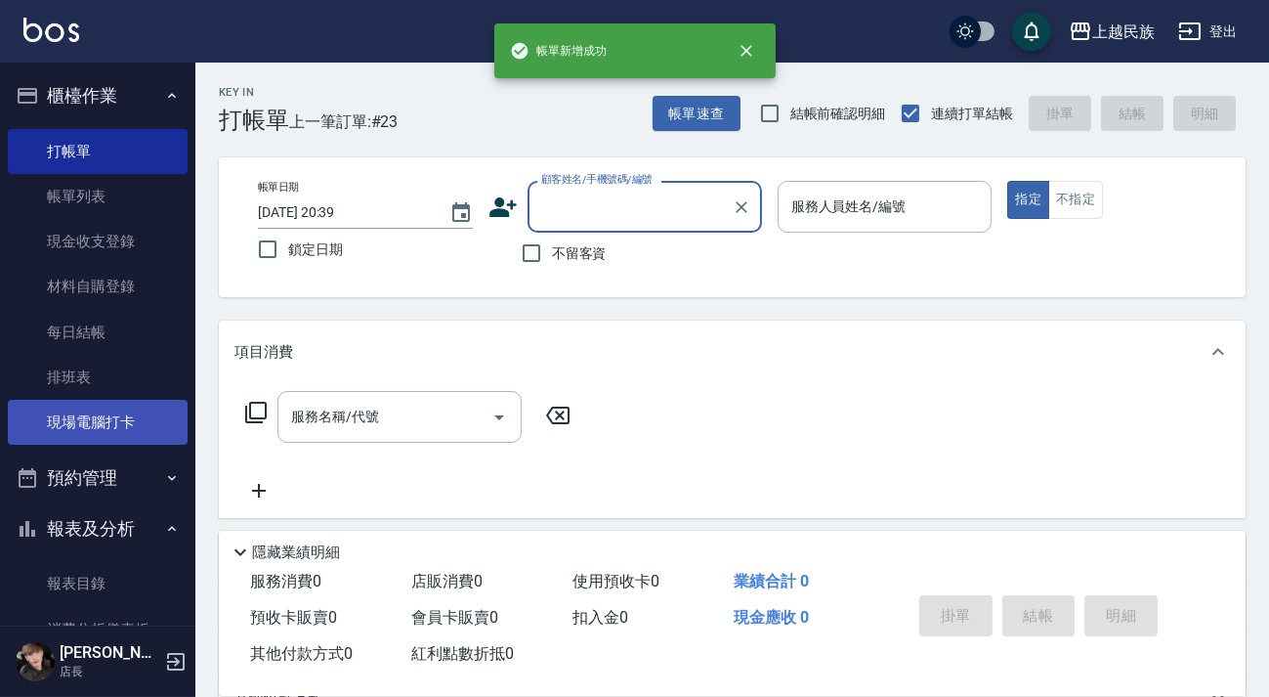
click at [110, 435] on link "現場電腦打卡" at bounding box center [98, 422] width 180 height 45
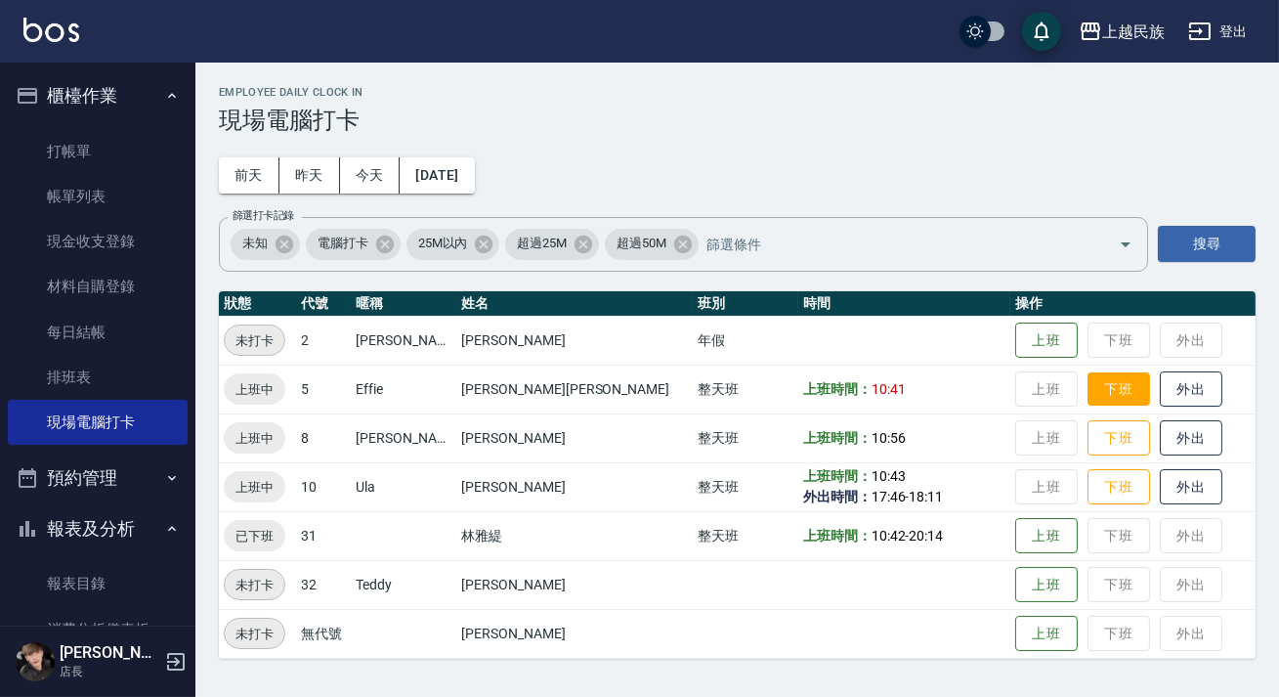
click at [1087, 383] on button "下班" at bounding box center [1118, 389] width 63 height 34
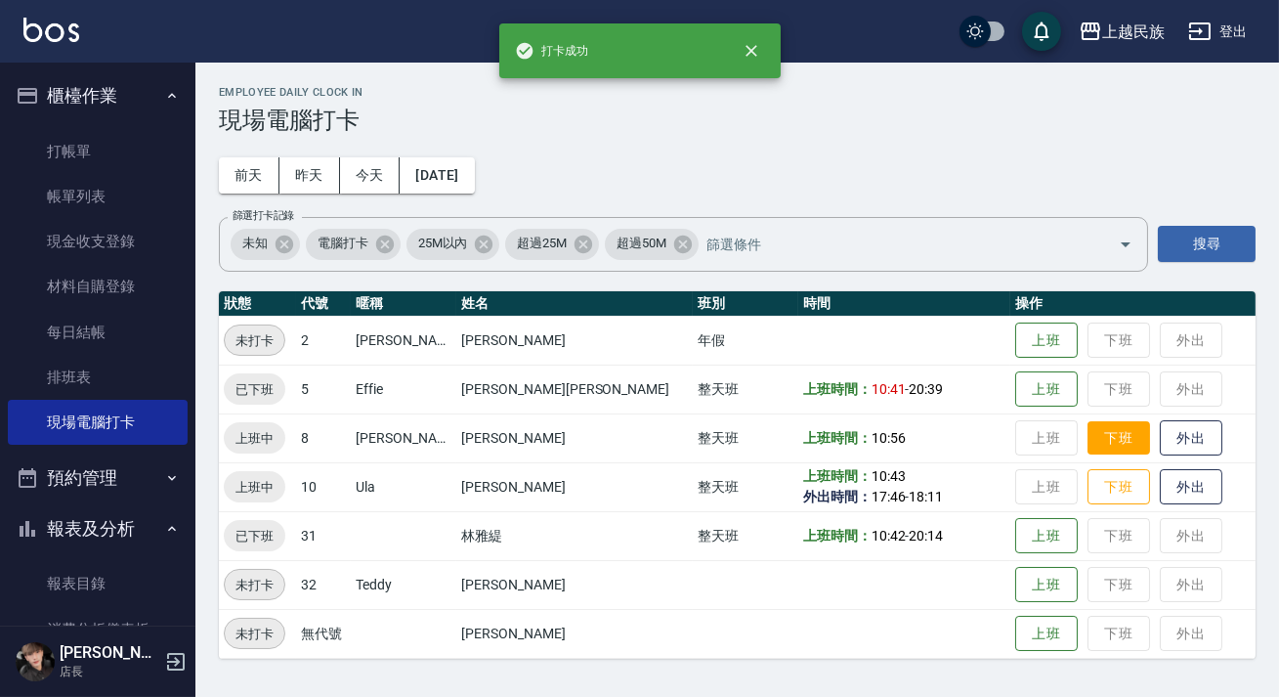
click at [1087, 421] on button "下班" at bounding box center [1118, 438] width 63 height 34
click at [1087, 483] on button "下班" at bounding box center [1118, 487] width 63 height 34
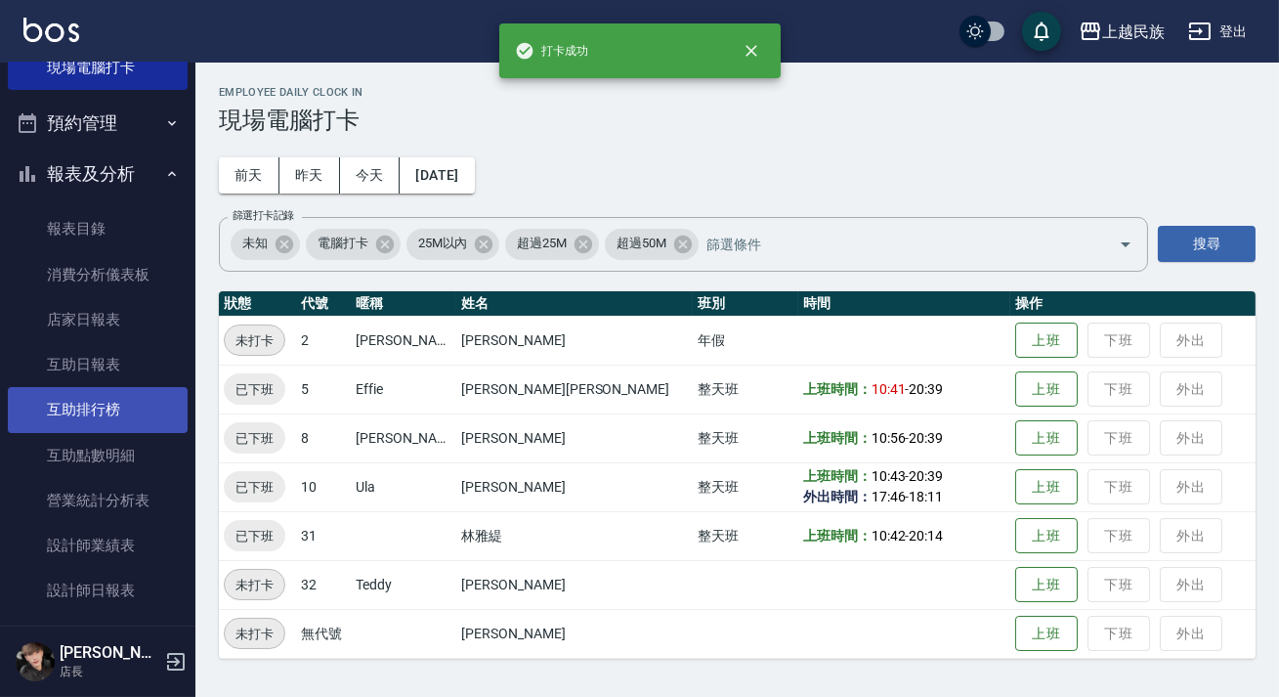
scroll to position [88, 0]
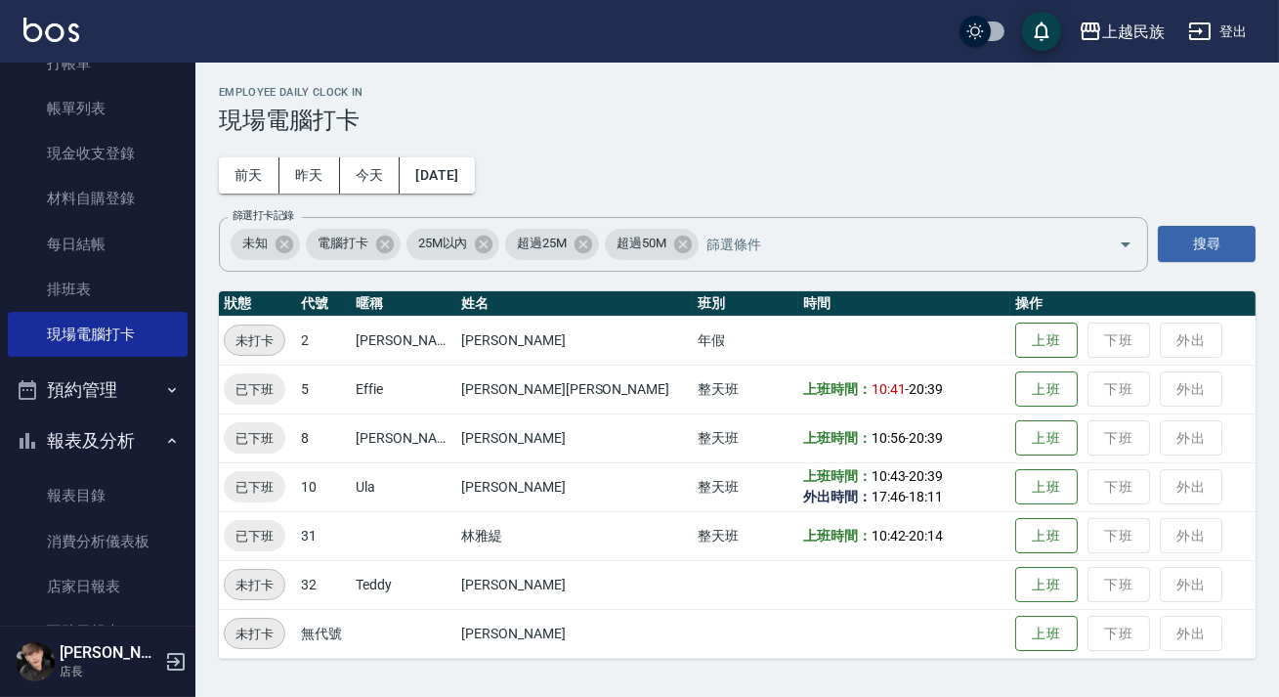
click at [102, 447] on button "報表及分析" at bounding box center [98, 440] width 180 height 51
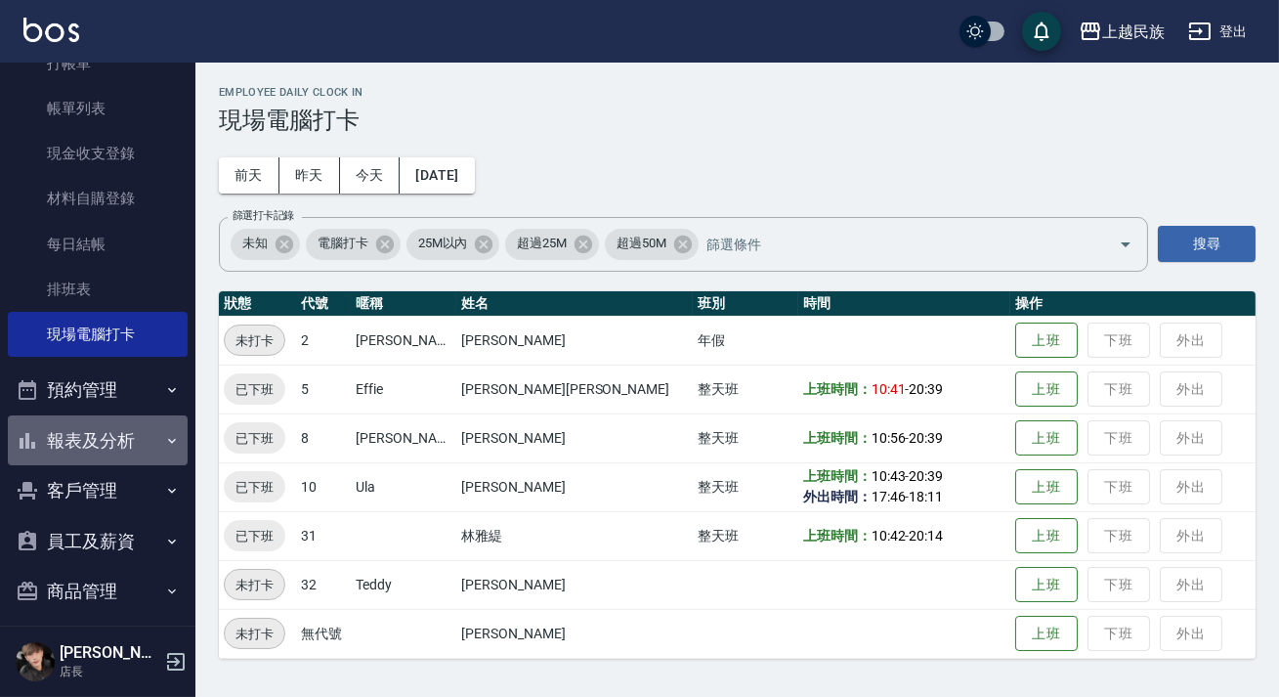
click at [122, 438] on button "報表及分析" at bounding box center [98, 440] width 180 height 51
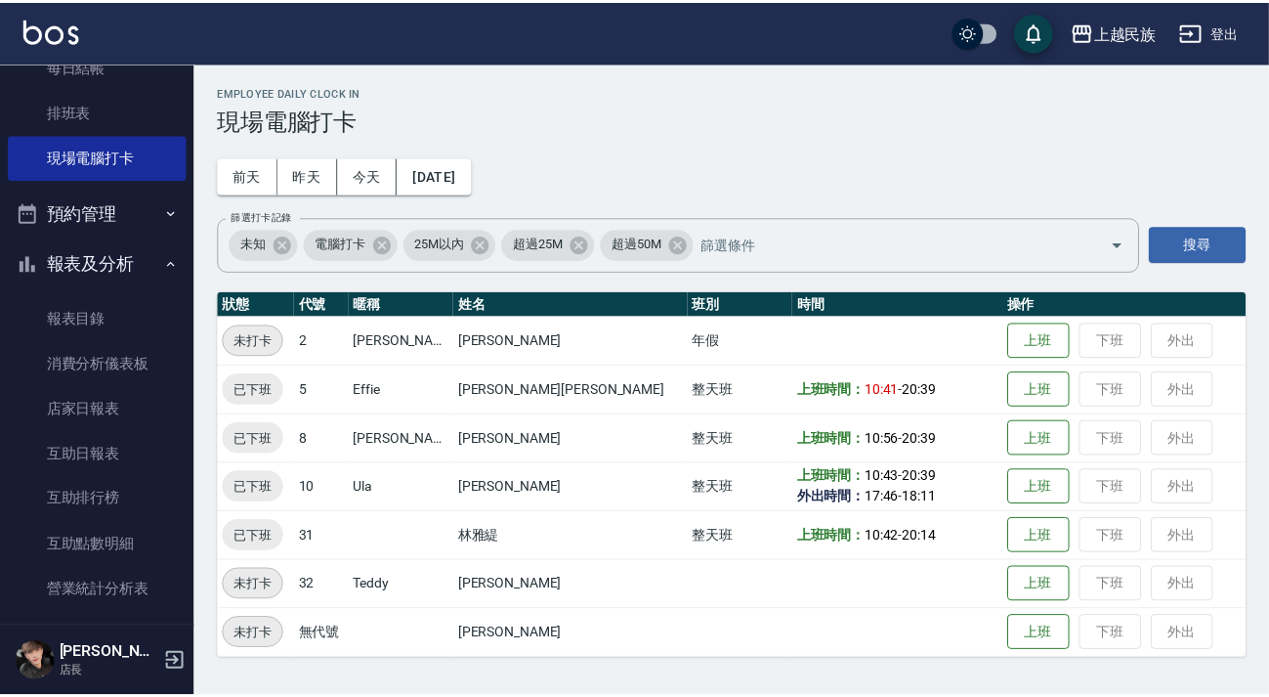
scroll to position [532, 0]
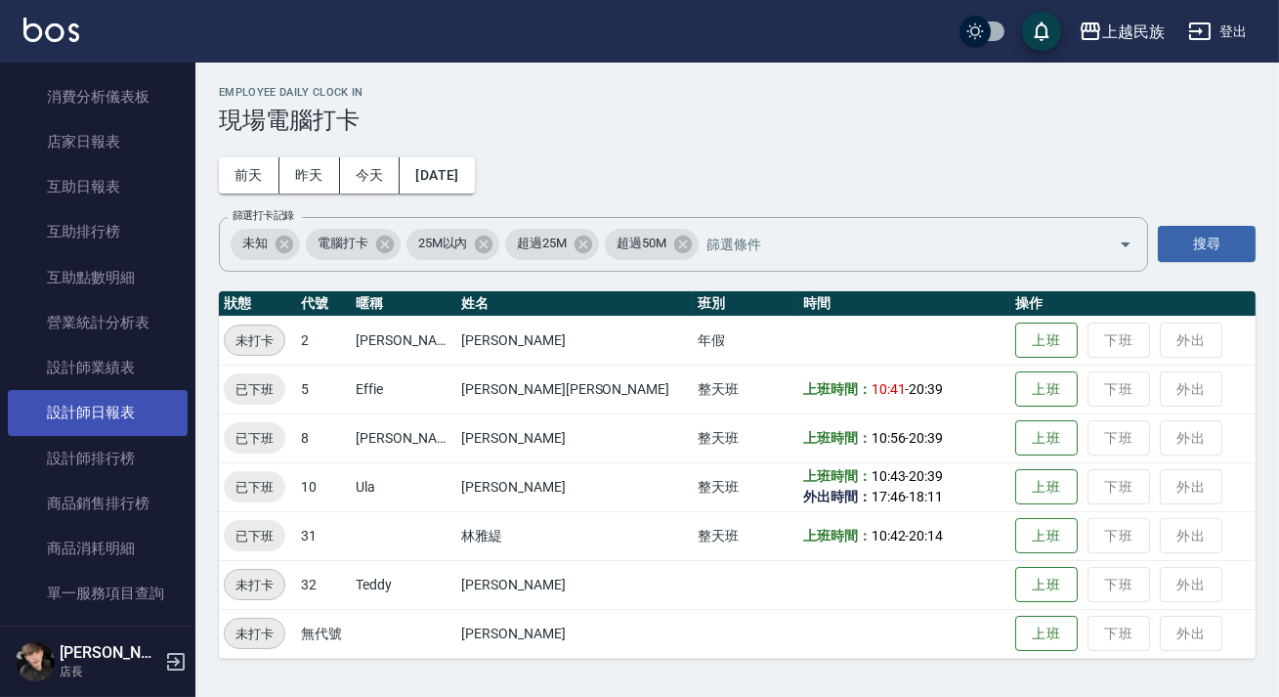
click at [137, 405] on link "設計師日報表" at bounding box center [98, 412] width 180 height 45
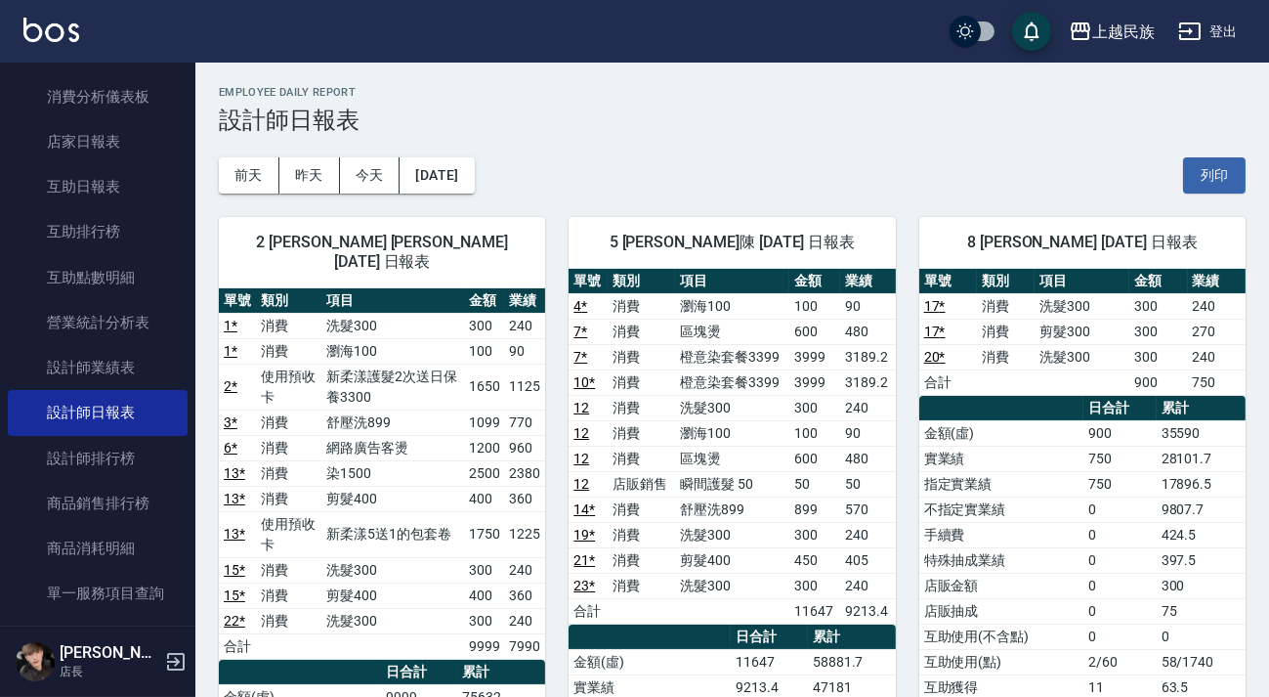
scroll to position [88, 0]
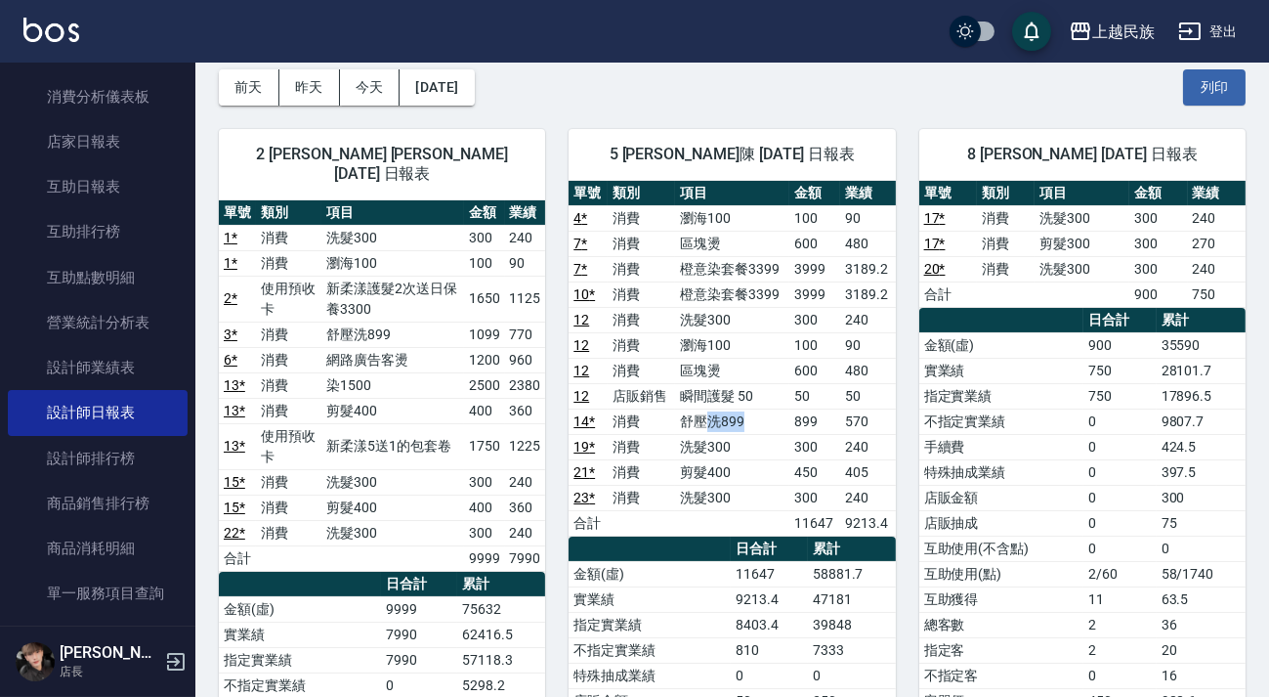
drag, startPoint x: 753, startPoint y: 419, endPoint x: 710, endPoint y: 416, distance: 43.1
click at [710, 416] on td "舒壓洗899" at bounding box center [732, 420] width 114 height 25
click at [709, 415] on td "舒壓洗899" at bounding box center [732, 420] width 114 height 25
drag, startPoint x: 752, startPoint y: 293, endPoint x: 825, endPoint y: 296, distance: 72.4
click at [825, 296] on tr "10 * 消費 橙意染套餐3399 3999 3189.2" at bounding box center [732, 293] width 326 height 25
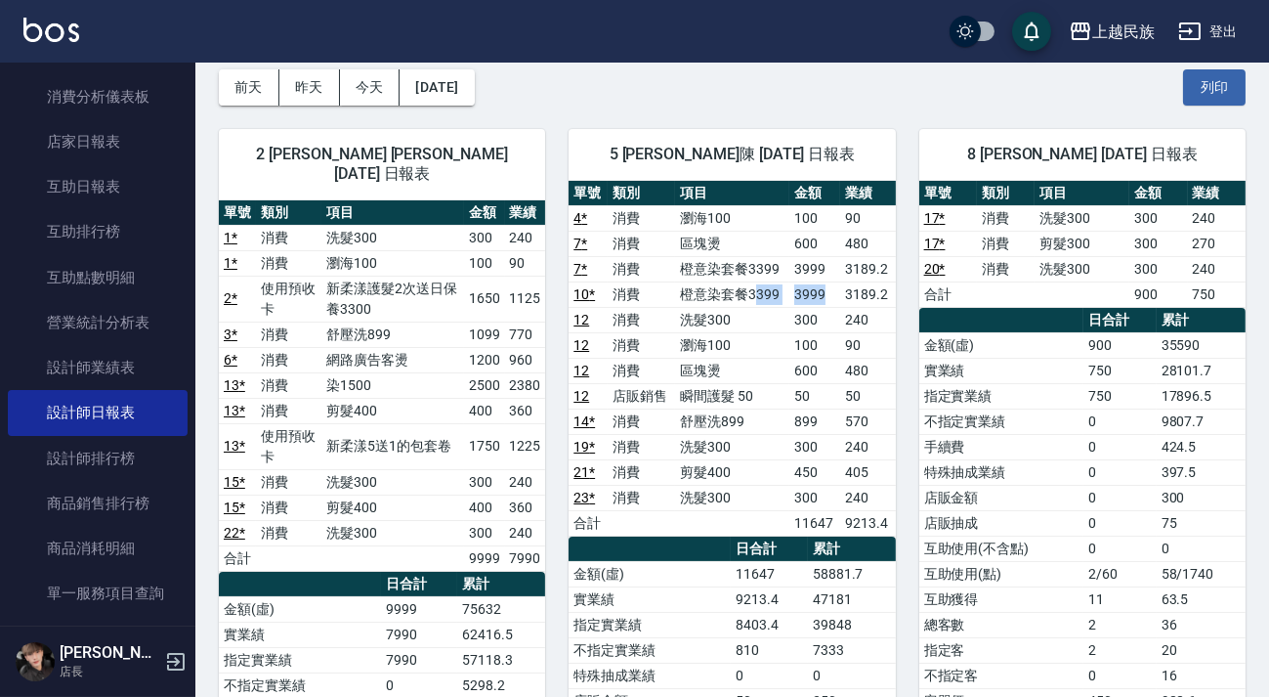
click at [825, 296] on td "3999" at bounding box center [814, 293] width 51 height 25
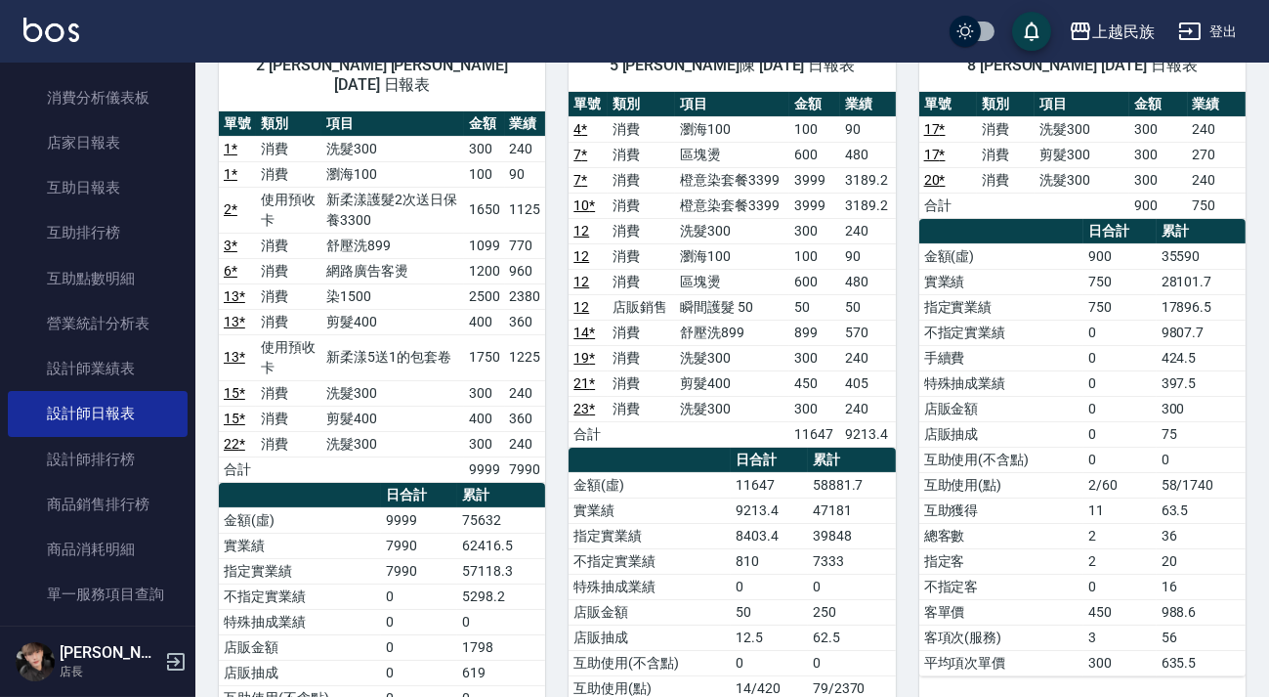
scroll to position [265, 0]
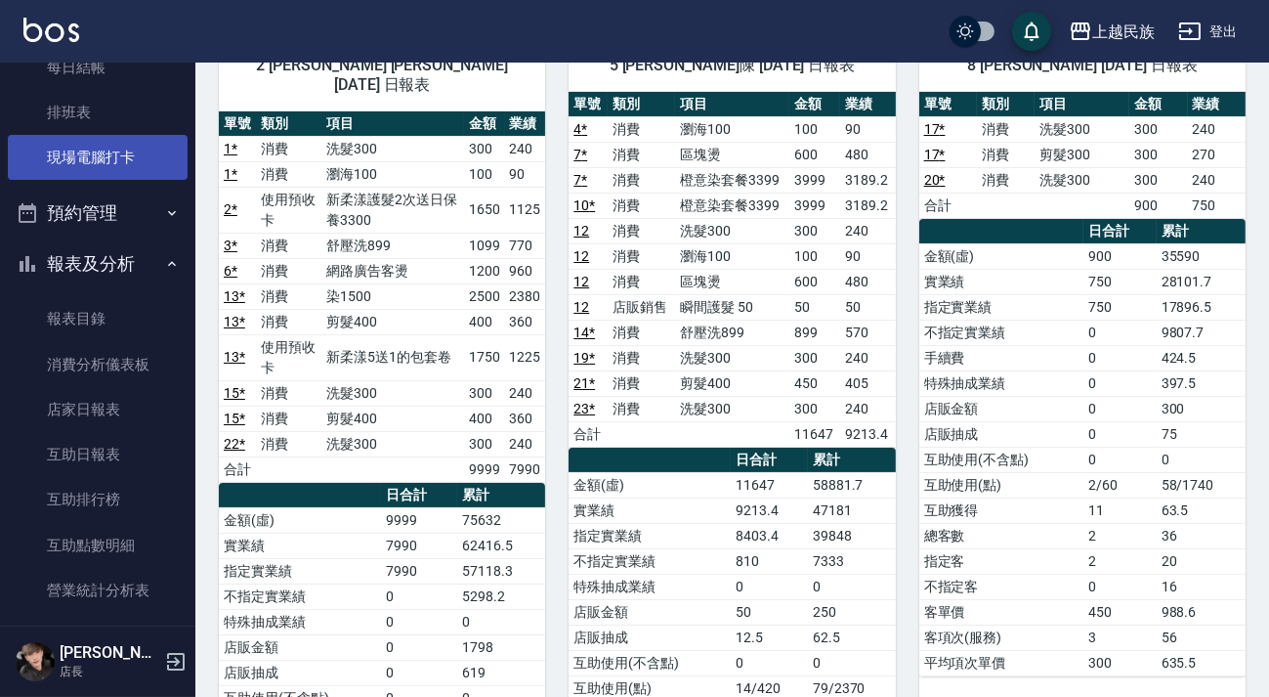
click at [147, 160] on link "現場電腦打卡" at bounding box center [98, 157] width 180 height 45
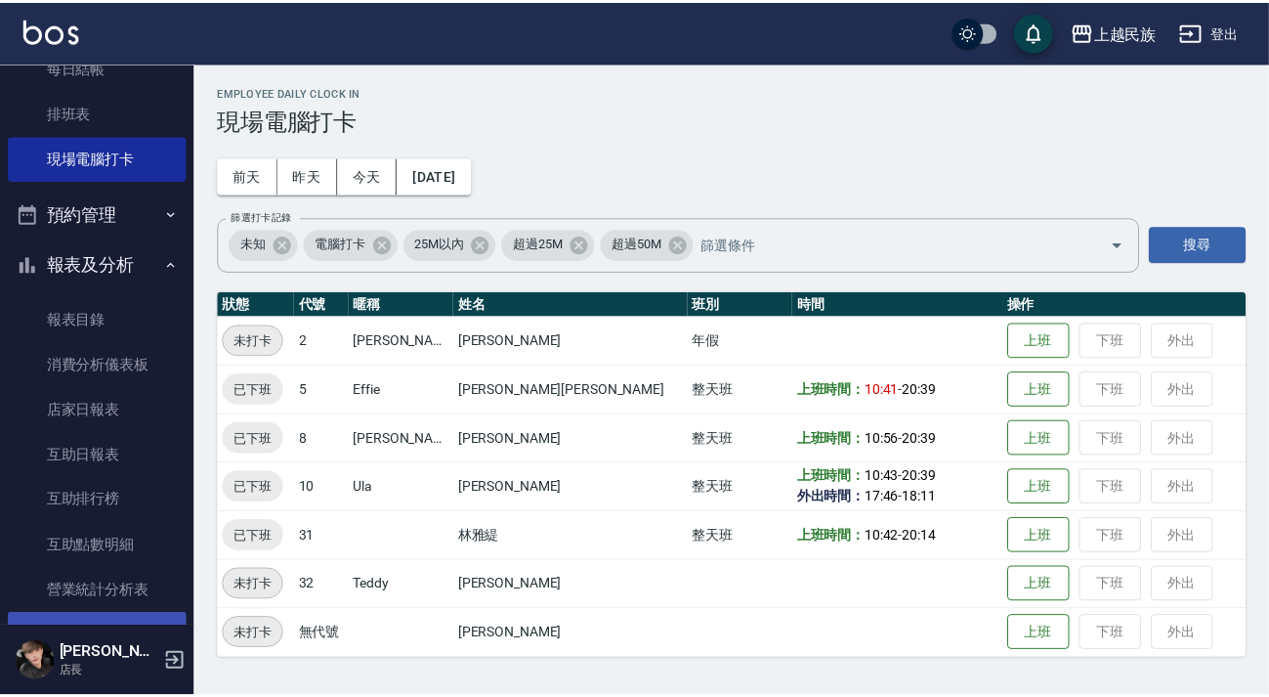
scroll to position [531, 0]
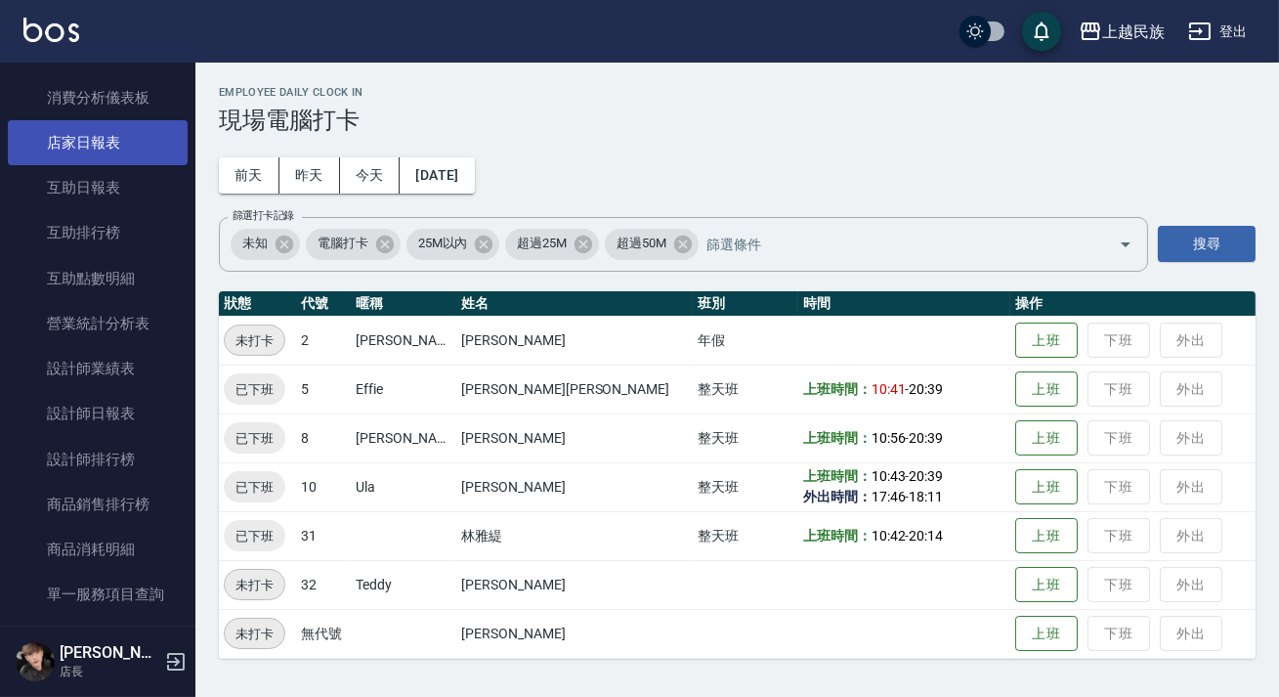
click at [148, 151] on link "店家日報表" at bounding box center [98, 142] width 180 height 45
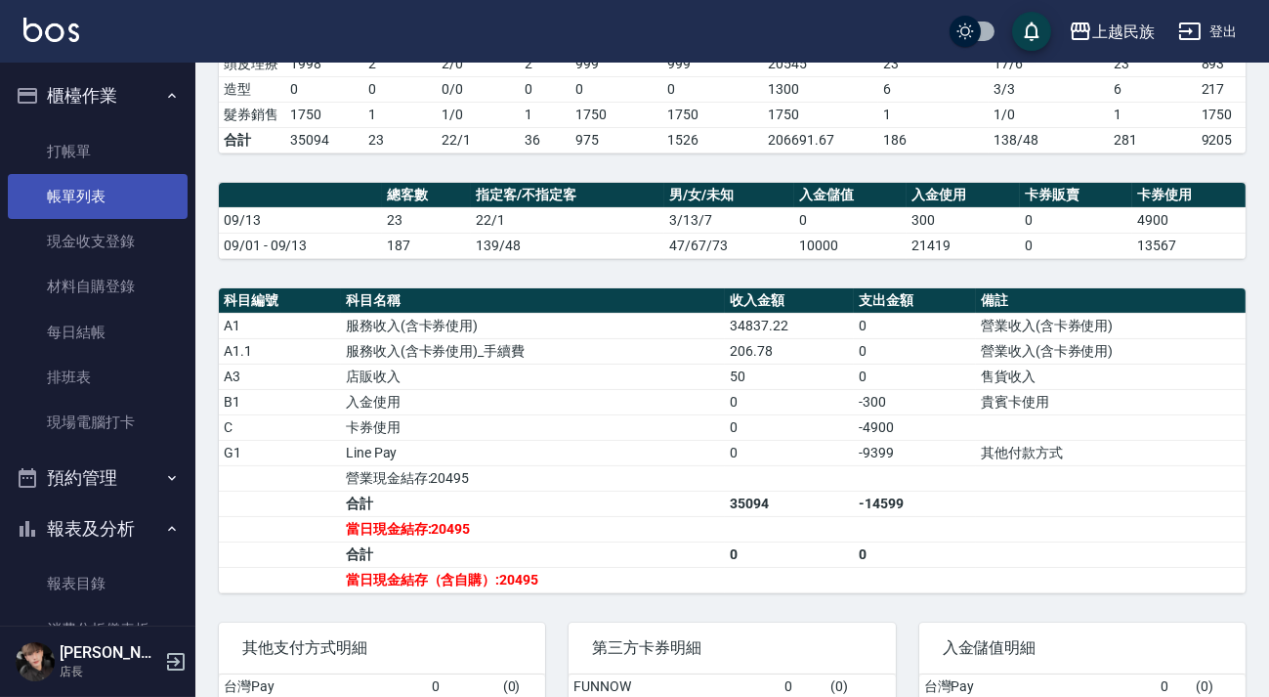
click at [133, 189] on link "帳單列表" at bounding box center [98, 196] width 180 height 45
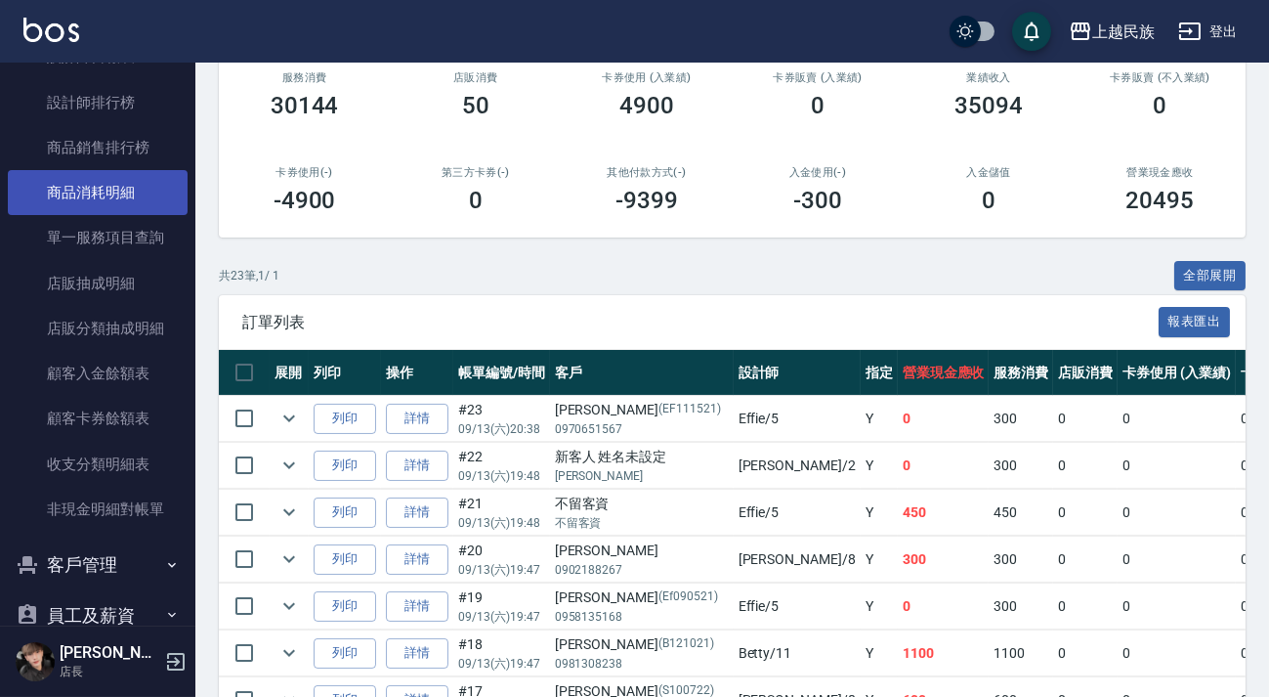
scroll to position [976, 0]
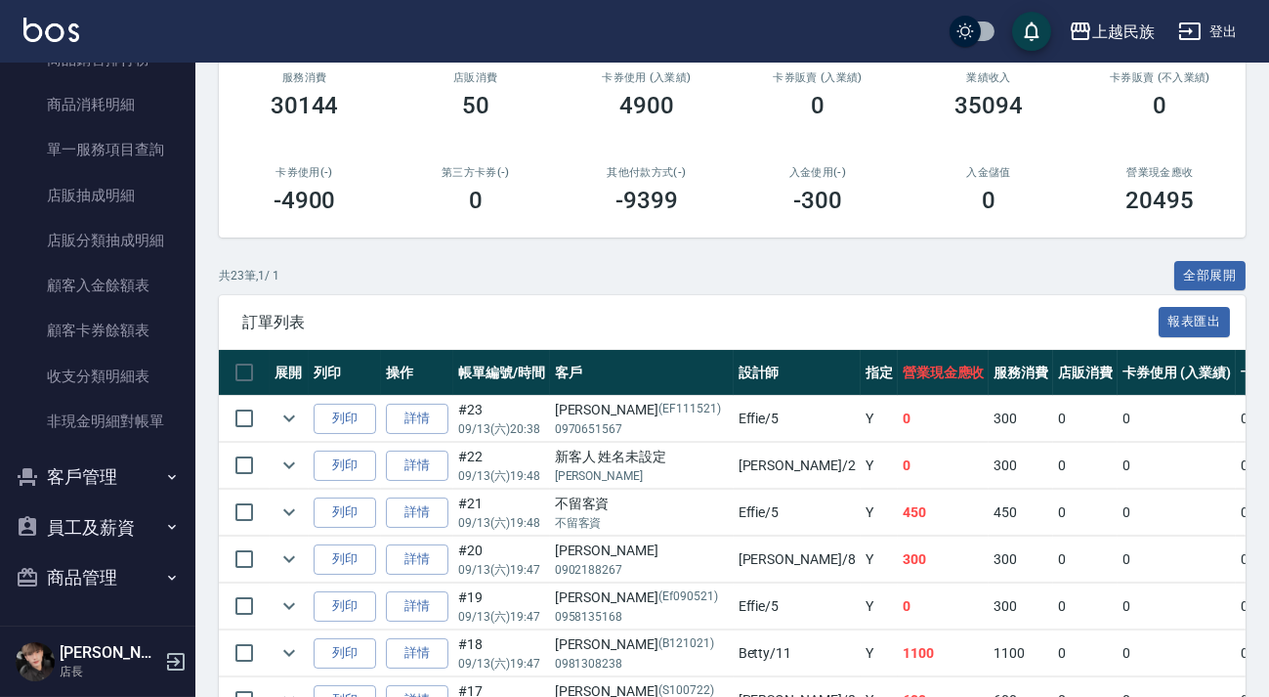
click at [125, 483] on button "客戶管理" at bounding box center [98, 476] width 180 height 51
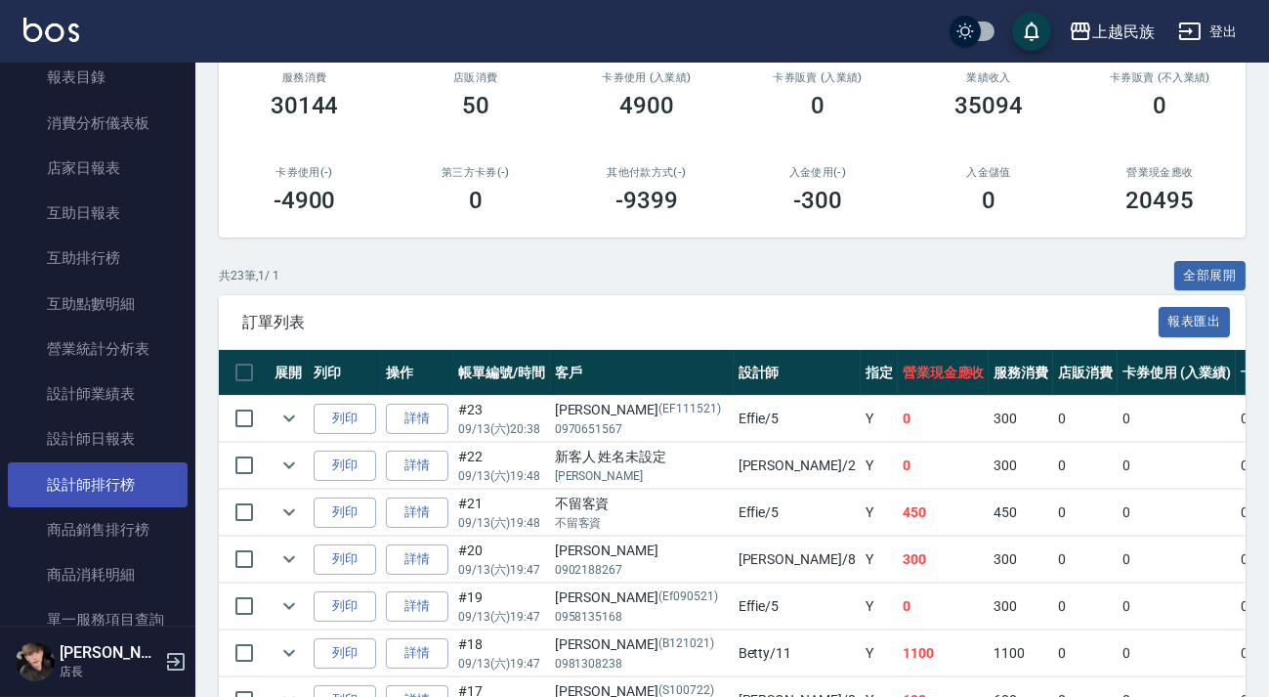
scroll to position [328, 0]
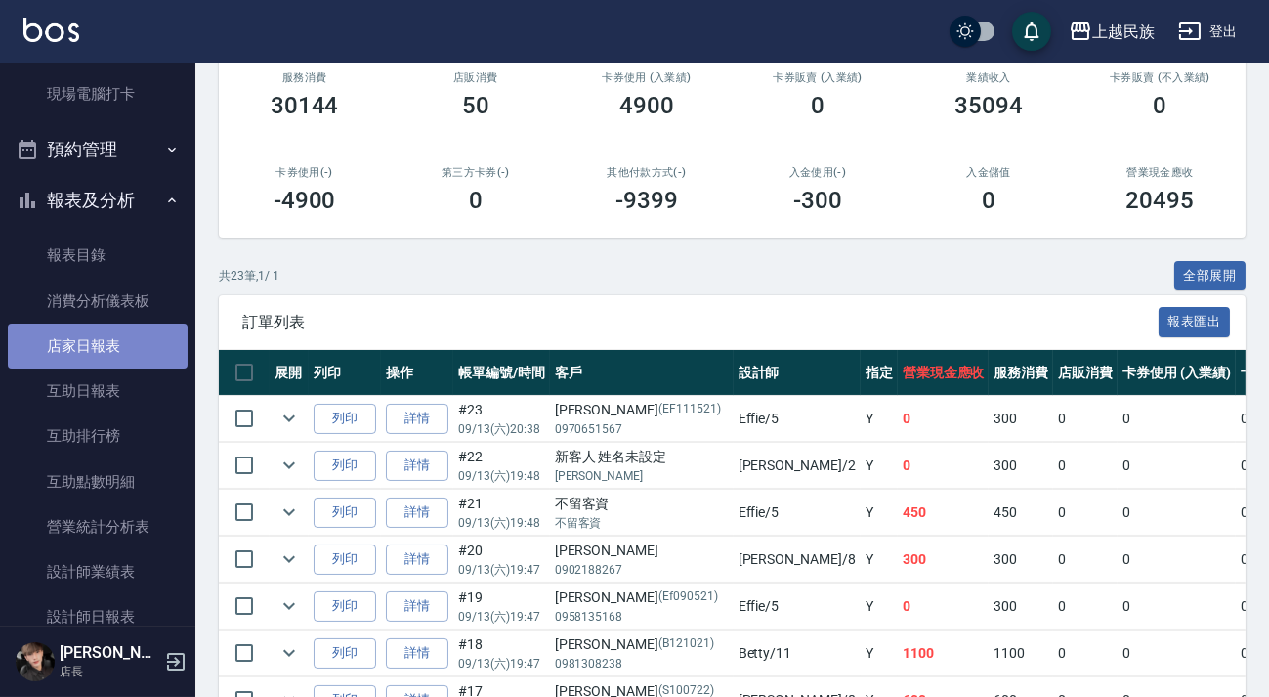
click at [104, 358] on link "店家日報表" at bounding box center [98, 345] width 180 height 45
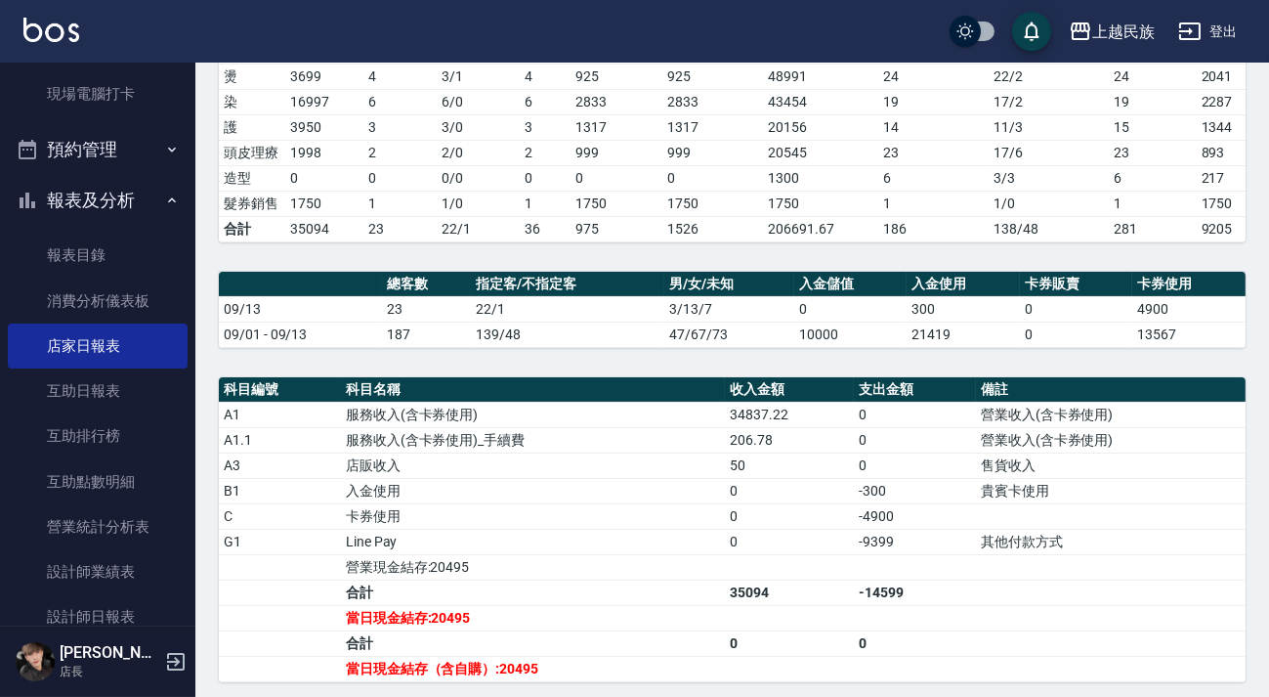
scroll to position [444, 0]
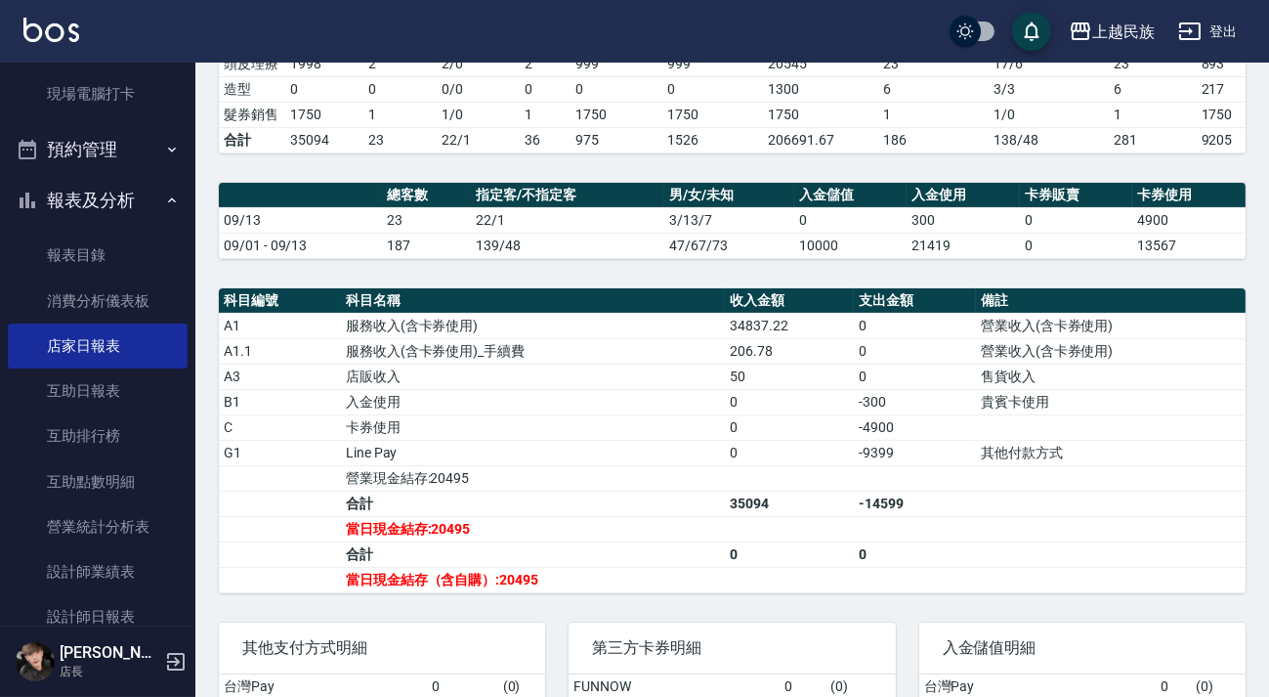
click at [1233, 28] on button "登出" at bounding box center [1207, 32] width 75 height 36
